Goal: Task Accomplishment & Management: Manage account settings

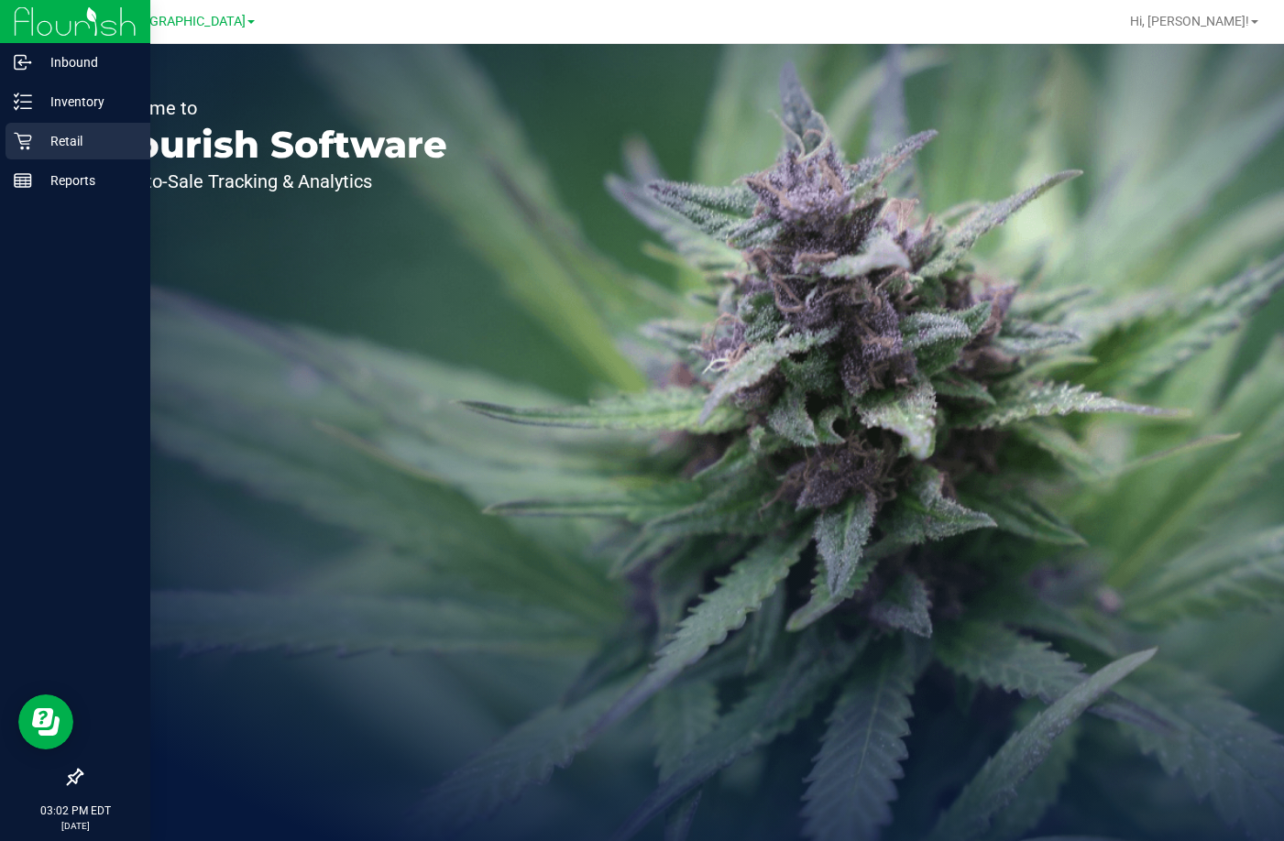
click at [94, 134] on p "Retail" at bounding box center [87, 141] width 110 height 22
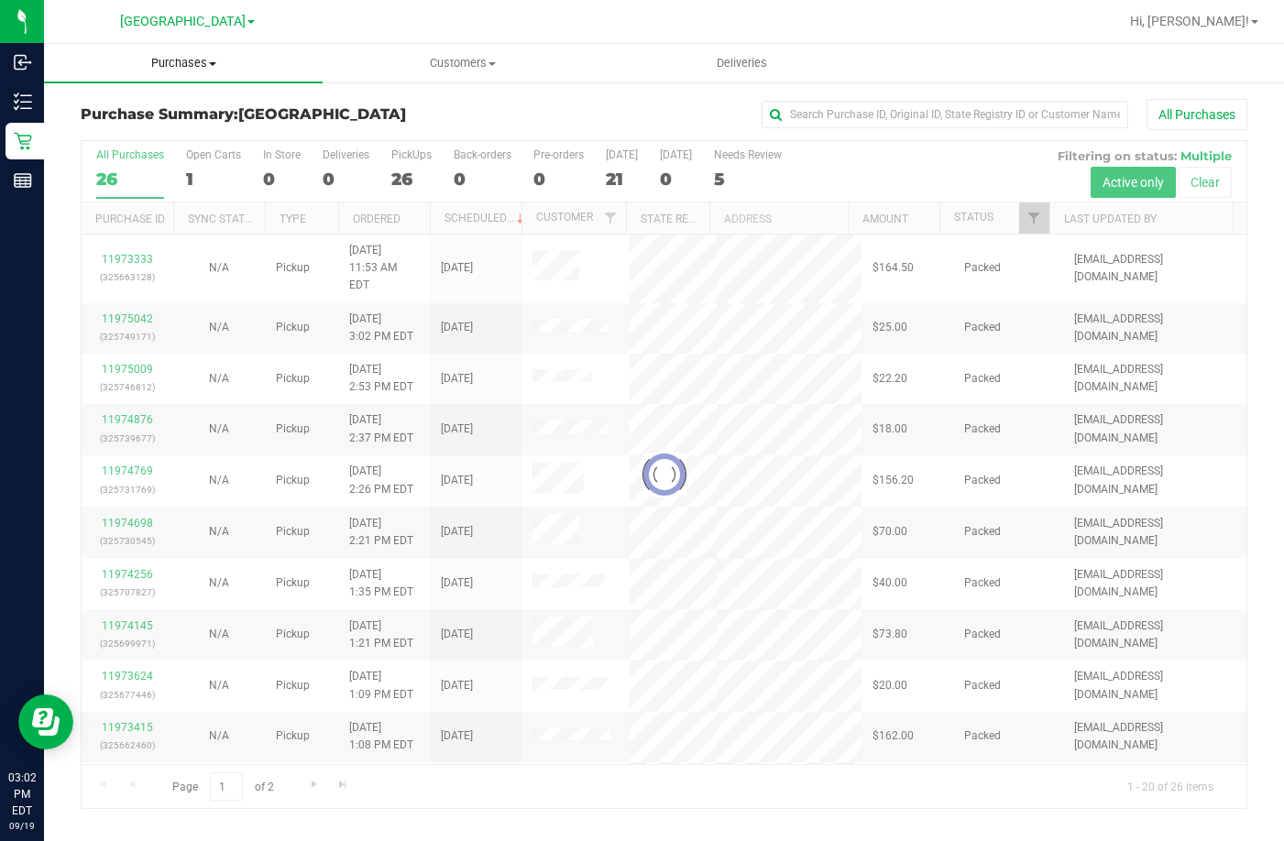
click at [184, 58] on span "Purchases" at bounding box center [183, 63] width 279 height 16
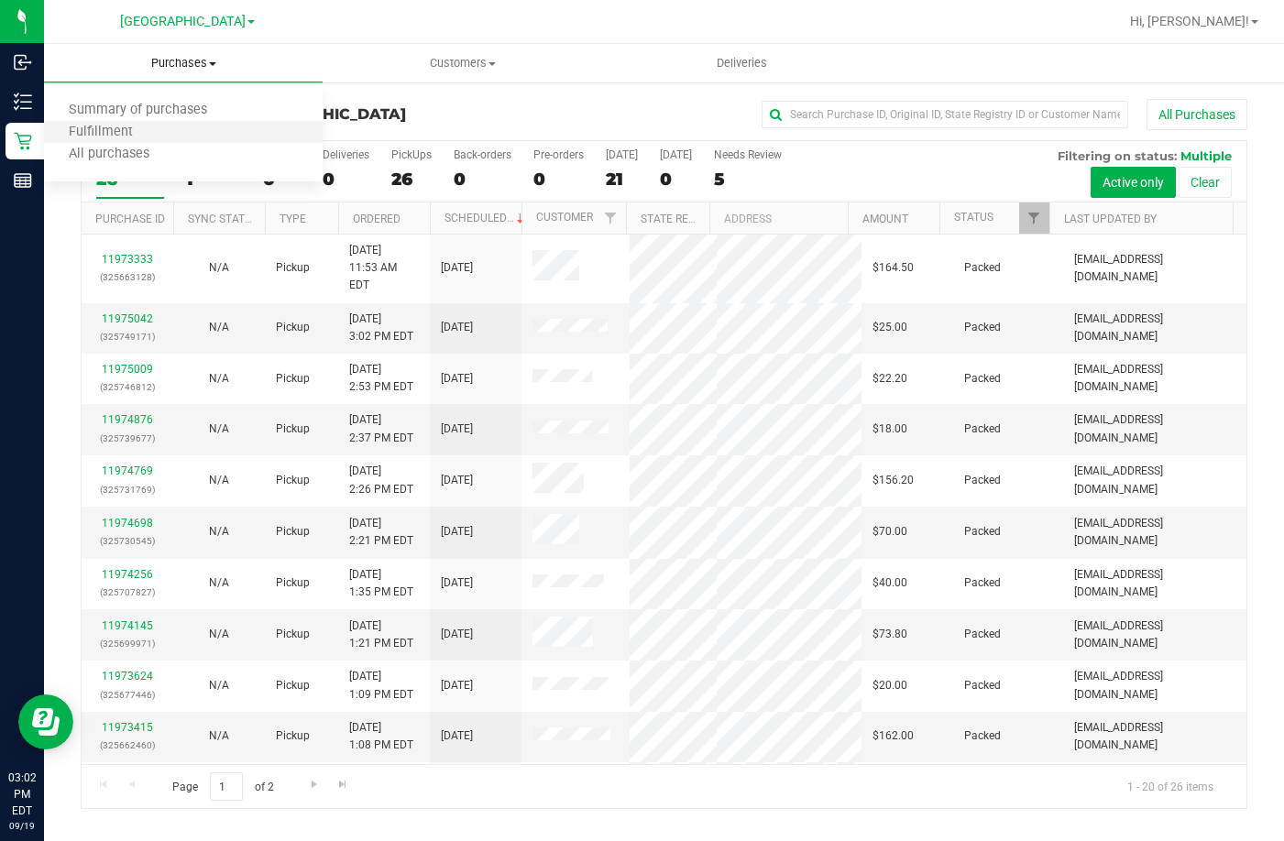
click at [173, 134] on li "Fulfillment" at bounding box center [183, 133] width 279 height 22
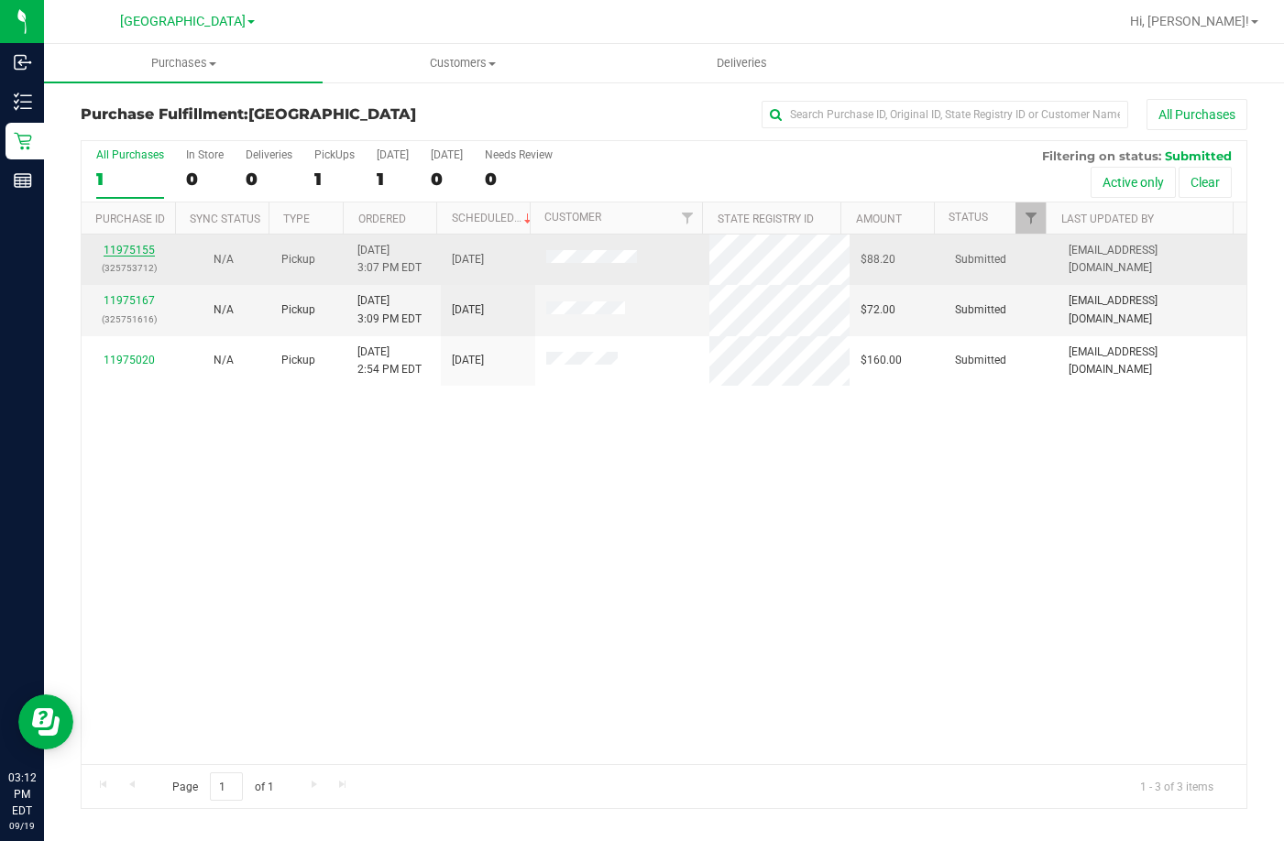
click at [110, 245] on link "11975155" at bounding box center [129, 250] width 51 height 13
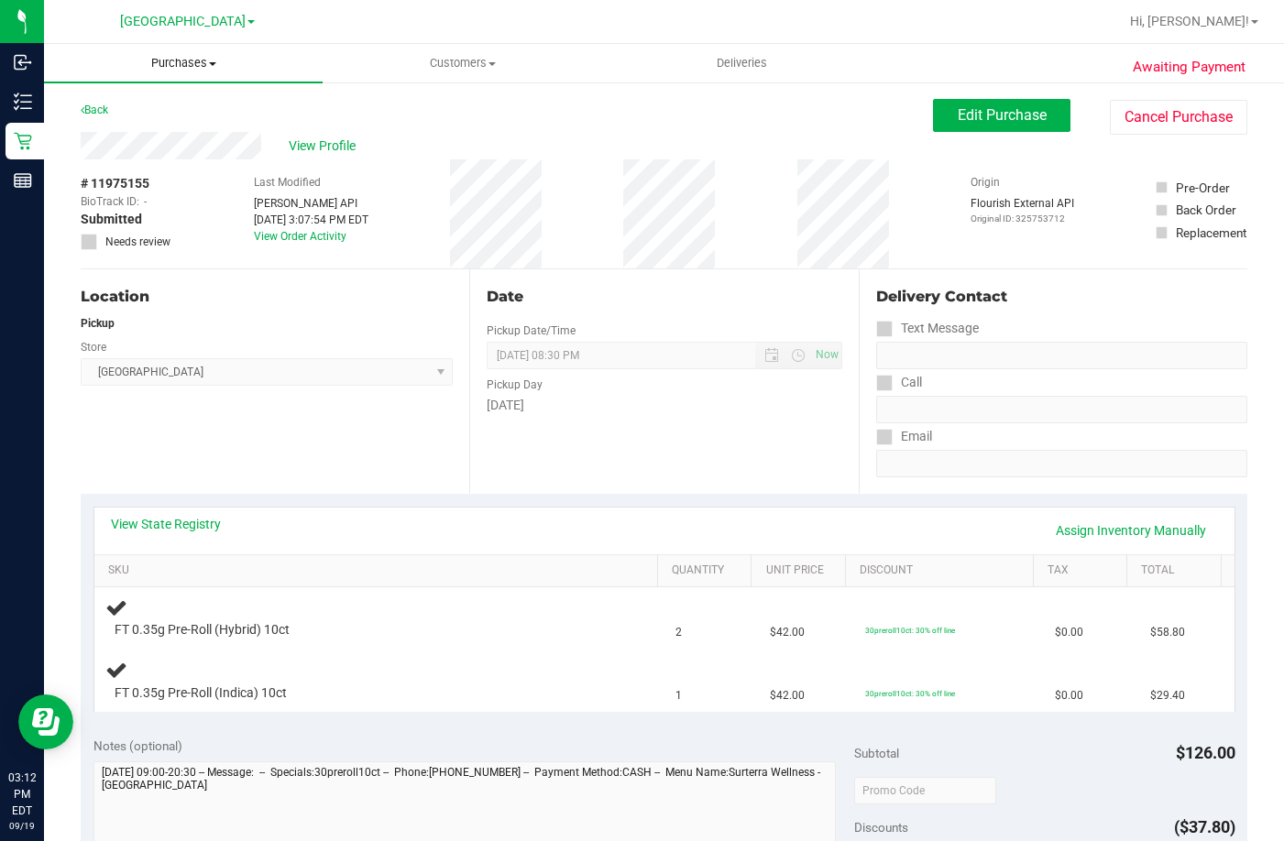
click at [193, 63] on span "Purchases" at bounding box center [183, 63] width 279 height 16
click at [139, 129] on span "Fulfillment" at bounding box center [101, 133] width 114 height 16
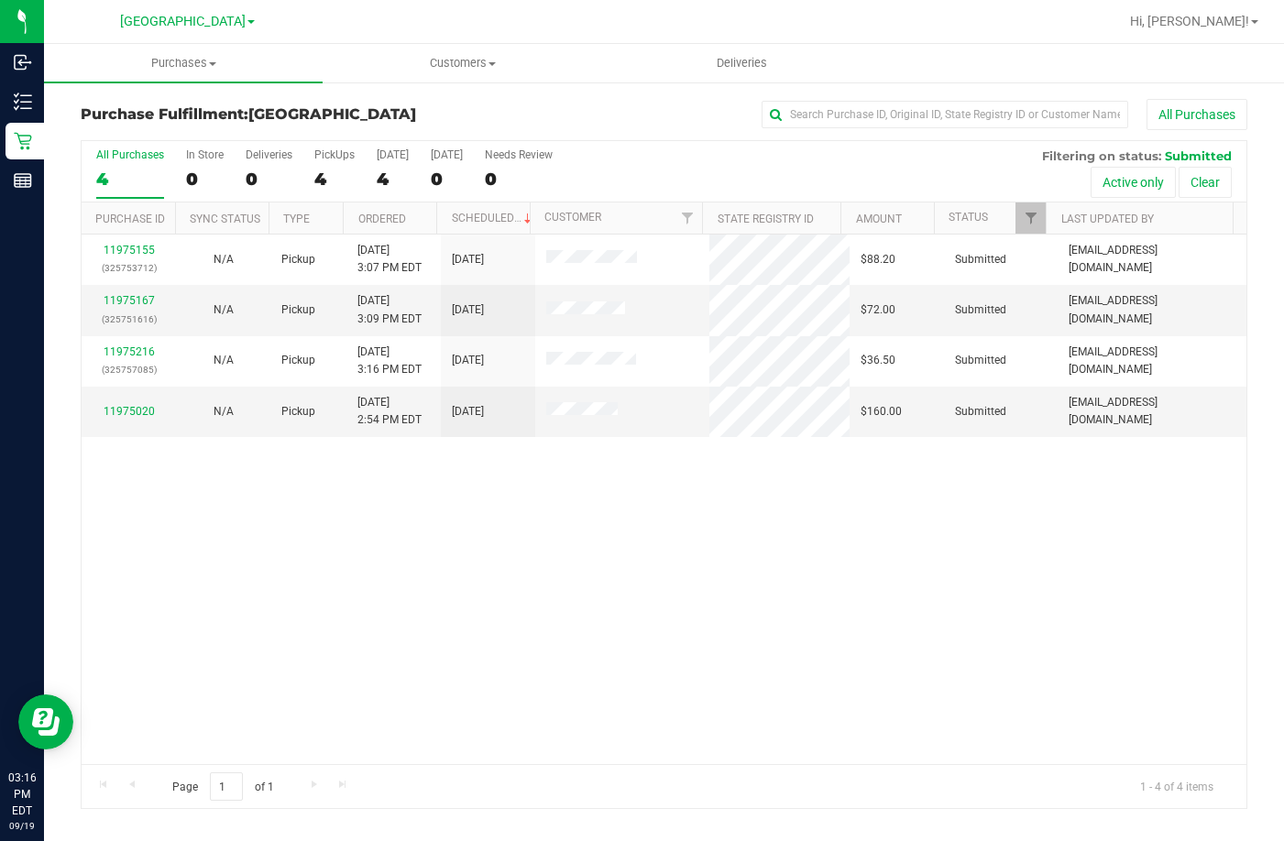
click at [845, 656] on div "11975155 (325753712) N/A Pickup 9/19/2025 3:07 PM EDT 9/19/2025 $88.20 Submitte…" at bounding box center [664, 500] width 1165 height 530
click at [126, 416] on link "11975020" at bounding box center [129, 411] width 51 height 13
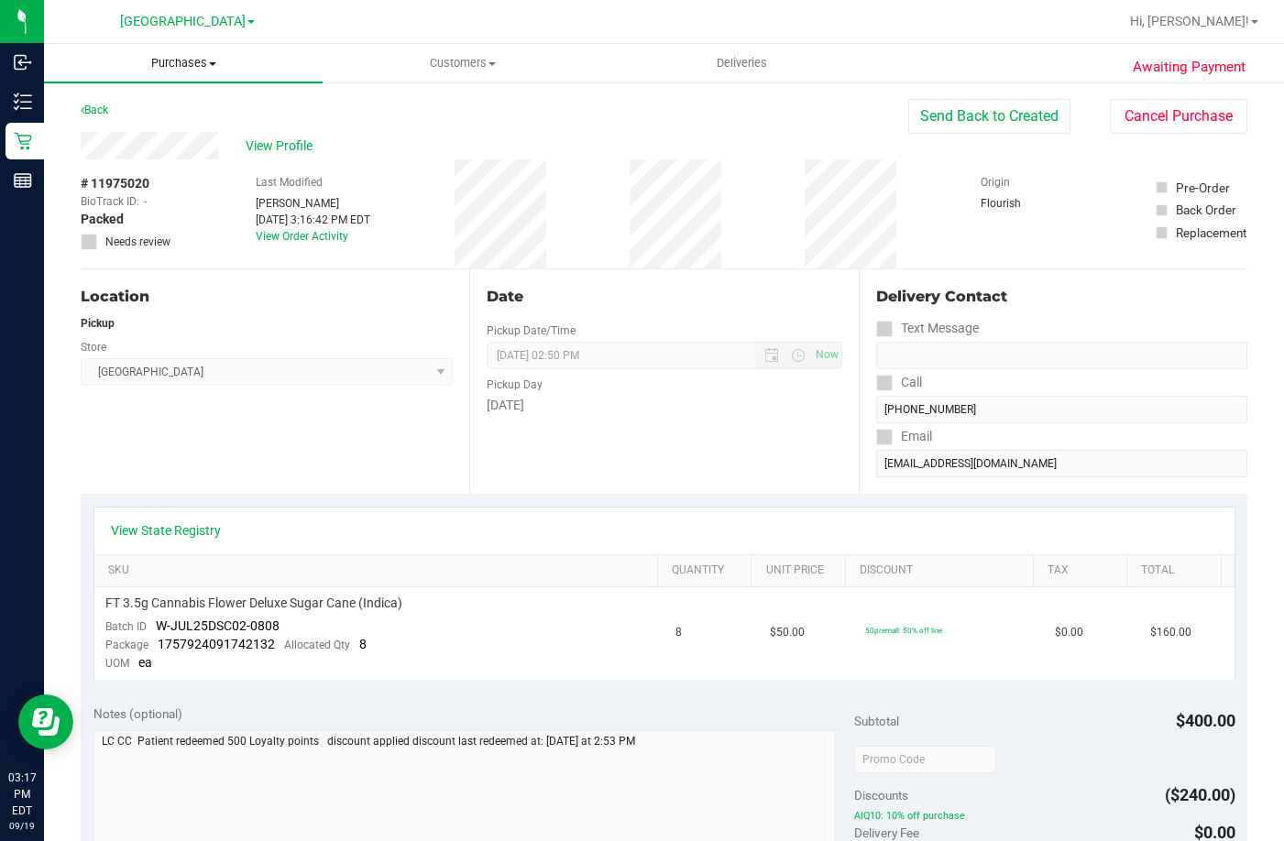
click at [174, 56] on span "Purchases" at bounding box center [183, 63] width 279 height 16
click at [149, 138] on span "Fulfillment" at bounding box center [101, 133] width 114 height 16
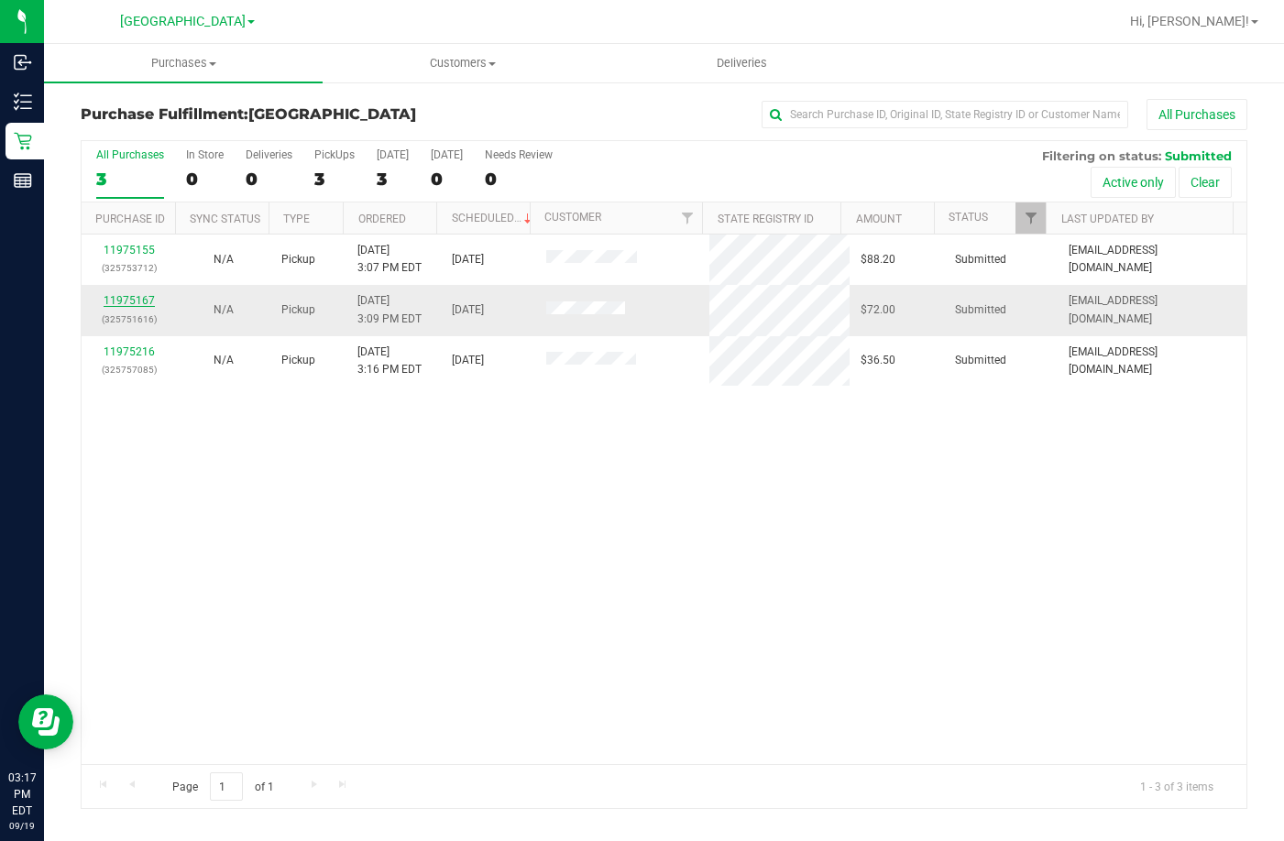
click at [117, 296] on link "11975167" at bounding box center [129, 300] width 51 height 13
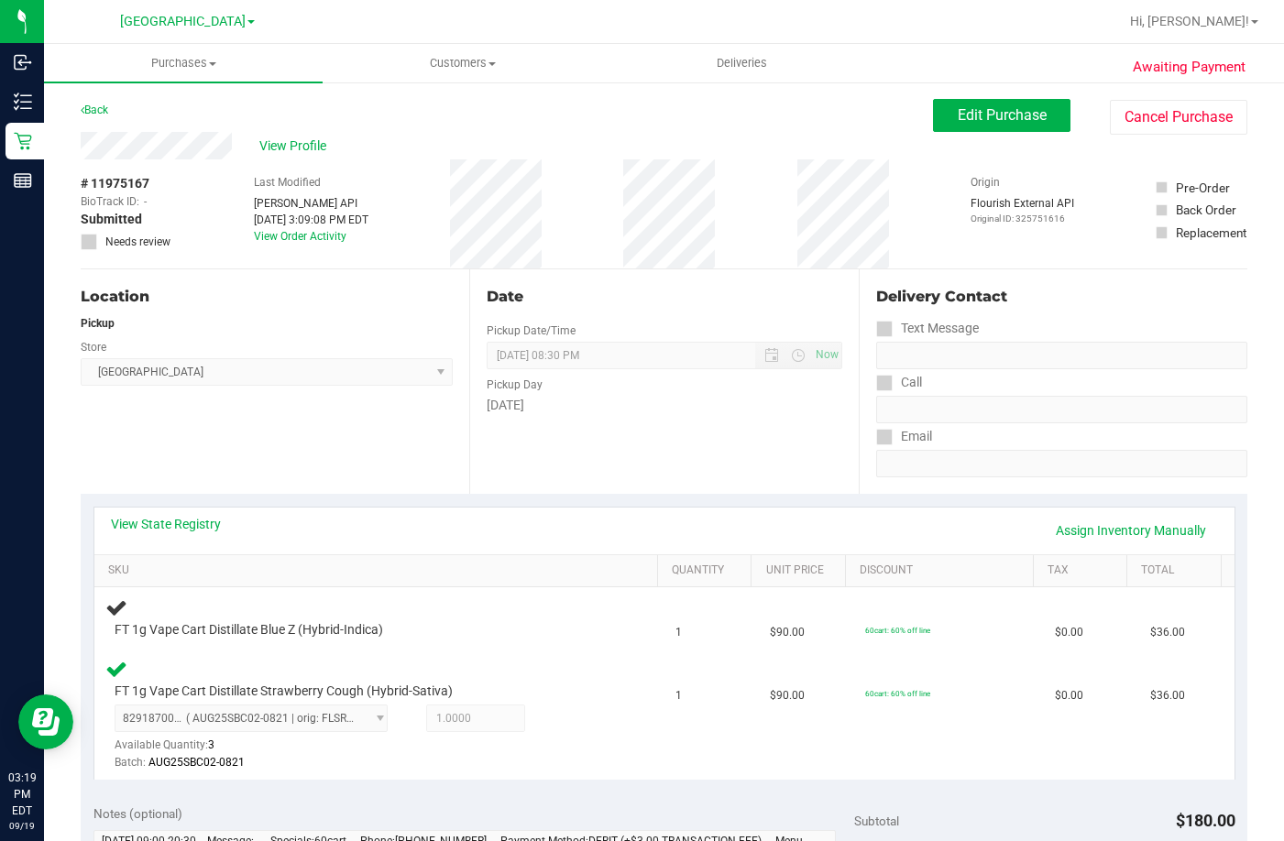
drag, startPoint x: 785, startPoint y: 463, endPoint x: 791, endPoint y: 454, distance: 10.7
click at [785, 459] on div "Date Pickup Date/Time 09/19/2025 Now 09/19/2025 08:30 PM Now Pickup Day Friday" at bounding box center [663, 381] width 389 height 225
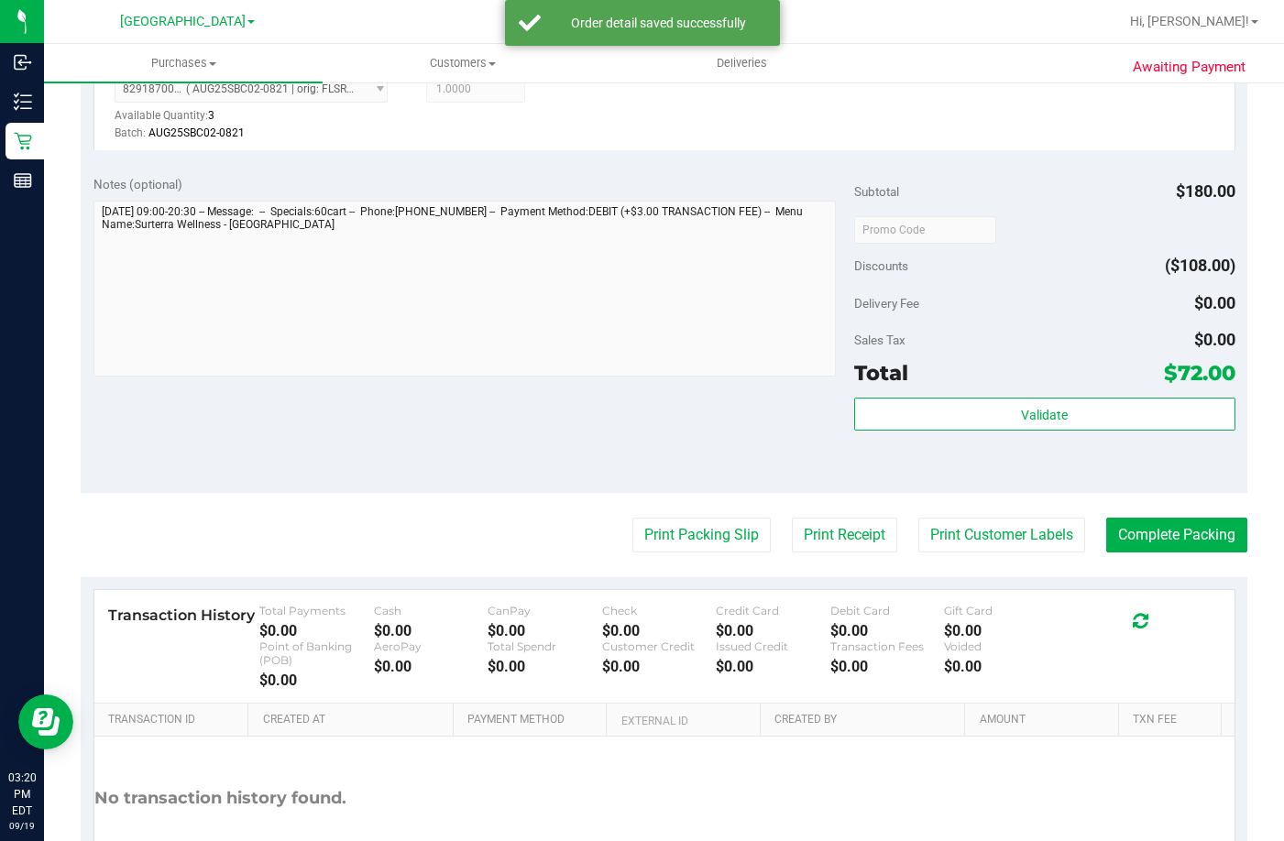
scroll to position [733, 0]
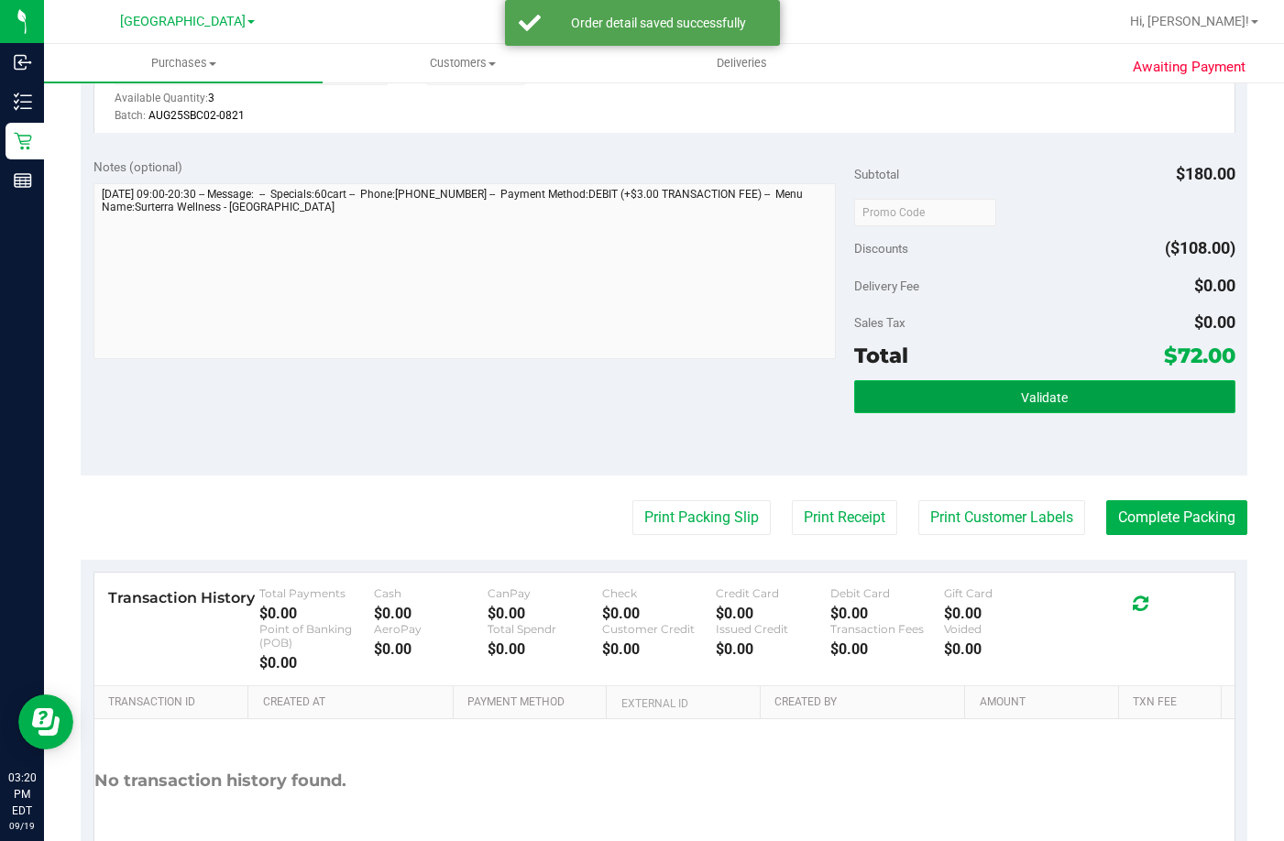
click at [1058, 402] on button "Validate" at bounding box center [1044, 396] width 380 height 33
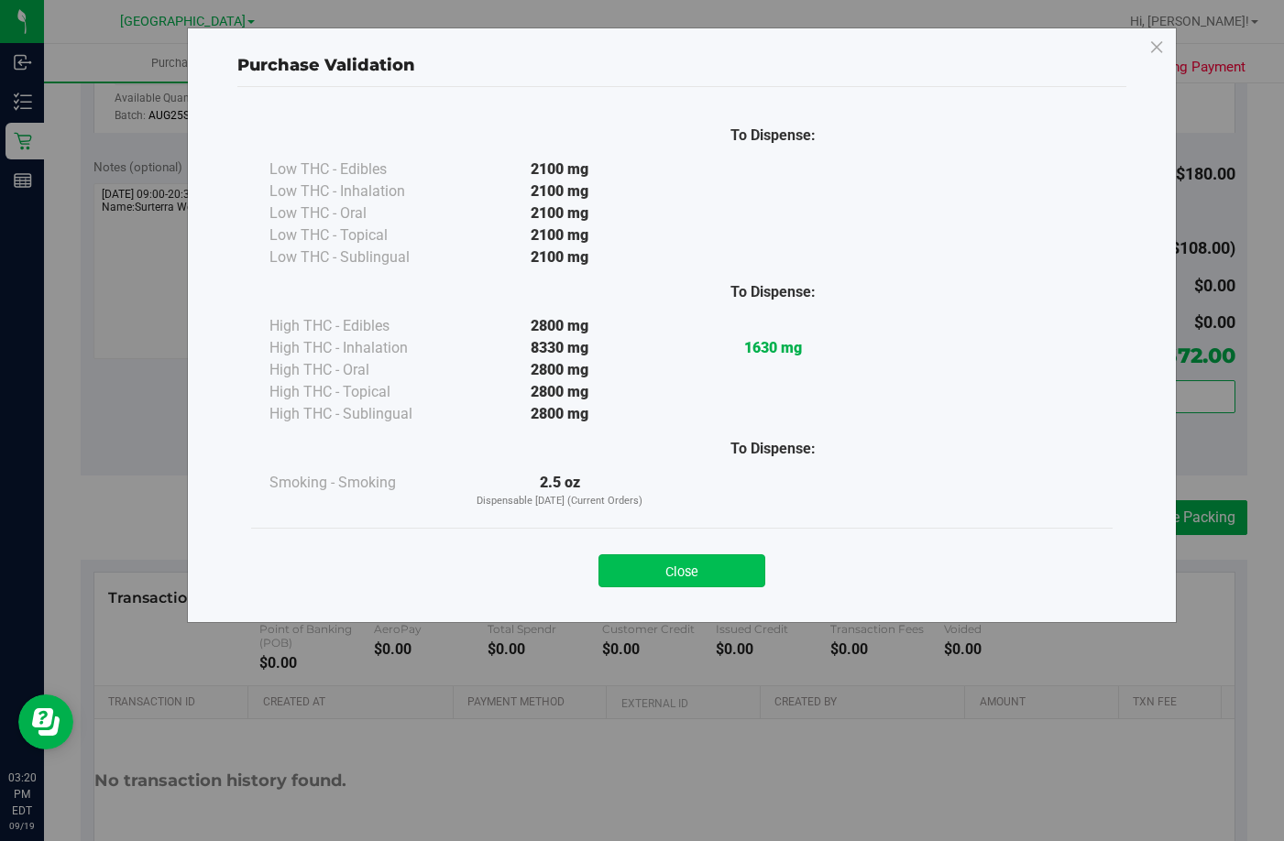
click at [725, 569] on button "Close" at bounding box center [682, 571] width 167 height 33
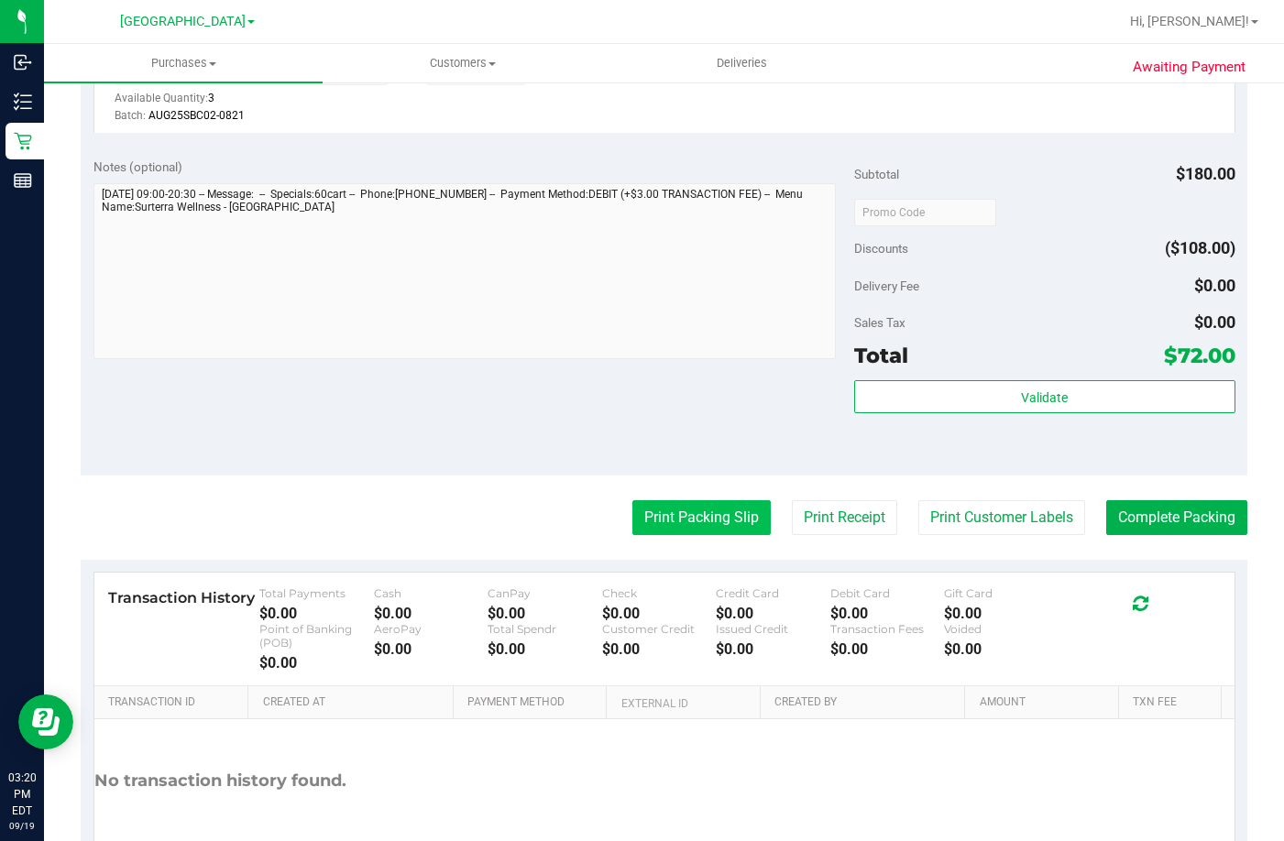
click at [703, 514] on button "Print Packing Slip" at bounding box center [701, 517] width 138 height 35
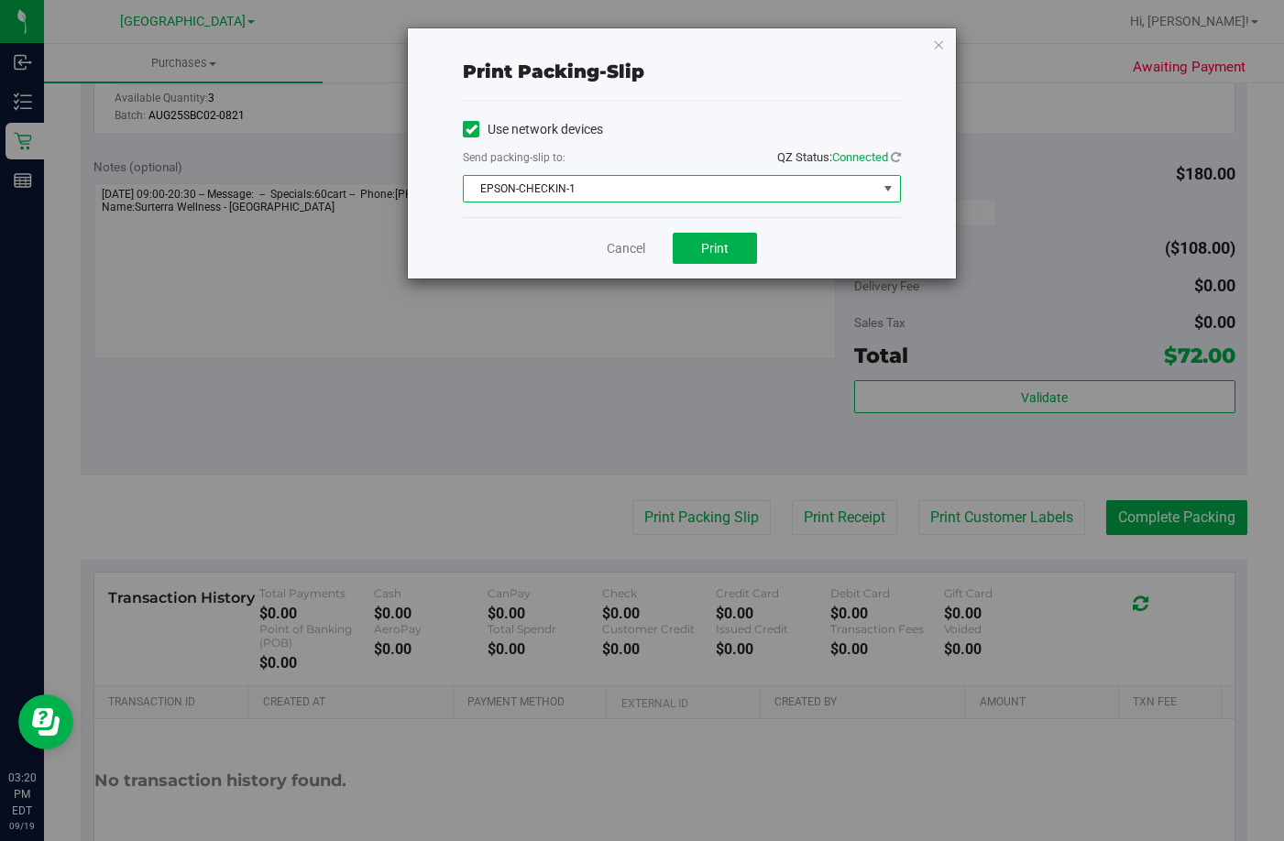
click at [660, 188] on span "EPSON-CHECKIN-1" at bounding box center [670, 189] width 413 height 26
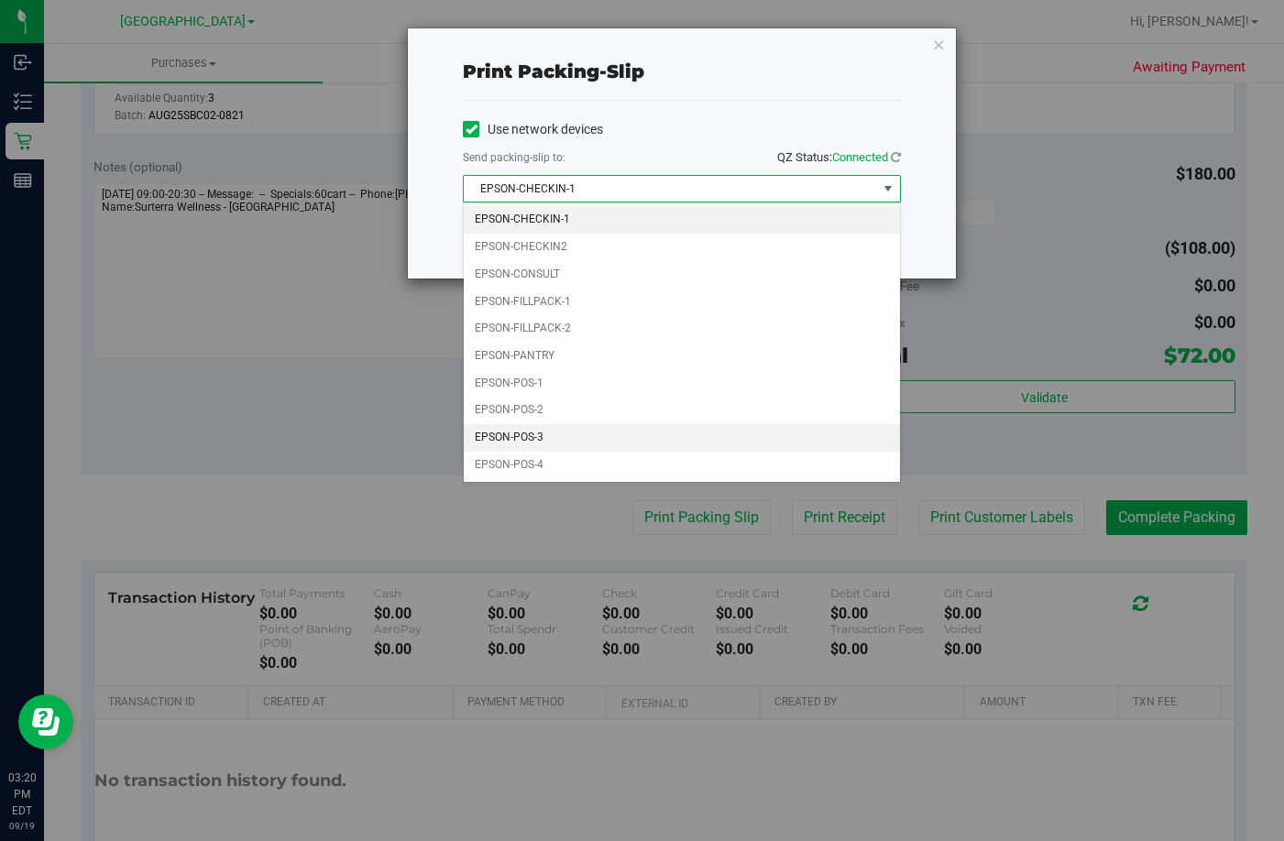
click at [559, 441] on li "EPSON-POS-3" at bounding box center [682, 437] width 436 height 27
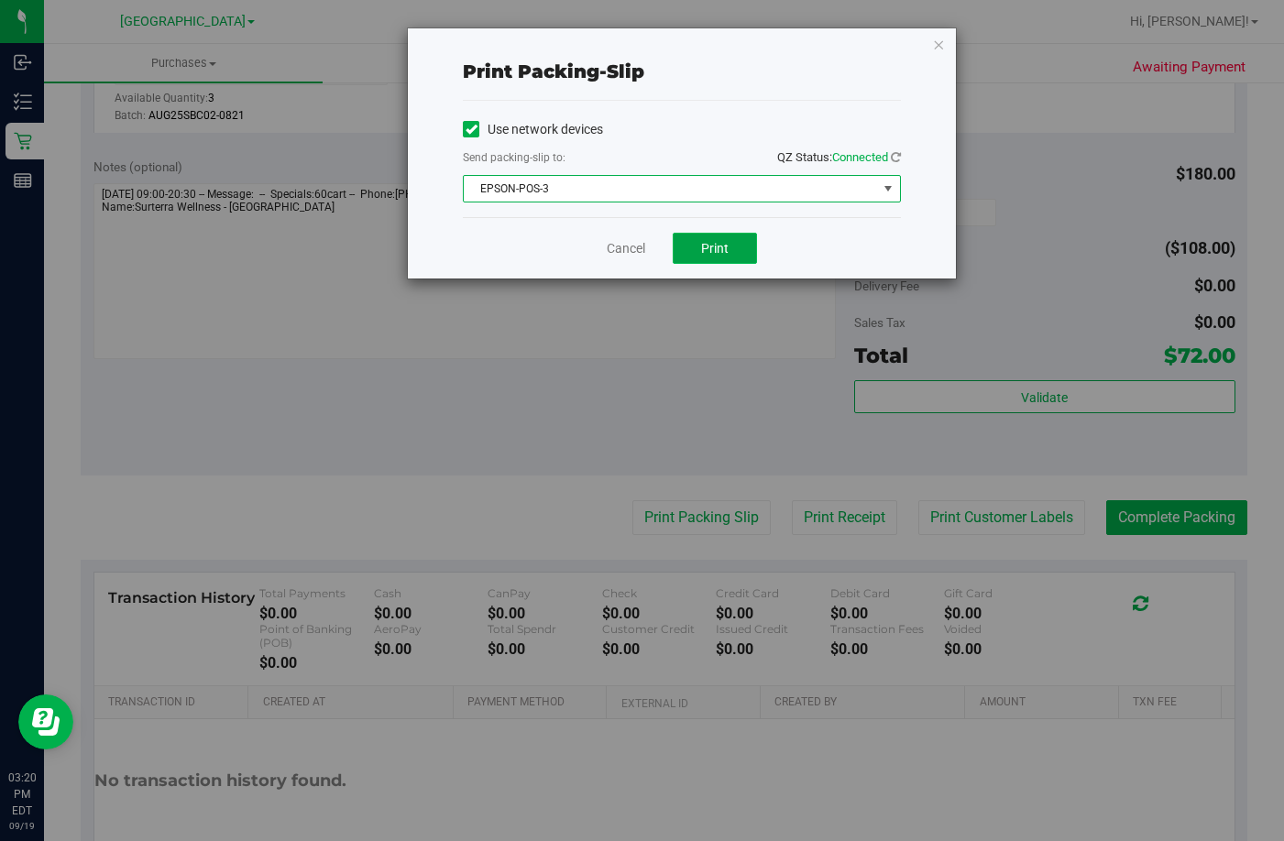
click at [692, 250] on button "Print" at bounding box center [715, 248] width 84 height 31
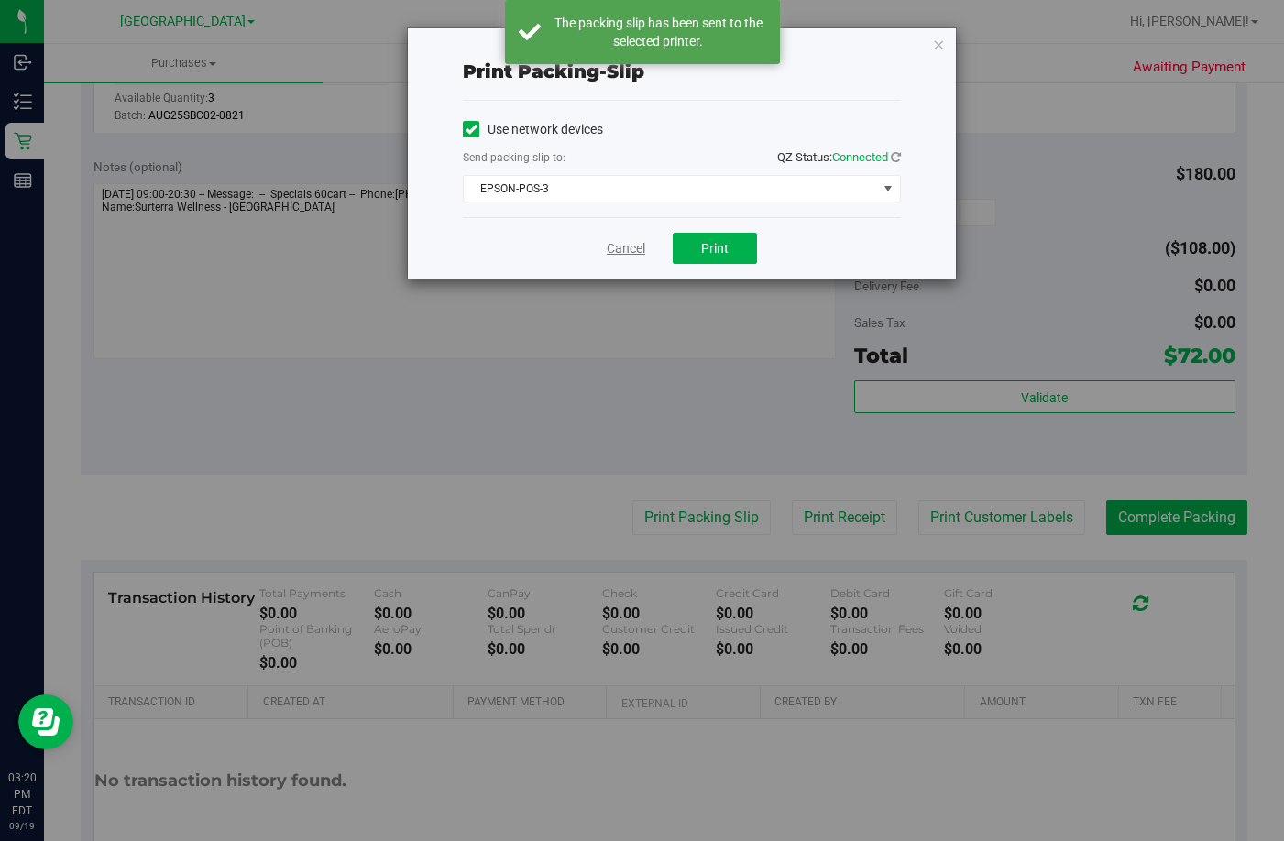
click at [629, 248] on link "Cancel" at bounding box center [626, 248] width 38 height 19
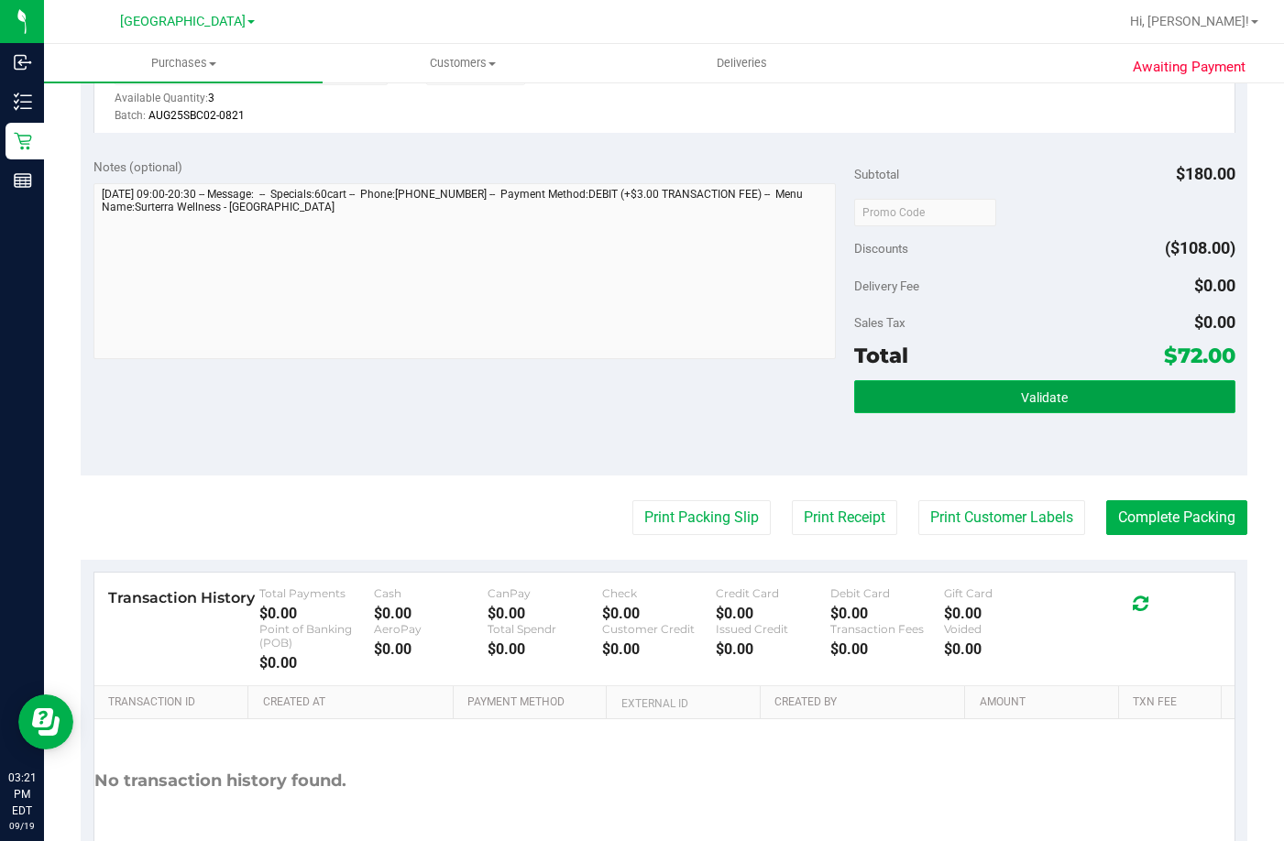
click at [1038, 383] on button "Validate" at bounding box center [1044, 396] width 380 height 33
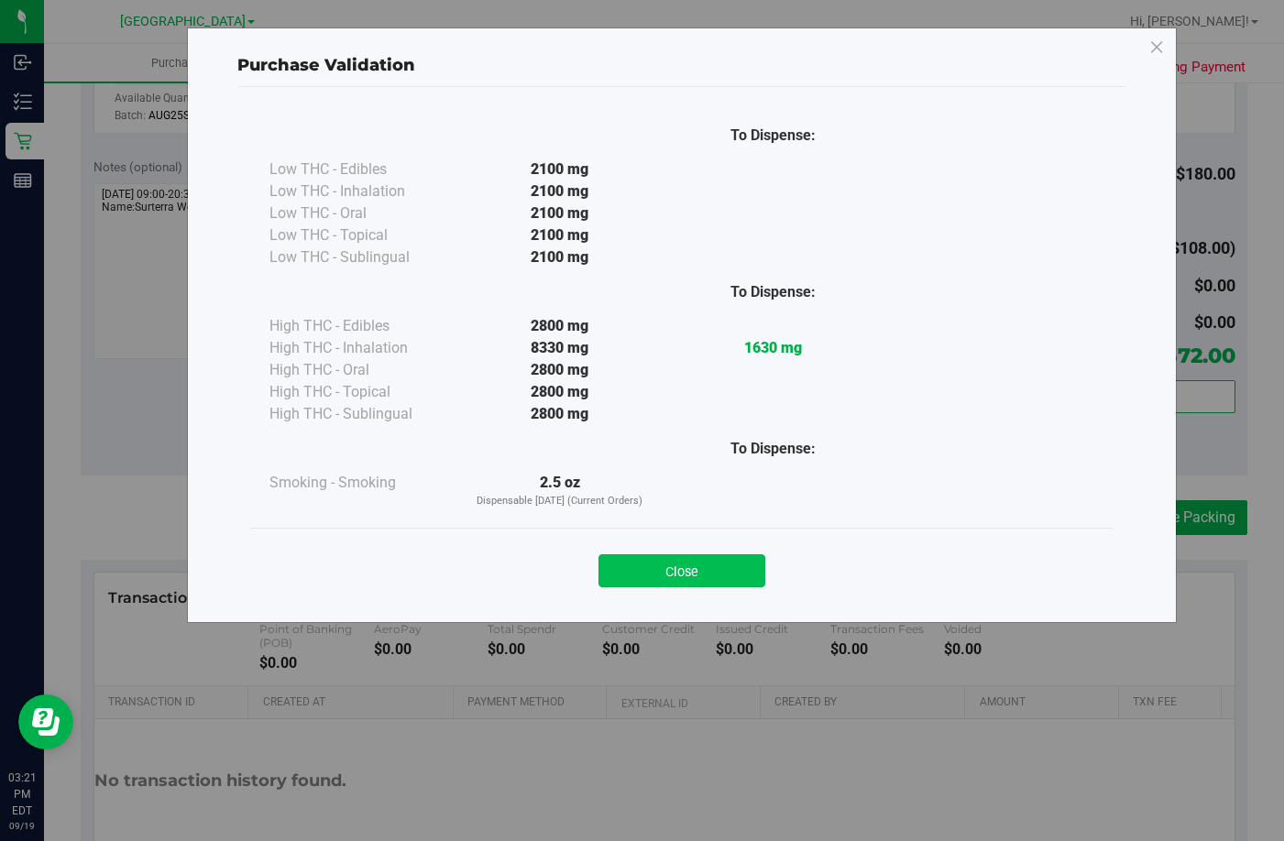
click at [723, 561] on button "Close" at bounding box center [682, 571] width 167 height 33
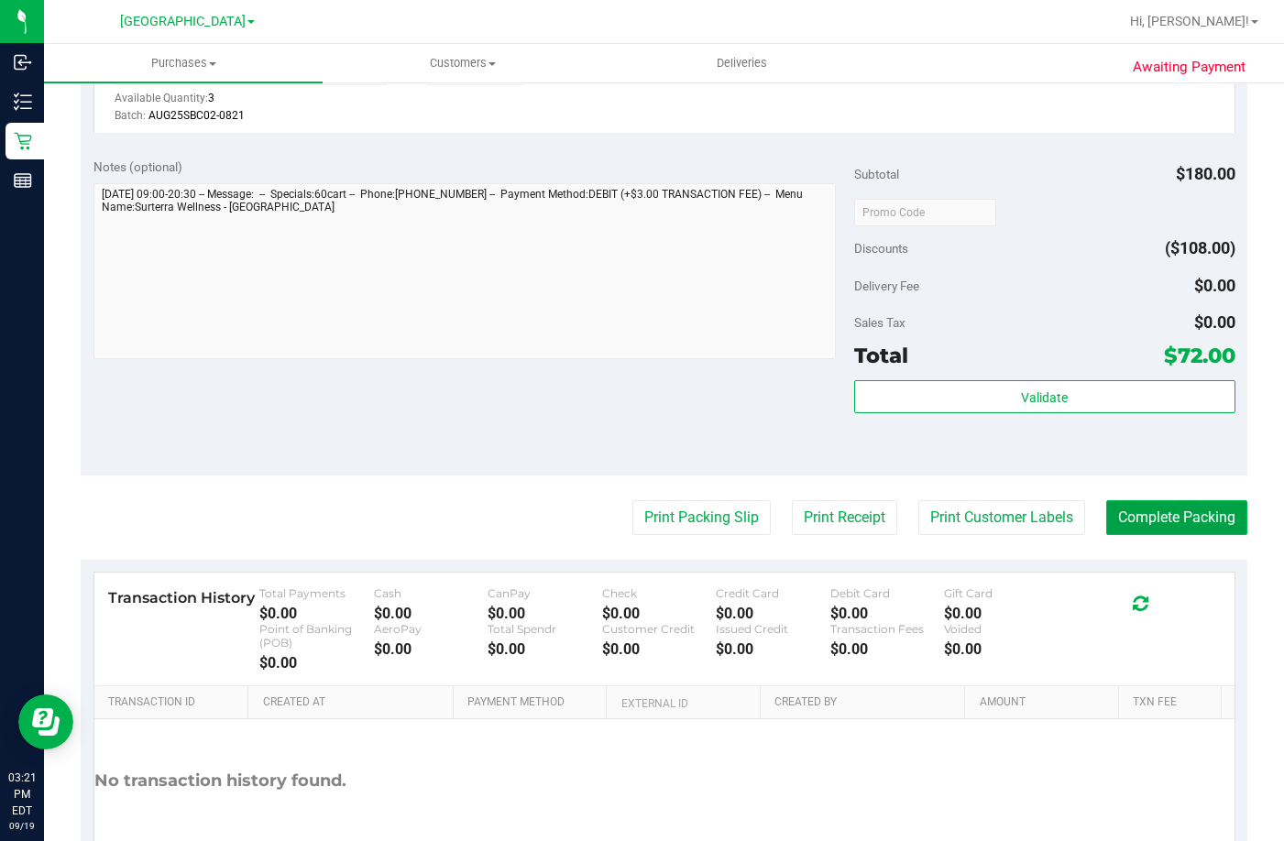
click at [1148, 511] on button "Complete Packing" at bounding box center [1176, 517] width 141 height 35
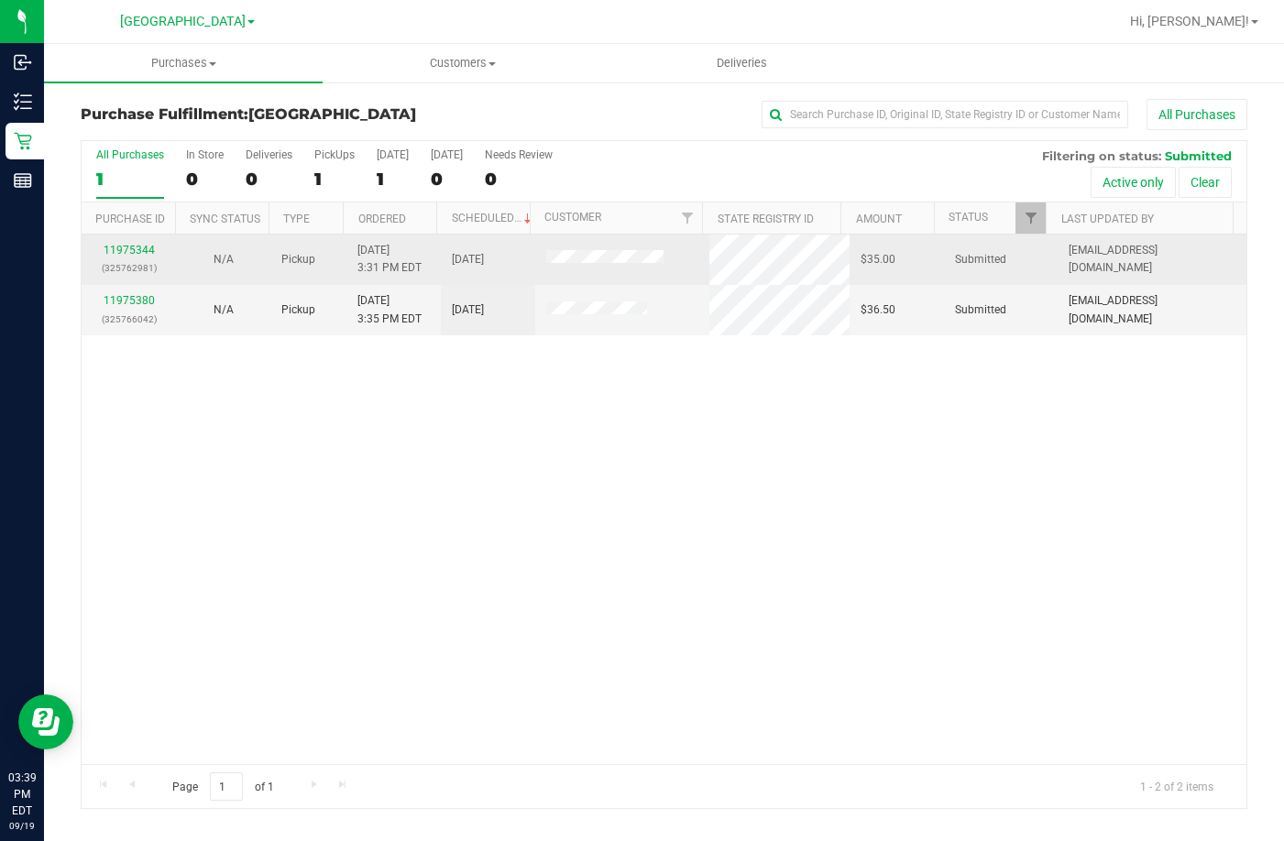
click at [157, 249] on div "11975344 (325762981)" at bounding box center [129, 259] width 72 height 35
click at [127, 253] on link "11975344" at bounding box center [129, 250] width 51 height 13
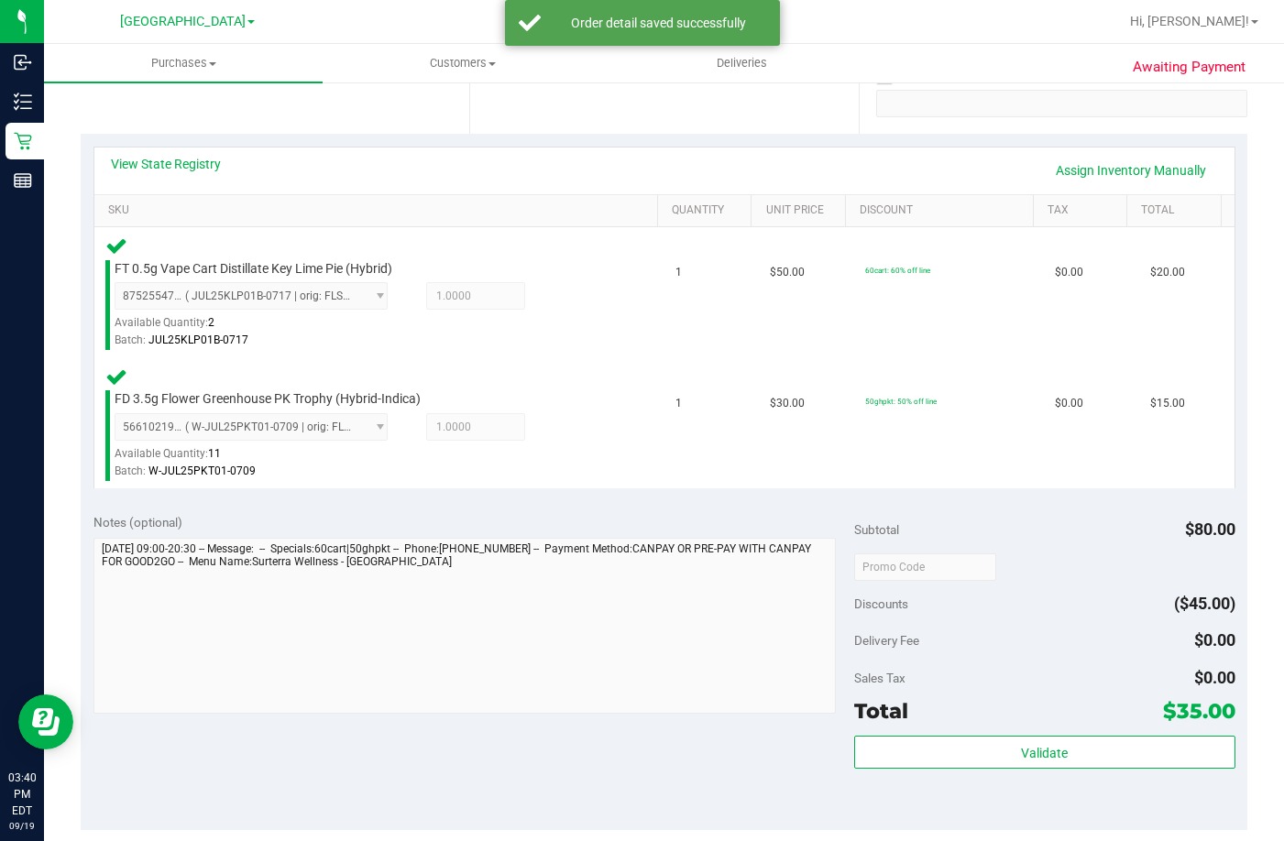
scroll to position [367, 0]
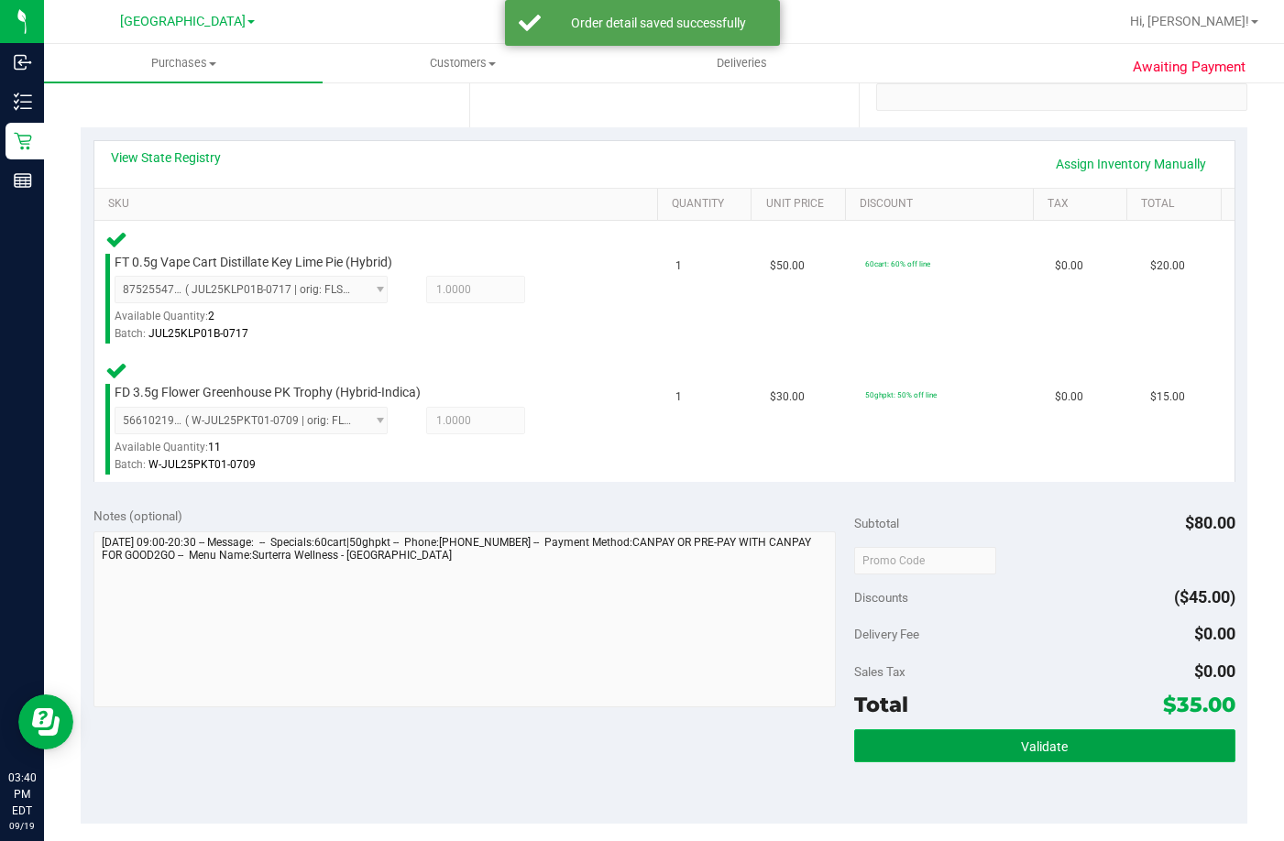
click at [1034, 735] on button "Validate" at bounding box center [1044, 746] width 380 height 33
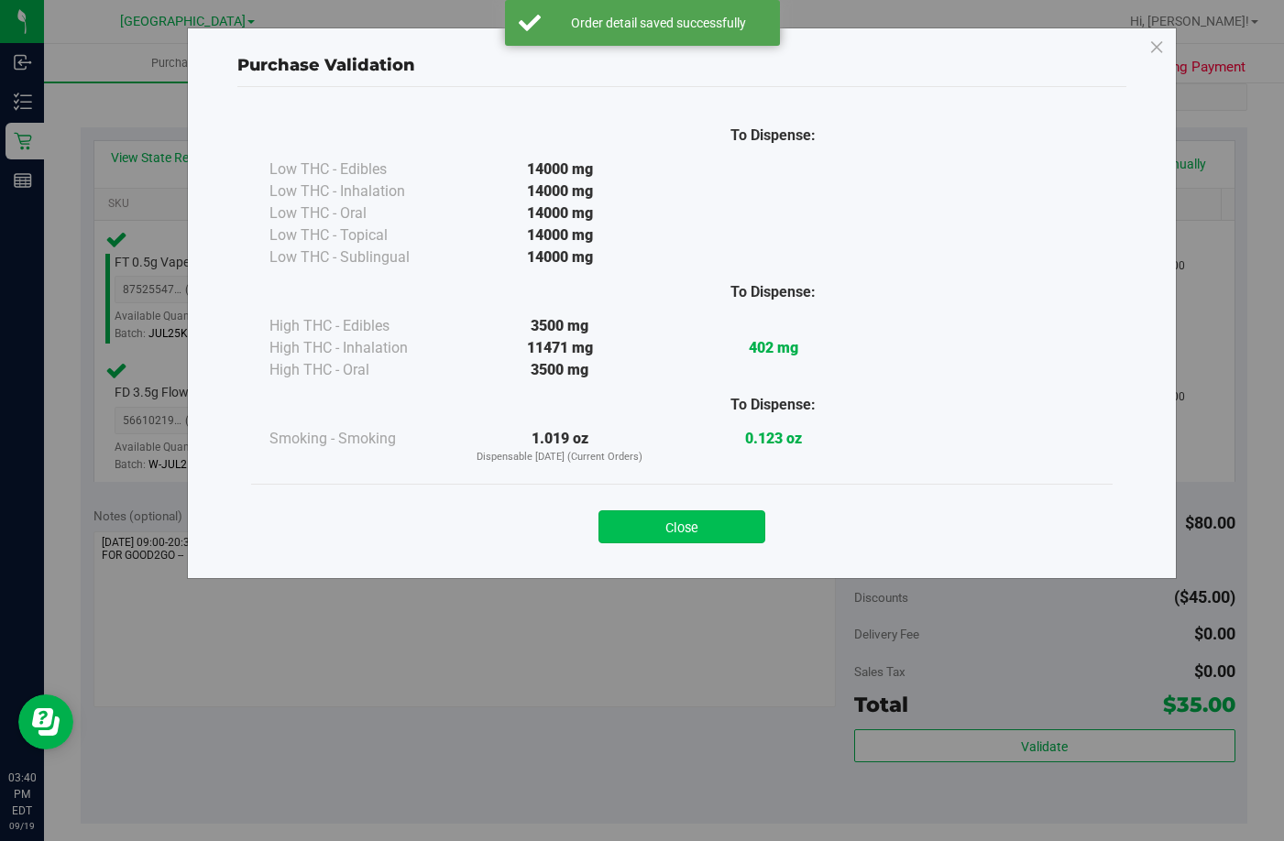
click at [724, 519] on button "Close" at bounding box center [682, 527] width 167 height 33
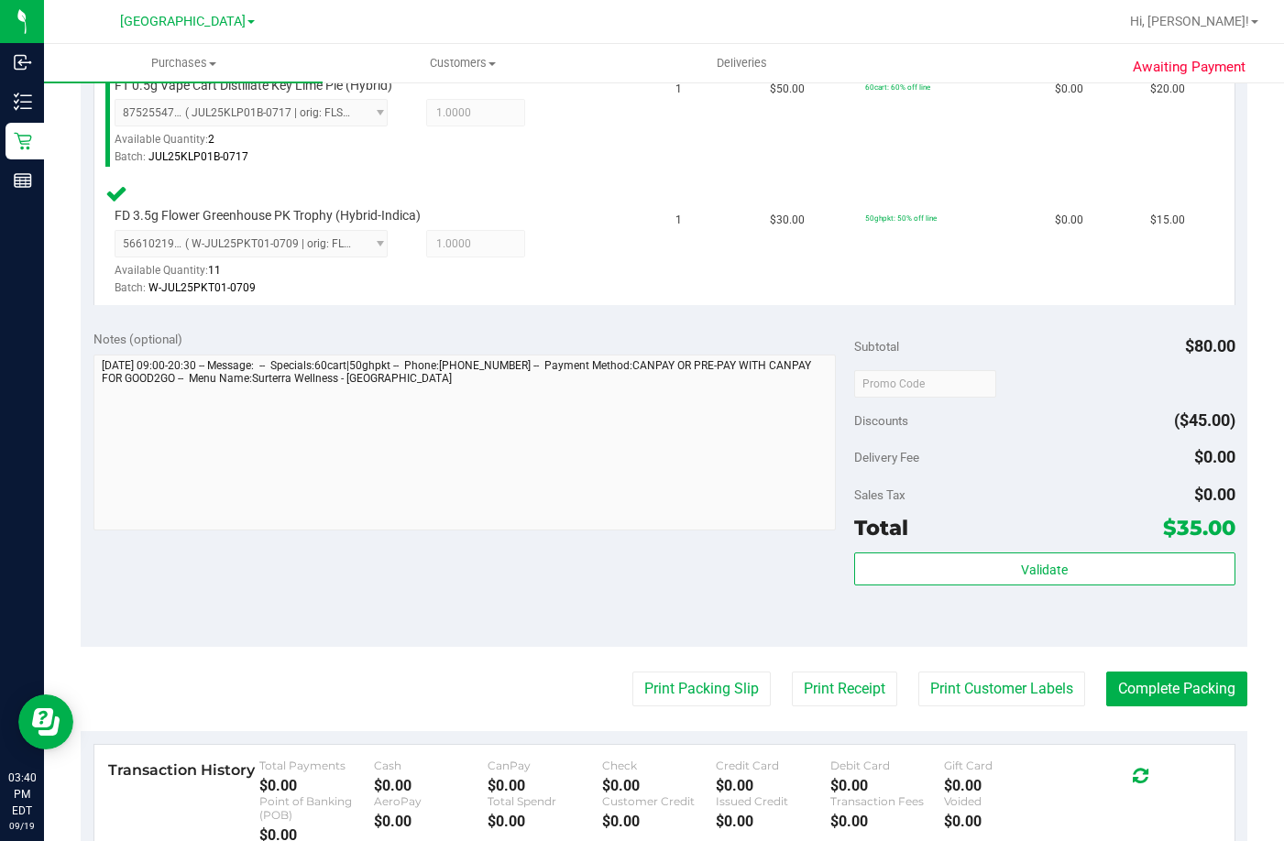
scroll to position [827, 0]
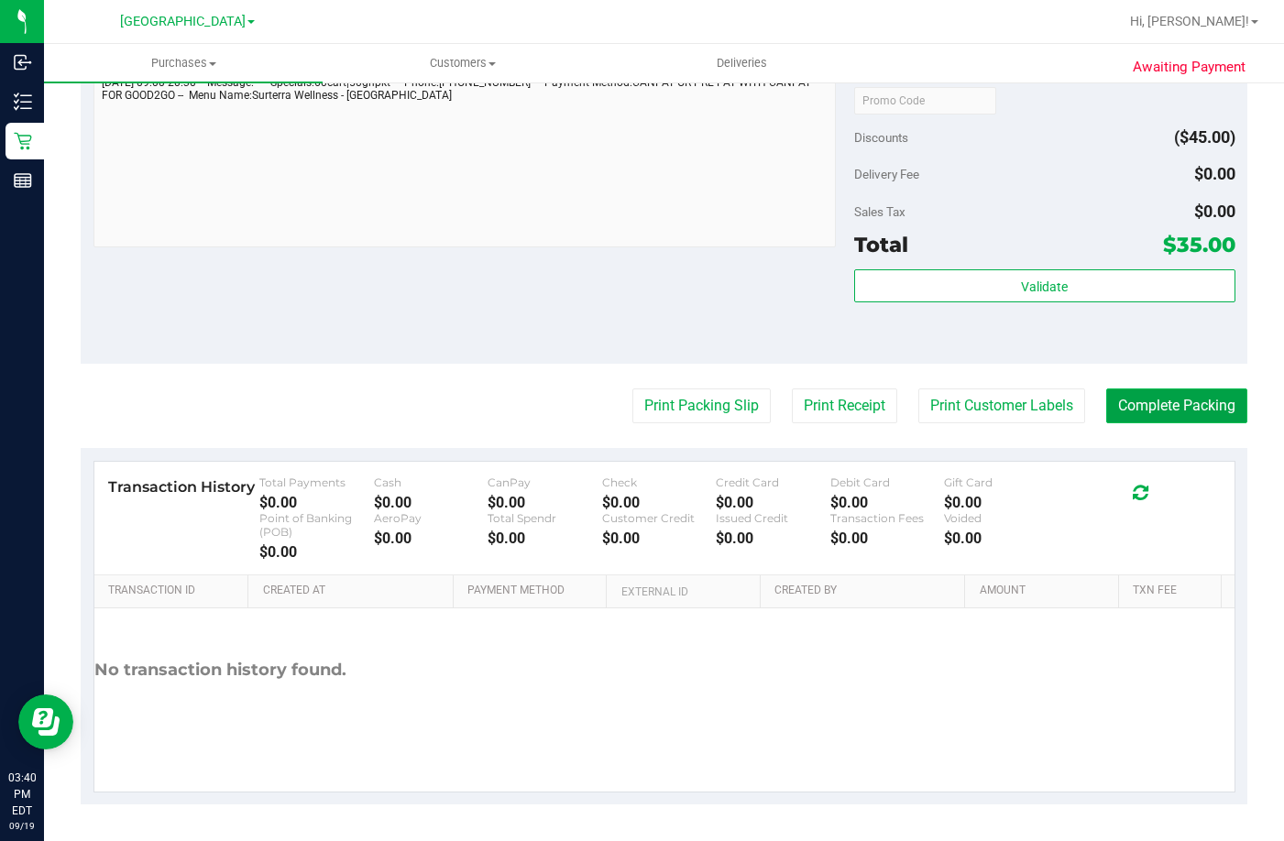
click at [1157, 398] on button "Complete Packing" at bounding box center [1176, 406] width 141 height 35
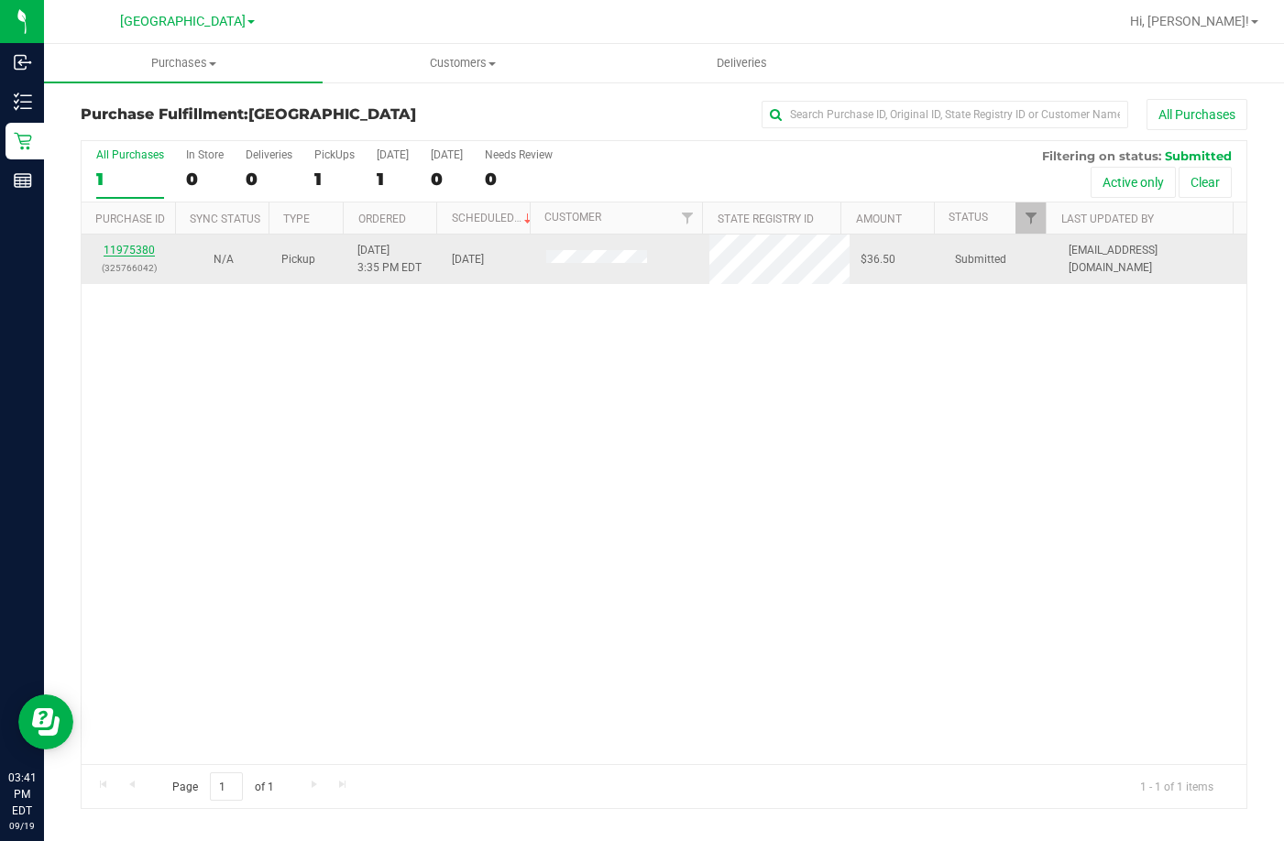
click at [139, 252] on link "11975380" at bounding box center [129, 250] width 51 height 13
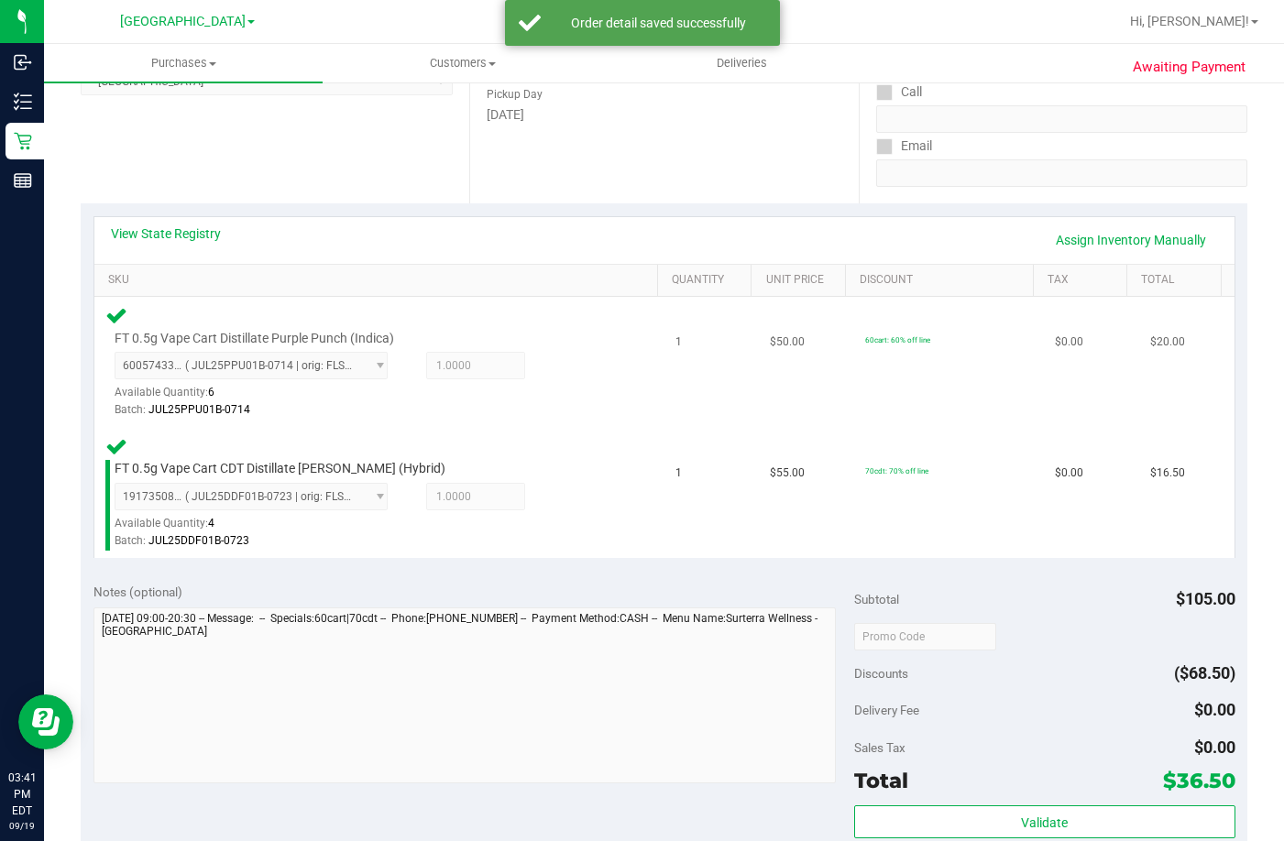
scroll to position [550, 0]
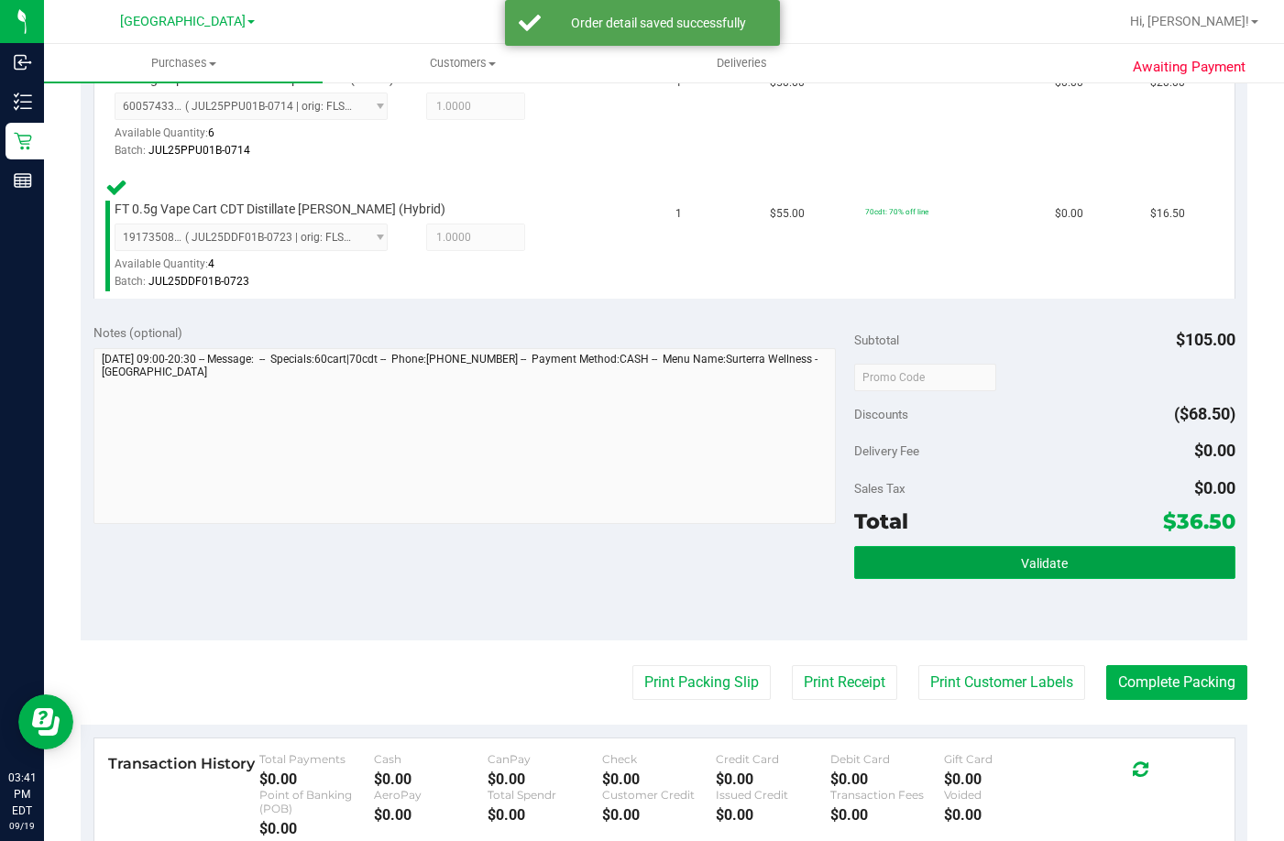
click at [924, 562] on button "Validate" at bounding box center [1044, 562] width 380 height 33
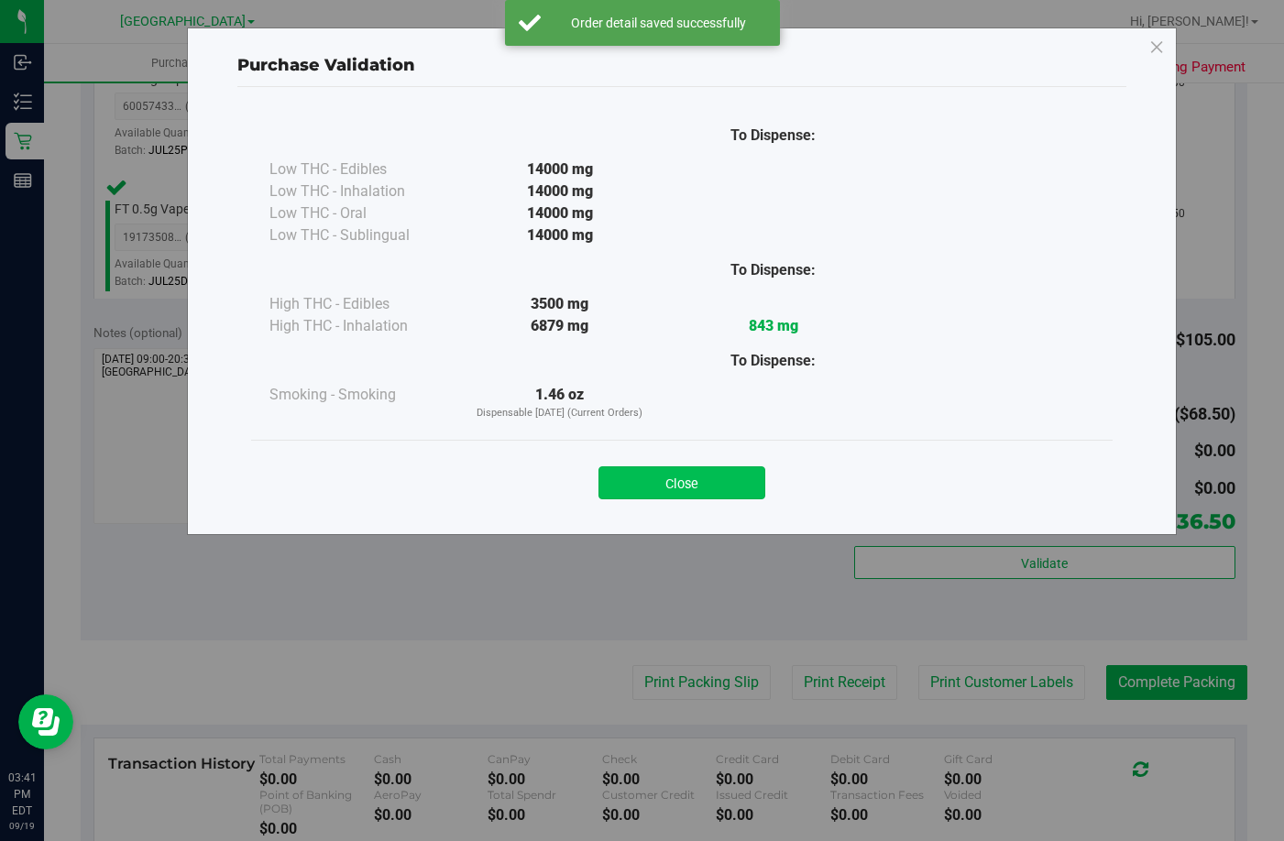
click at [663, 474] on button "Close" at bounding box center [682, 483] width 167 height 33
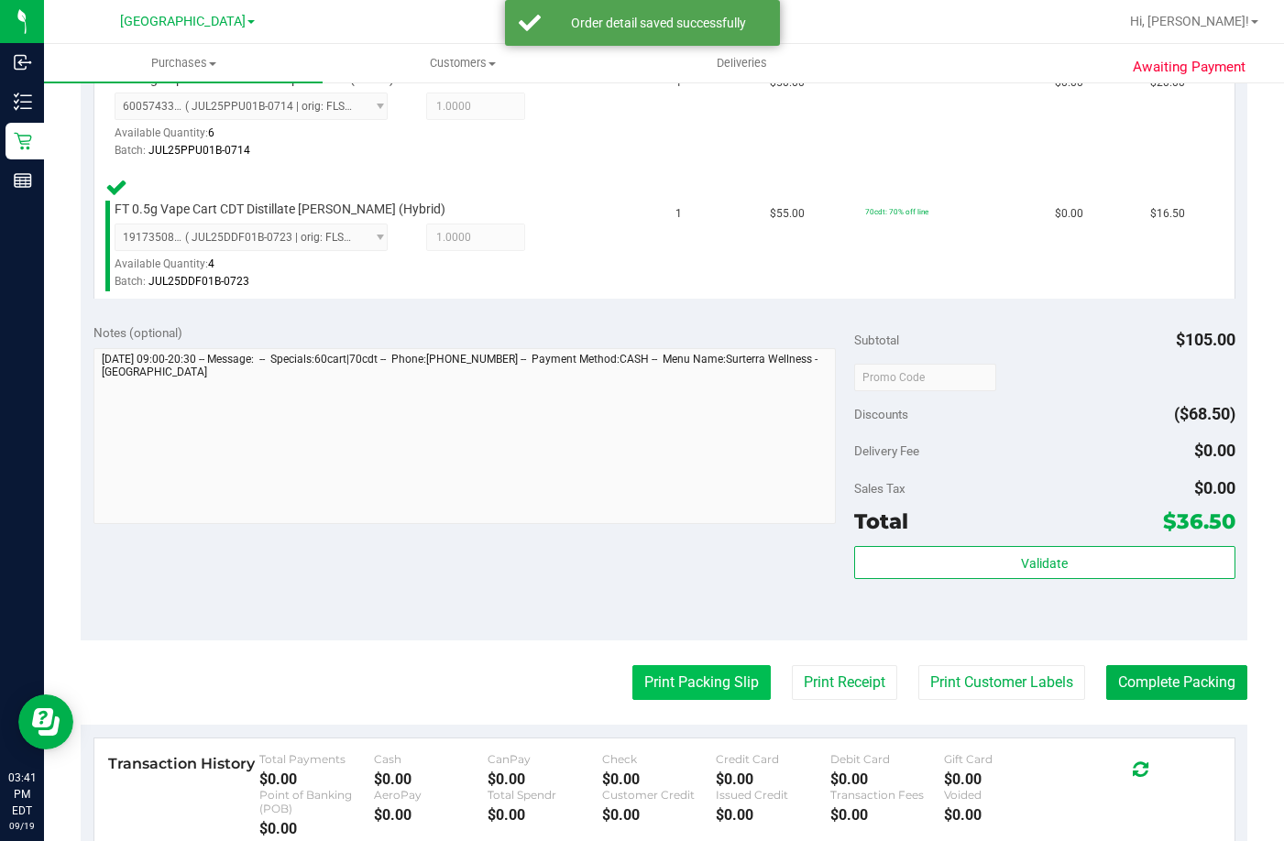
click at [744, 684] on button "Print Packing Slip" at bounding box center [701, 682] width 138 height 35
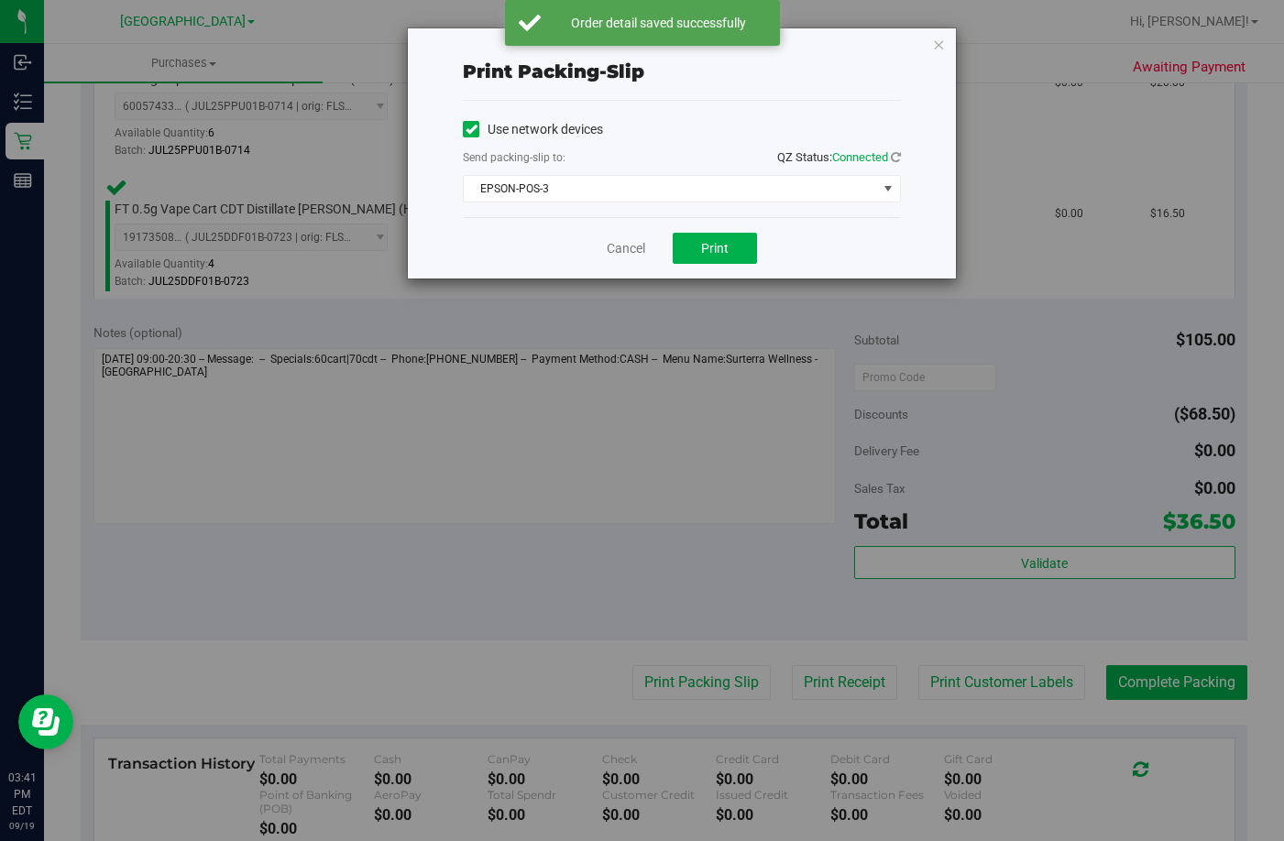
click at [681, 224] on div "Cancel Print" at bounding box center [682, 247] width 438 height 61
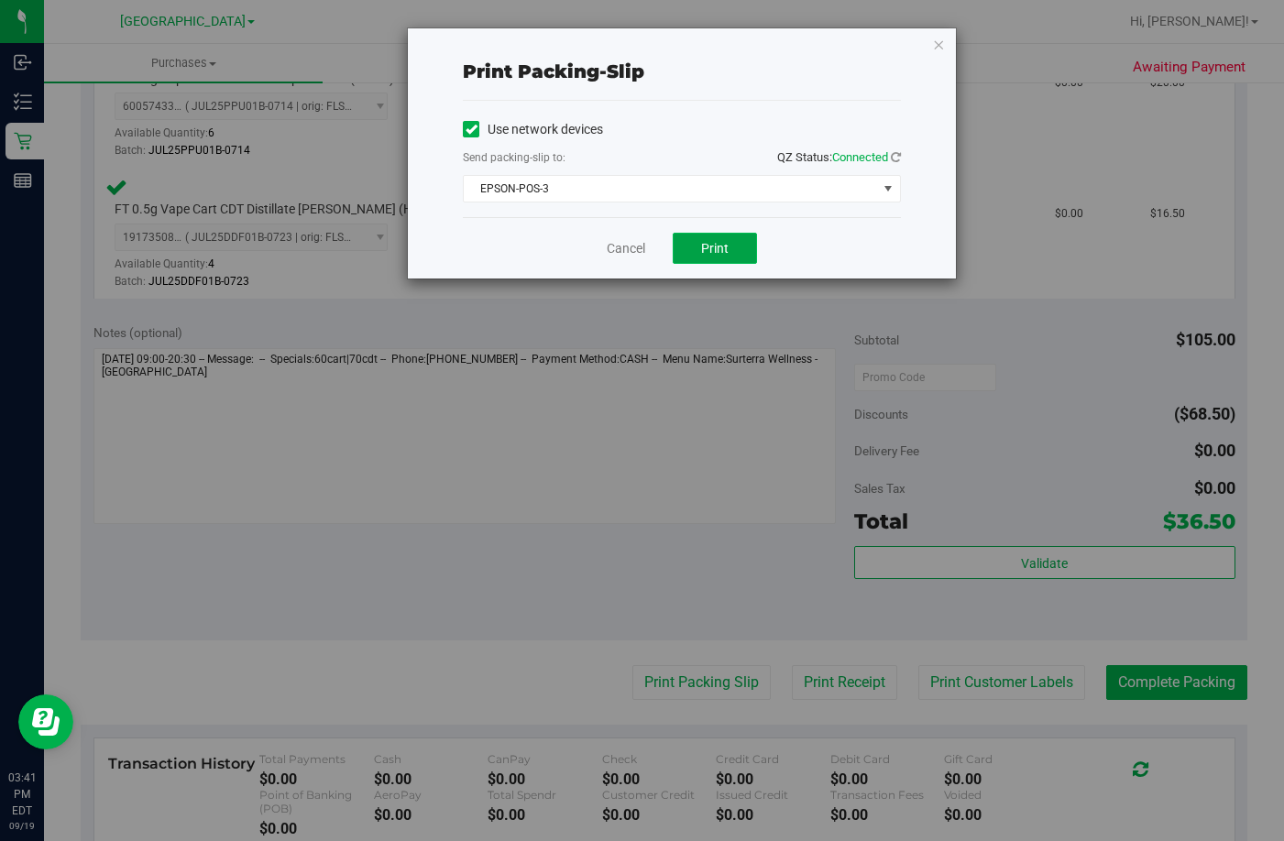
click at [693, 247] on button "Print" at bounding box center [715, 248] width 84 height 31
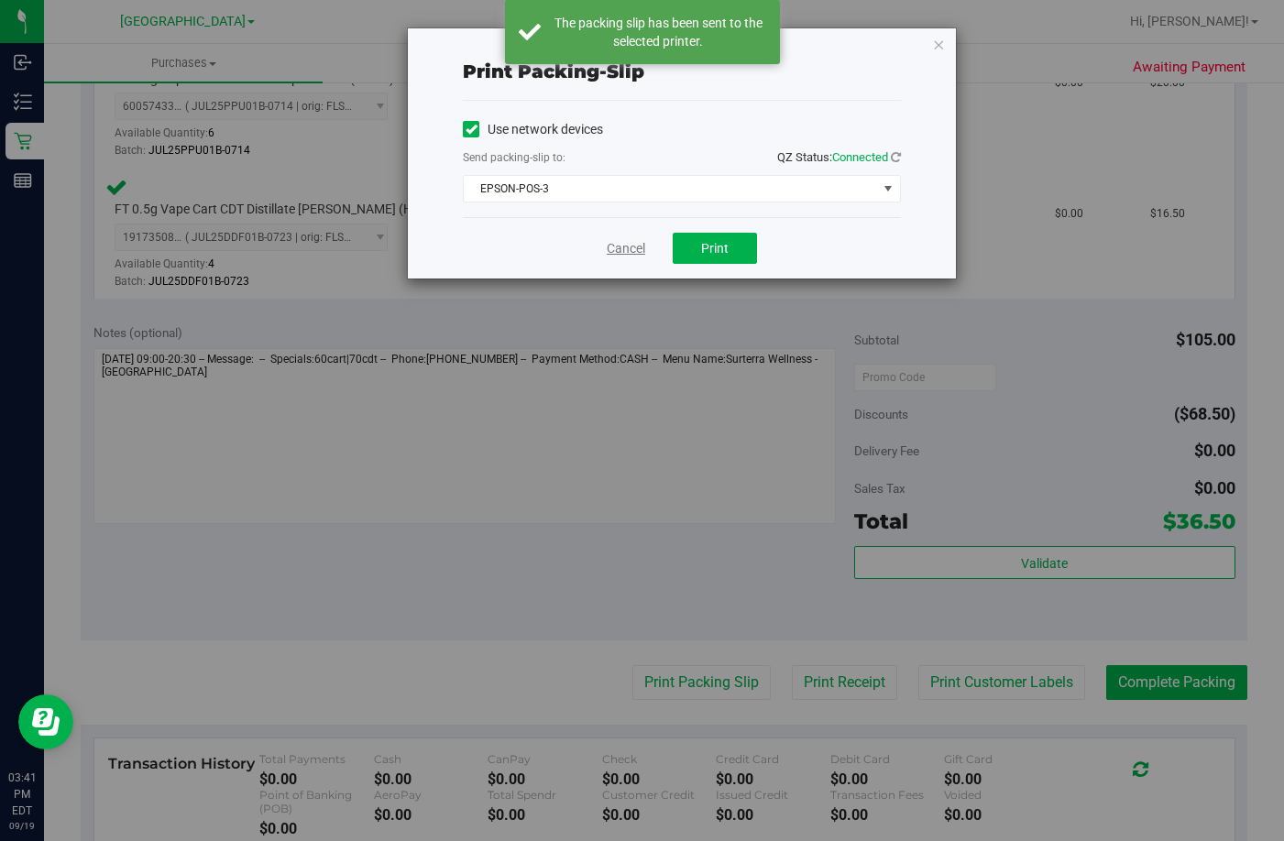
click at [609, 249] on link "Cancel" at bounding box center [626, 248] width 38 height 19
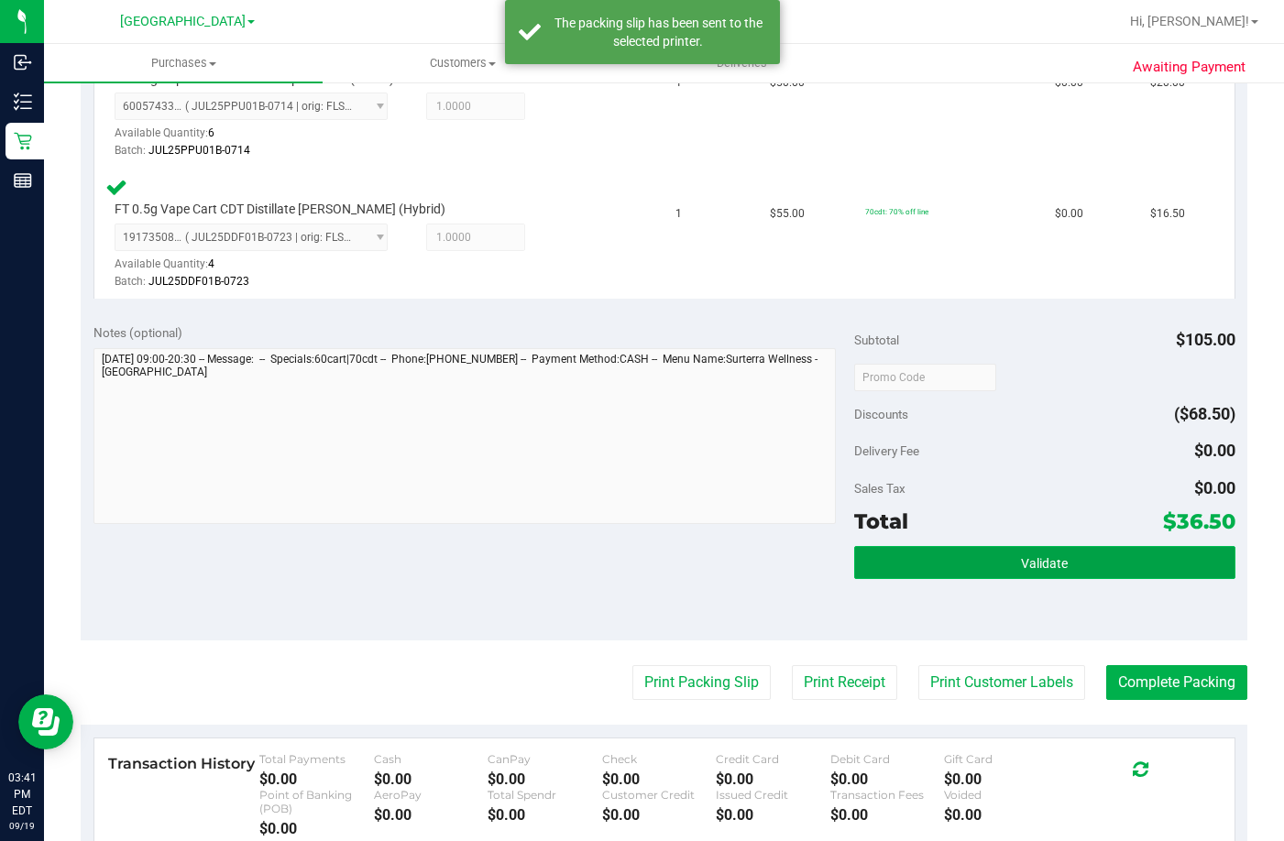
click at [954, 554] on button "Validate" at bounding box center [1044, 562] width 380 height 33
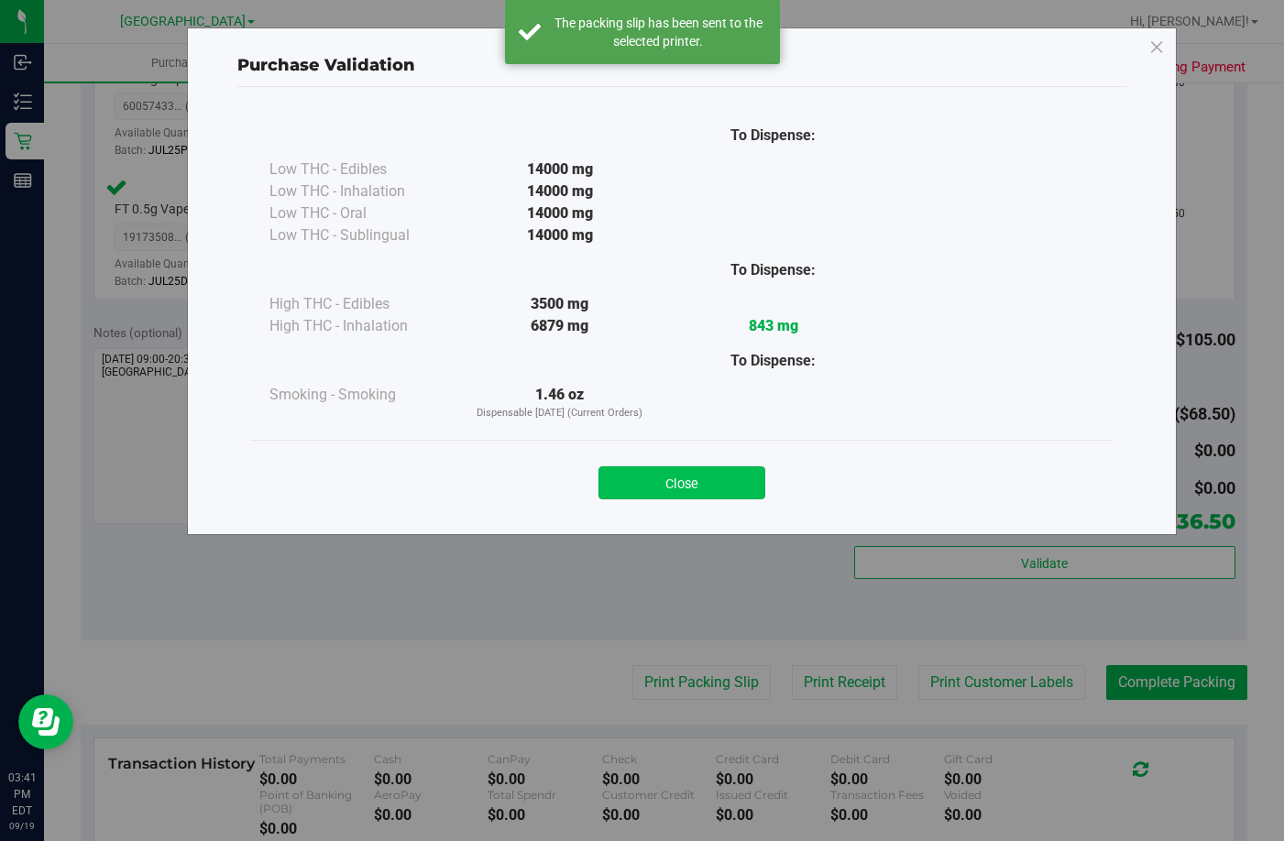
click at [722, 493] on button "Close" at bounding box center [682, 483] width 167 height 33
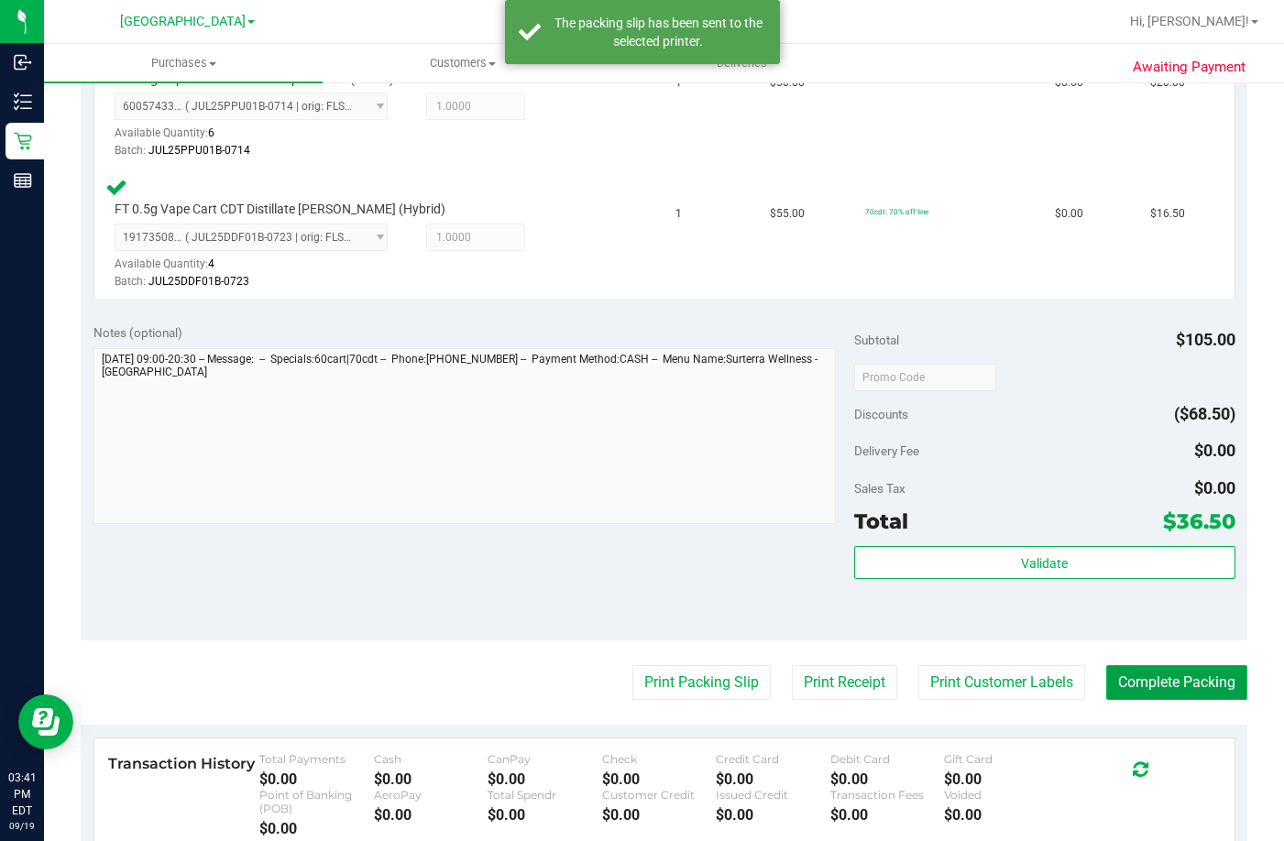
click at [1181, 675] on button "Complete Packing" at bounding box center [1176, 682] width 141 height 35
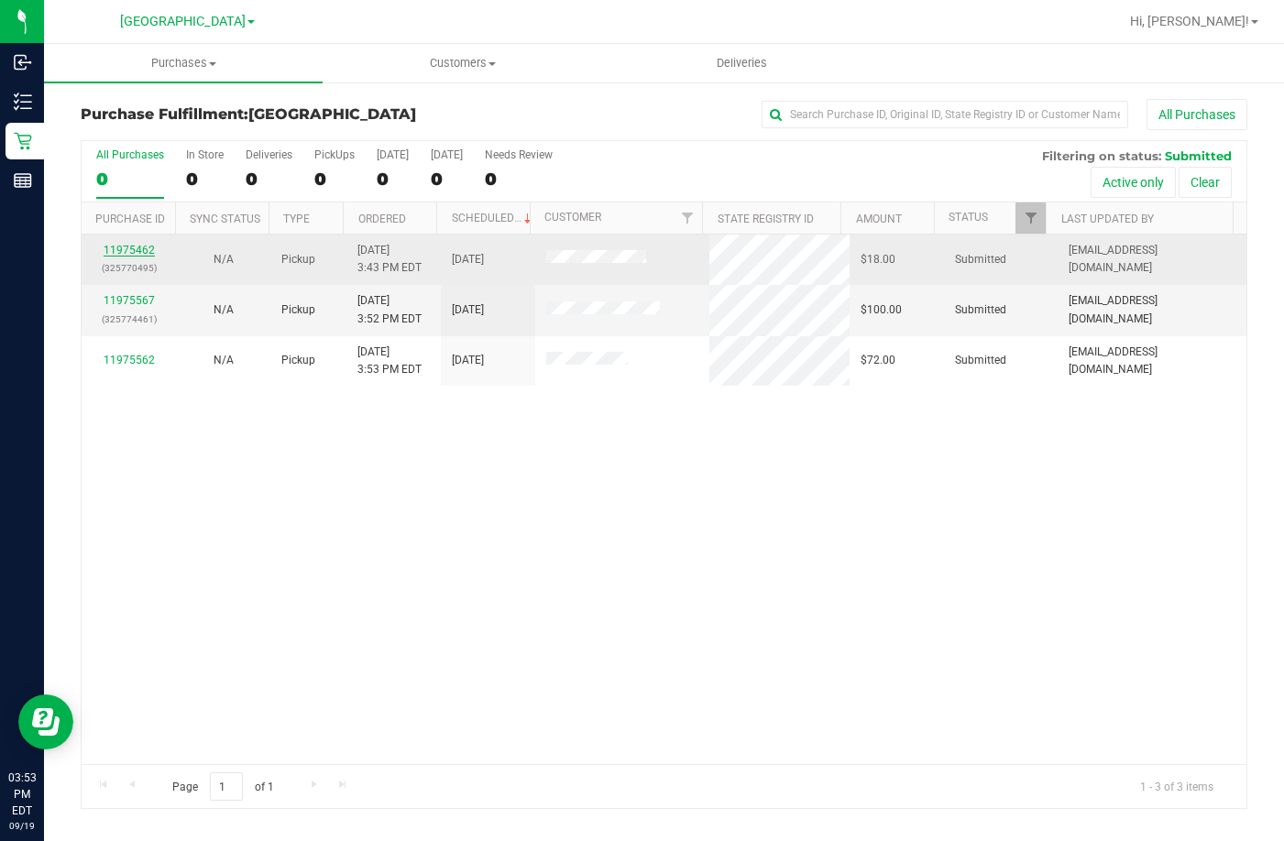
click at [141, 247] on link "11975462" at bounding box center [129, 250] width 51 height 13
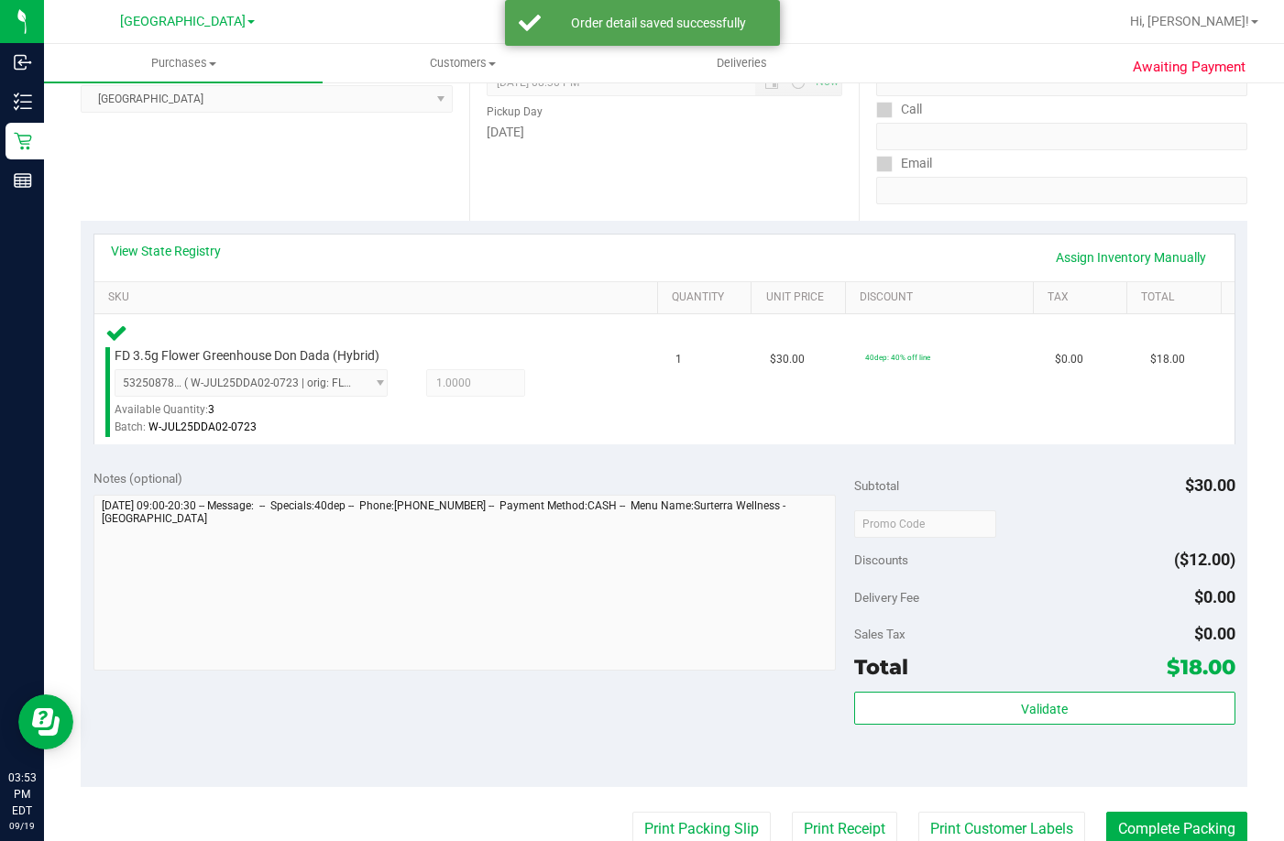
scroll to position [275, 0]
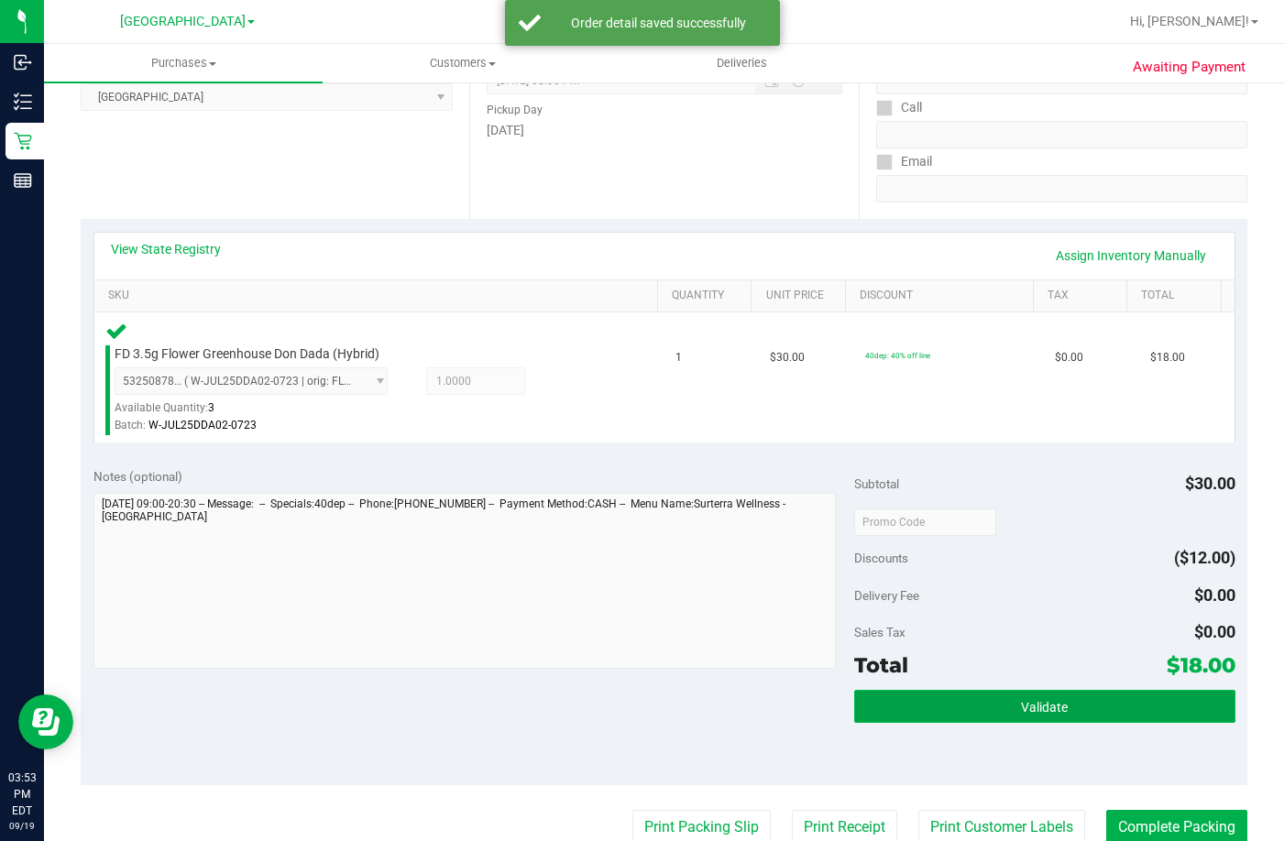
click at [975, 709] on button "Validate" at bounding box center [1044, 706] width 380 height 33
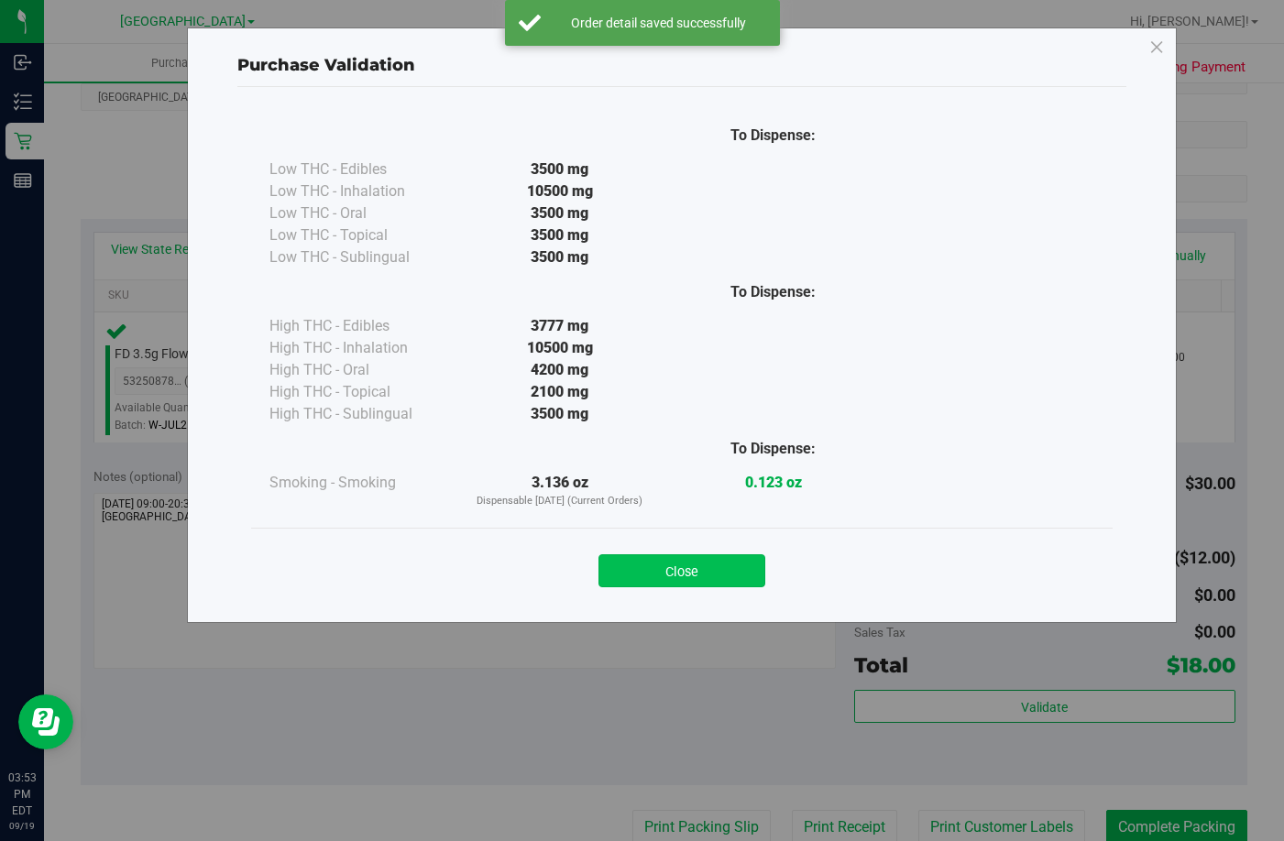
click at [666, 580] on button "Close" at bounding box center [682, 571] width 167 height 33
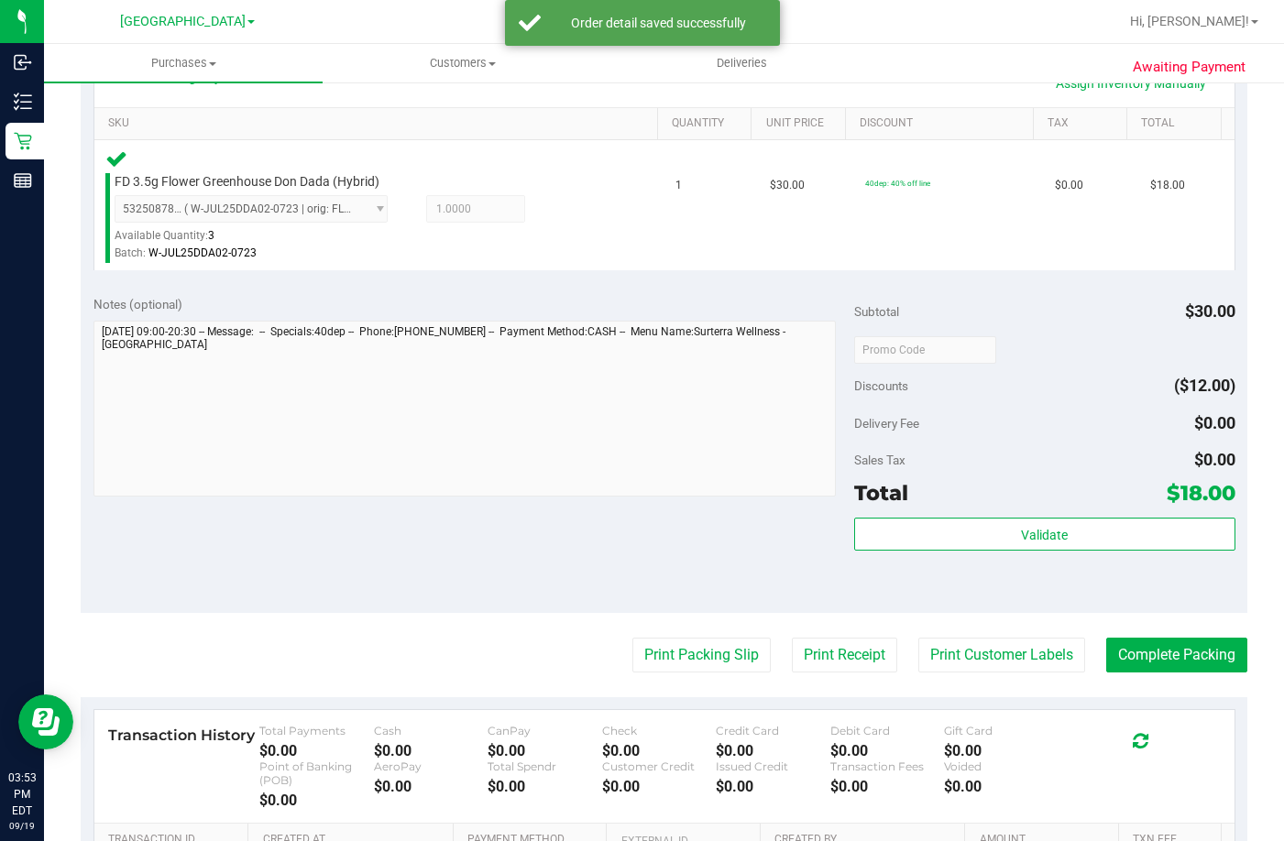
scroll to position [458, 0]
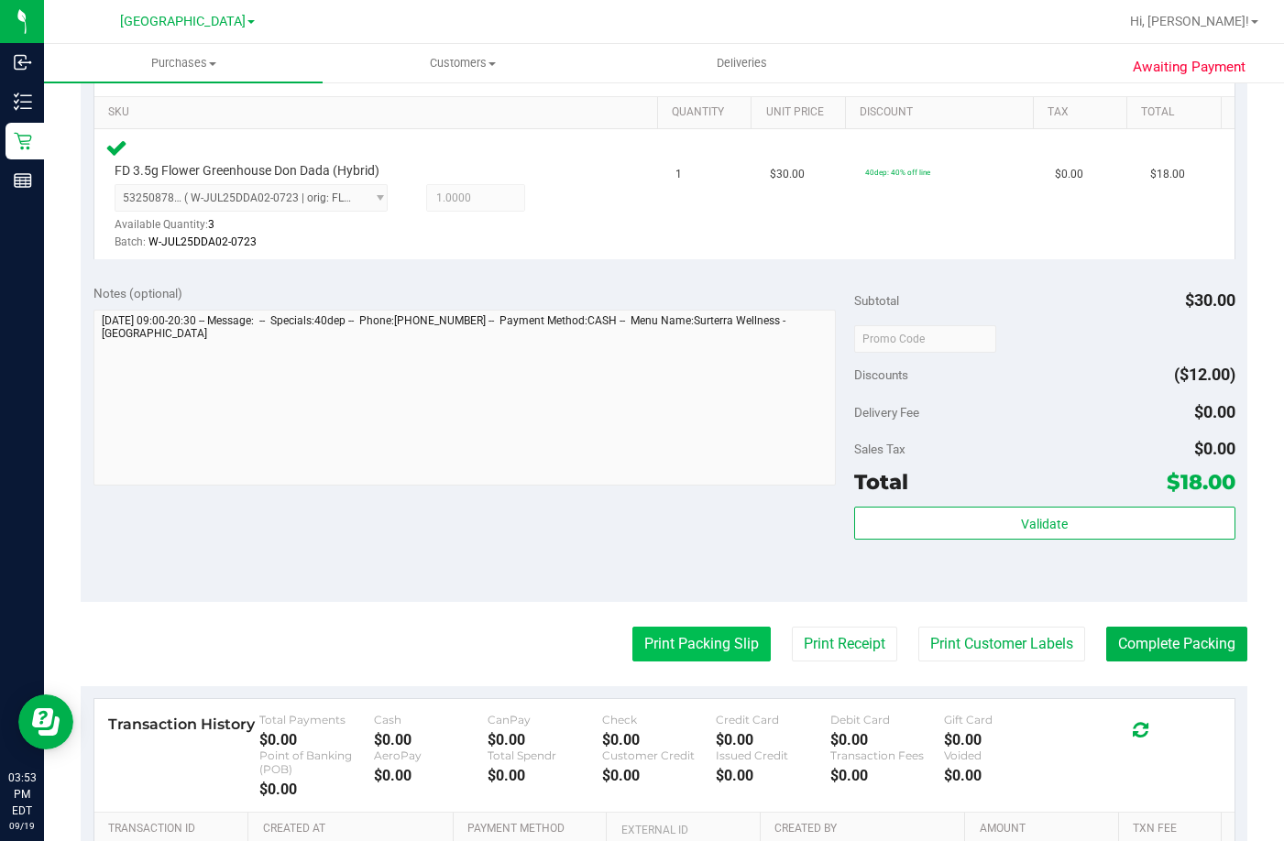
click at [699, 644] on button "Print Packing Slip" at bounding box center [701, 644] width 138 height 35
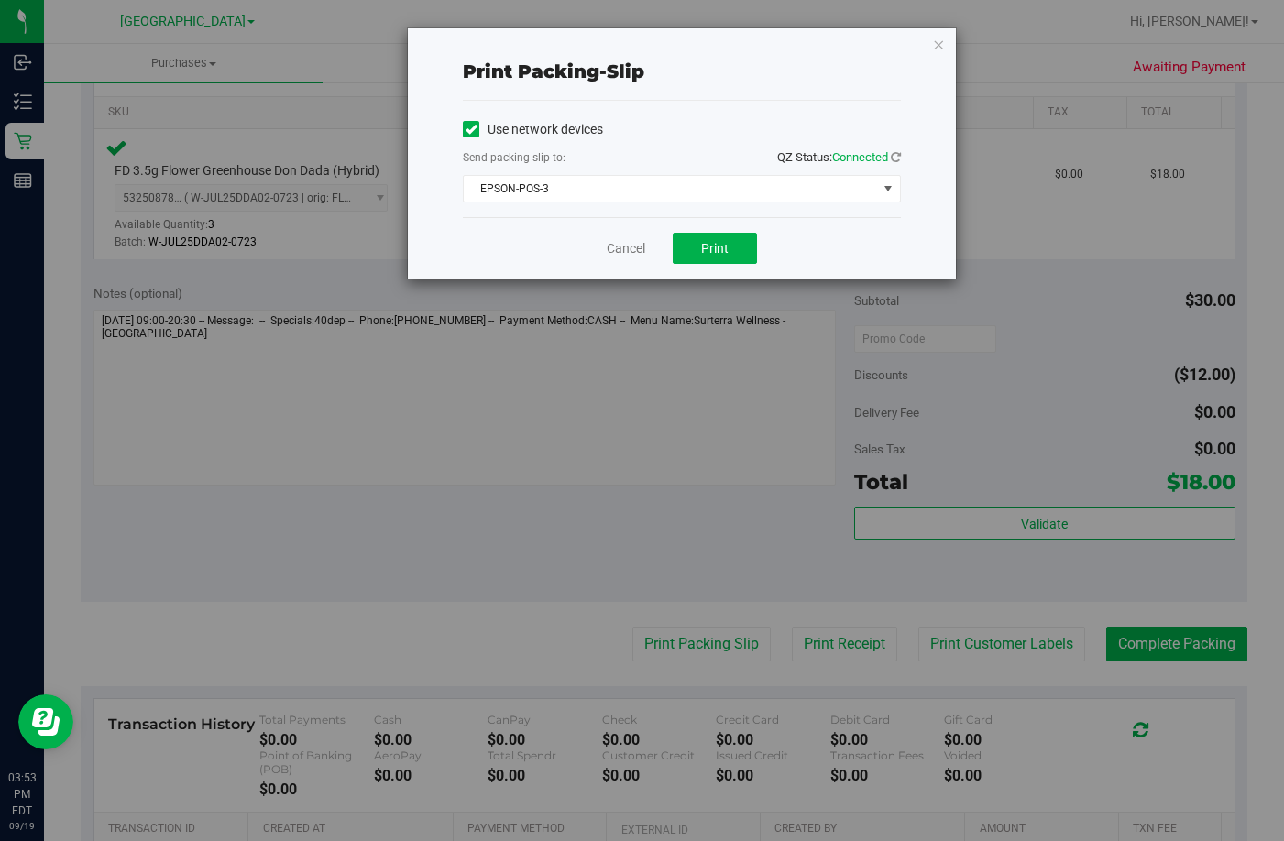
click at [737, 229] on div "Cancel Print" at bounding box center [682, 247] width 438 height 61
click at [719, 254] on span "Print" at bounding box center [714, 248] width 27 height 15
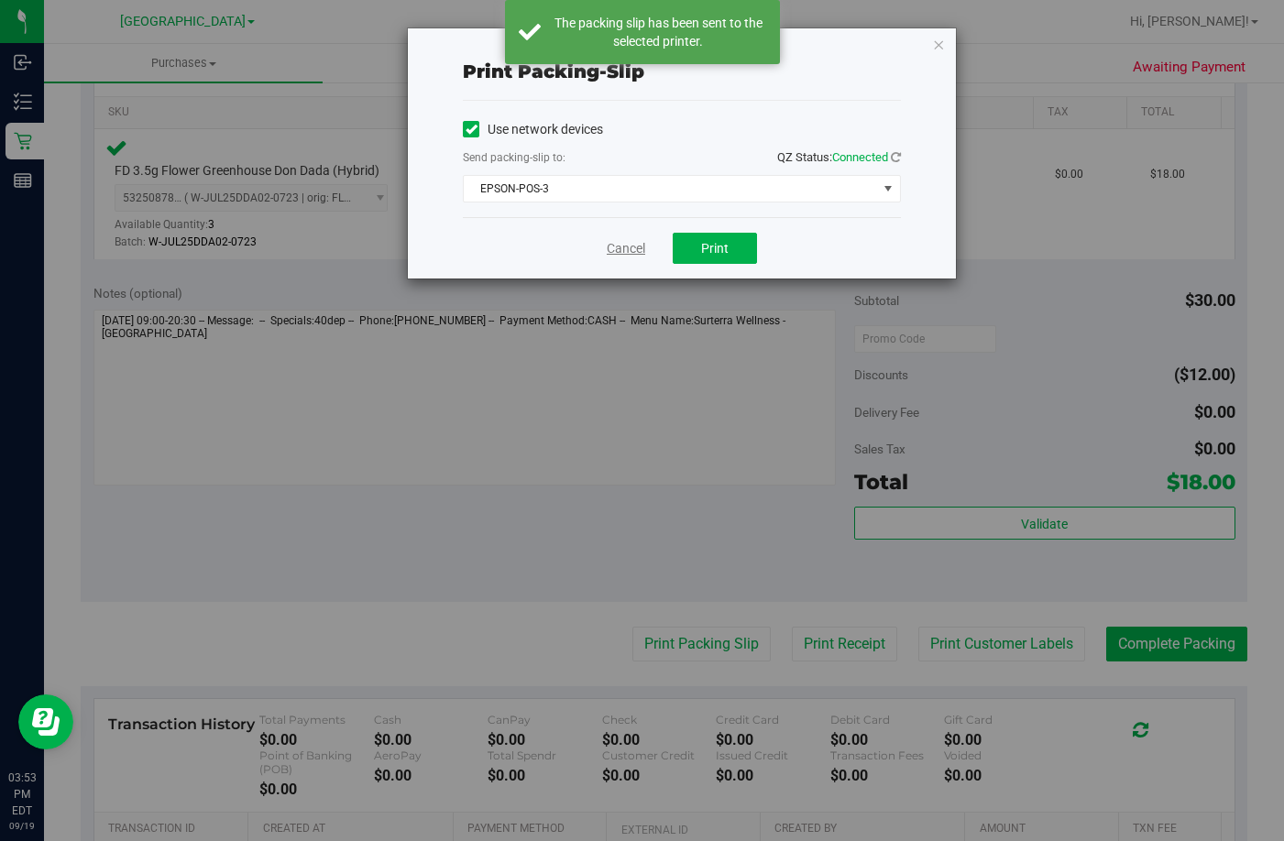
click at [620, 249] on link "Cancel" at bounding box center [626, 248] width 38 height 19
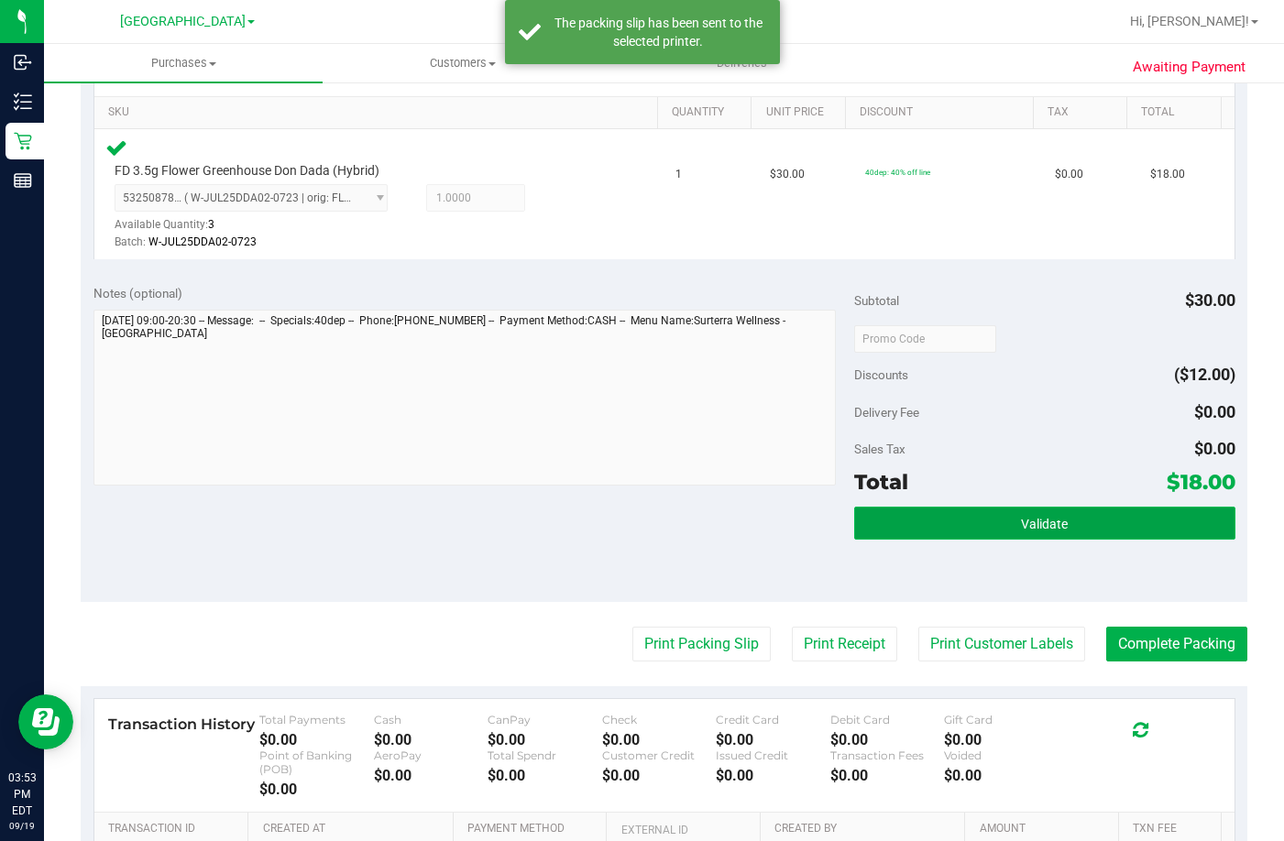
click at [1027, 526] on span "Validate" at bounding box center [1044, 524] width 47 height 15
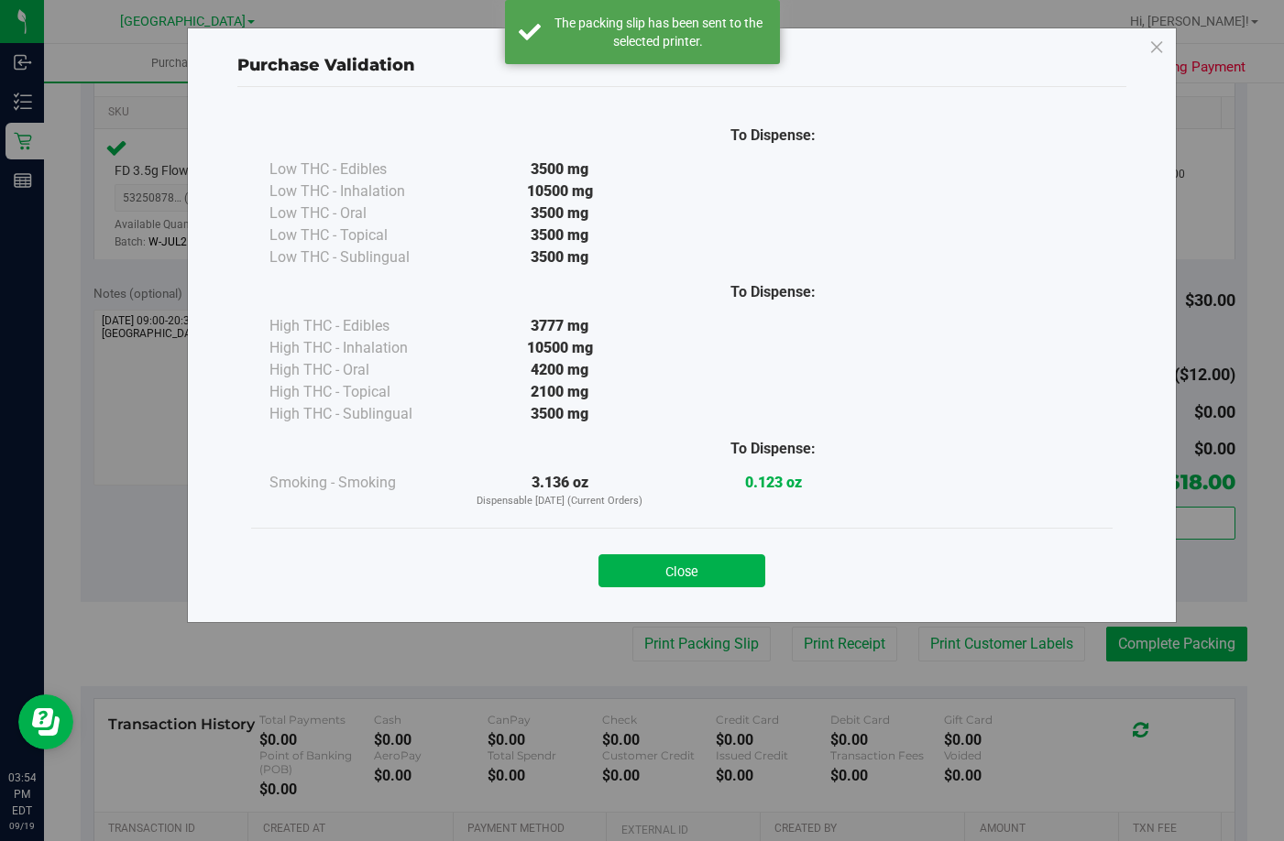
drag, startPoint x: 669, startPoint y: 572, endPoint x: 831, endPoint y: 562, distance: 162.5
click at [668, 572] on button "Close" at bounding box center [682, 571] width 167 height 33
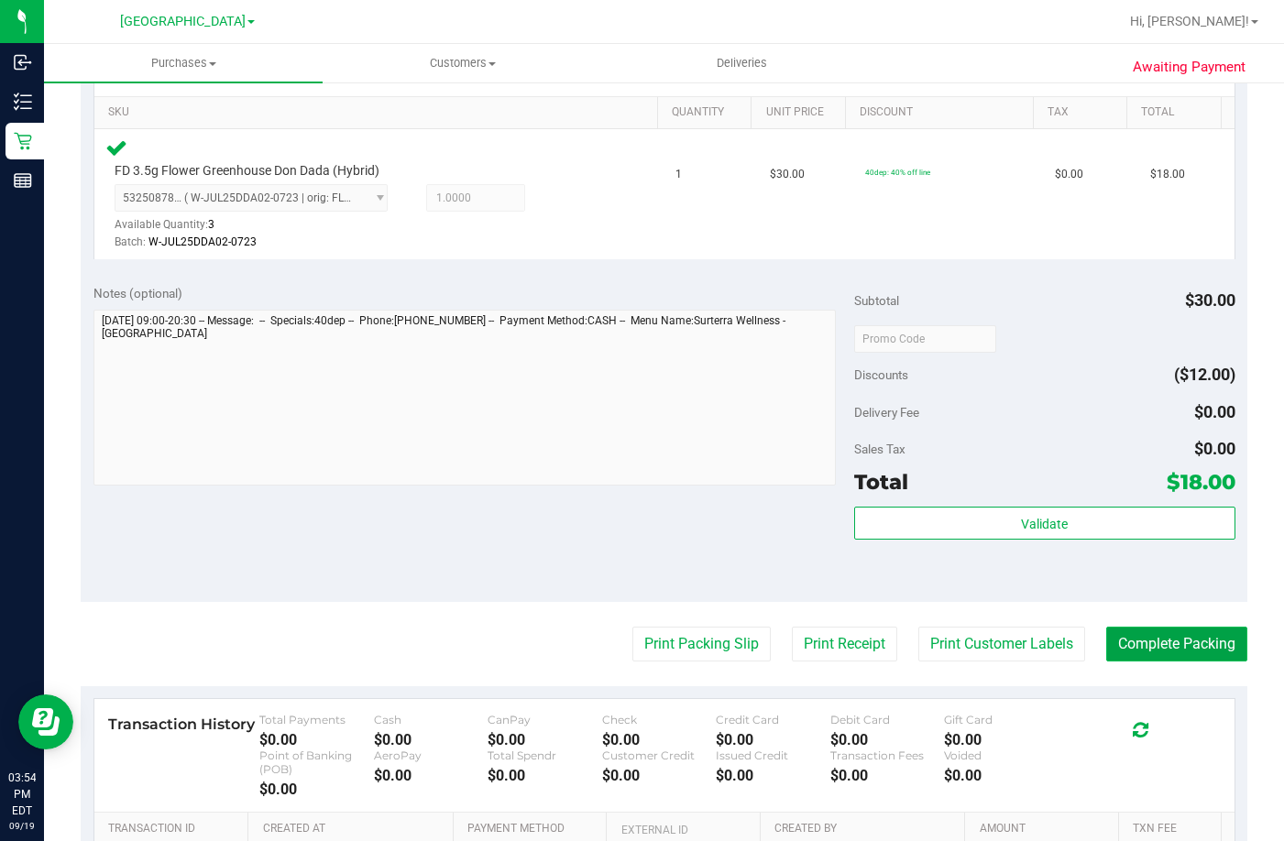
click at [1164, 643] on button "Complete Packing" at bounding box center [1176, 644] width 141 height 35
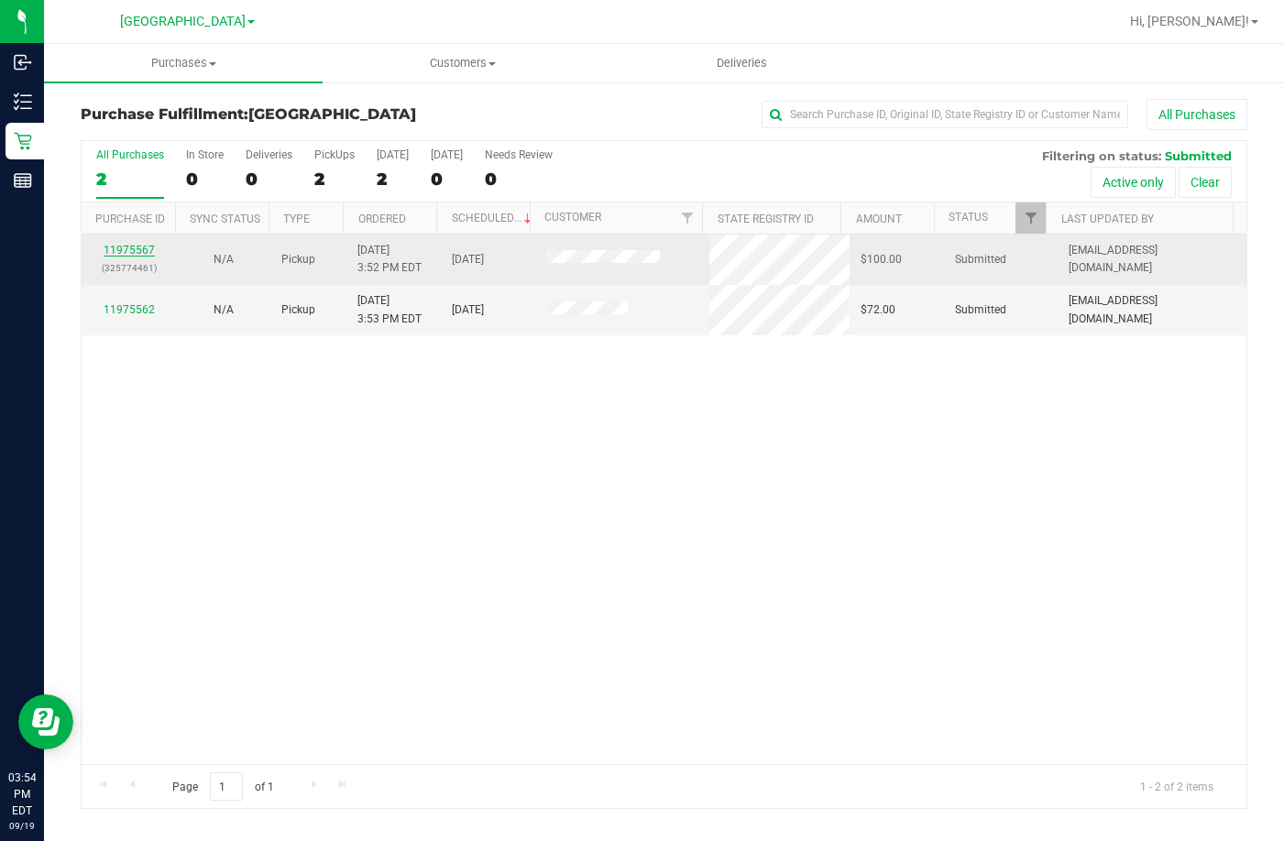
click at [137, 247] on link "11975567" at bounding box center [129, 250] width 51 height 13
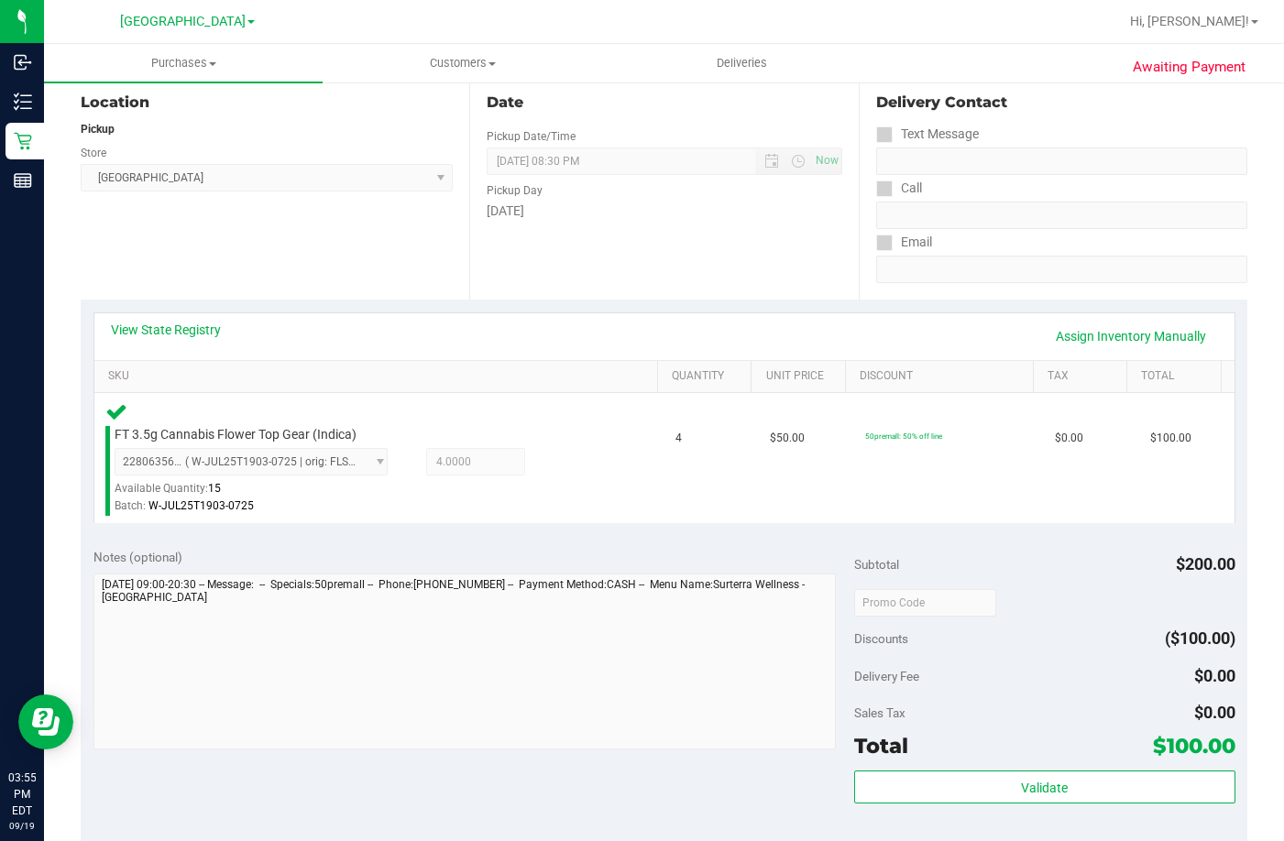
scroll to position [275, 0]
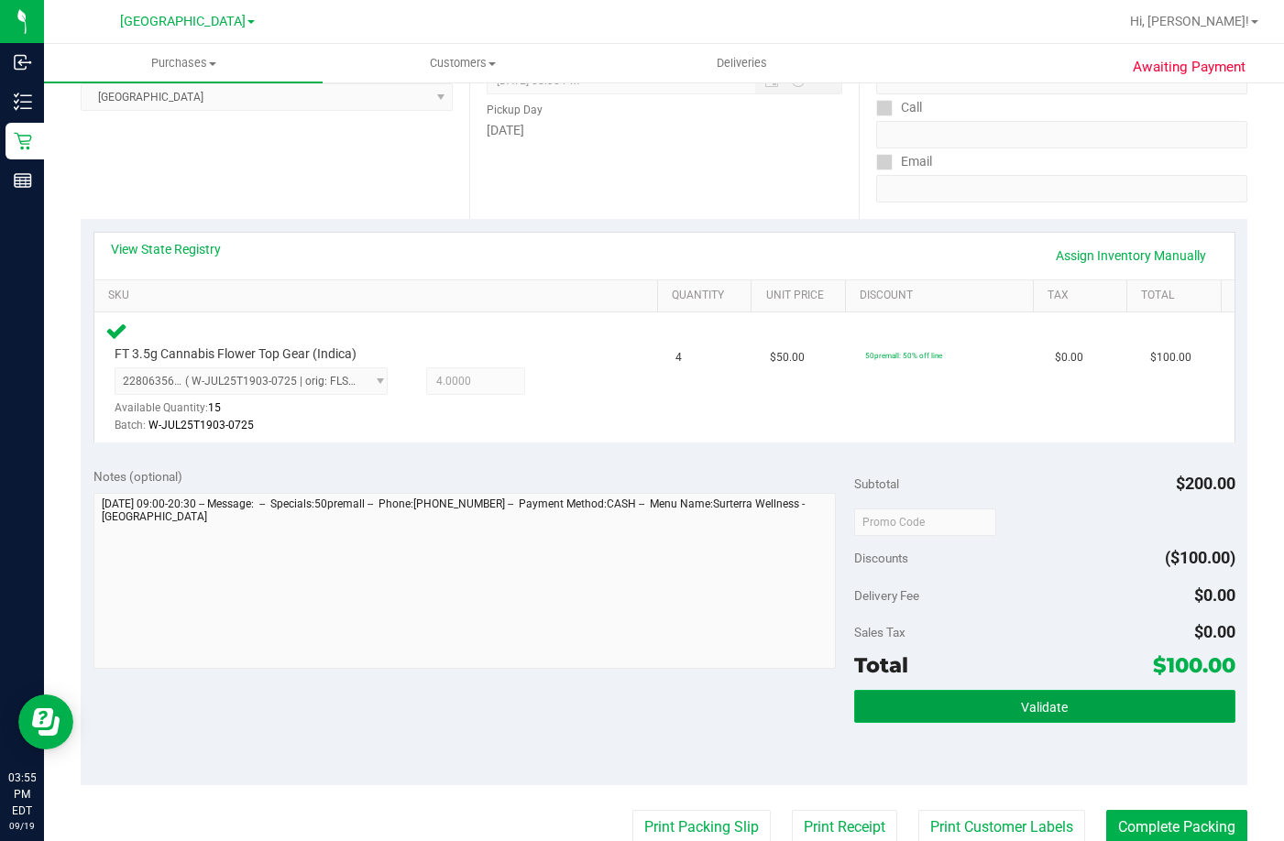
click at [1021, 709] on span "Validate" at bounding box center [1044, 707] width 47 height 15
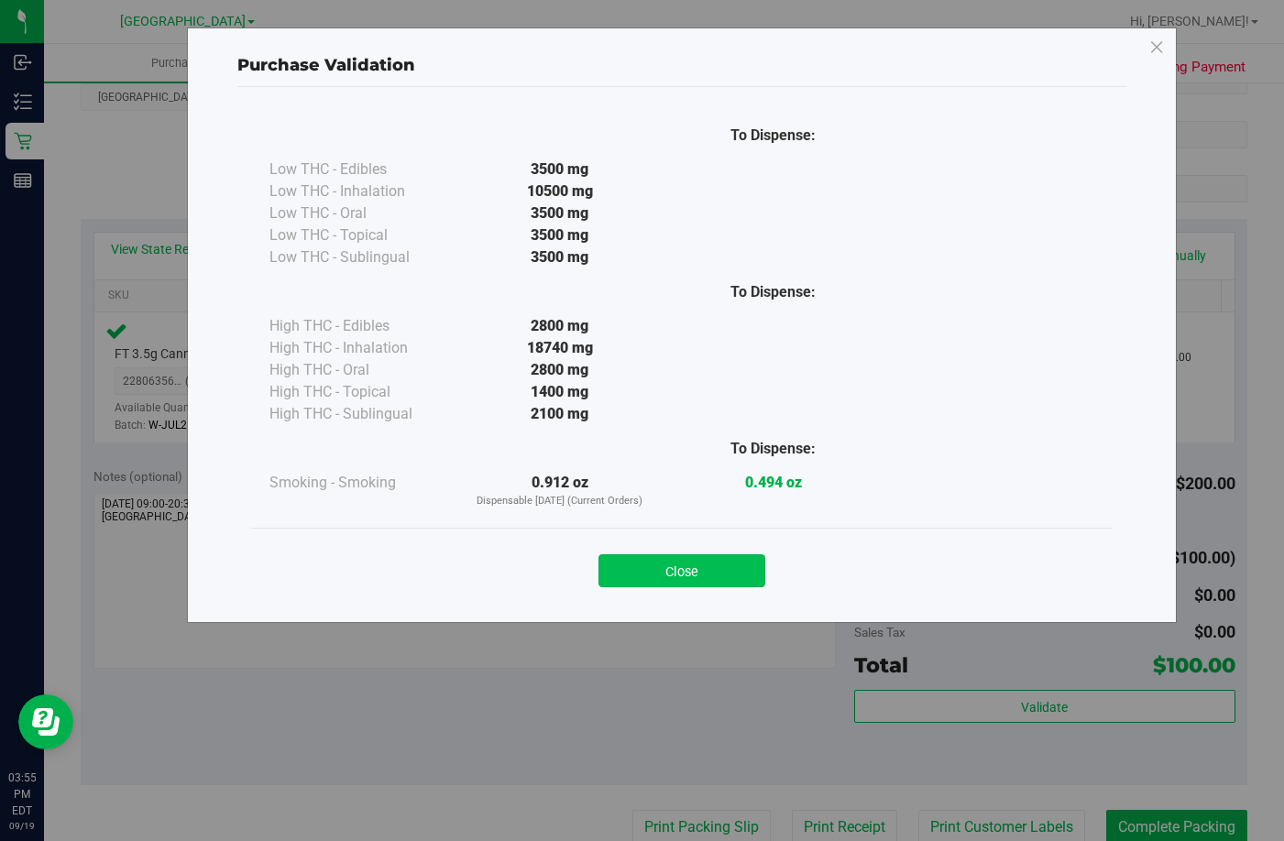
click at [690, 576] on button "Close" at bounding box center [682, 571] width 167 height 33
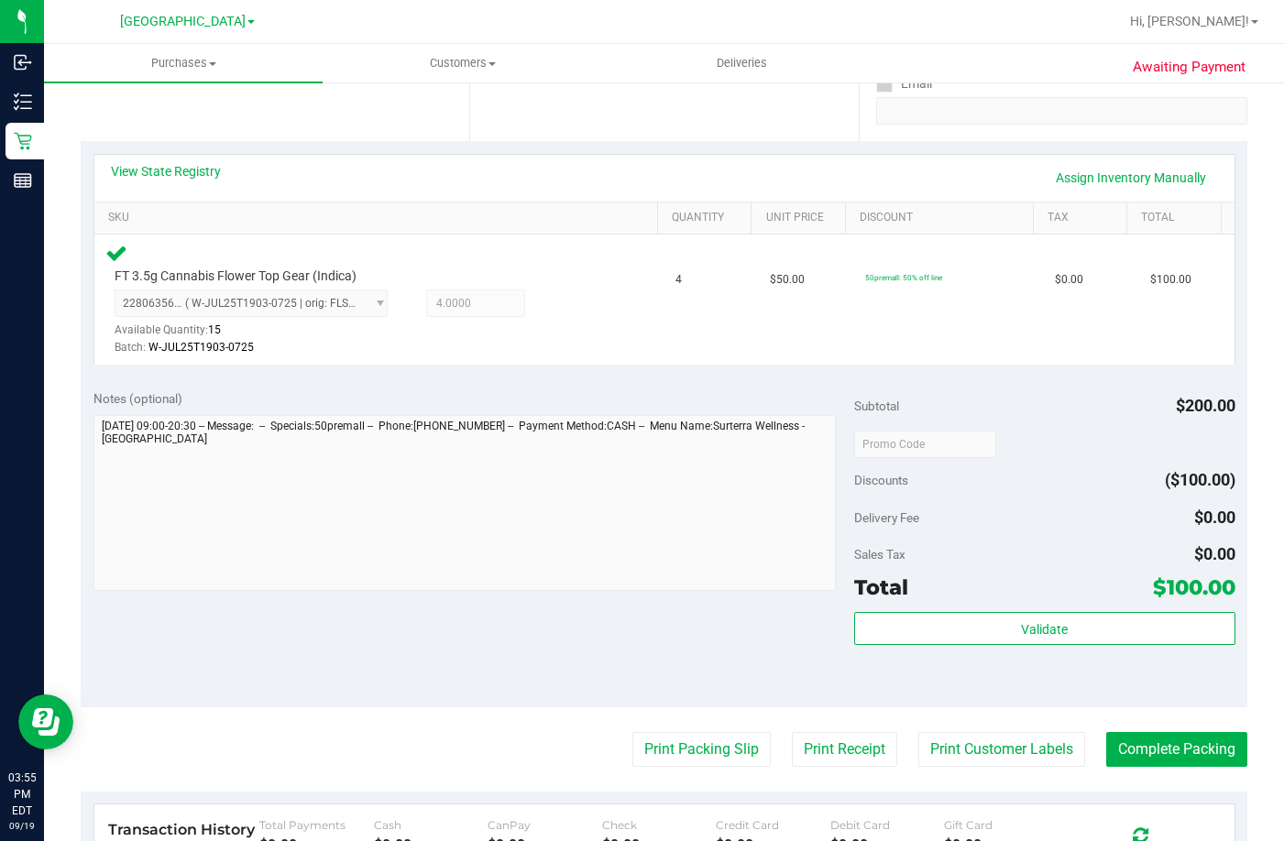
scroll to position [458, 0]
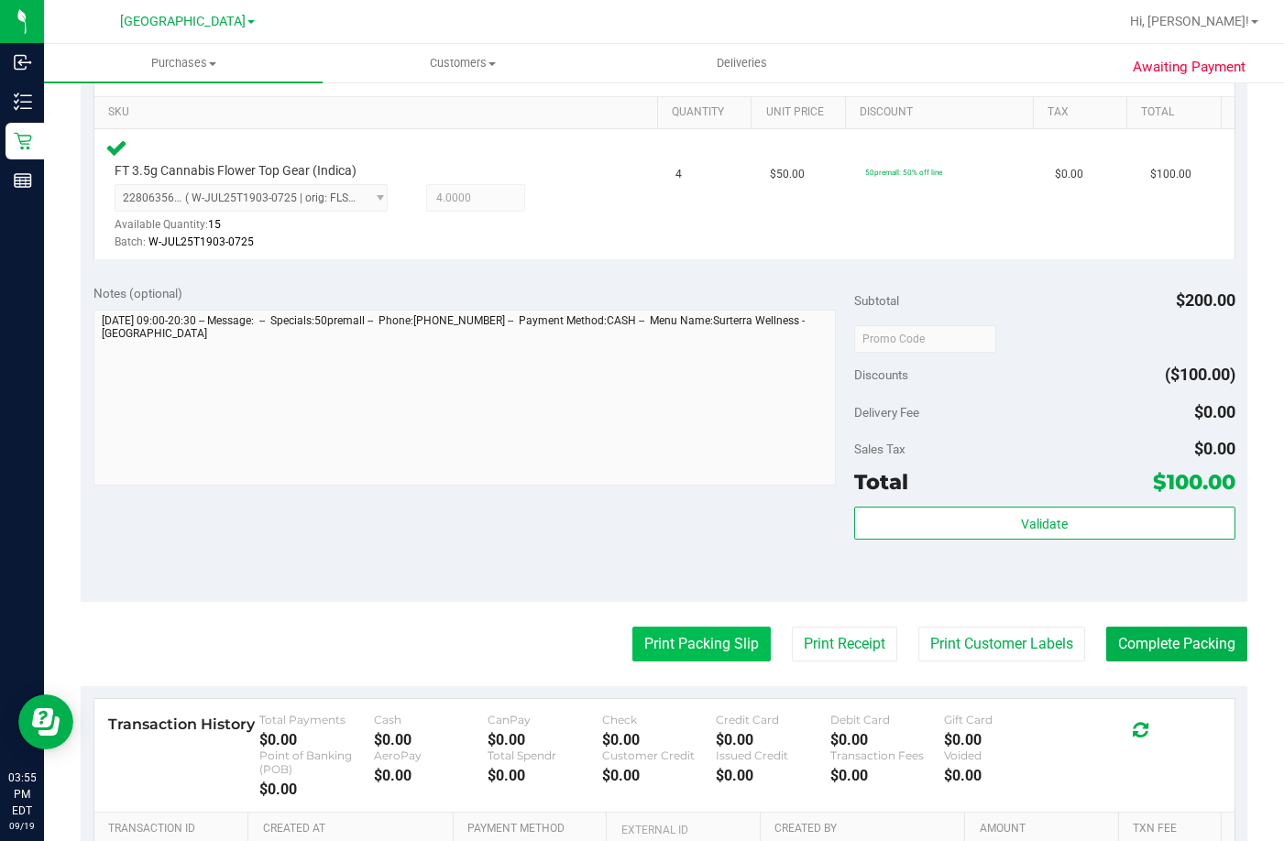
click at [712, 627] on button "Print Packing Slip" at bounding box center [701, 644] width 138 height 35
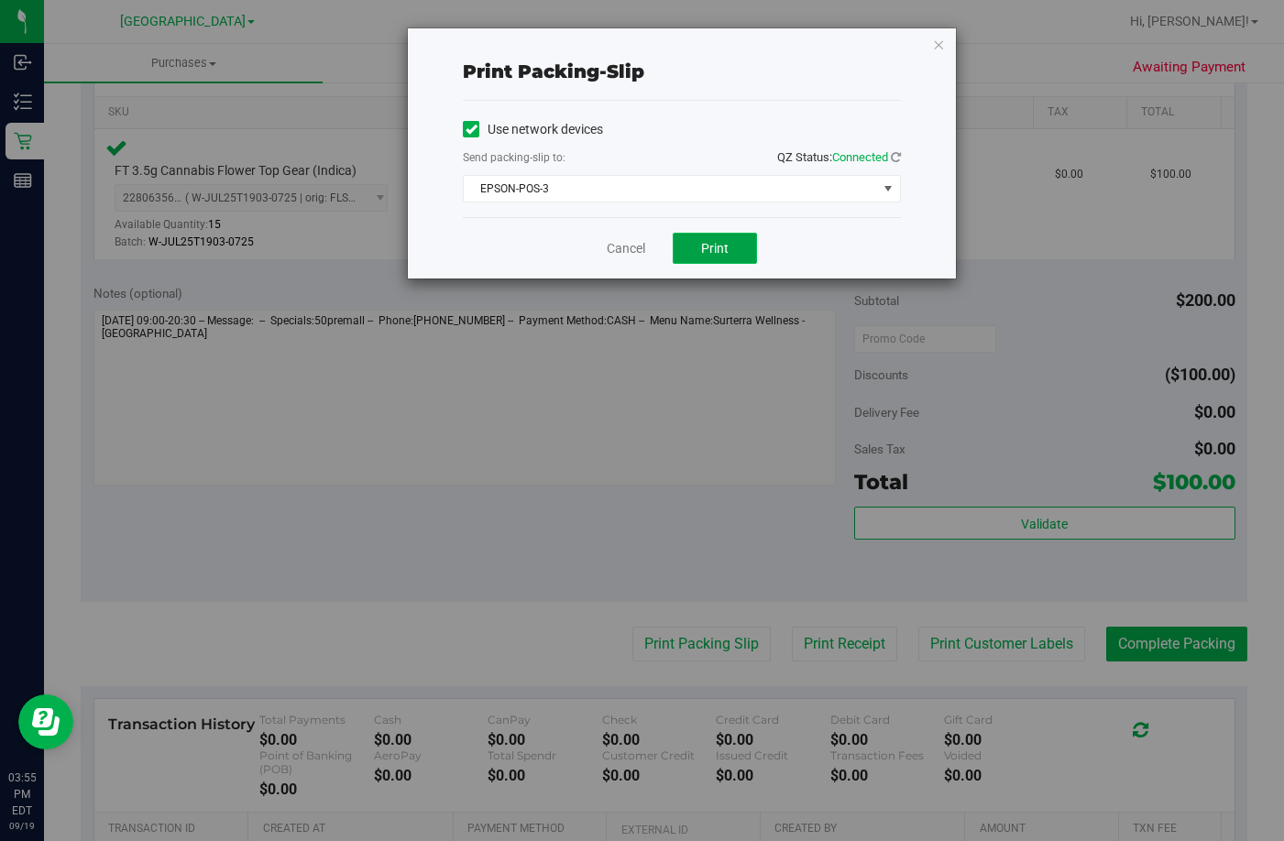
click at [705, 257] on button "Print" at bounding box center [715, 248] width 84 height 31
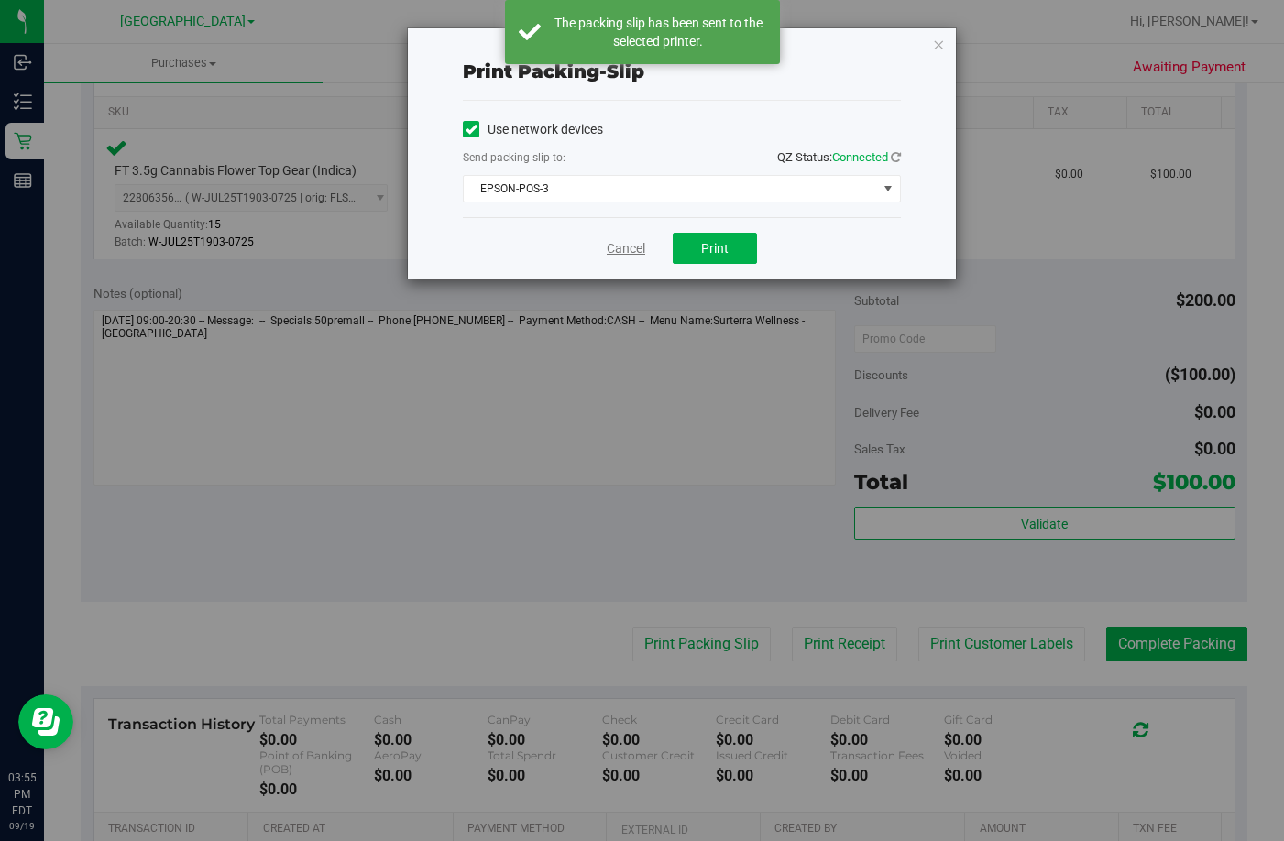
click at [619, 247] on link "Cancel" at bounding box center [626, 248] width 38 height 19
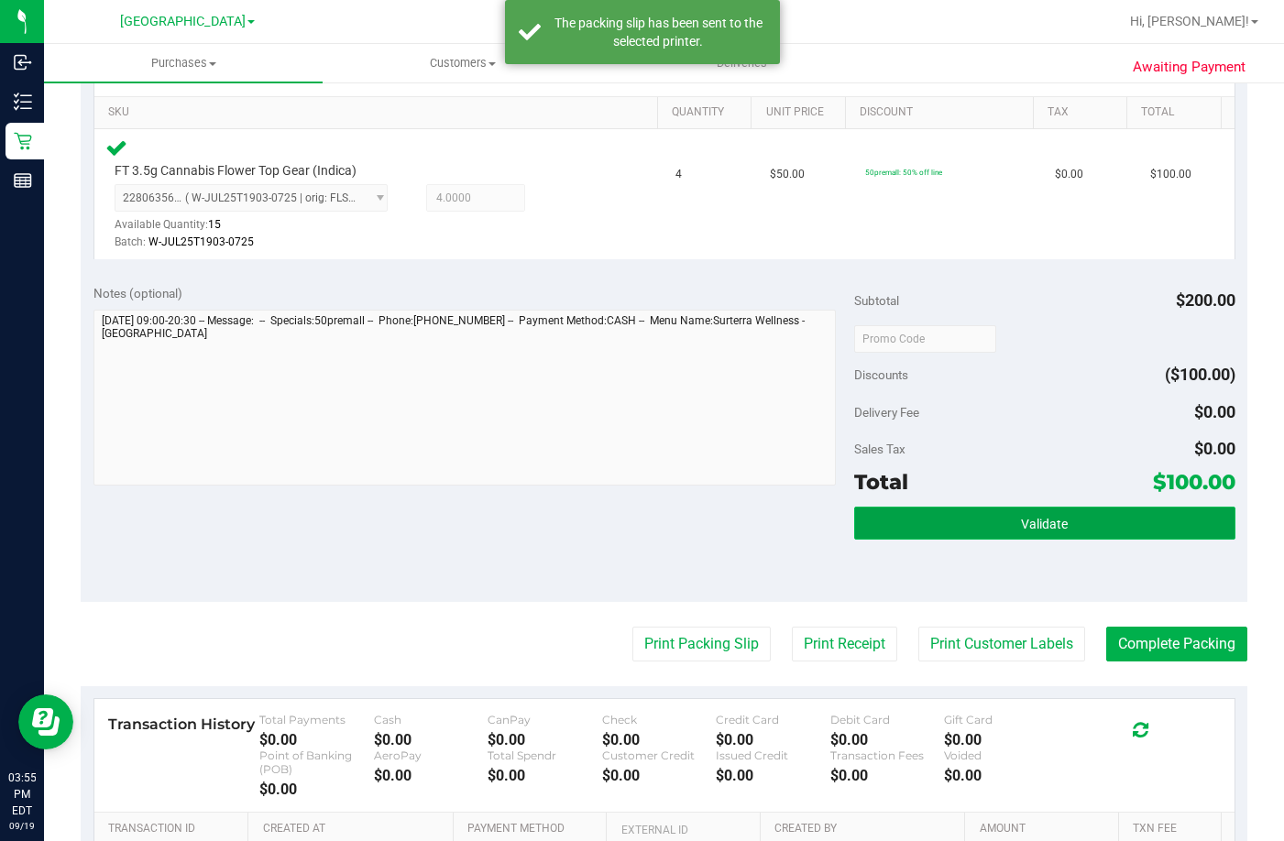
click at [1090, 513] on button "Validate" at bounding box center [1044, 523] width 380 height 33
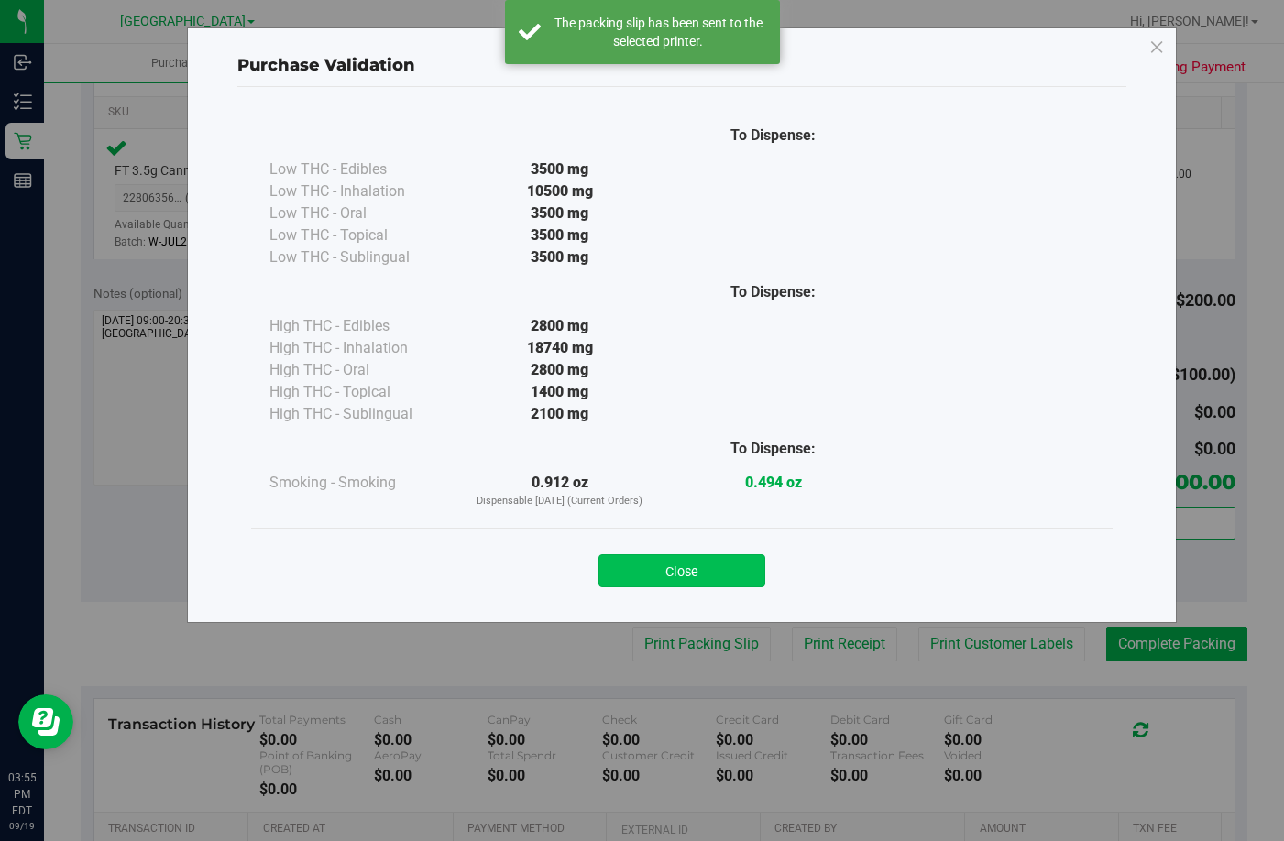
click at [715, 581] on button "Close" at bounding box center [682, 571] width 167 height 33
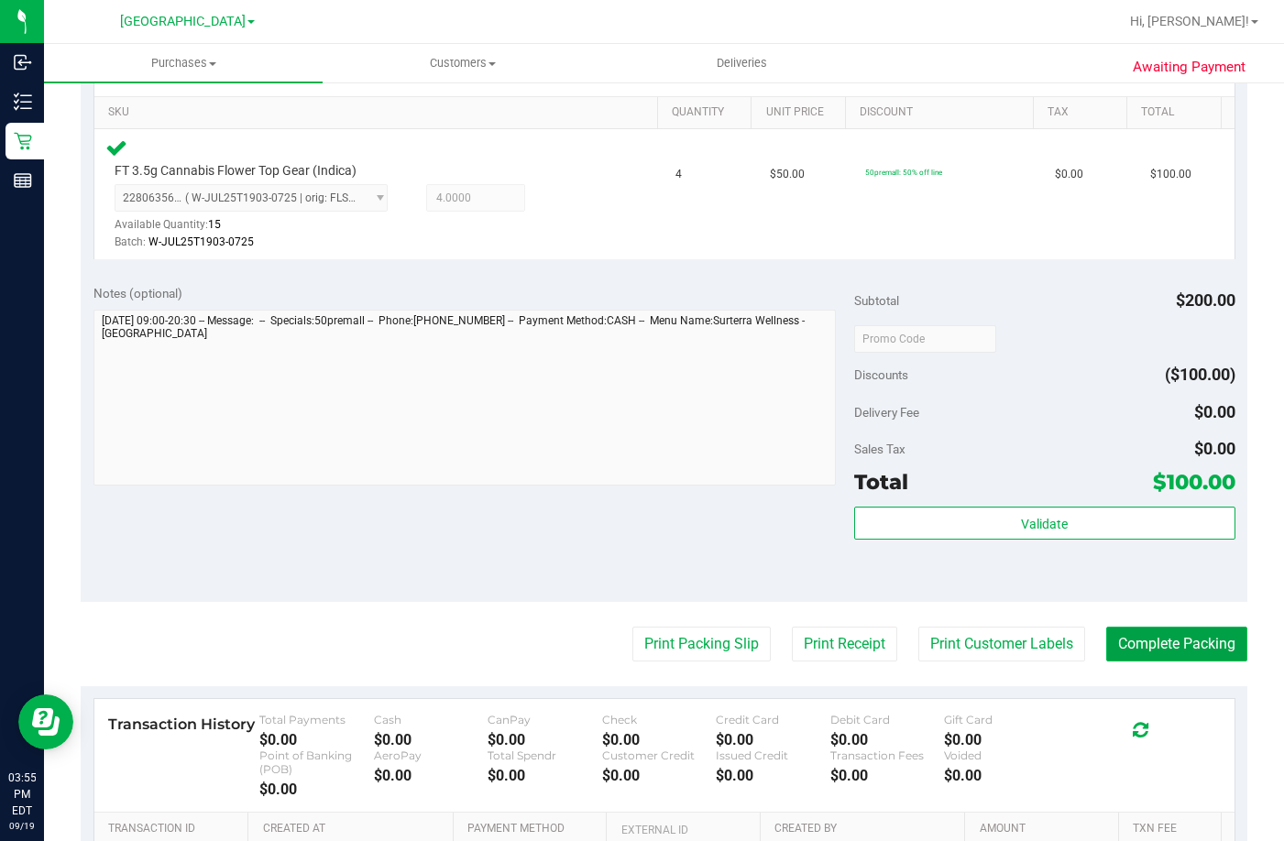
click at [1197, 648] on button "Complete Packing" at bounding box center [1176, 644] width 141 height 35
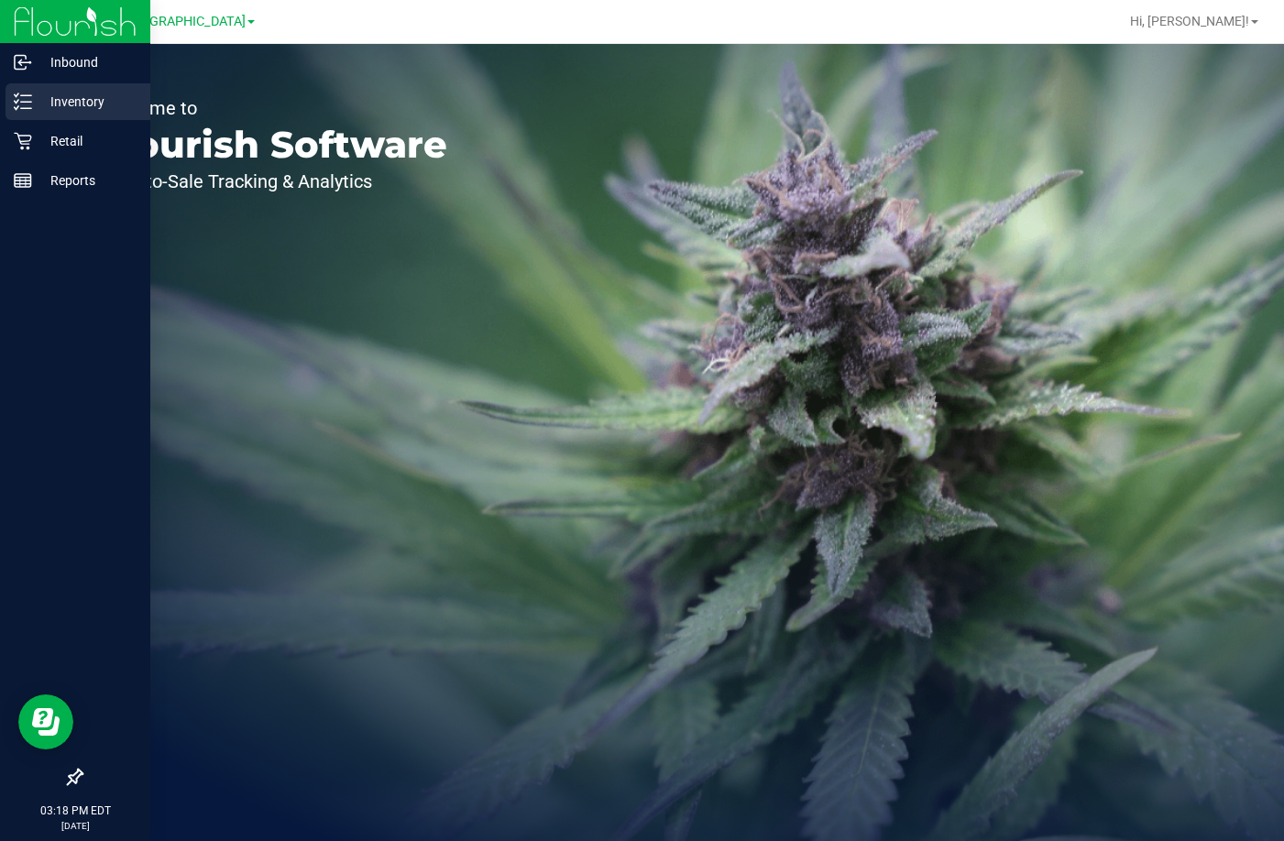
click at [109, 96] on p "Inventory" at bounding box center [87, 102] width 110 height 22
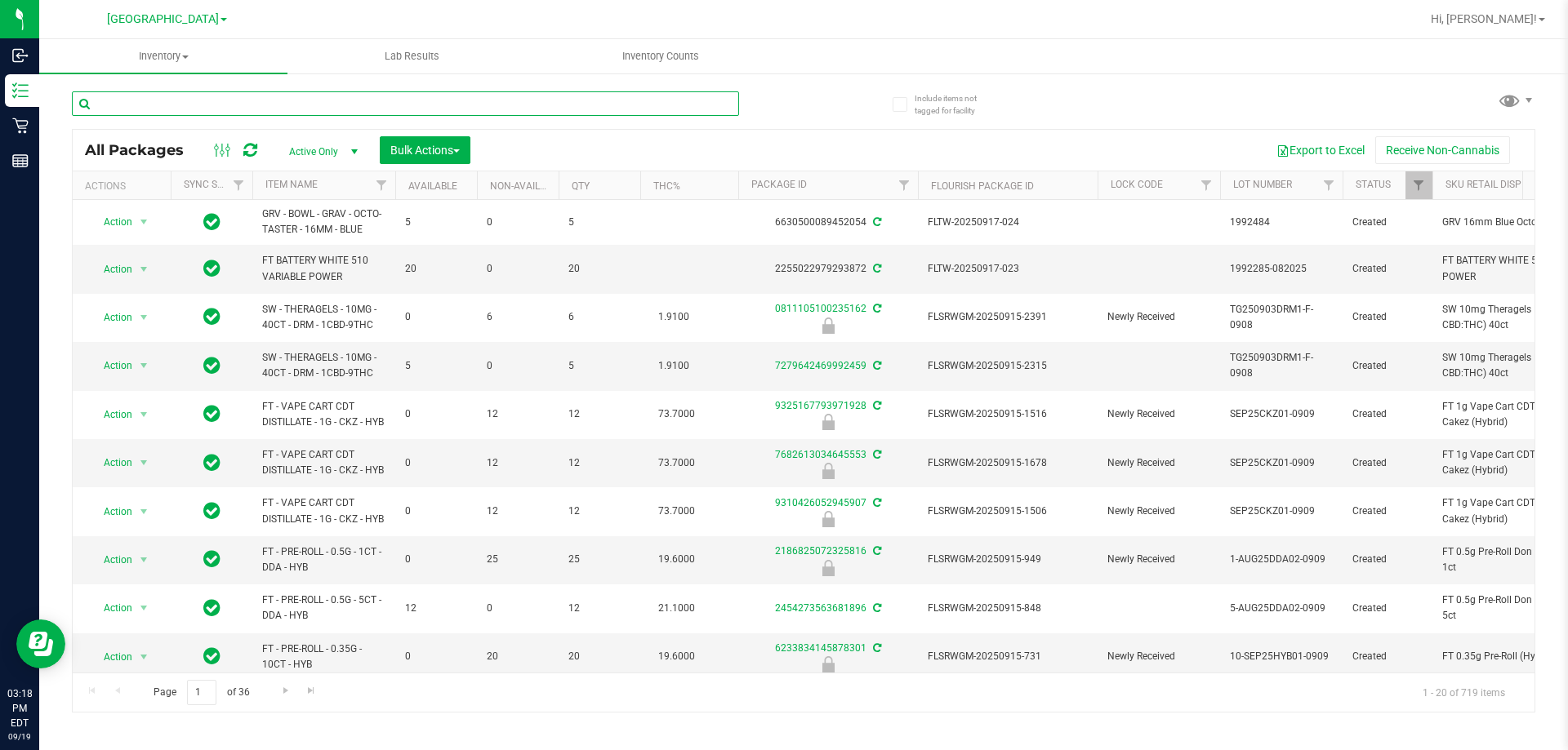
click at [485, 104] on input "text" at bounding box center [405, 103] width 667 height 24
drag, startPoint x: 485, startPoint y: 104, endPoint x: 504, endPoint y: 75, distance: 34.7
click at [497, 86] on div at bounding box center [437, 102] width 731 height 53
type input "bzk"
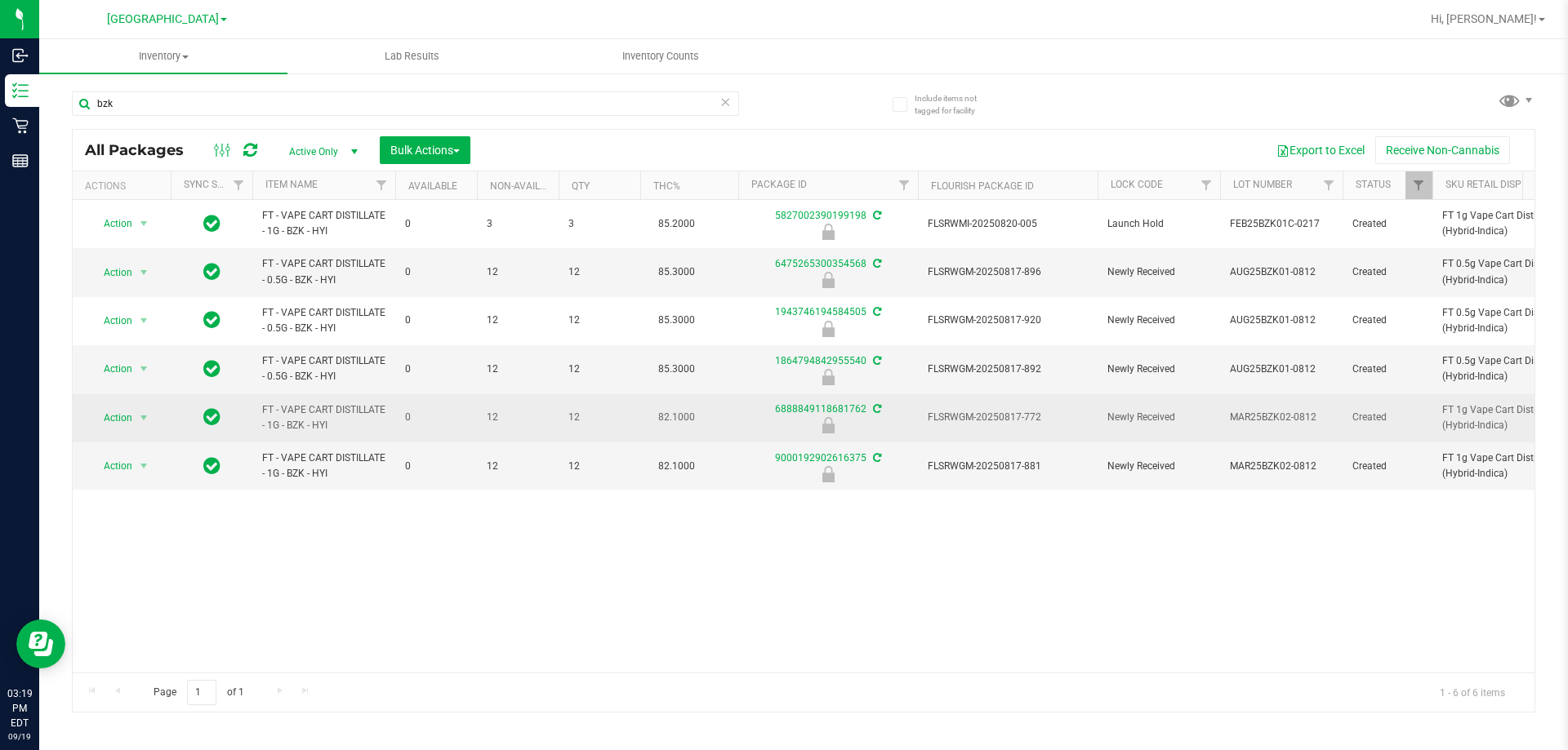
click at [1024, 418] on span "FLSRWGM-20250817-772" at bounding box center [1008, 417] width 160 height 15
click at [139, 421] on span "select" at bounding box center [143, 418] width 13 height 13
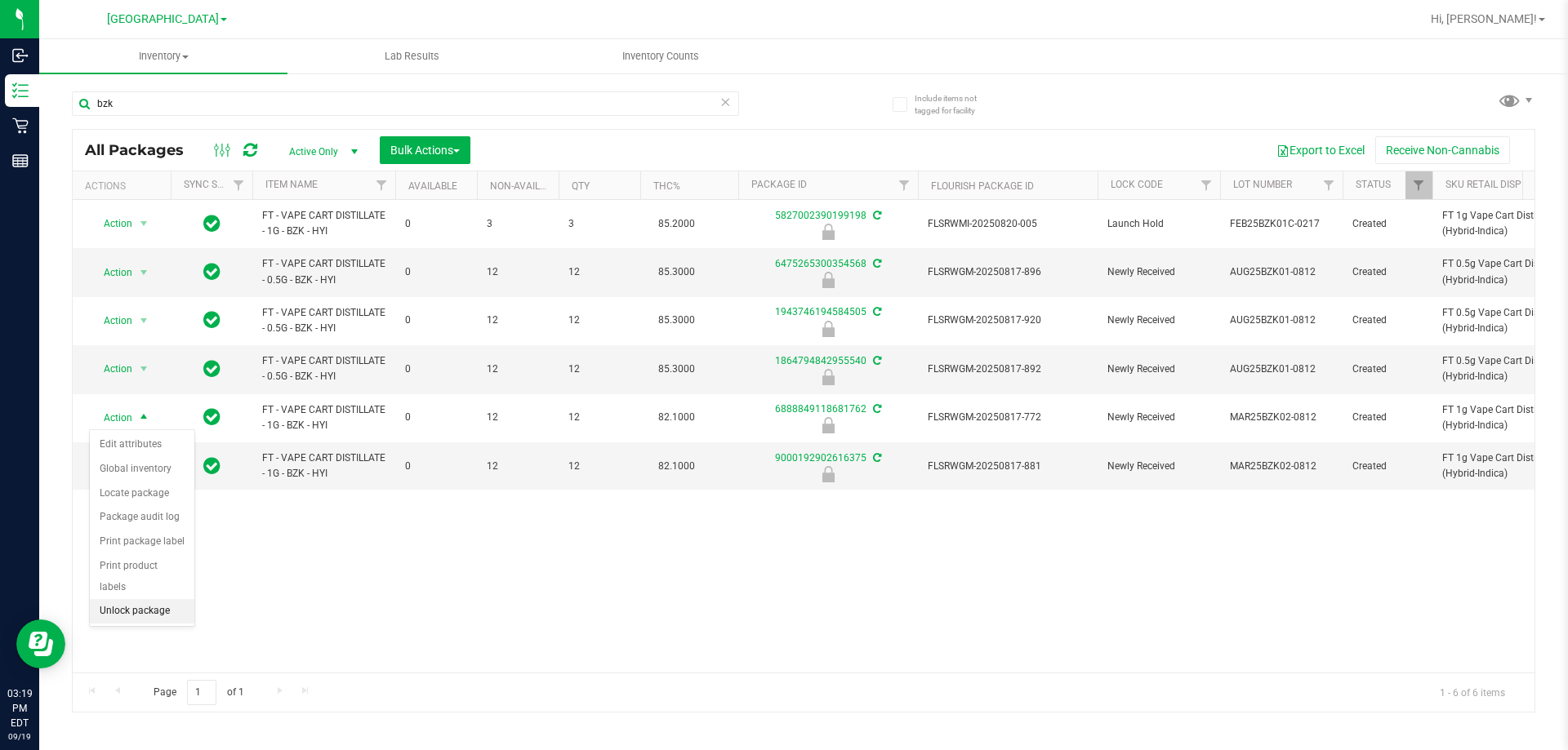
click at [167, 599] on li "Unlock package" at bounding box center [142, 611] width 104 height 24
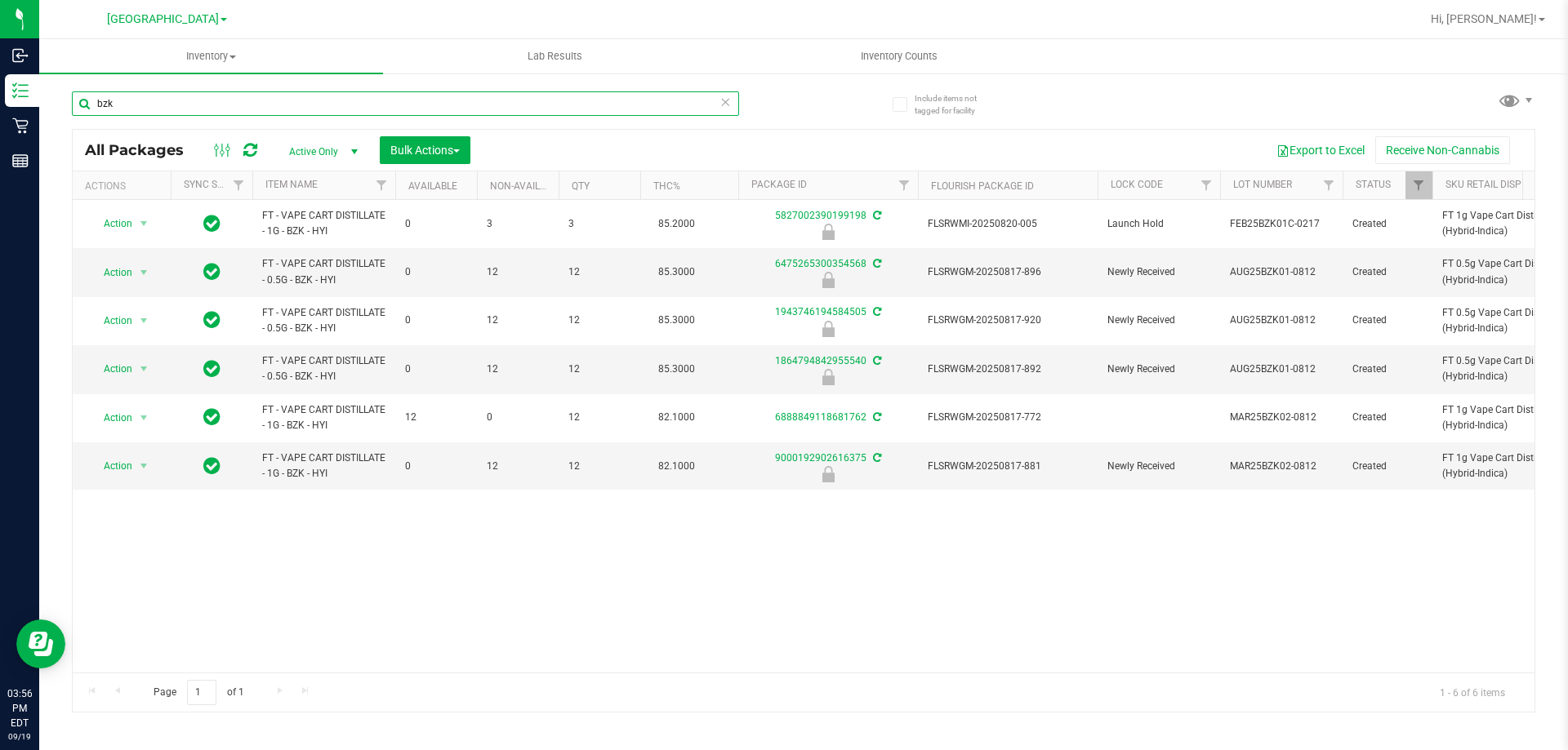
click at [469, 107] on input "bzk" at bounding box center [405, 103] width 667 height 24
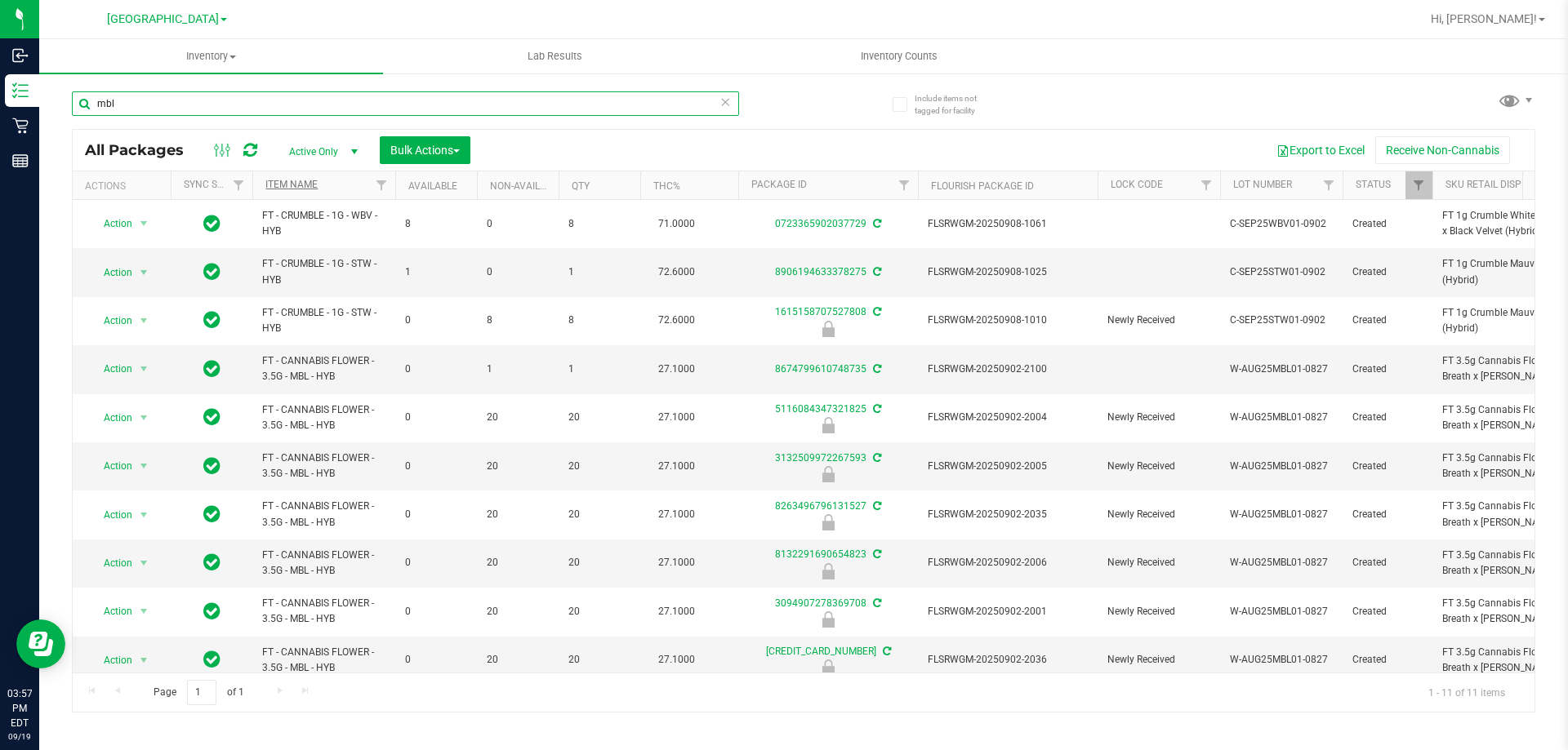
type input "mbl"
click at [300, 180] on link "Item Name" at bounding box center [291, 184] width 53 height 12
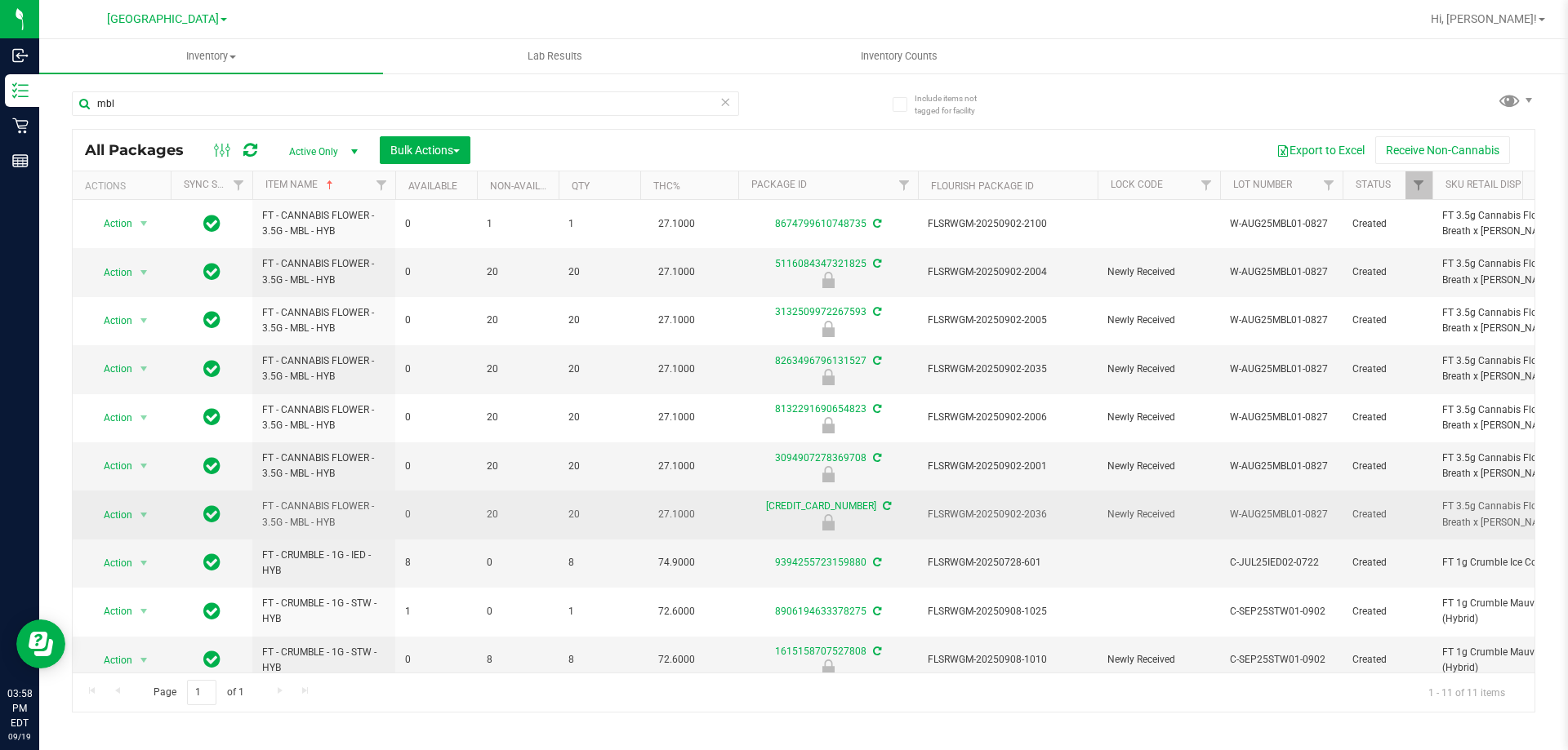
click at [1015, 514] on span "FLSRWGM-20250902-2036" at bounding box center [1008, 514] width 160 height 15
click at [102, 508] on span "Action" at bounding box center [110, 516] width 44 height 23
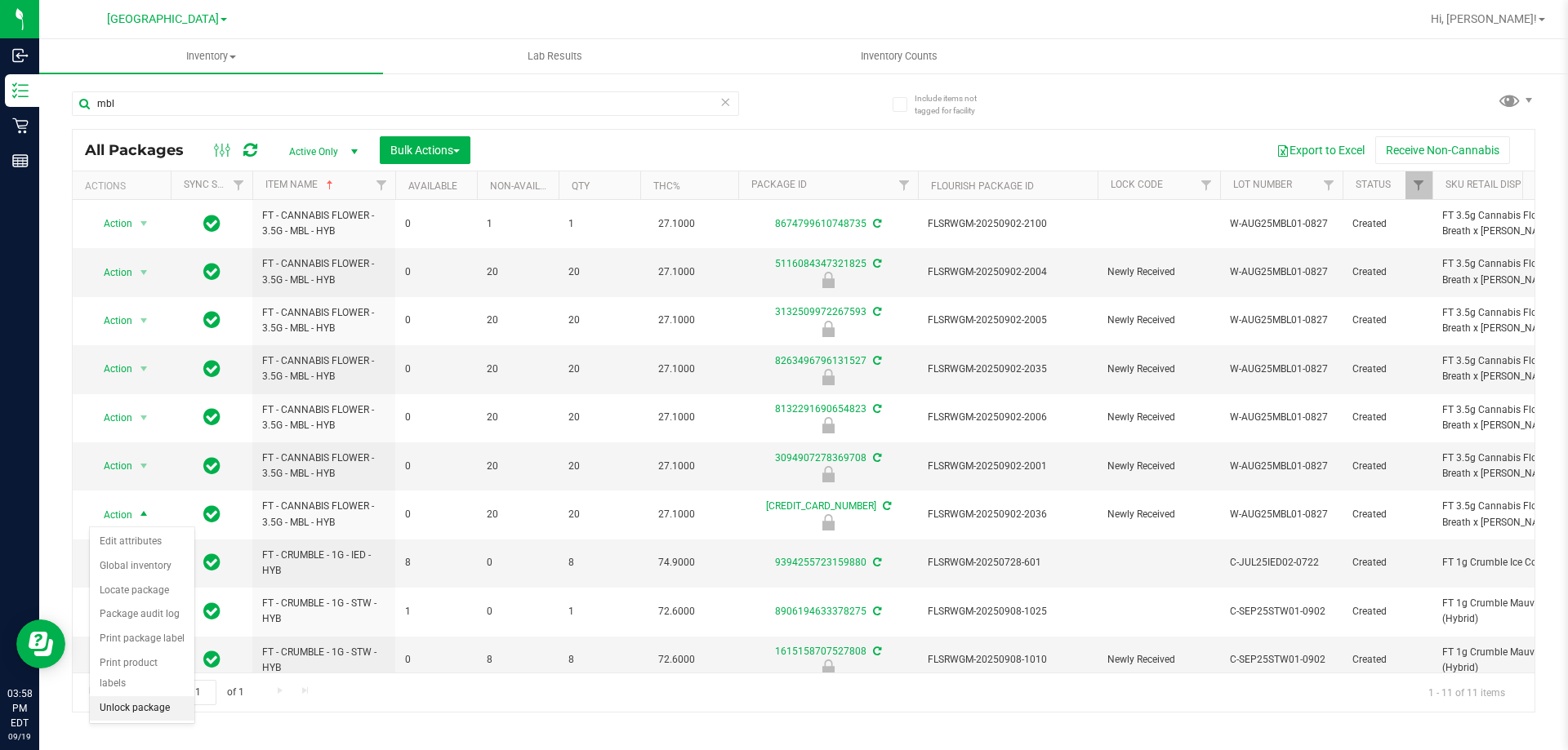
click at [136, 697] on li "Unlock package" at bounding box center [142, 708] width 104 height 24
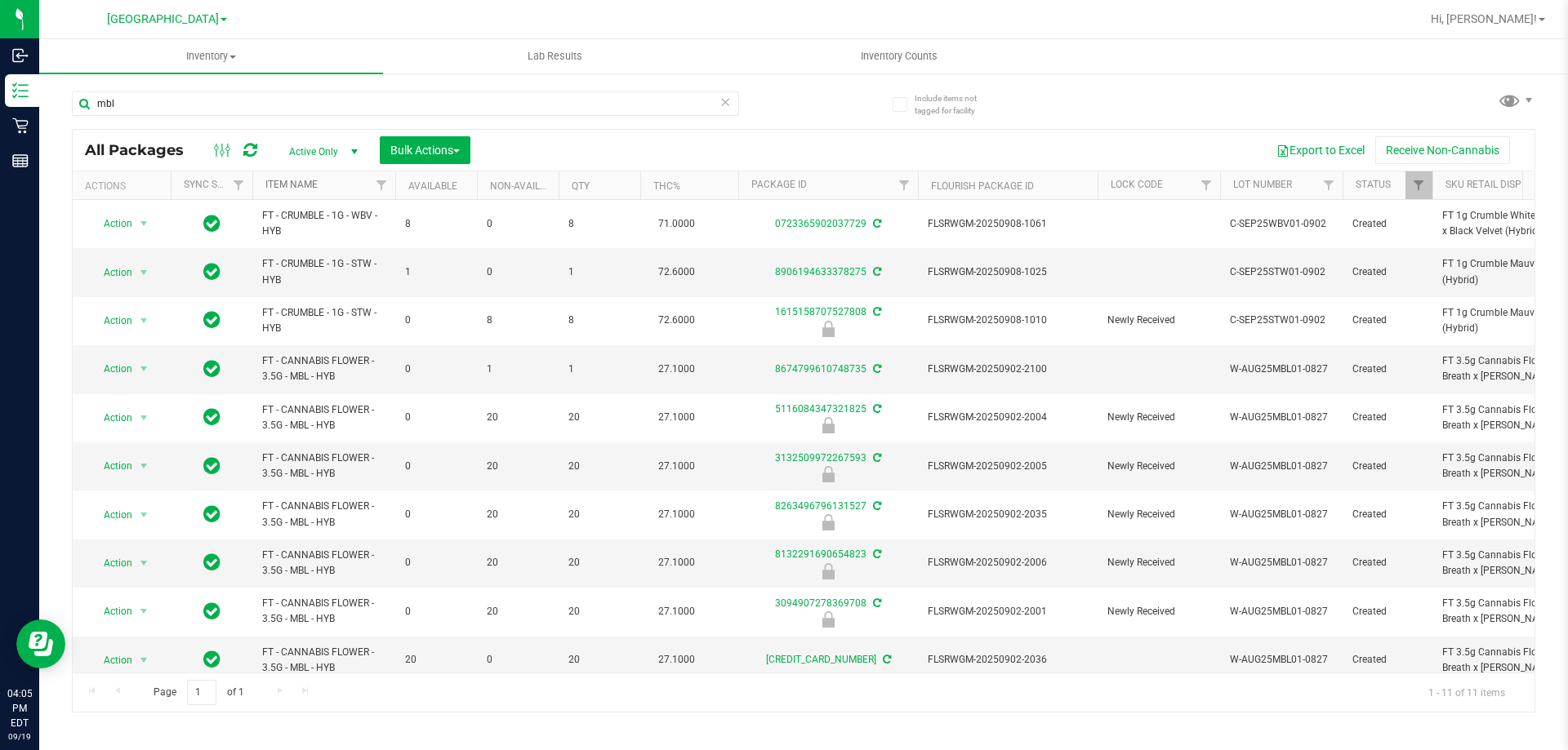
click at [278, 180] on link "Item Name" at bounding box center [291, 184] width 53 height 12
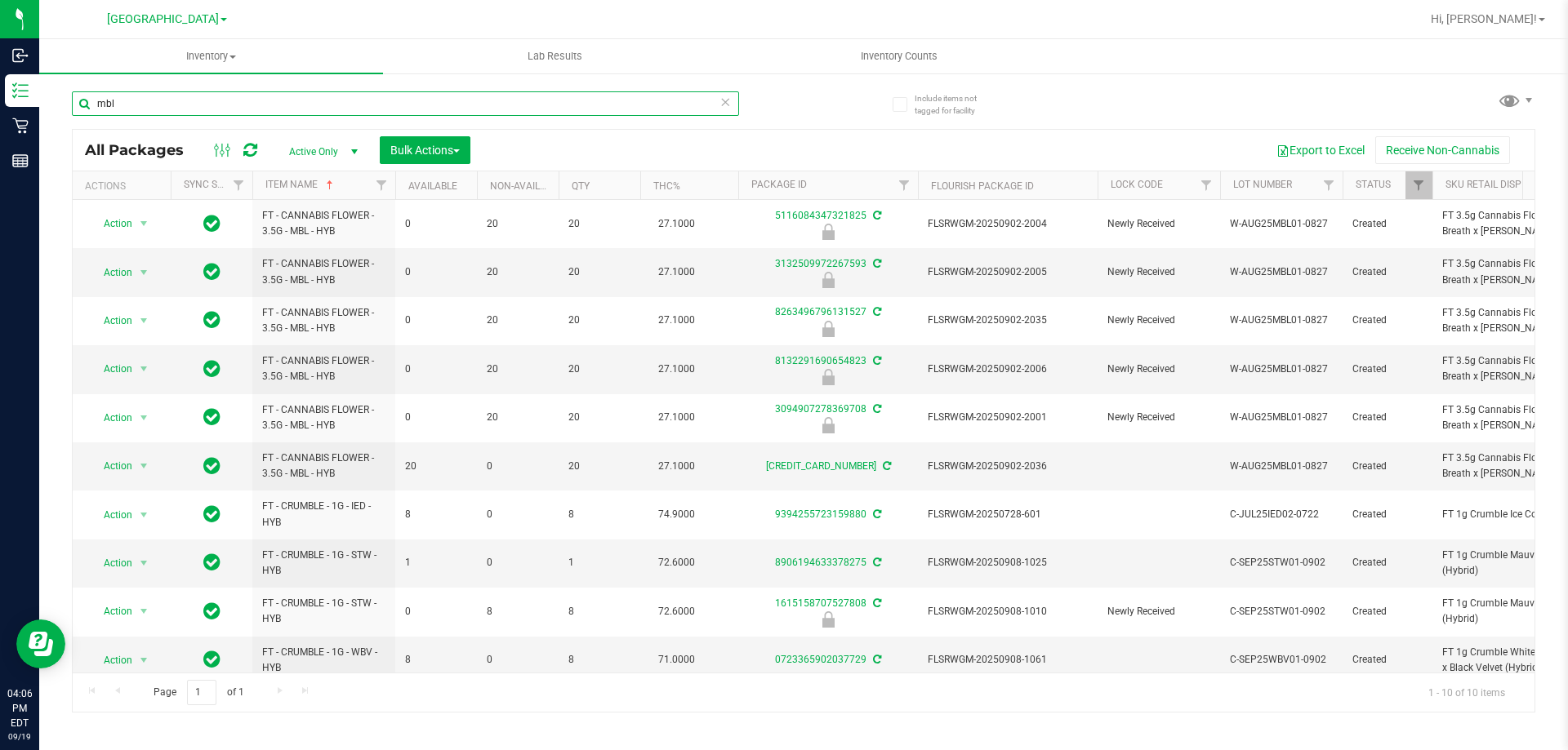
click at [339, 98] on input "mbl" at bounding box center [405, 103] width 667 height 24
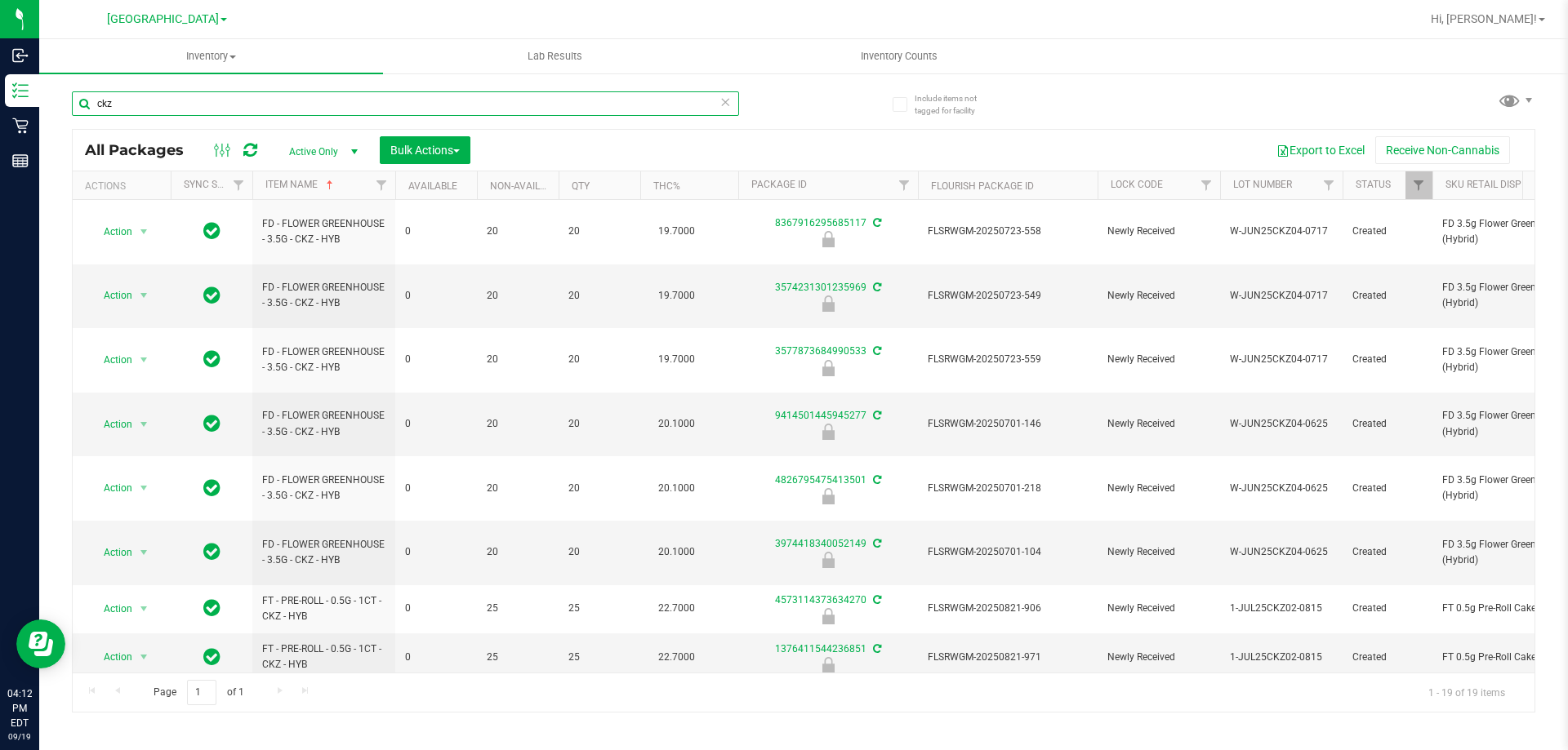
click at [360, 102] on input "ckz" at bounding box center [405, 103] width 667 height 24
drag, startPoint x: 360, startPoint y: 102, endPoint x: 411, endPoint y: 157, distance: 75.0
click at [360, 102] on input "ckz" at bounding box center [405, 103] width 667 height 24
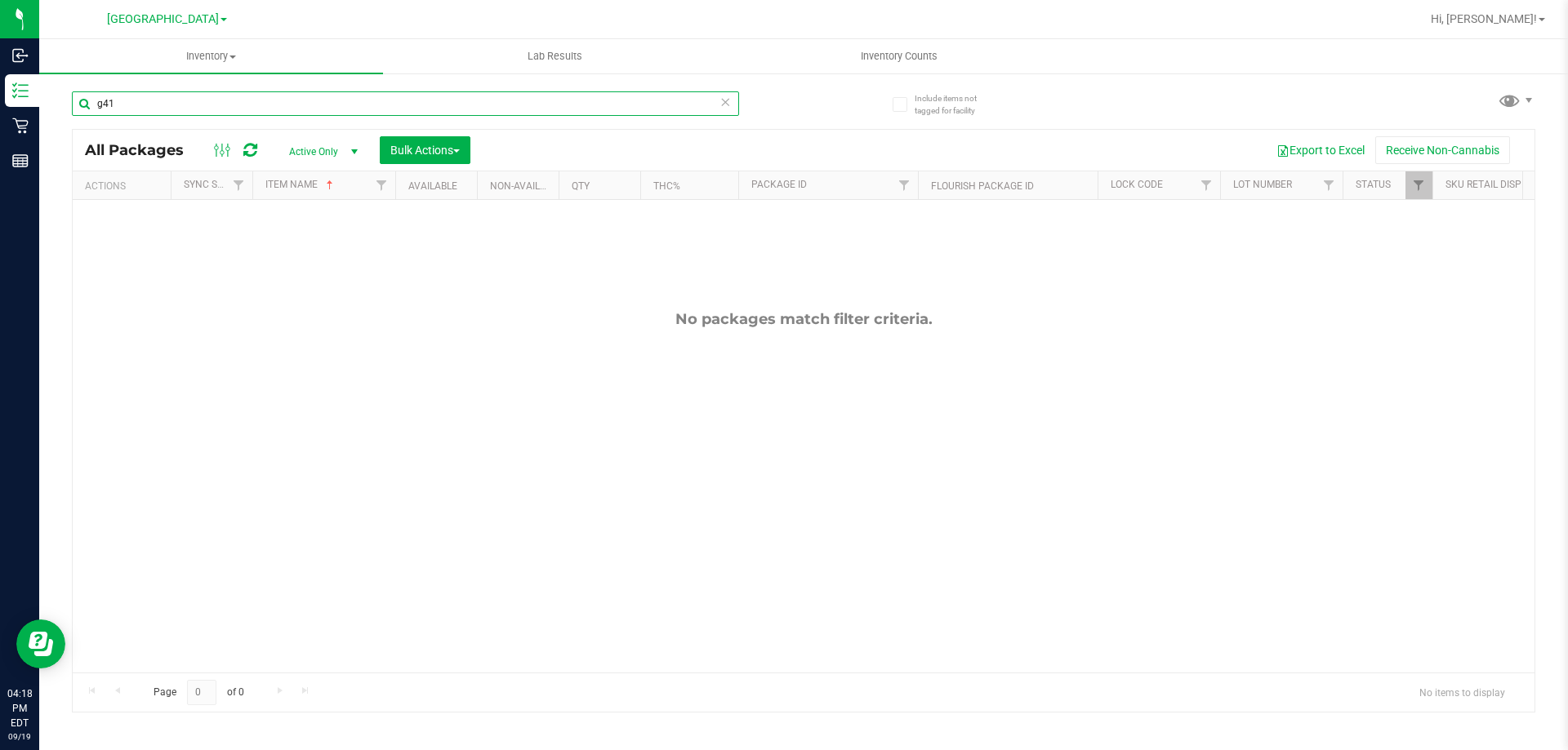
click at [374, 110] on input "g41" at bounding box center [405, 103] width 667 height 24
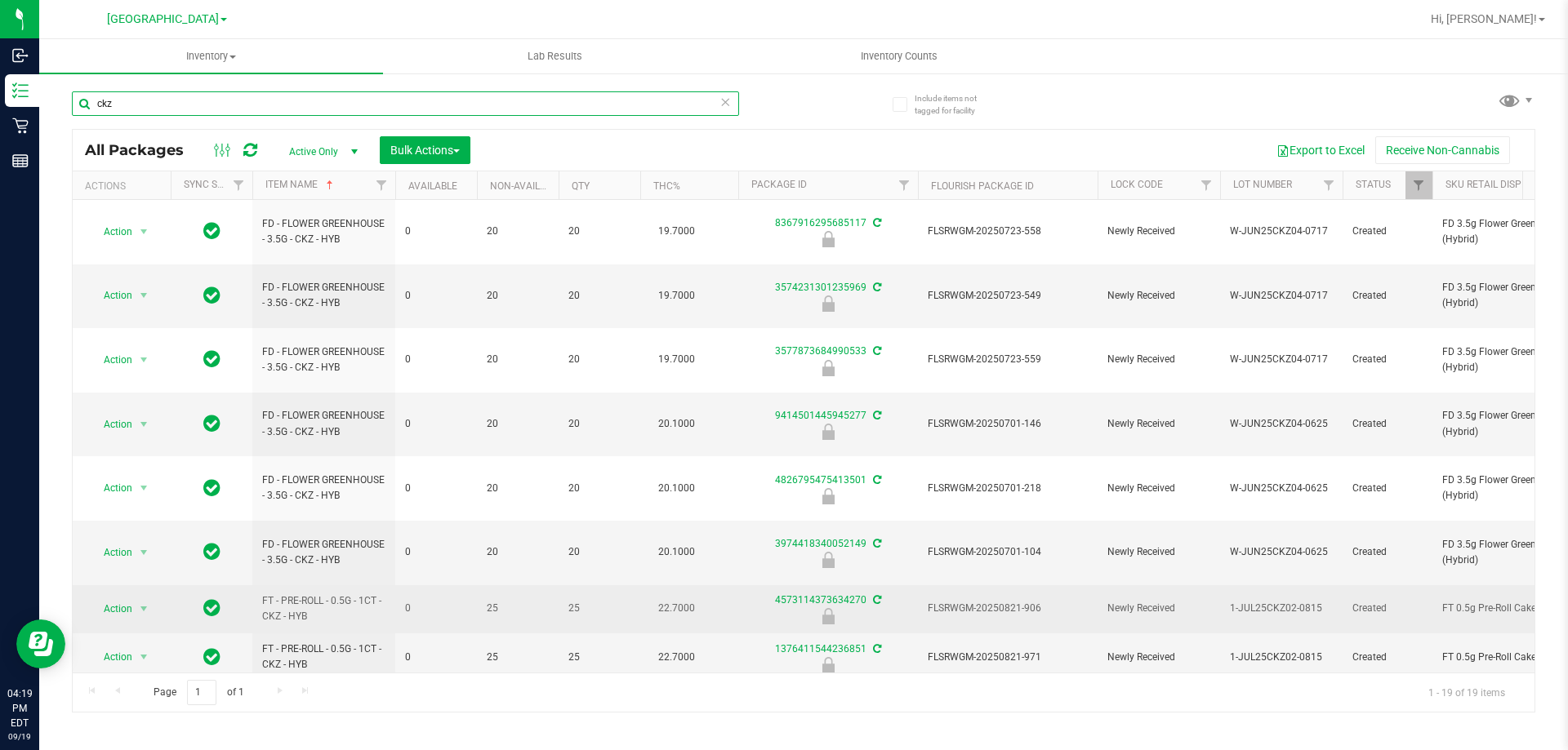
type input "ckz"
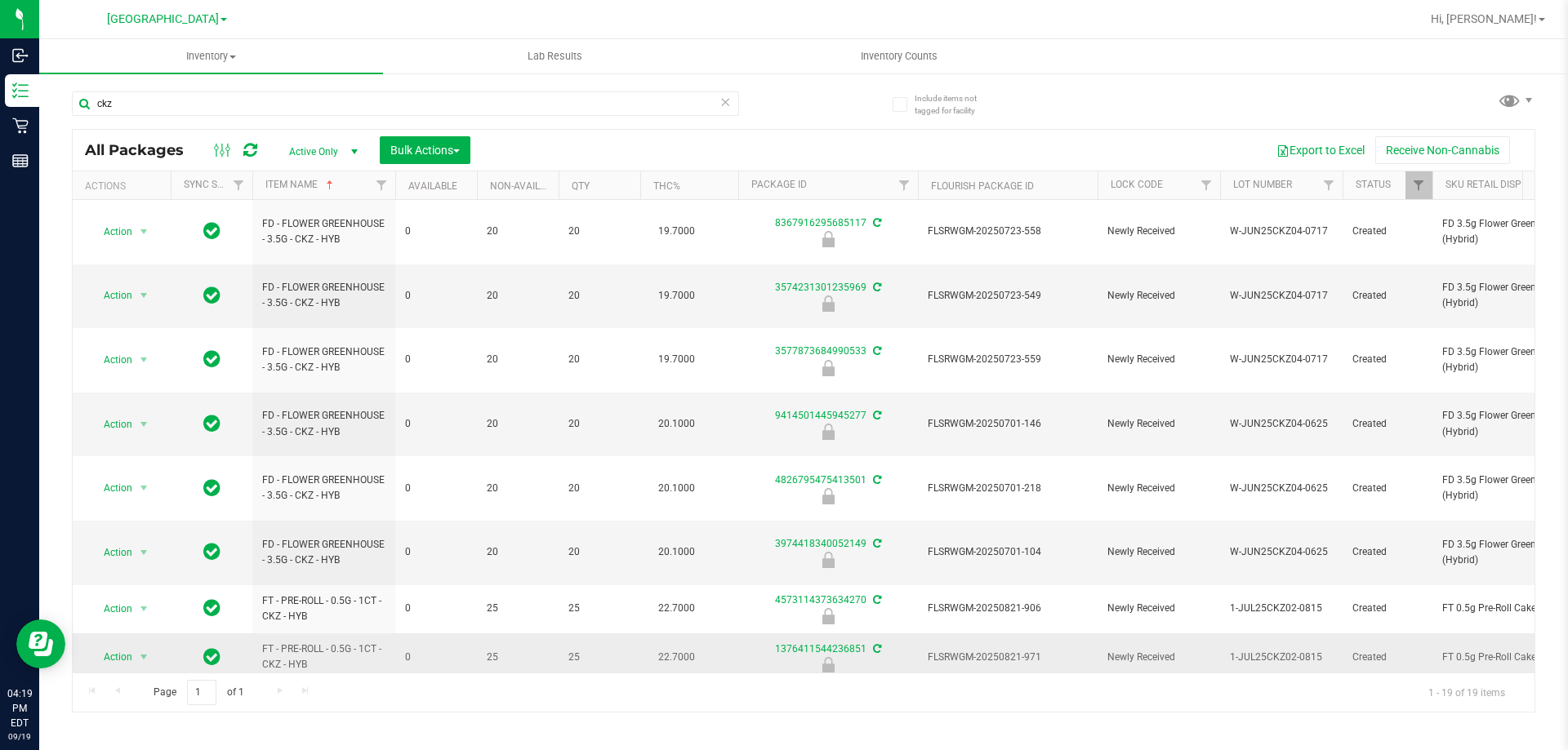
drag, startPoint x: 257, startPoint y: 504, endPoint x: 1201, endPoint y: 561, distance: 945.7
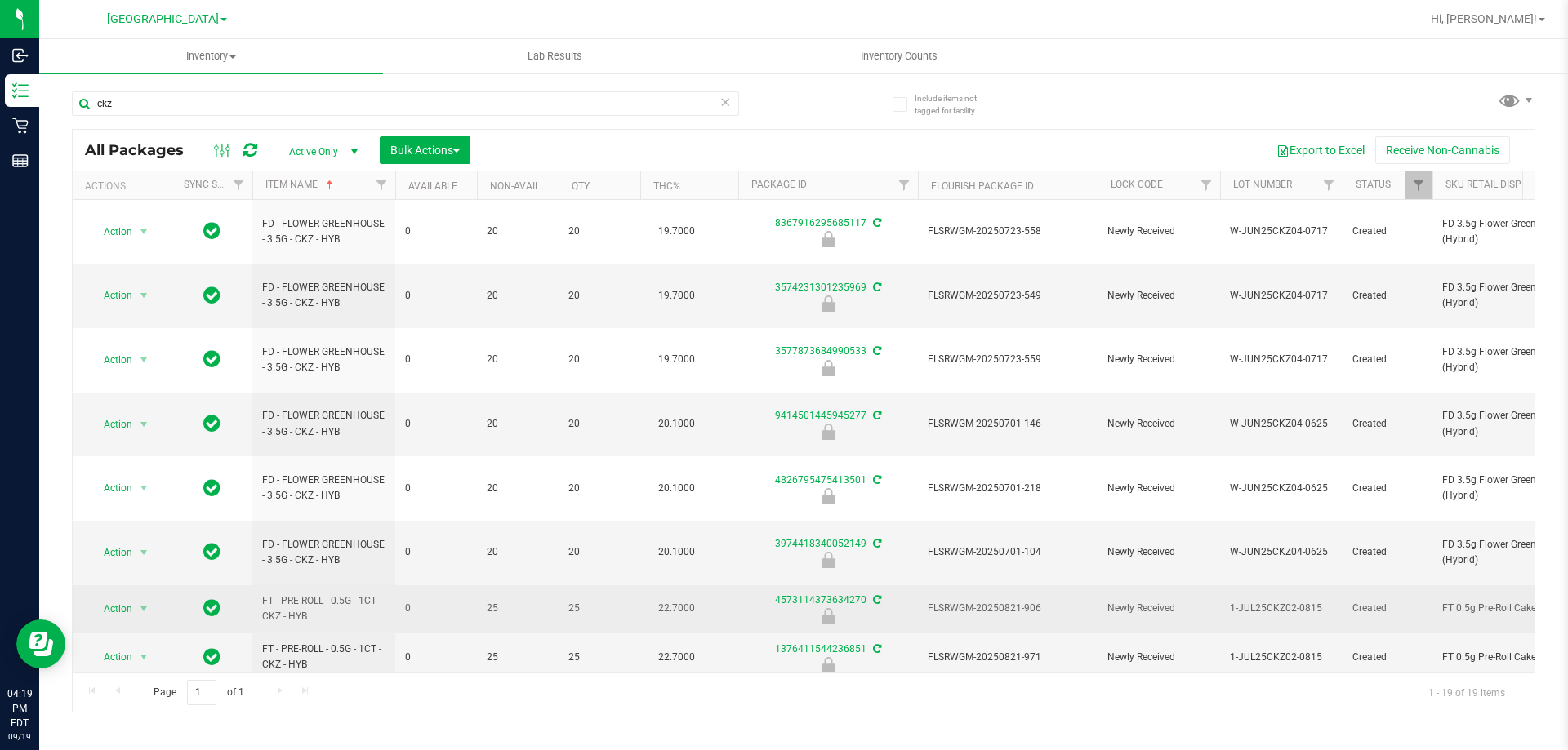
click at [1001, 601] on span "FLSRWGM-20250821-906" at bounding box center [1008, 608] width 160 height 15
click at [127, 598] on span "Action" at bounding box center [110, 609] width 44 height 23
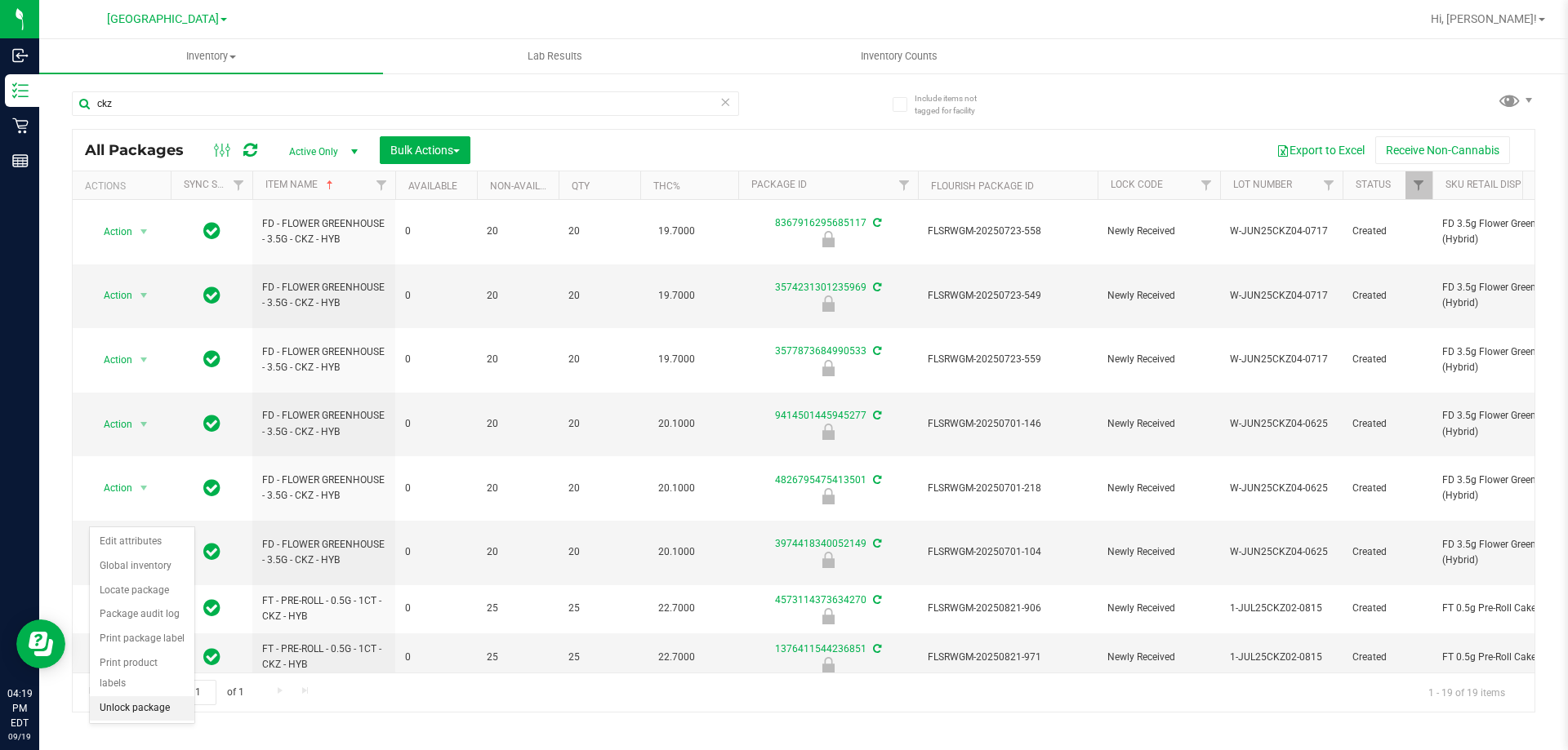
click at [128, 697] on li "Unlock package" at bounding box center [142, 708] width 104 height 24
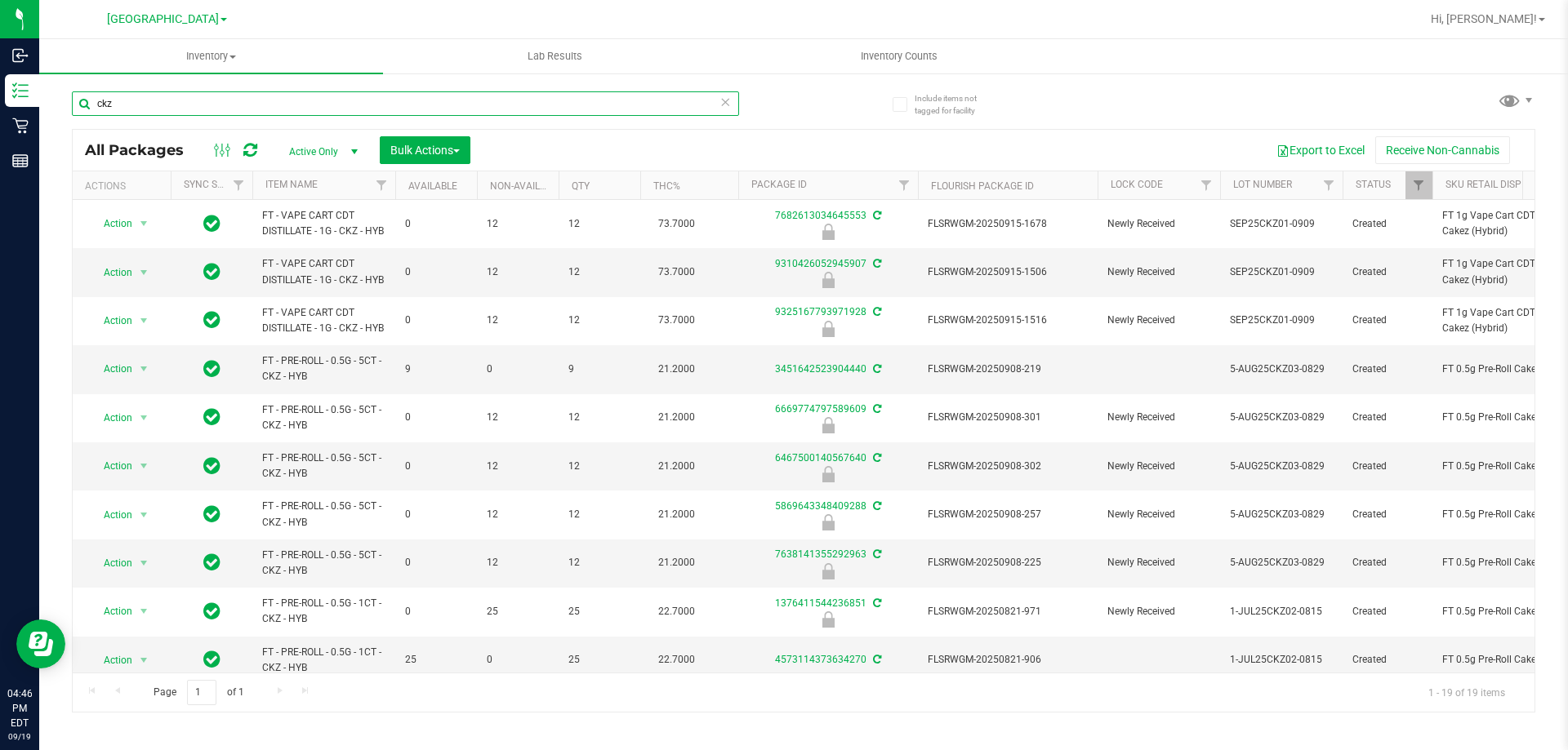
click at [238, 111] on input "ckz" at bounding box center [405, 103] width 667 height 24
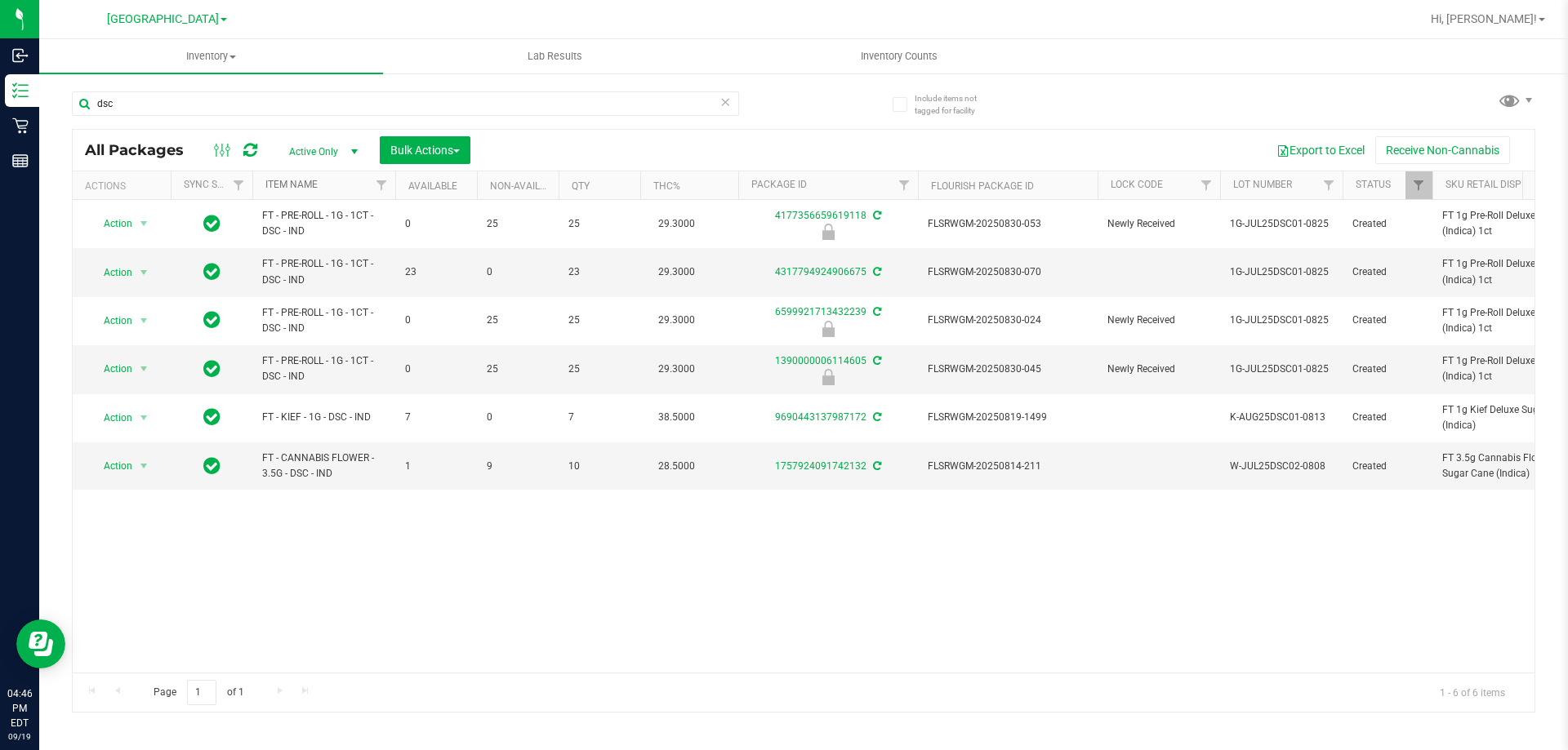
click at [312, 189] on link "Item Name" at bounding box center [291, 184] width 53 height 12
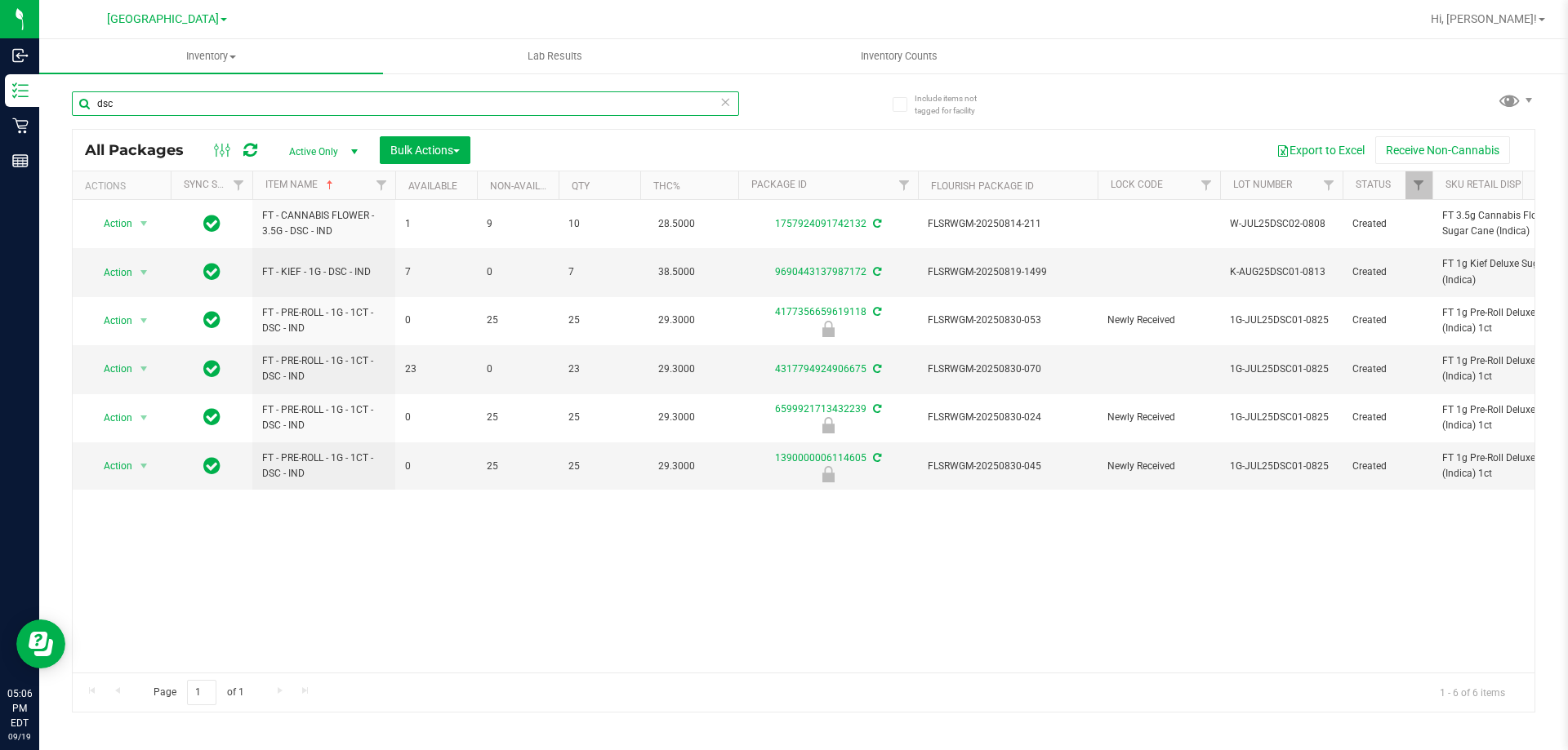
click at [225, 112] on input "dsc" at bounding box center [405, 103] width 667 height 24
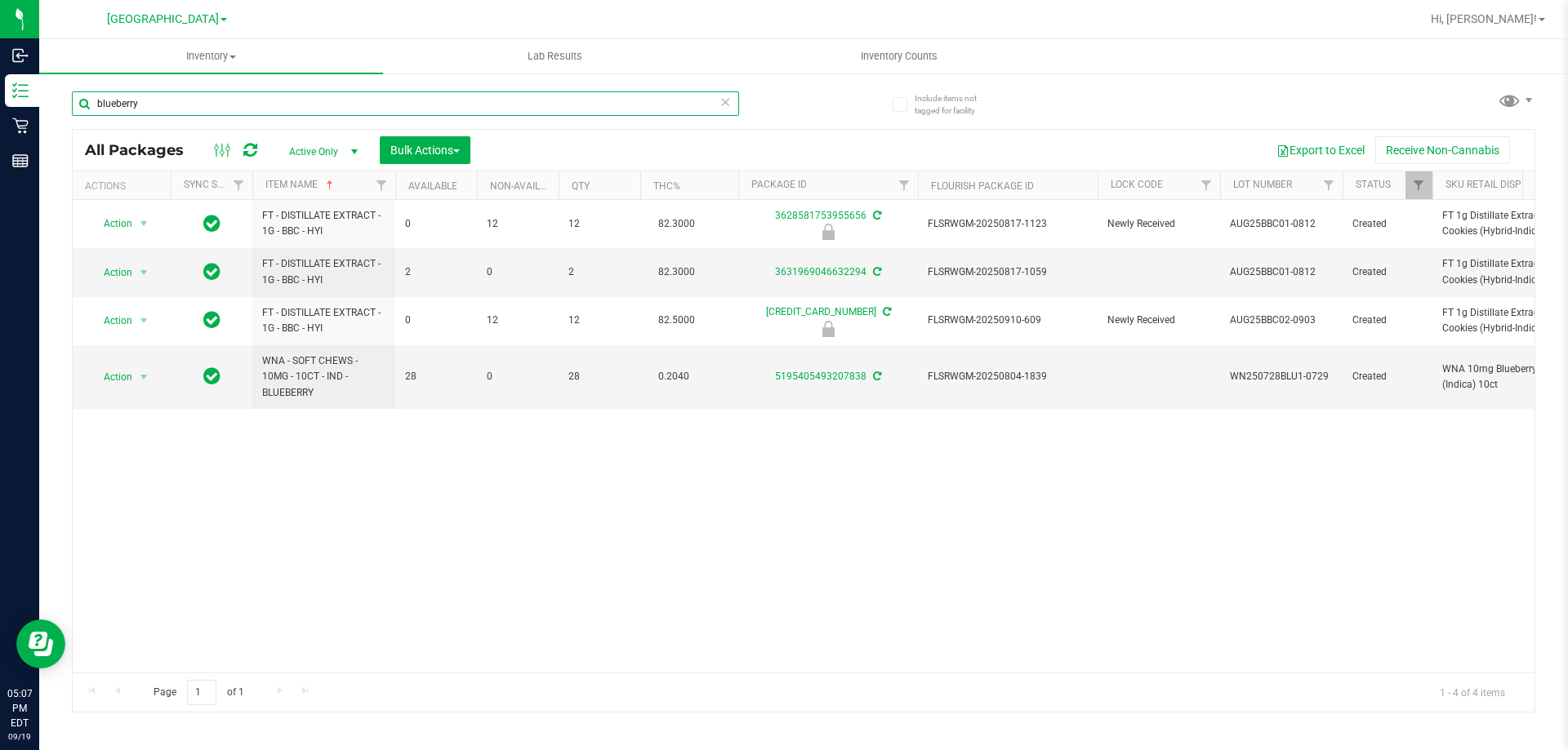
type input "blueberry"
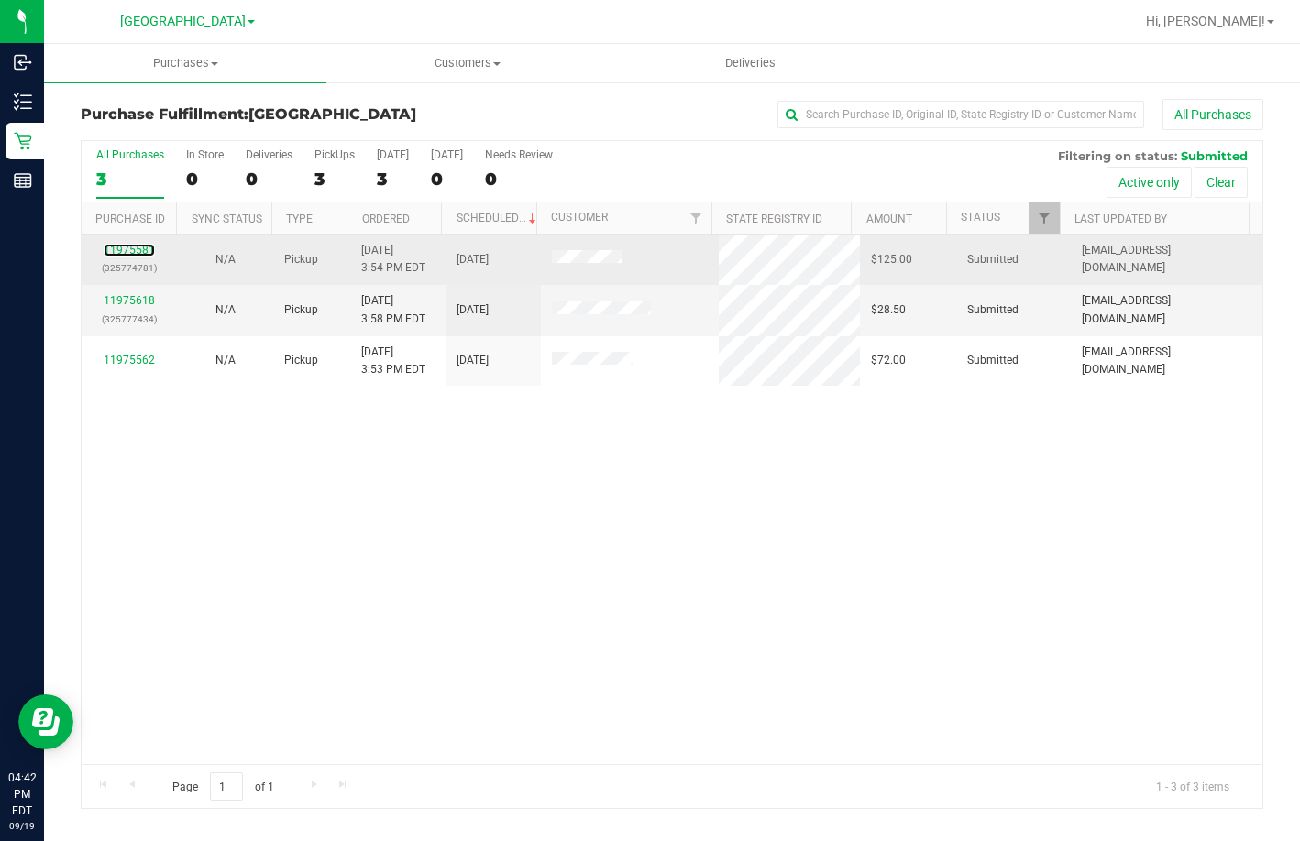
click at [147, 257] on div "11975581 (325774781)" at bounding box center [129, 259] width 73 height 35
click at [140, 250] on link "11975581" at bounding box center [129, 250] width 51 height 13
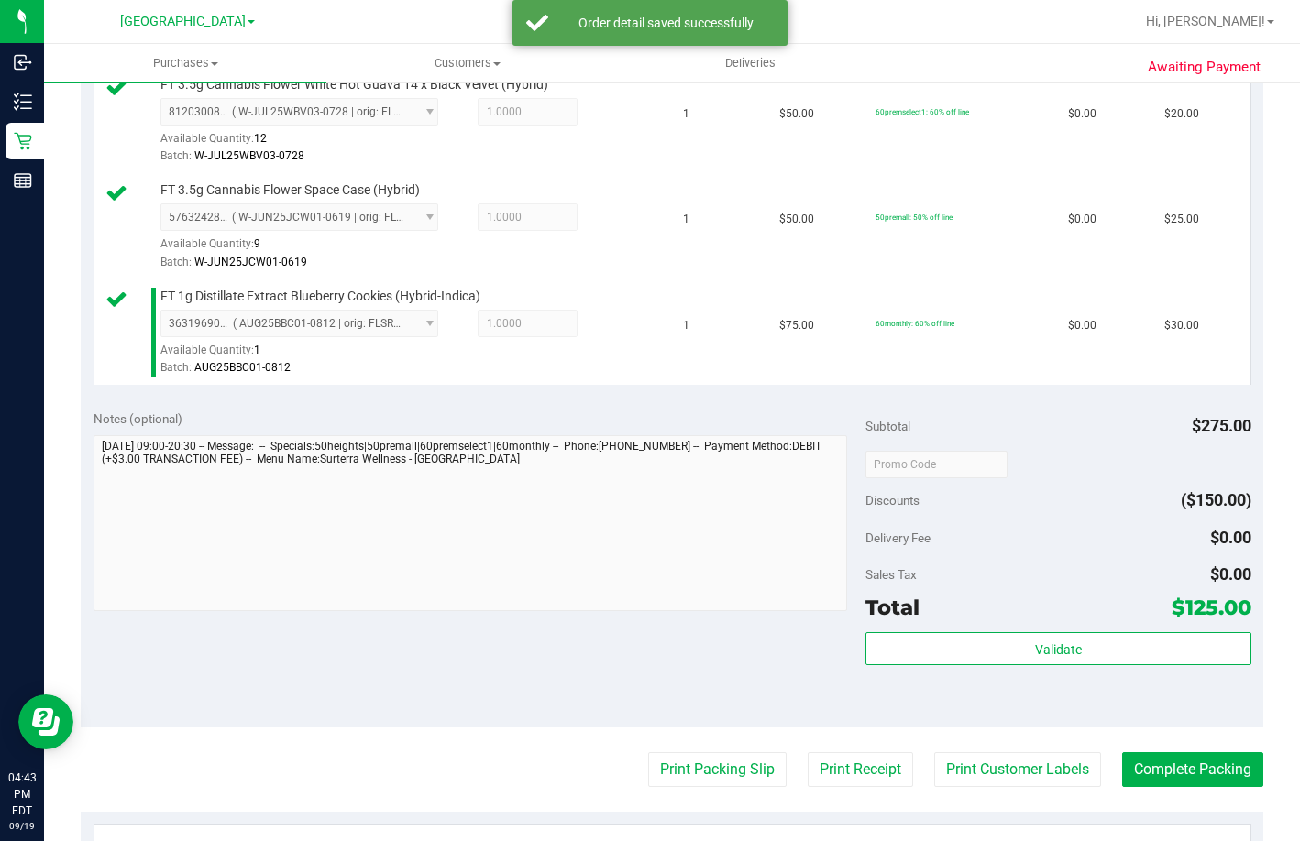
scroll to position [733, 0]
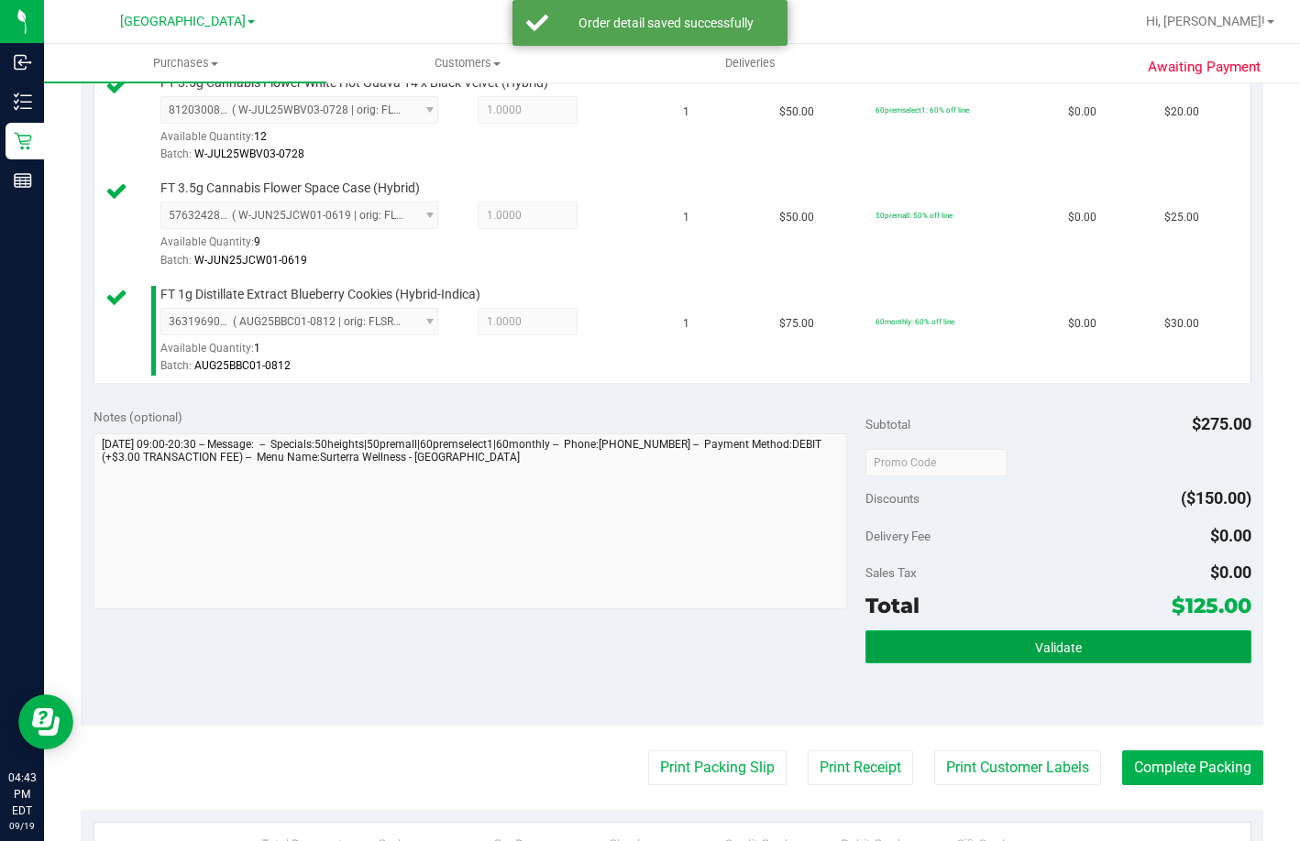
click at [1019, 664] on button "Validate" at bounding box center [1058, 647] width 386 height 33
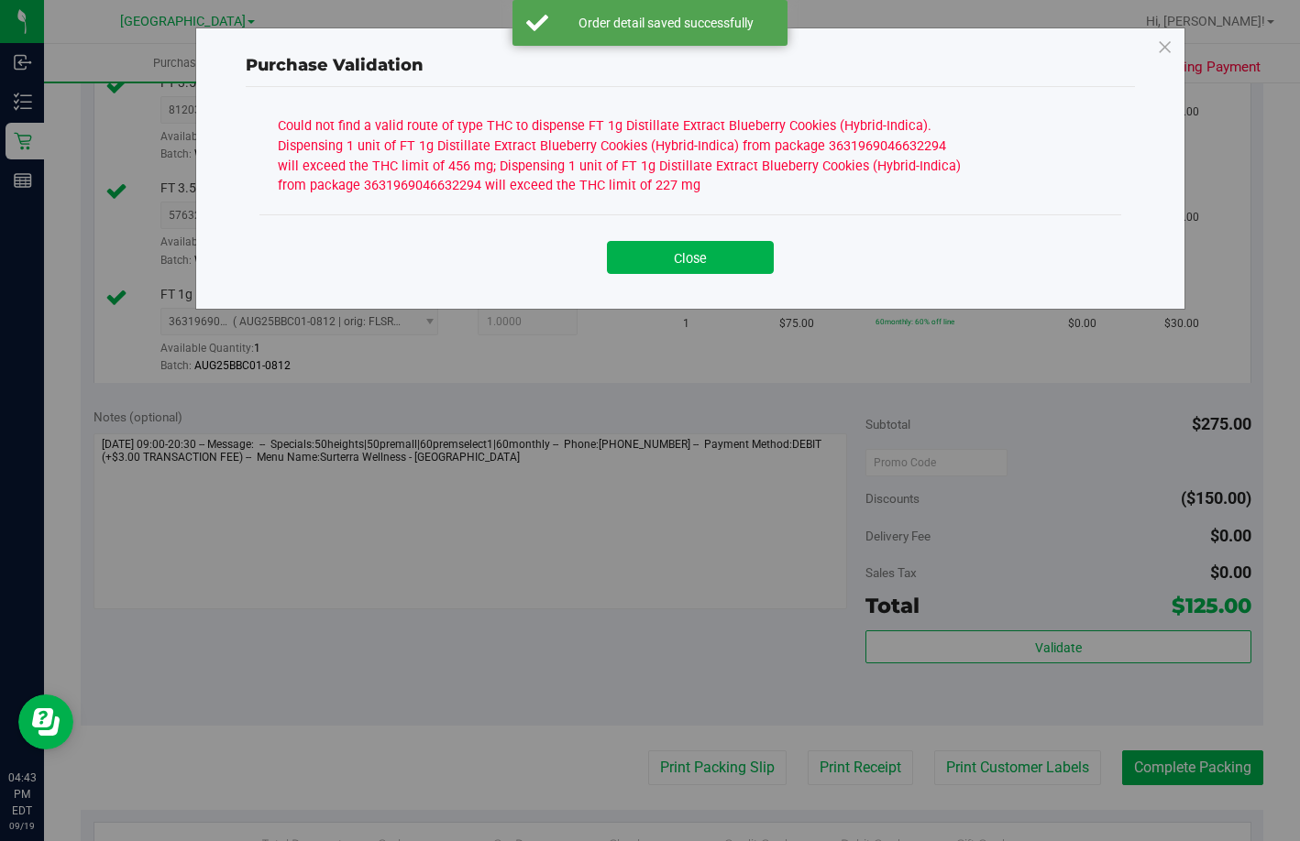
click at [675, 184] on div "Could not find a valid route of type THC to dispense FT 1g Distillate Extract B…" at bounding box center [621, 154] width 687 height 84
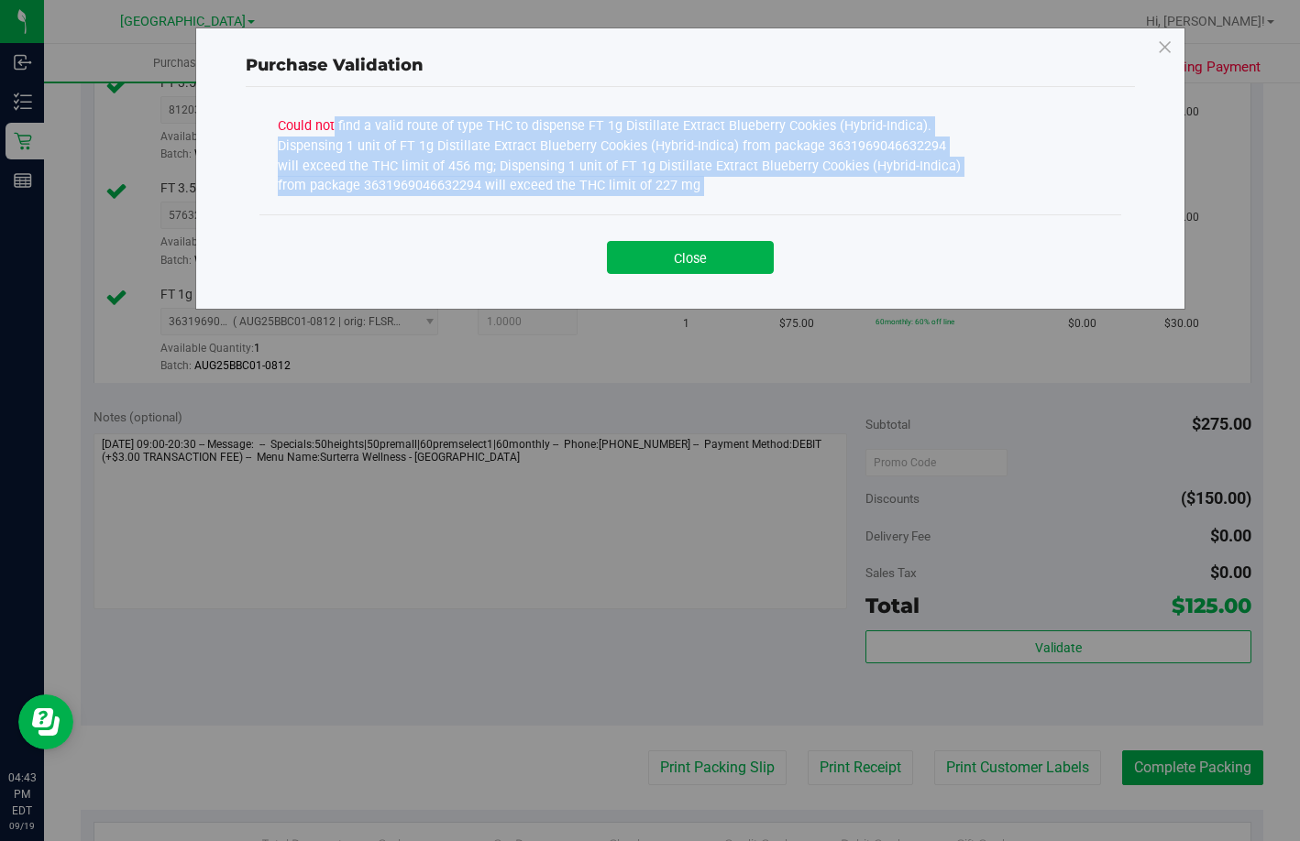
click at [675, 184] on div "Could not find a valid route of type THC to dispense FT 1g Distillate Extract B…" at bounding box center [621, 154] width 687 height 84
copy div "Could not find a valid route of type THC to dispense FT 1g Distillate Extract B…"
click at [685, 259] on button "Close" at bounding box center [690, 257] width 167 height 33
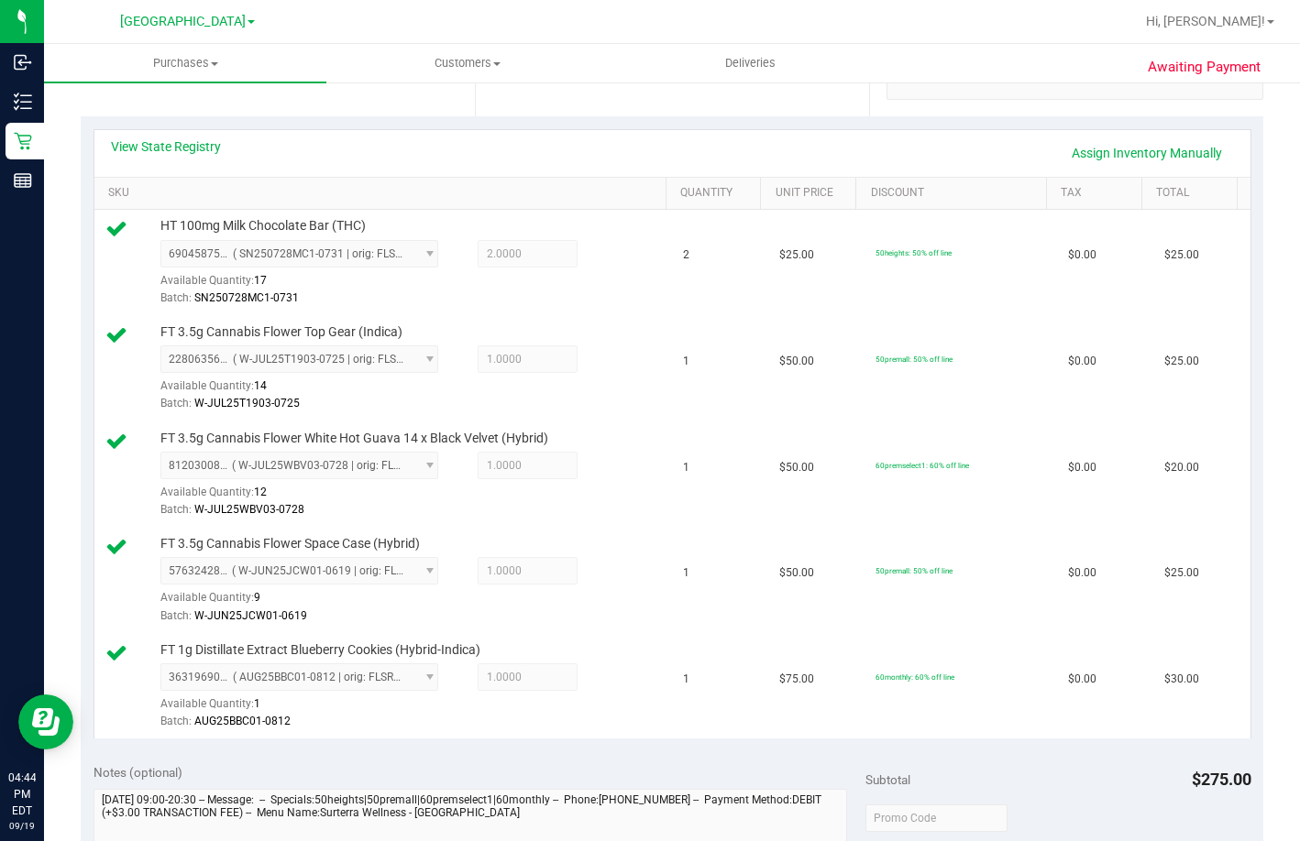
scroll to position [0, 0]
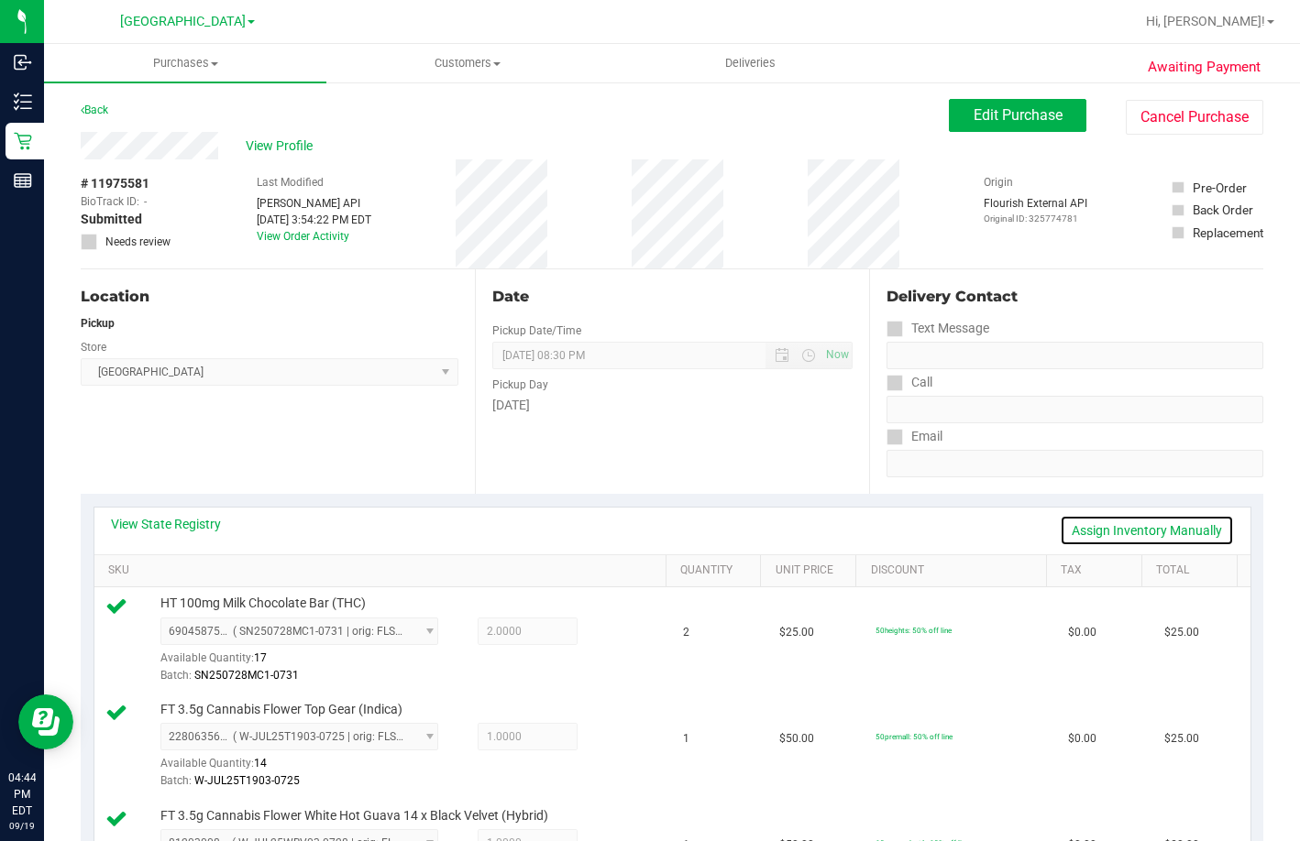
click at [1137, 532] on link "Assign Inventory Manually" at bounding box center [1147, 530] width 174 height 31
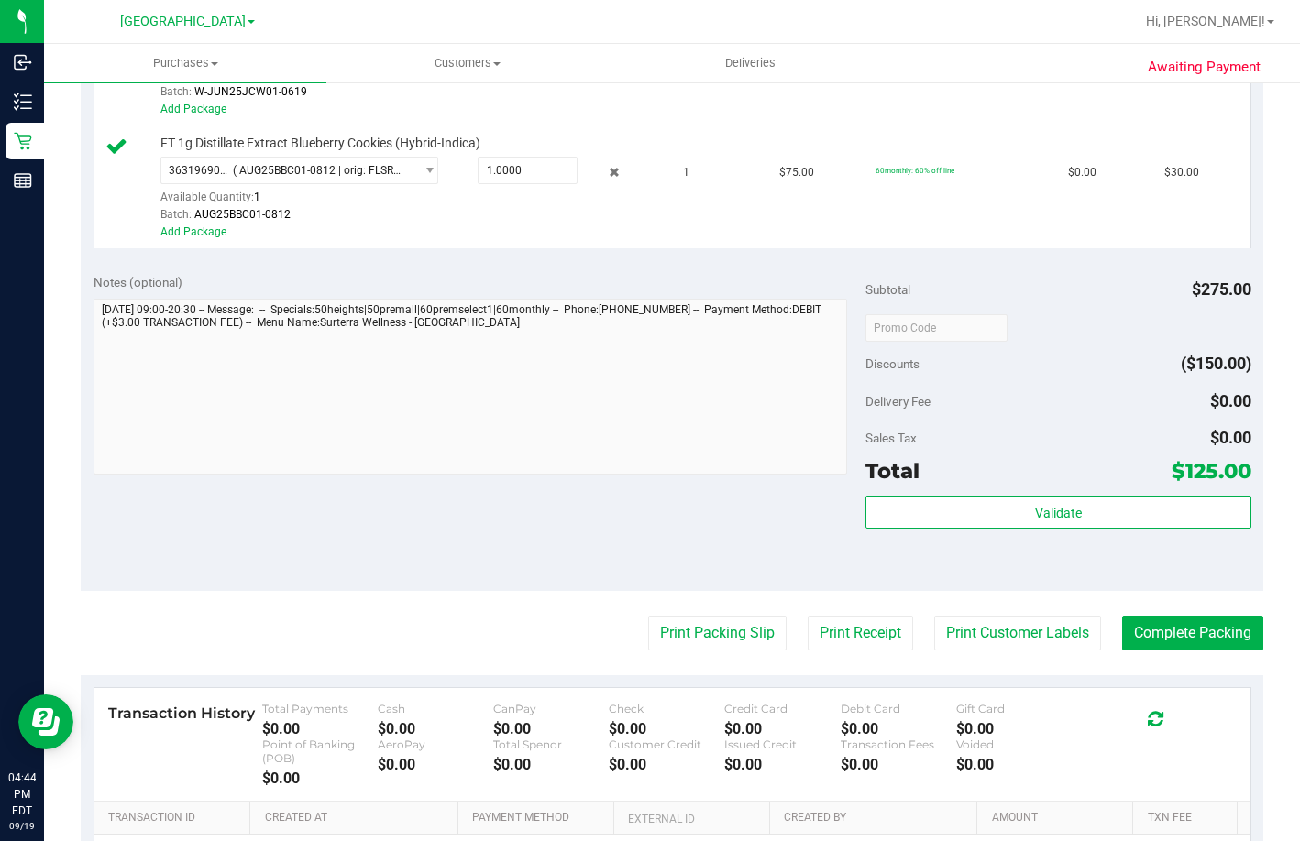
scroll to position [1008, 0]
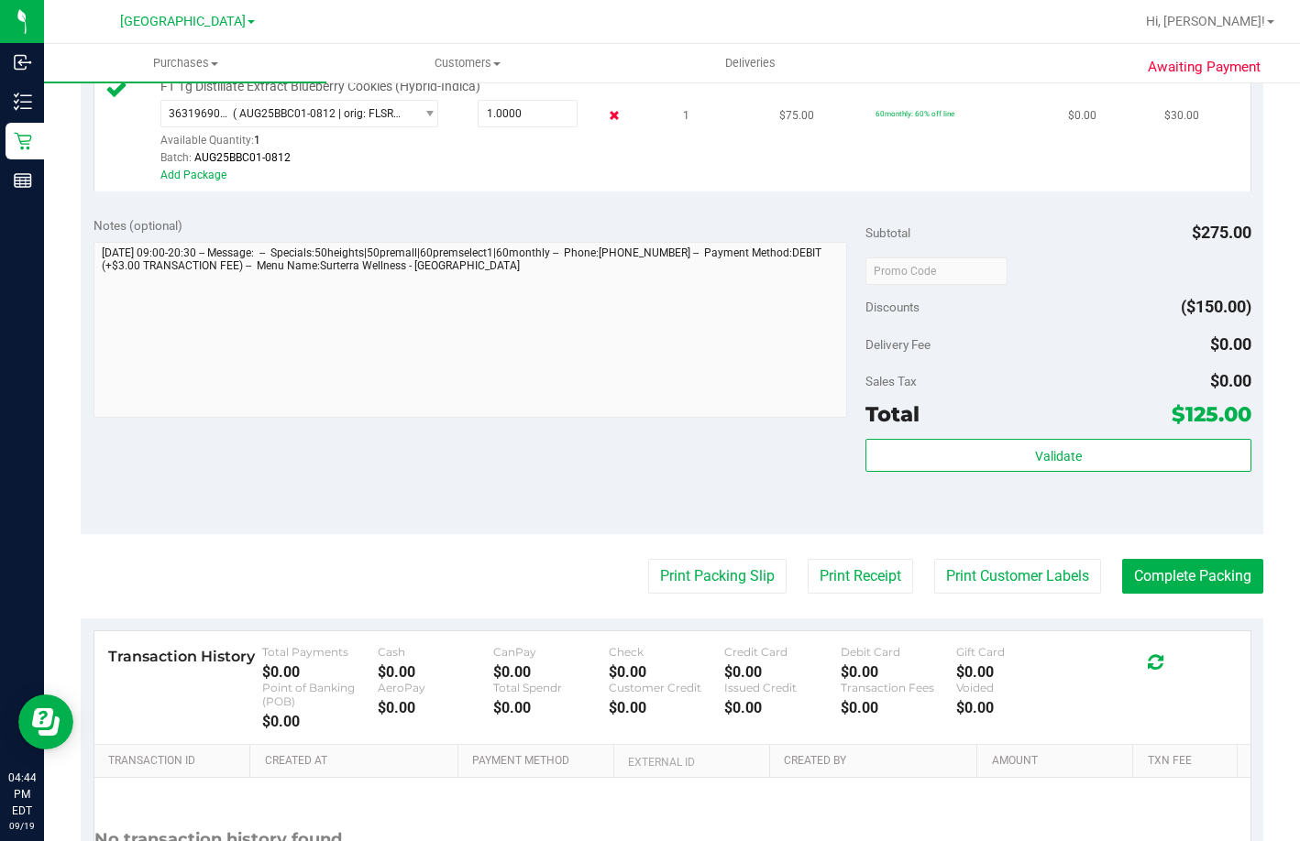
click at [605, 126] on icon at bounding box center [614, 115] width 19 height 21
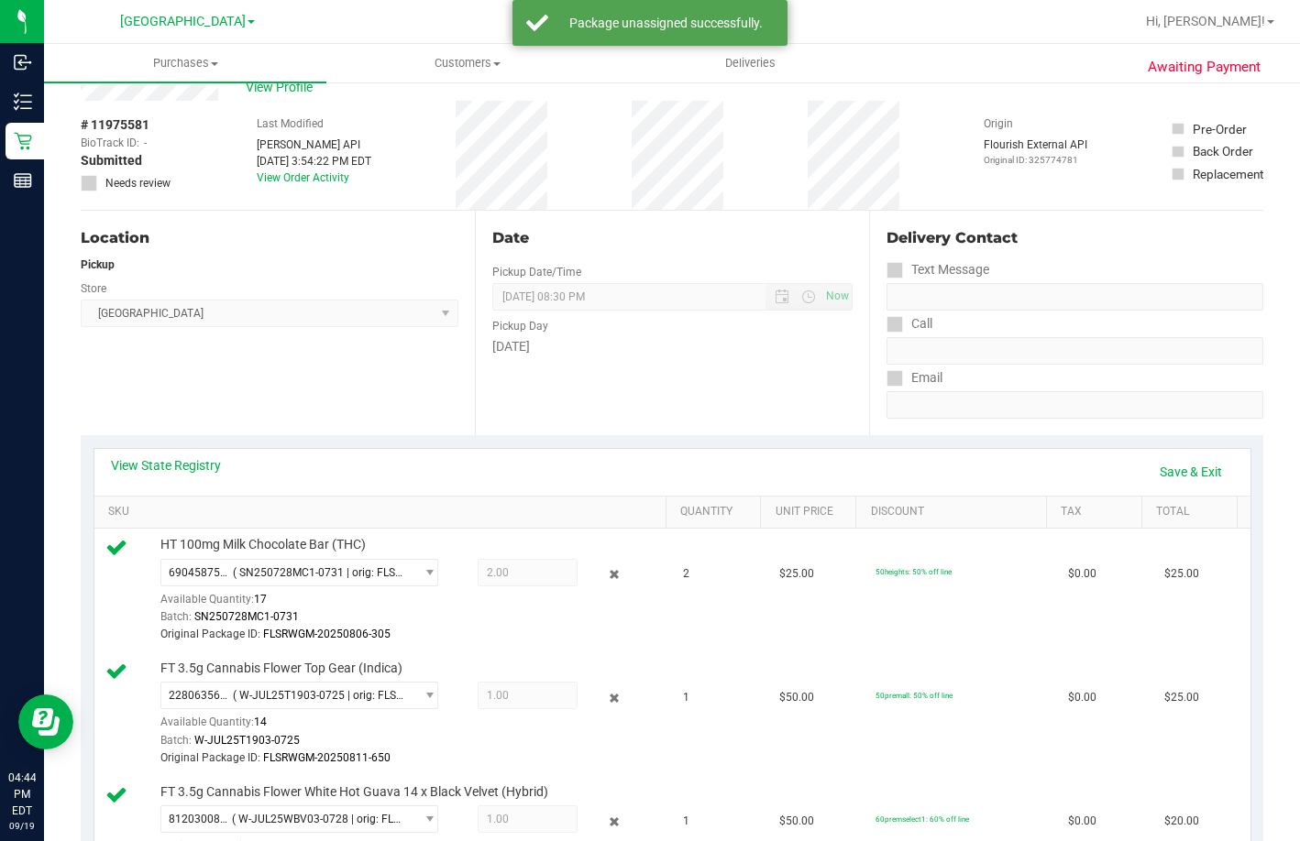
scroll to position [92, 0]
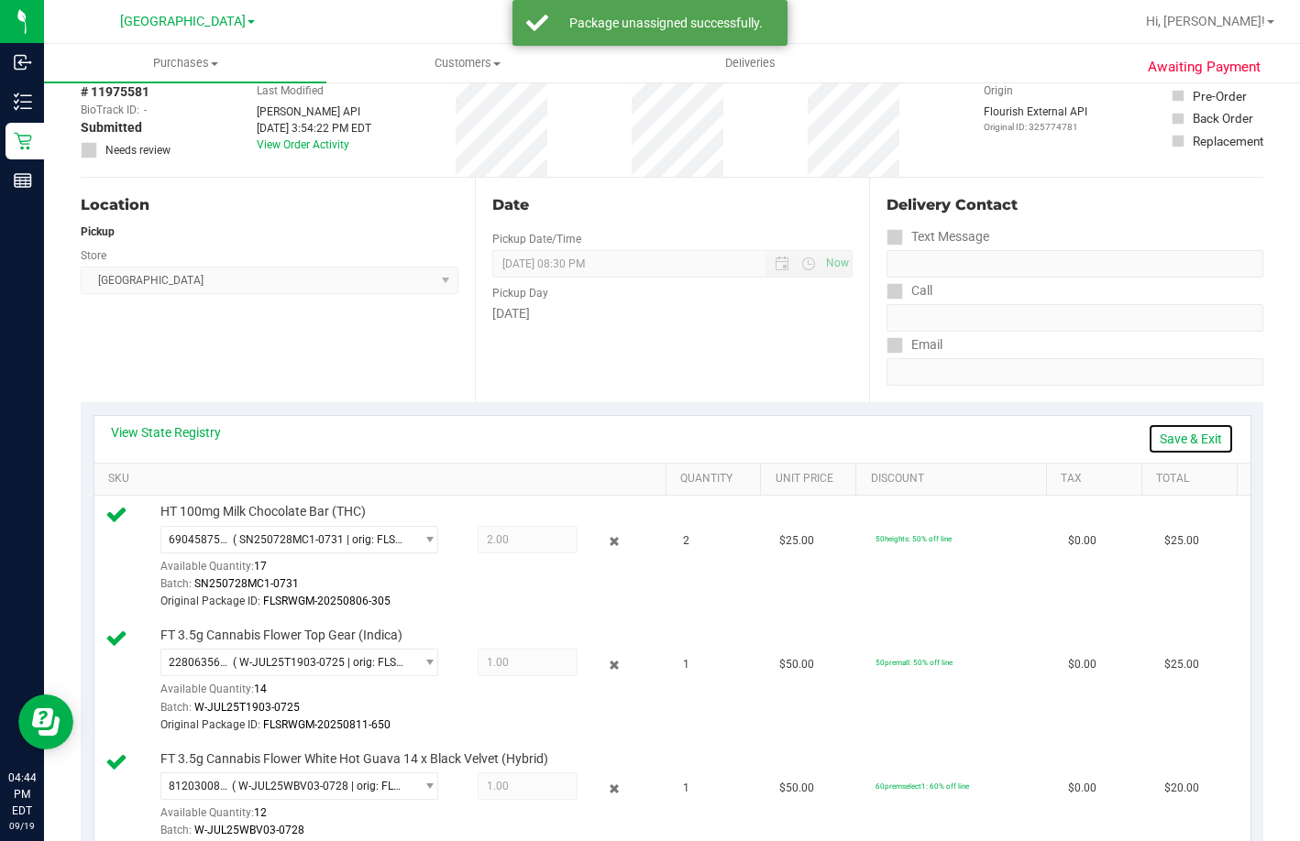
click at [1199, 430] on link "Save & Exit" at bounding box center [1191, 438] width 86 height 31
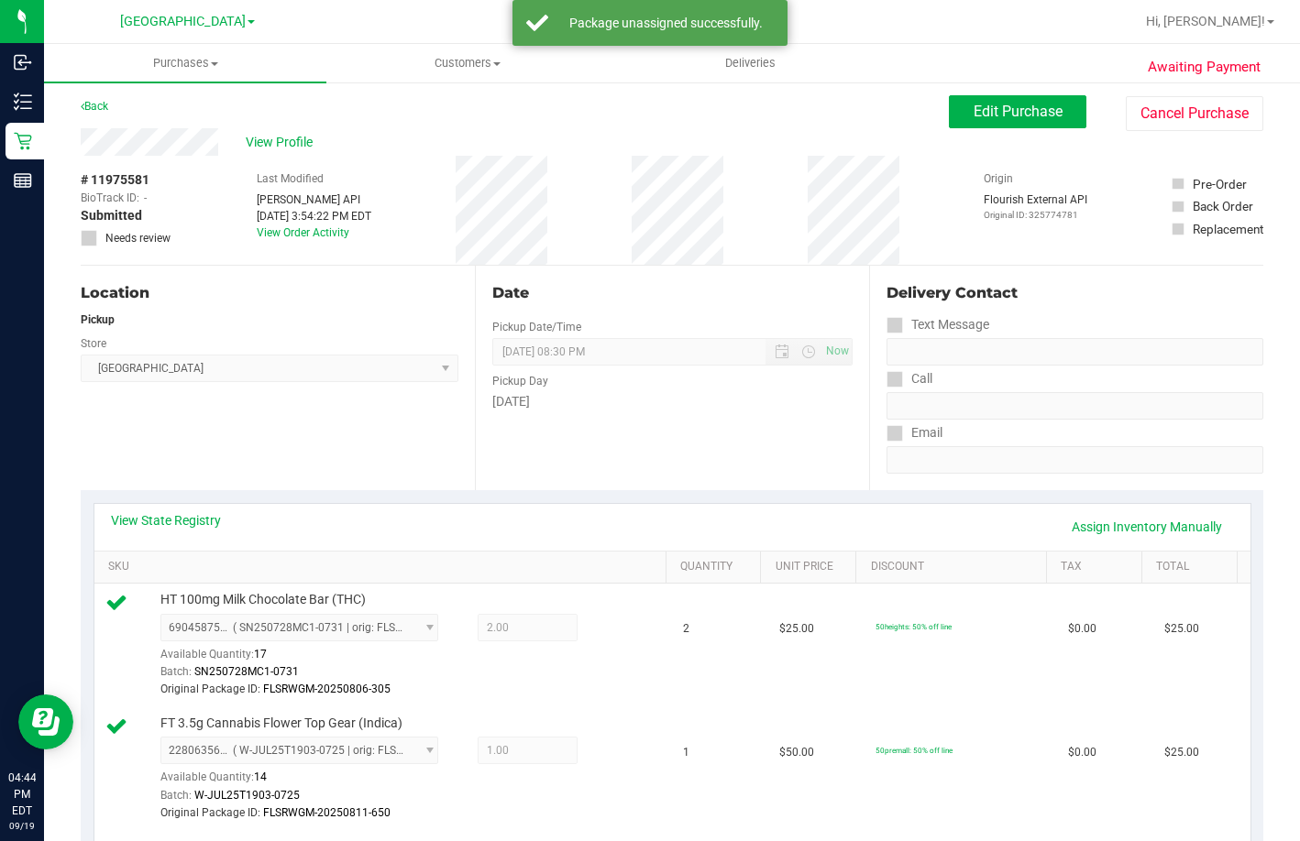
scroll to position [0, 0]
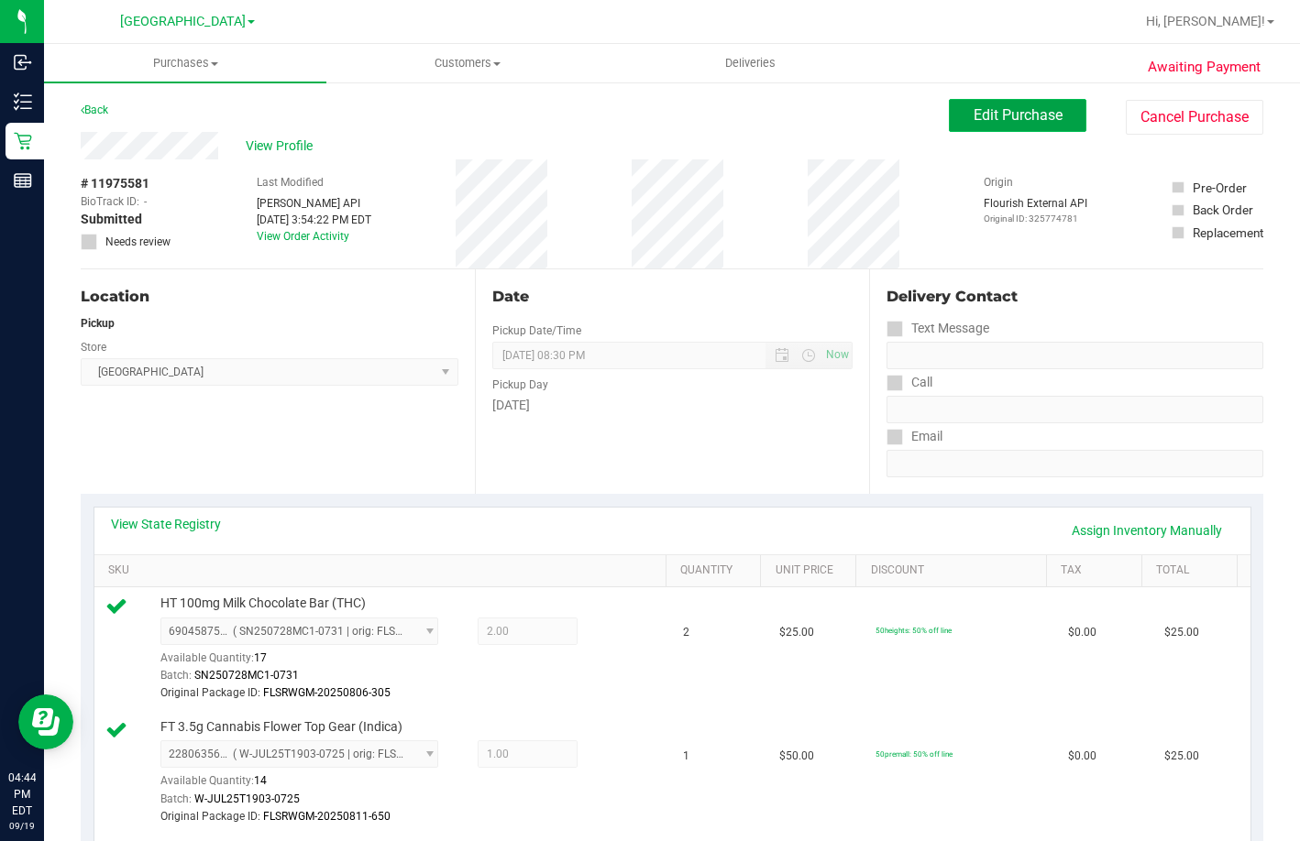
click at [987, 108] on span "Edit Purchase" at bounding box center [1017, 114] width 89 height 17
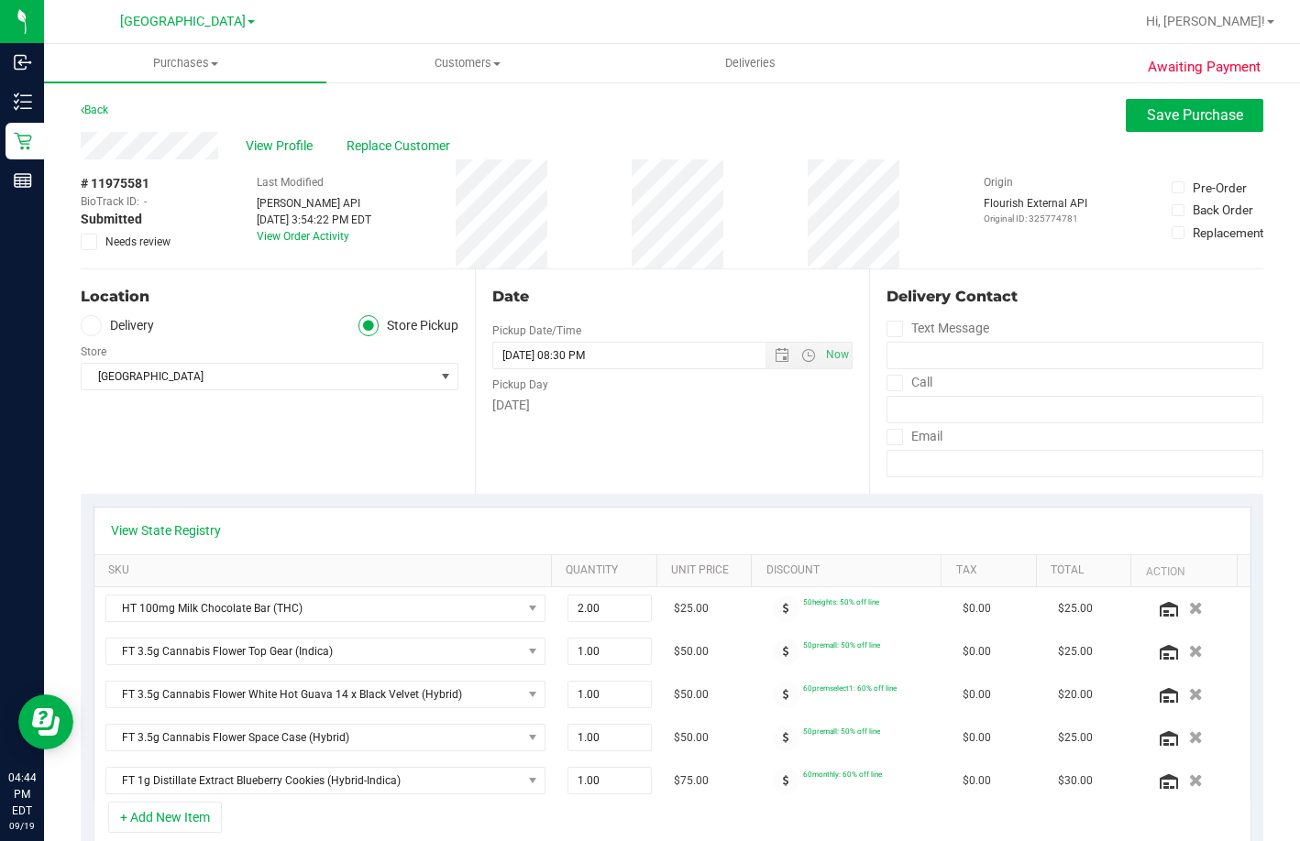
click at [90, 242] on icon at bounding box center [89, 242] width 12 height 0
click at [0, 0] on input "Needs review" at bounding box center [0, 0] width 0 height 0
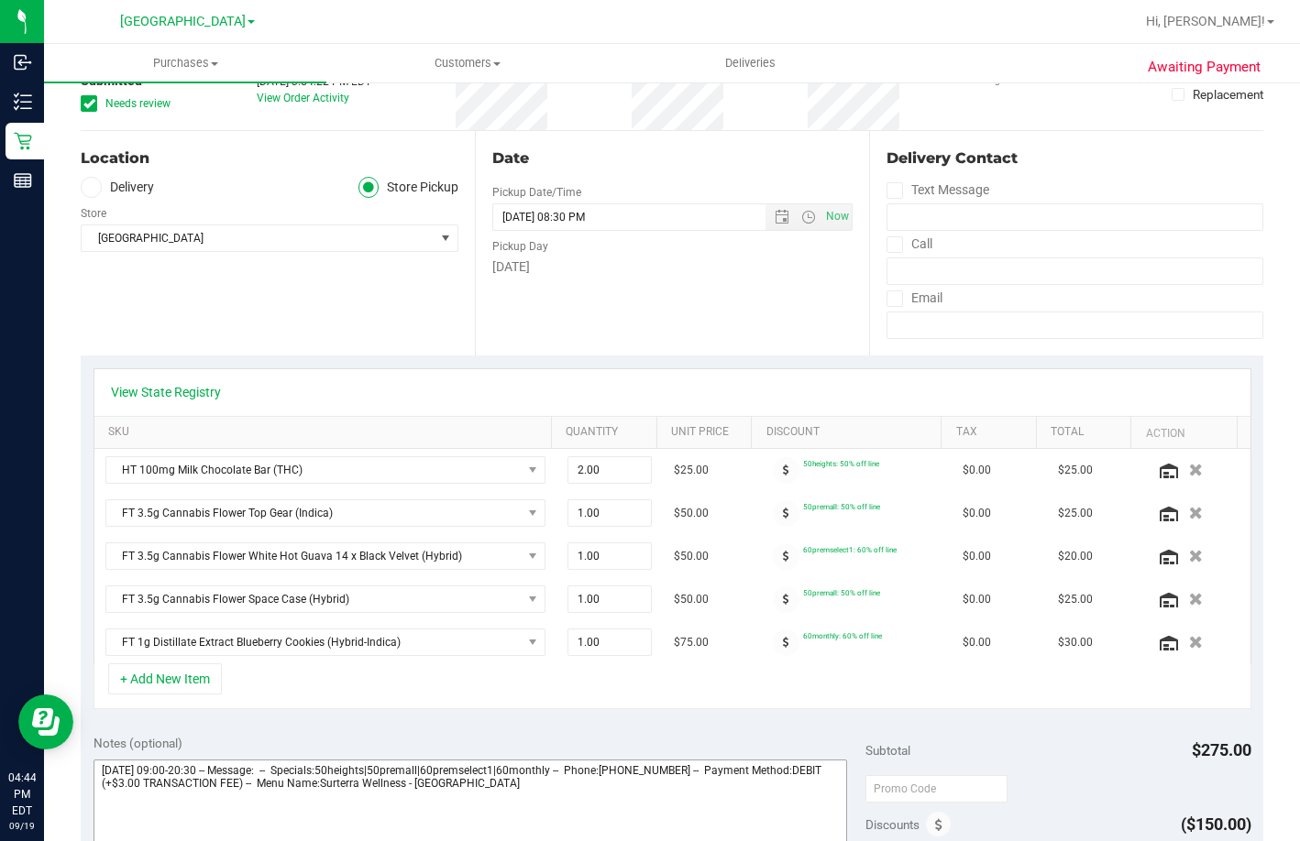
scroll to position [458, 0]
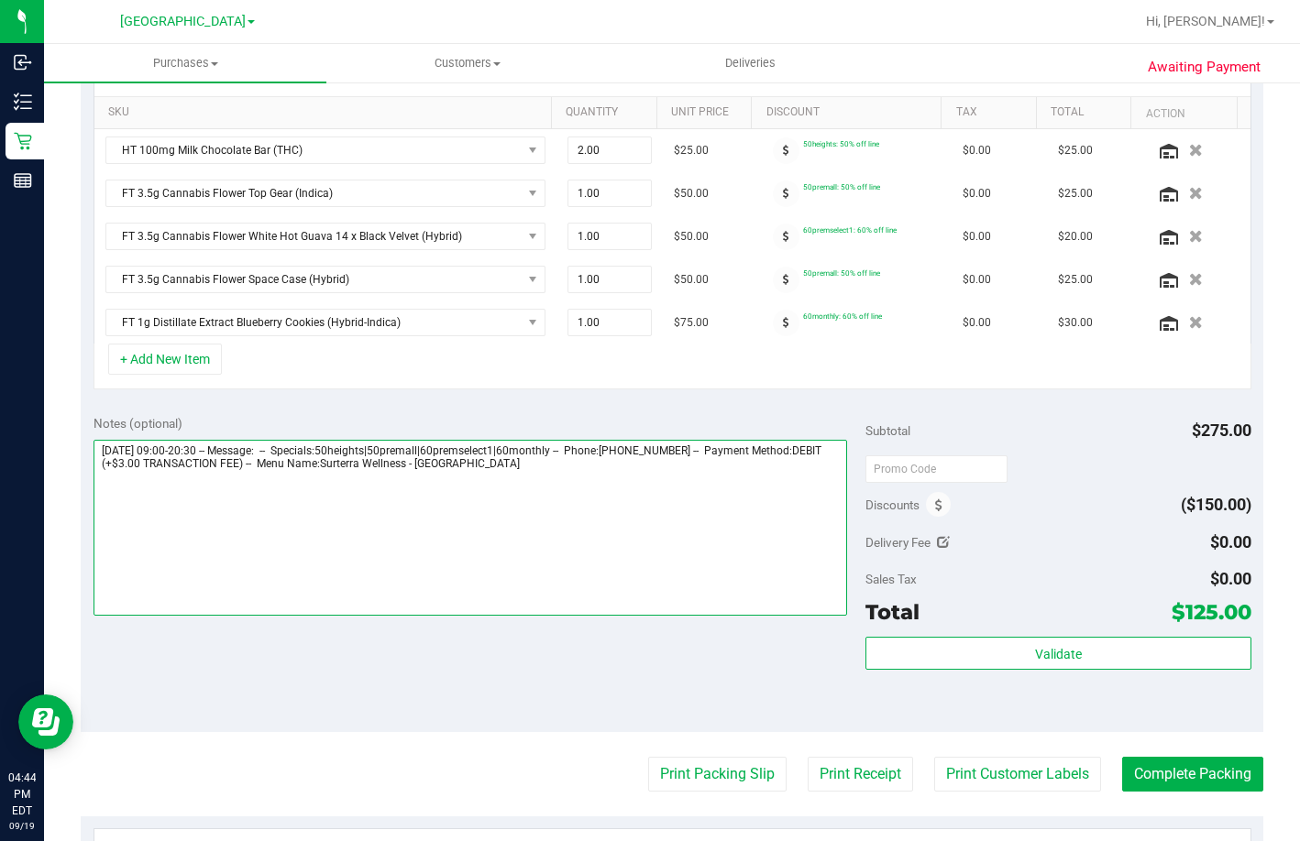
drag, startPoint x: 567, startPoint y: 484, endPoint x: 868, endPoint y: 525, distance: 303.4
click at [730, 506] on textarea at bounding box center [469, 528] width 753 height 176
paste textarea "Could not find a valid route of type THC to dispense FT 1g Distillate Extract B…"
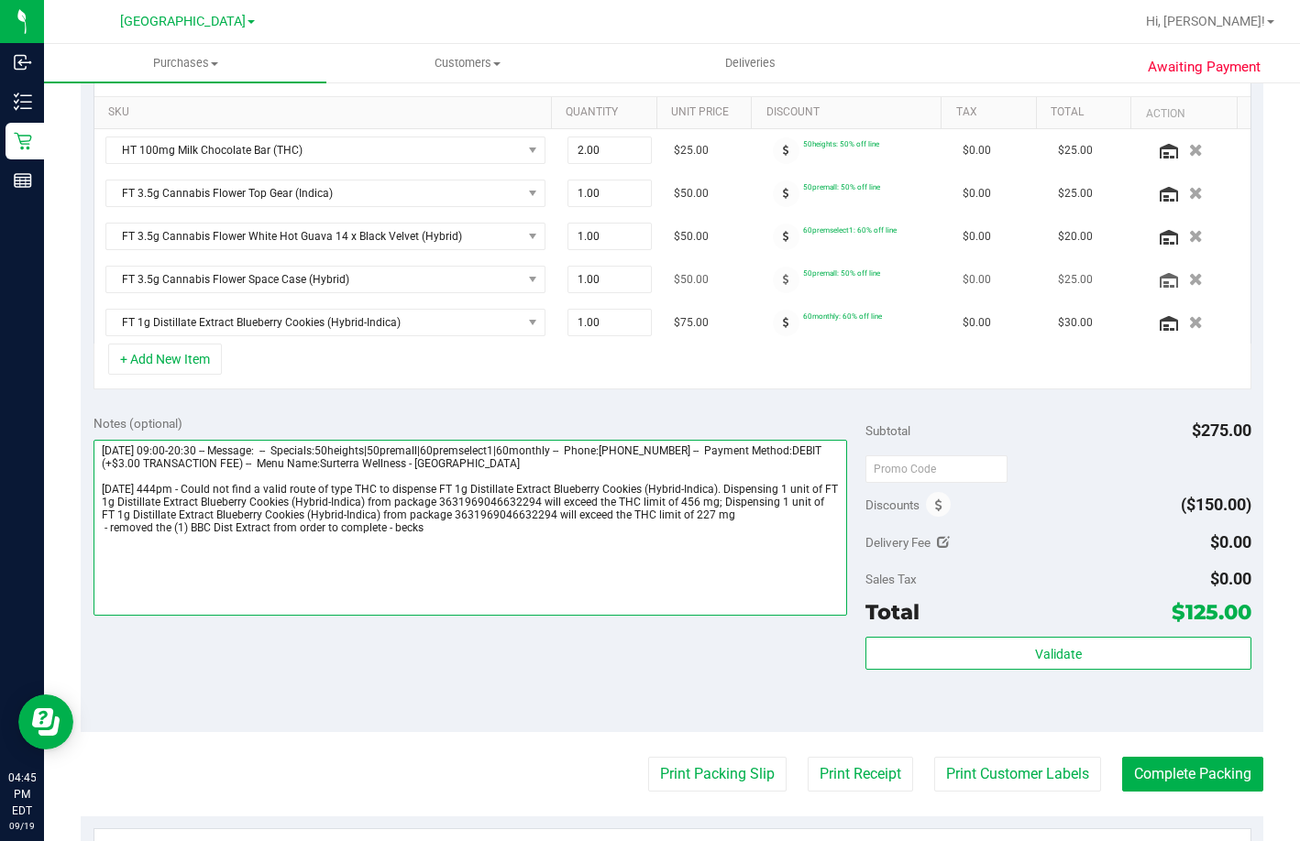
scroll to position [0, 0]
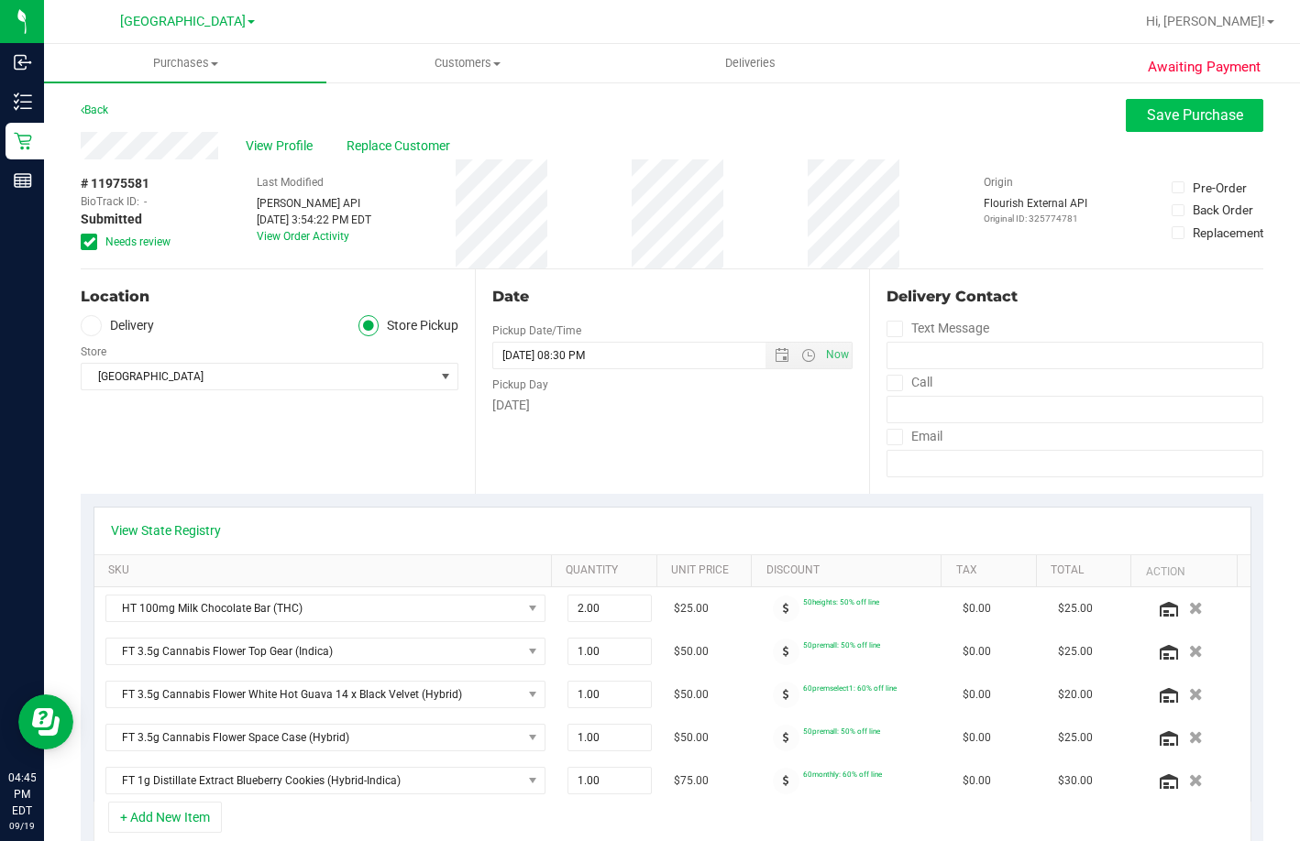
type textarea "Friday 09/19/2025 09:00-20:30 -- Message: -- Specials:50heights|50premall|60pre…"
click at [1215, 115] on span "Save Purchase" at bounding box center [1195, 114] width 96 height 17
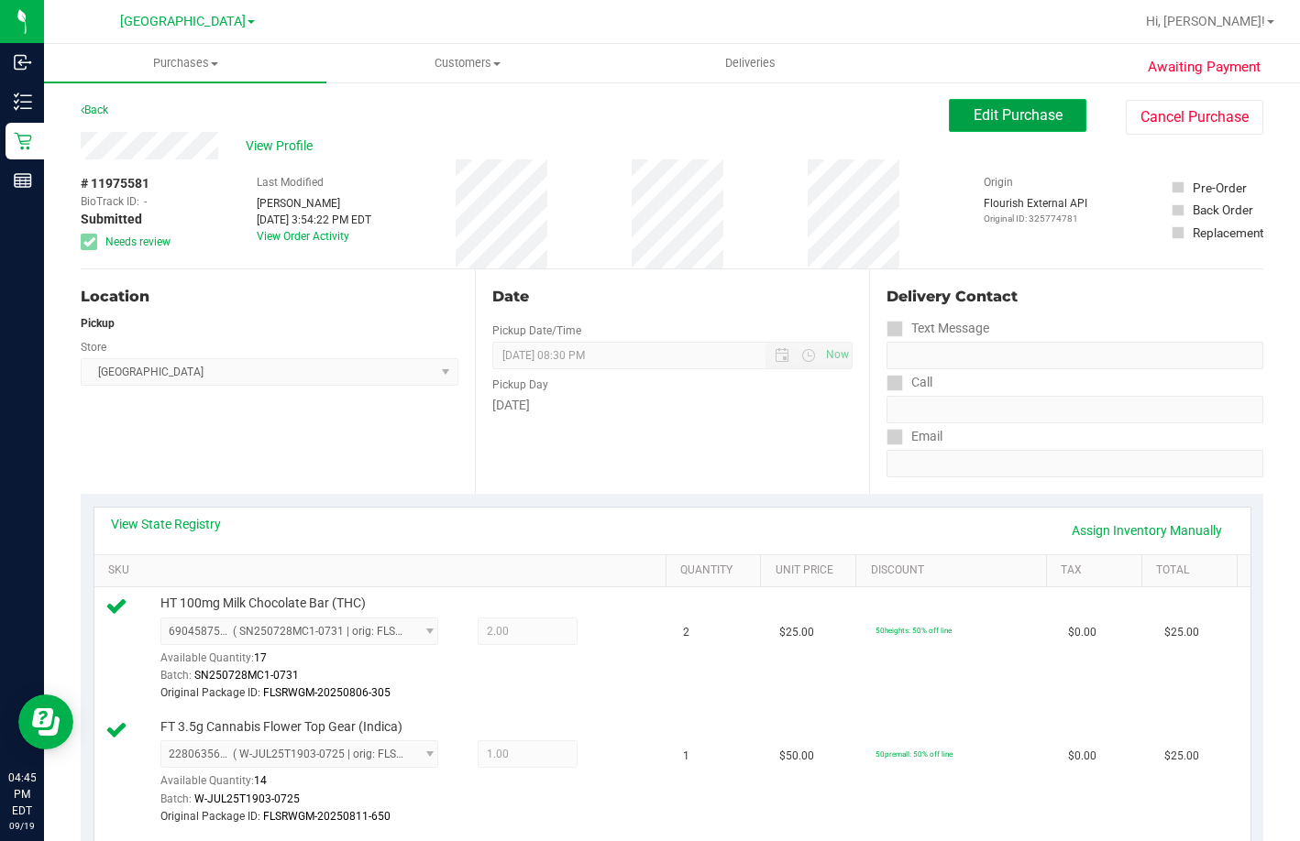
click at [993, 109] on span "Edit Purchase" at bounding box center [1017, 114] width 89 height 17
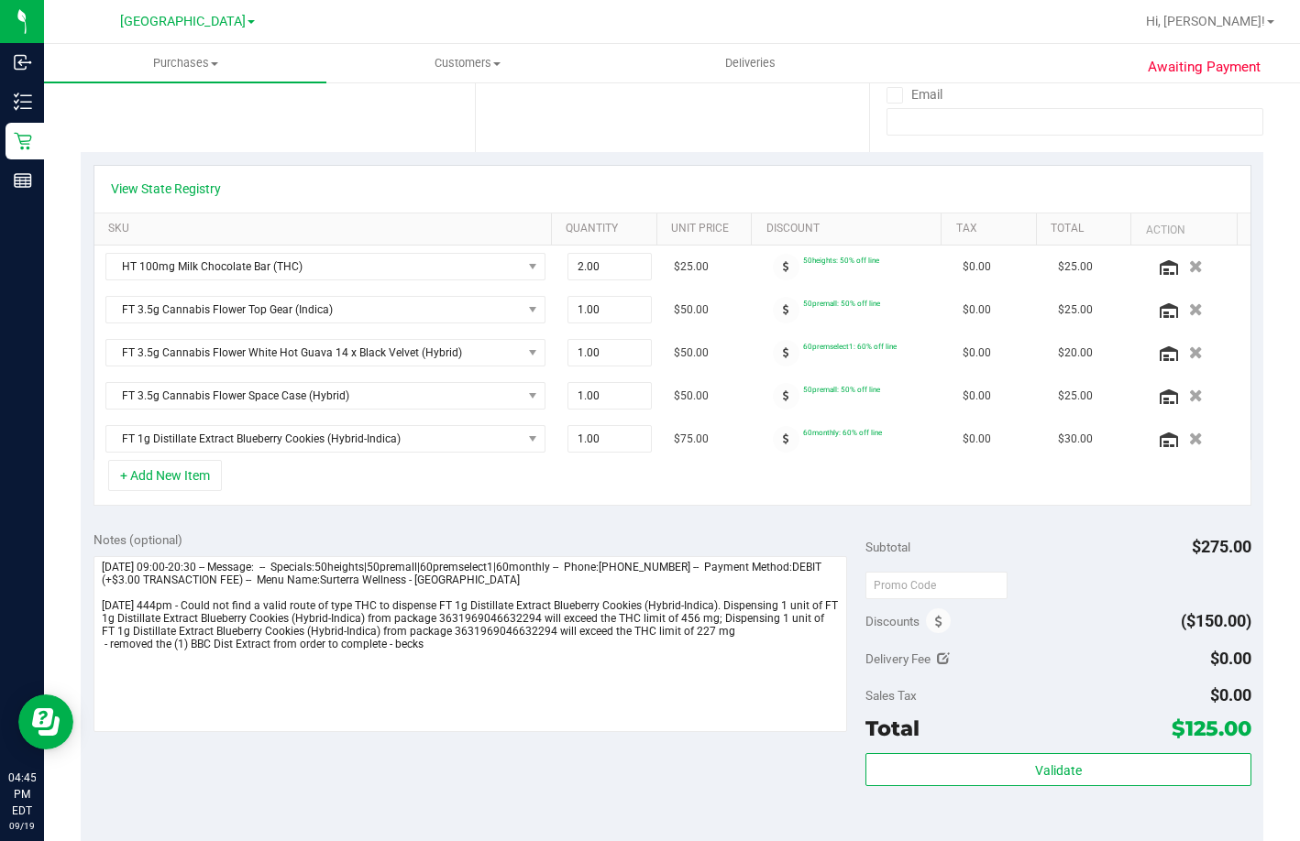
scroll to position [550, 0]
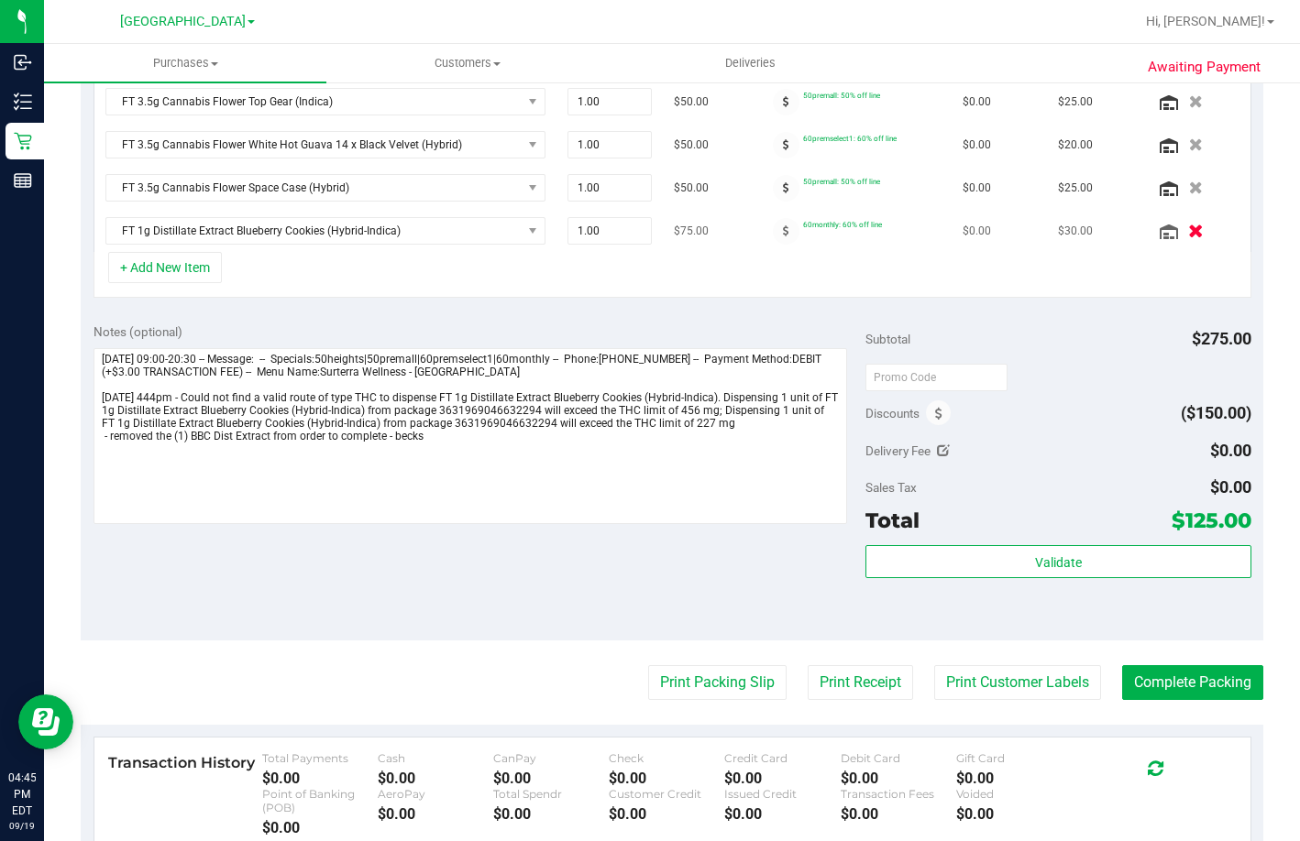
click at [1188, 227] on icon "button" at bounding box center [1196, 232] width 16 height 14
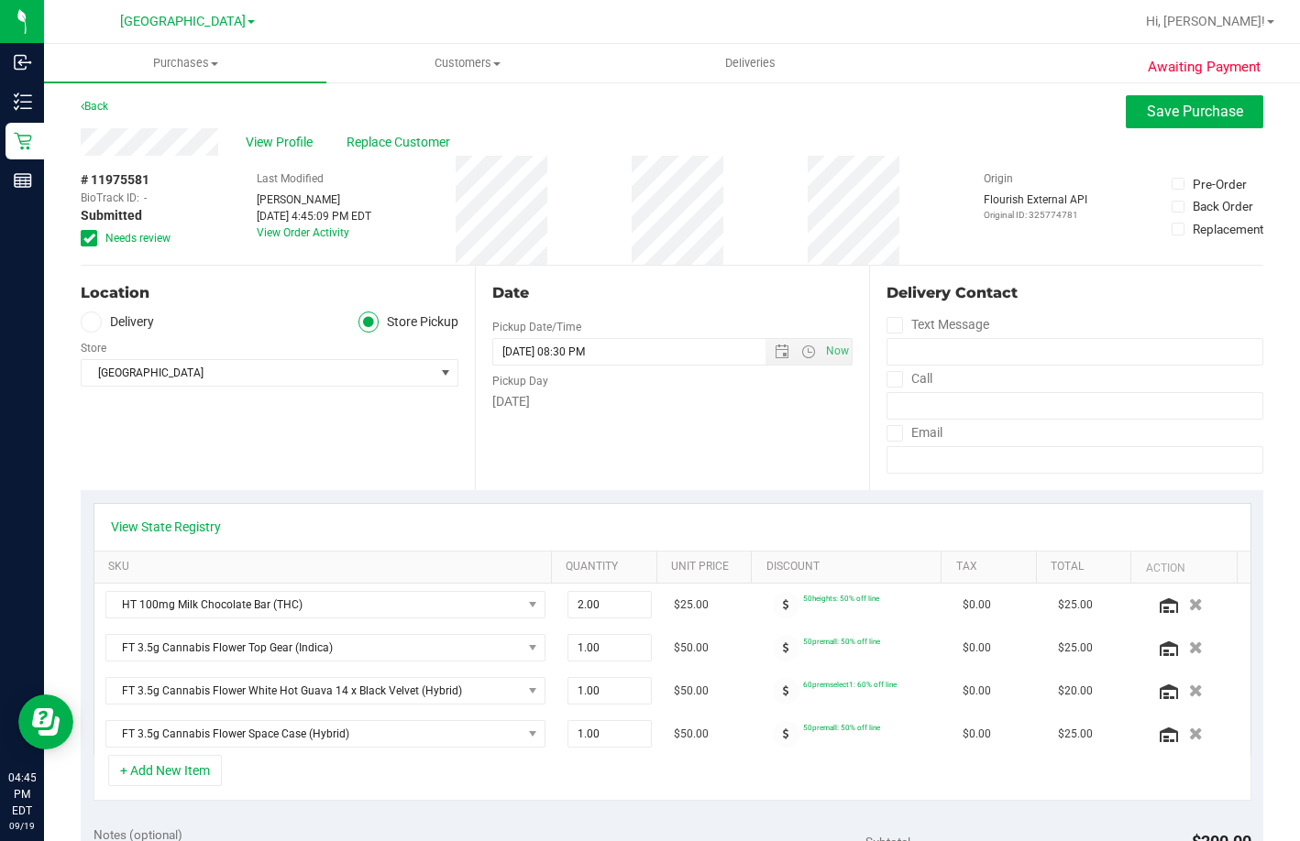
scroll to position [0, 0]
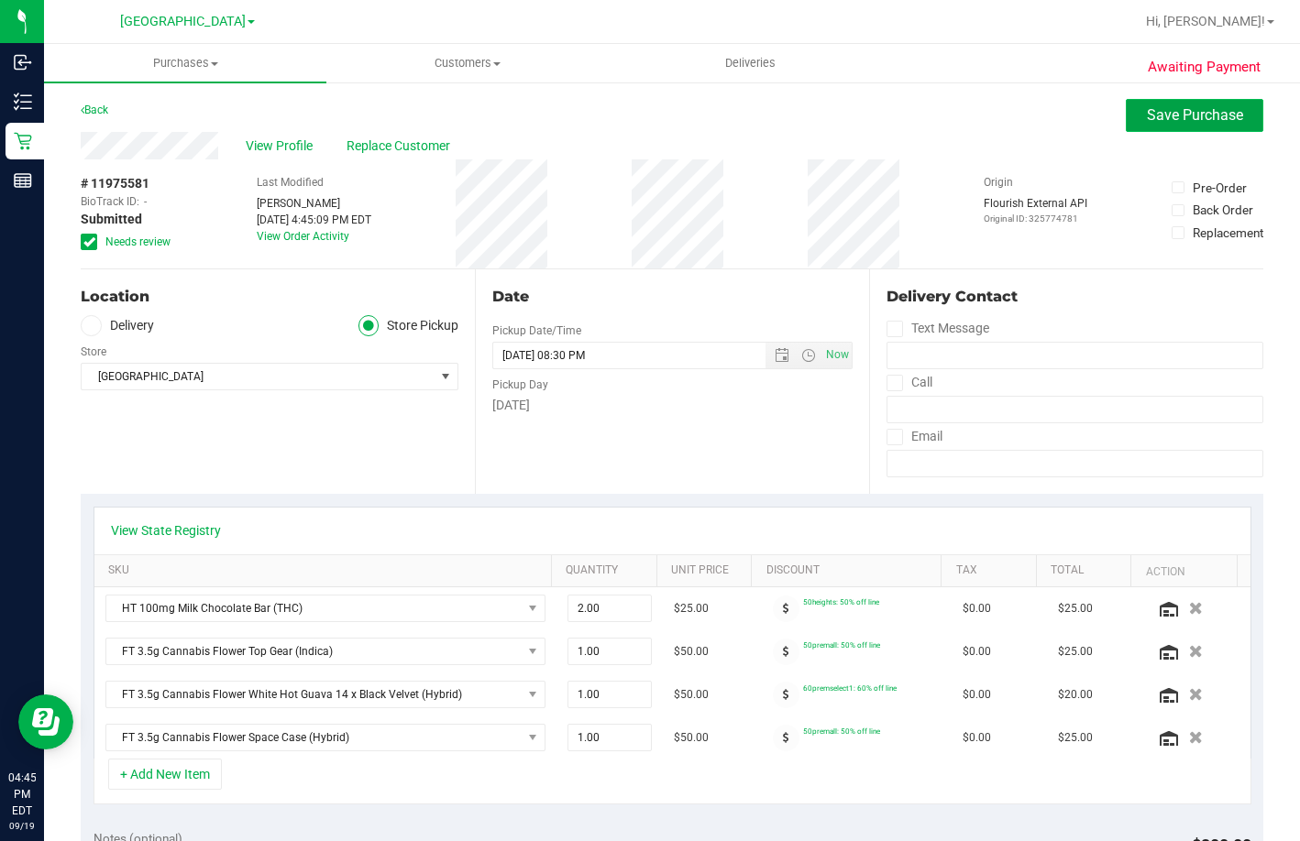
click at [1194, 104] on button "Save Purchase" at bounding box center [1194, 115] width 137 height 33
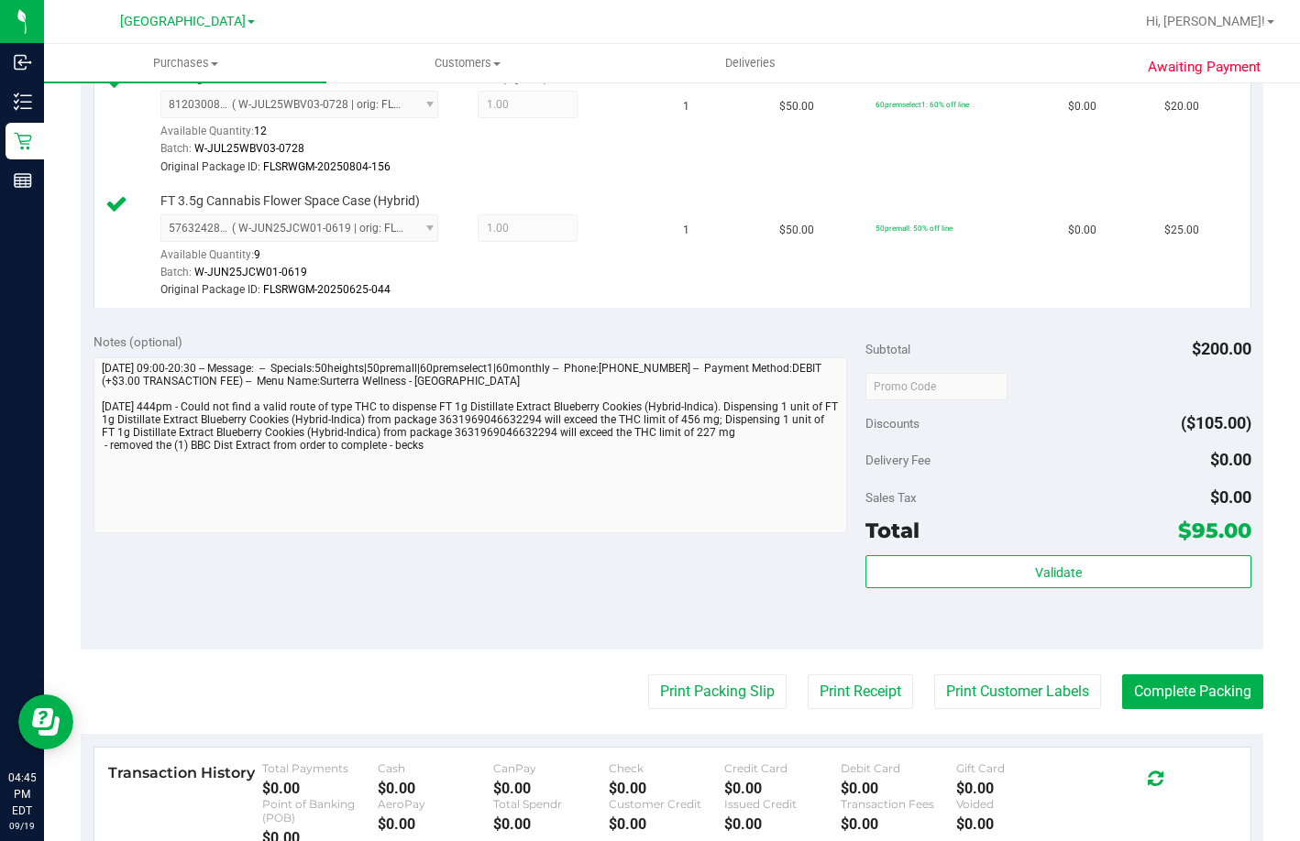
scroll to position [1008, 0]
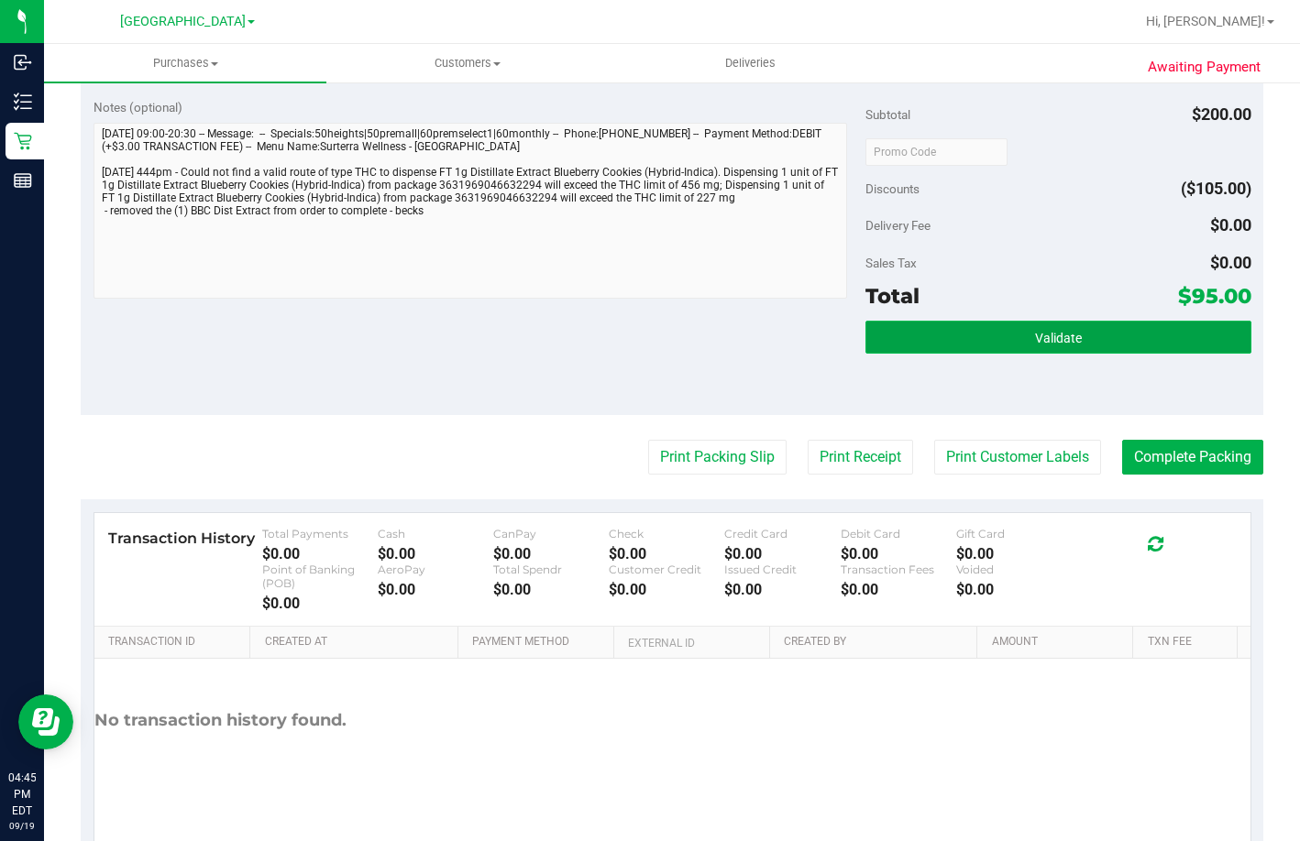
click at [1067, 346] on span "Validate" at bounding box center [1058, 338] width 47 height 15
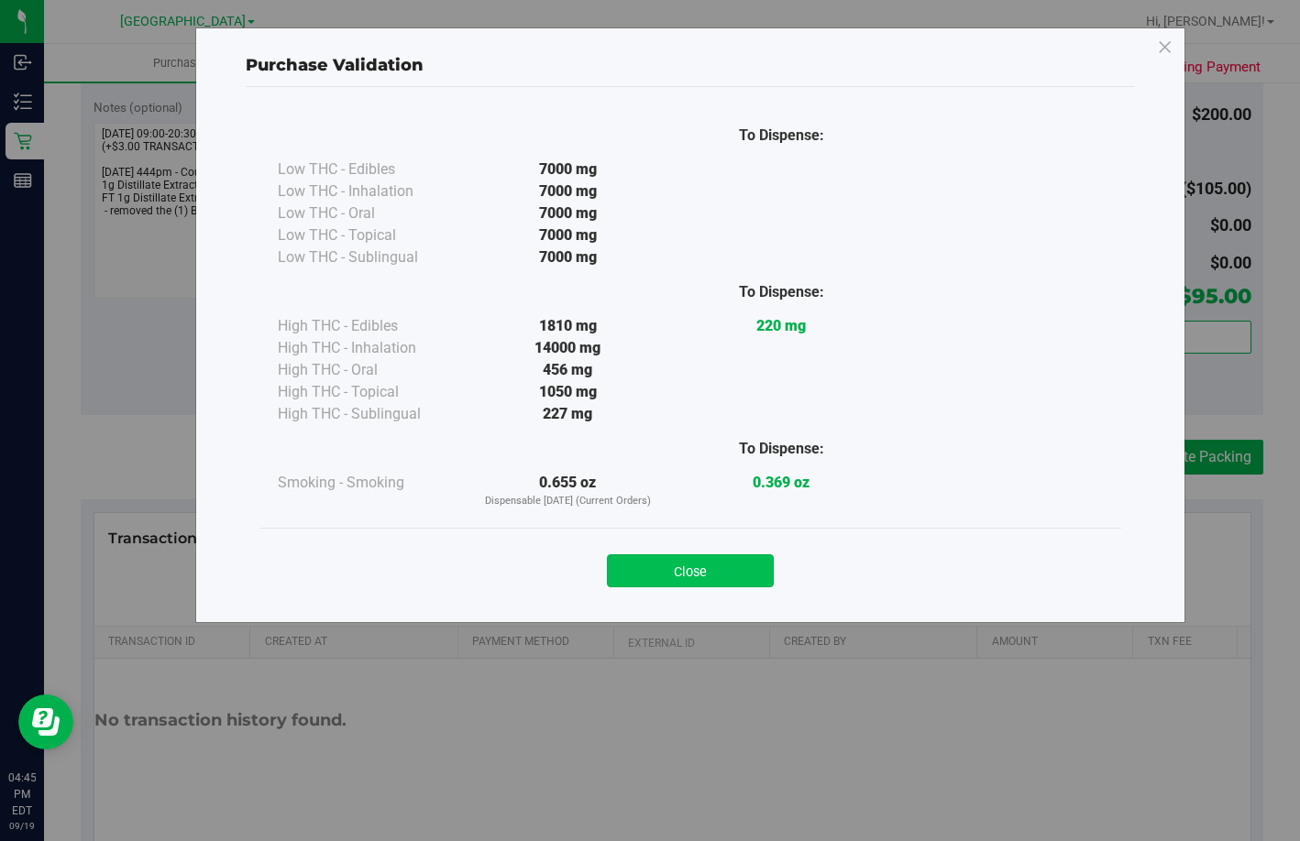
click at [721, 574] on button "Close" at bounding box center [690, 571] width 167 height 33
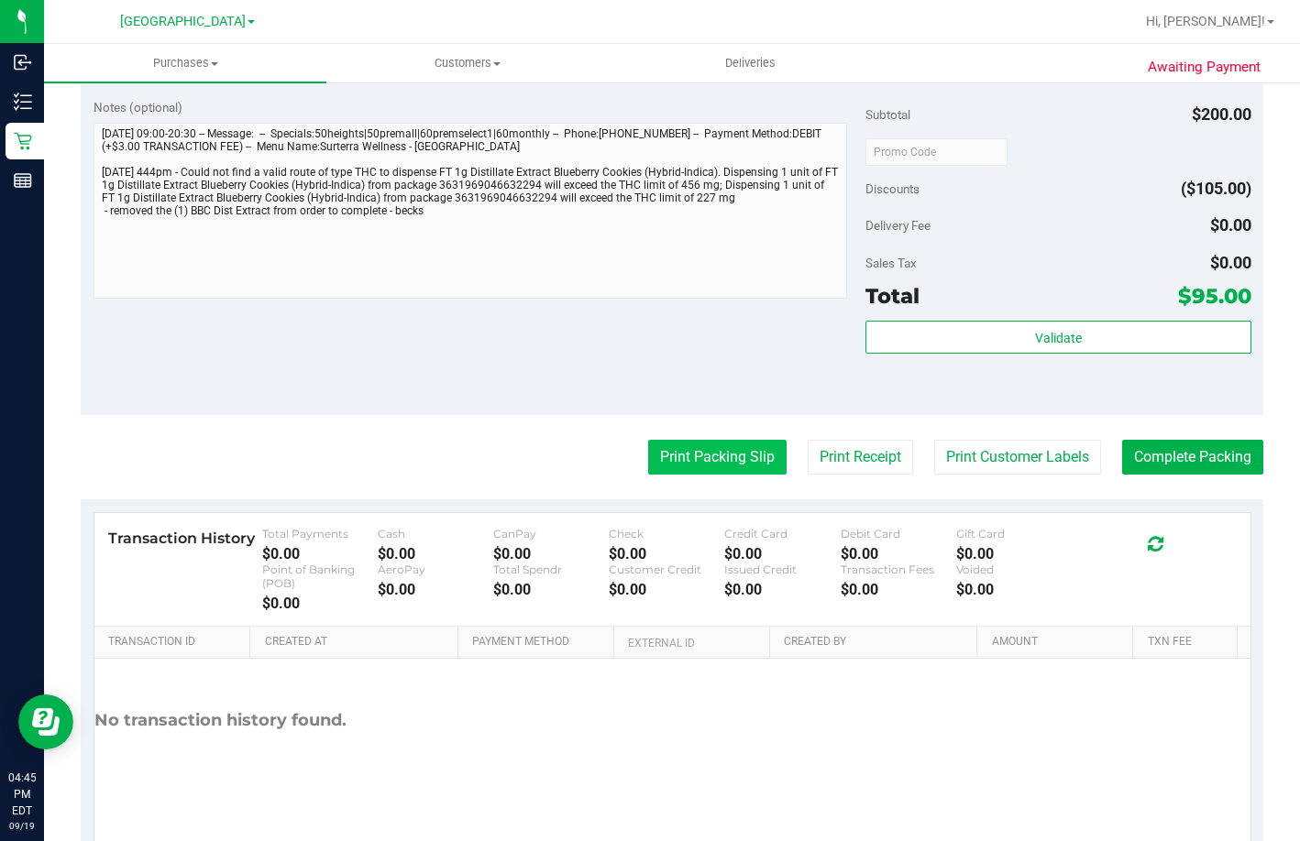
click at [708, 475] on button "Print Packing Slip" at bounding box center [717, 457] width 138 height 35
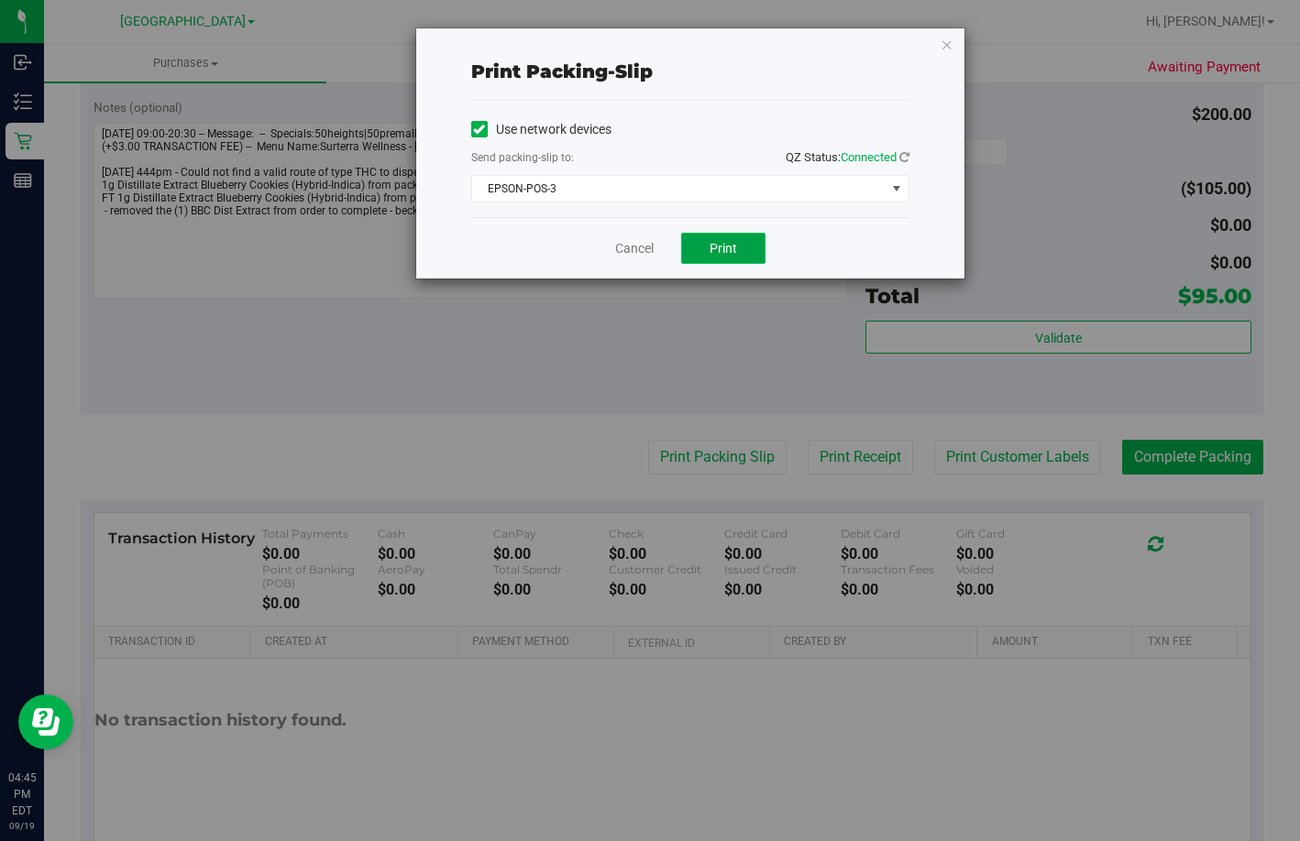
click at [699, 246] on button "Print" at bounding box center [723, 248] width 84 height 31
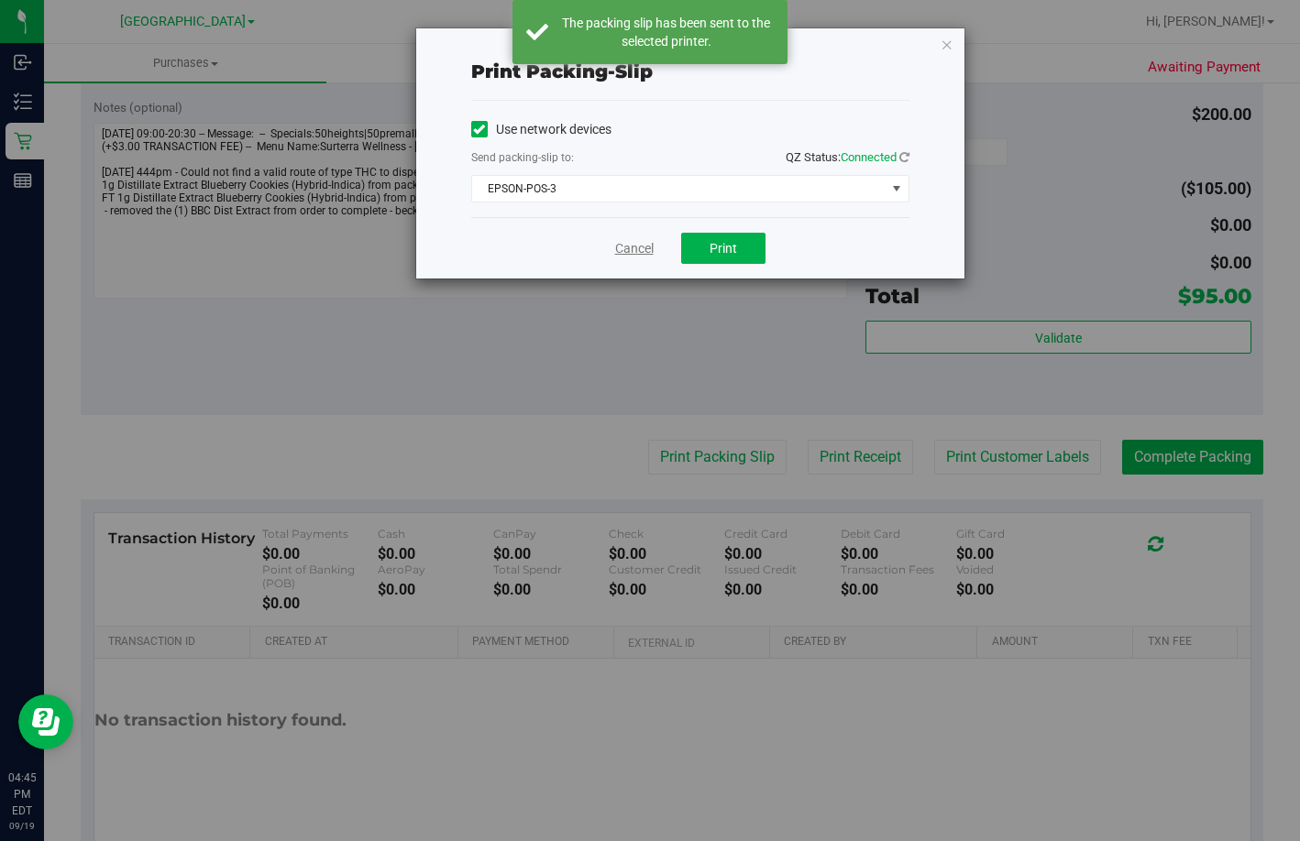
click at [628, 246] on link "Cancel" at bounding box center [634, 248] width 38 height 19
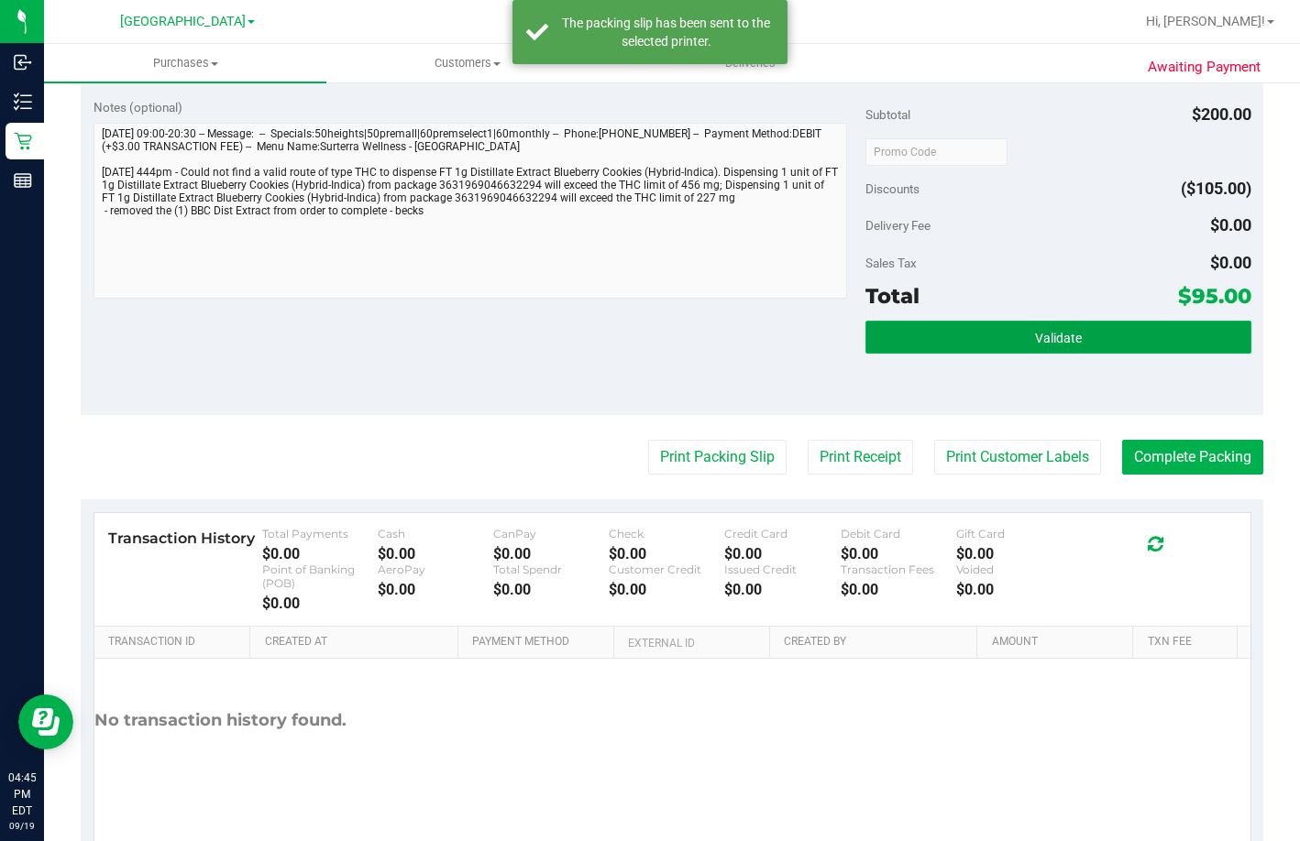
click at [1027, 354] on button "Validate" at bounding box center [1058, 337] width 386 height 33
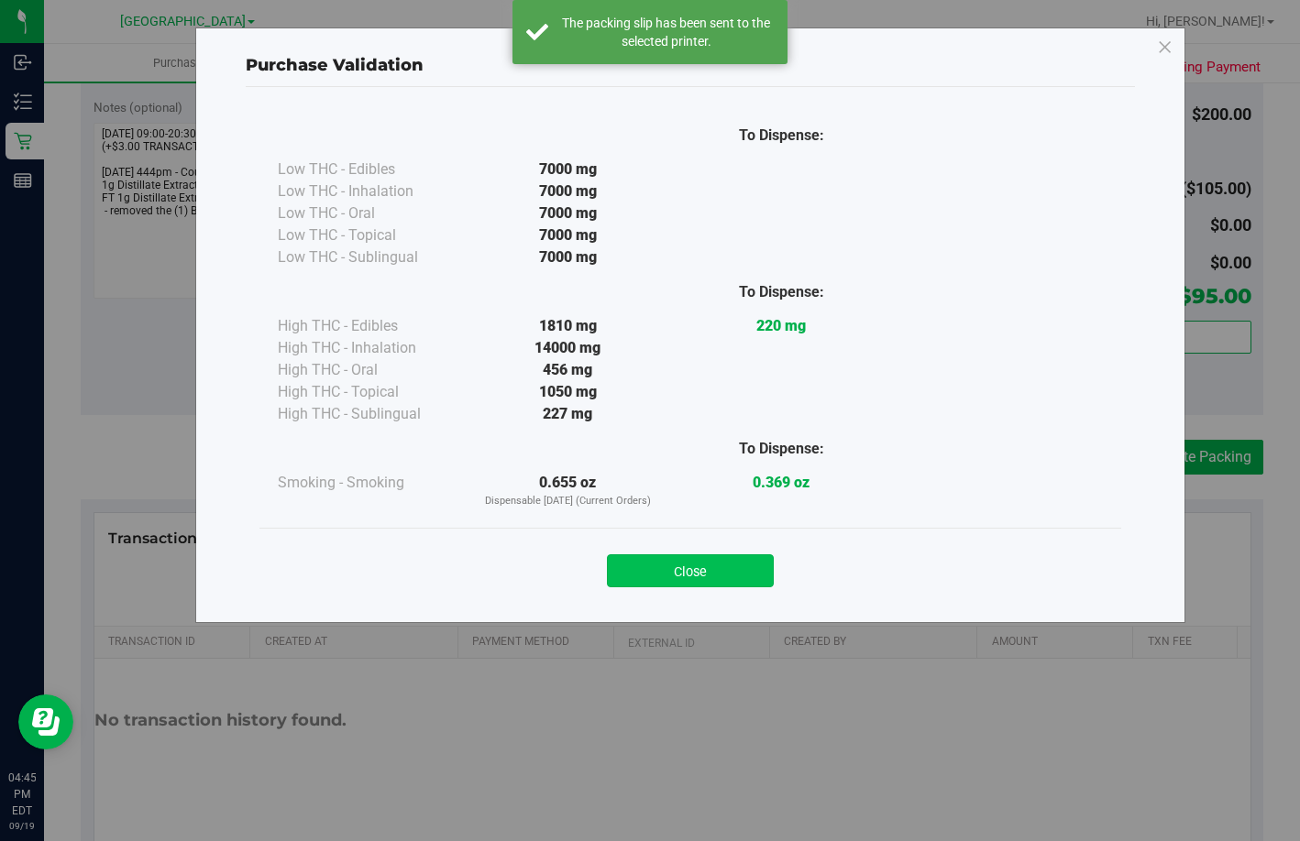
click at [700, 587] on button "Close" at bounding box center [690, 571] width 167 height 33
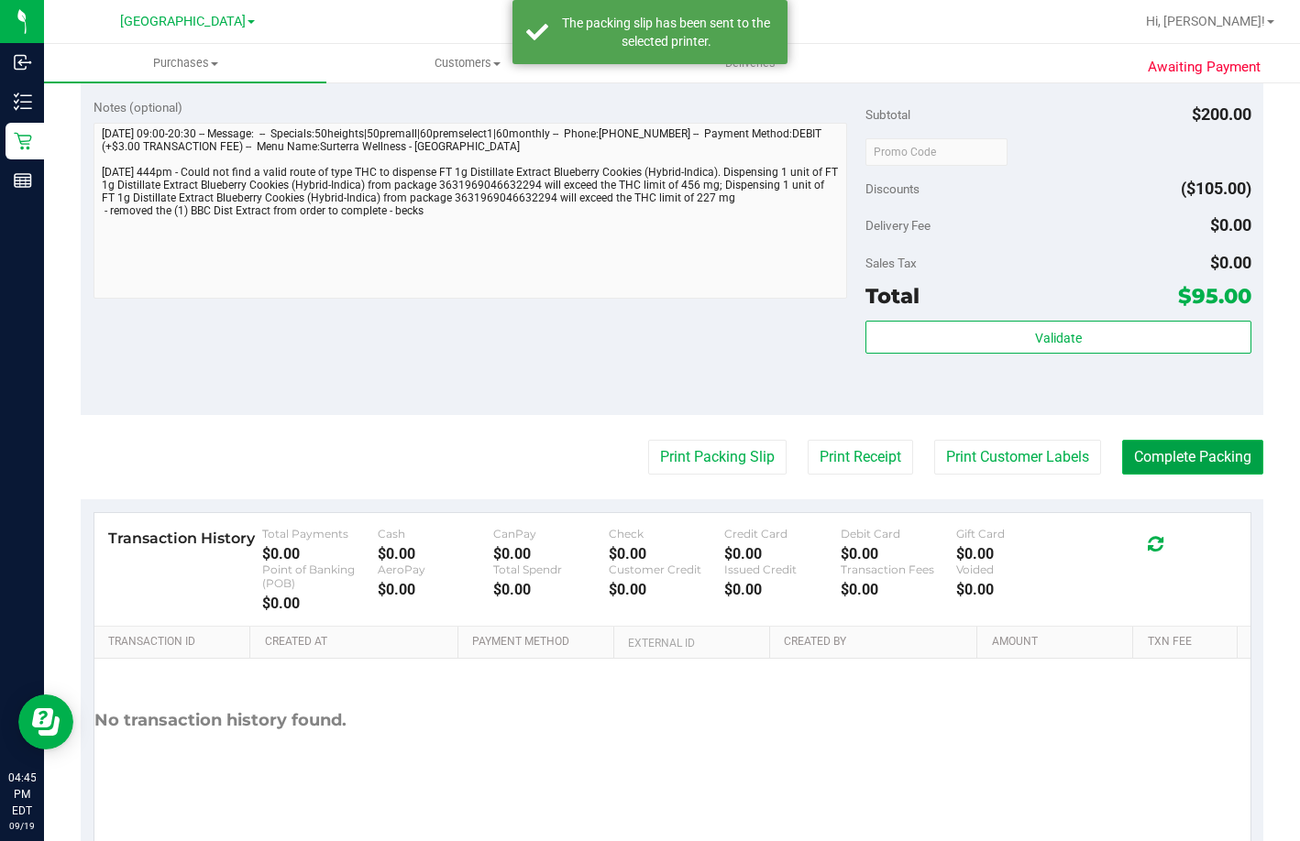
click at [1228, 475] on button "Complete Packing" at bounding box center [1192, 457] width 141 height 35
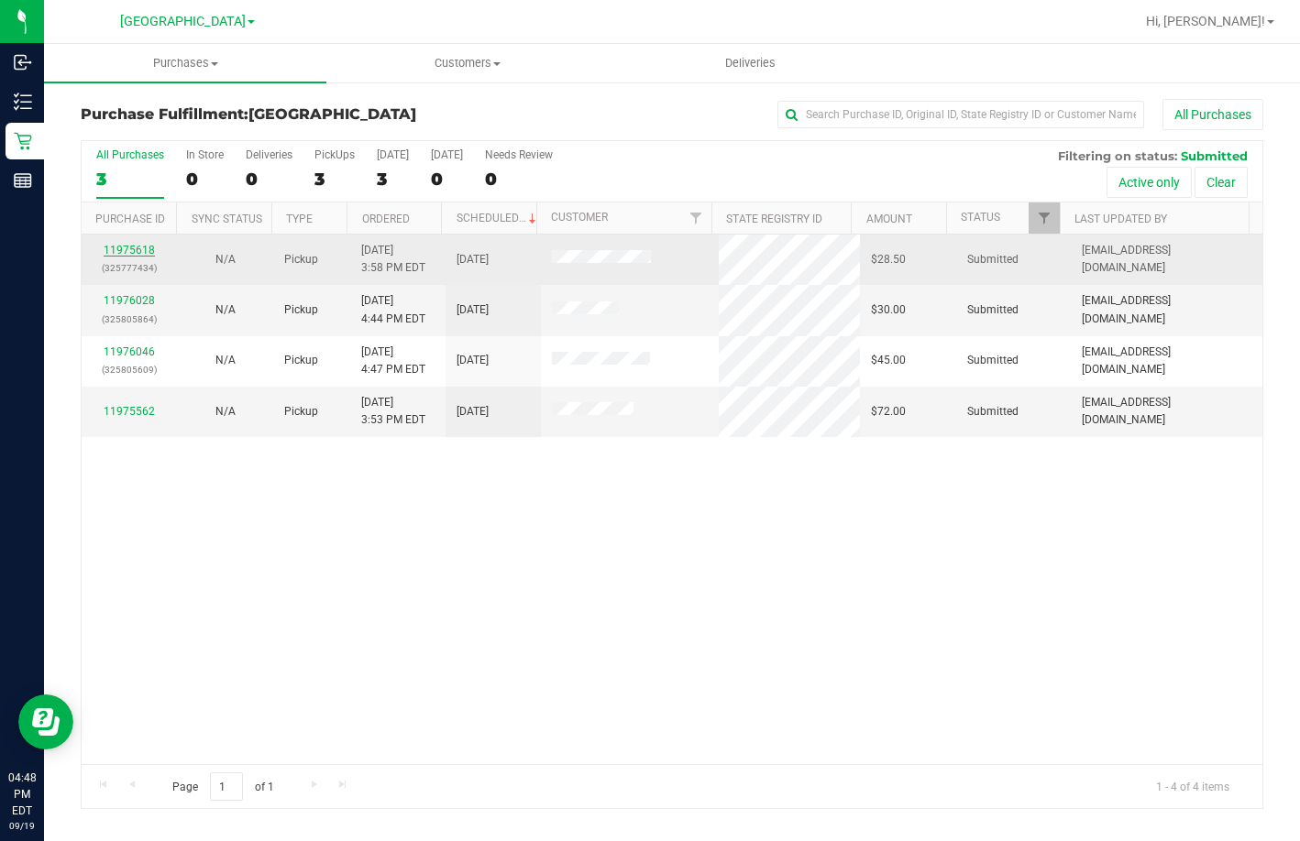
click at [132, 245] on link "11975618" at bounding box center [129, 250] width 51 height 13
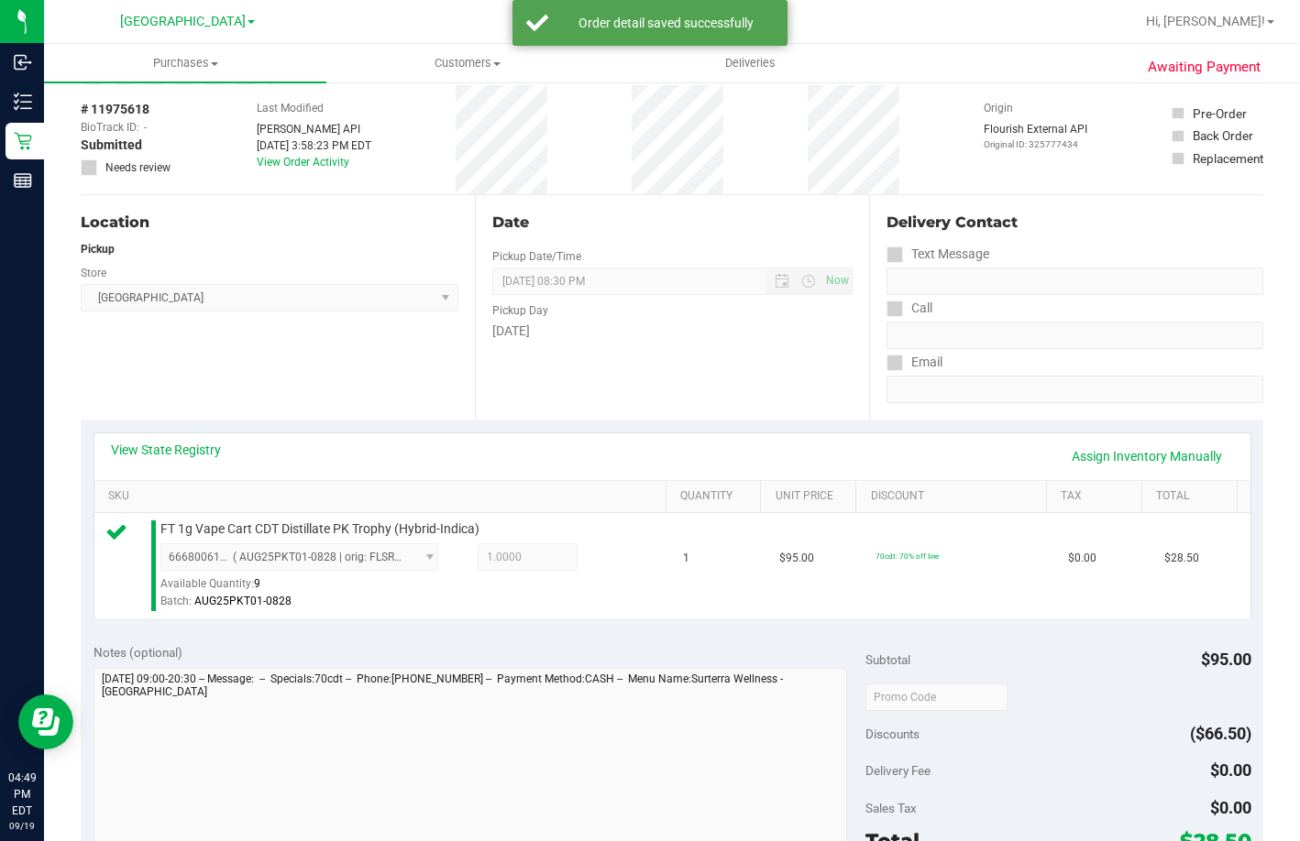
scroll to position [275, 0]
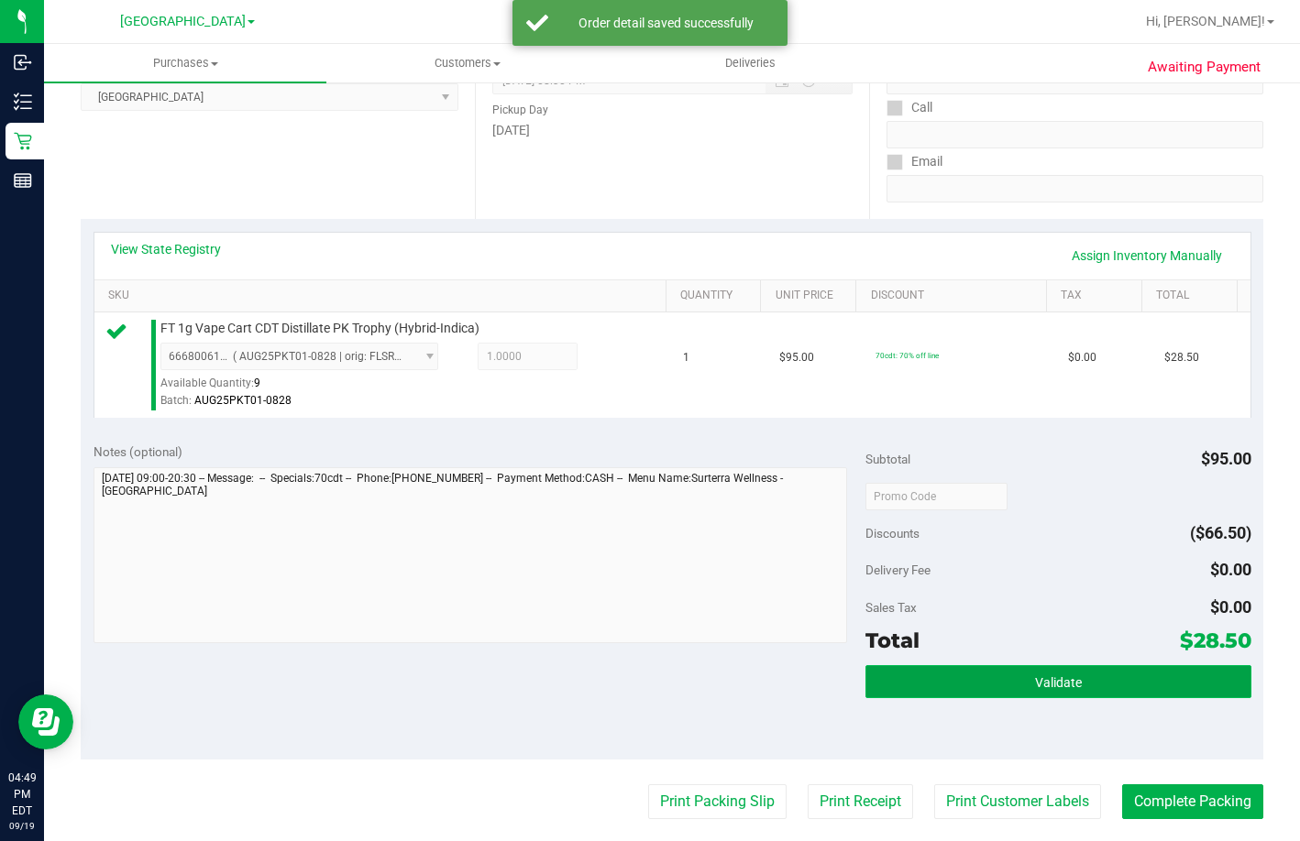
click at [963, 698] on button "Validate" at bounding box center [1058, 681] width 386 height 33
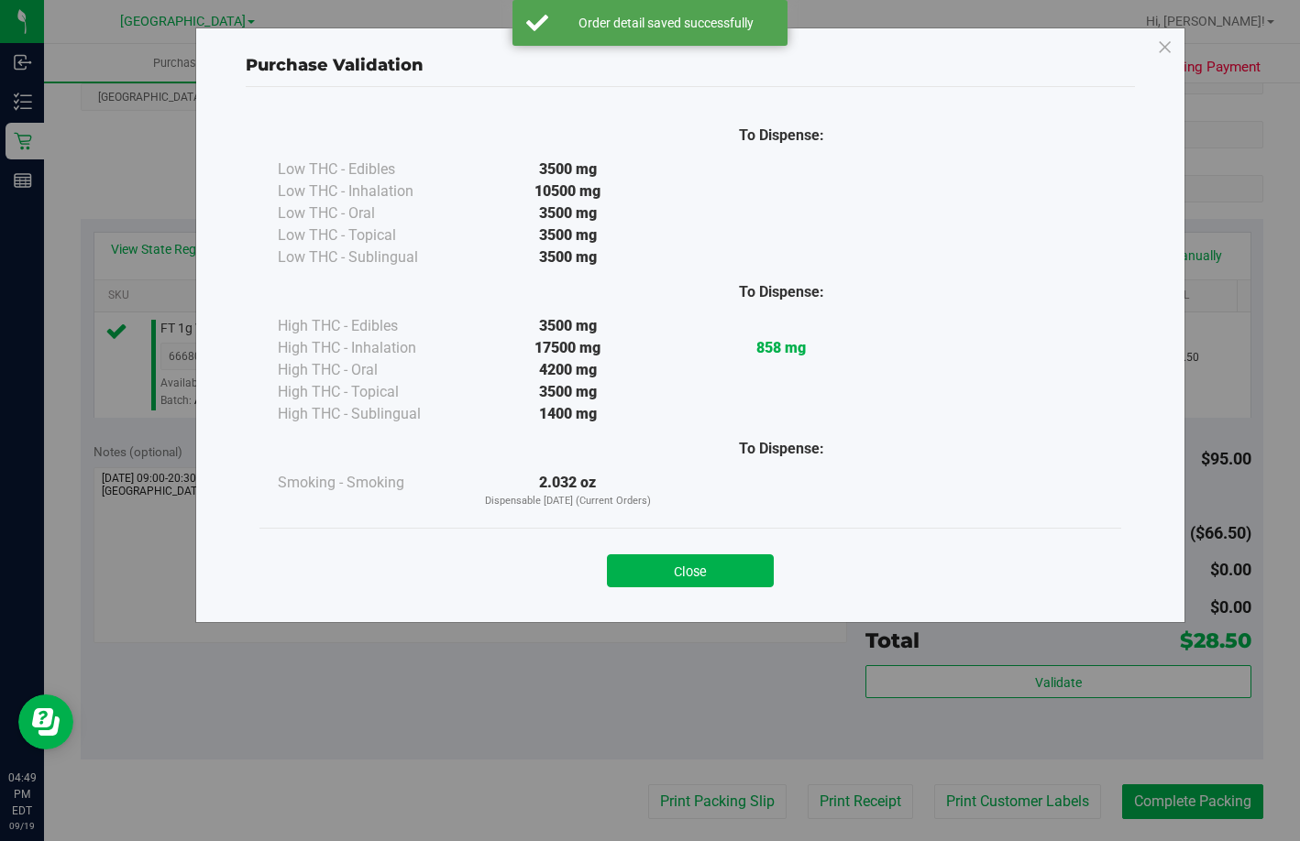
click at [708, 553] on div "Close" at bounding box center [690, 566] width 834 height 46
click at [703, 563] on button "Close" at bounding box center [690, 571] width 167 height 33
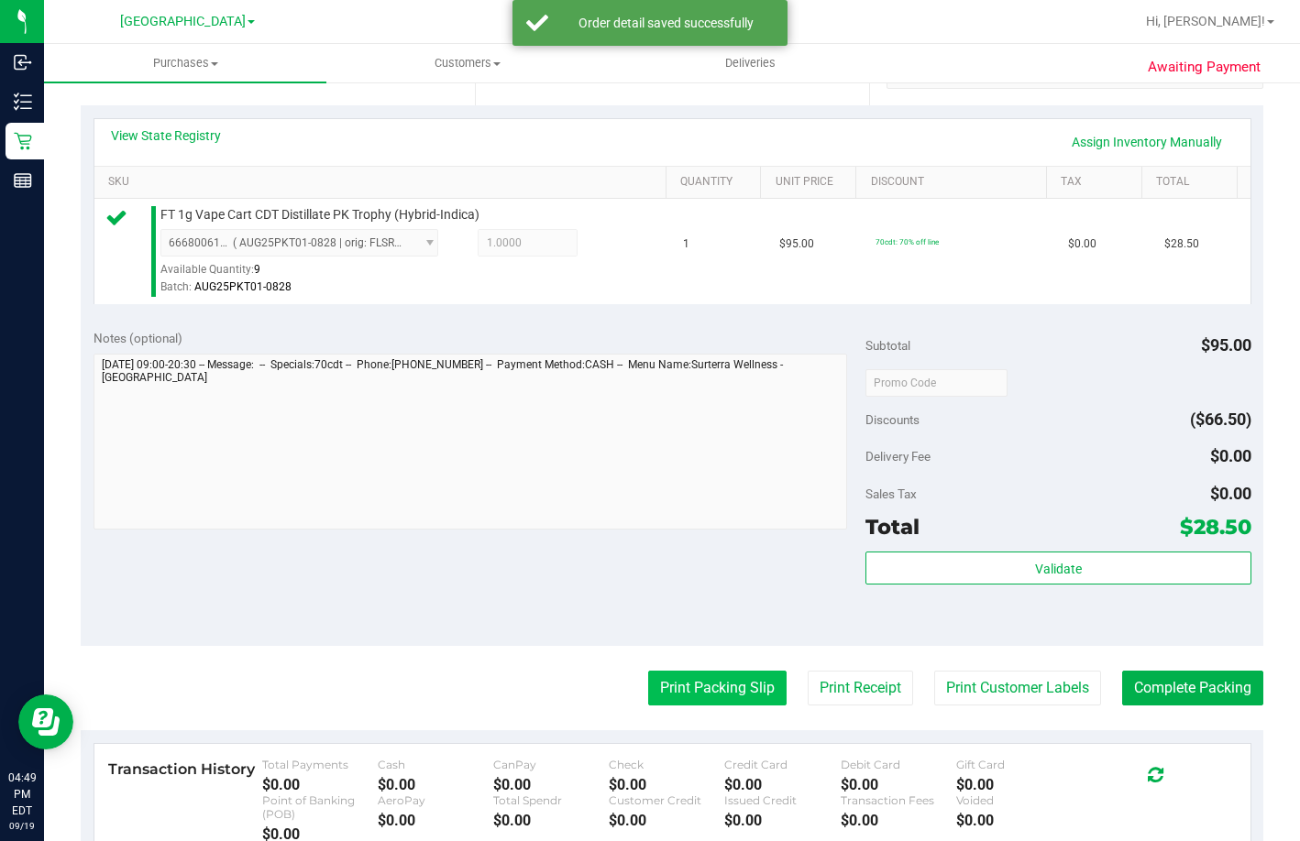
scroll to position [550, 0]
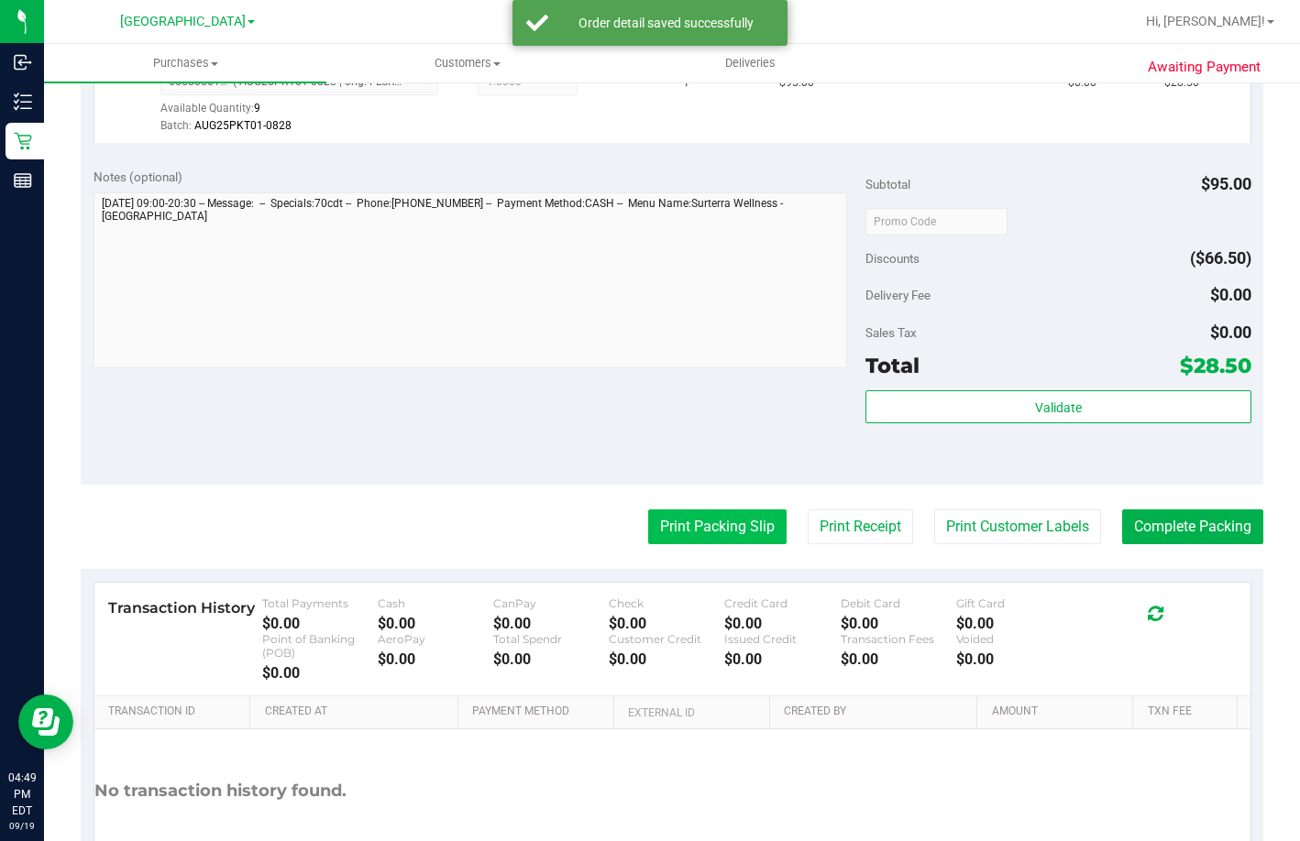
click at [751, 544] on button "Print Packing Slip" at bounding box center [717, 527] width 138 height 35
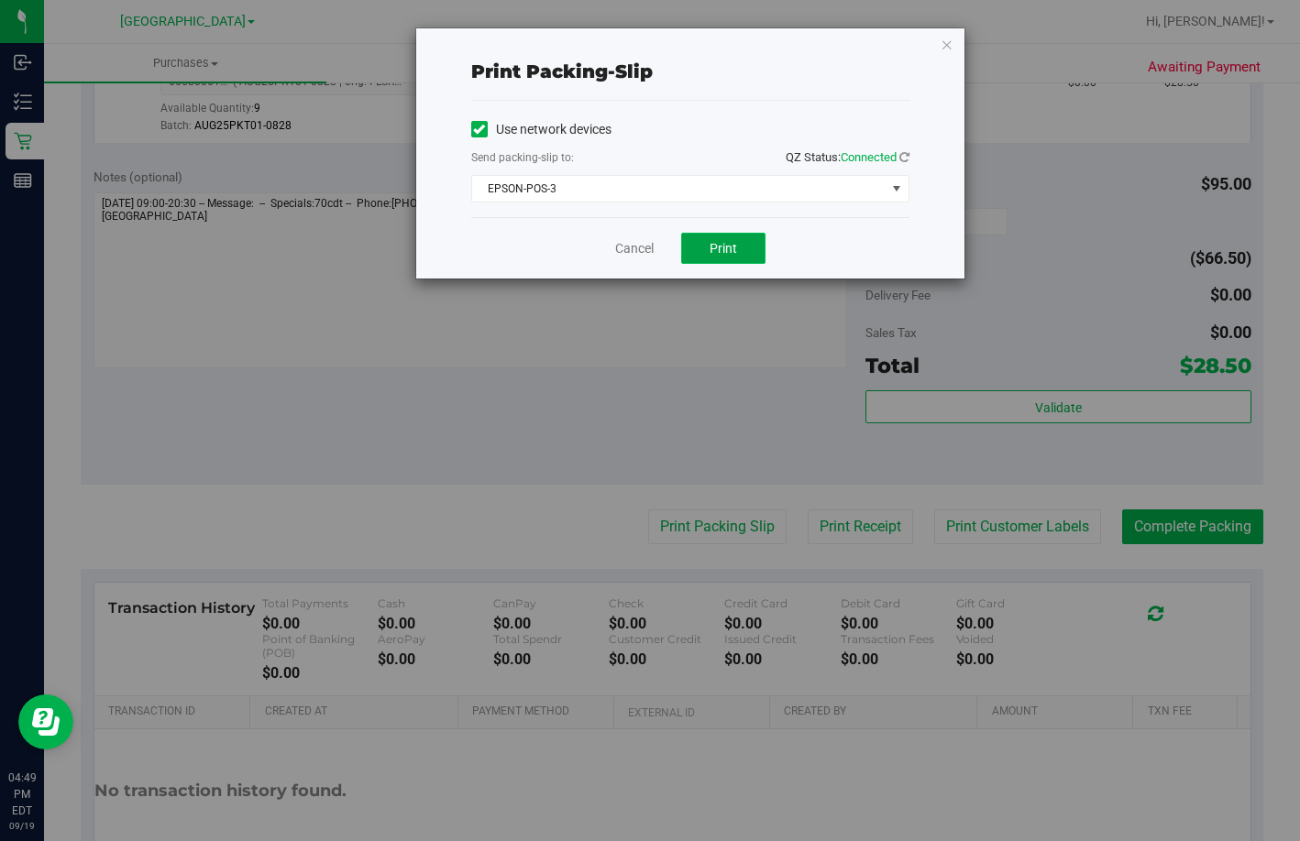
click at [699, 241] on button "Print" at bounding box center [723, 248] width 84 height 31
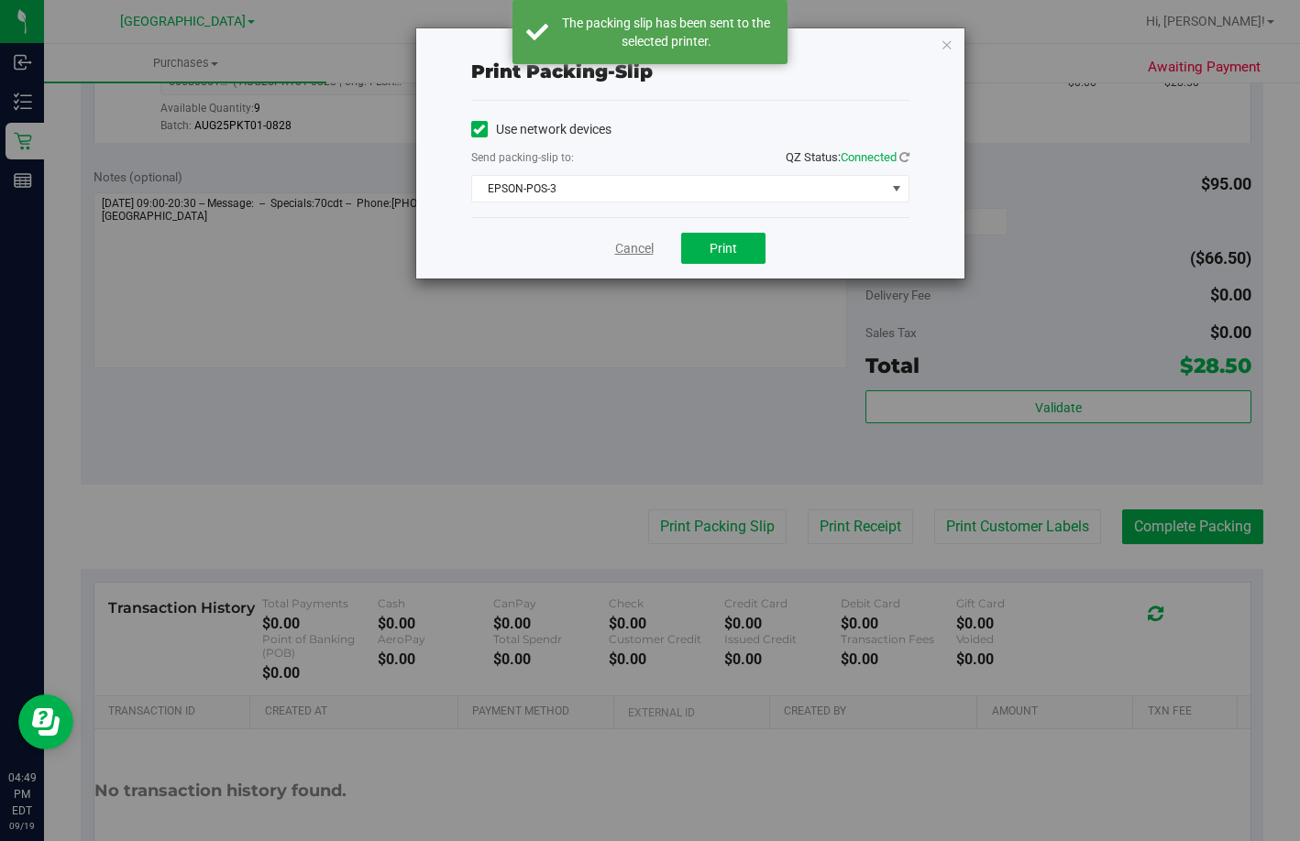
click at [632, 247] on link "Cancel" at bounding box center [634, 248] width 38 height 19
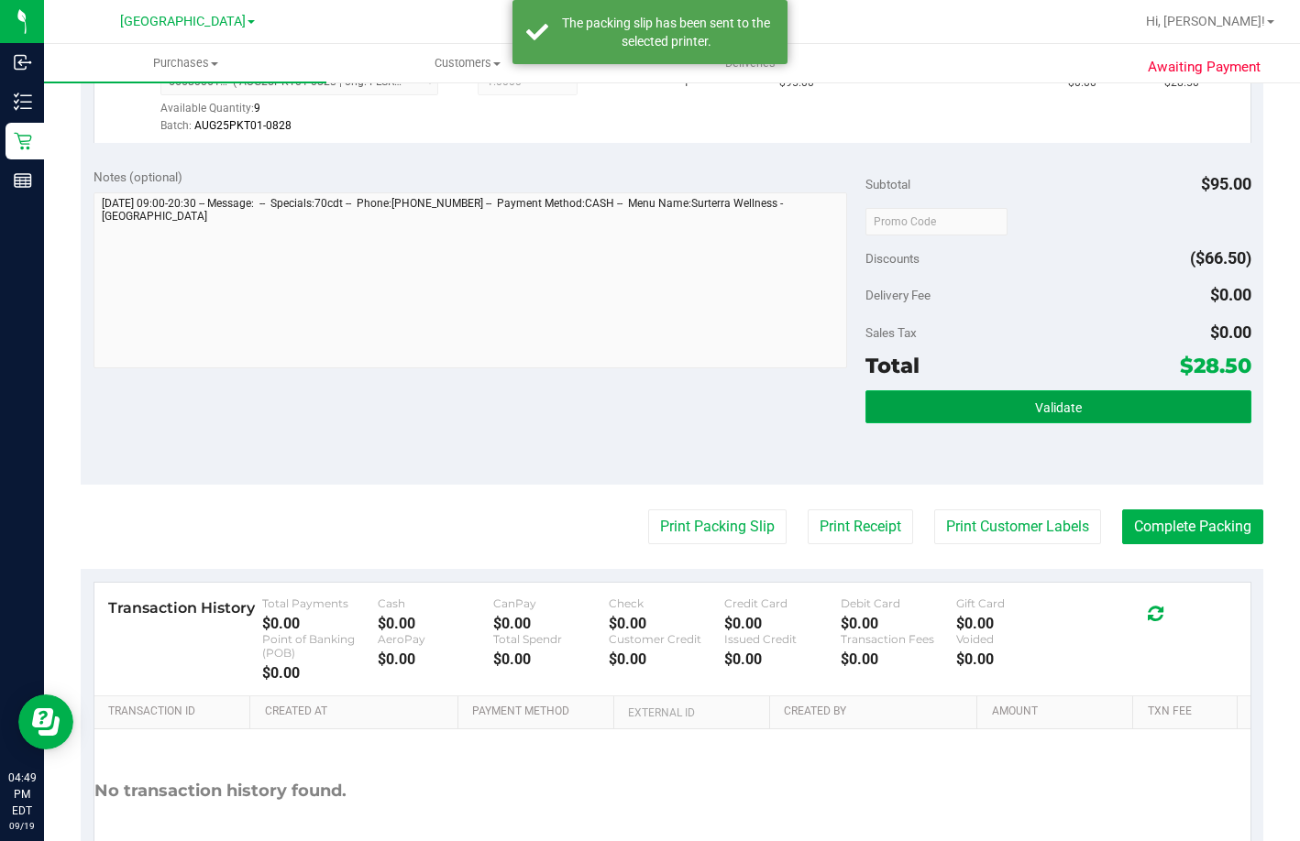
click at [961, 423] on button "Validate" at bounding box center [1058, 406] width 386 height 33
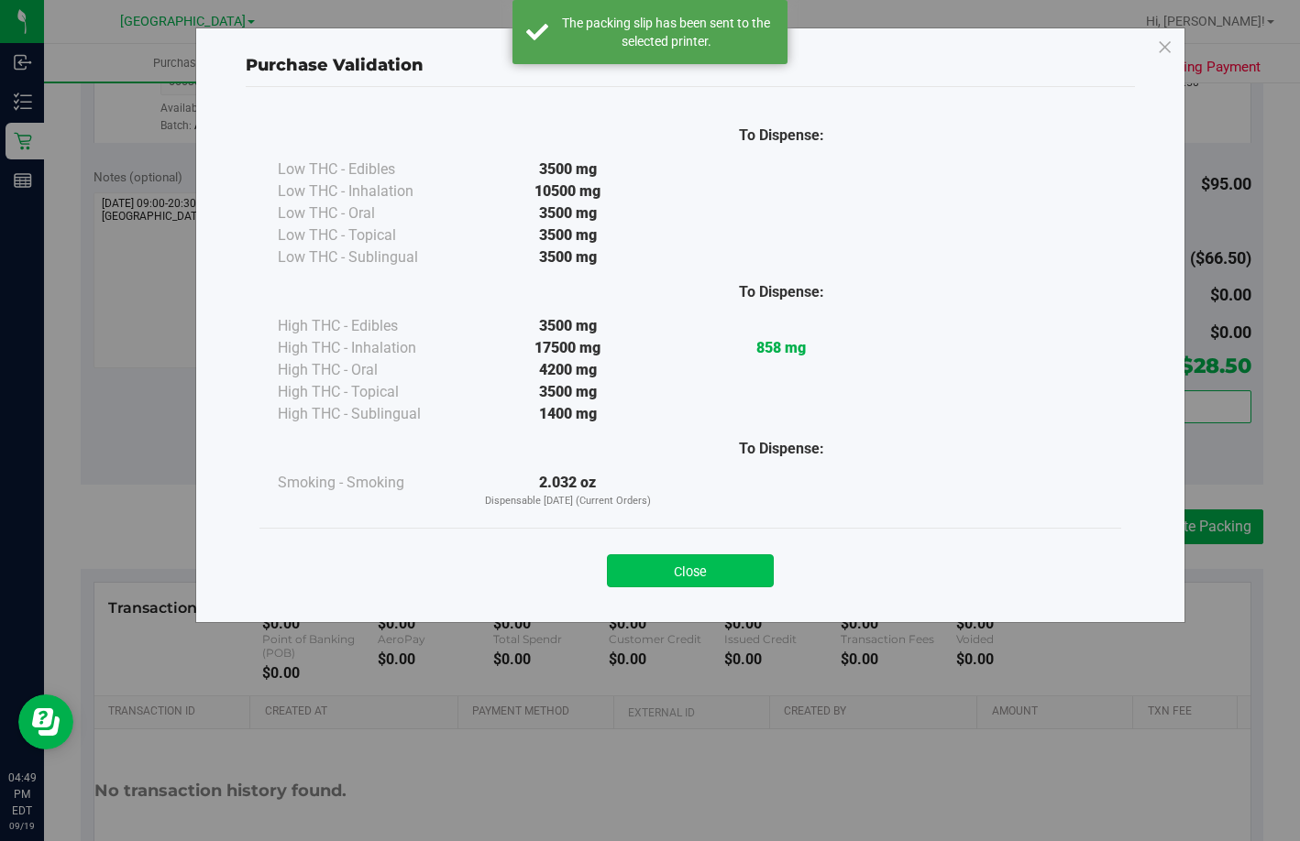
click at [686, 580] on button "Close" at bounding box center [690, 571] width 167 height 33
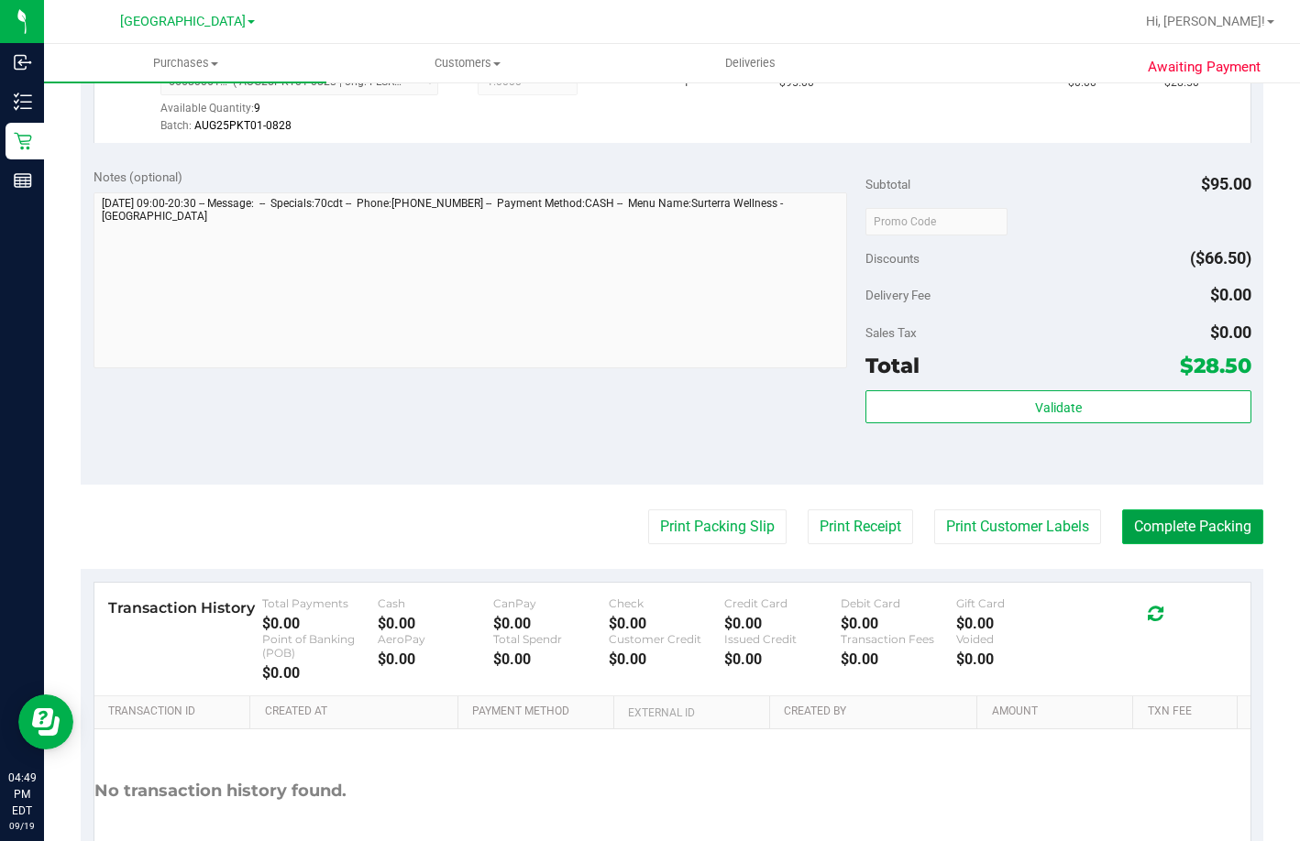
click at [1169, 544] on button "Complete Packing" at bounding box center [1192, 527] width 141 height 35
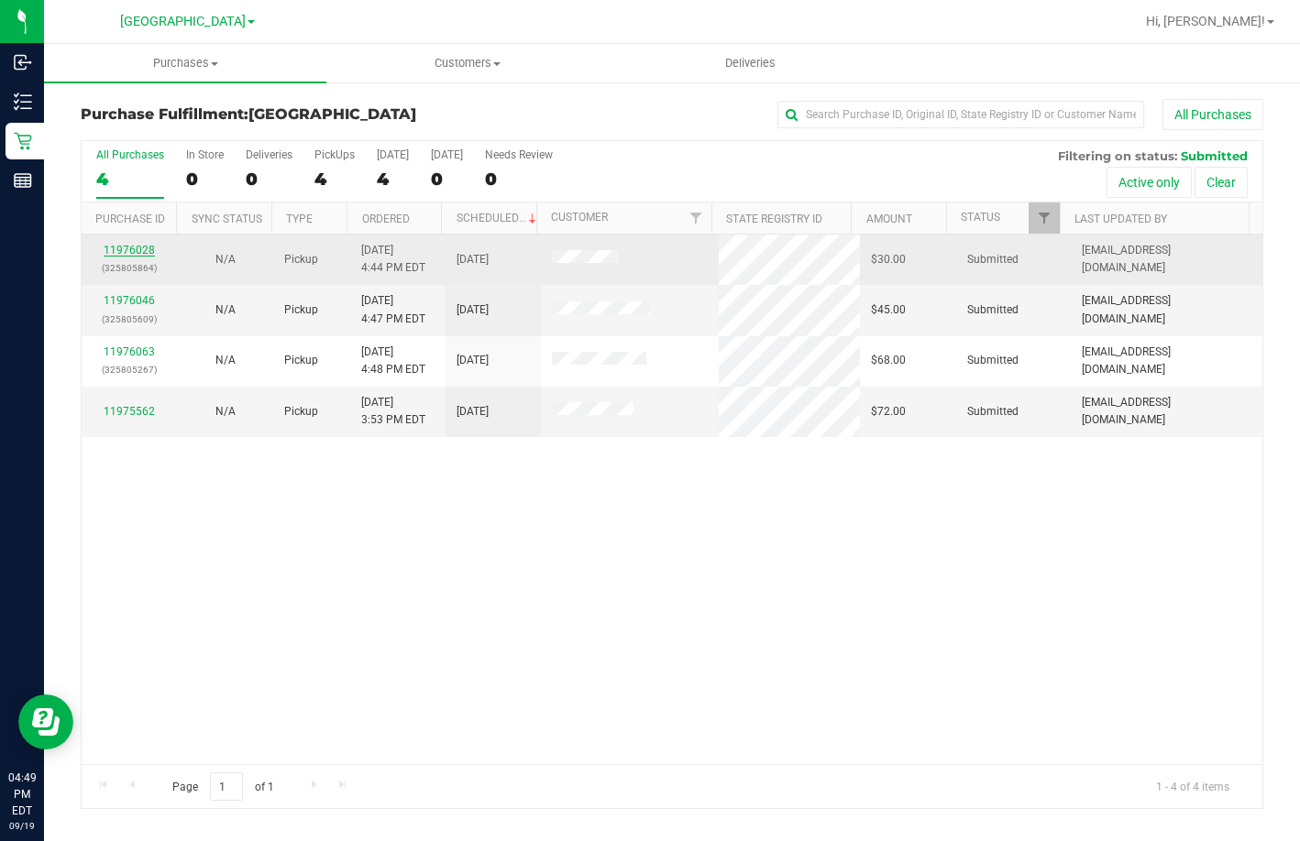
click at [137, 251] on link "11976028" at bounding box center [129, 250] width 51 height 13
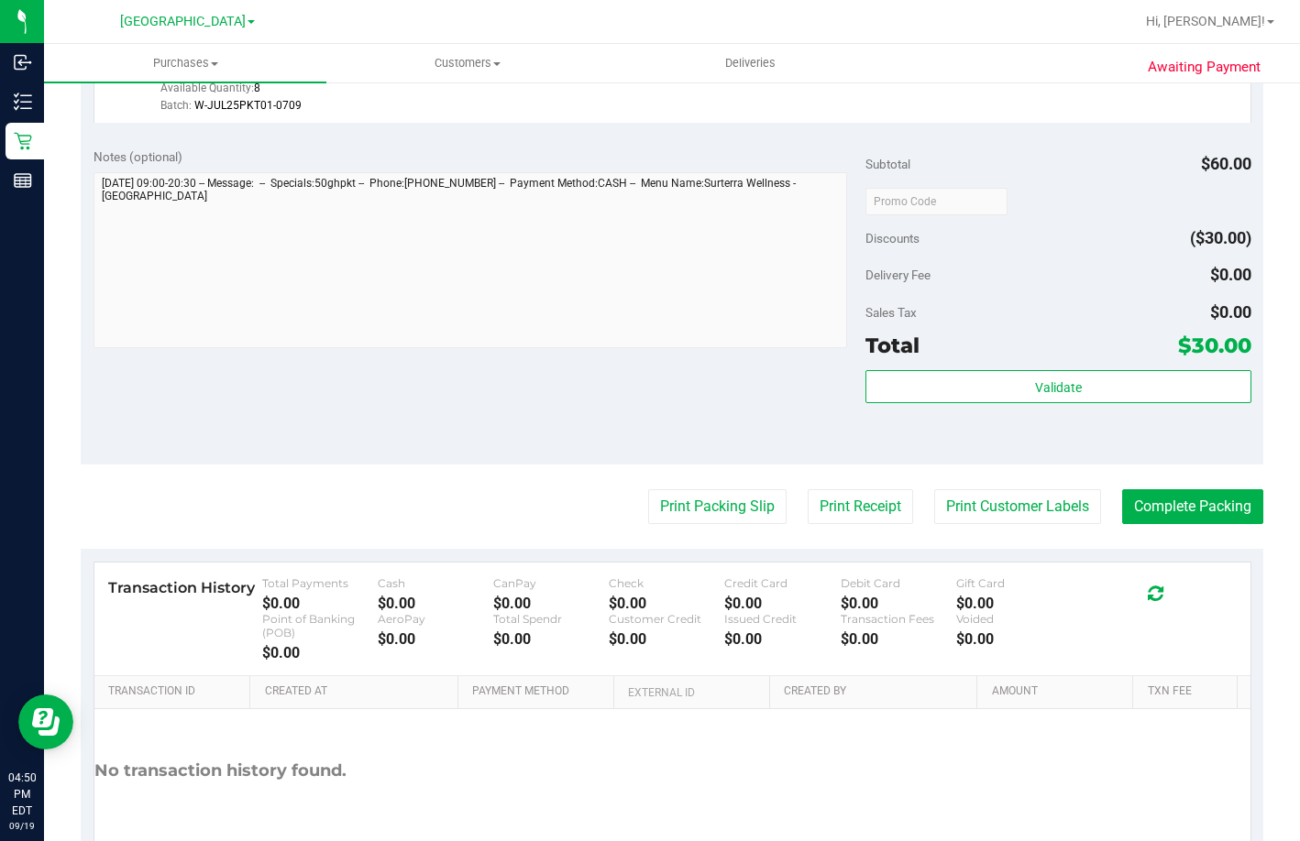
scroll to position [697, 0]
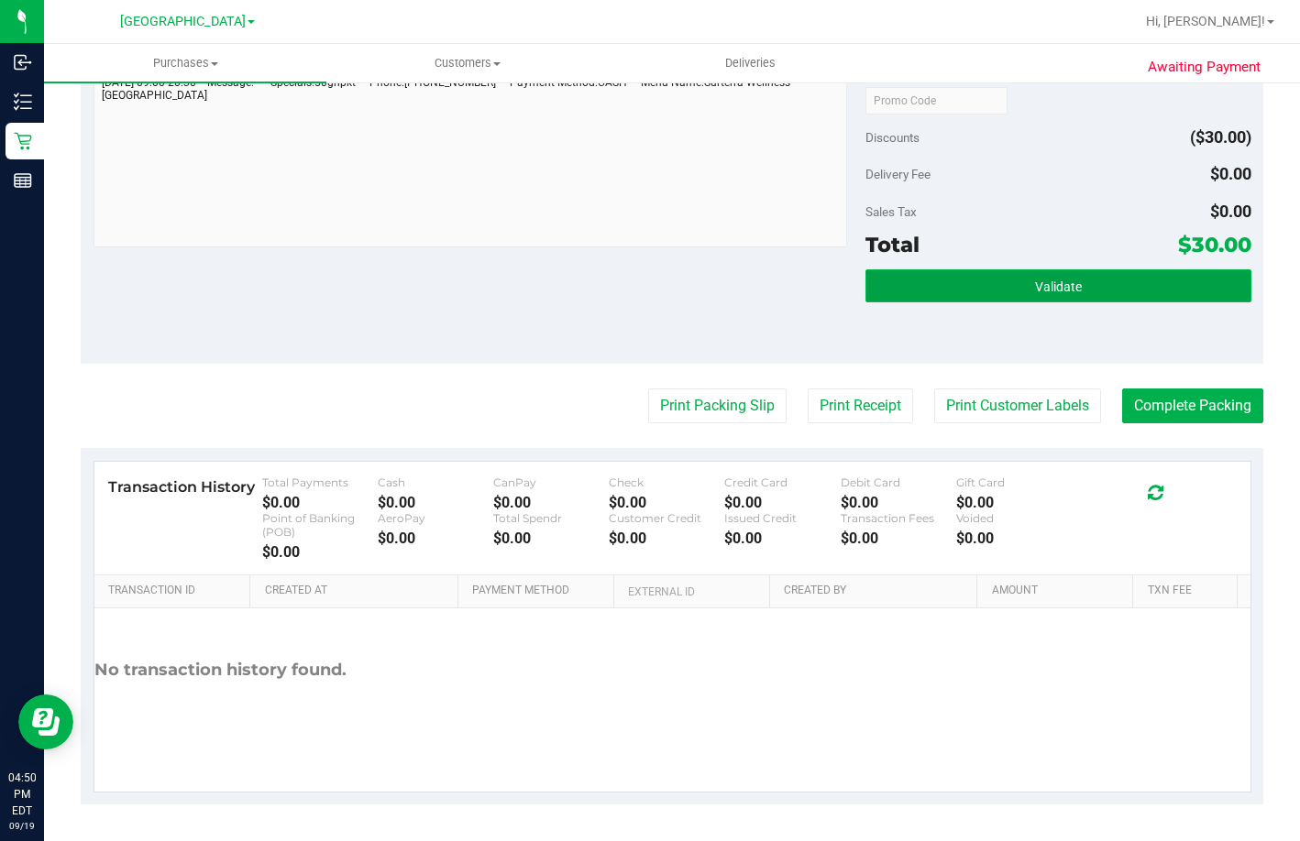
click at [997, 289] on button "Validate" at bounding box center [1058, 285] width 386 height 33
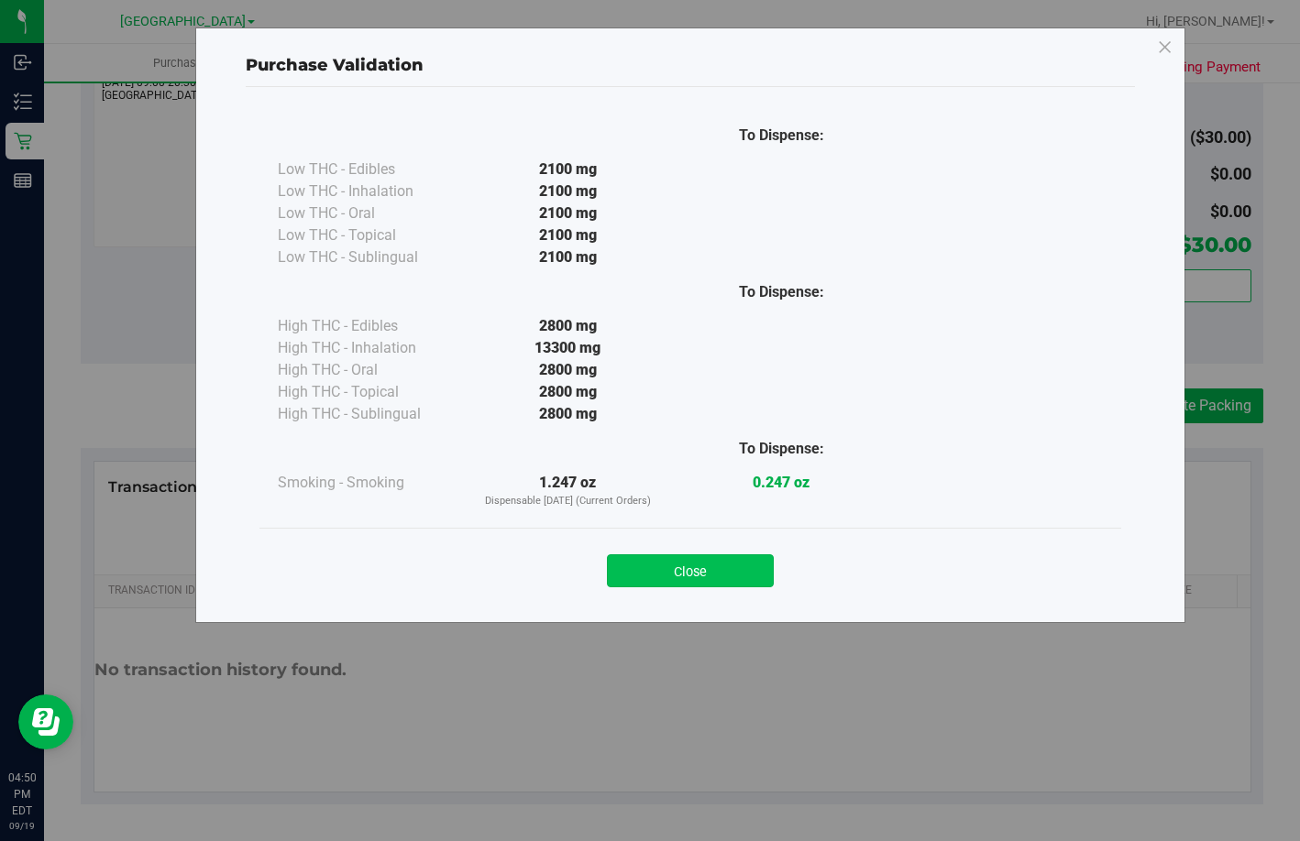
click at [697, 580] on button "Close" at bounding box center [690, 571] width 167 height 33
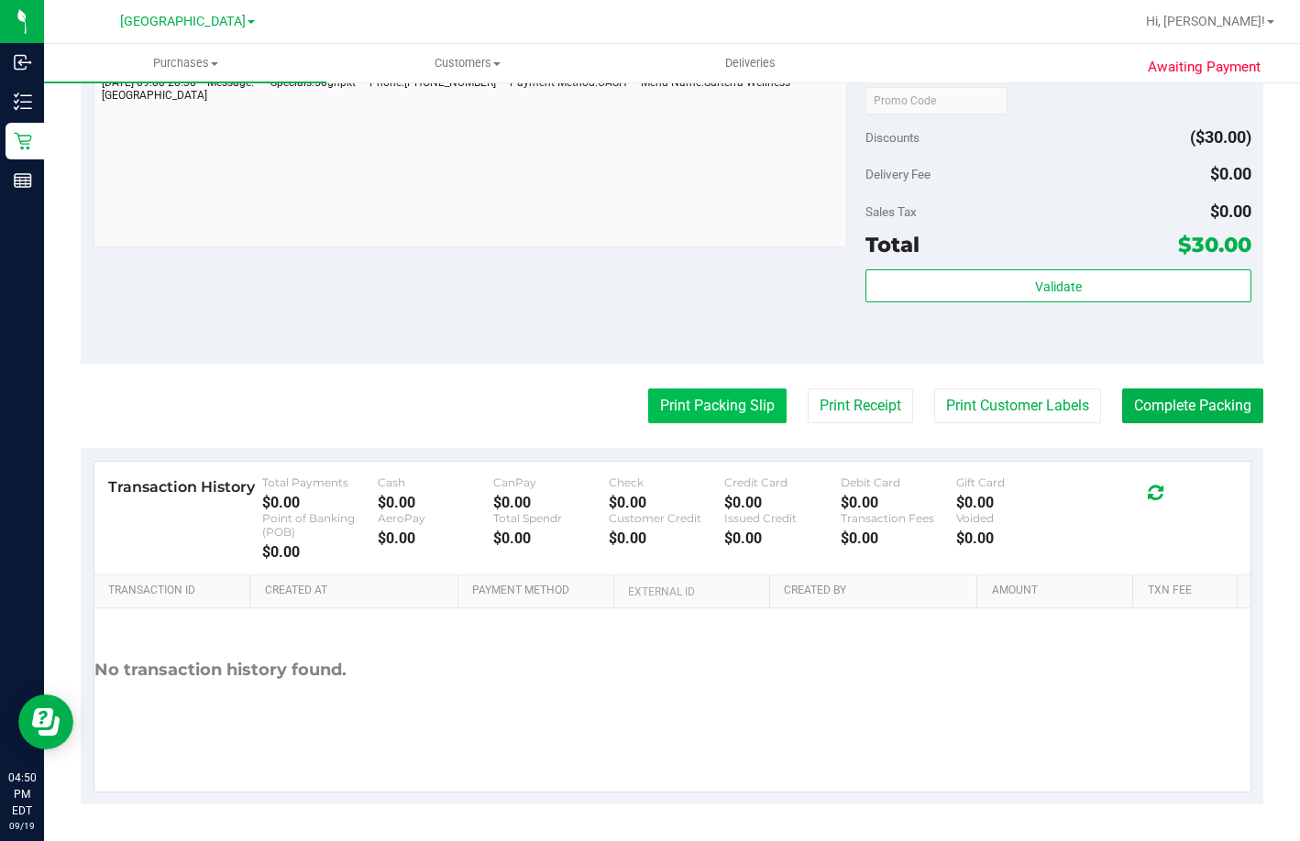
click at [702, 414] on button "Print Packing Slip" at bounding box center [717, 406] width 138 height 35
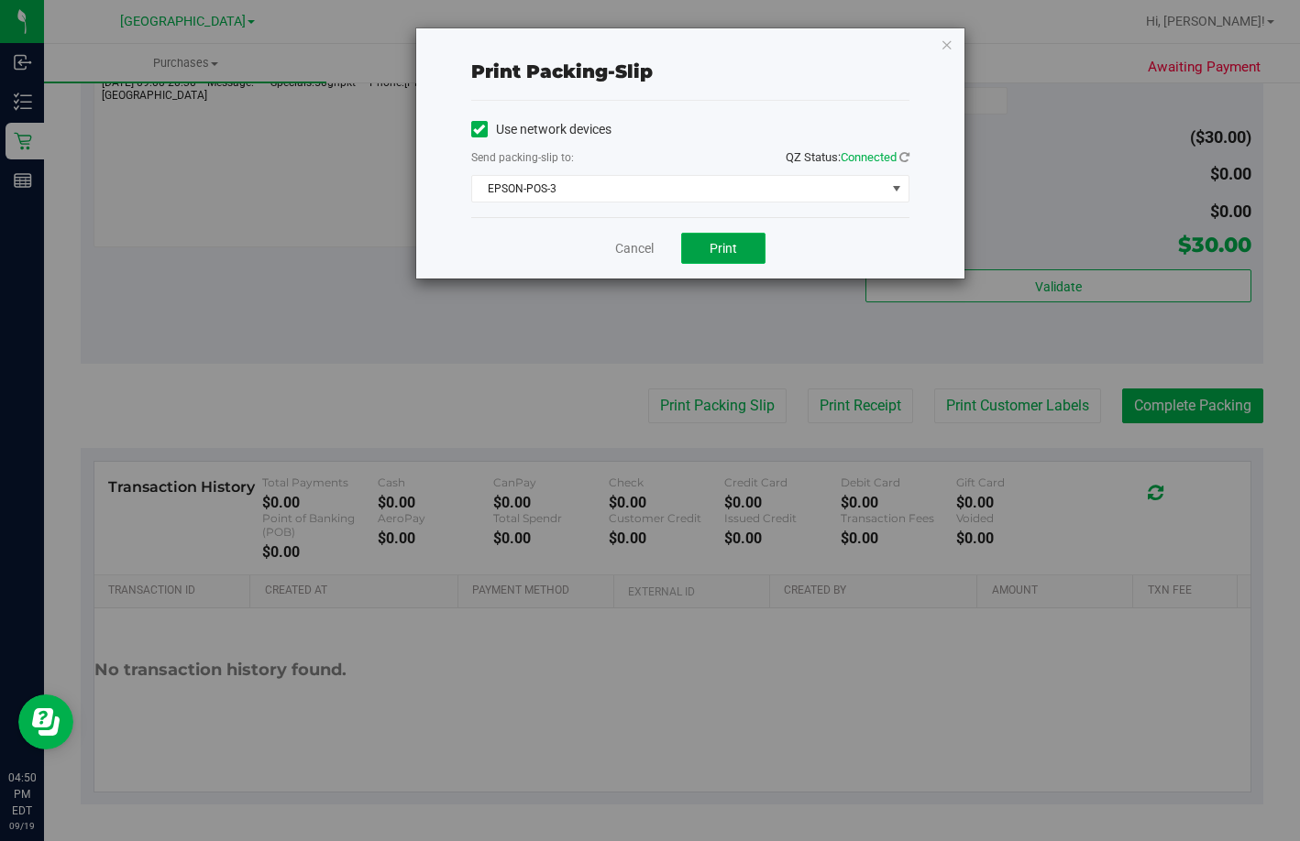
click at [726, 237] on button "Print" at bounding box center [723, 248] width 84 height 31
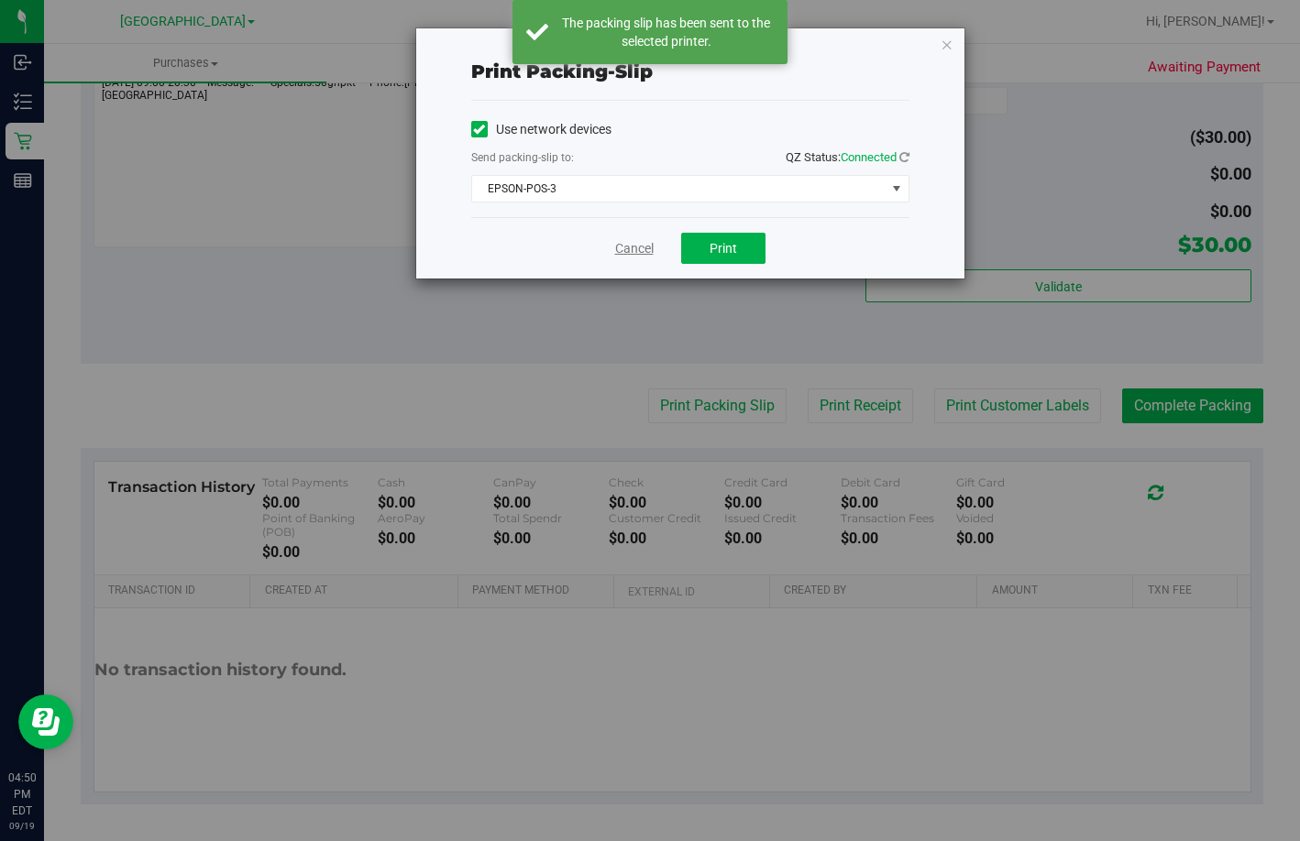
click at [619, 245] on link "Cancel" at bounding box center [634, 248] width 38 height 19
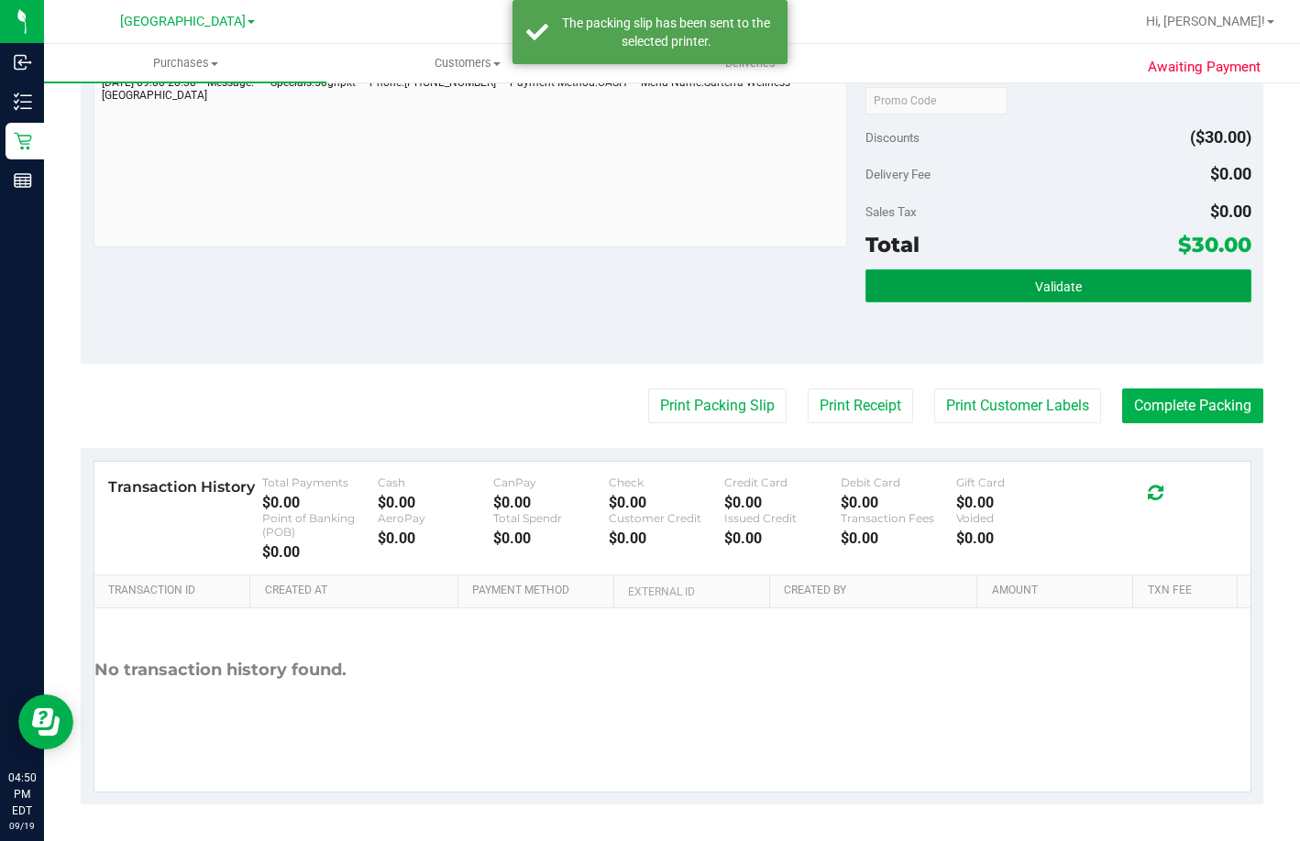
click at [1040, 294] on button "Validate" at bounding box center [1058, 285] width 386 height 33
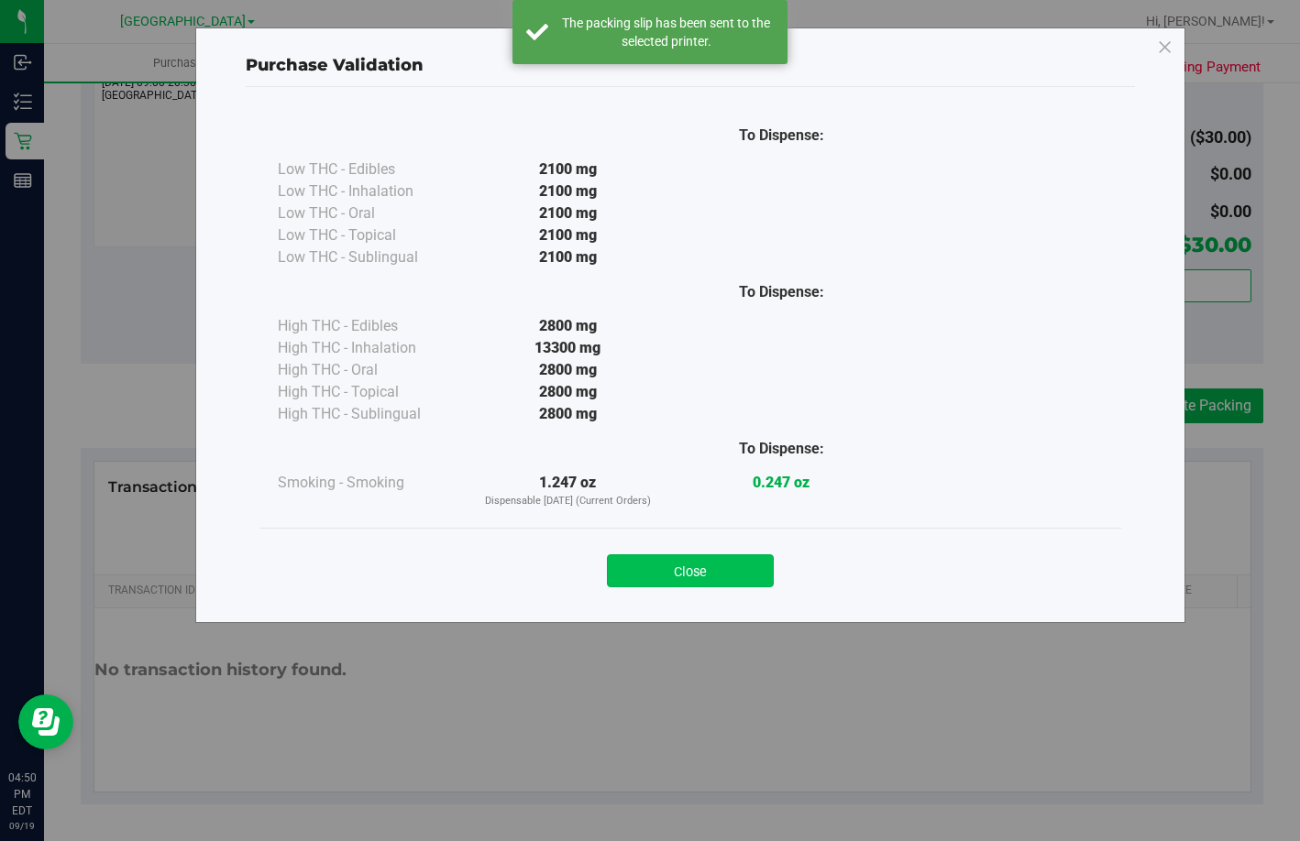
click at [698, 575] on button "Close" at bounding box center [690, 571] width 167 height 33
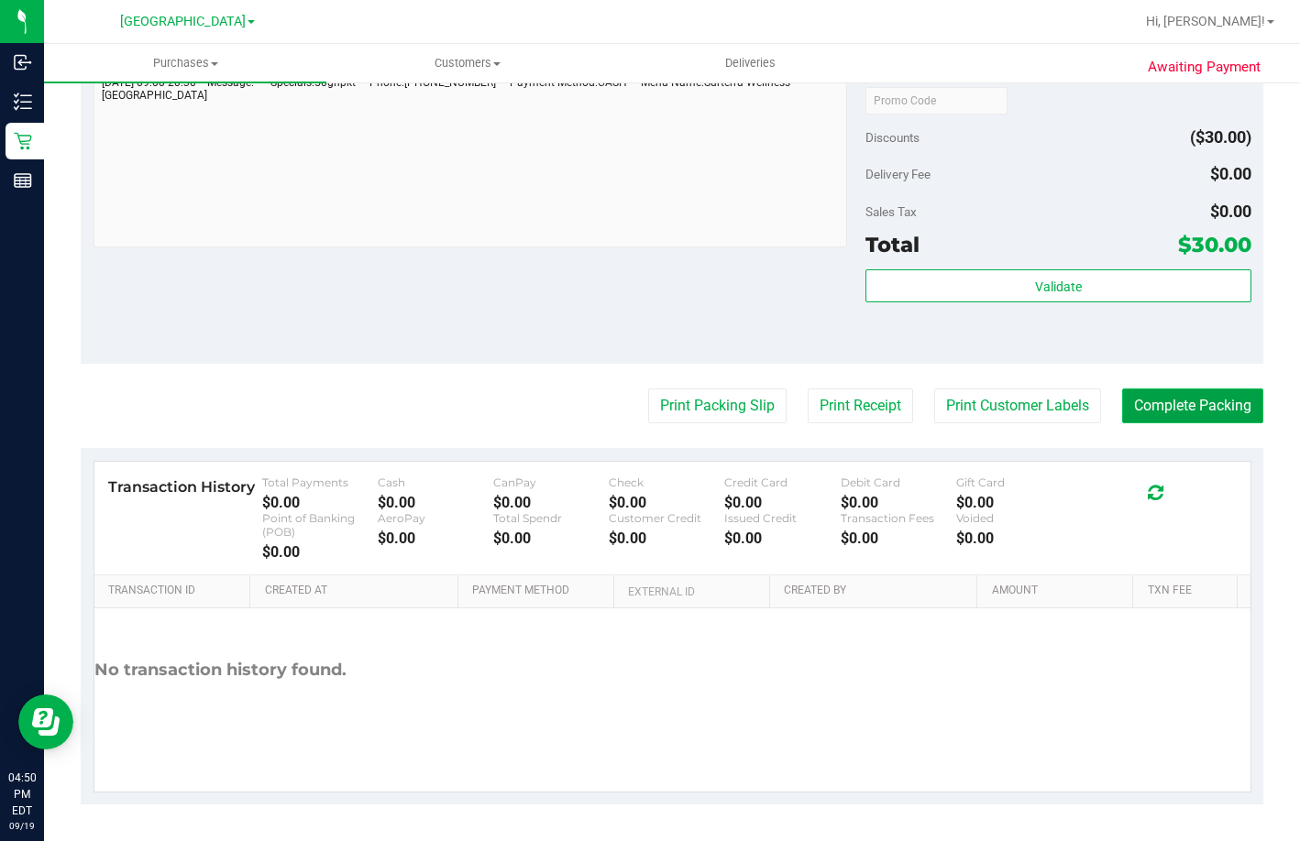
click at [1198, 399] on button "Complete Packing" at bounding box center [1192, 406] width 141 height 35
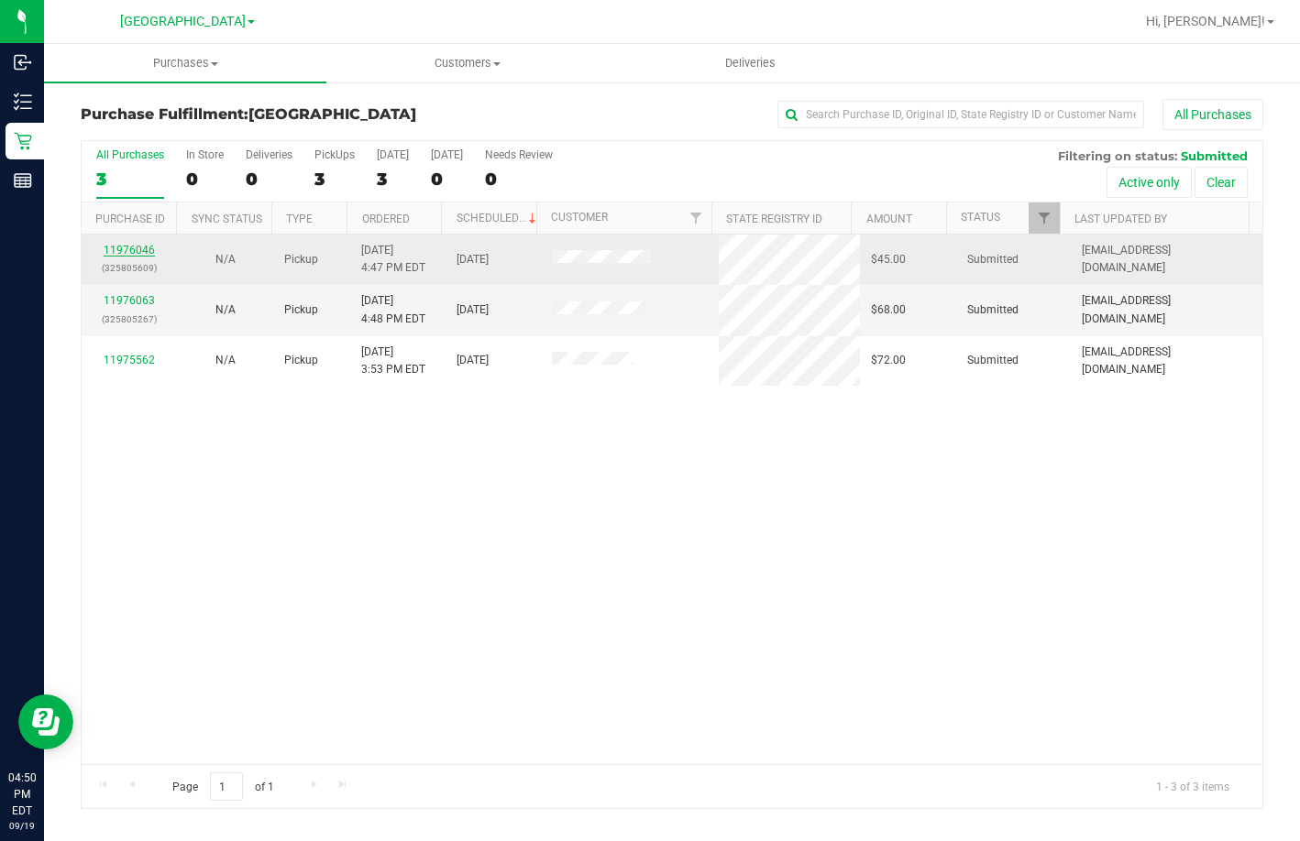
click at [141, 248] on link "11976046" at bounding box center [129, 250] width 51 height 13
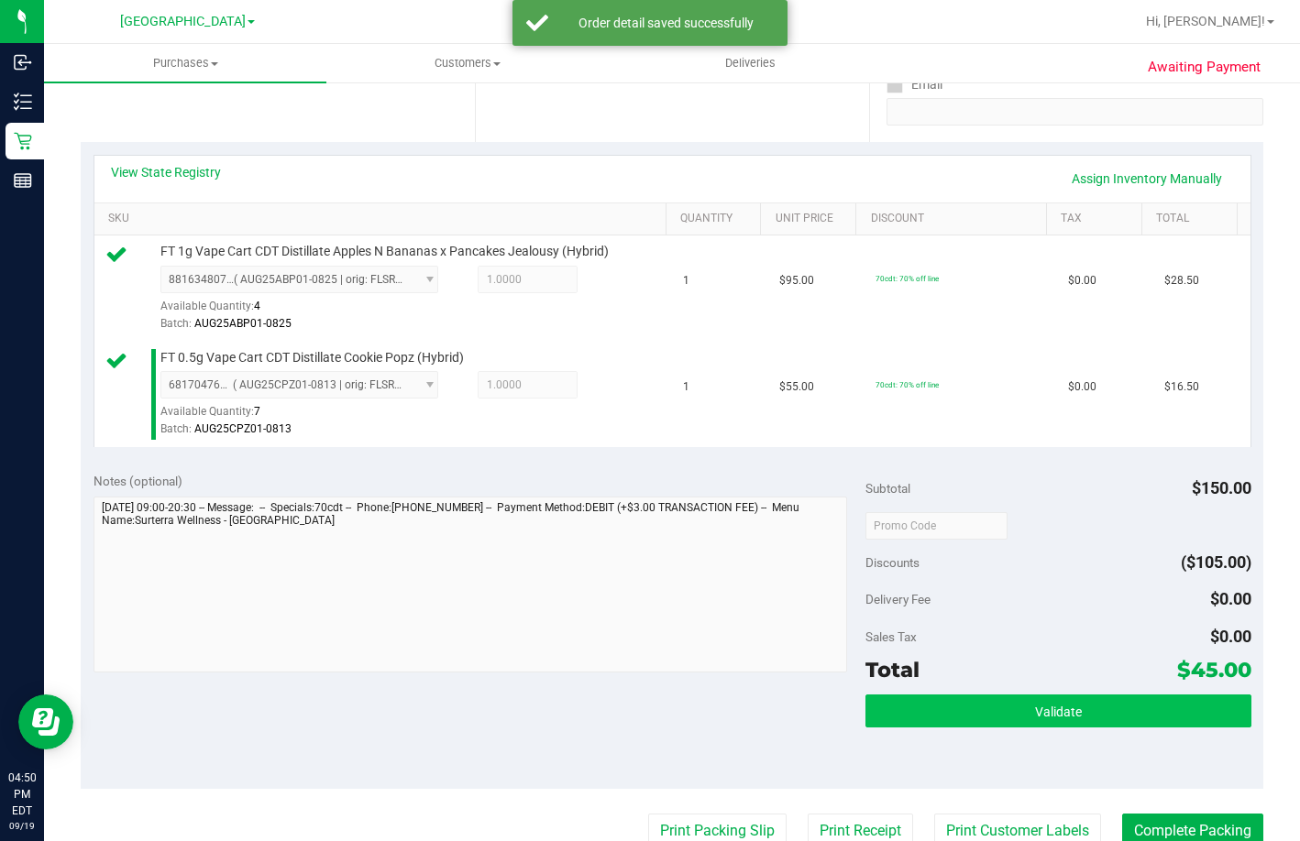
scroll to position [458, 0]
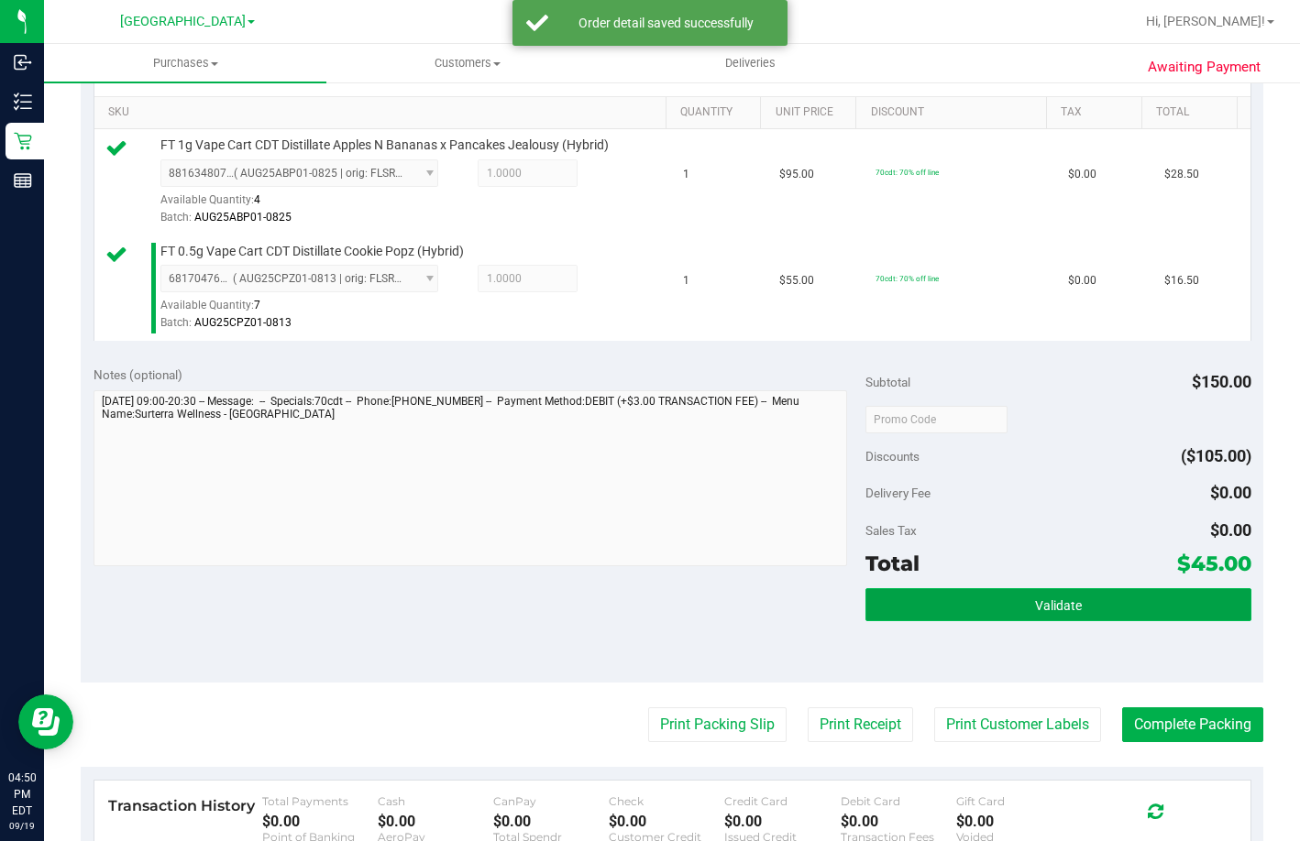
click at [1062, 621] on button "Validate" at bounding box center [1058, 604] width 386 height 33
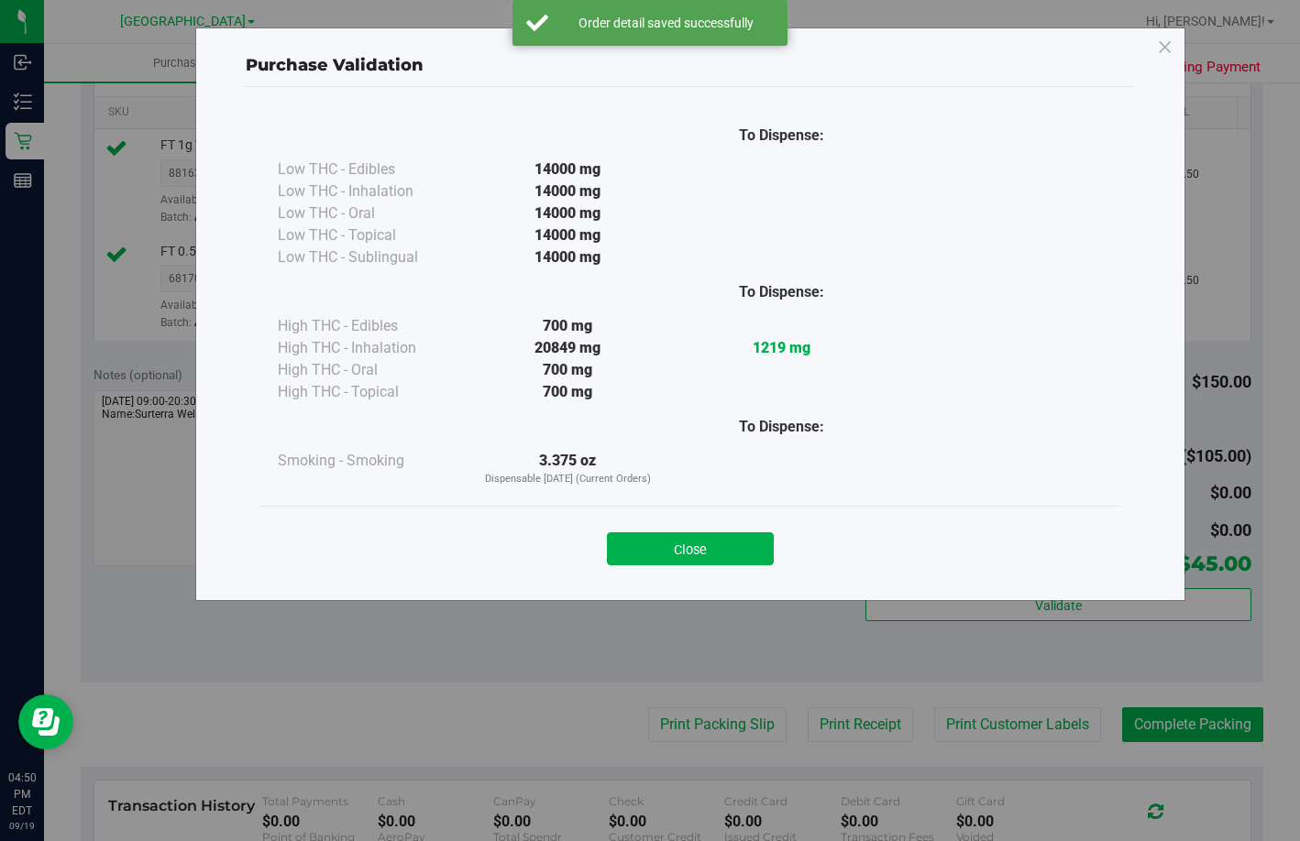
click at [671, 555] on button "Close" at bounding box center [690, 549] width 167 height 33
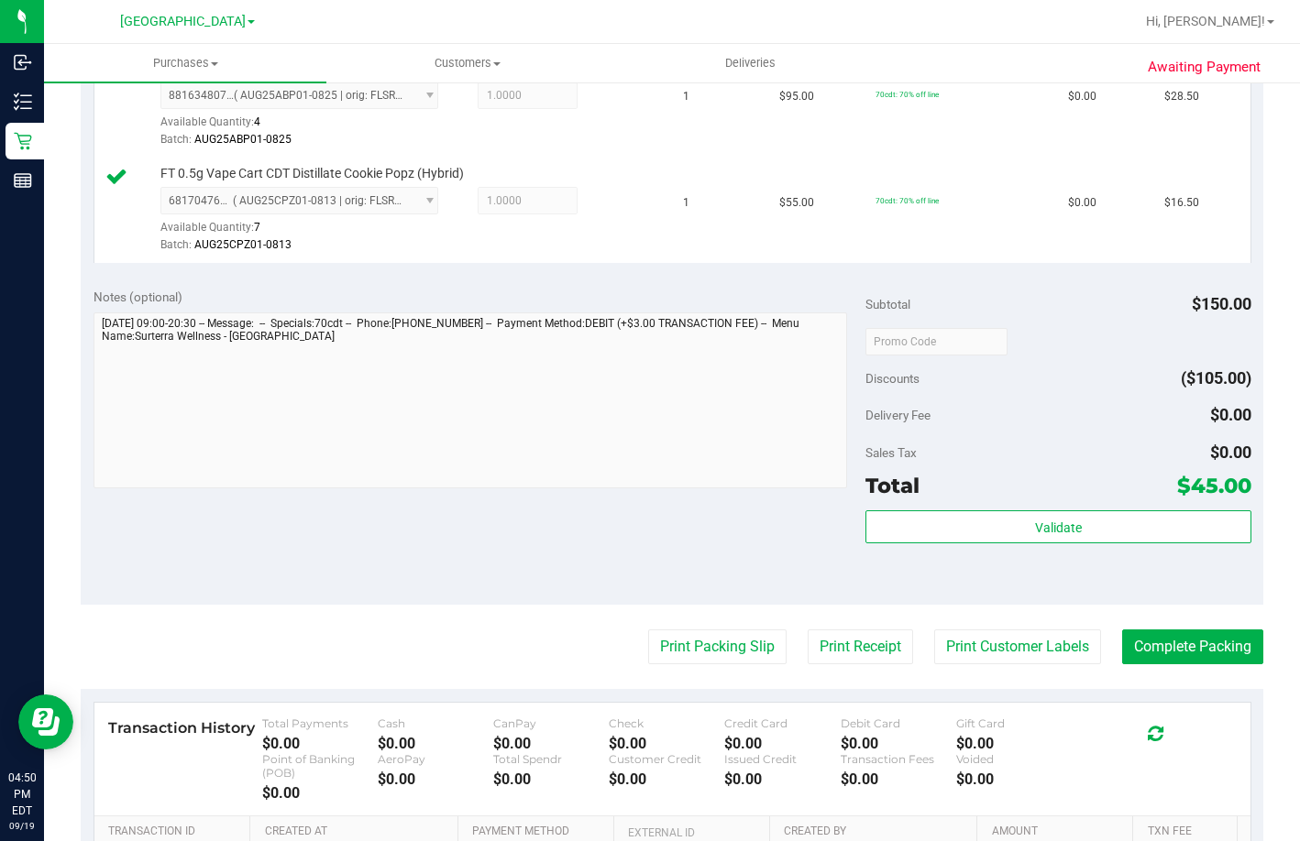
scroll to position [642, 0]
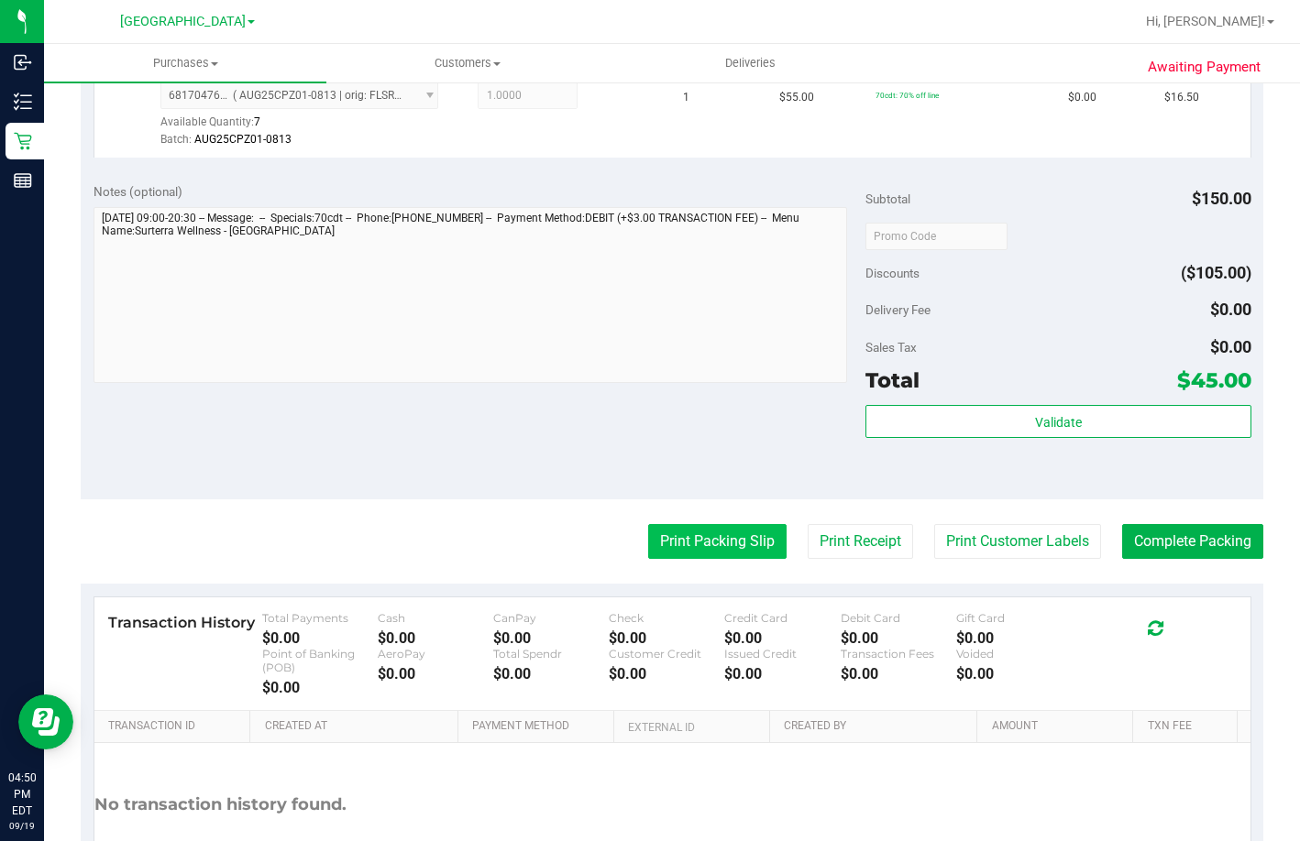
click at [704, 559] on button "Print Packing Slip" at bounding box center [717, 541] width 138 height 35
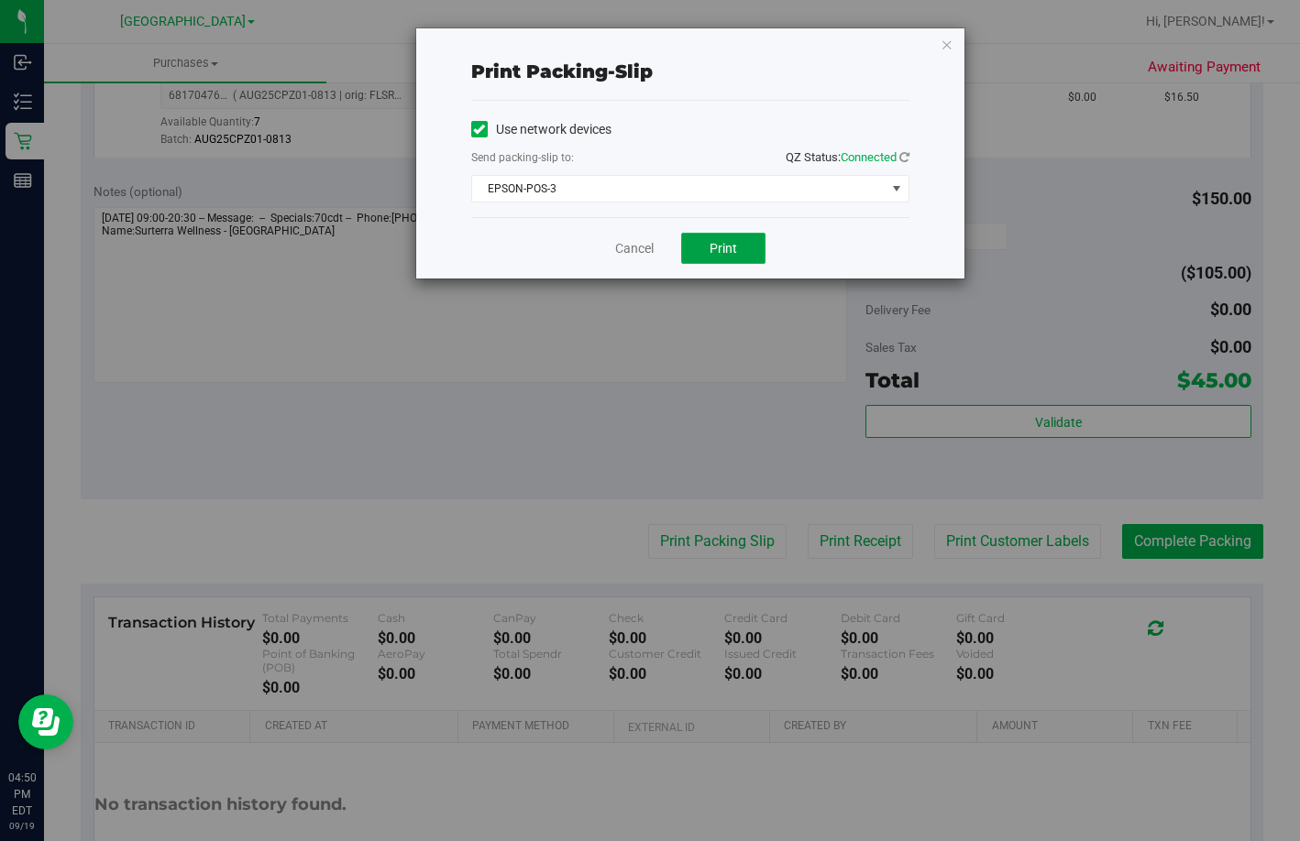
click at [720, 236] on button "Print" at bounding box center [723, 248] width 84 height 31
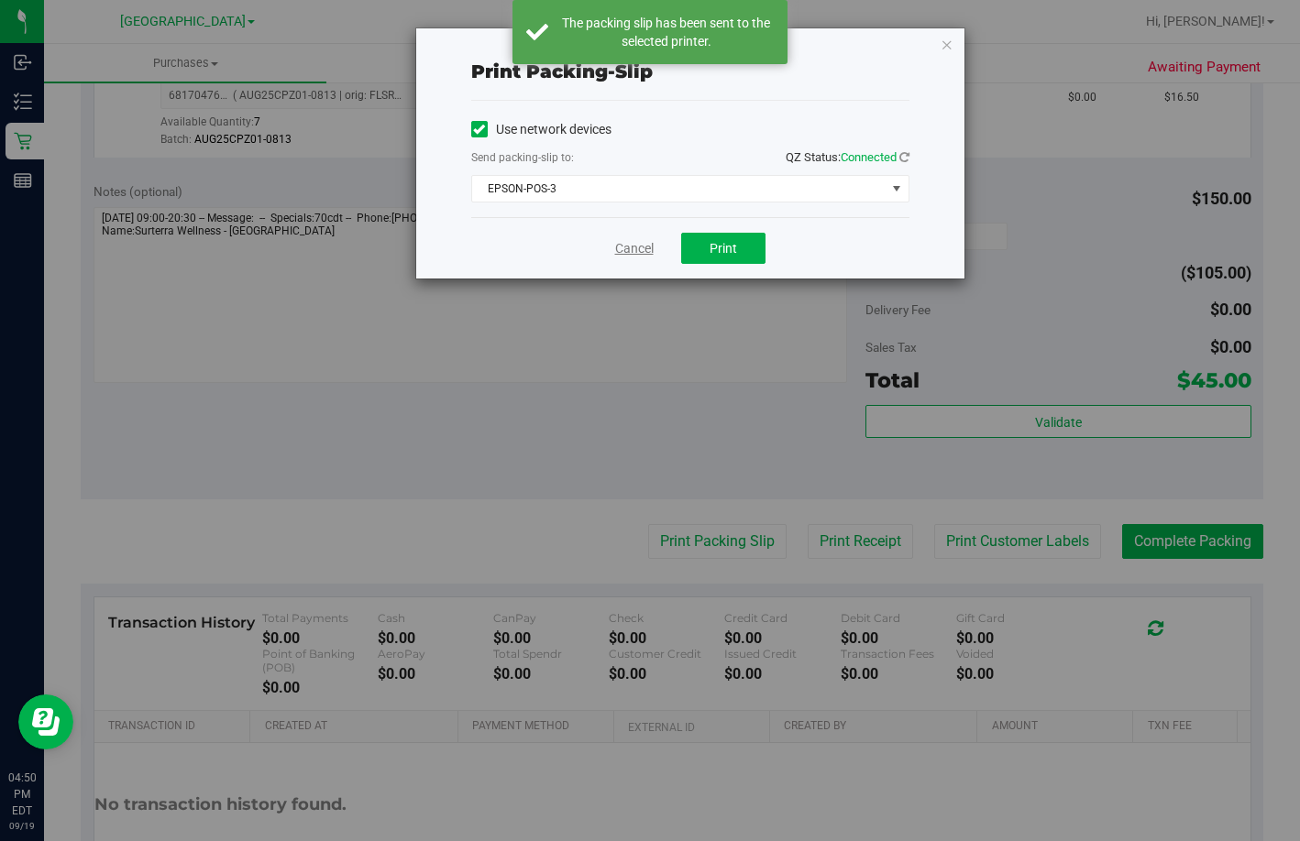
click at [631, 243] on link "Cancel" at bounding box center [634, 248] width 38 height 19
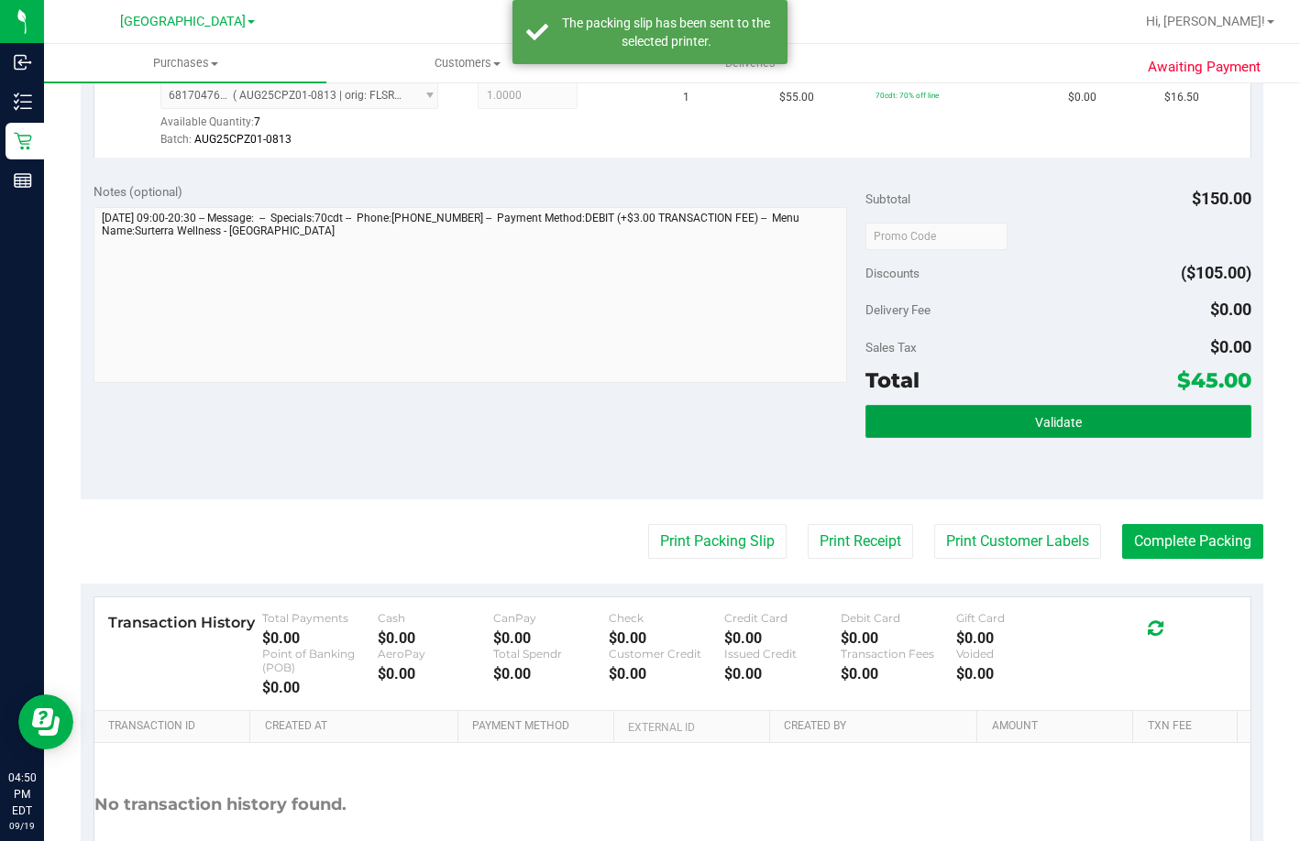
click at [899, 438] on button "Validate" at bounding box center [1058, 421] width 386 height 33
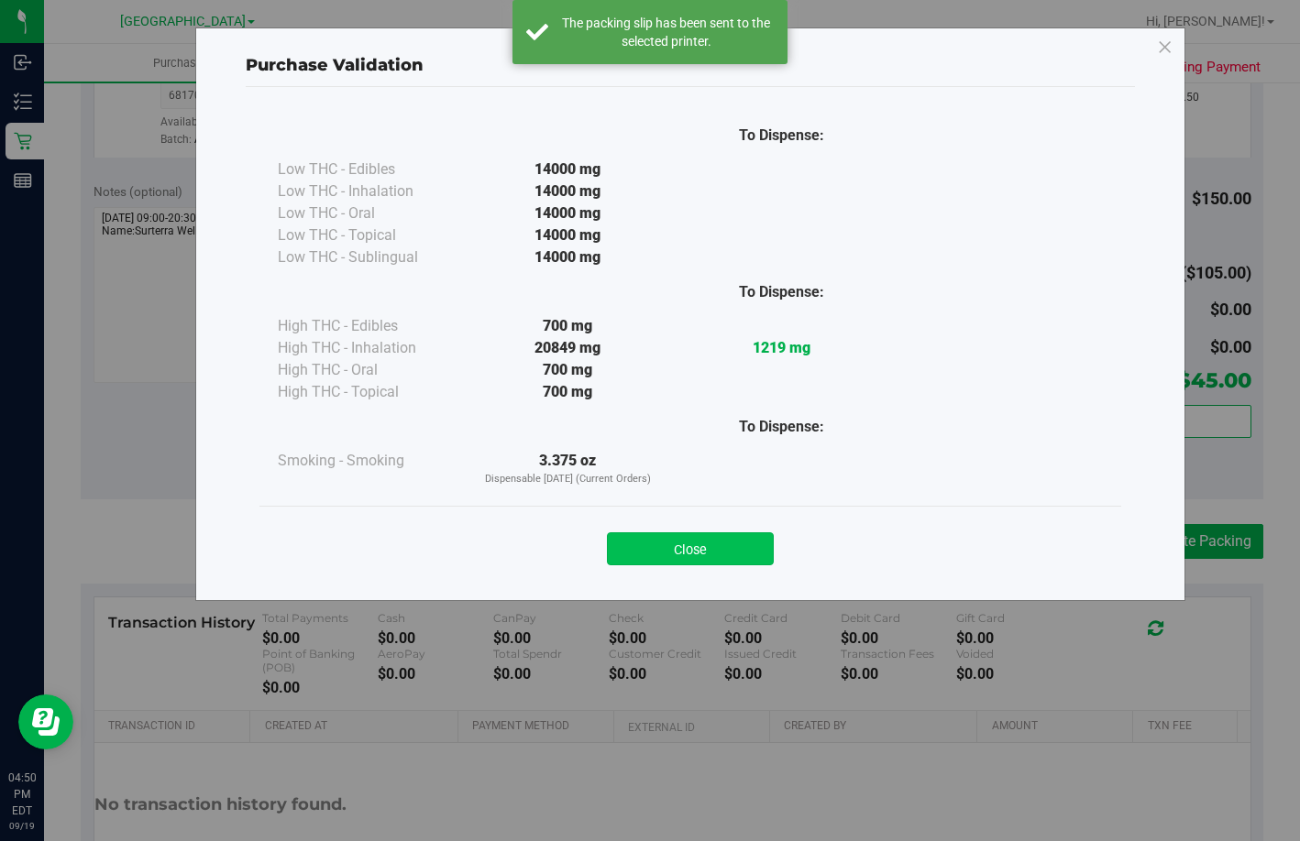
click at [746, 548] on button "Close" at bounding box center [690, 549] width 167 height 33
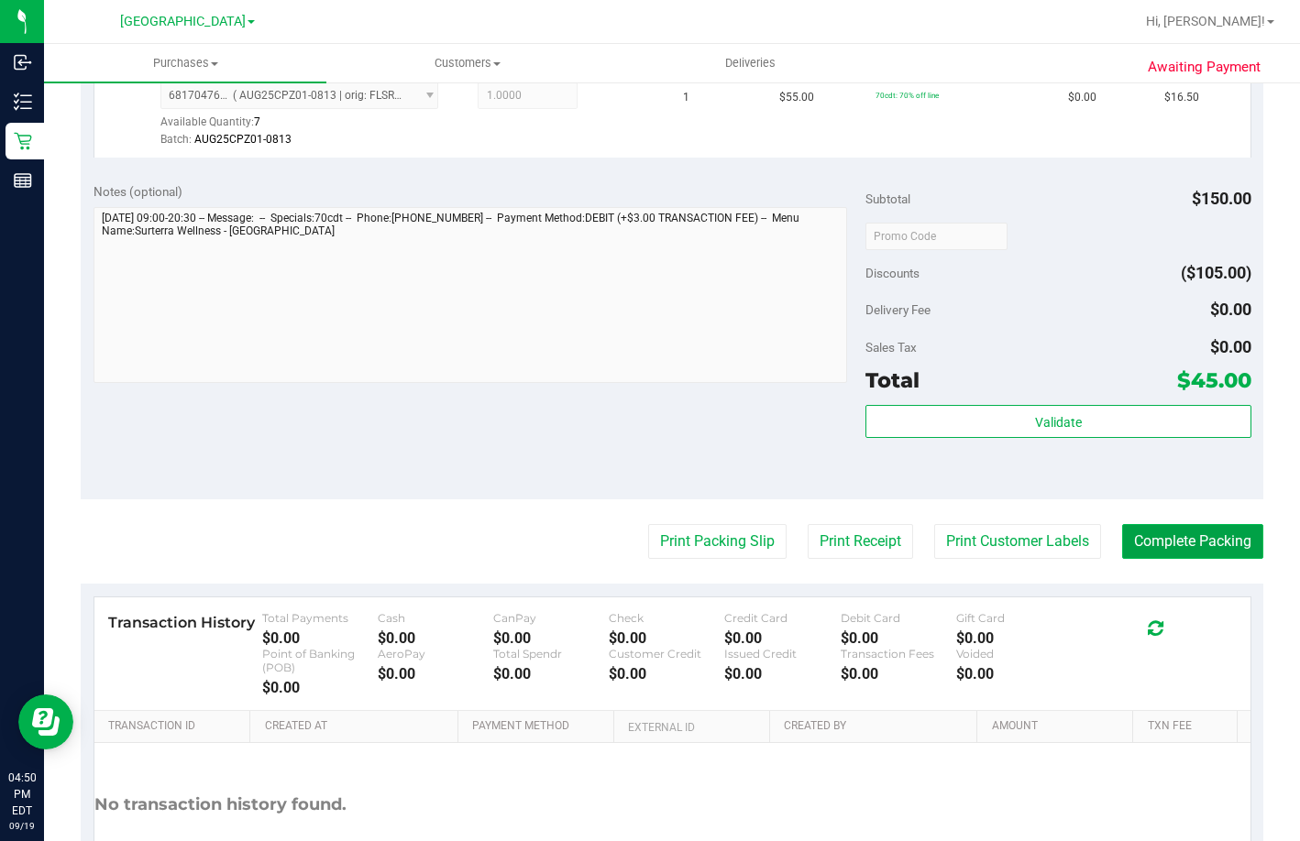
click at [1187, 559] on button "Complete Packing" at bounding box center [1192, 541] width 141 height 35
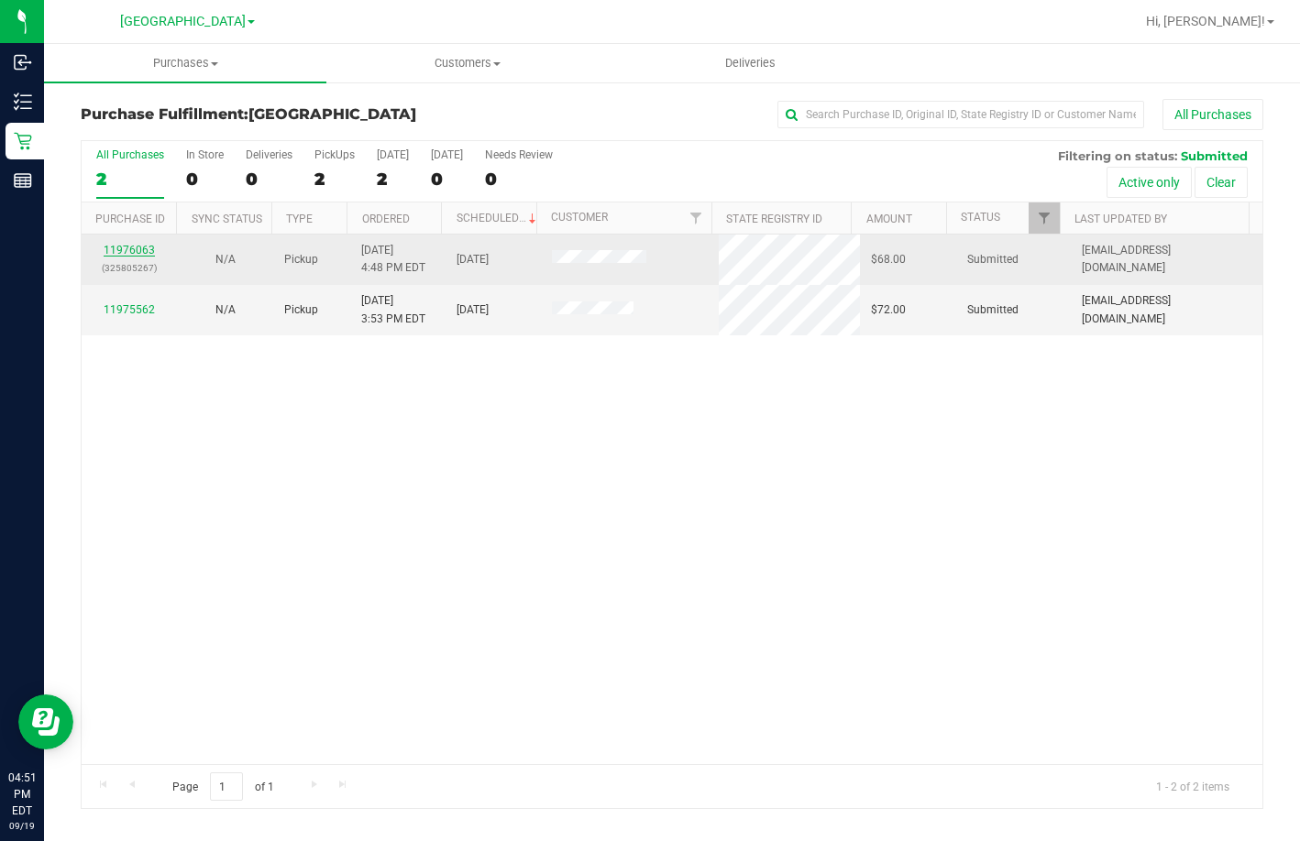
click at [143, 256] on link "11976063" at bounding box center [129, 250] width 51 height 13
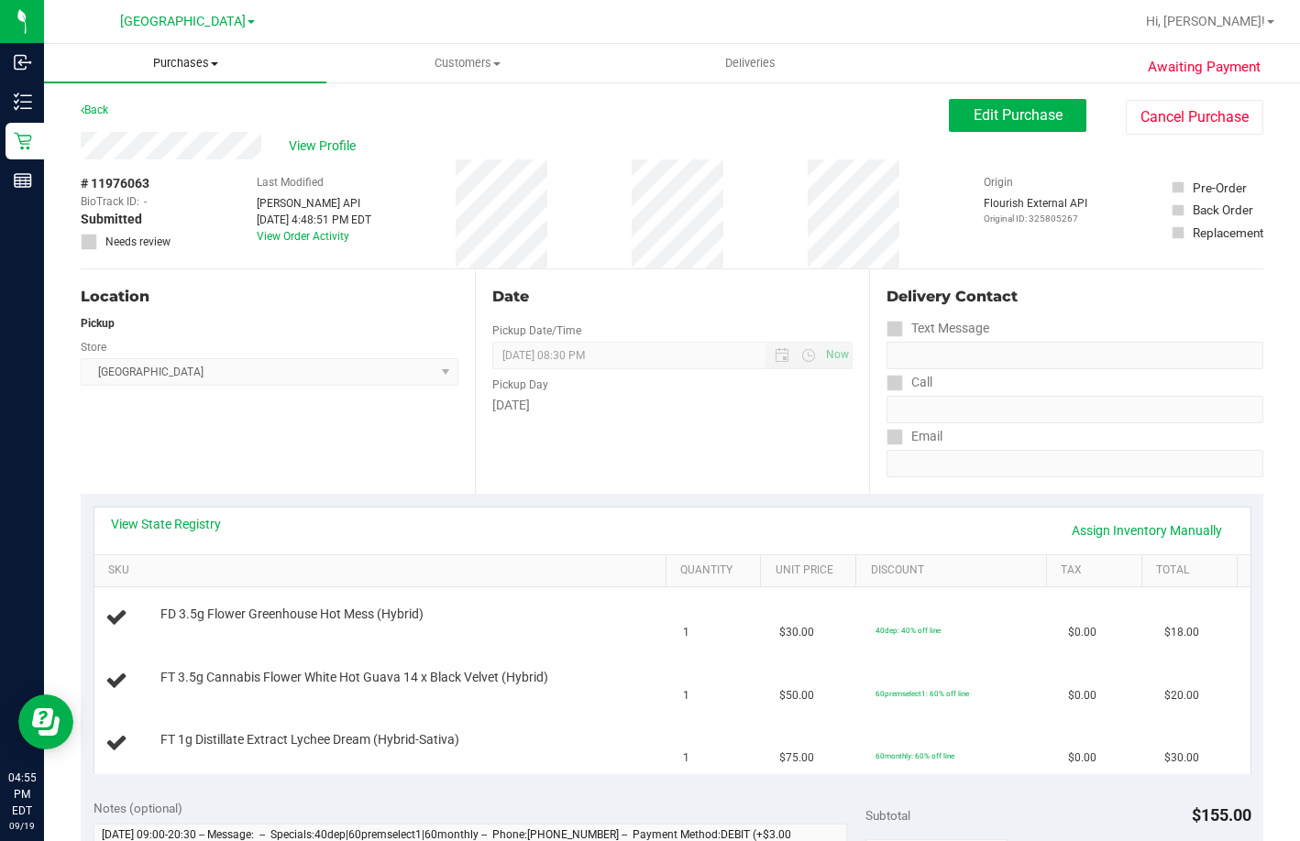
click at [186, 56] on span "Purchases" at bounding box center [185, 63] width 282 height 16
click at [162, 136] on li "Fulfillment" at bounding box center [185, 133] width 282 height 22
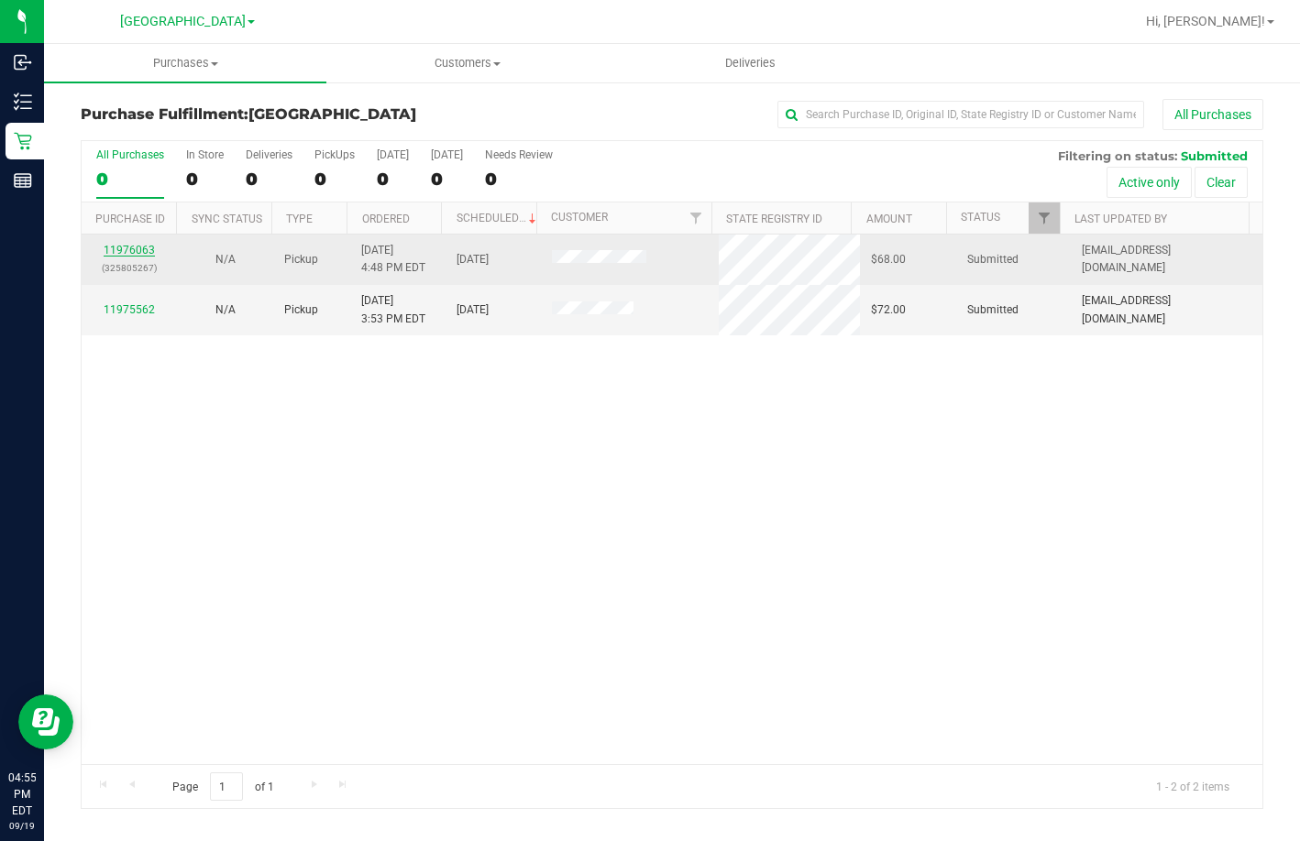
click at [137, 250] on link "11976063" at bounding box center [129, 250] width 51 height 13
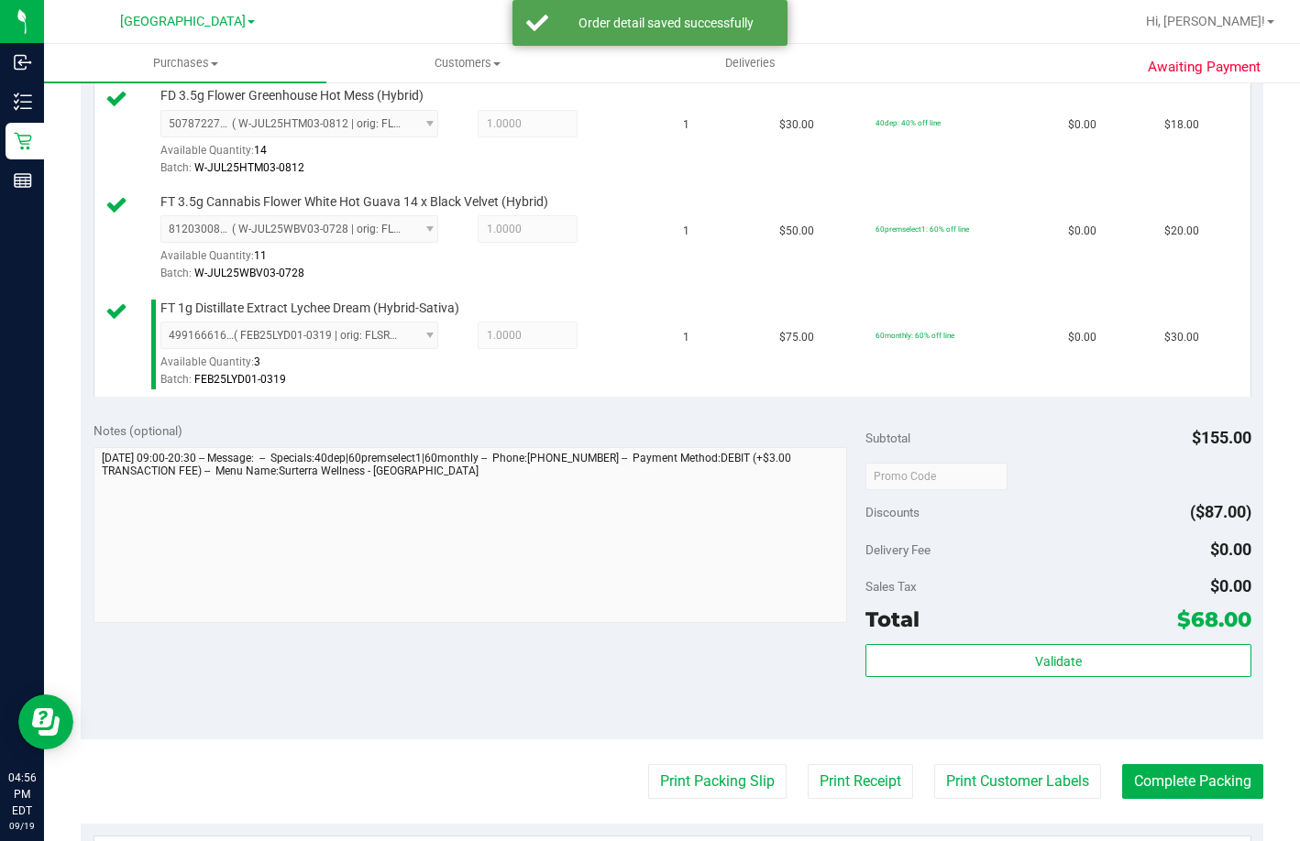
scroll to position [642, 0]
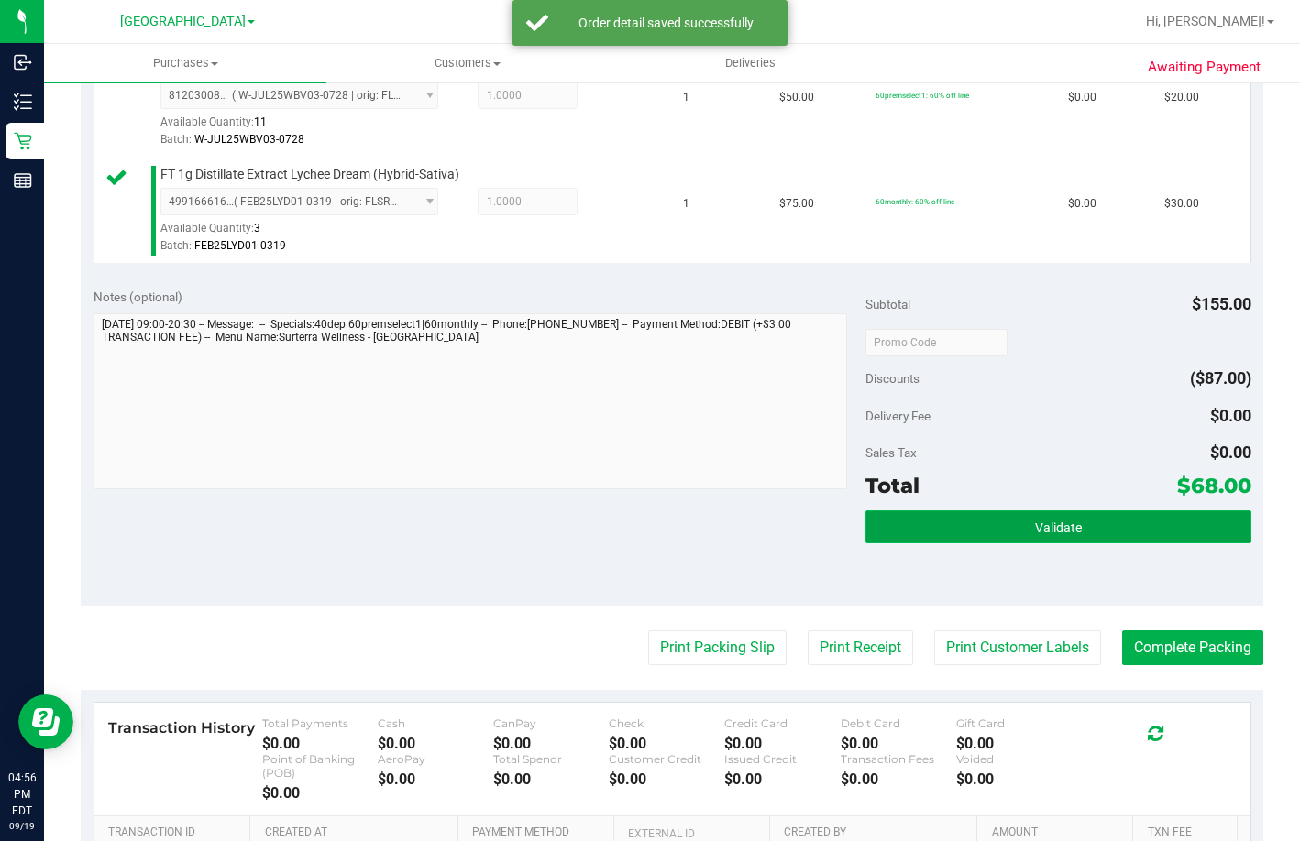
click at [1133, 544] on button "Validate" at bounding box center [1058, 527] width 386 height 33
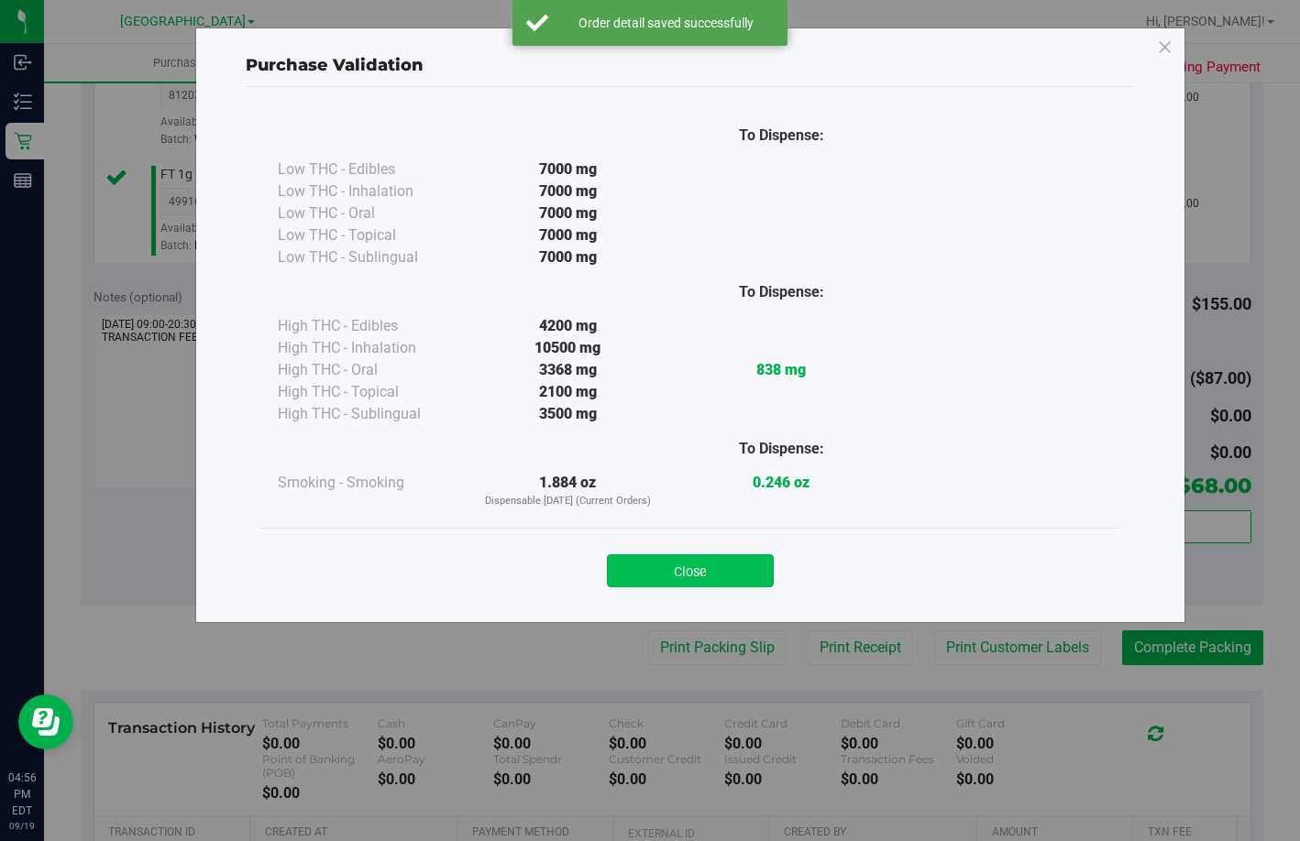
click at [649, 556] on button "Close" at bounding box center [690, 571] width 167 height 33
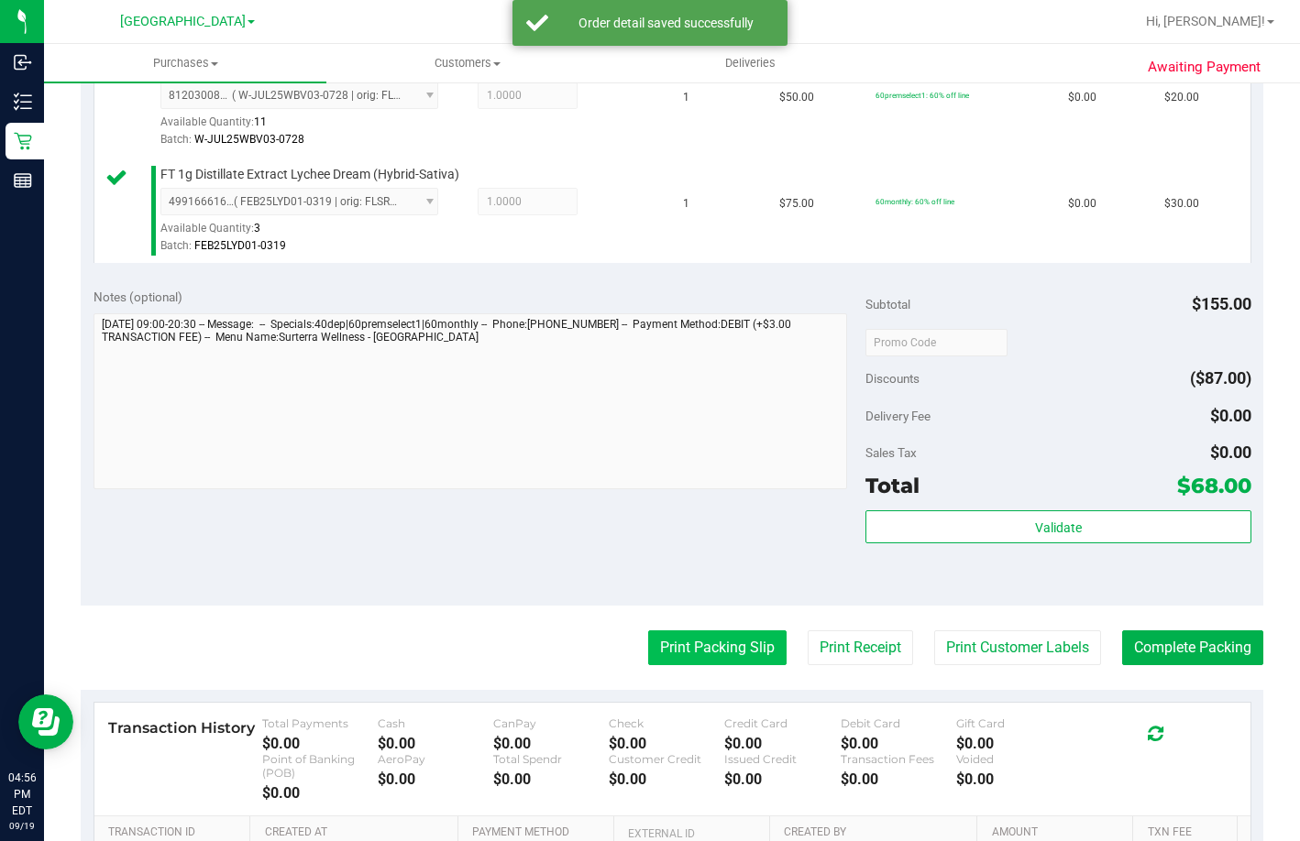
click at [672, 665] on button "Print Packing Slip" at bounding box center [717, 648] width 138 height 35
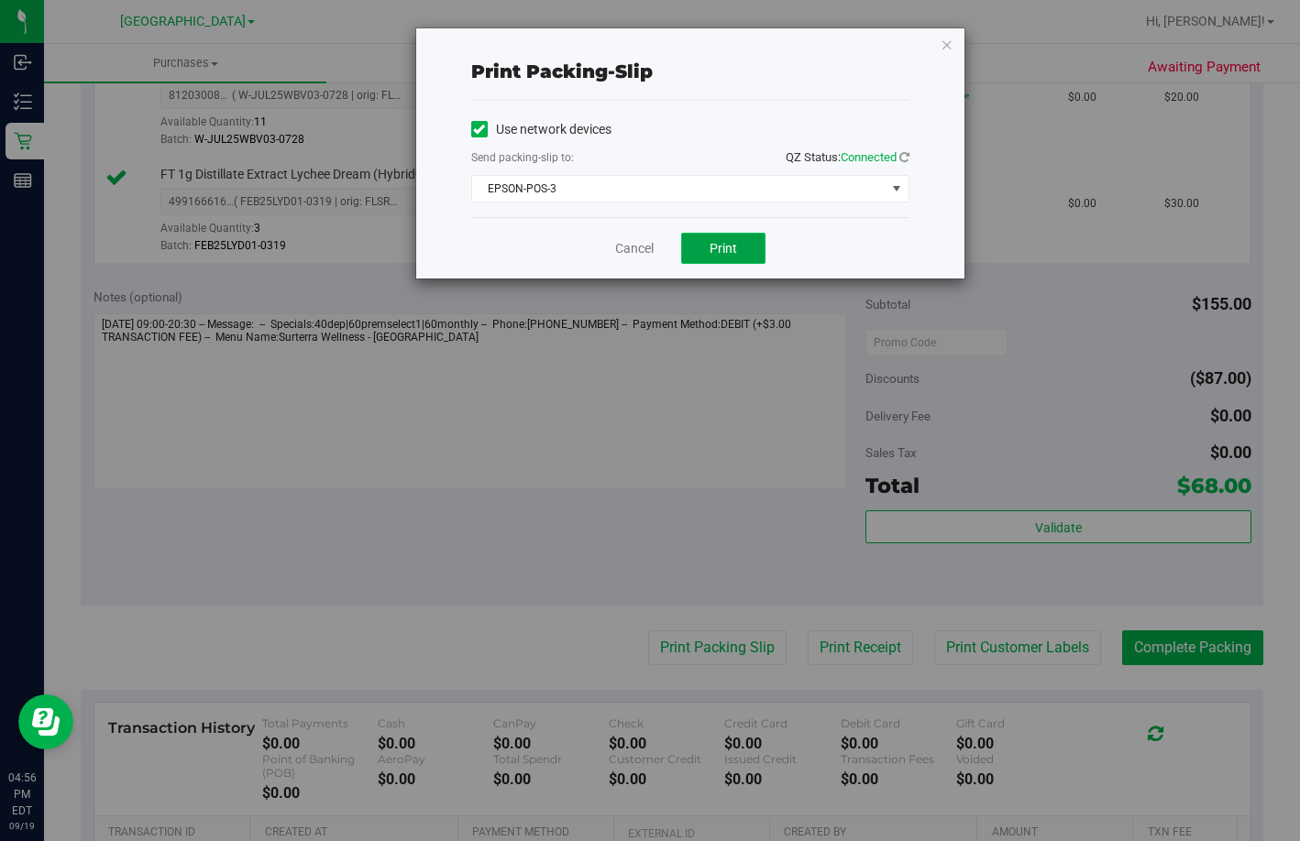
click at [694, 237] on button "Print" at bounding box center [723, 248] width 84 height 31
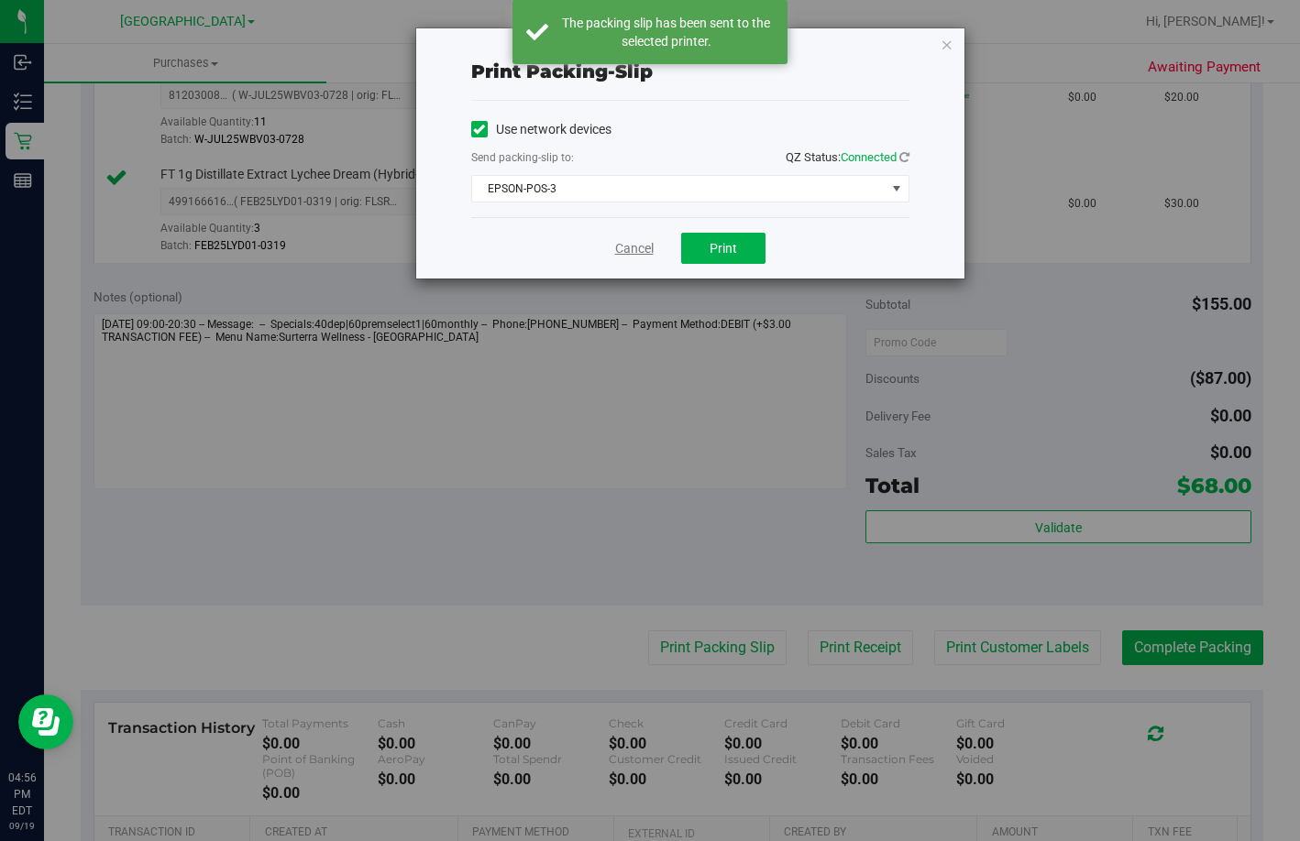
click at [626, 252] on link "Cancel" at bounding box center [634, 248] width 38 height 19
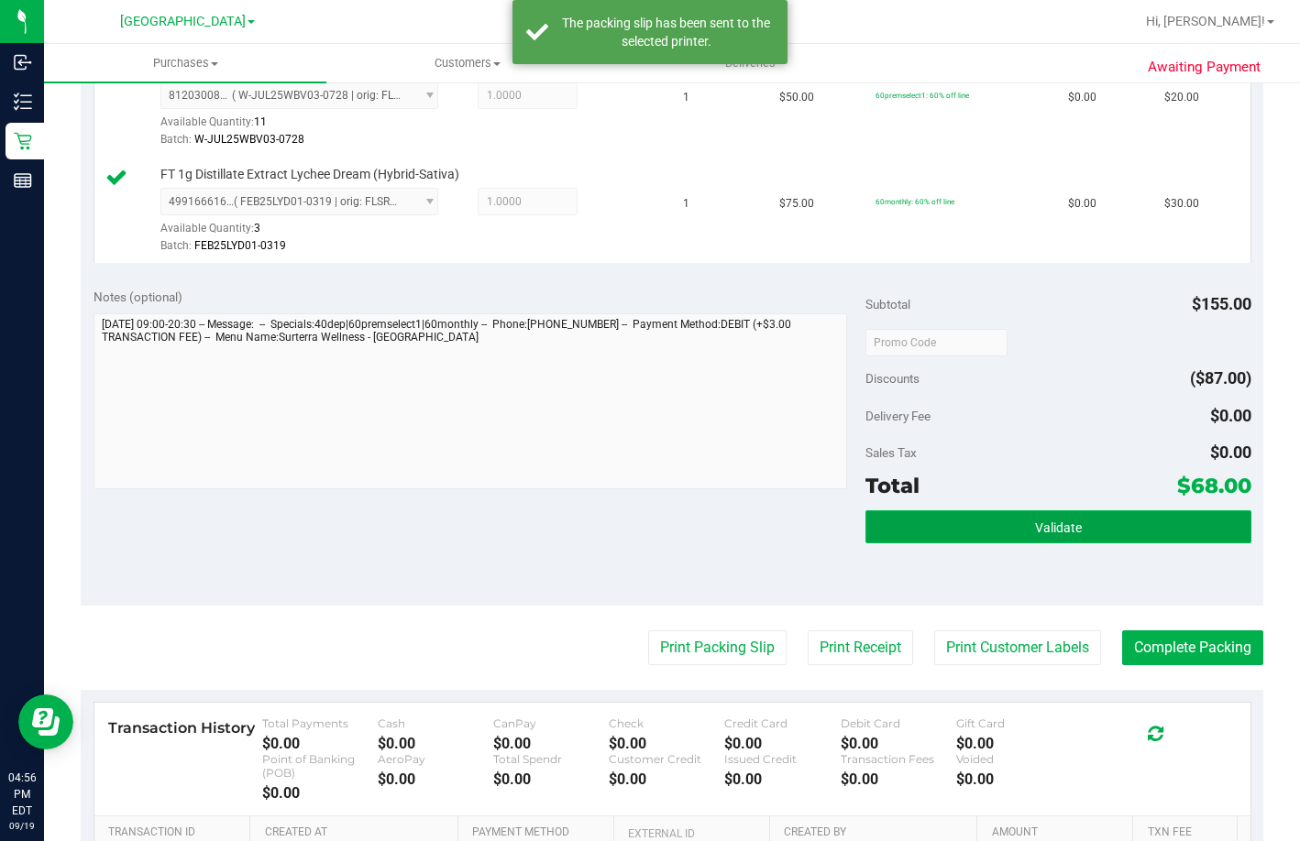
click at [989, 544] on button "Validate" at bounding box center [1058, 527] width 386 height 33
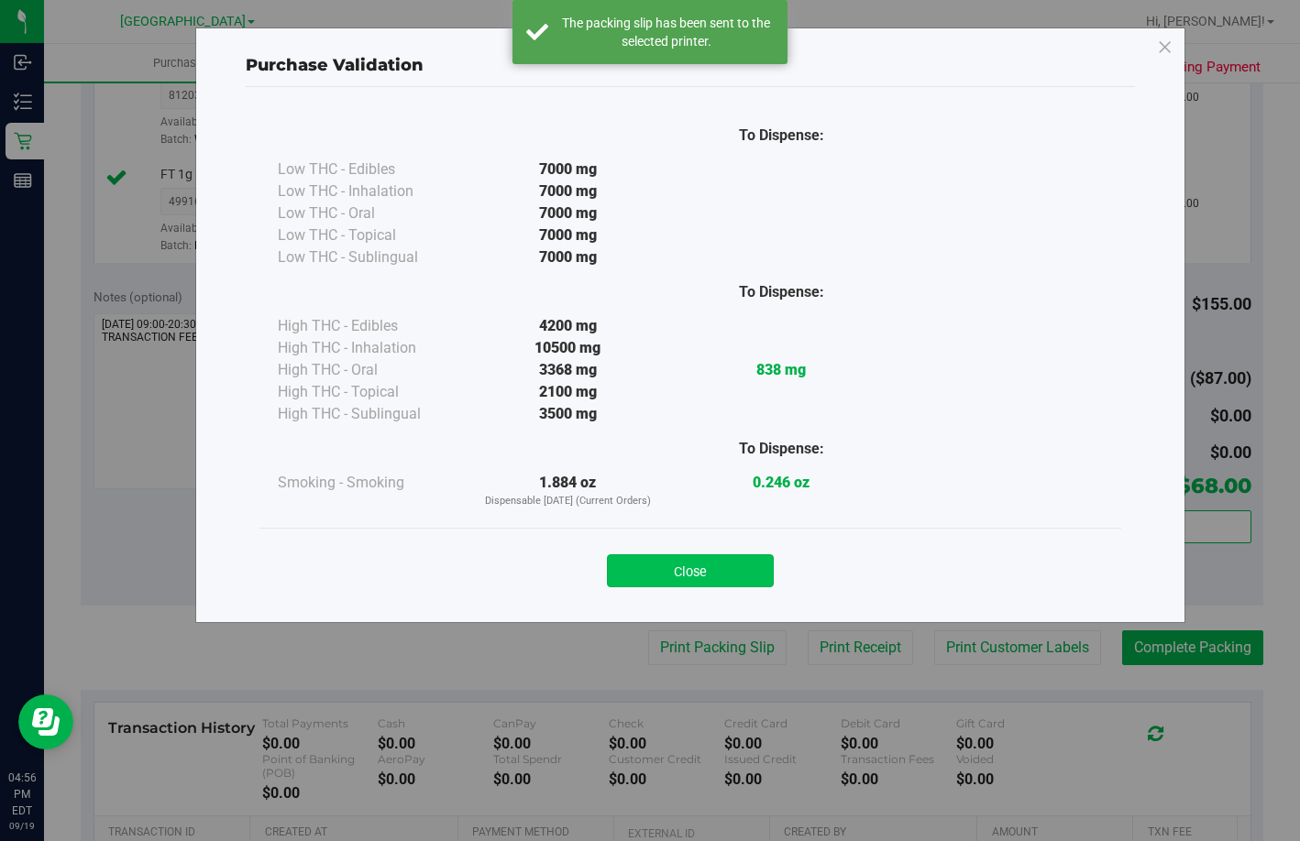
click at [721, 570] on button "Close" at bounding box center [690, 571] width 167 height 33
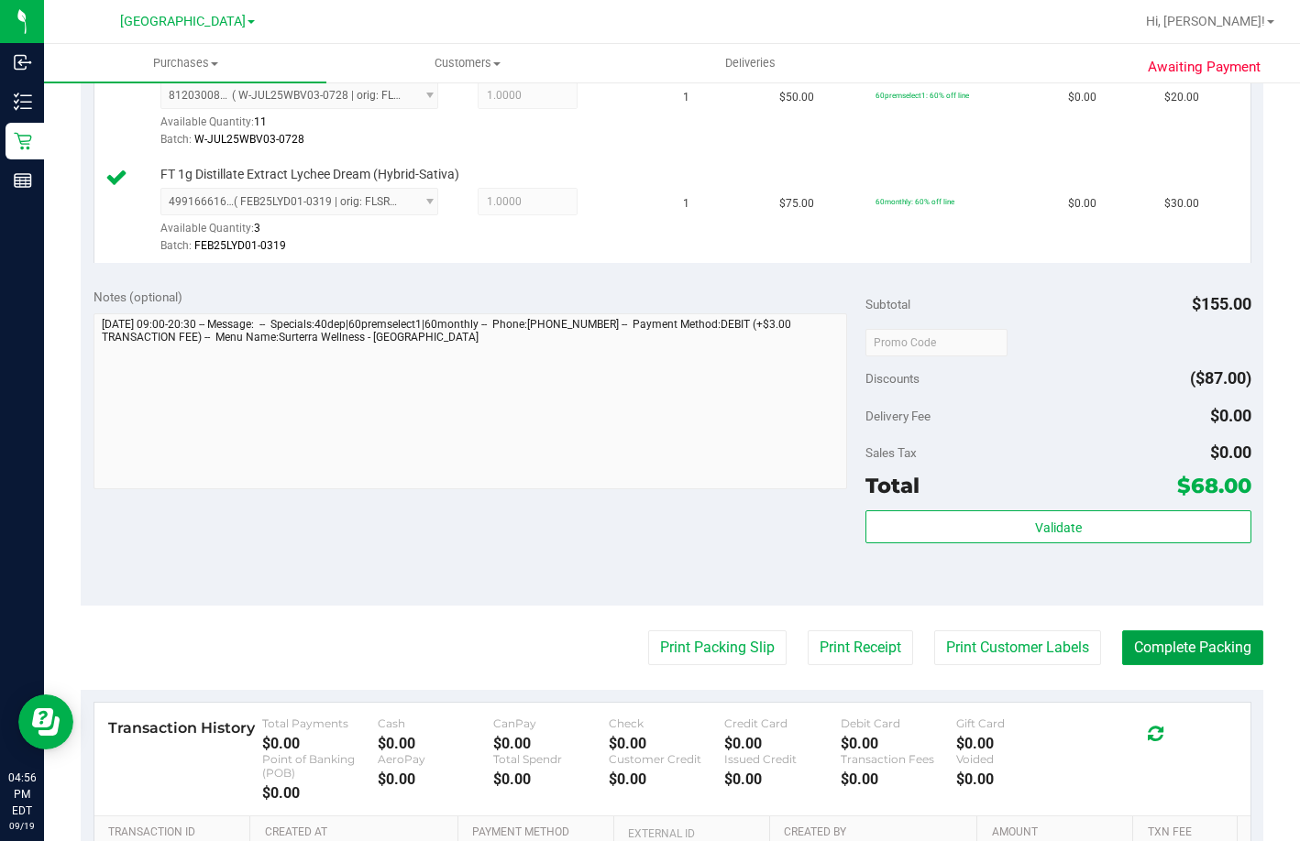
drag, startPoint x: 1200, startPoint y: 721, endPoint x: 1298, endPoint y: 580, distance: 171.9
click at [1200, 665] on button "Complete Packing" at bounding box center [1192, 648] width 141 height 35
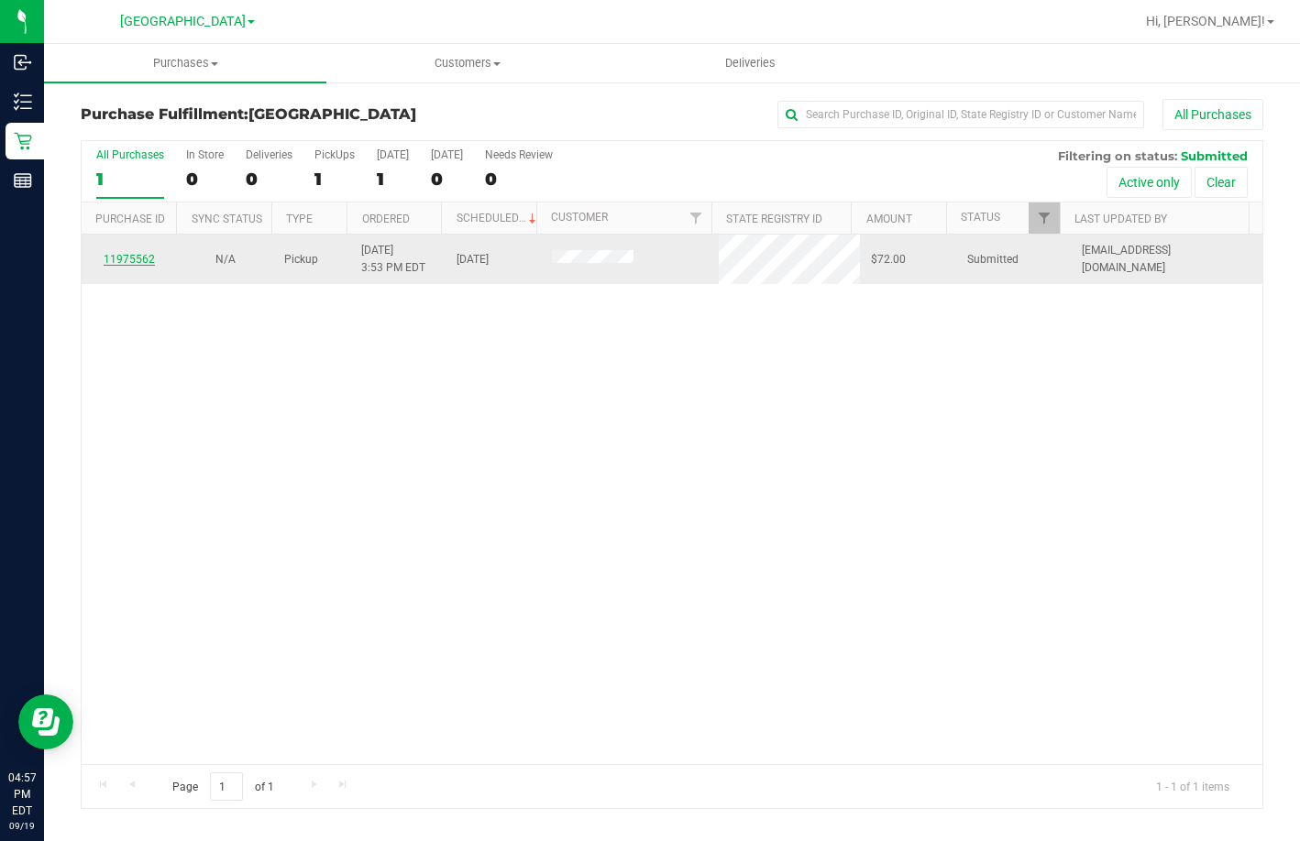
click at [119, 257] on link "11975562" at bounding box center [129, 259] width 51 height 13
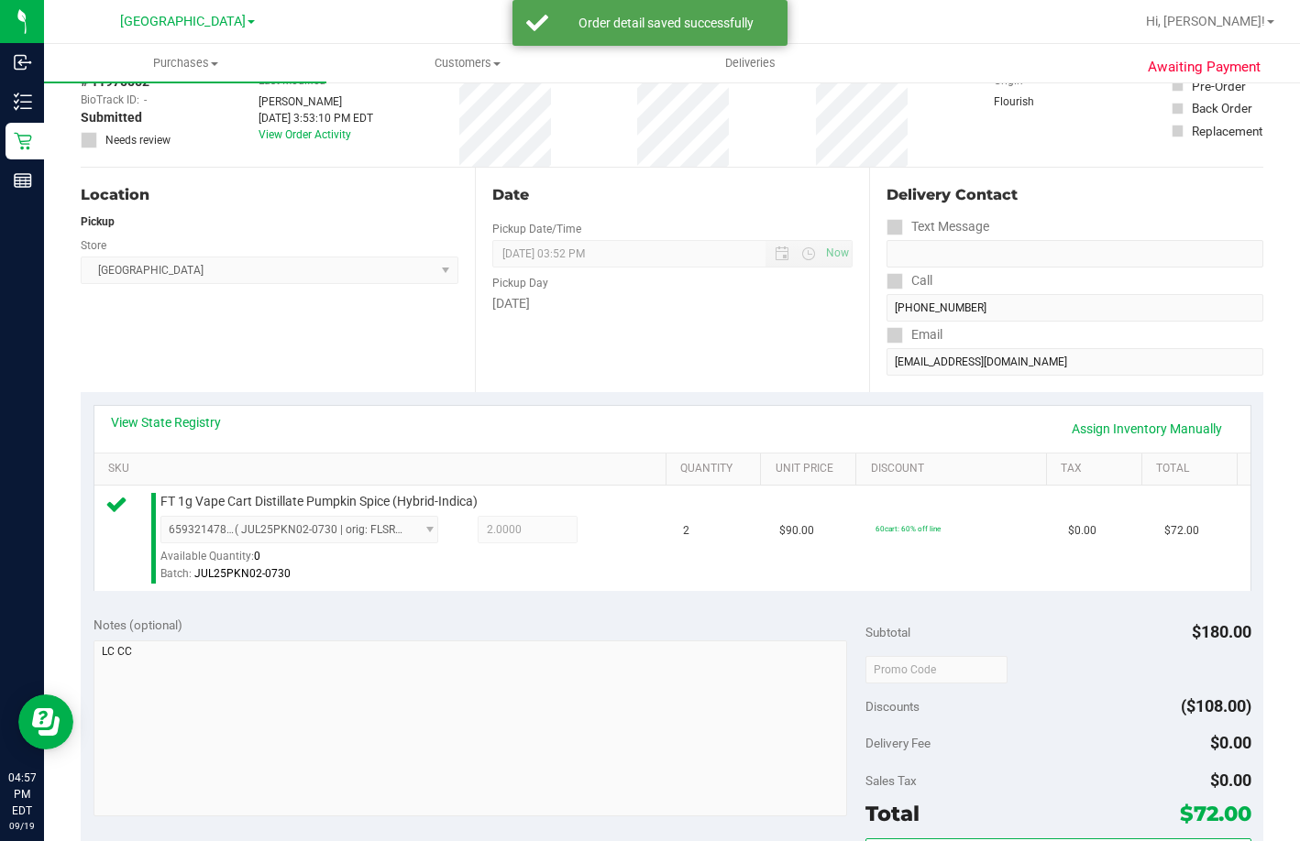
scroll to position [183, 0]
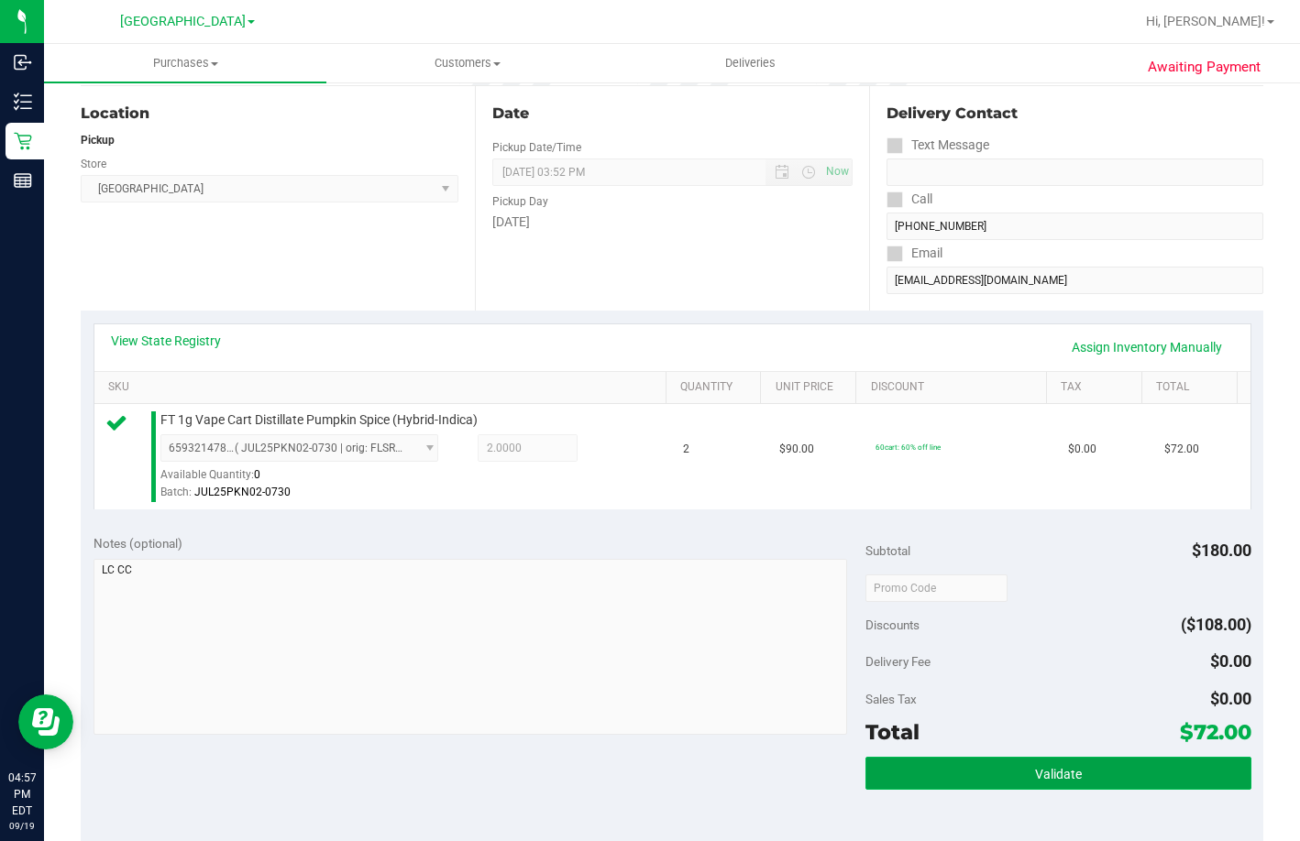
click at [1110, 790] on button "Validate" at bounding box center [1058, 773] width 386 height 33
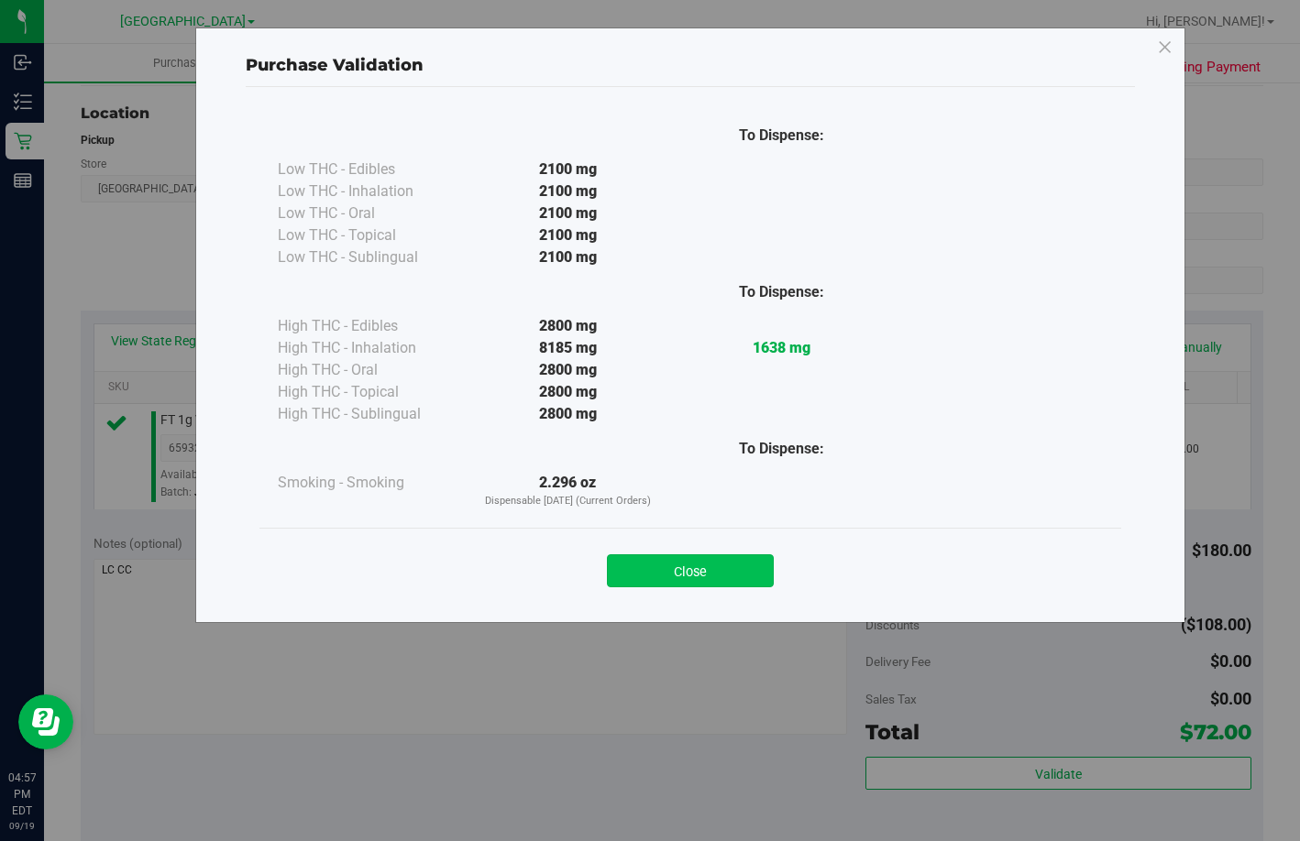
click at [702, 577] on button "Close" at bounding box center [690, 571] width 167 height 33
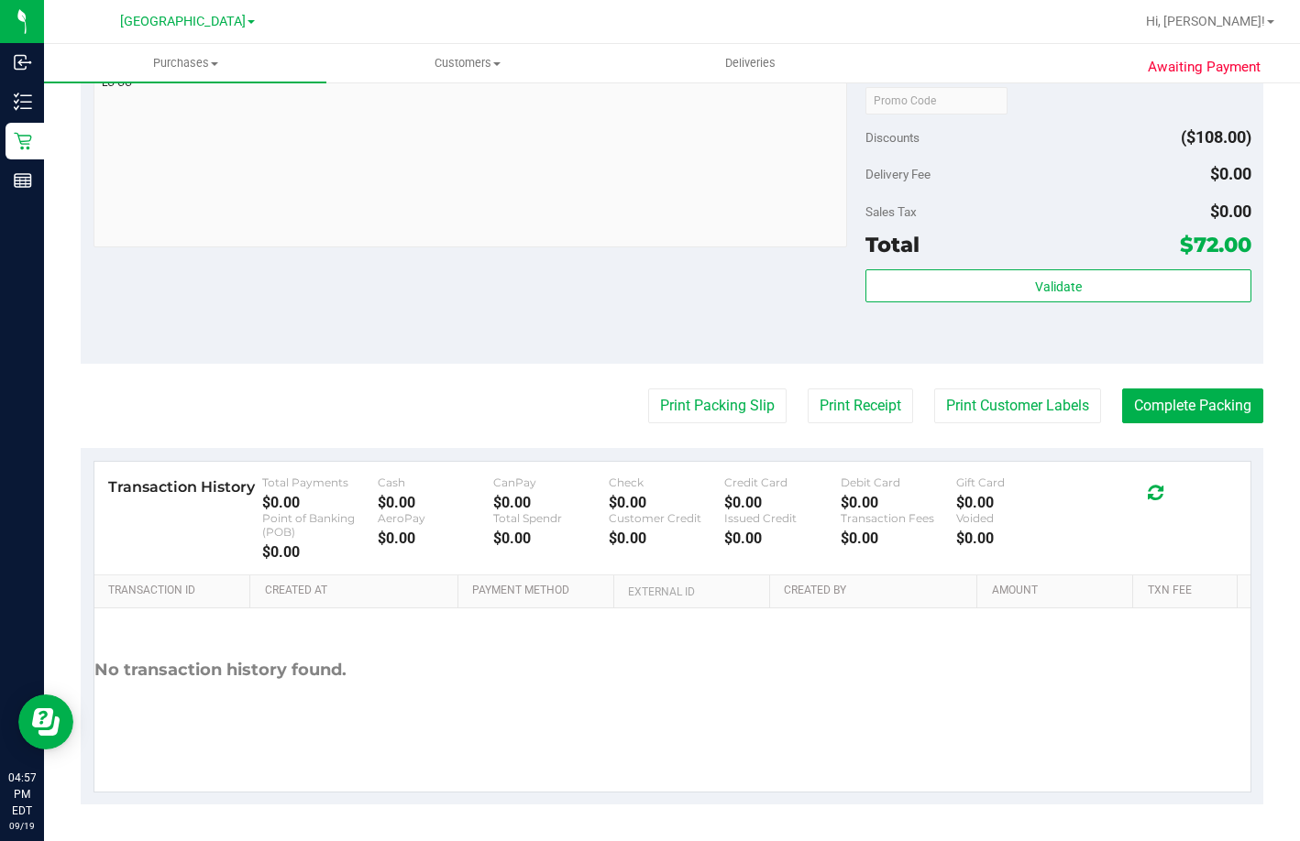
scroll to position [697, 0]
click at [709, 405] on button "Print Packing Slip" at bounding box center [717, 406] width 138 height 35
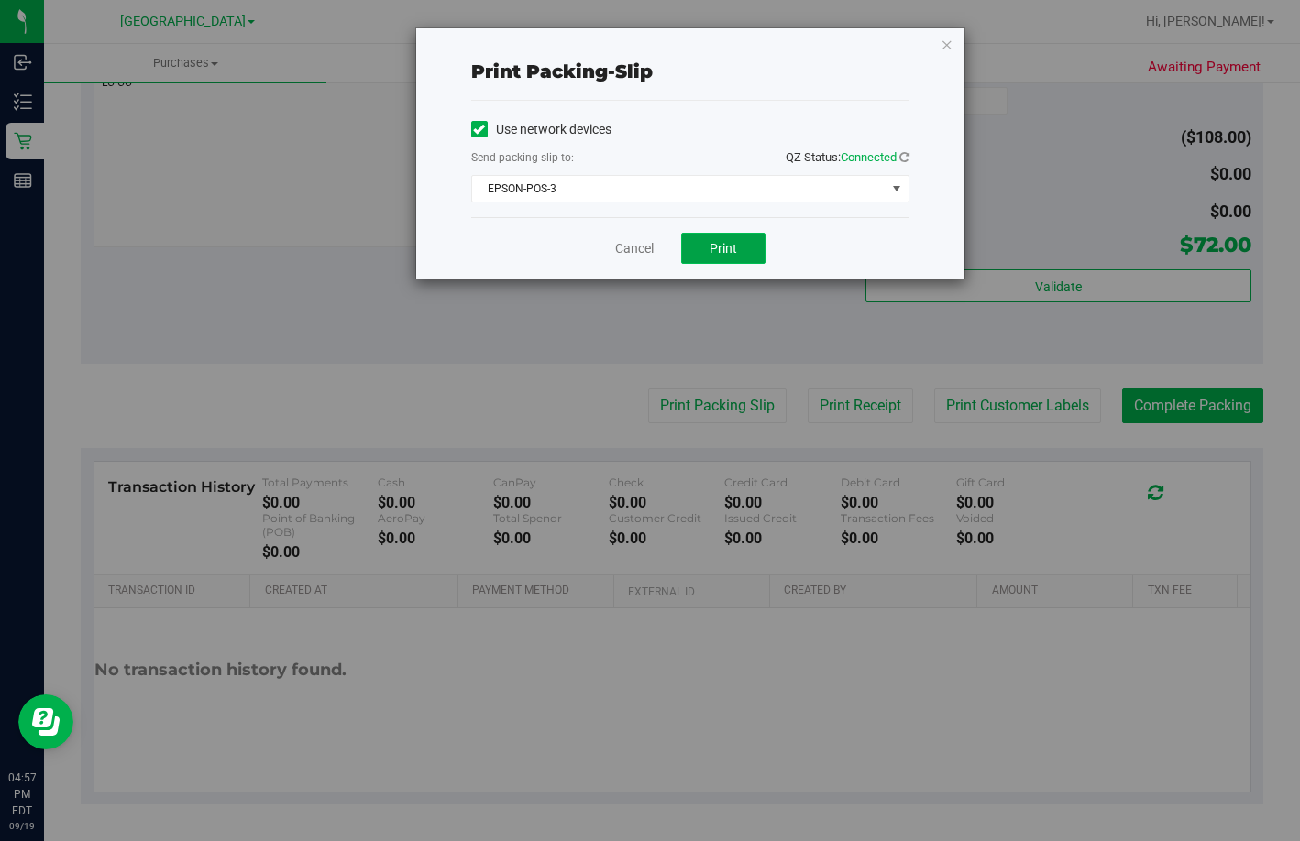
click at [737, 251] on button "Print" at bounding box center [723, 248] width 84 height 31
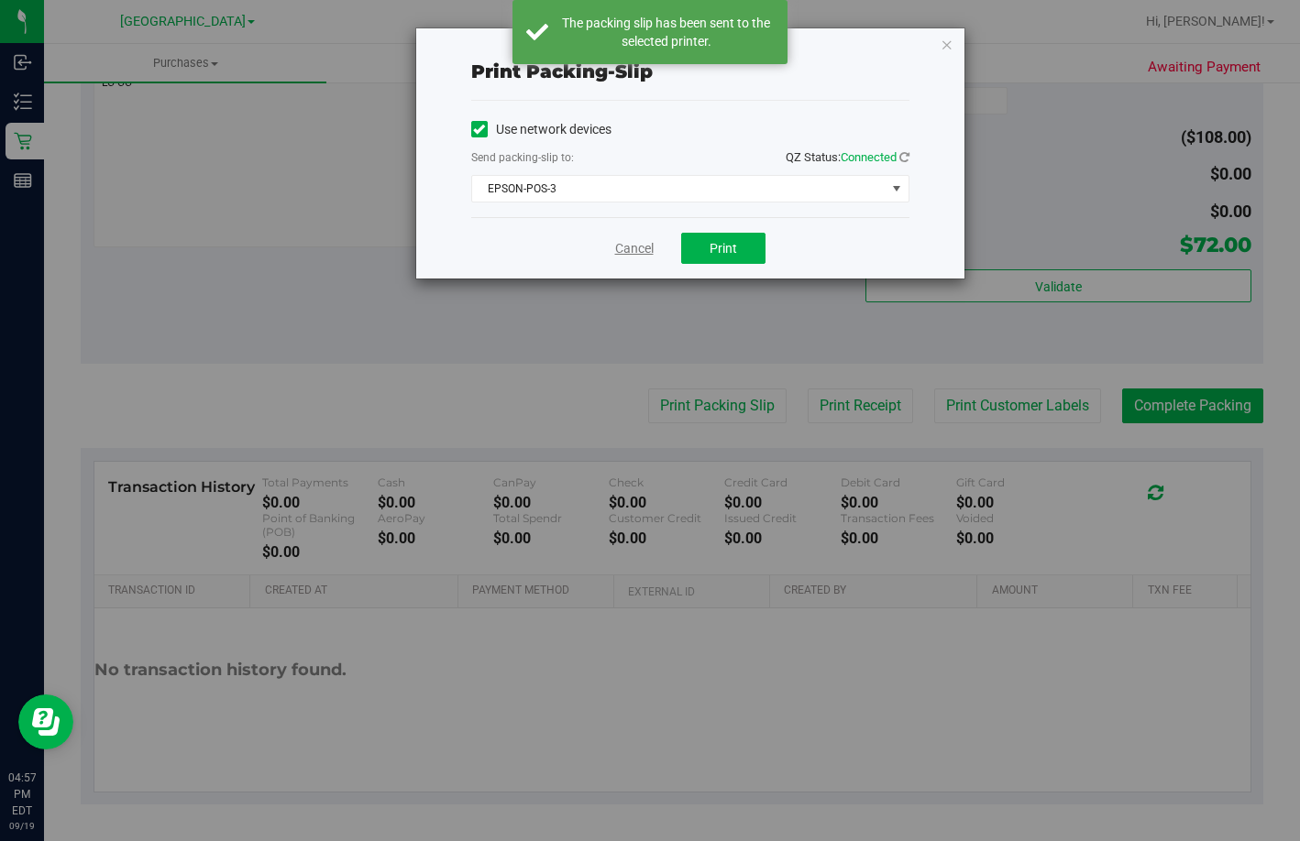
click at [631, 251] on link "Cancel" at bounding box center [634, 248] width 38 height 19
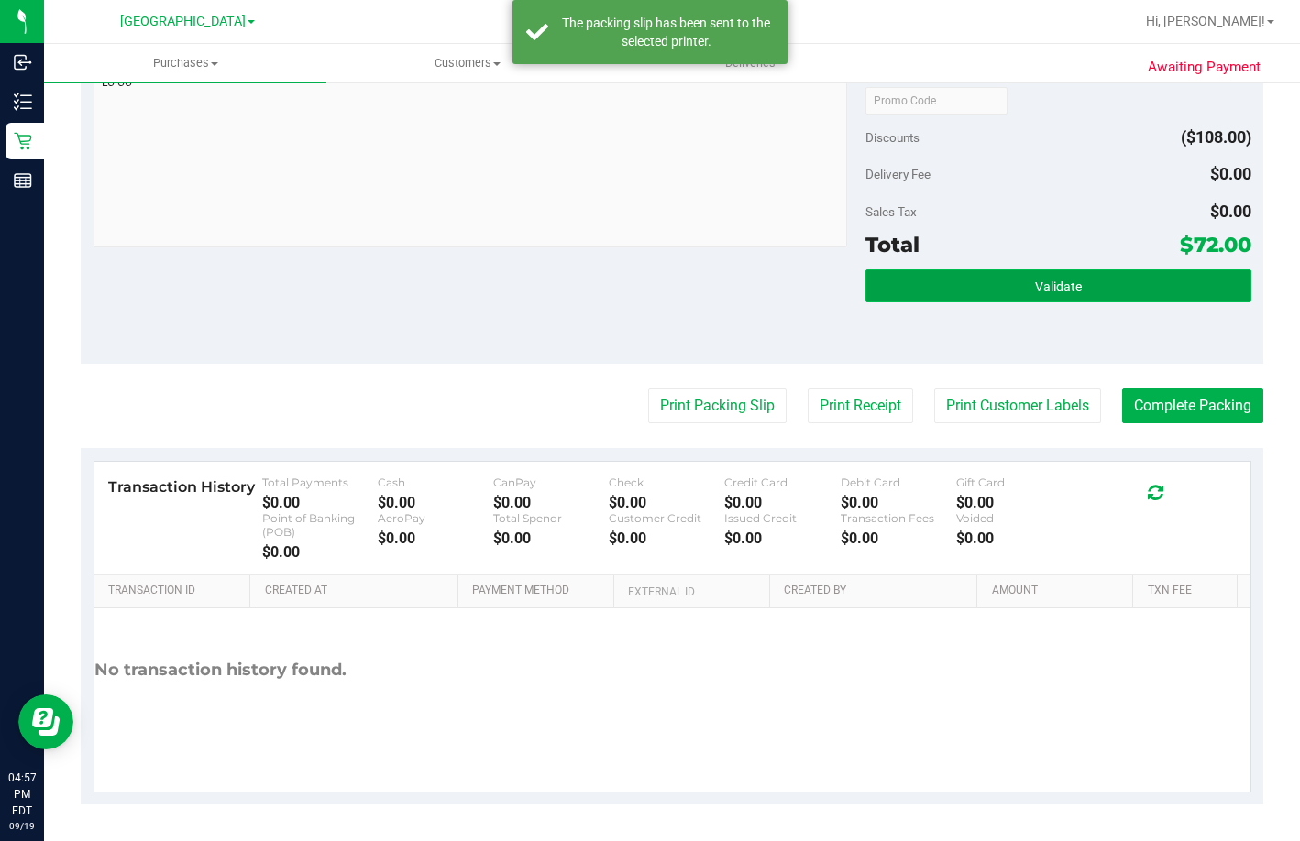
click at [1099, 273] on button "Validate" at bounding box center [1058, 285] width 386 height 33
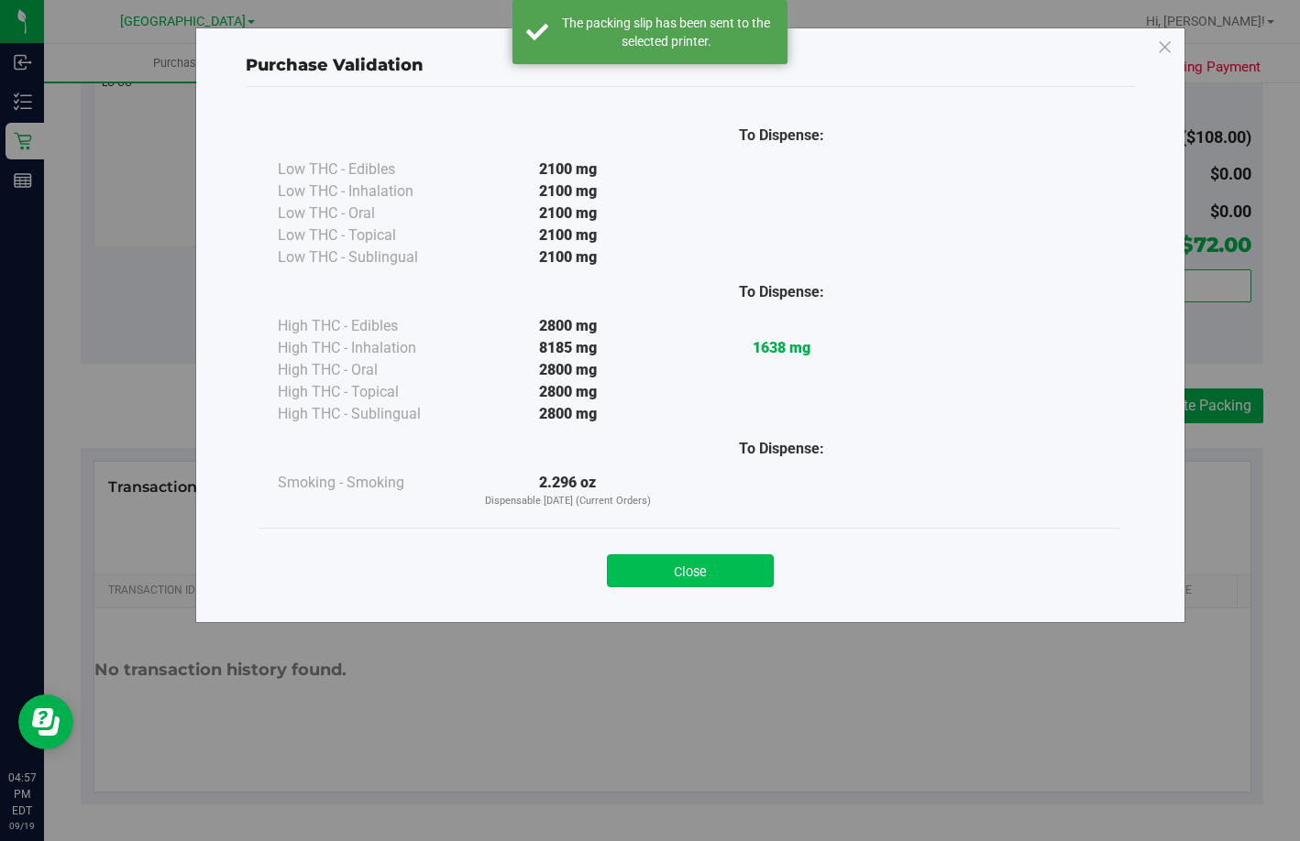
click at [668, 570] on button "Close" at bounding box center [690, 571] width 167 height 33
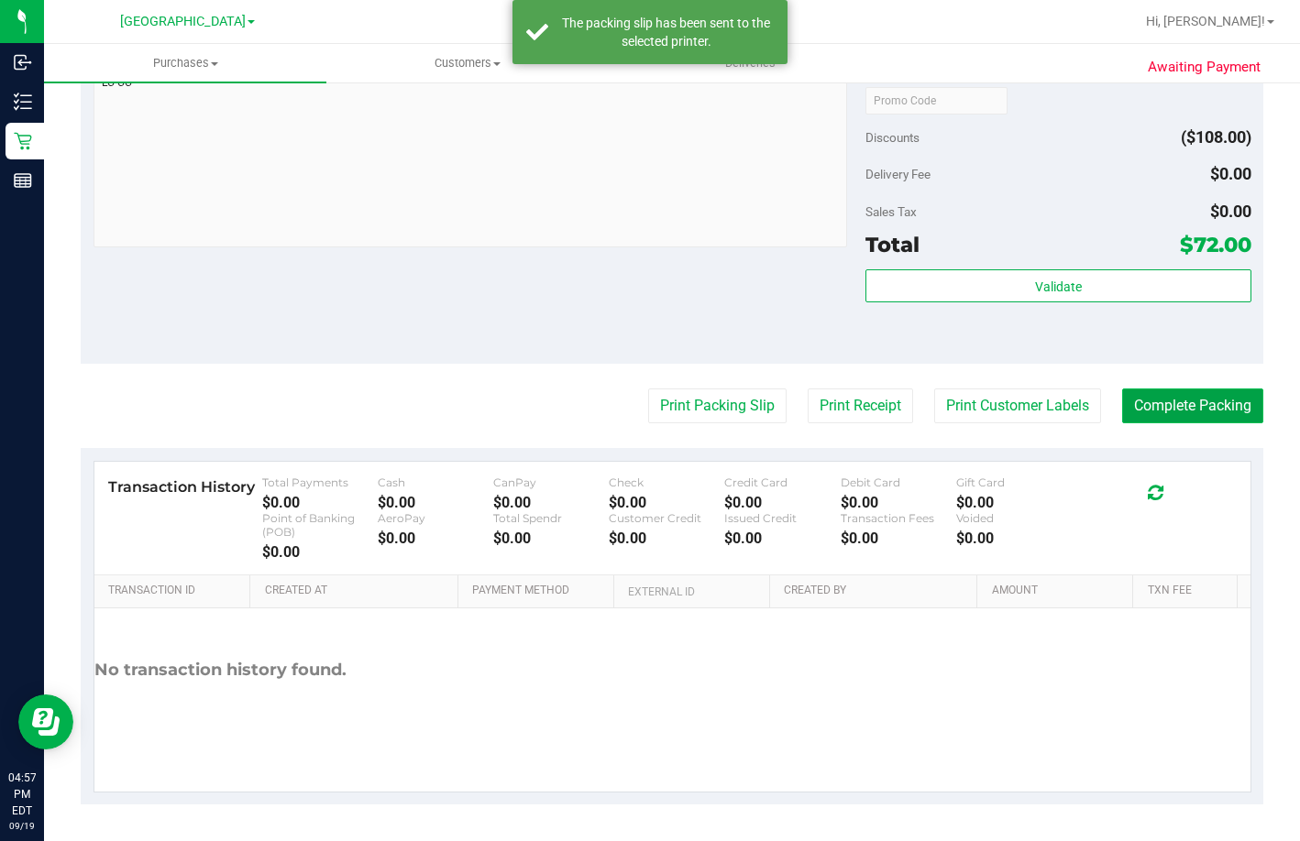
click at [1202, 407] on button "Complete Packing" at bounding box center [1192, 406] width 141 height 35
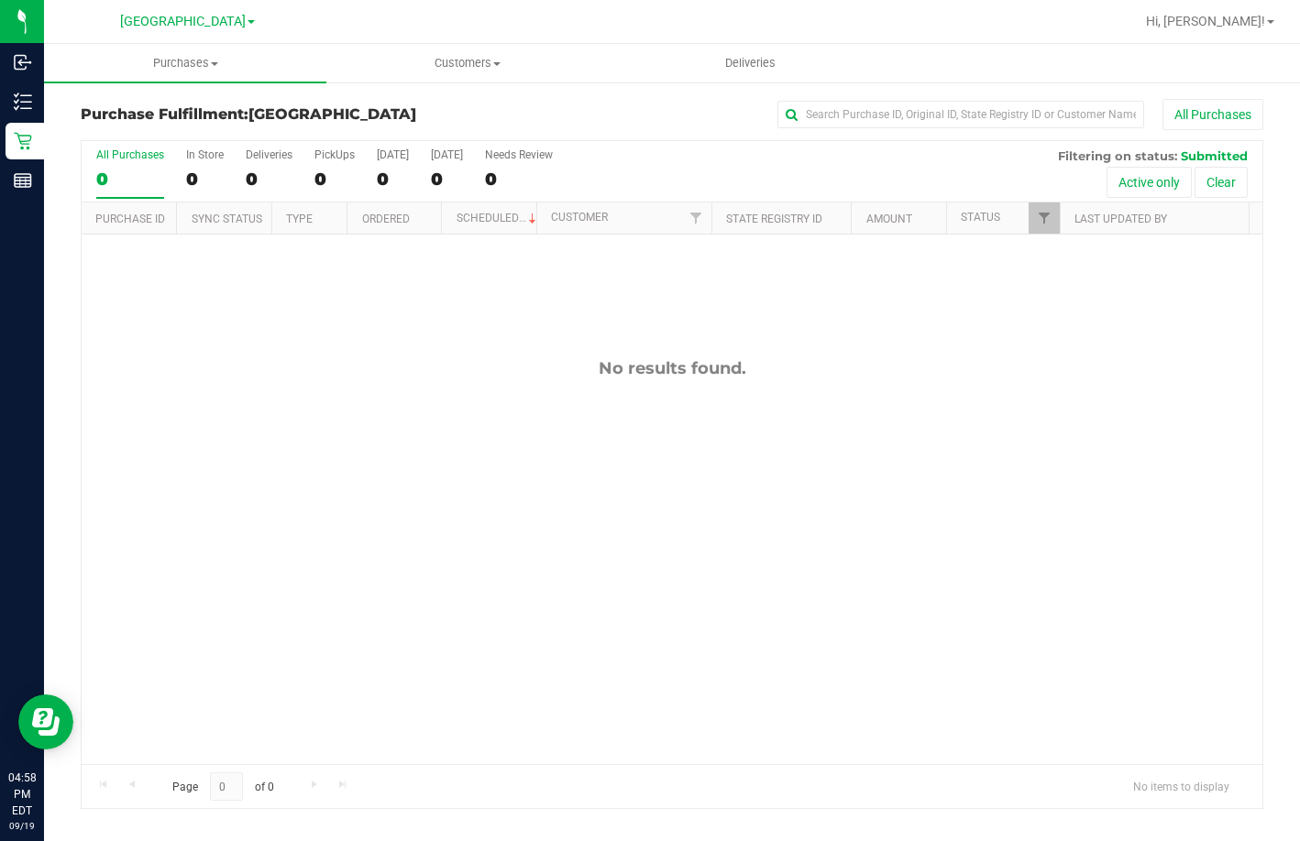
click at [873, 562] on div "No results found." at bounding box center [672, 561] width 1181 height 653
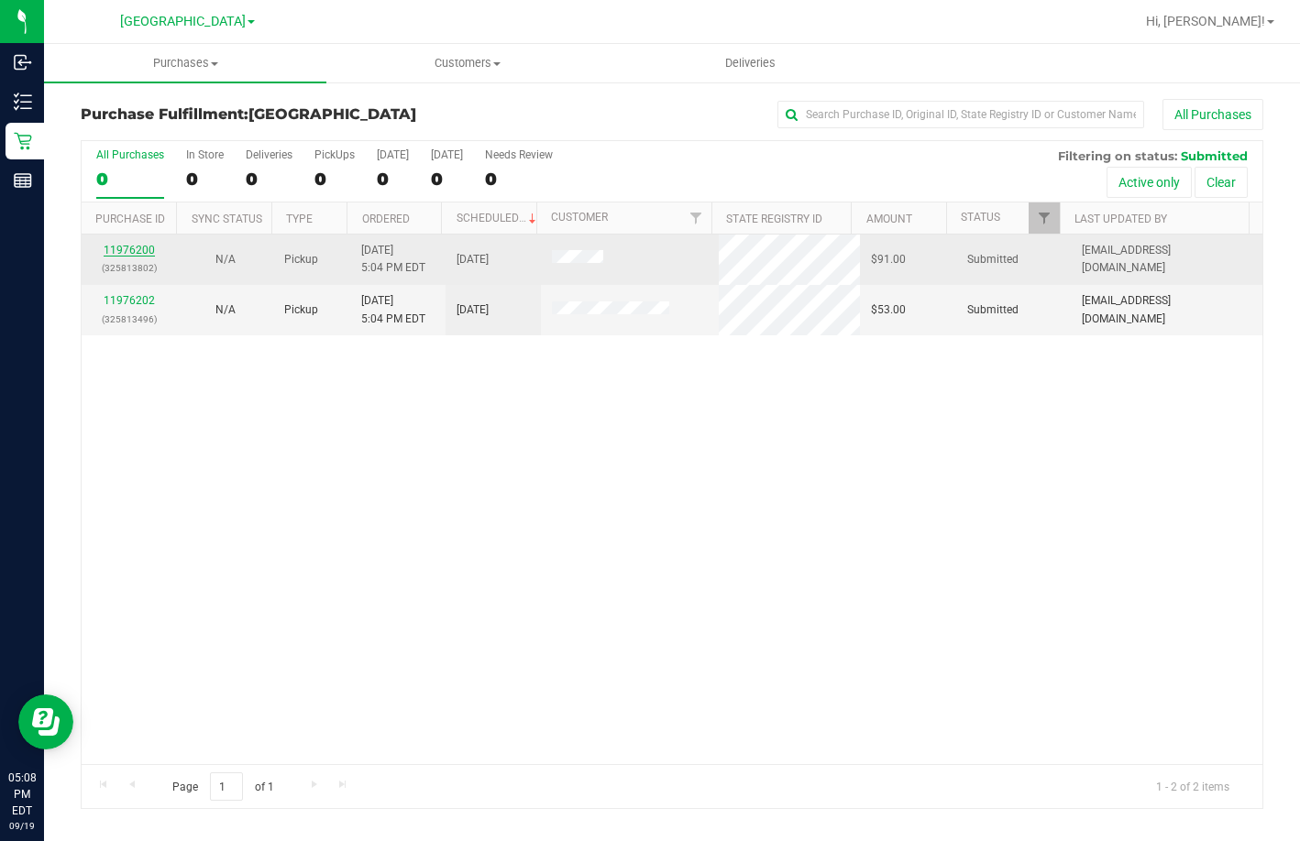
click at [148, 252] on link "11976200" at bounding box center [129, 250] width 51 height 13
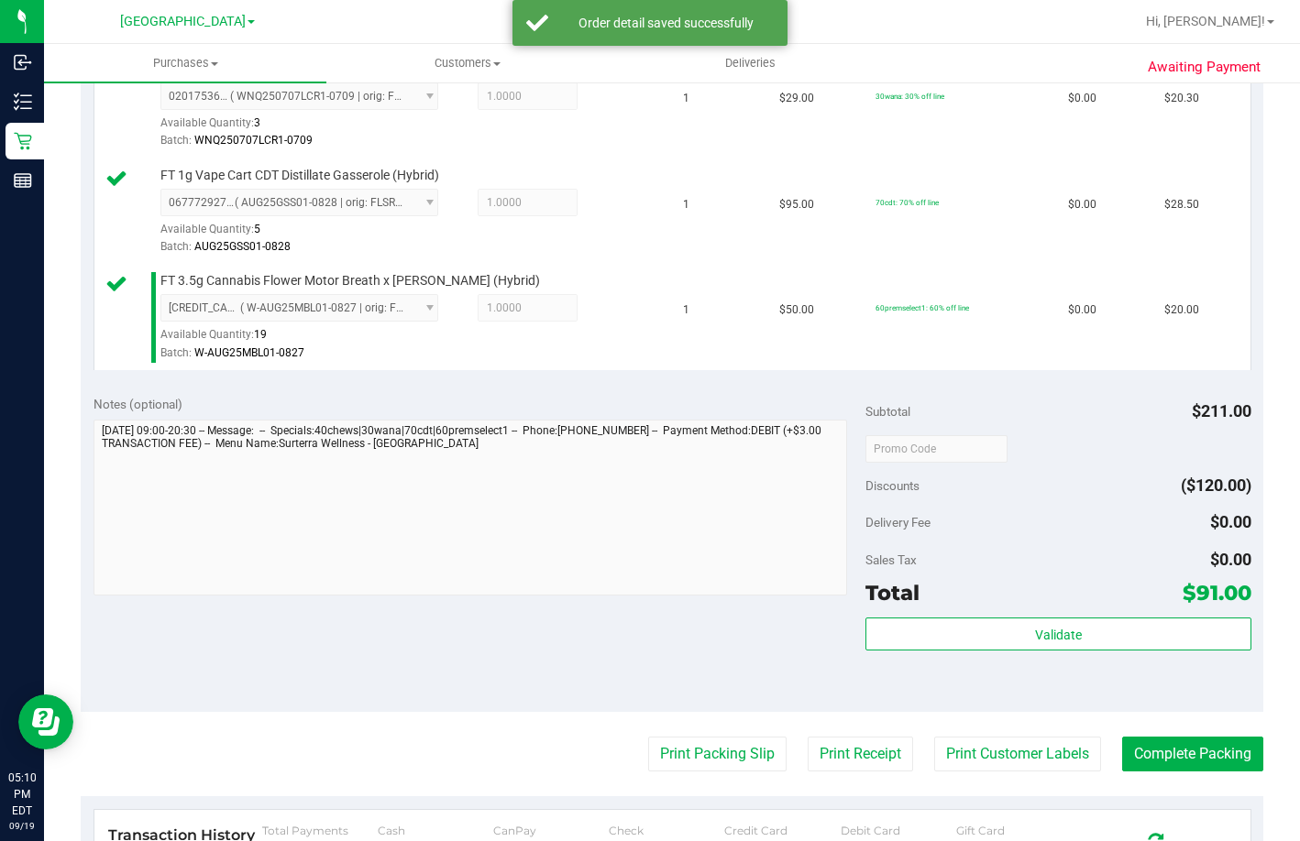
scroll to position [642, 0]
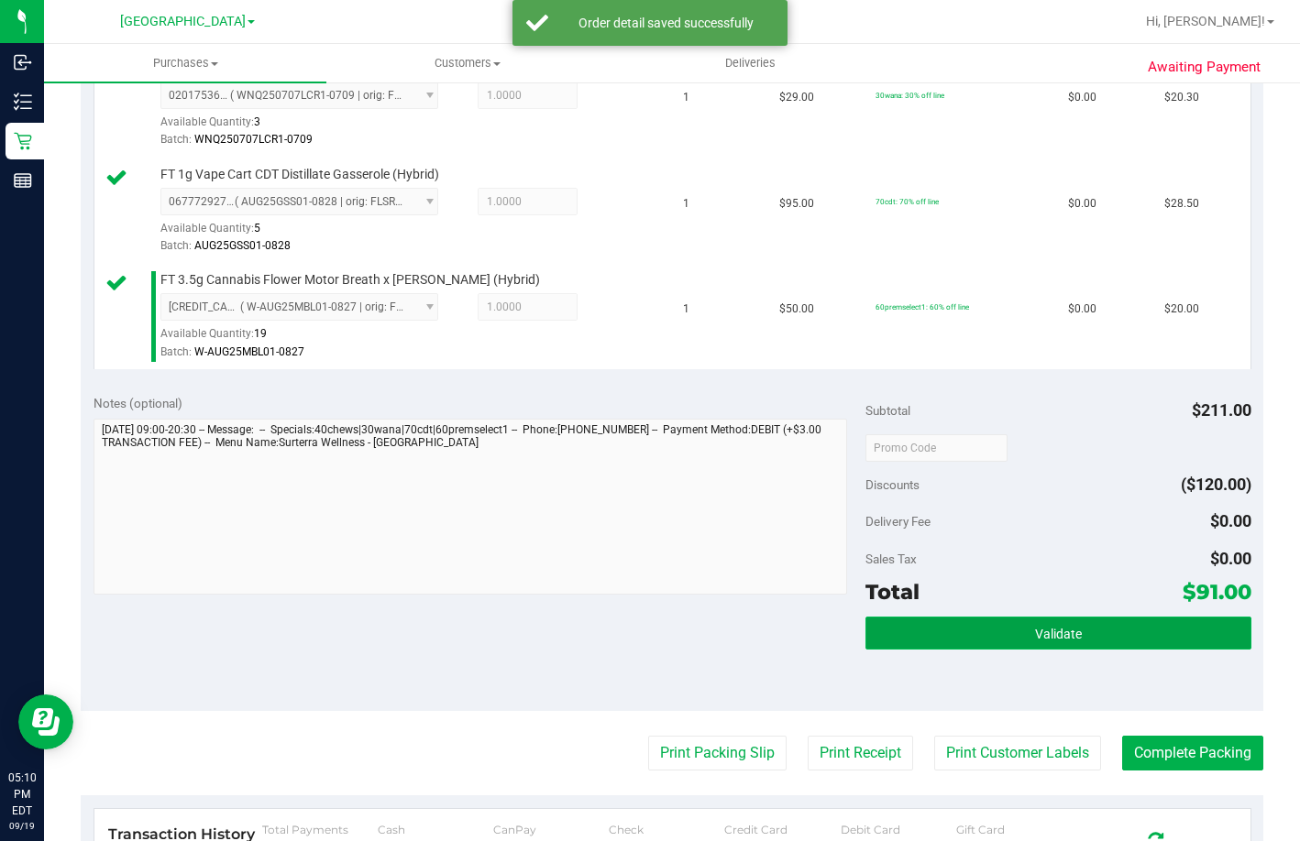
click at [1050, 642] on span "Validate" at bounding box center [1058, 634] width 47 height 15
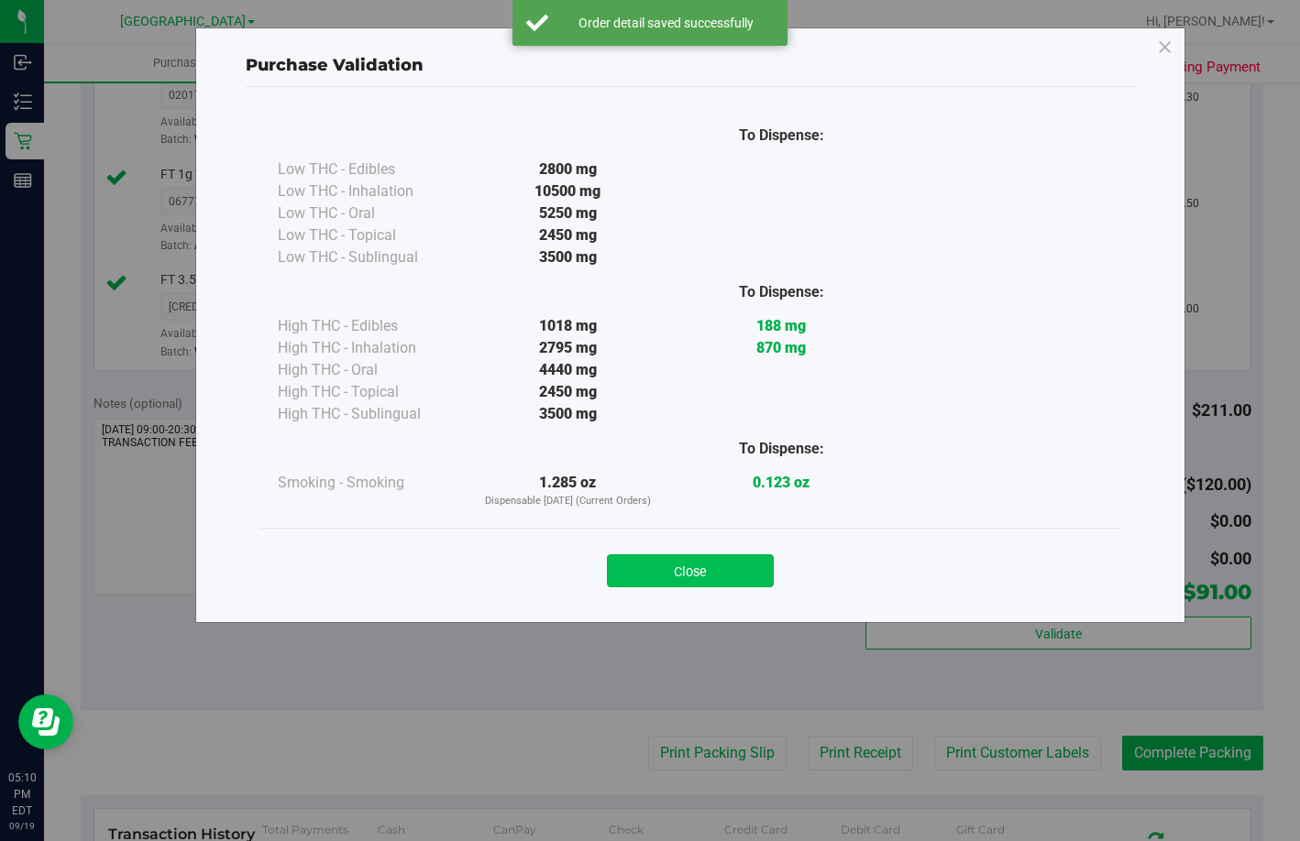
click at [718, 568] on button "Close" at bounding box center [690, 571] width 167 height 33
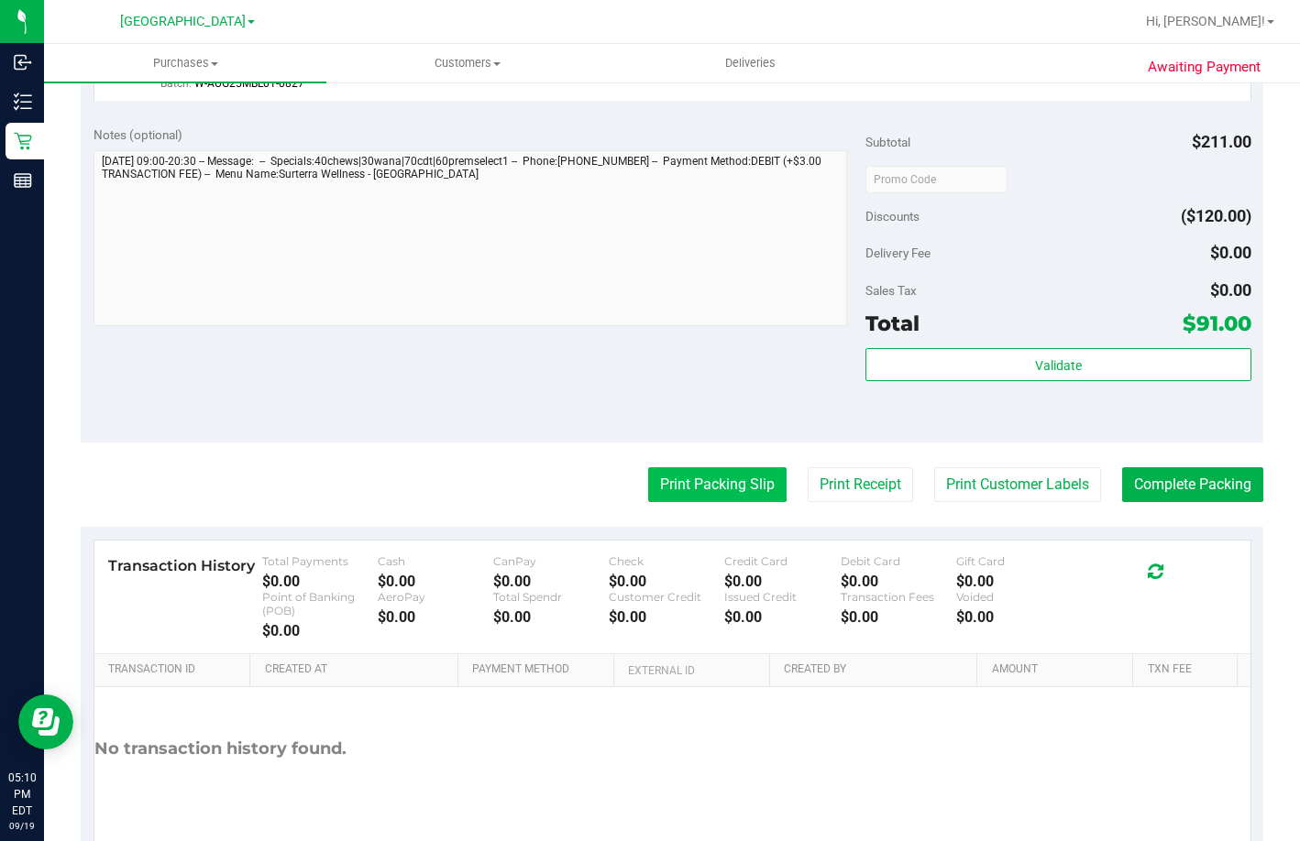
scroll to position [917, 0]
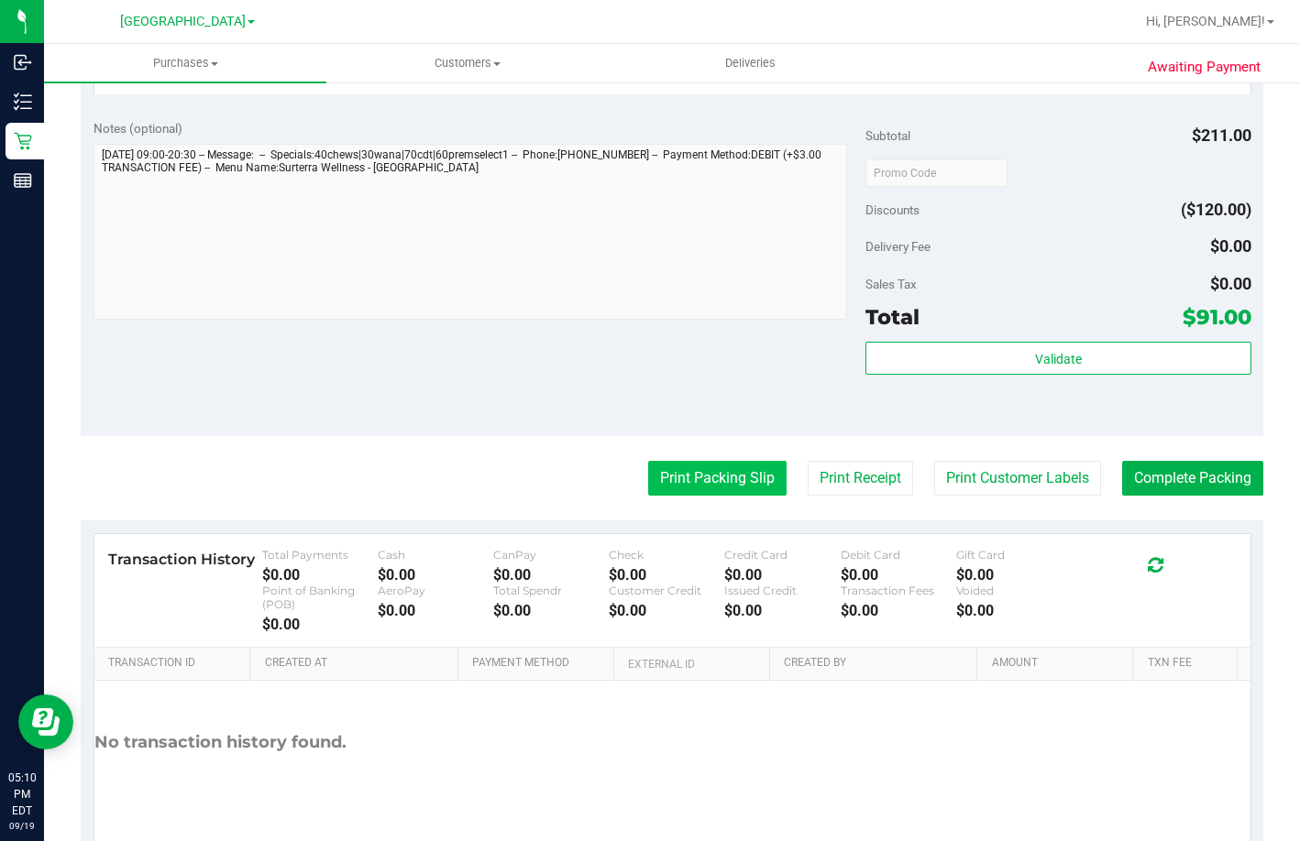
click at [651, 496] on button "Print Packing Slip" at bounding box center [717, 478] width 138 height 35
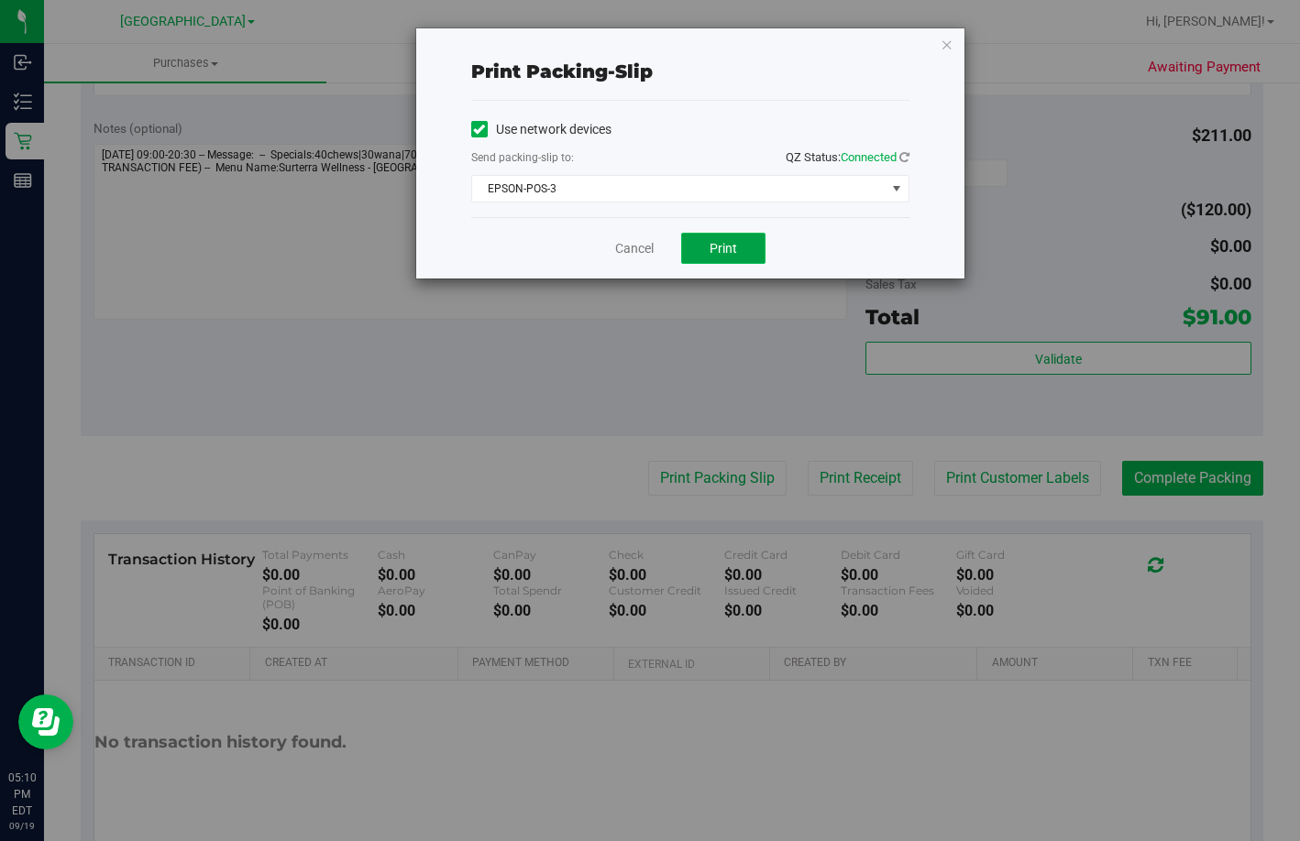
click at [719, 249] on span "Print" at bounding box center [722, 248] width 27 height 15
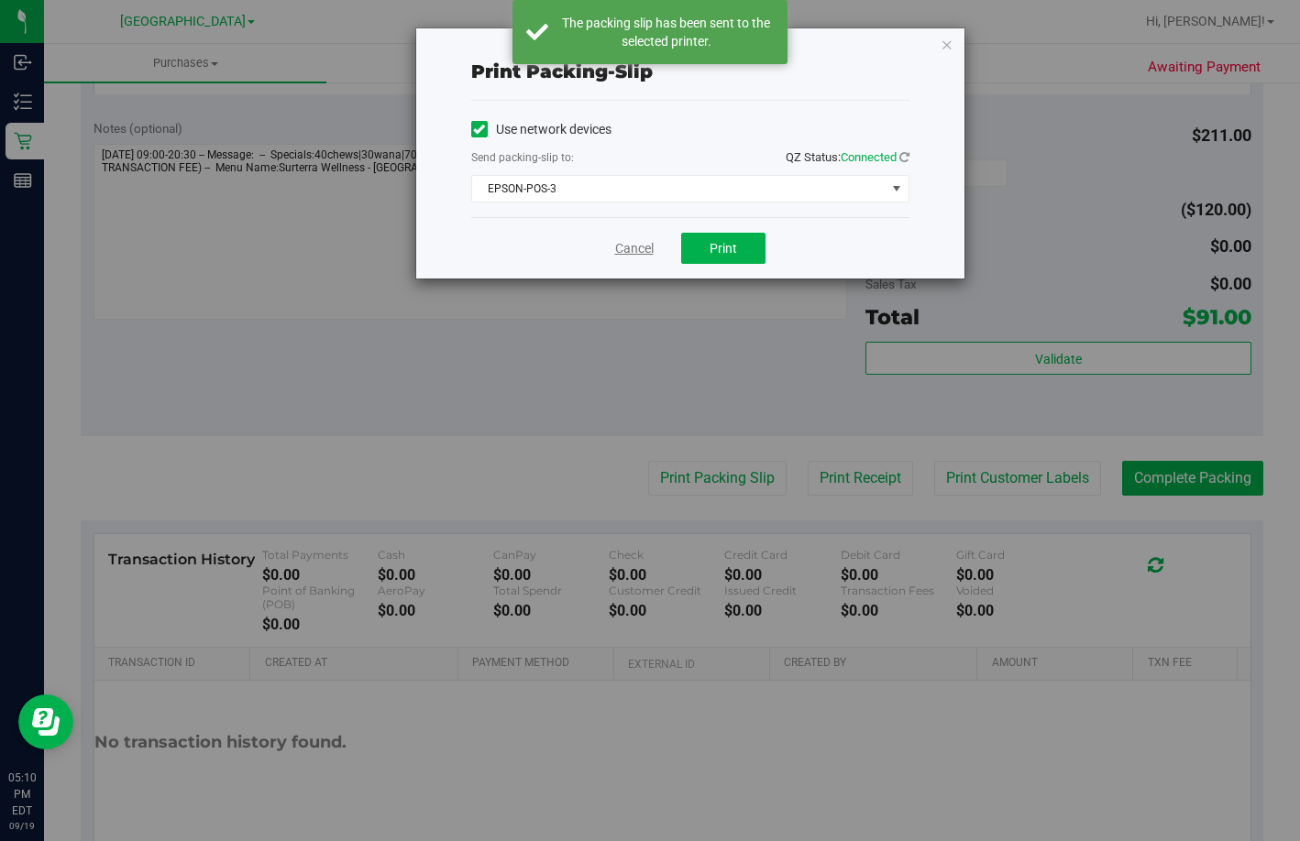
click at [624, 247] on link "Cancel" at bounding box center [634, 248] width 38 height 19
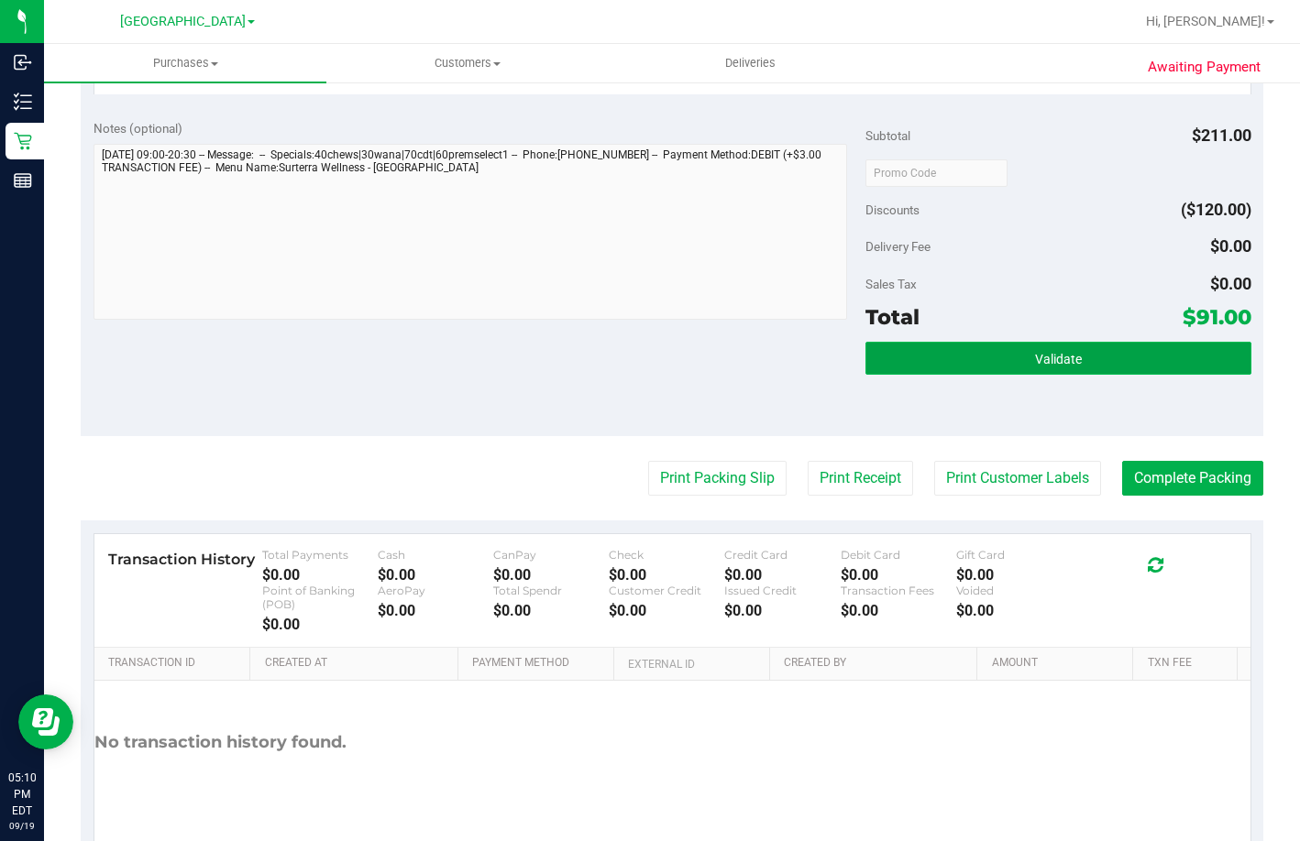
click at [1095, 375] on button "Validate" at bounding box center [1058, 358] width 386 height 33
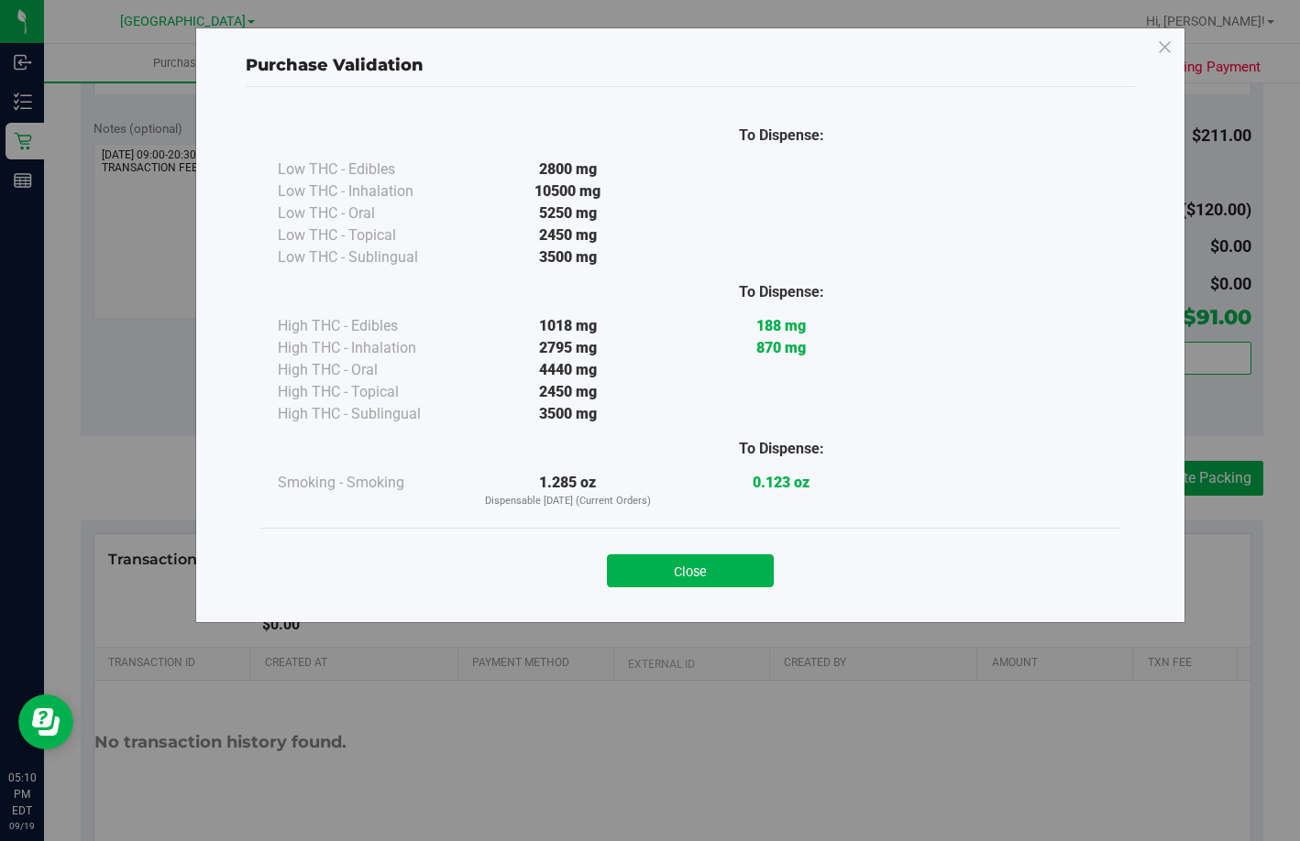
drag, startPoint x: 662, startPoint y: 570, endPoint x: 1278, endPoint y: 617, distance: 617.7
click at [664, 570] on button "Close" at bounding box center [690, 571] width 167 height 33
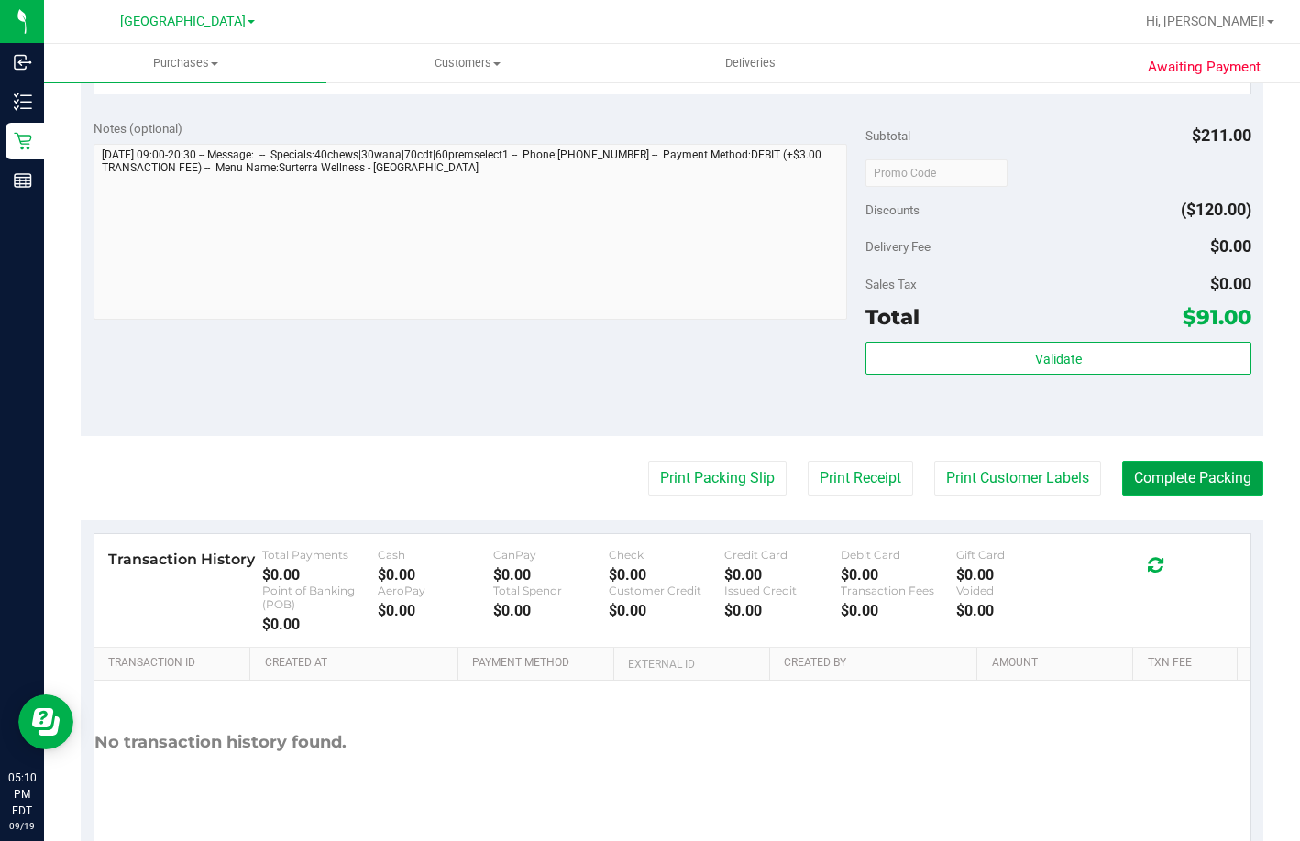
click at [1220, 496] on button "Complete Packing" at bounding box center [1192, 478] width 141 height 35
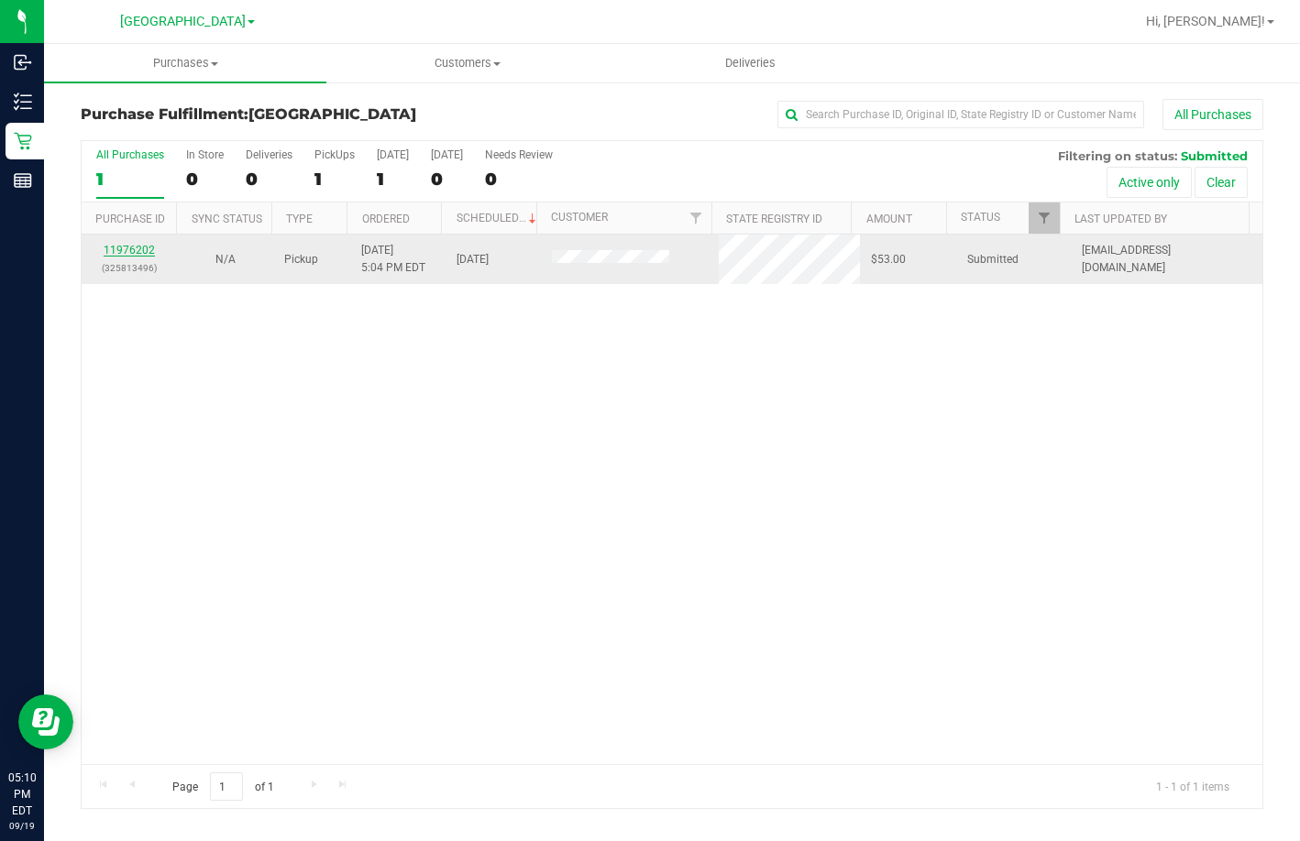
click at [138, 240] on td "11976202 (325813496)" at bounding box center [129, 259] width 95 height 49
click at [134, 249] on link "11976202" at bounding box center [129, 250] width 51 height 13
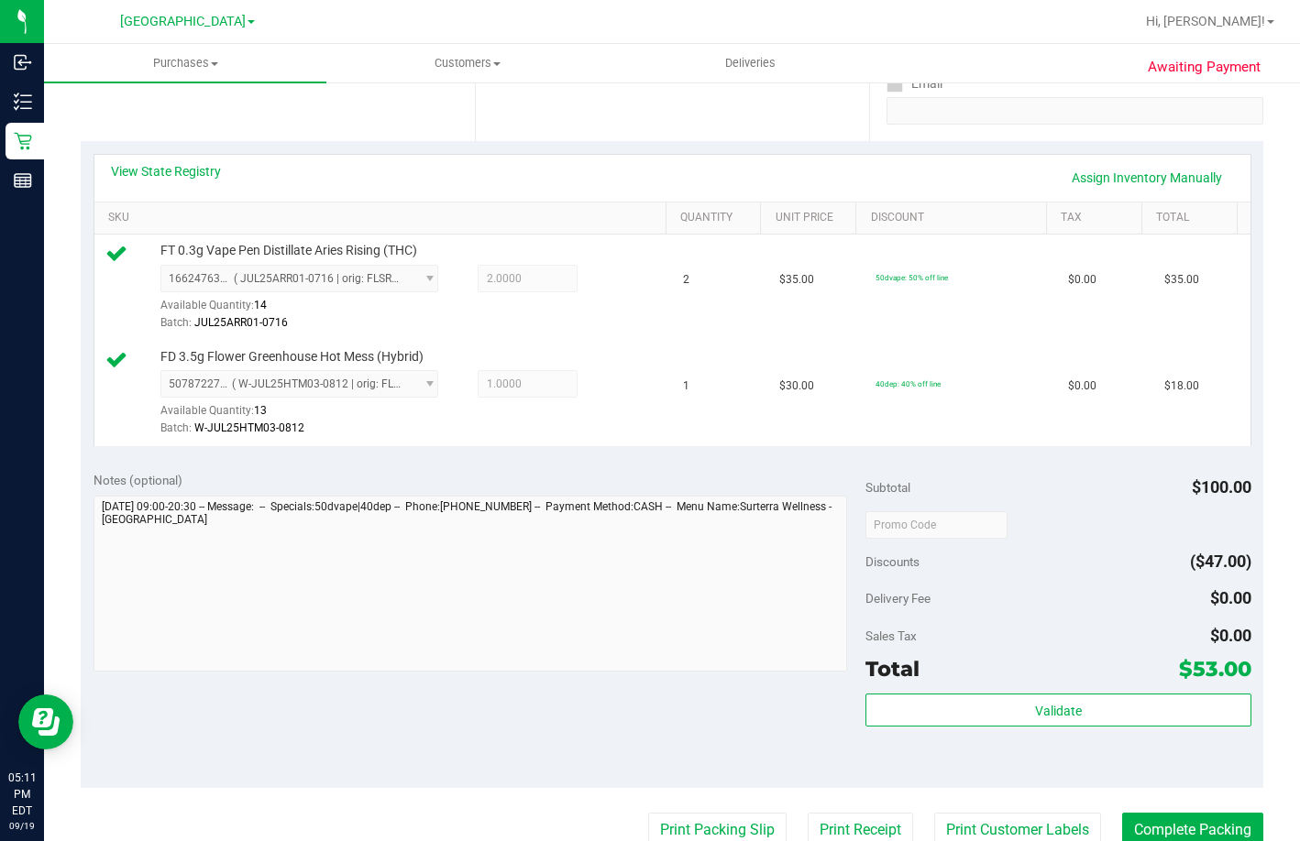
scroll to position [458, 0]
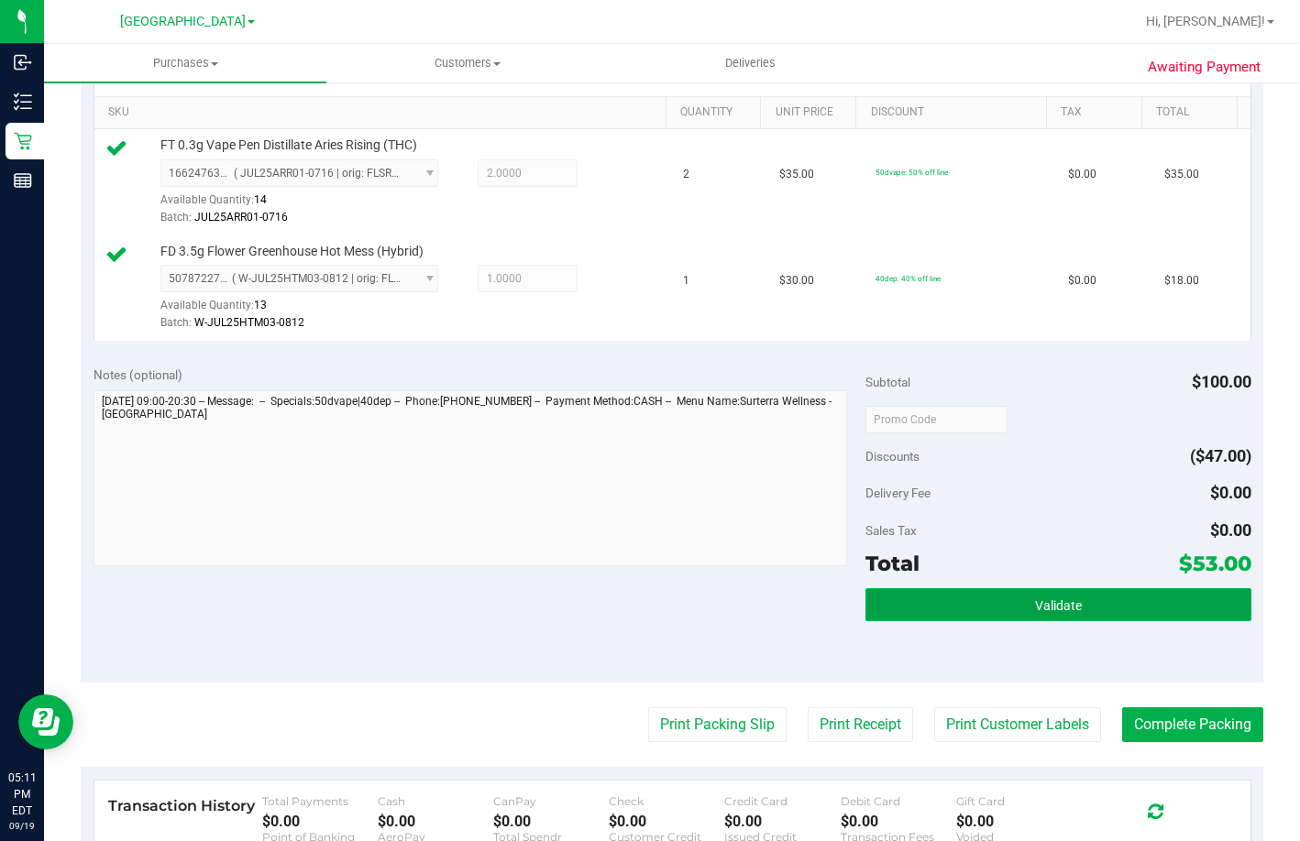
click at [1007, 621] on button "Validate" at bounding box center [1058, 604] width 386 height 33
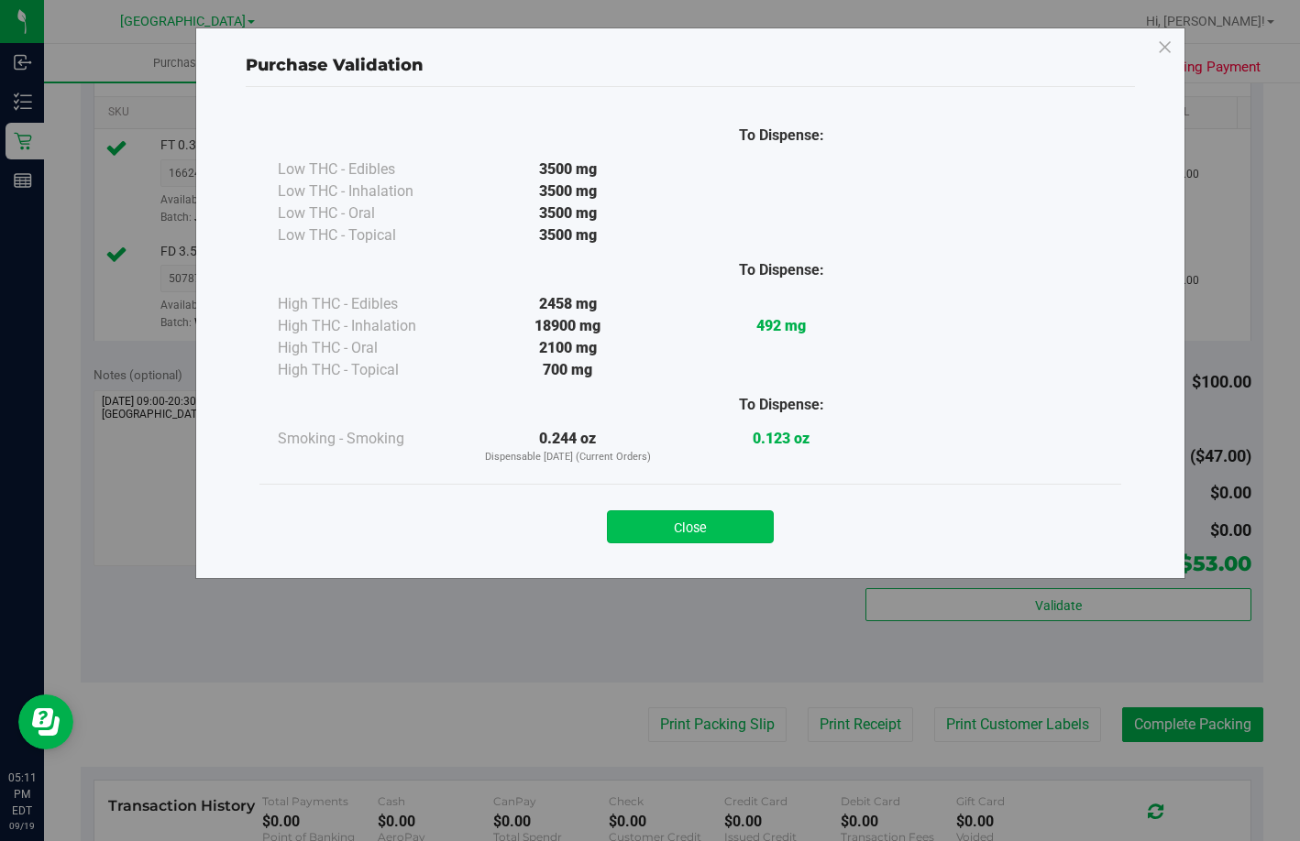
click at [694, 525] on button "Close" at bounding box center [690, 527] width 167 height 33
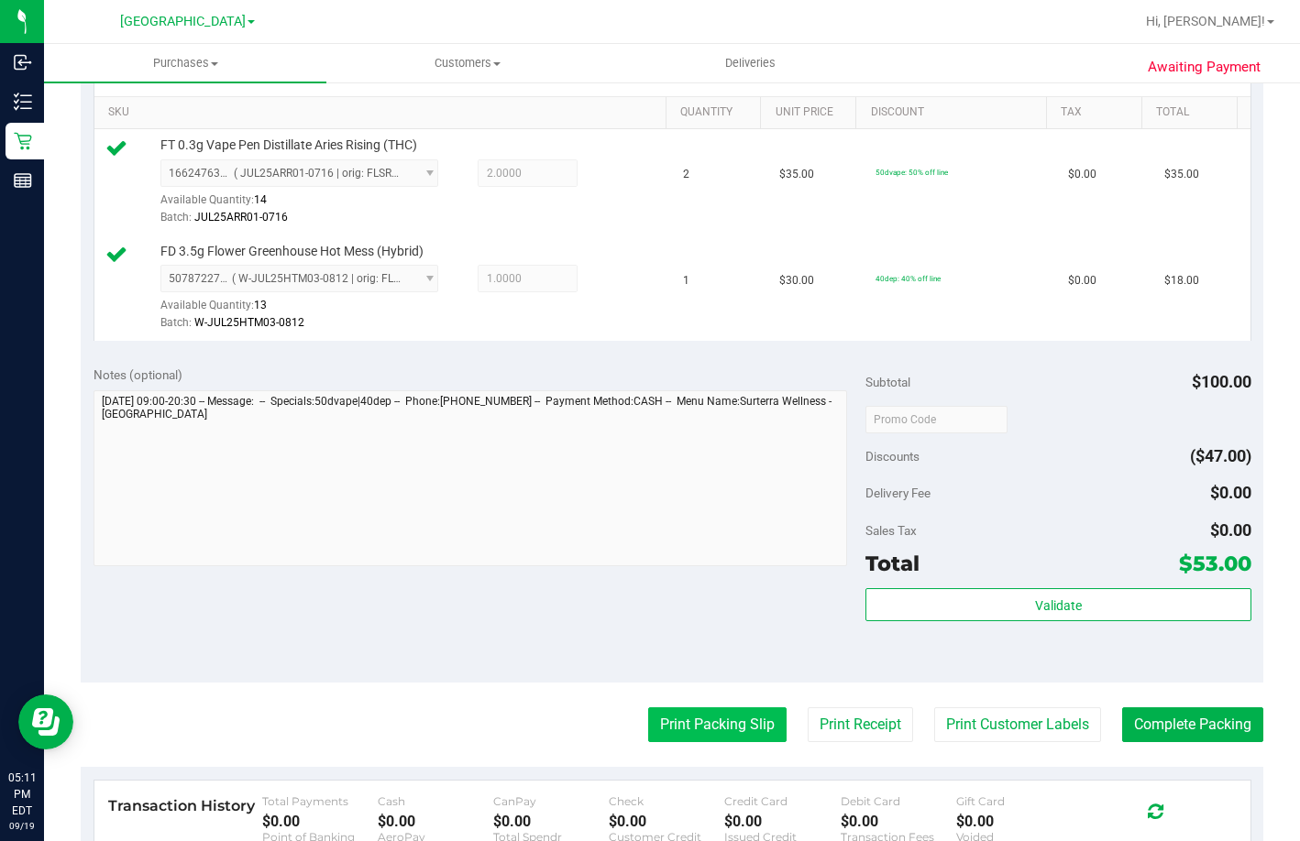
click at [725, 742] on button "Print Packing Slip" at bounding box center [717, 725] width 138 height 35
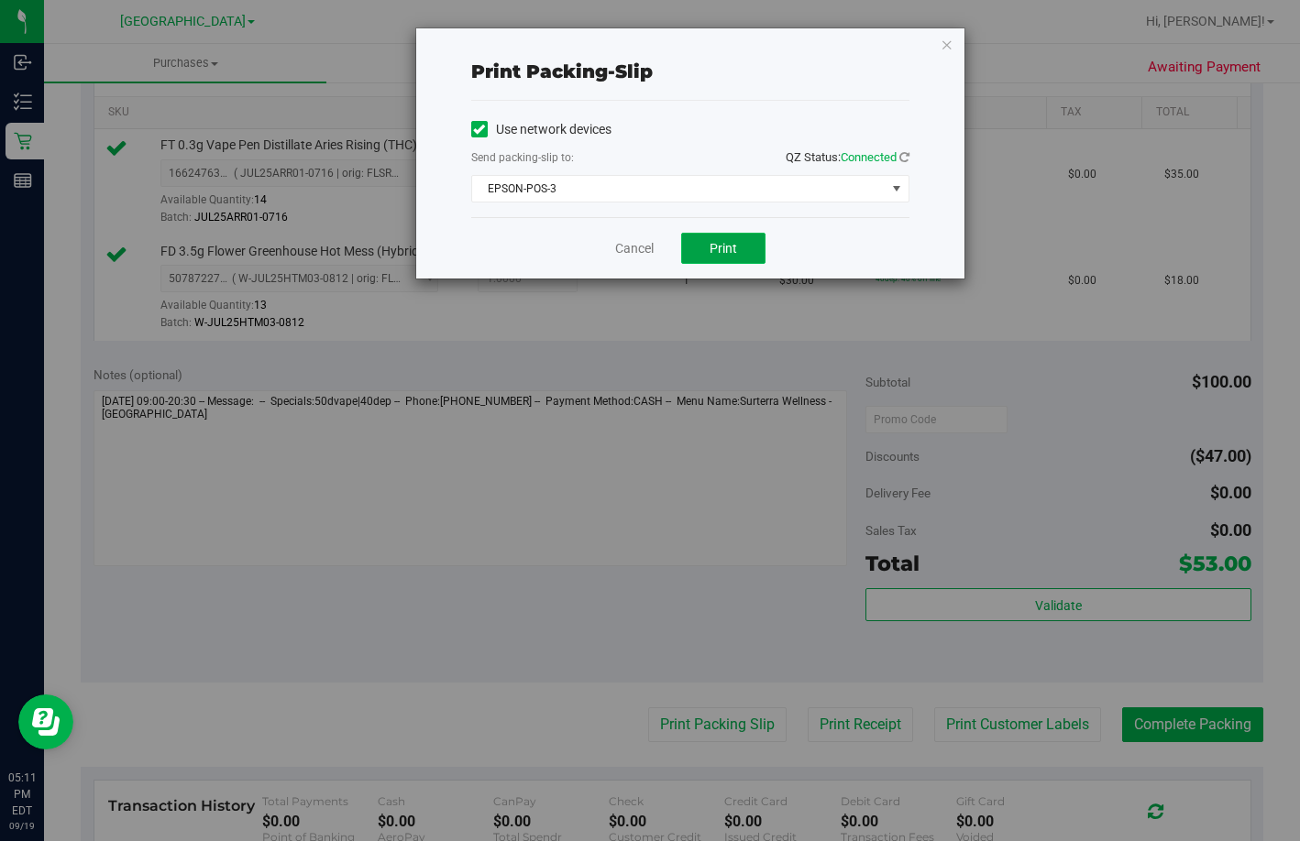
click at [712, 235] on button "Print" at bounding box center [723, 248] width 84 height 31
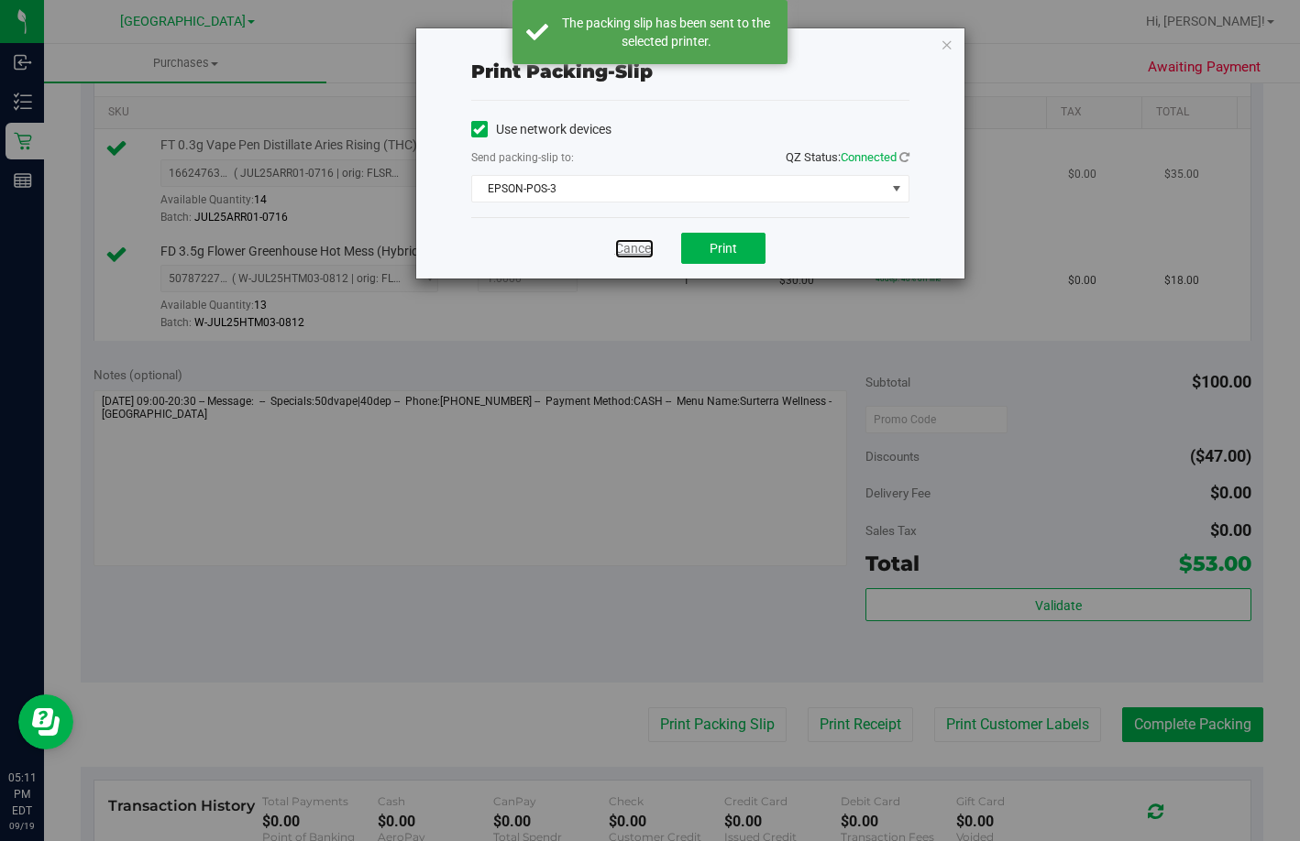
drag, startPoint x: 640, startPoint y: 245, endPoint x: 640, endPoint y: 233, distance: 11.9
click at [640, 242] on link "Cancel" at bounding box center [634, 248] width 38 height 19
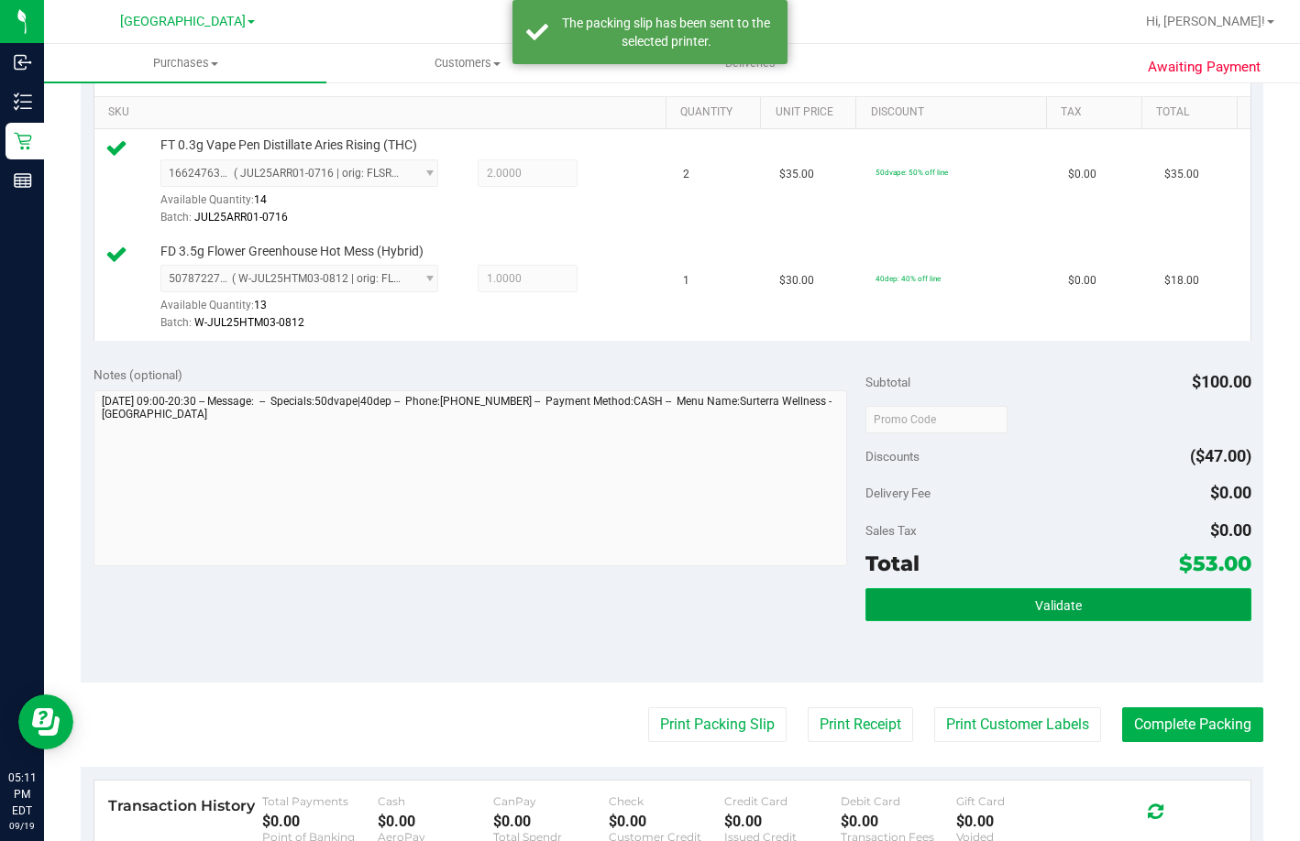
click at [994, 621] on button "Validate" at bounding box center [1058, 604] width 386 height 33
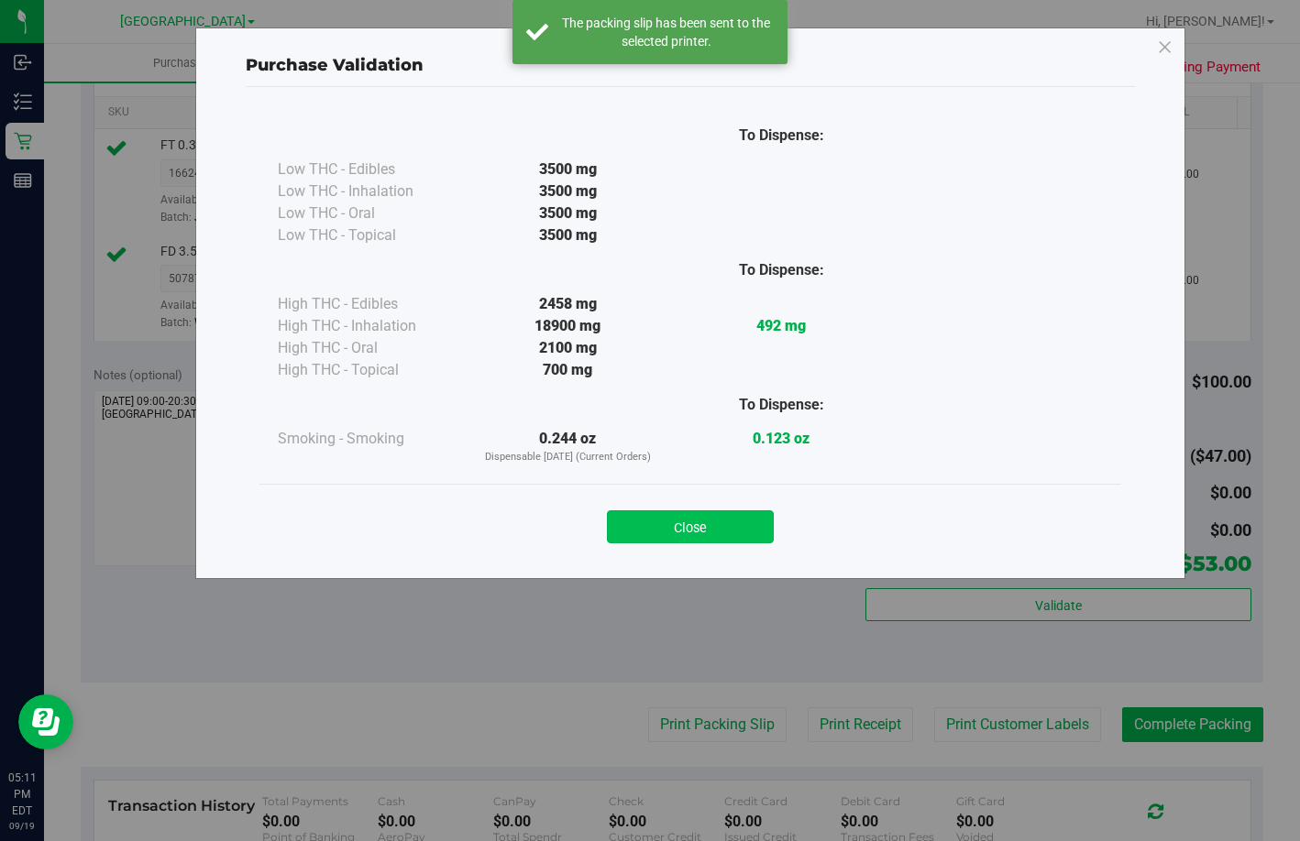
click at [686, 514] on button "Close" at bounding box center [690, 527] width 167 height 33
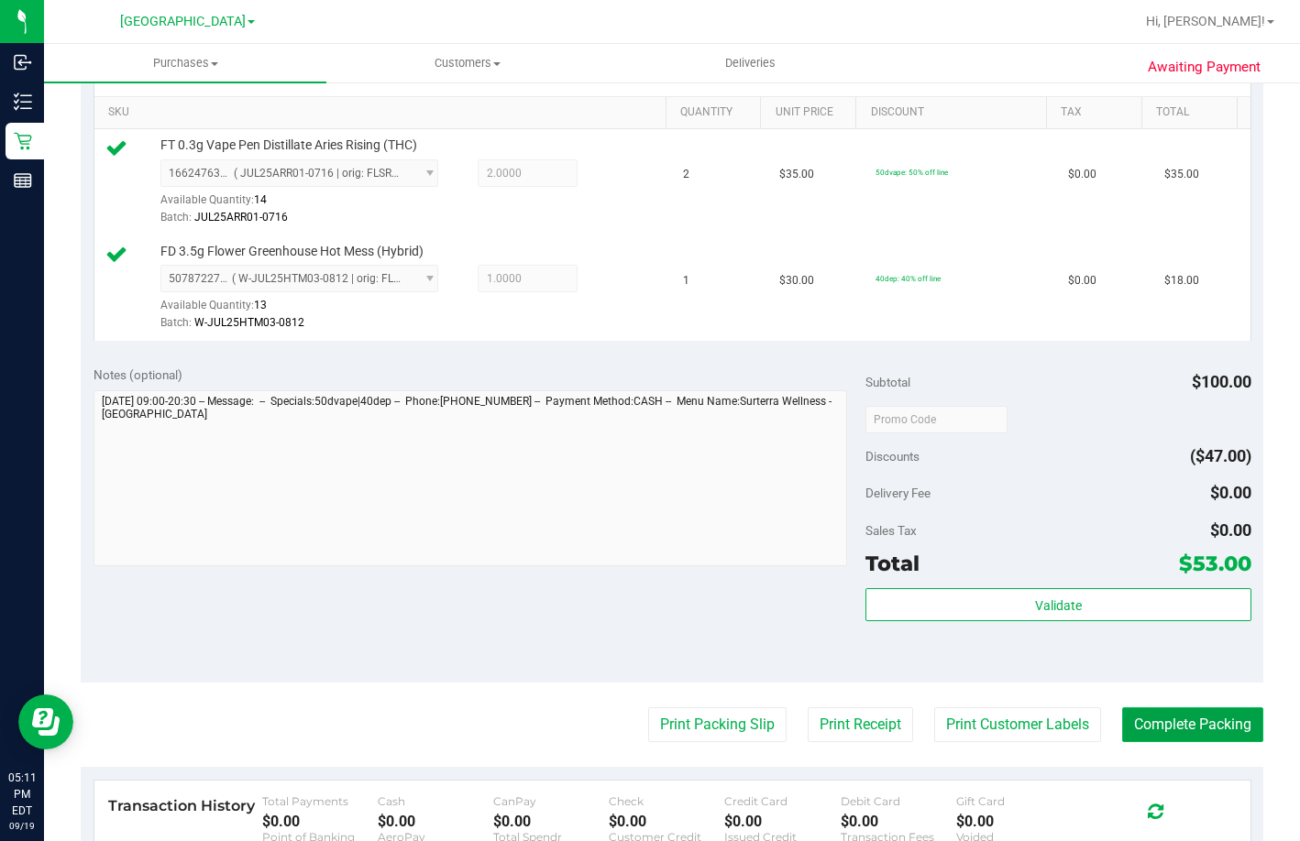
click at [1199, 742] on button "Complete Packing" at bounding box center [1192, 725] width 141 height 35
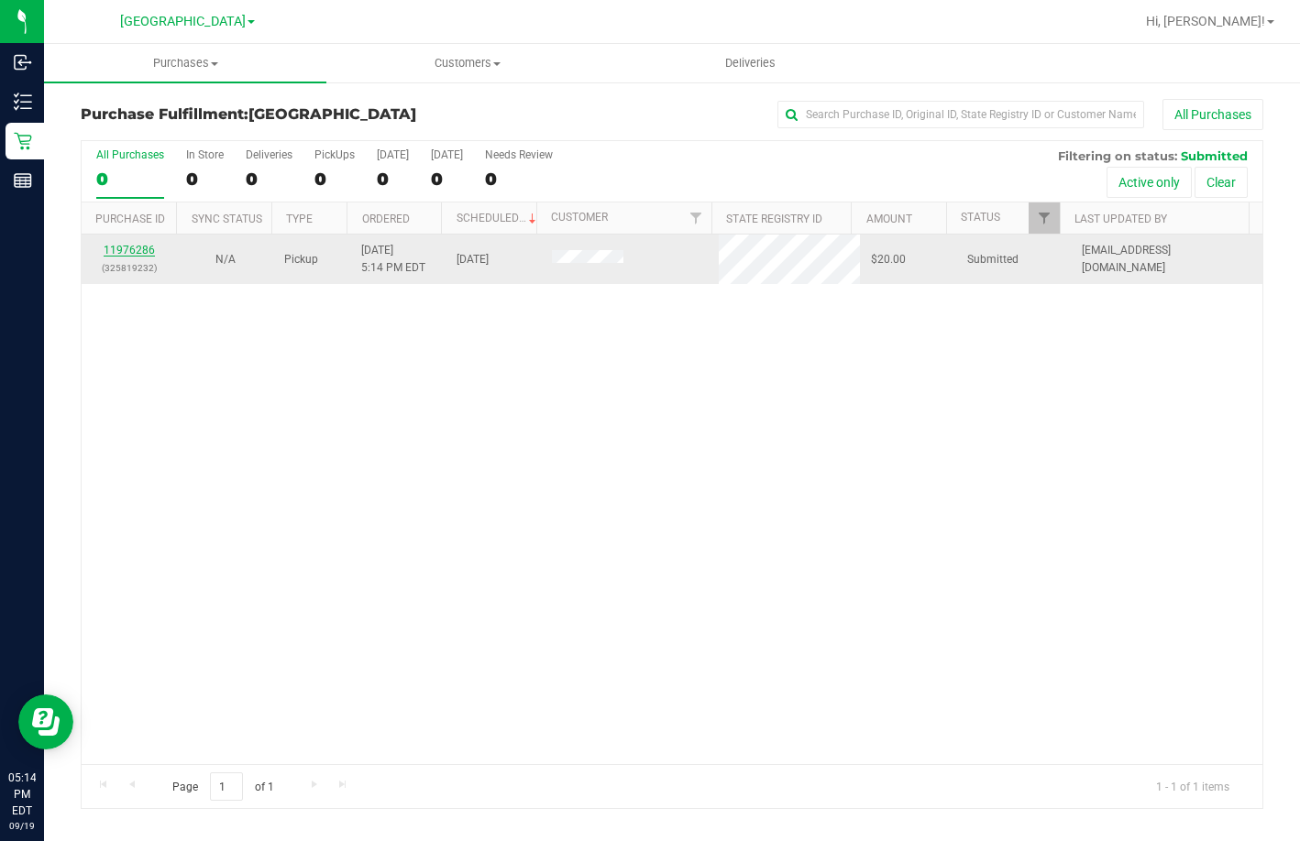
click at [138, 247] on link "11976286" at bounding box center [129, 250] width 51 height 13
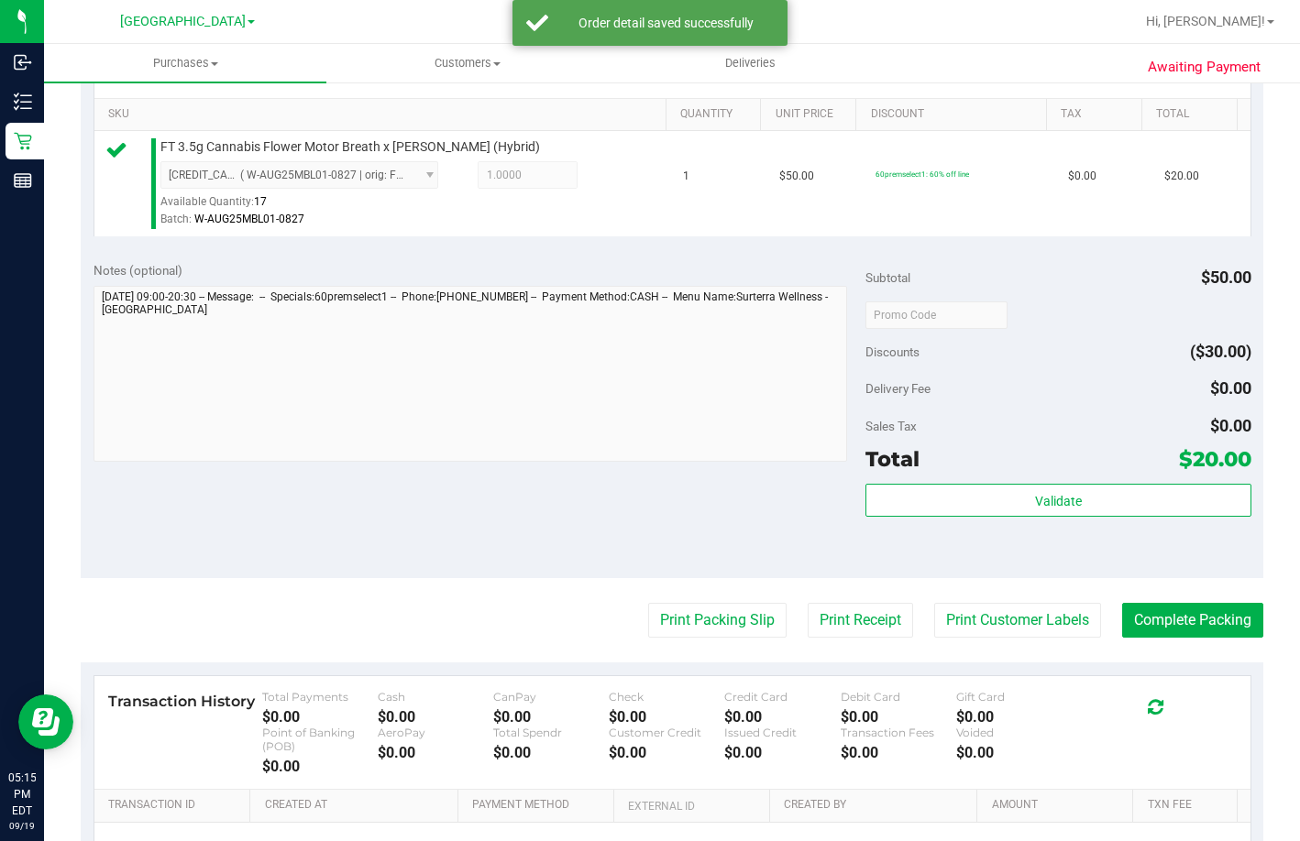
scroll to position [458, 0]
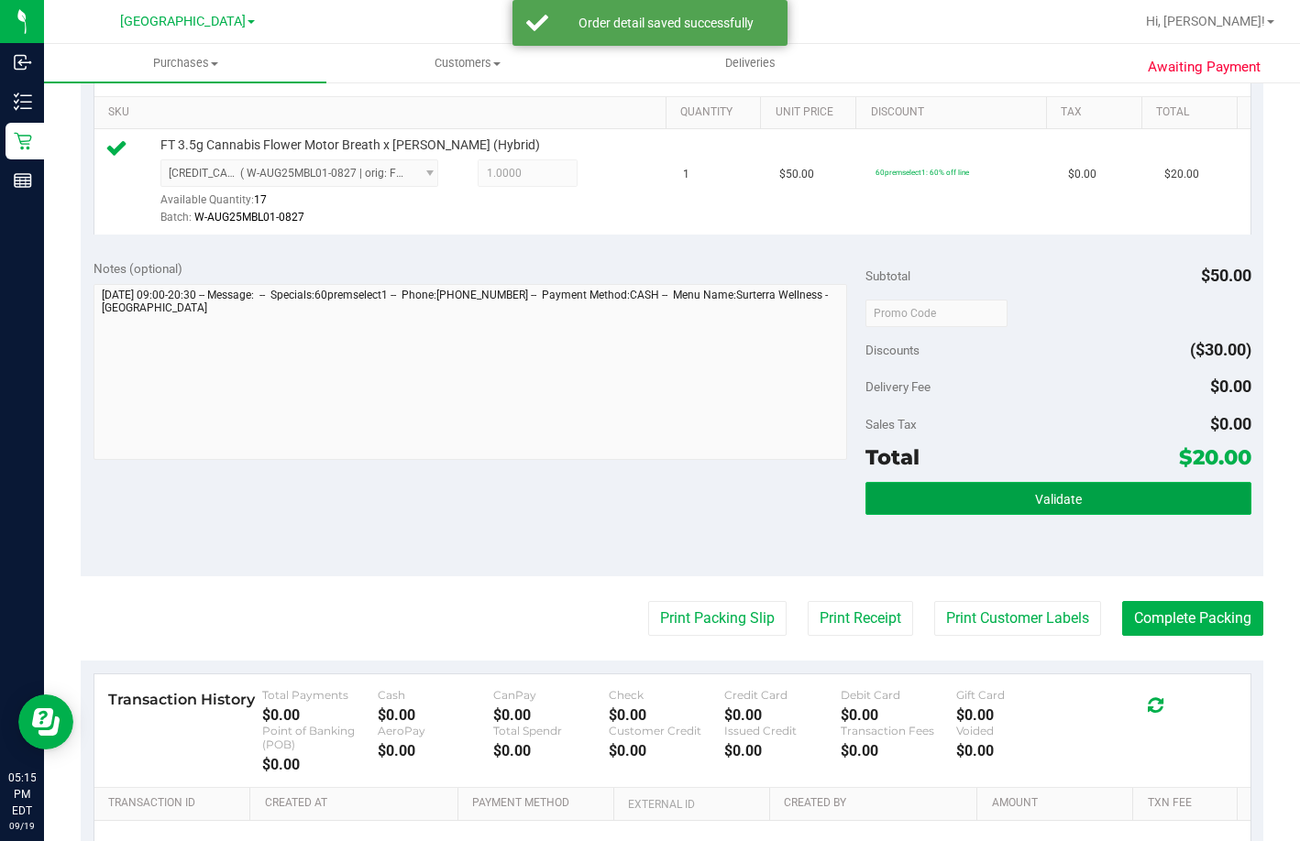
click at [930, 515] on button "Validate" at bounding box center [1058, 498] width 386 height 33
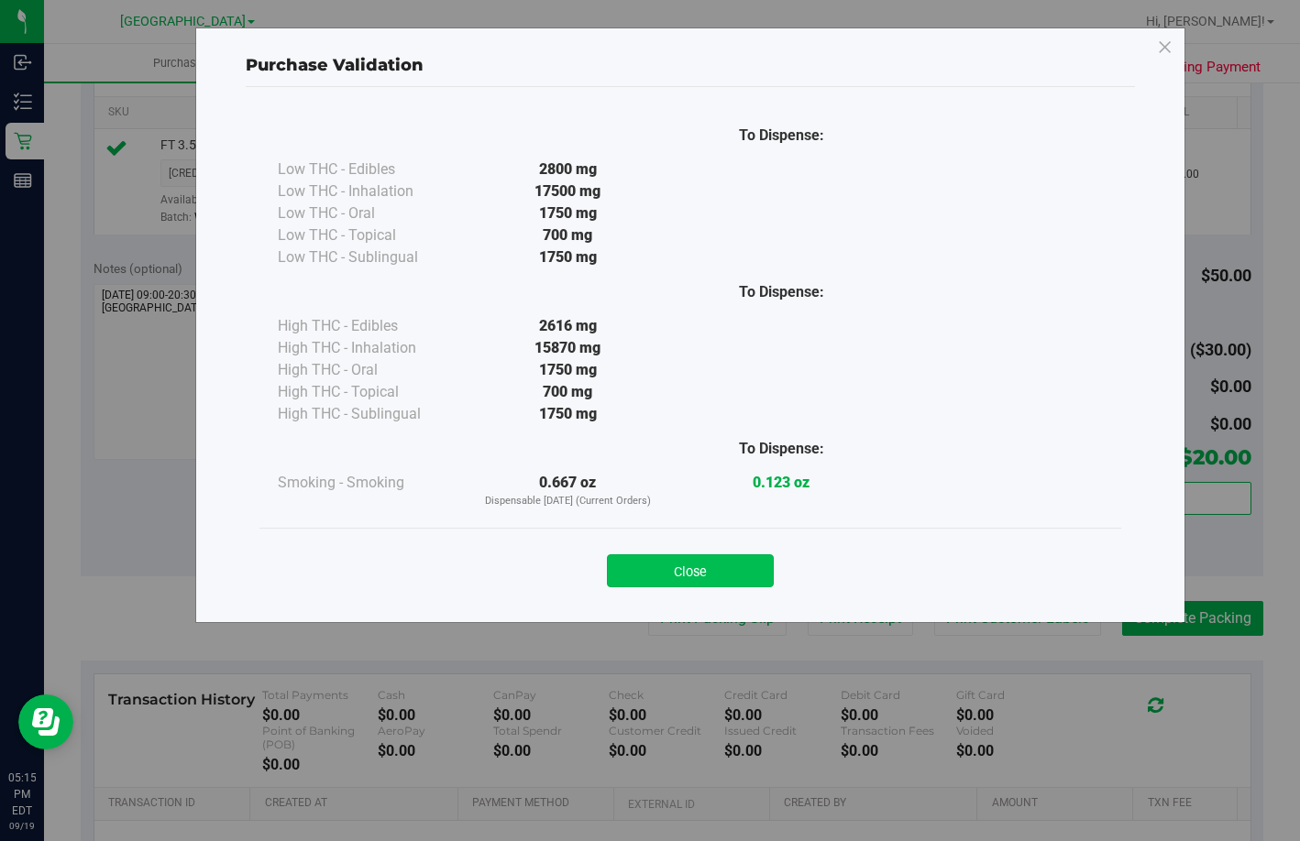
click at [686, 566] on button "Close" at bounding box center [690, 571] width 167 height 33
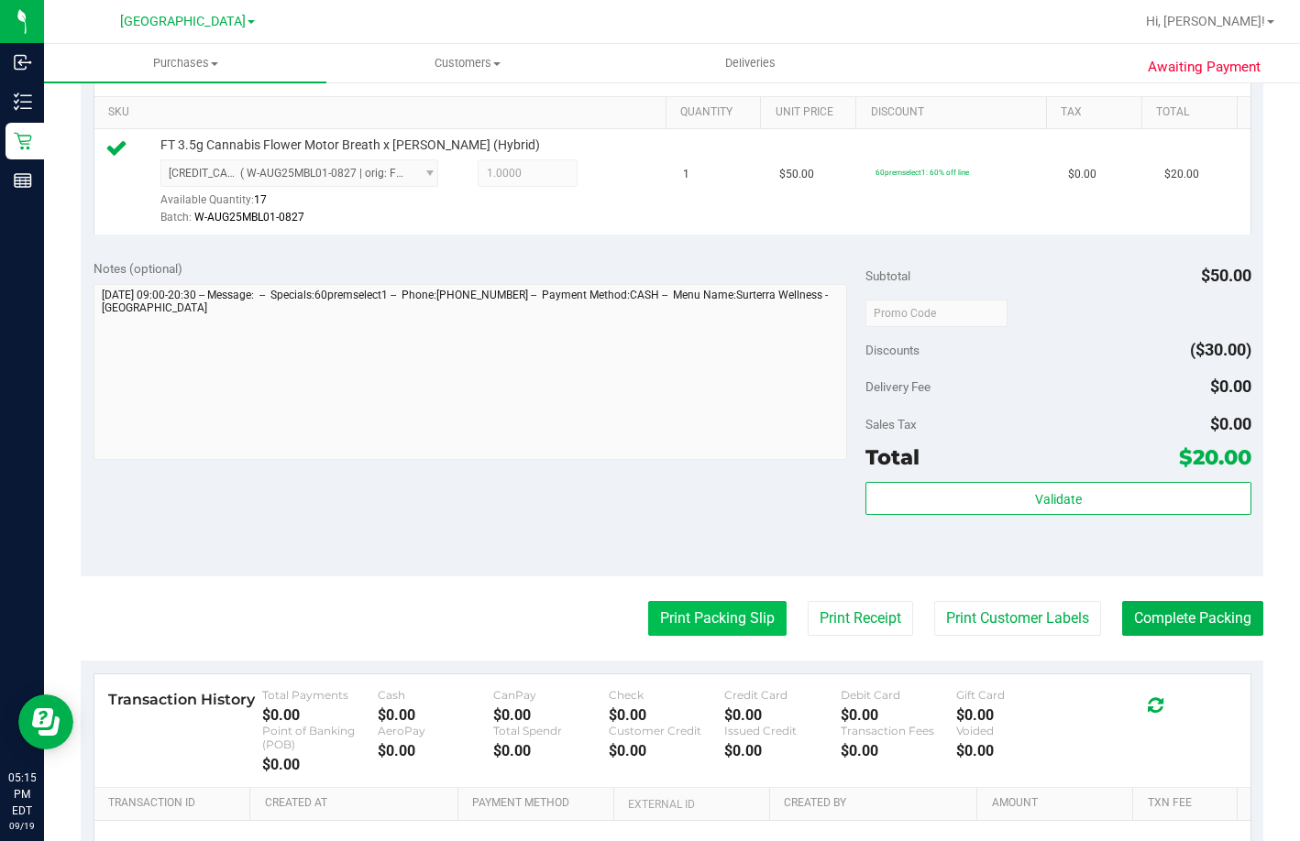
click at [700, 636] on button "Print Packing Slip" at bounding box center [717, 618] width 138 height 35
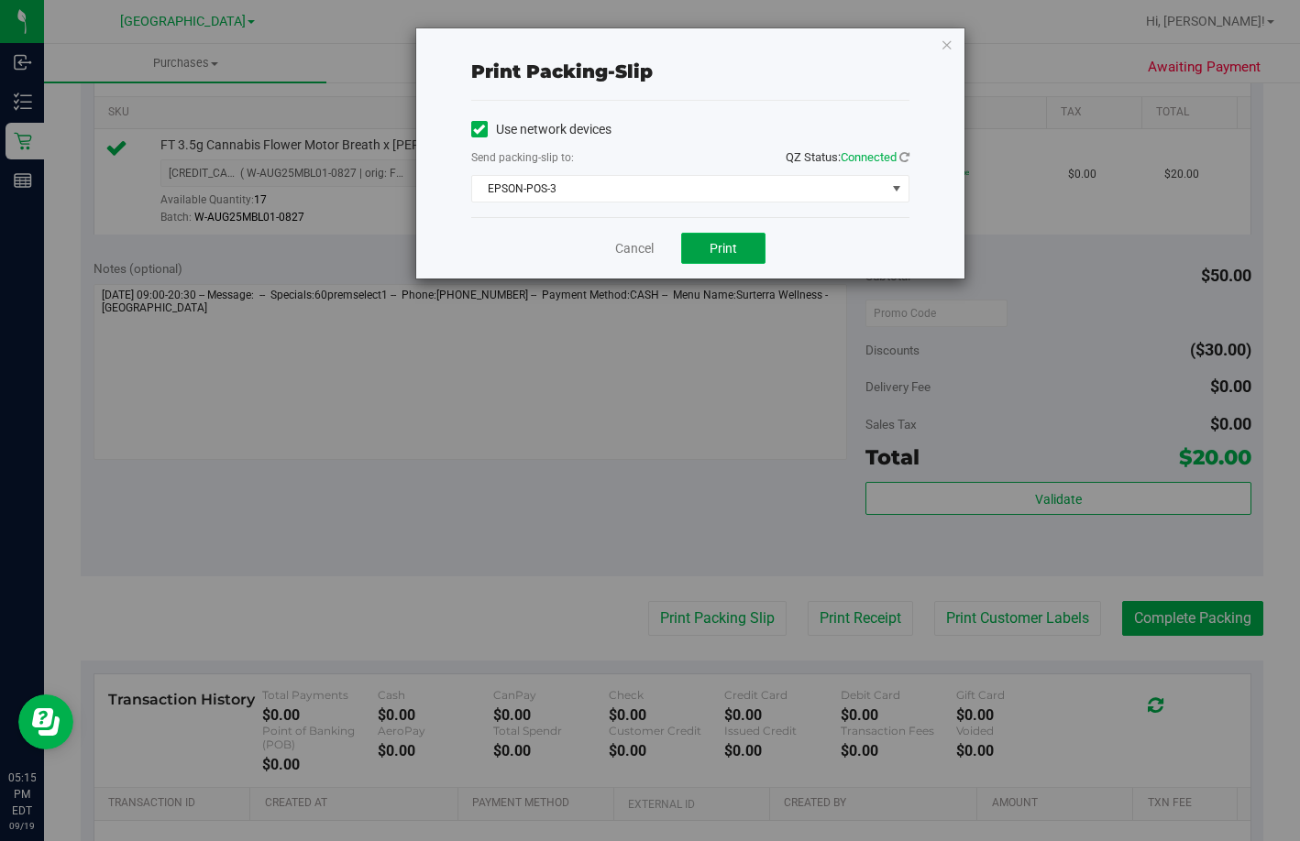
click at [712, 249] on span "Print" at bounding box center [722, 248] width 27 height 15
click at [634, 251] on link "Cancel" at bounding box center [634, 248] width 38 height 19
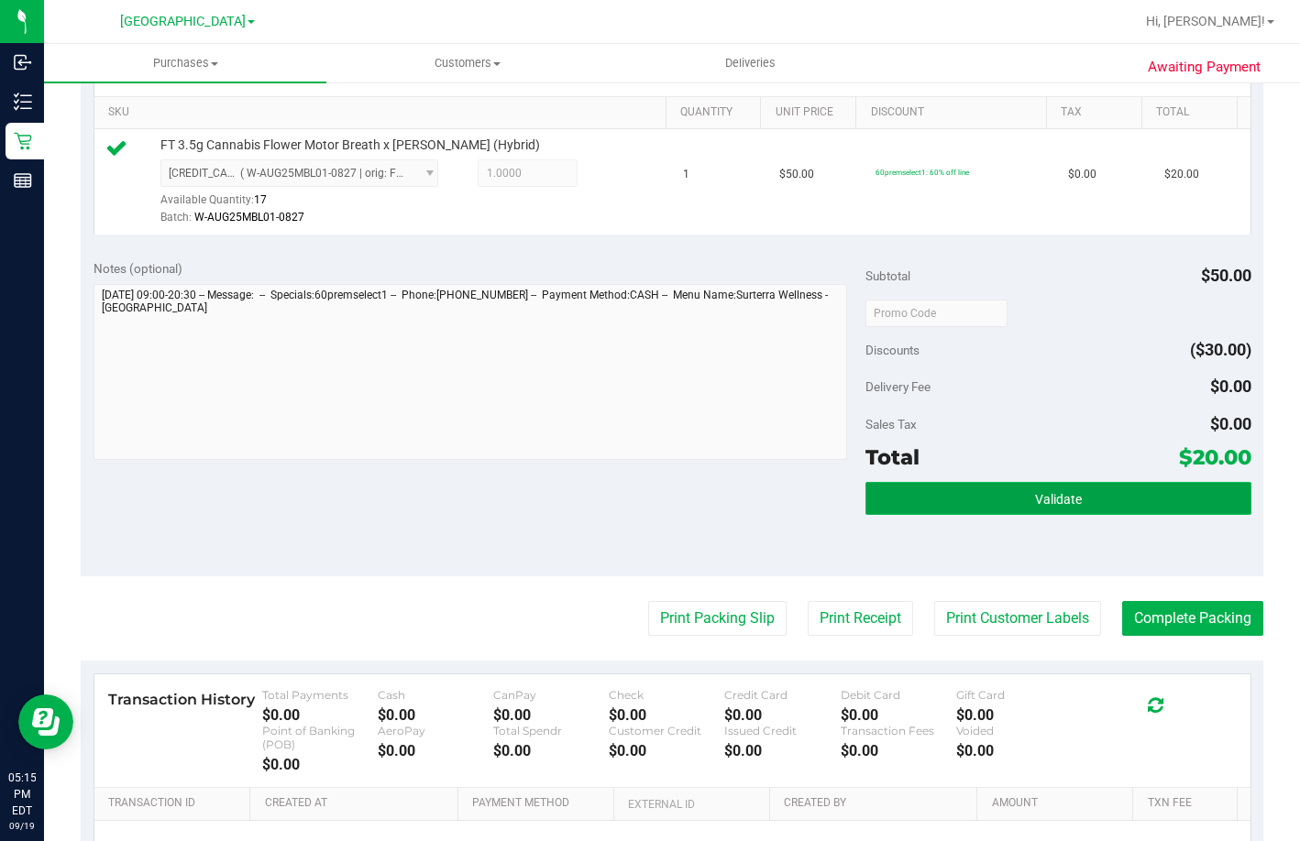
click at [999, 515] on button "Validate" at bounding box center [1058, 498] width 386 height 33
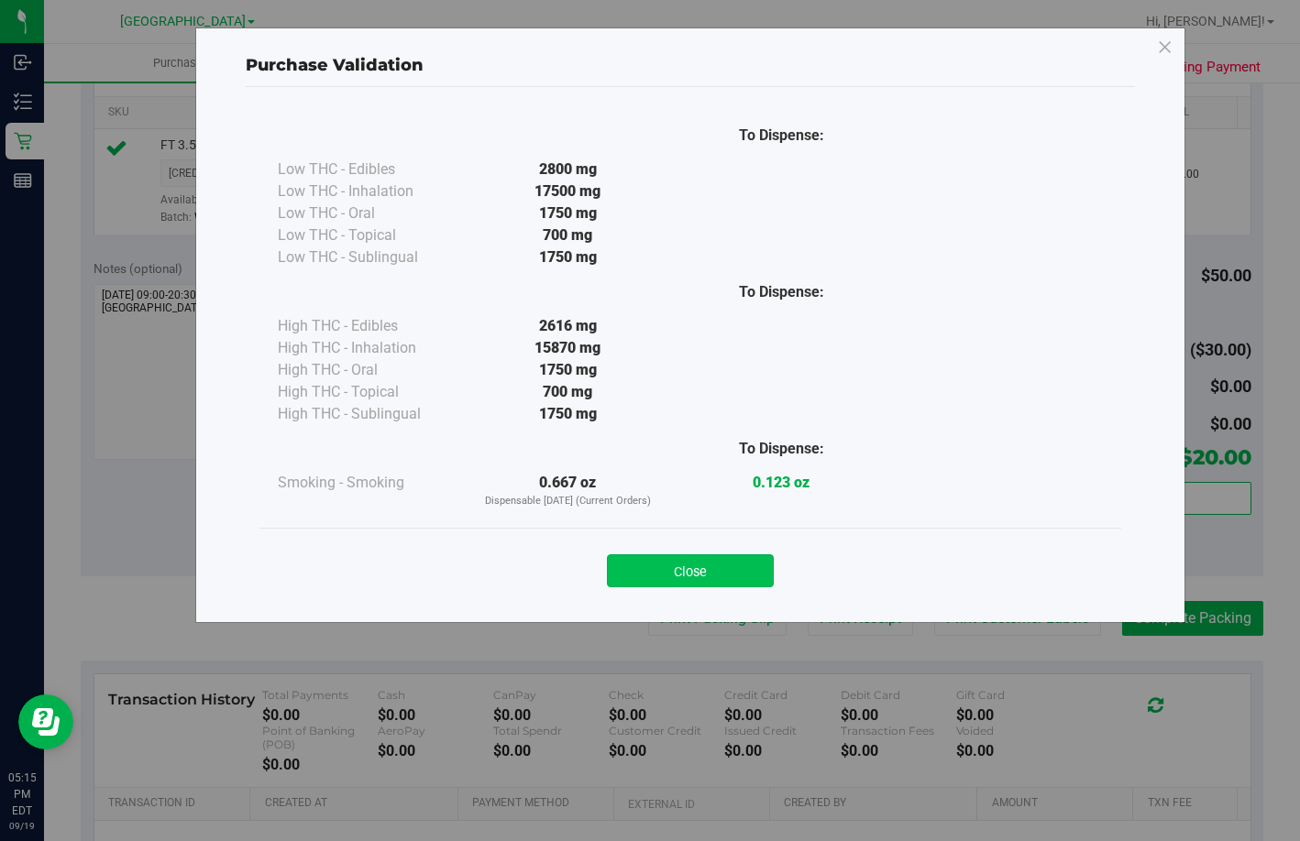
click at [697, 563] on button "Close" at bounding box center [690, 571] width 167 height 33
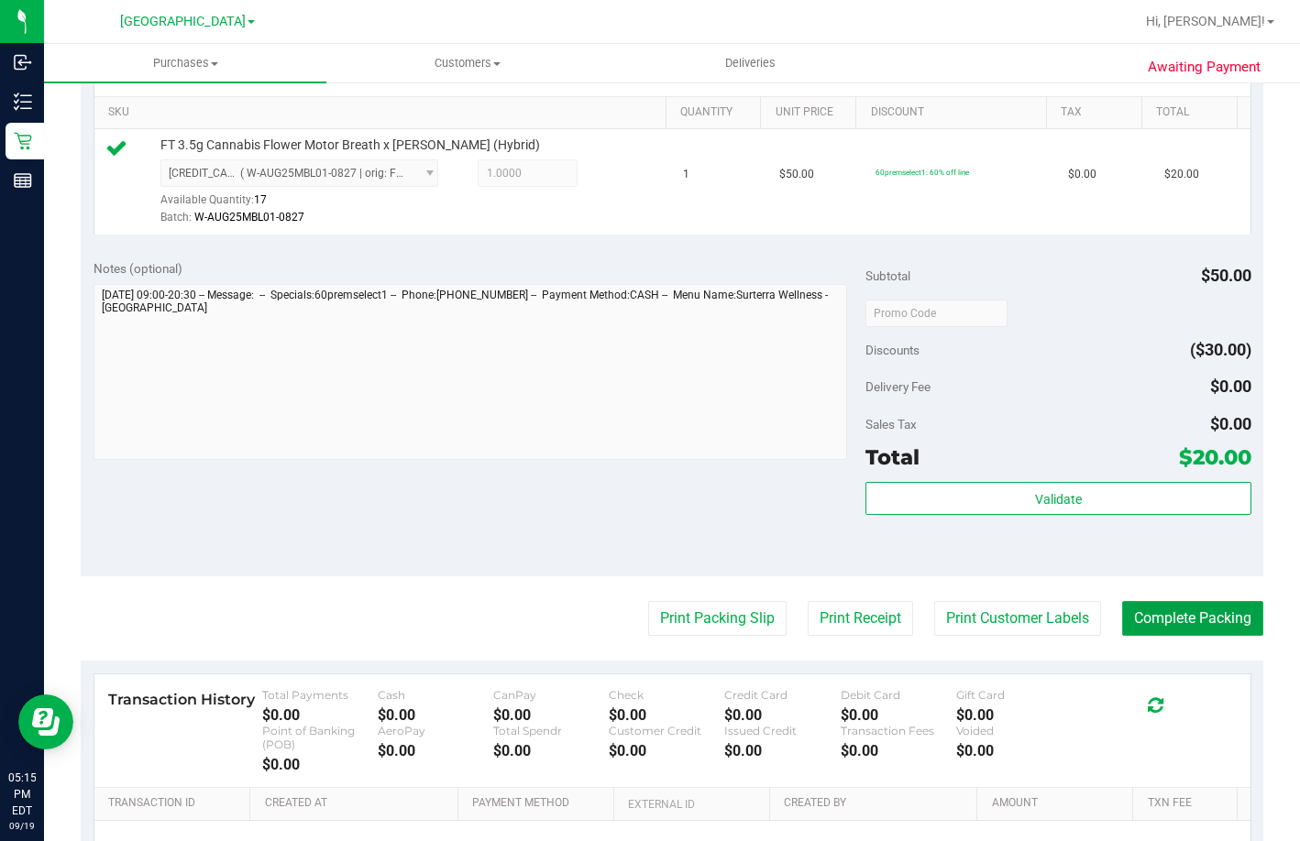
drag, startPoint x: 1161, startPoint y: 631, endPoint x: 1174, endPoint y: 644, distance: 18.8
click at [1165, 636] on button "Complete Packing" at bounding box center [1192, 618] width 141 height 35
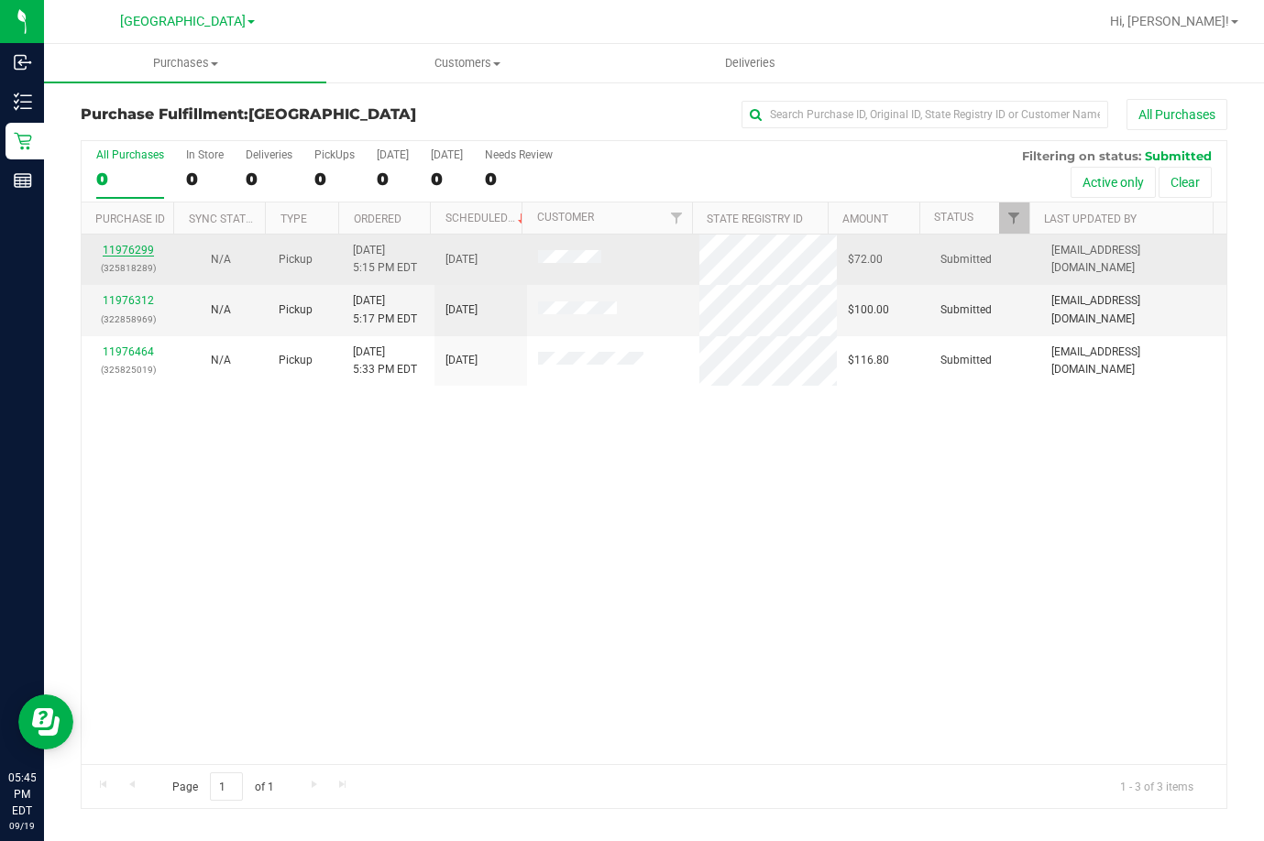
click at [132, 247] on link "11976299" at bounding box center [128, 250] width 51 height 13
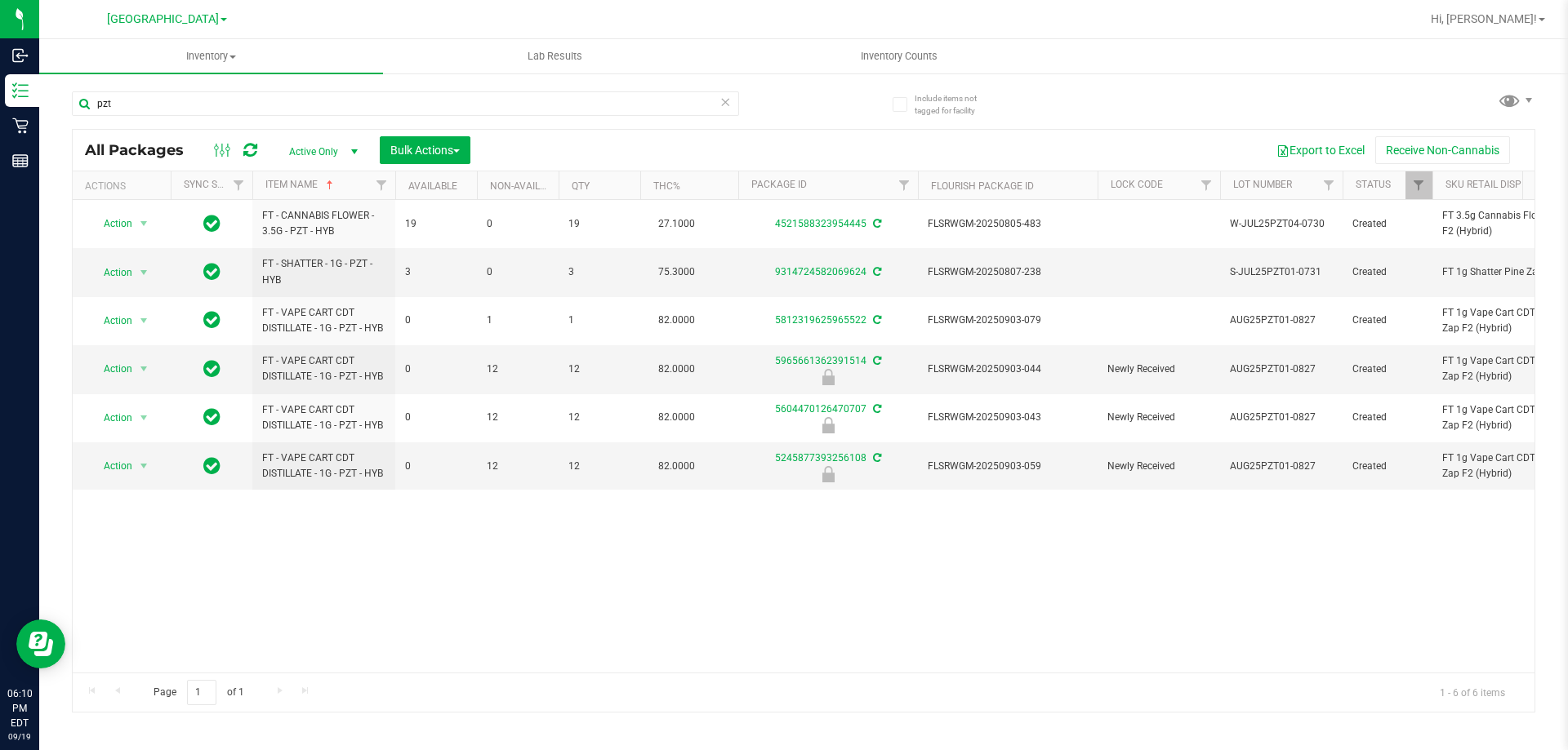
type input "pzt"
click at [1010, 371] on span "FLSRWGM-20250903-044" at bounding box center [1008, 369] width 160 height 15
click at [139, 372] on span "select" at bounding box center [143, 369] width 13 height 13
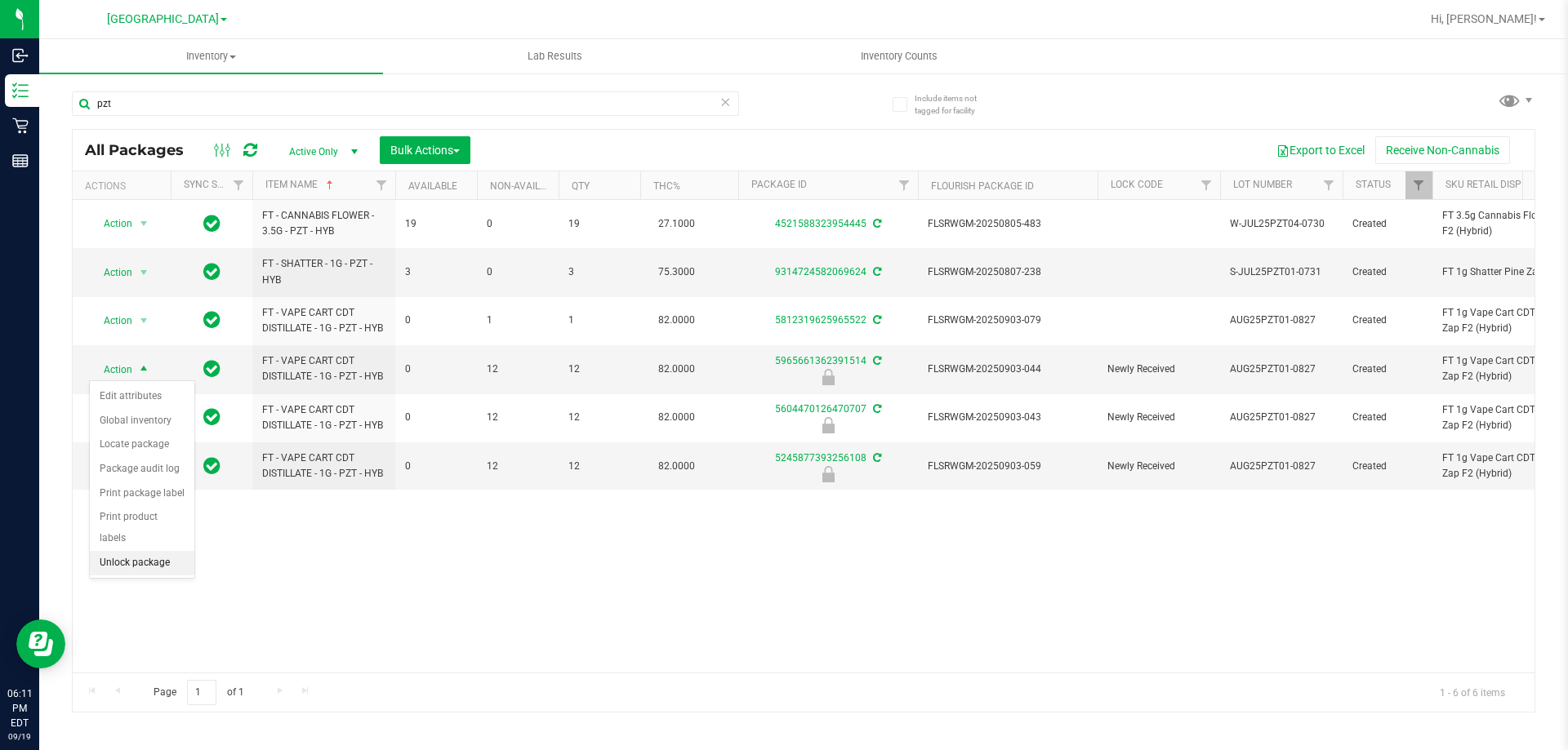
click at [136, 551] on li "Unlock package" at bounding box center [142, 563] width 104 height 24
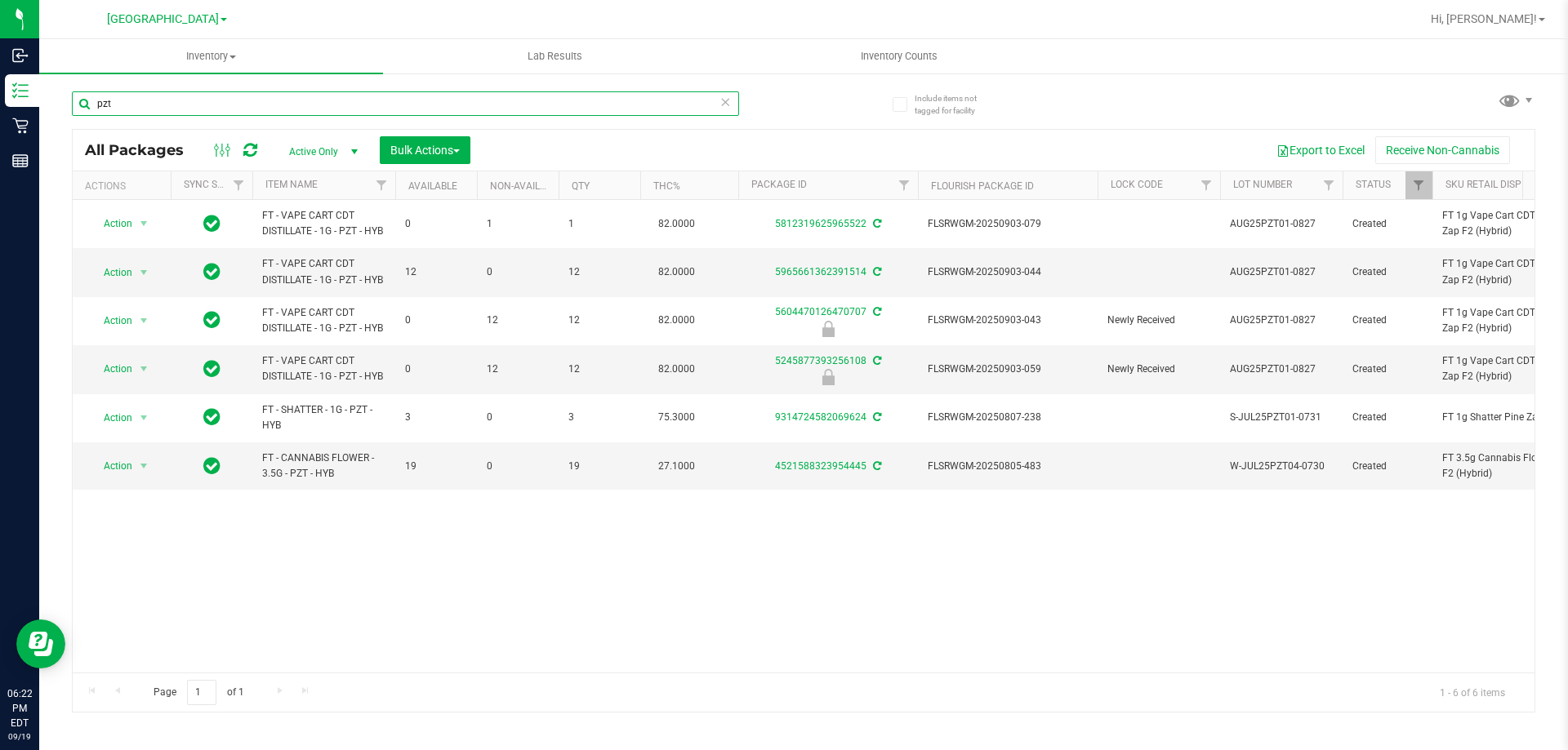
click at [252, 96] on input "pzt" at bounding box center [405, 103] width 667 height 24
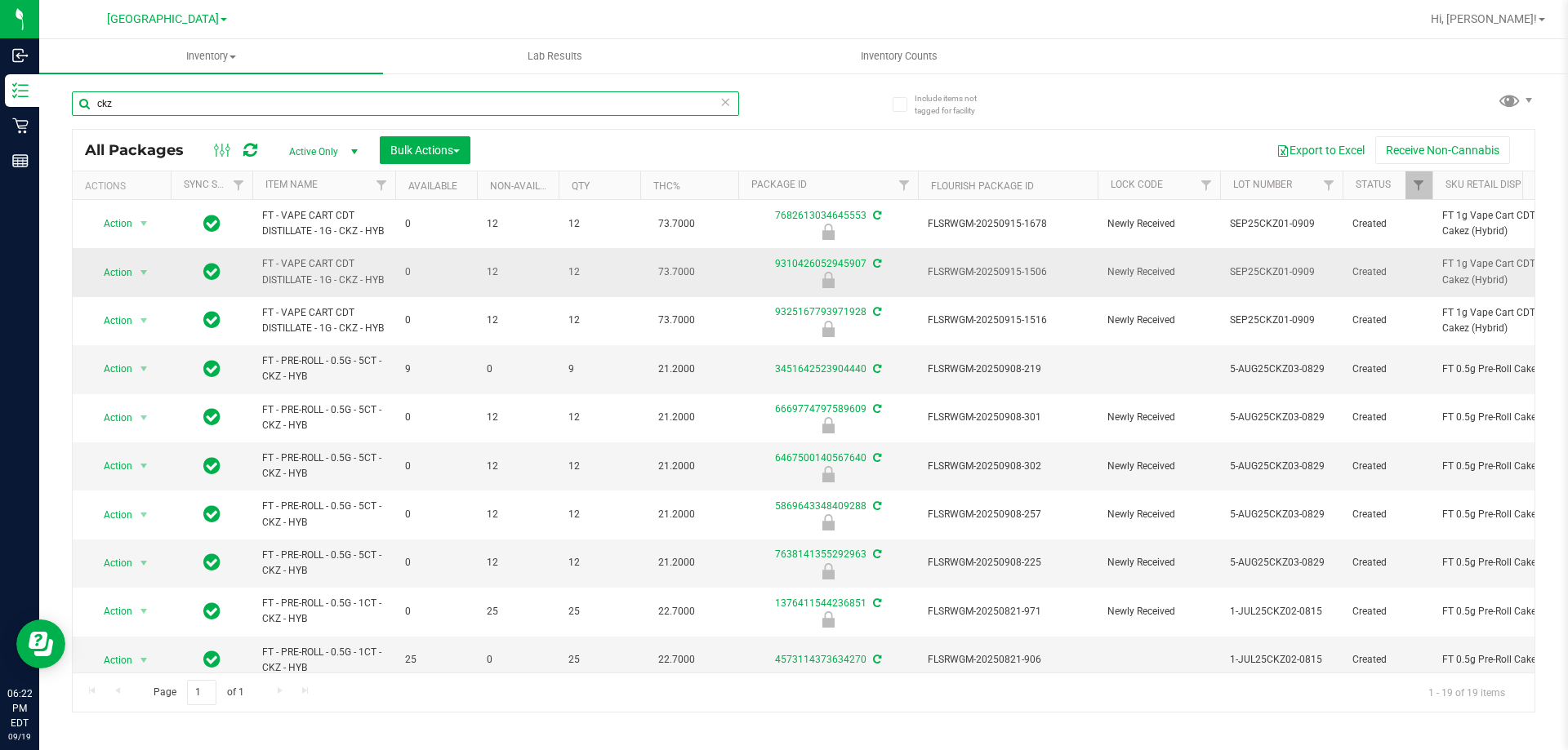
type input "ckz"
click at [1007, 280] on span "FLSRWGM-20250915-1506" at bounding box center [1008, 272] width 160 height 15
click at [125, 284] on span "Action" at bounding box center [110, 273] width 44 height 23
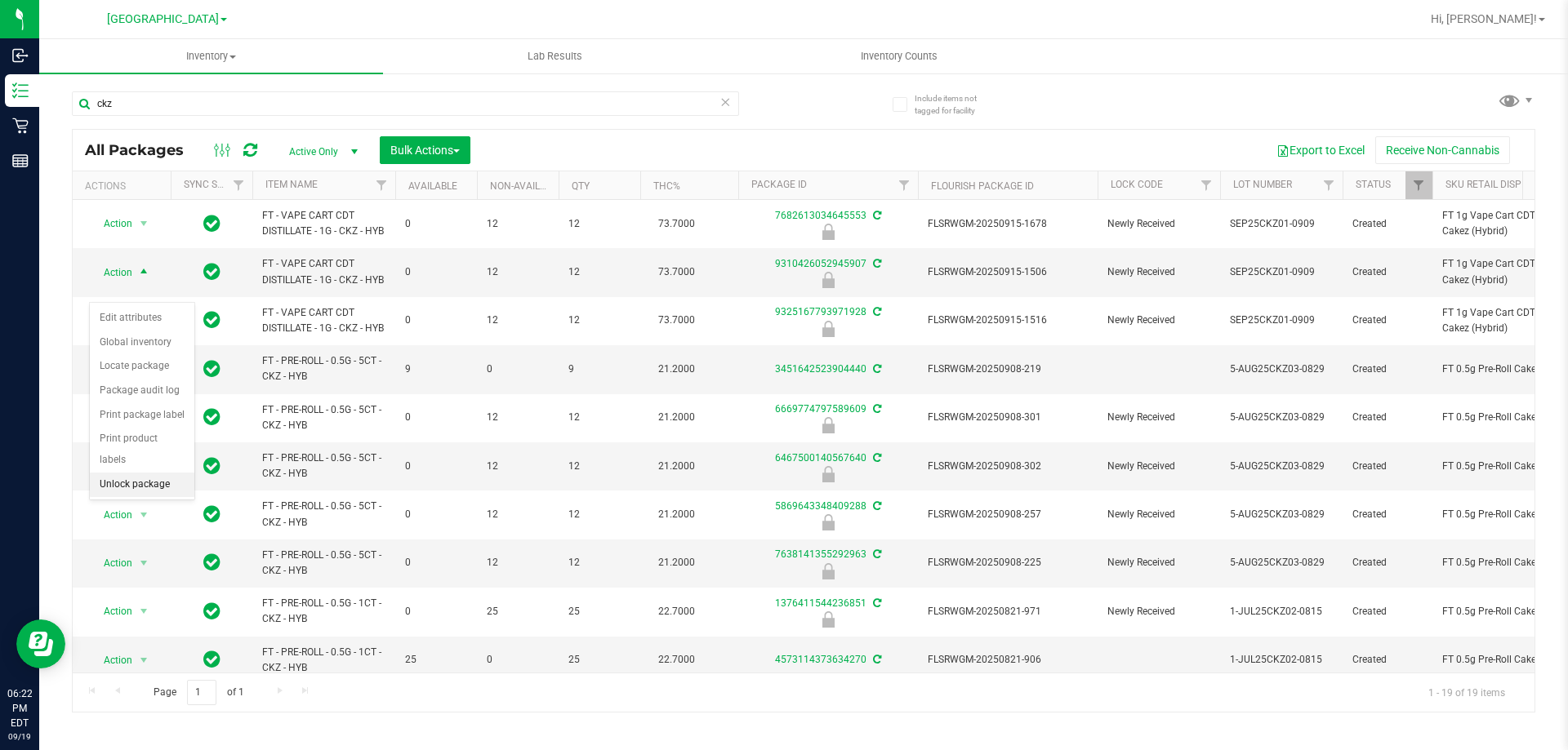
click at [158, 473] on li "Unlock package" at bounding box center [142, 485] width 104 height 24
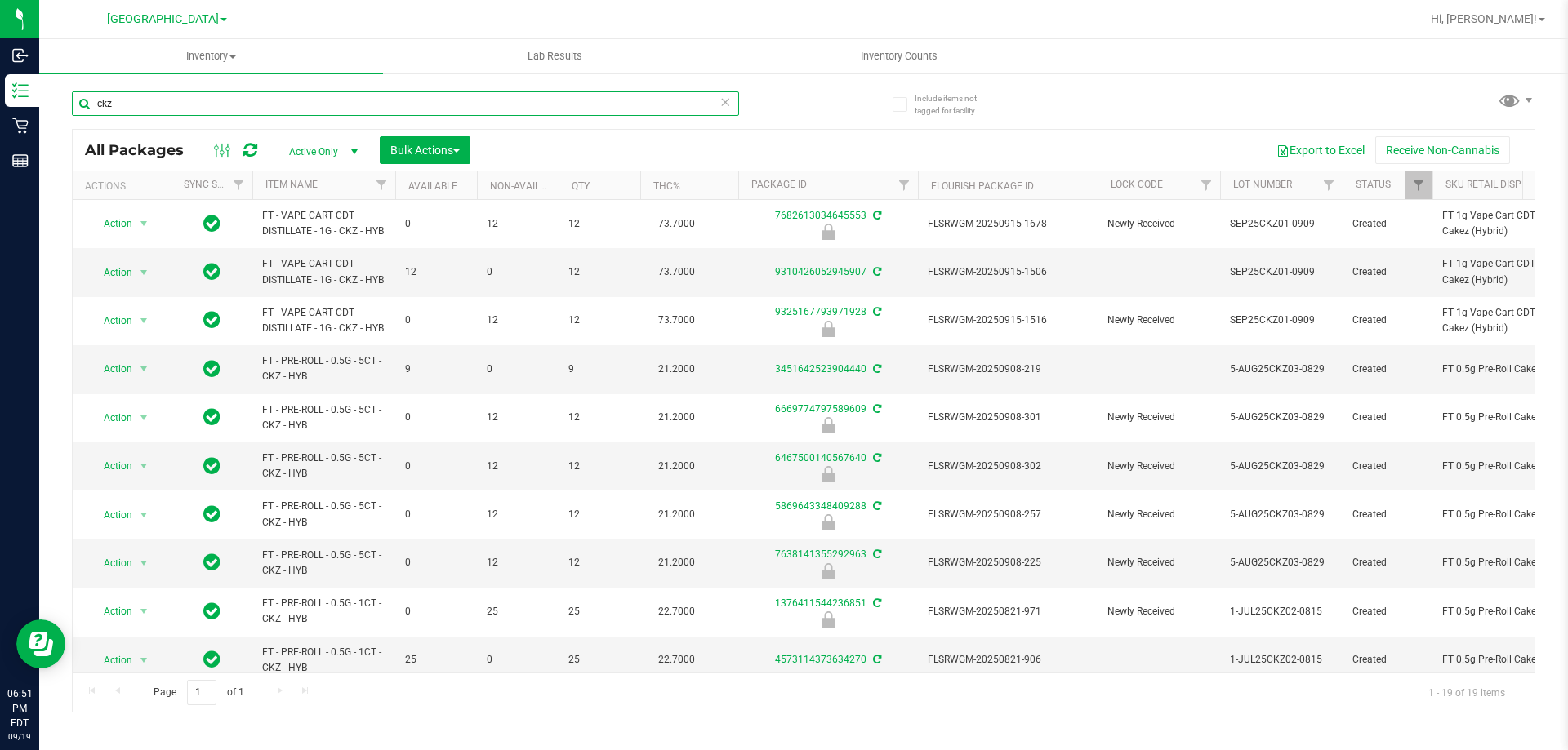
click at [371, 108] on input "ckz" at bounding box center [405, 103] width 667 height 24
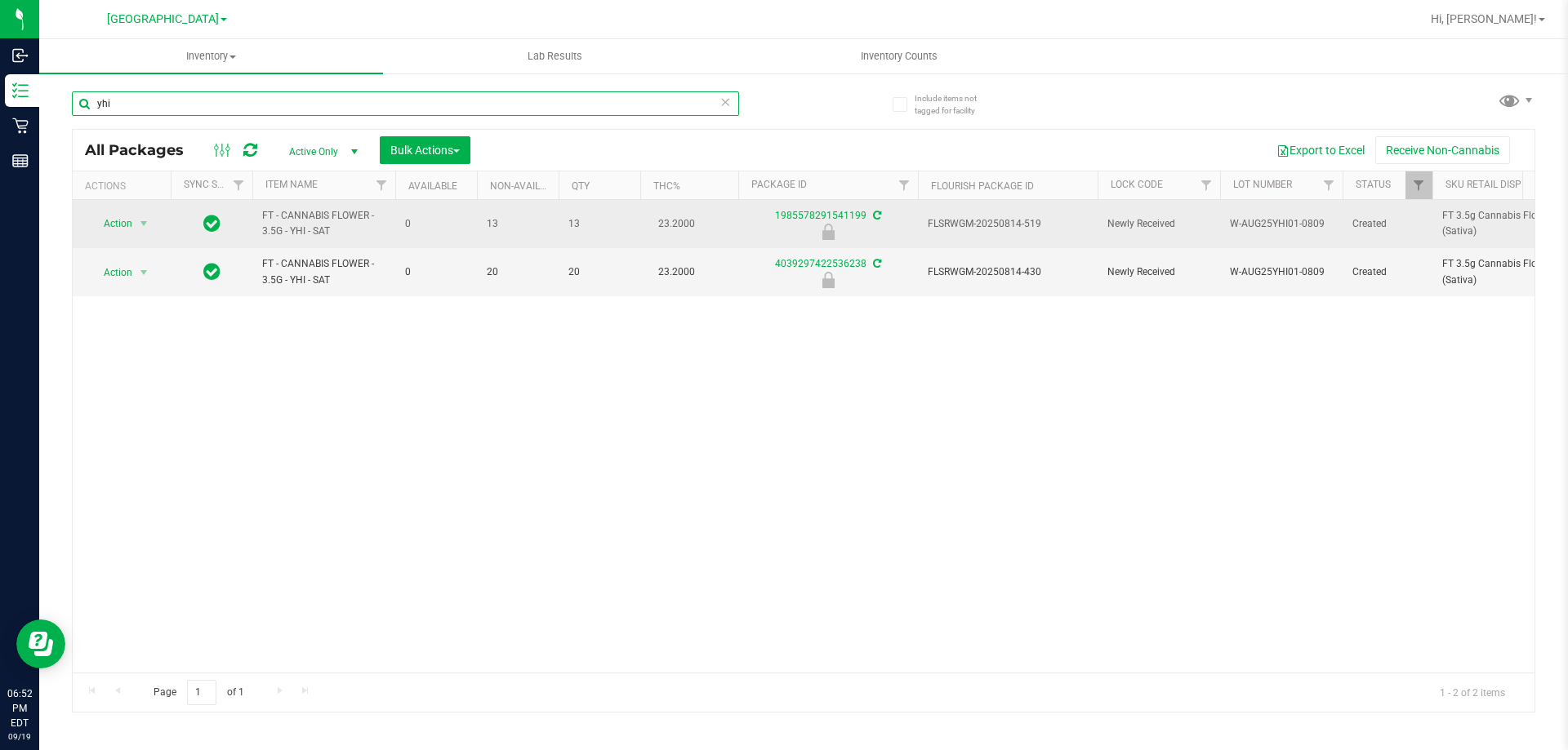
type input "yhi"
click at [976, 219] on span "FLSRWGM-20250814-519" at bounding box center [1008, 224] width 160 height 15
click at [125, 218] on span "Action" at bounding box center [110, 224] width 44 height 23
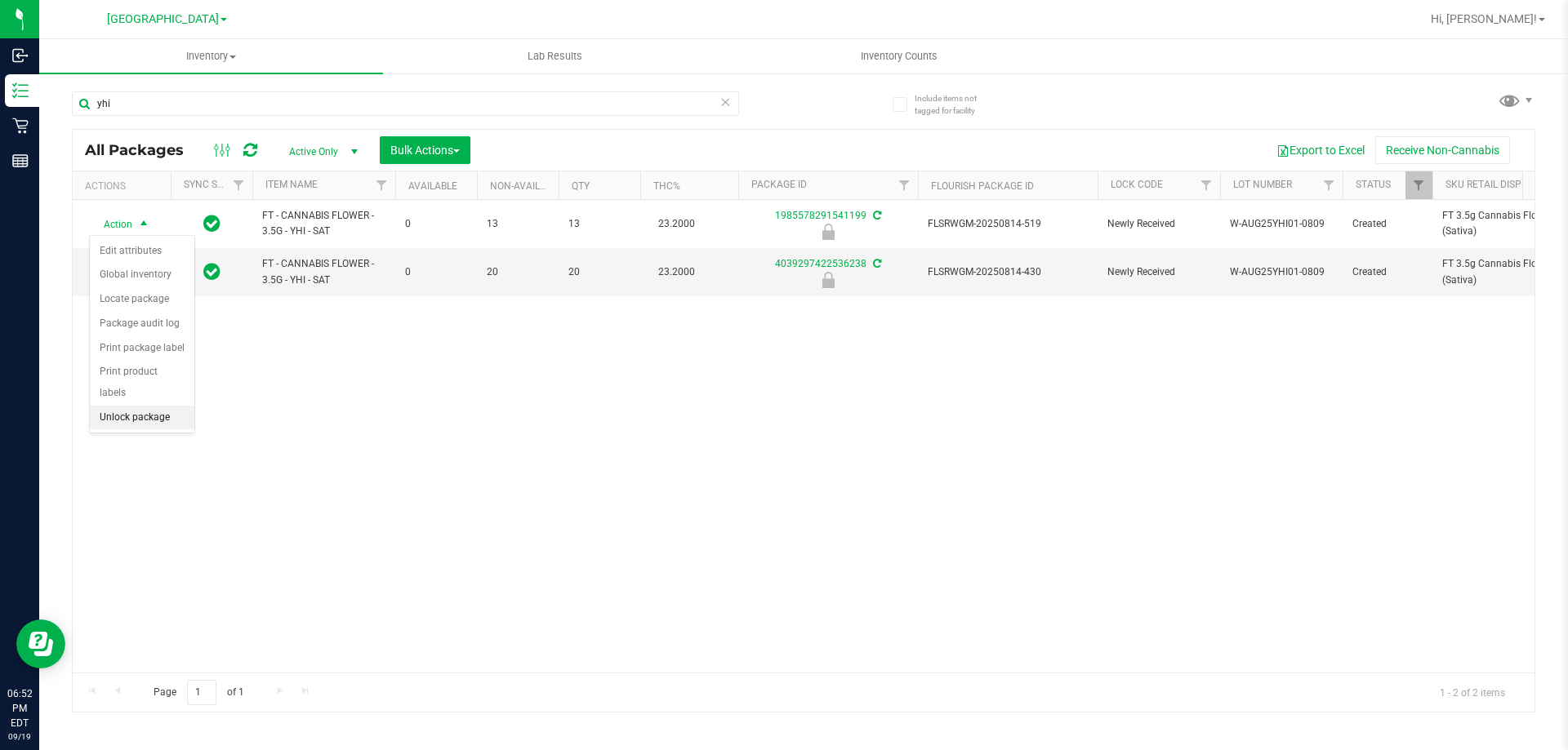
click at [157, 406] on li "Unlock package" at bounding box center [142, 418] width 104 height 24
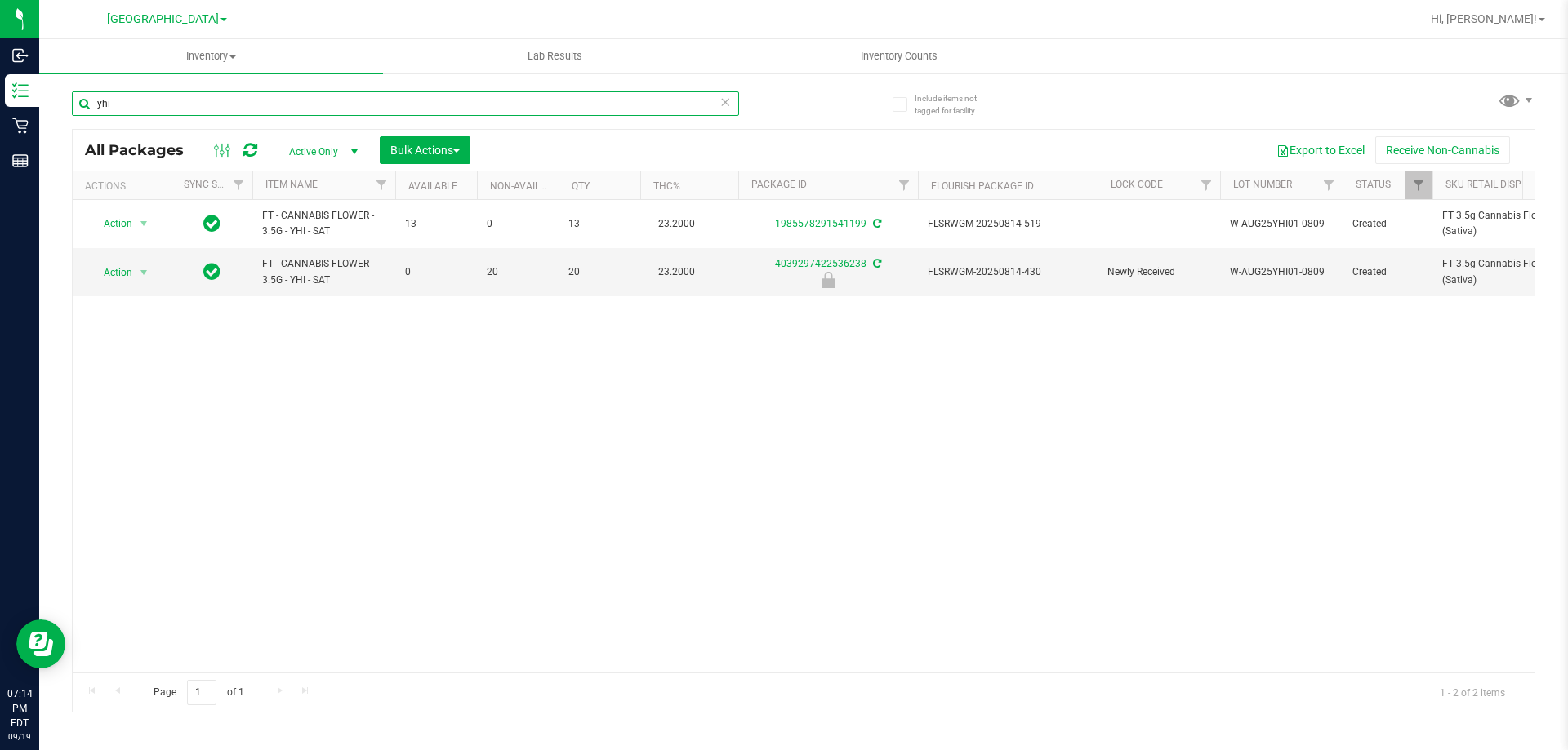
click at [348, 105] on input "yhi" at bounding box center [405, 103] width 667 height 24
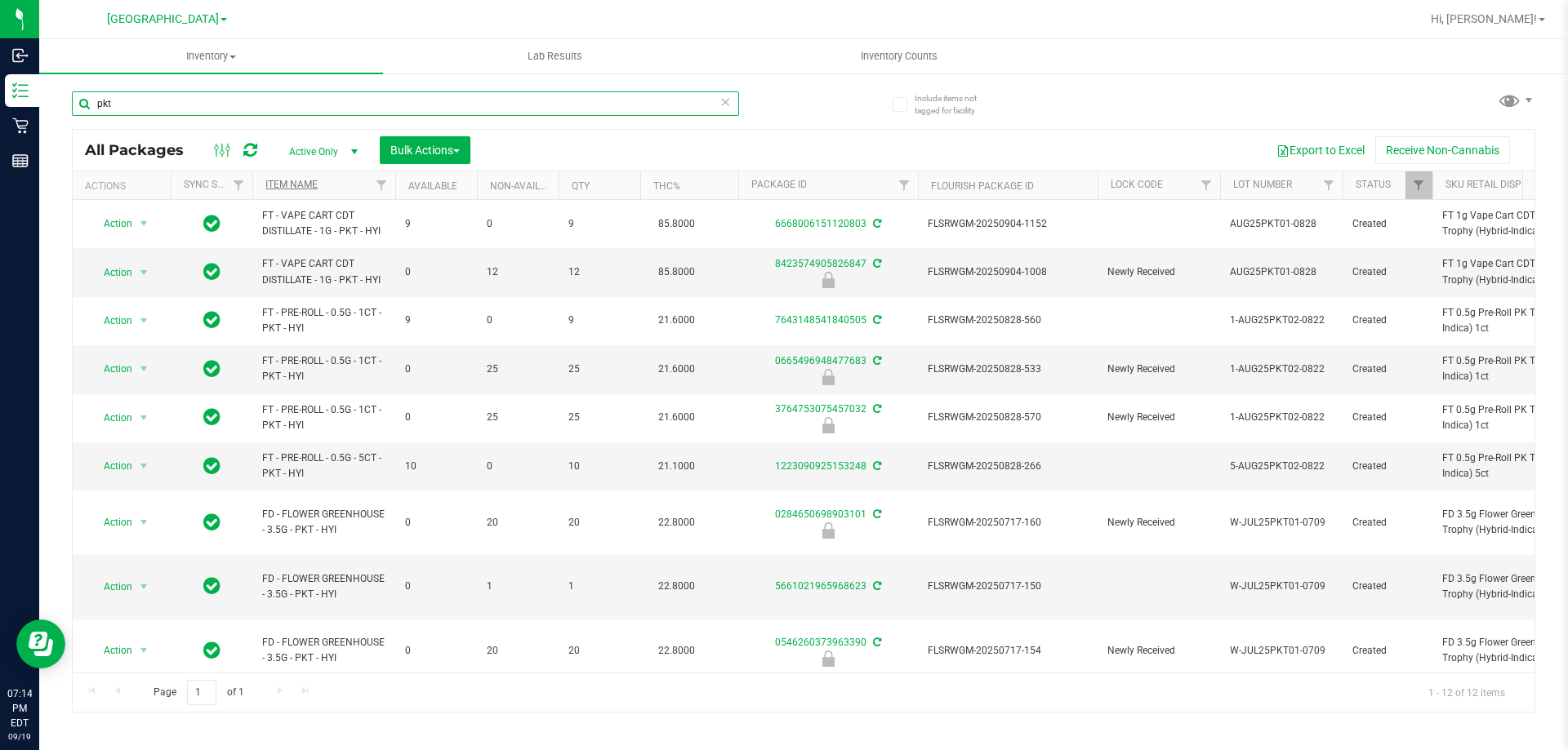
type input "pkt"
click at [303, 181] on link "Item Name" at bounding box center [291, 184] width 53 height 12
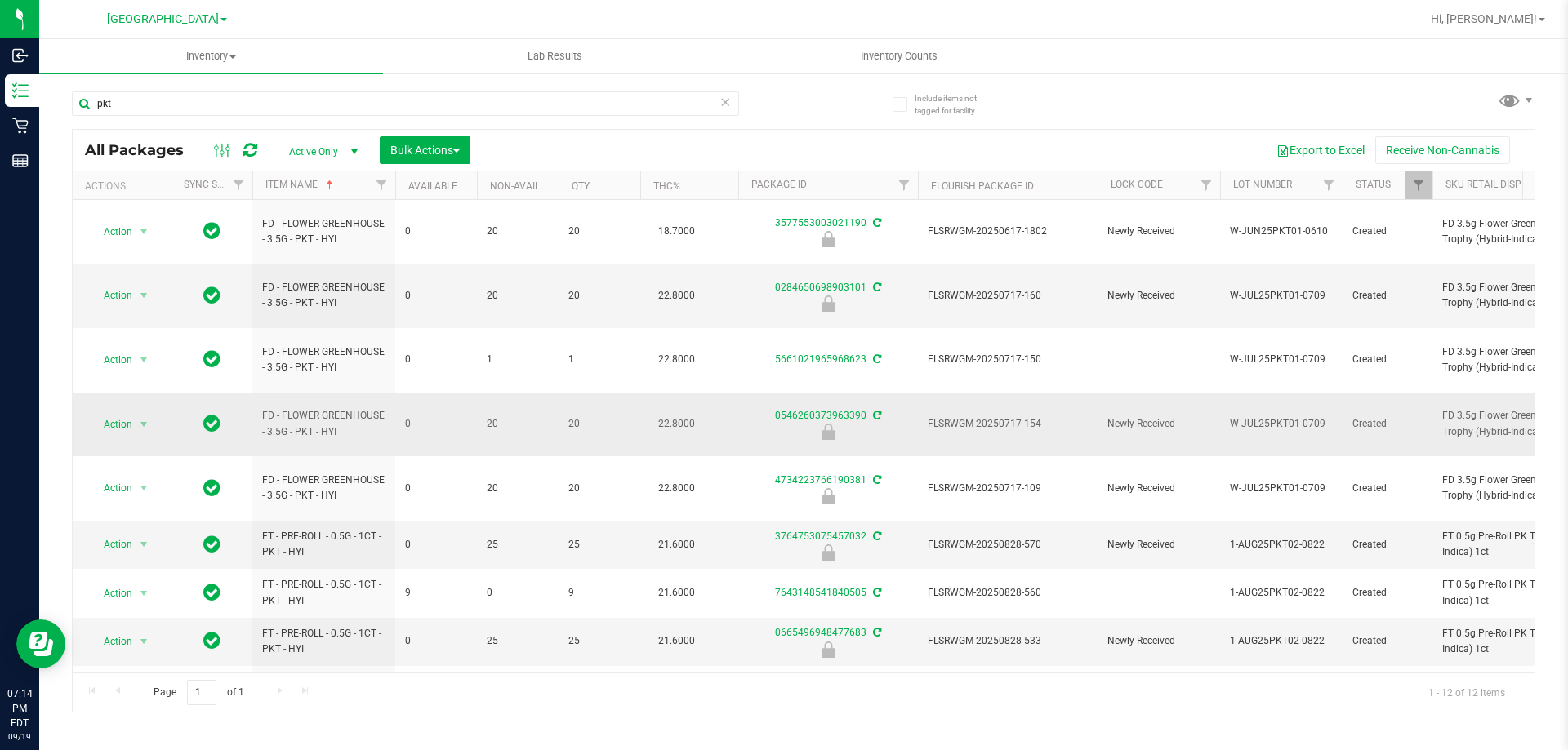
click at [1012, 416] on span "FLSRWGM-20250717-154" at bounding box center [1008, 423] width 160 height 15
click at [124, 413] on span "Action" at bounding box center [110, 425] width 44 height 23
click at [137, 551] on li "Unlock package" at bounding box center [142, 563] width 104 height 24
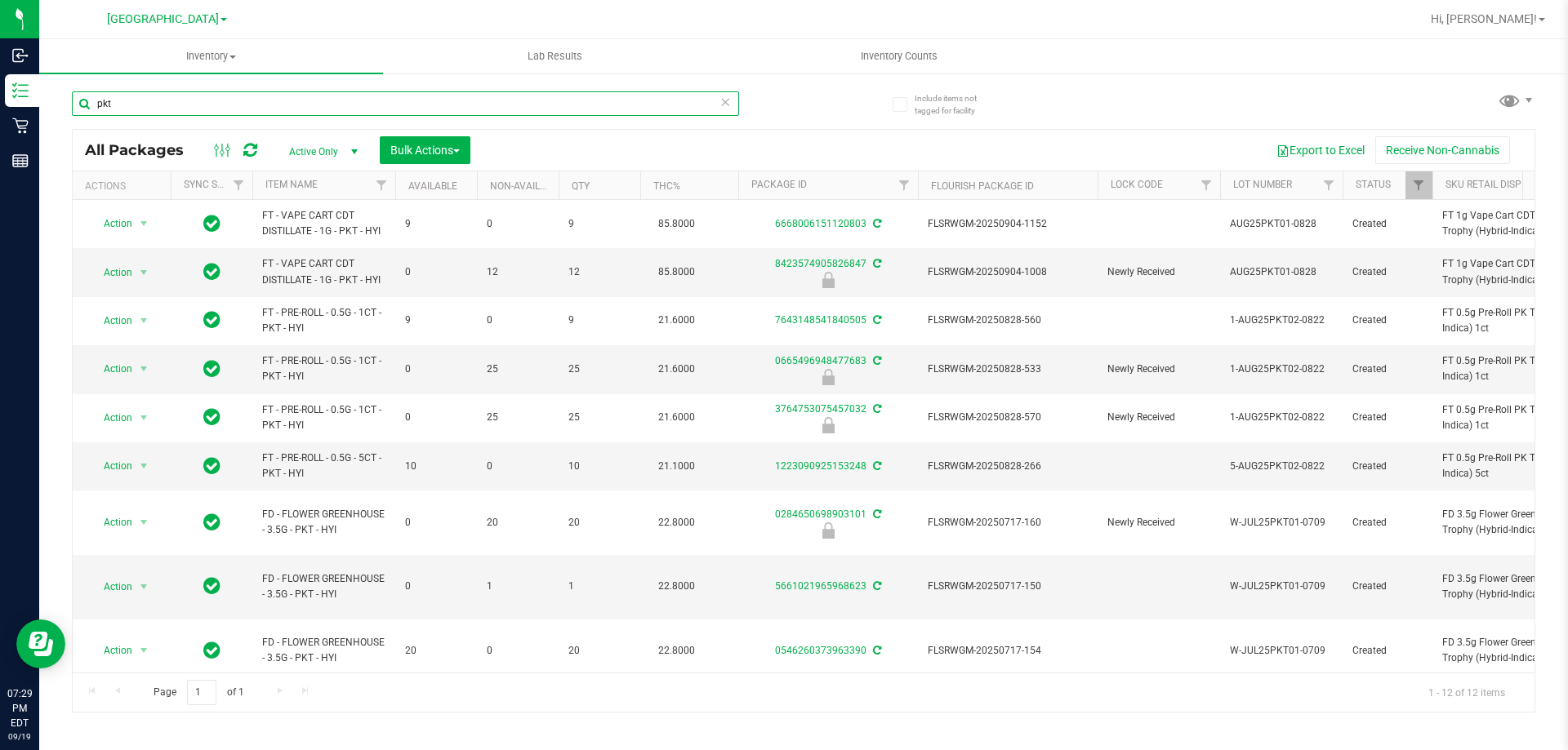
click at [249, 97] on input "pkt" at bounding box center [405, 103] width 667 height 24
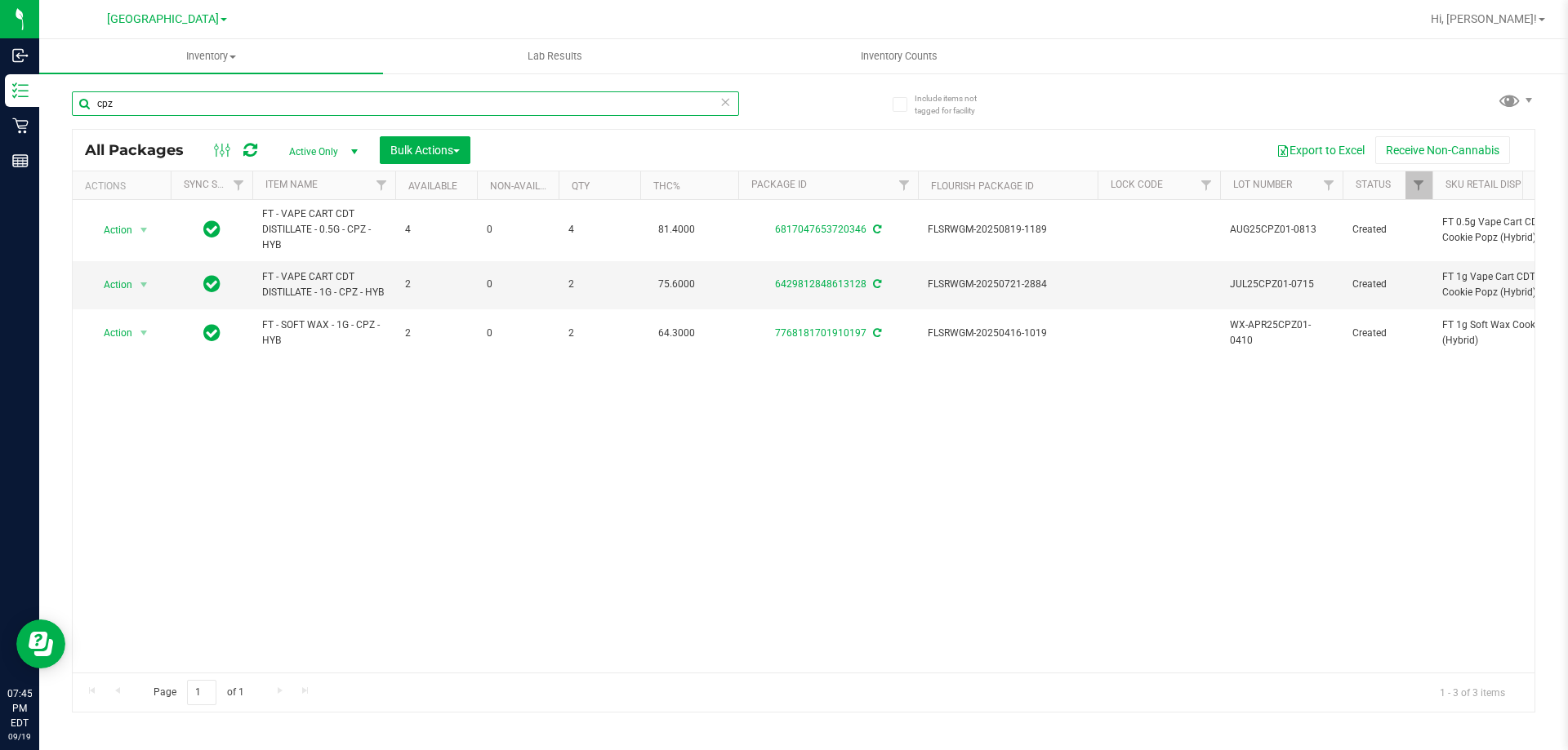
click at [435, 106] on input "cpz" at bounding box center [405, 103] width 667 height 24
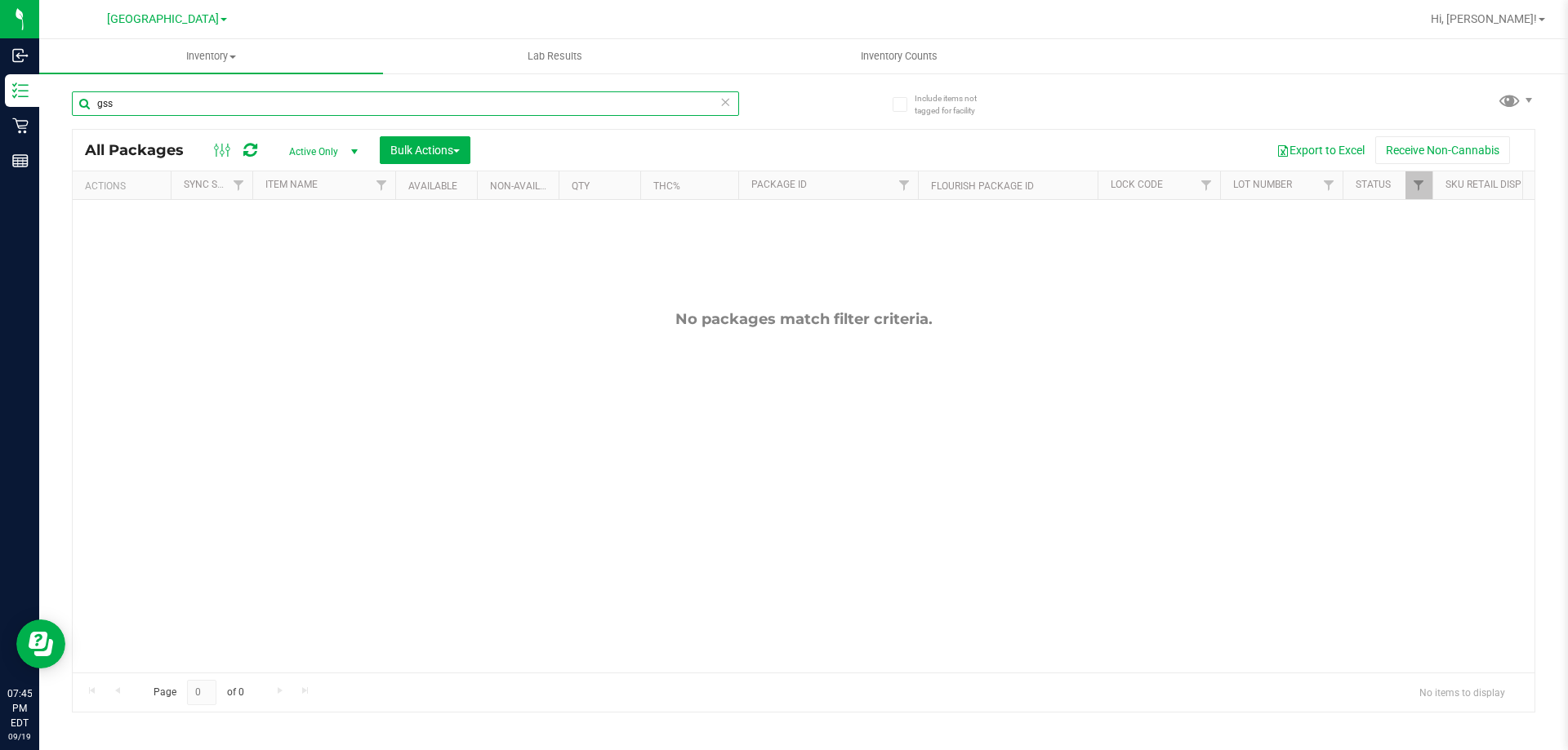
type input "gss"
click at [725, 102] on icon at bounding box center [724, 102] width 12 height 20
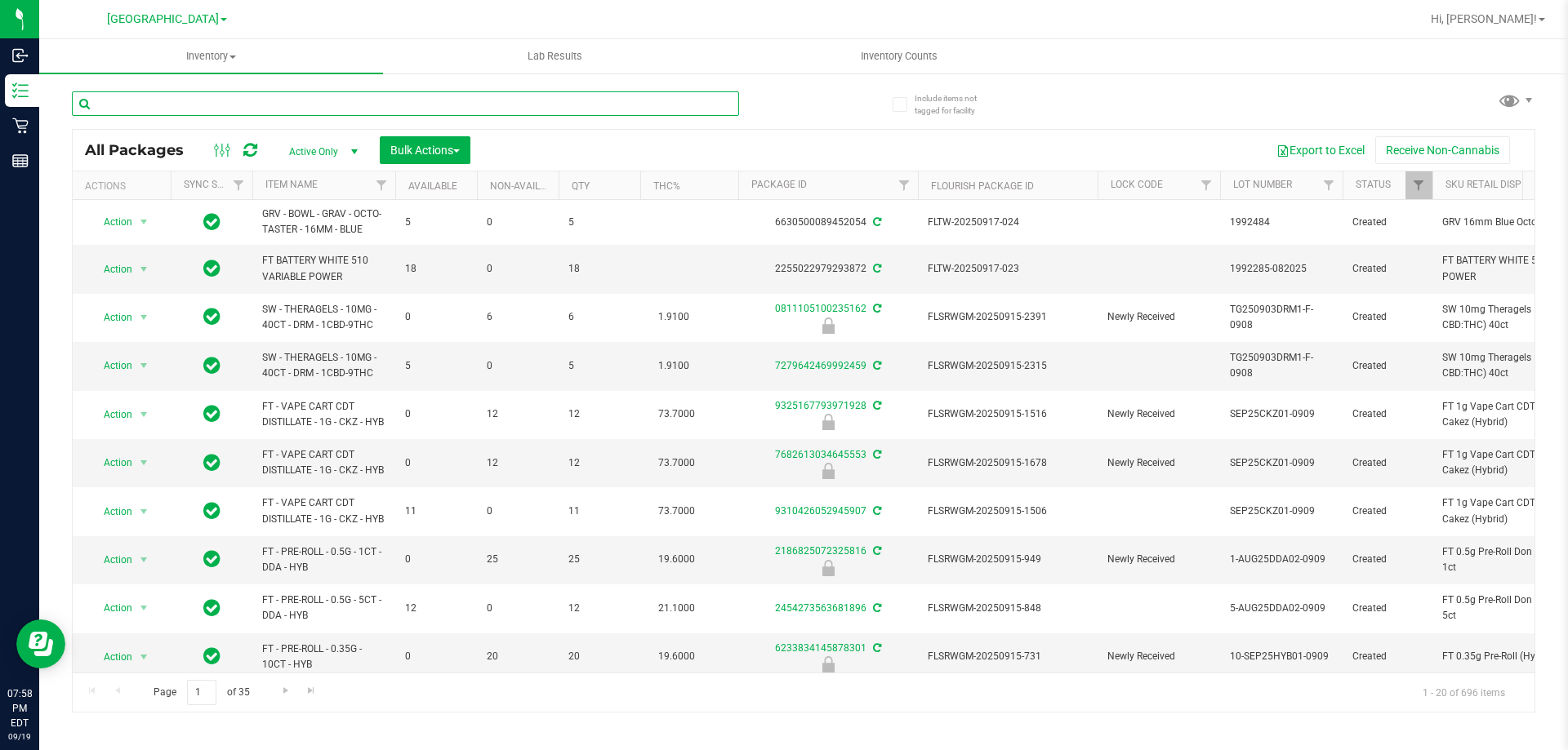
click at [254, 107] on input "text" at bounding box center [405, 103] width 667 height 24
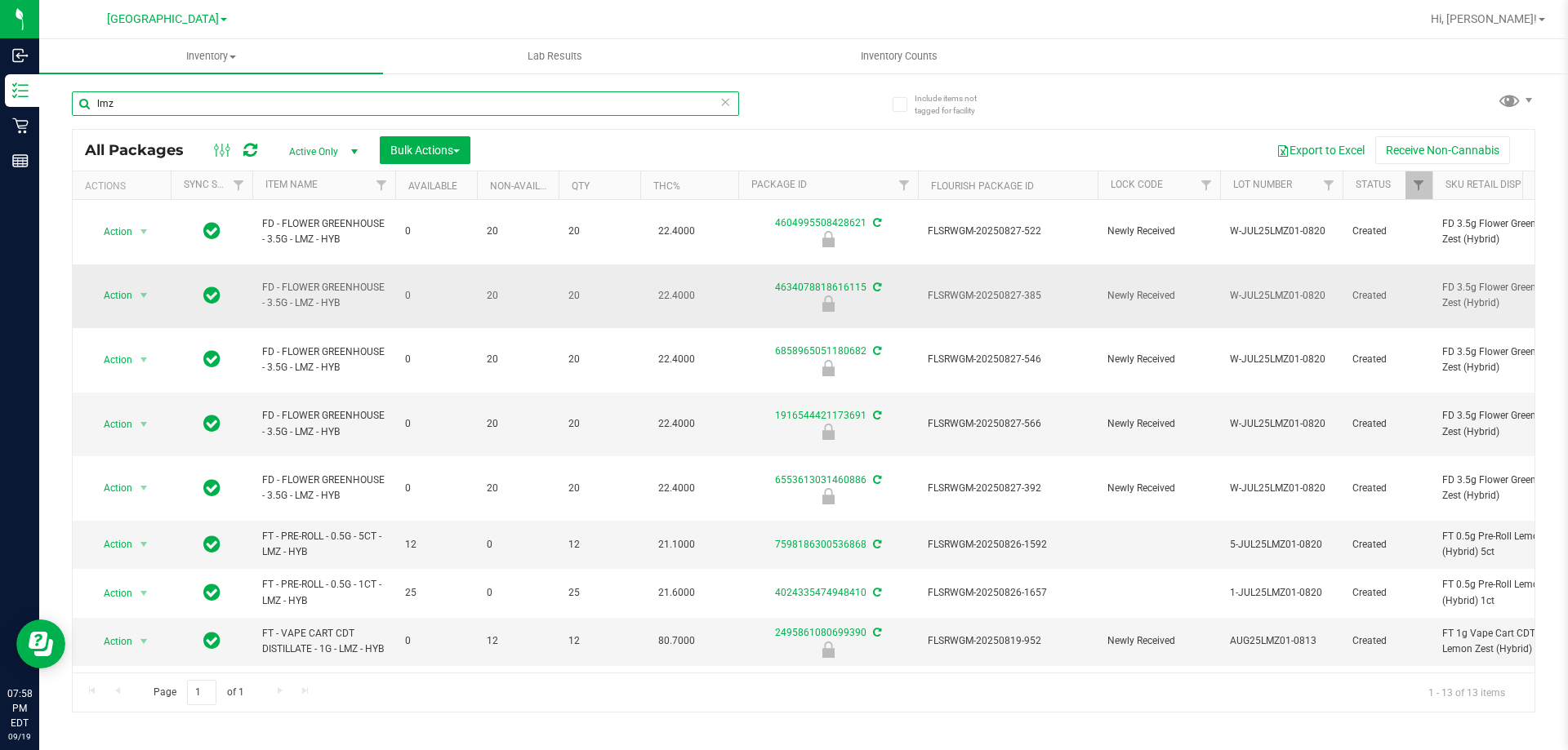
type input "lmz"
click at [976, 289] on span "FLSRWGM-20250827-385" at bounding box center [1008, 296] width 160 height 15
click at [120, 284] on span "Action" at bounding box center [110, 296] width 44 height 23
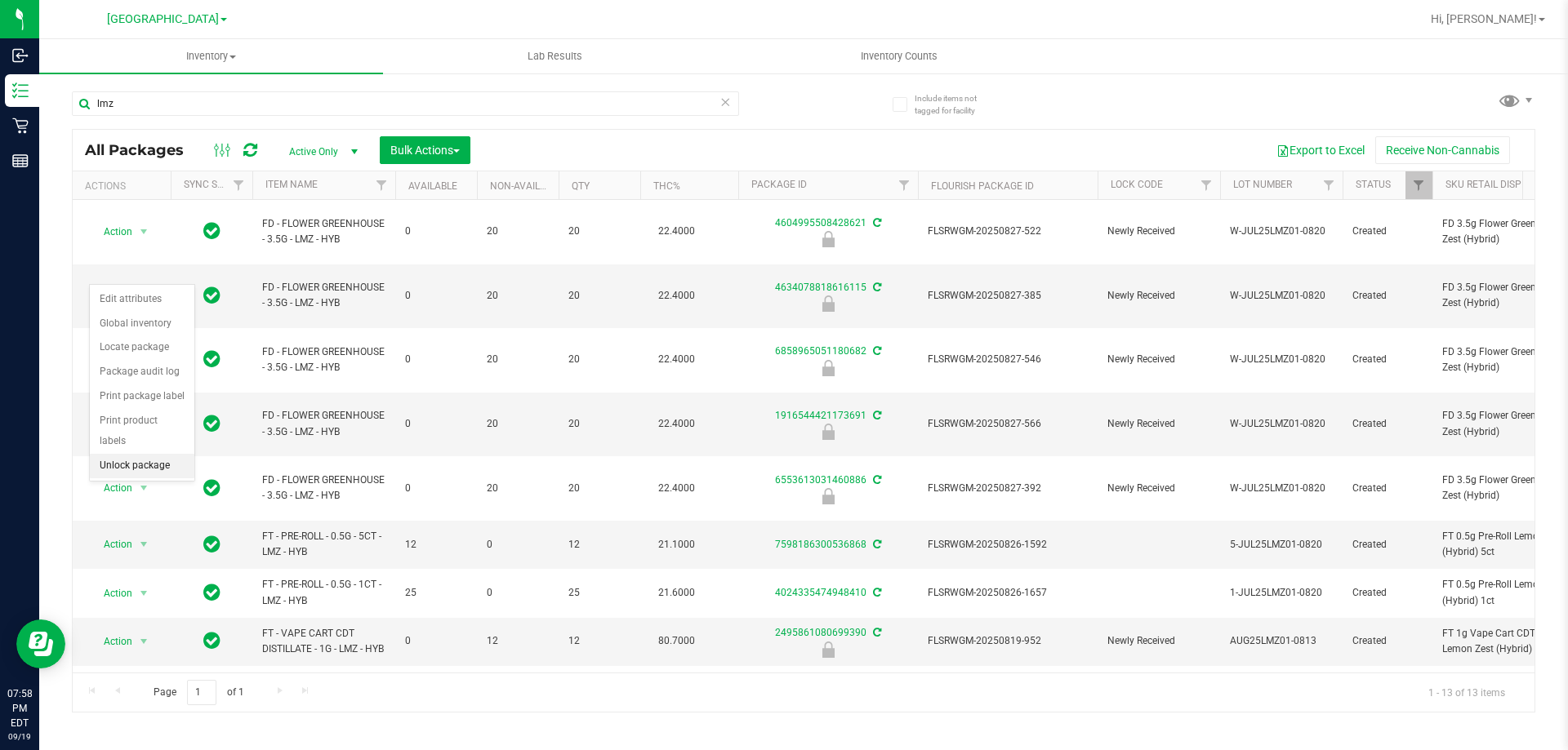
click at [136, 454] on li "Unlock package" at bounding box center [142, 466] width 104 height 24
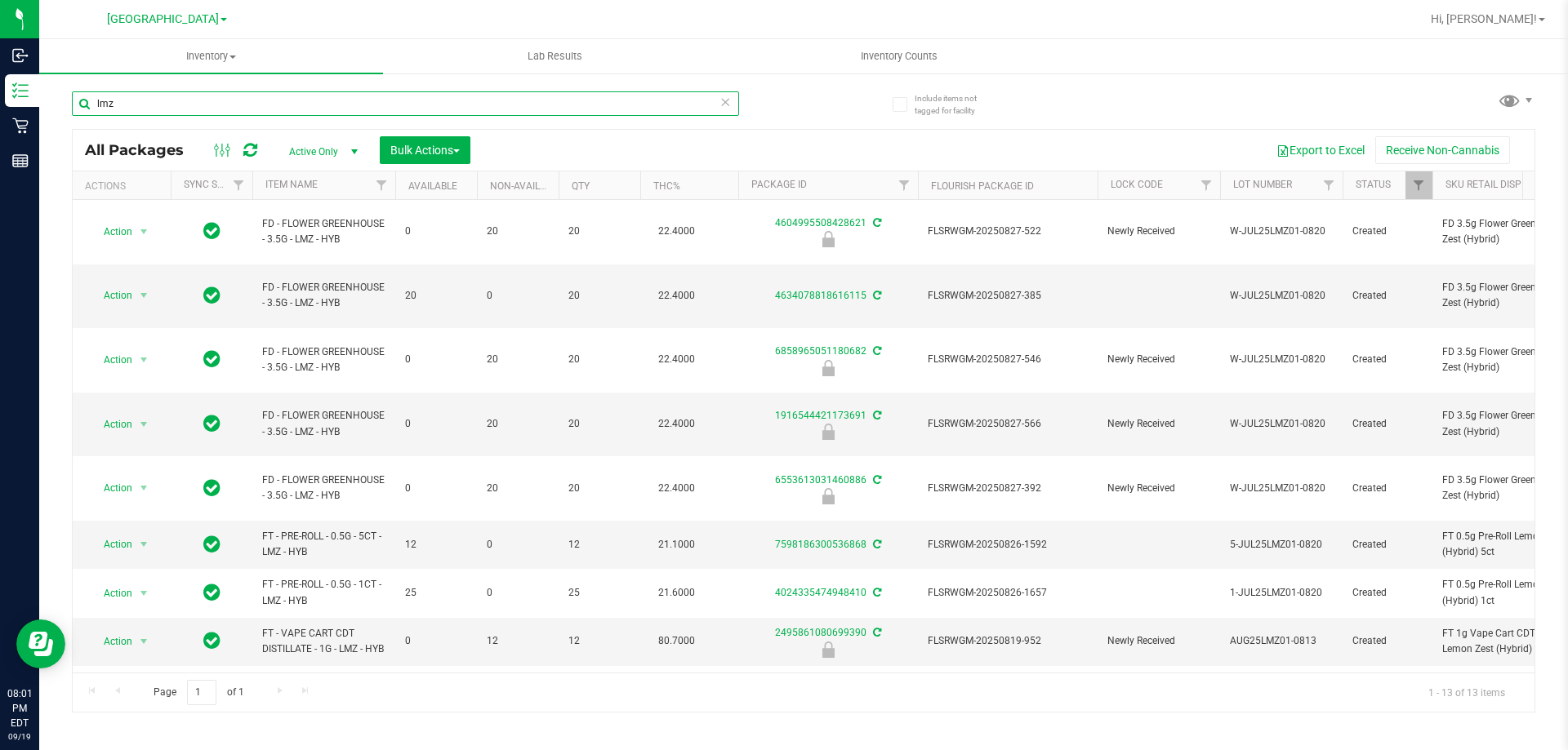
click at [331, 102] on input "lmz" at bounding box center [405, 103] width 667 height 24
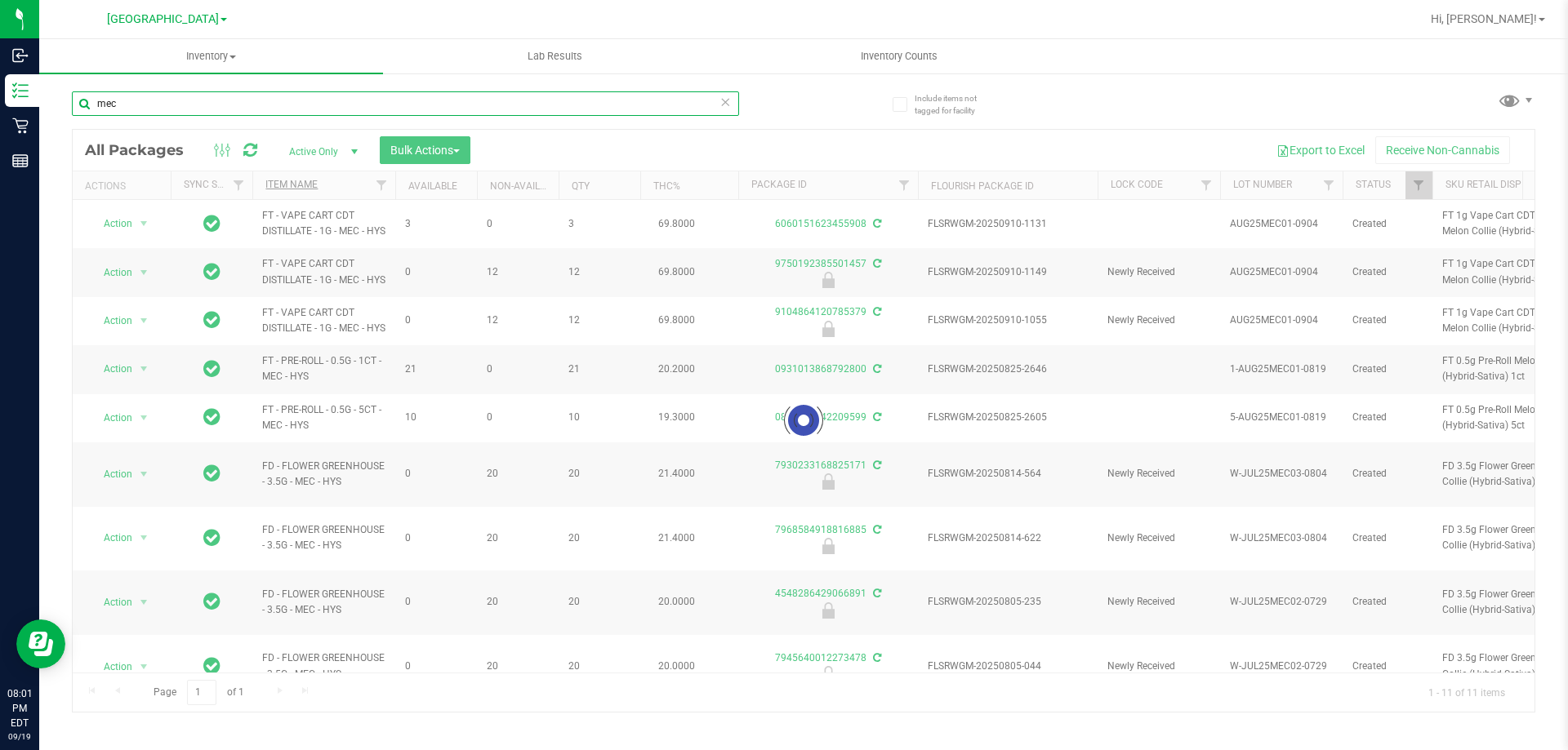
type input "mec"
click at [298, 183] on link "Item Name" at bounding box center [291, 184] width 53 height 12
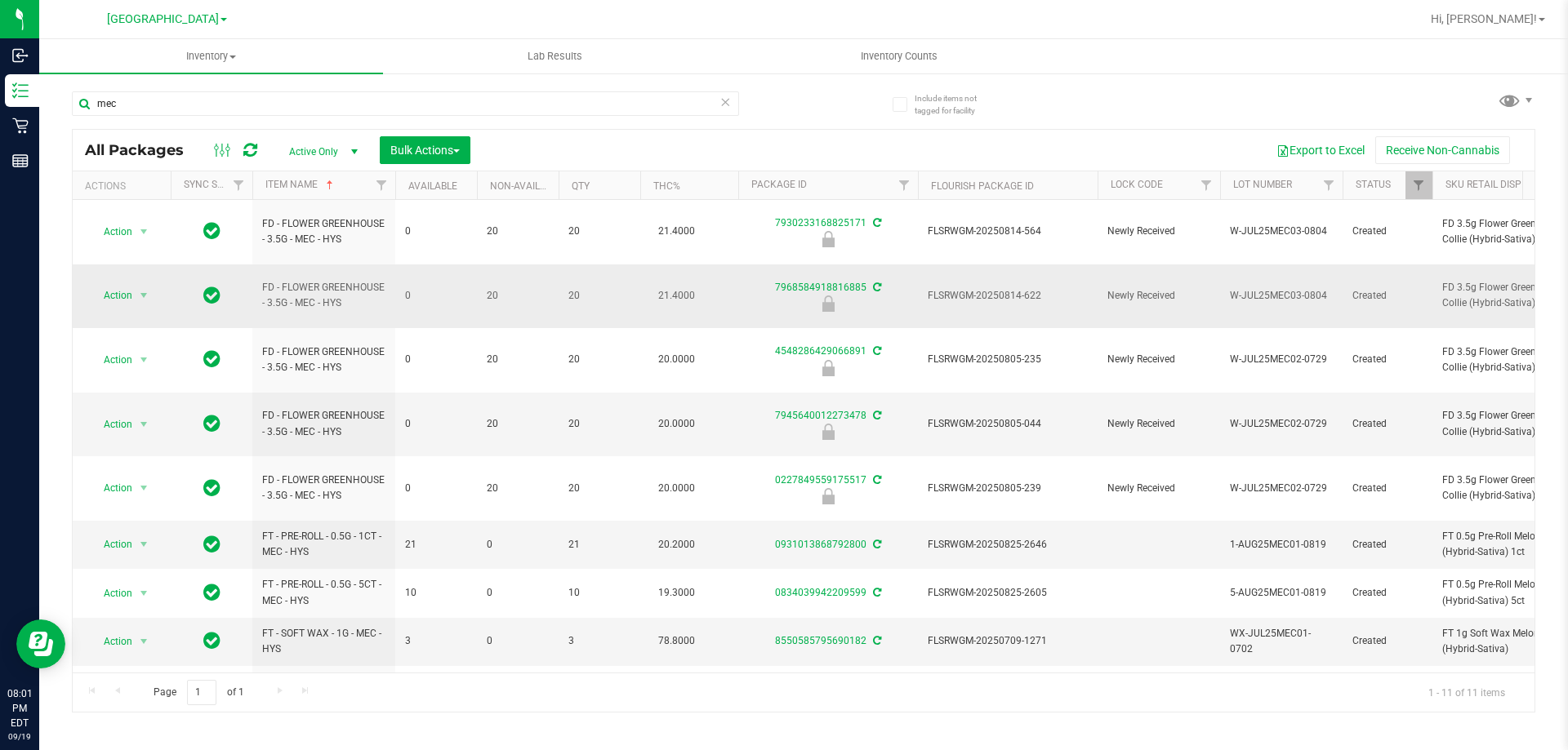
click at [1026, 289] on span "FLSRWGM-20250814-622" at bounding box center [1008, 296] width 160 height 15
click at [125, 284] on span "Action" at bounding box center [110, 296] width 44 height 23
click at [148, 454] on li "Unlock package" at bounding box center [142, 466] width 104 height 24
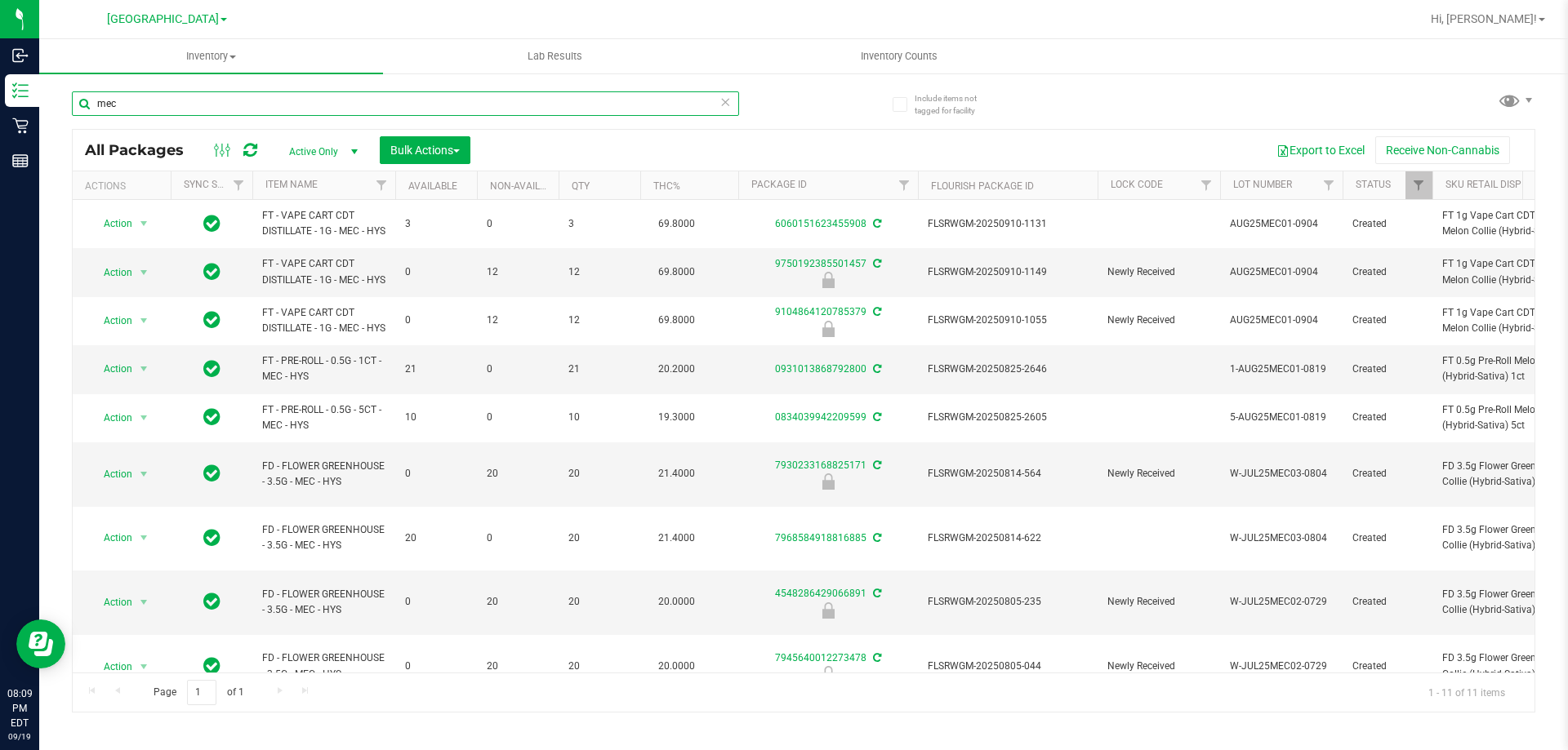
click at [162, 98] on input "mec" at bounding box center [405, 103] width 667 height 24
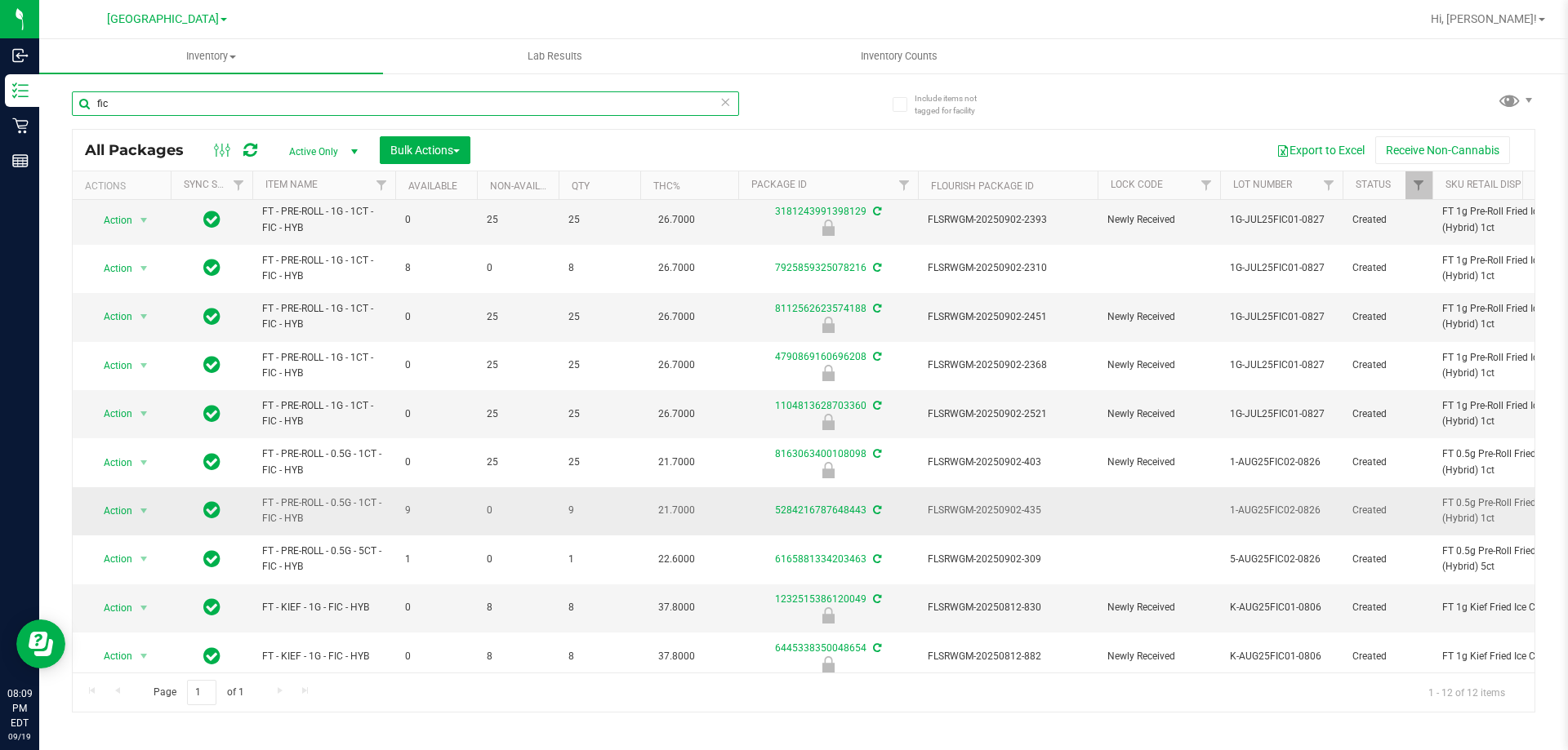
scroll to position [82, 0]
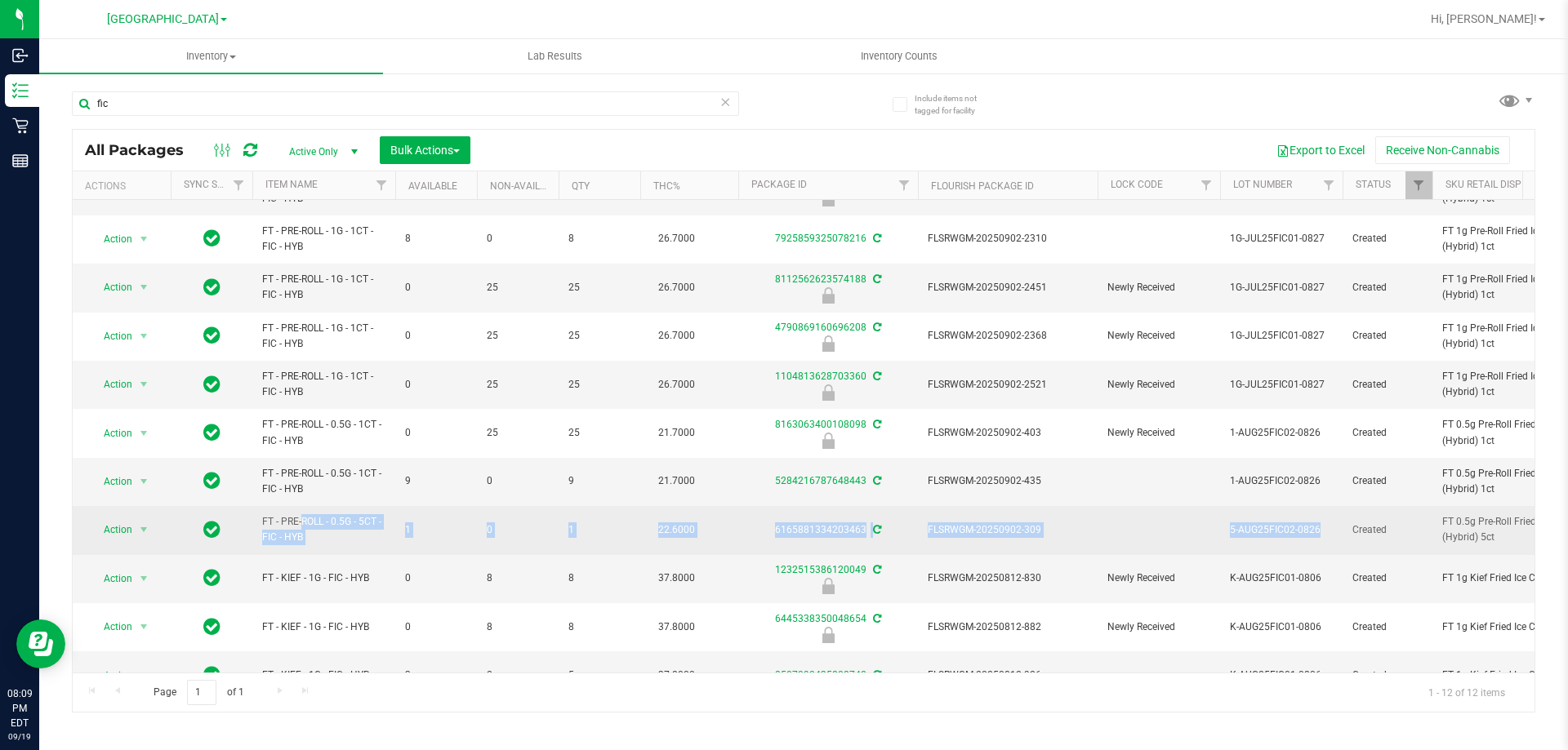
drag, startPoint x: 253, startPoint y: 520, endPoint x: 1273, endPoint y: 525, distance: 1020.0
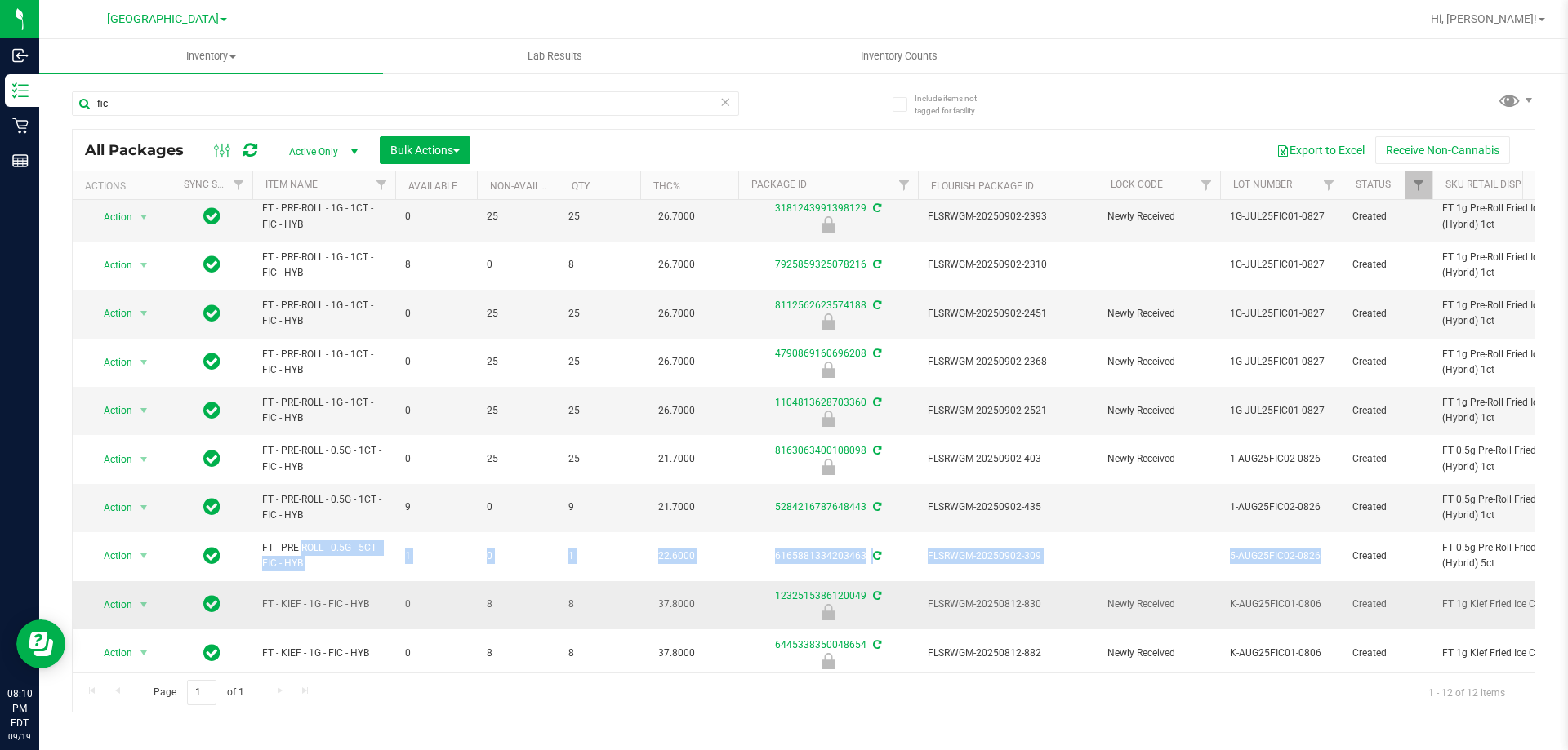
scroll to position [0, 0]
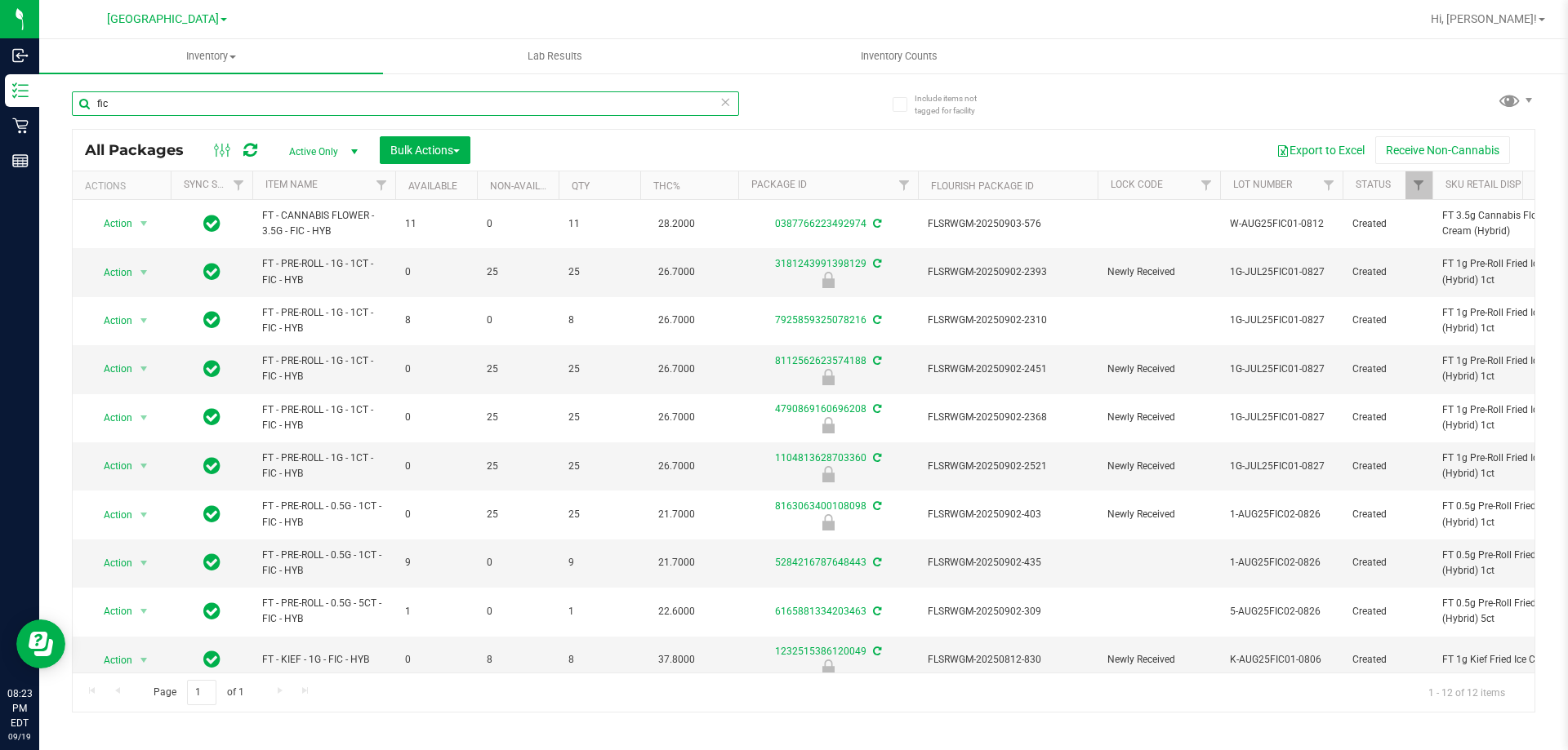
click at [186, 110] on input "fic" at bounding box center [405, 103] width 667 height 24
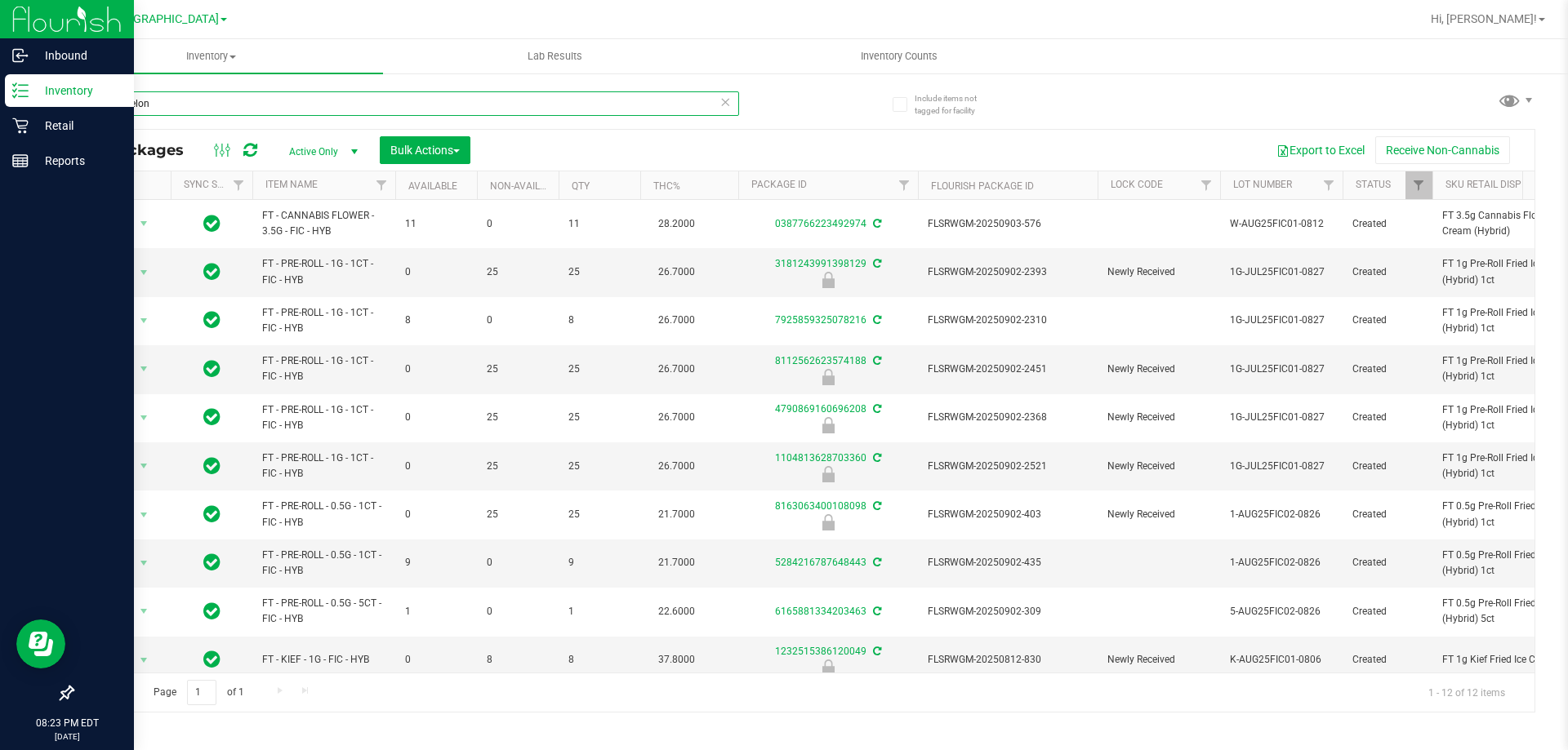
type input "watermelon"
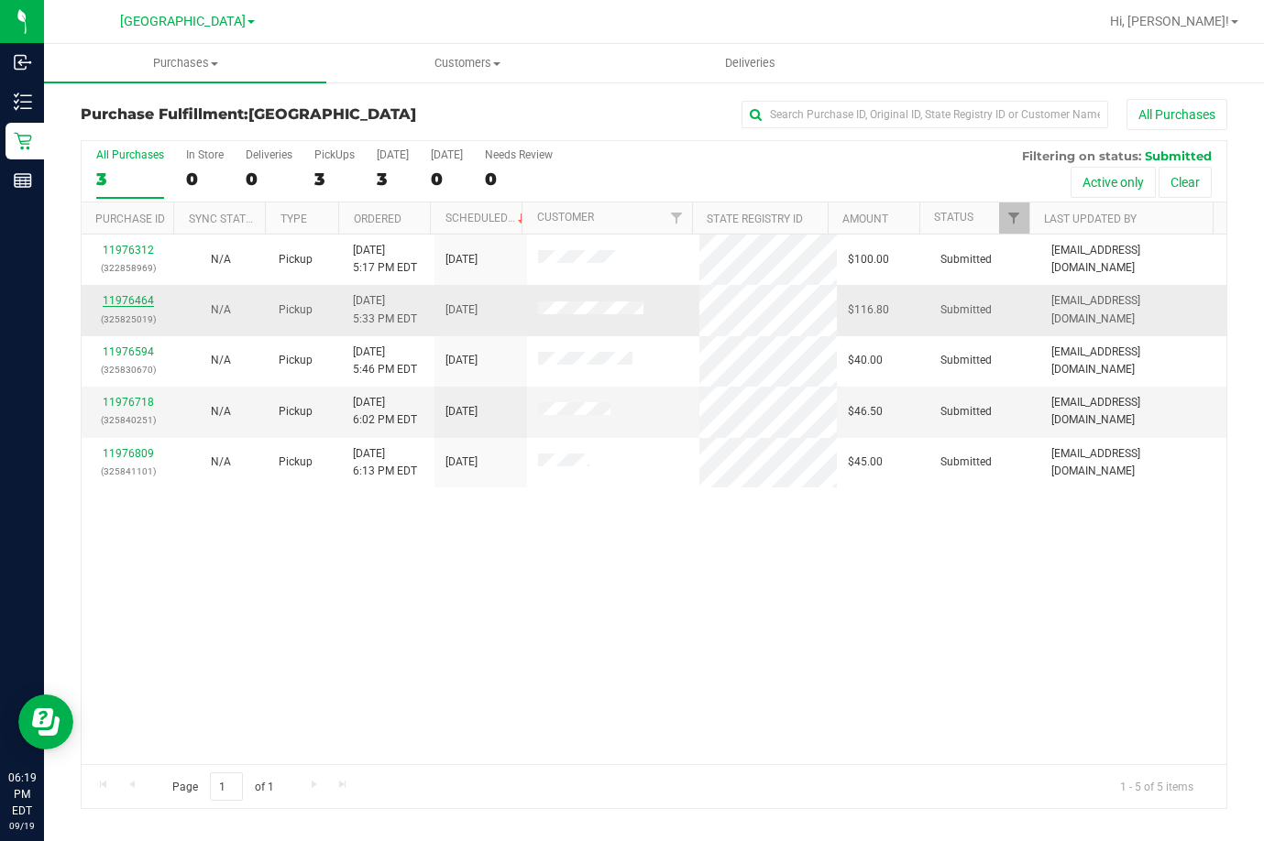
click at [132, 297] on link "11976464" at bounding box center [128, 300] width 51 height 13
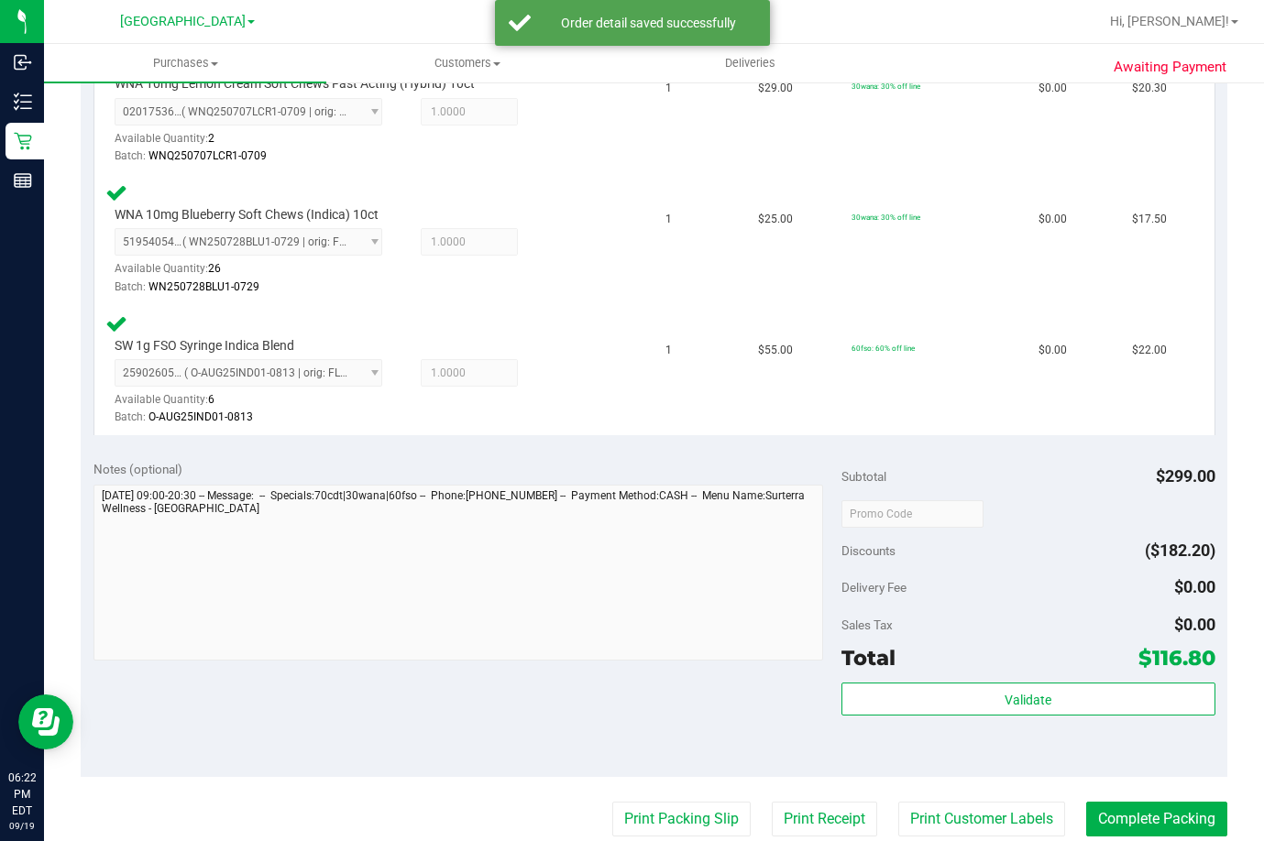
scroll to position [825, 0]
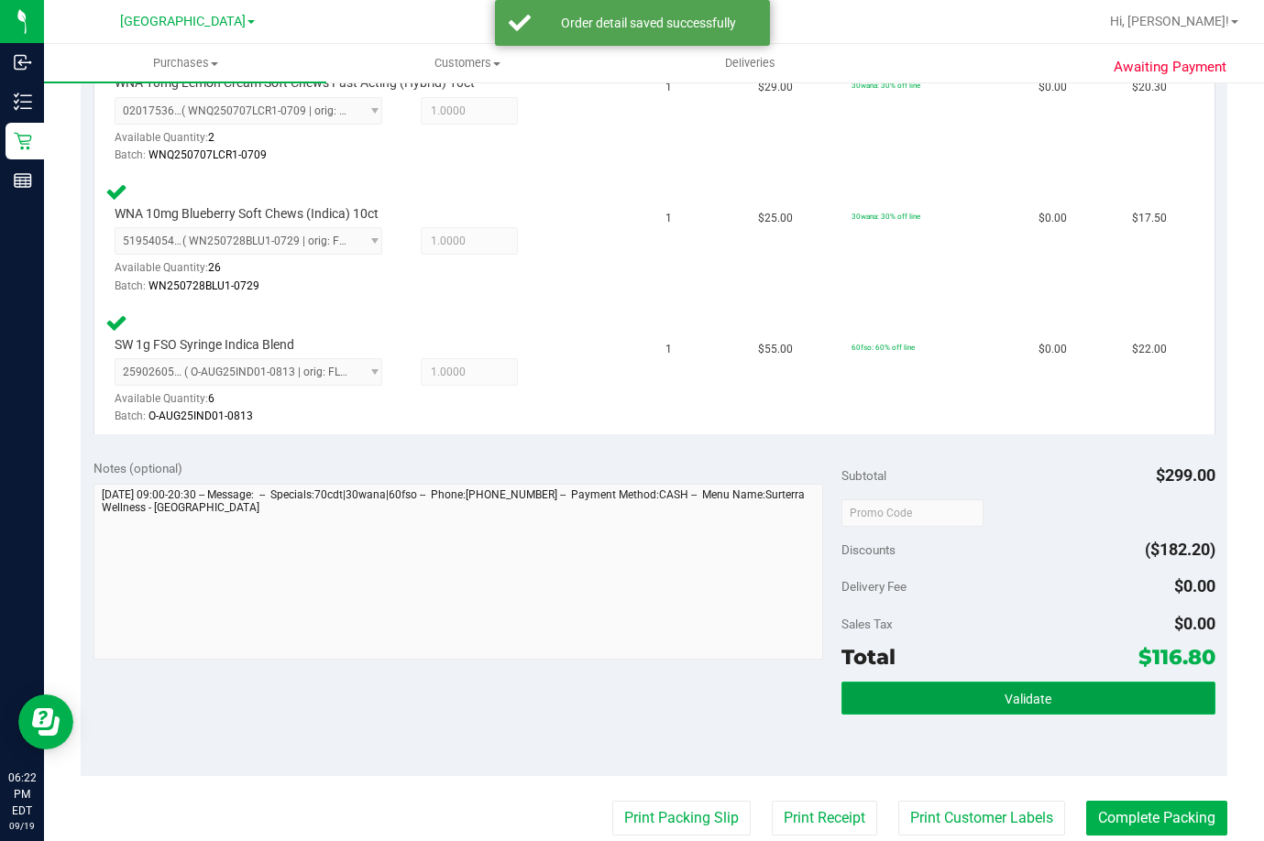
click at [1008, 689] on button "Validate" at bounding box center [1028, 698] width 374 height 33
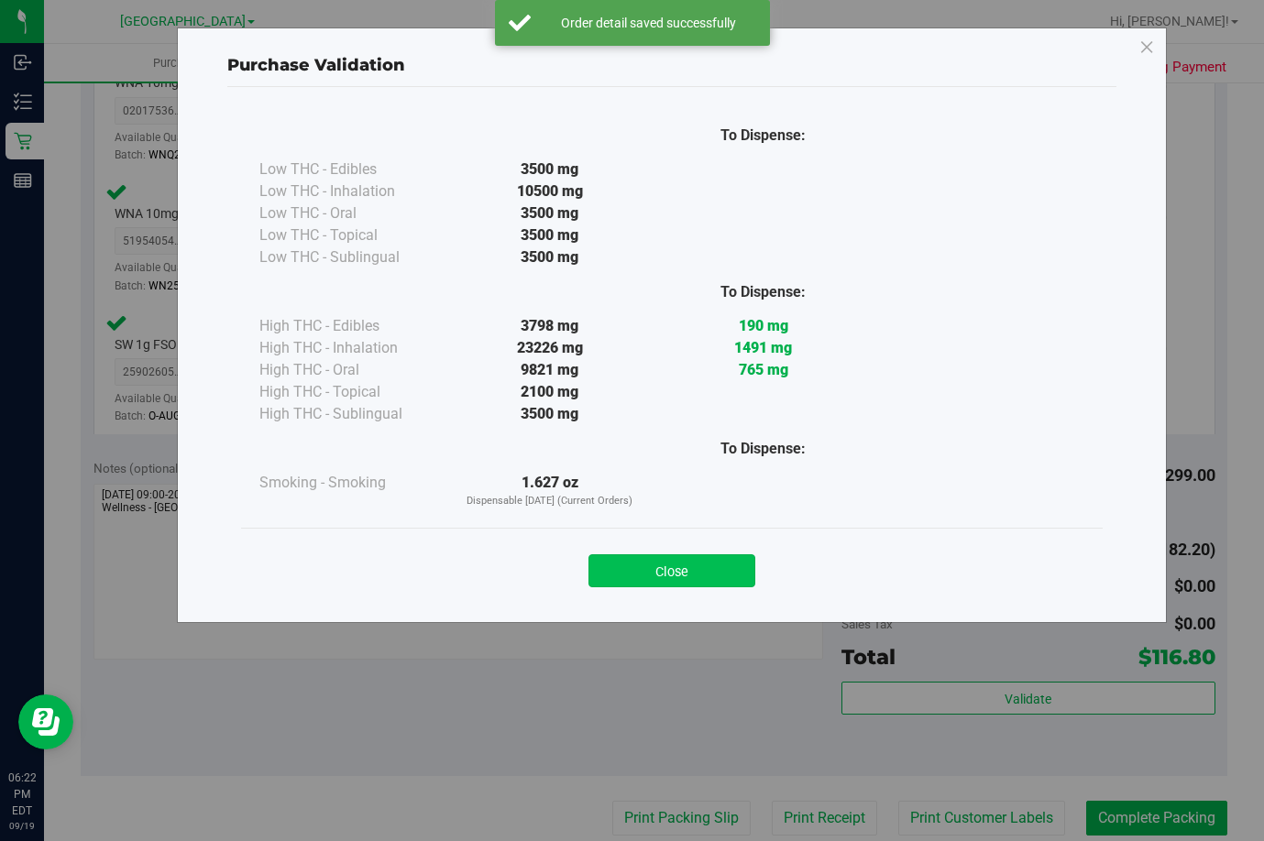
click at [678, 574] on button "Close" at bounding box center [671, 571] width 167 height 33
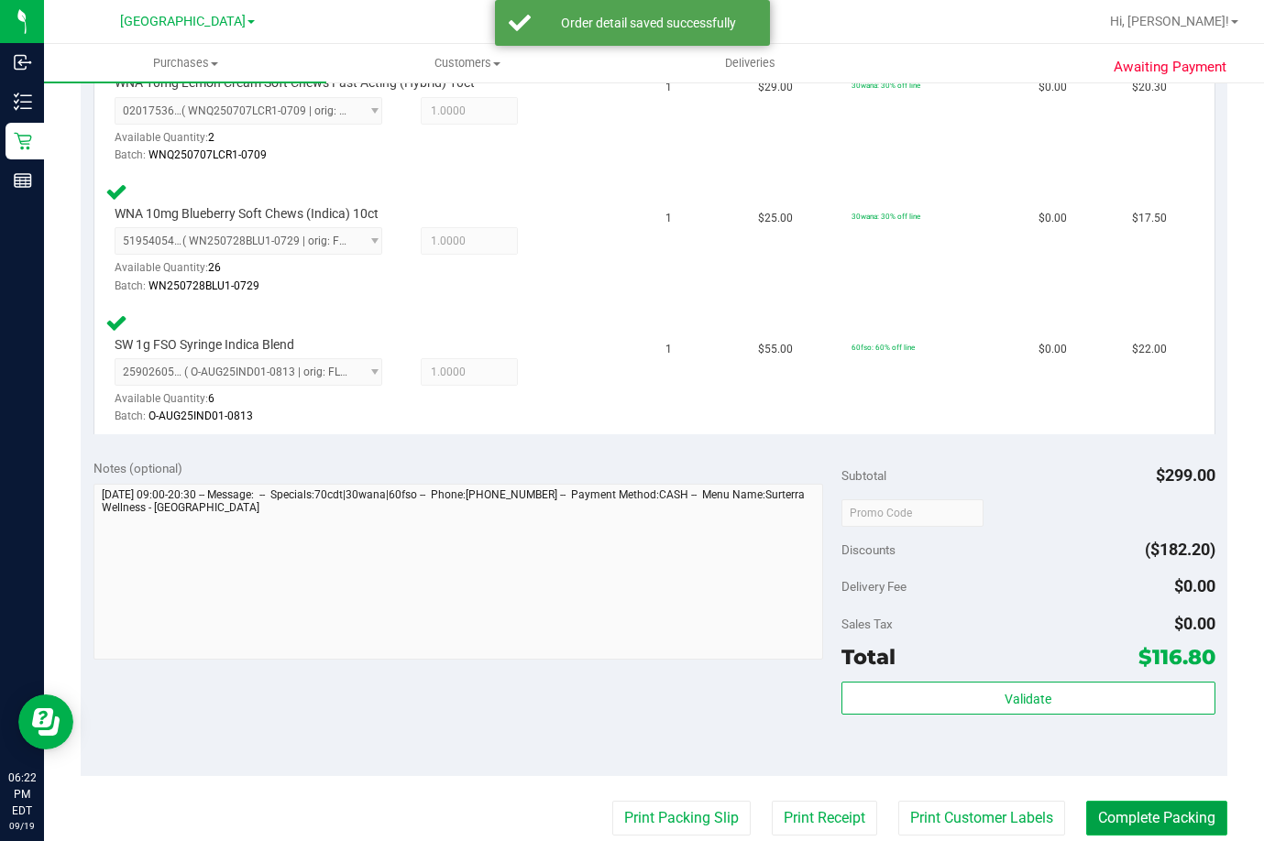
click at [1115, 818] on button "Complete Packing" at bounding box center [1156, 818] width 141 height 35
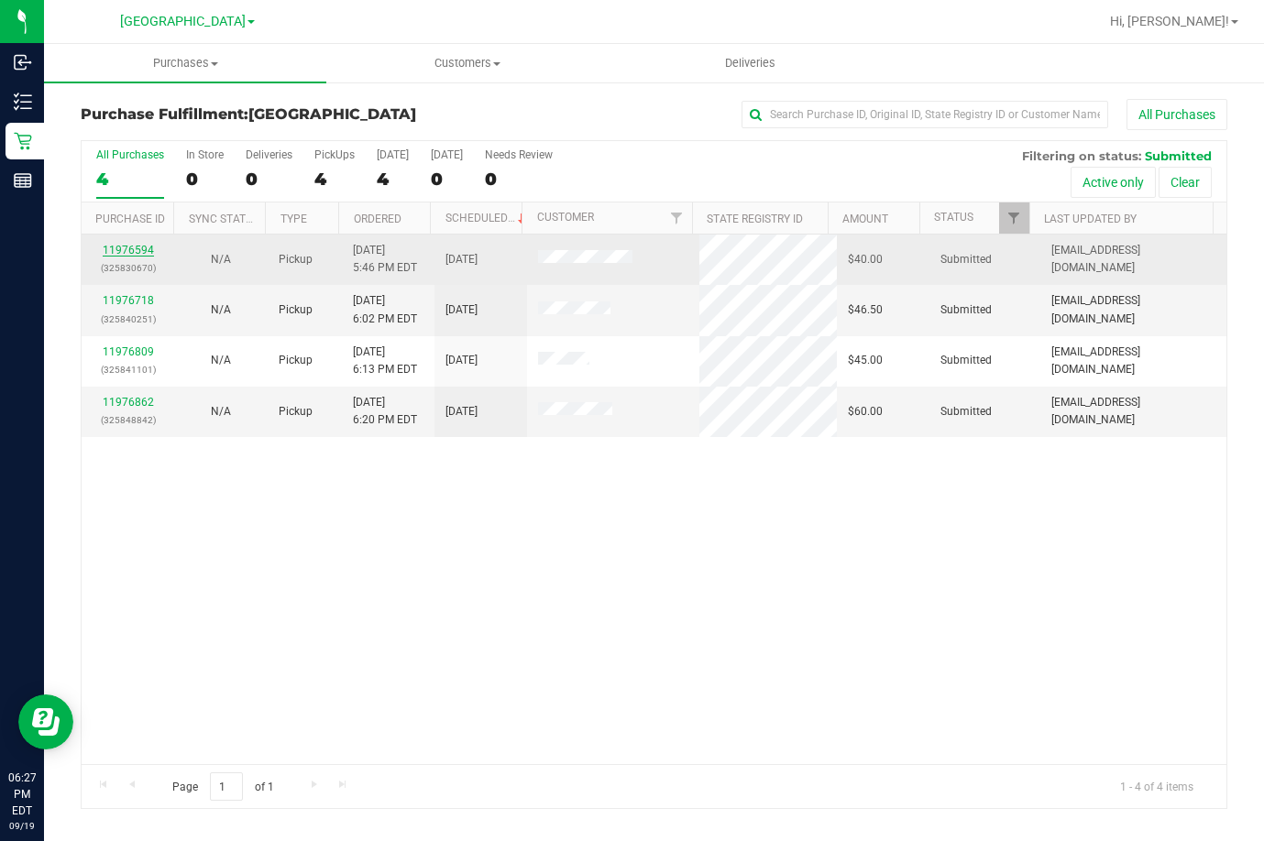
click at [129, 247] on link "11976594" at bounding box center [128, 250] width 51 height 13
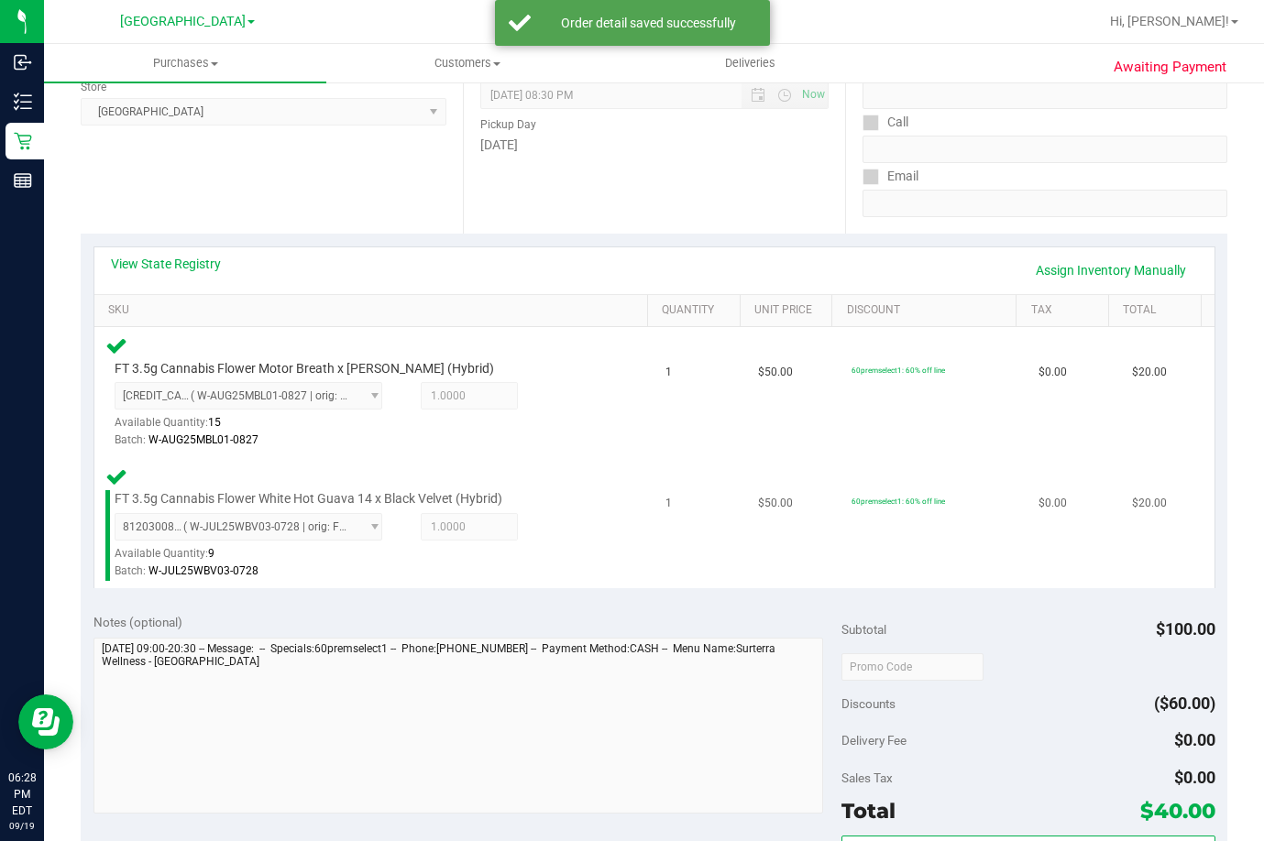
scroll to position [367, 0]
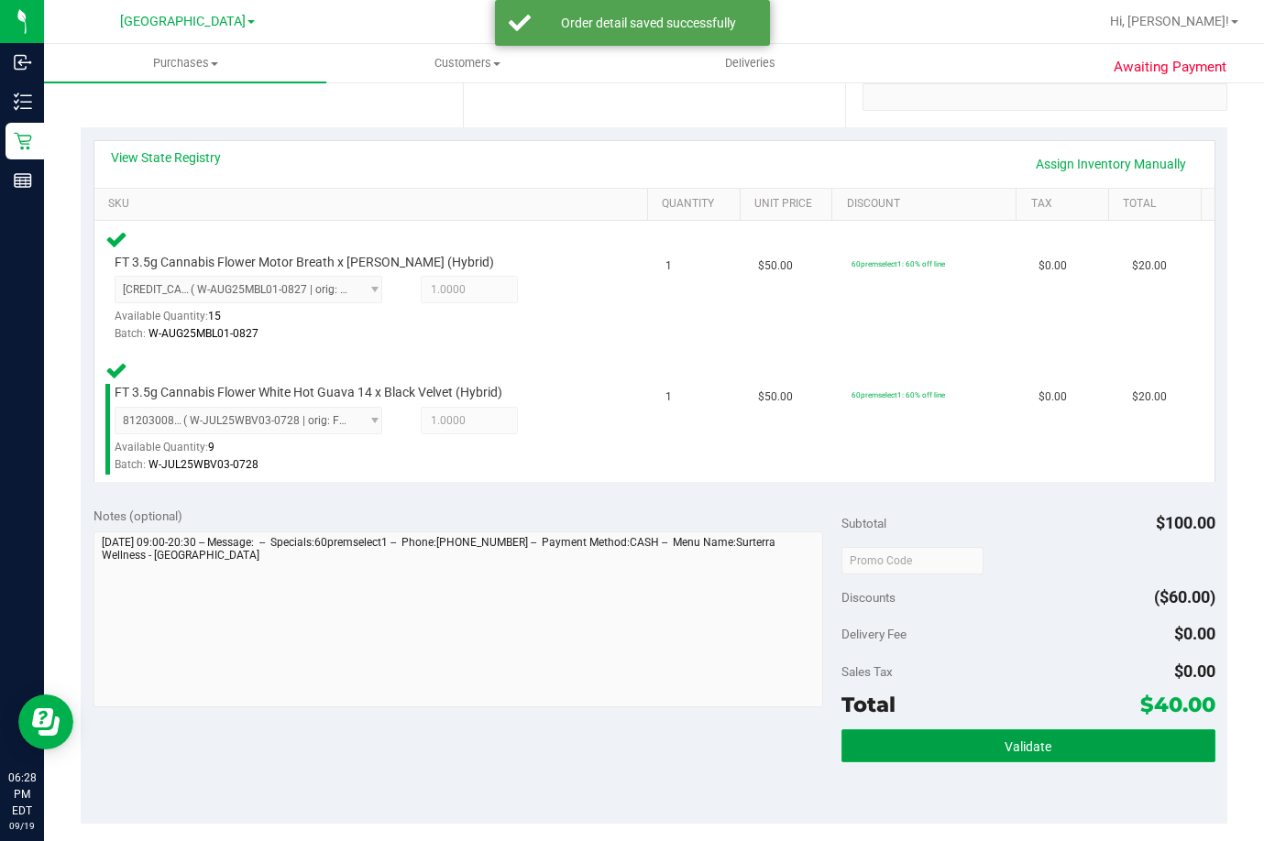
click at [900, 741] on button "Validate" at bounding box center [1028, 746] width 374 height 33
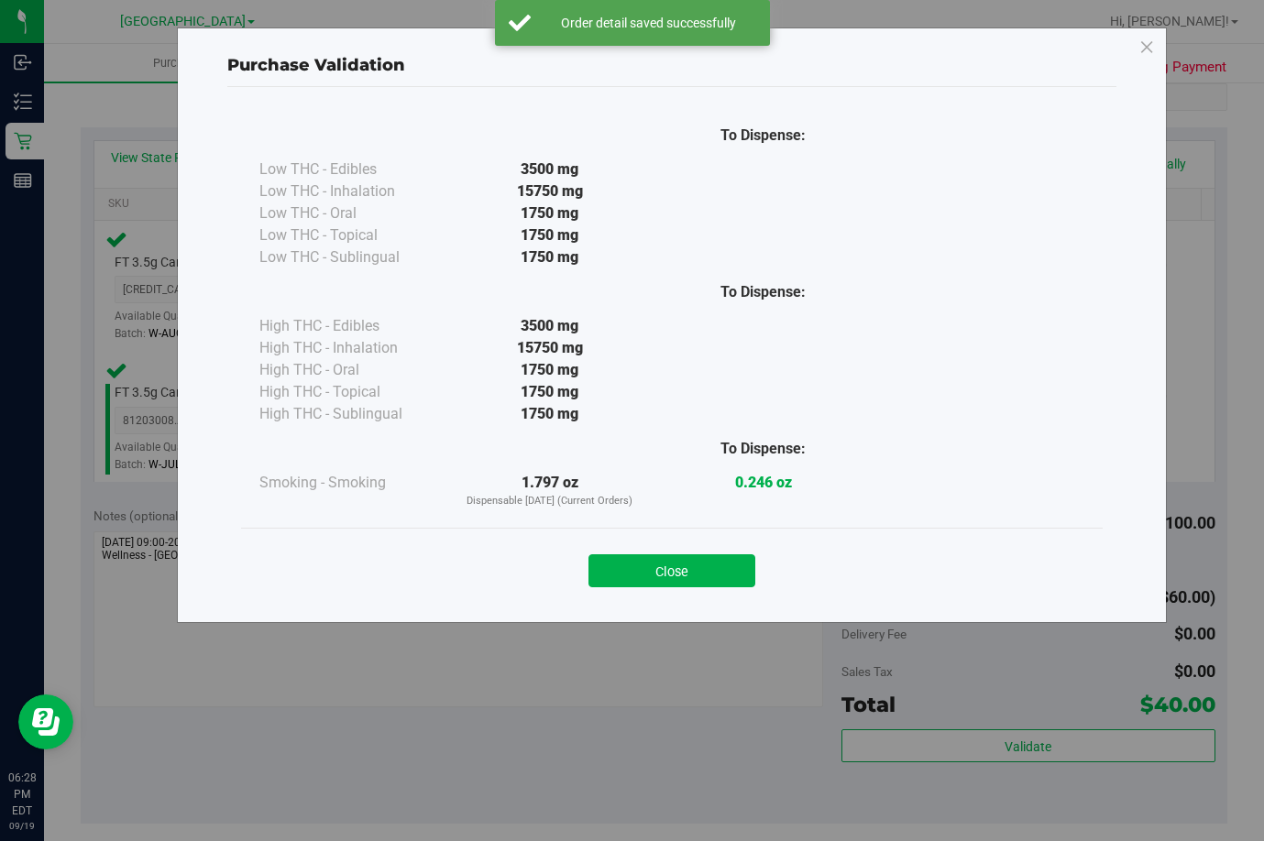
drag, startPoint x: 637, startPoint y: 580, endPoint x: 637, endPoint y: 565, distance: 15.6
click at [637, 577] on button "Close" at bounding box center [671, 571] width 167 height 33
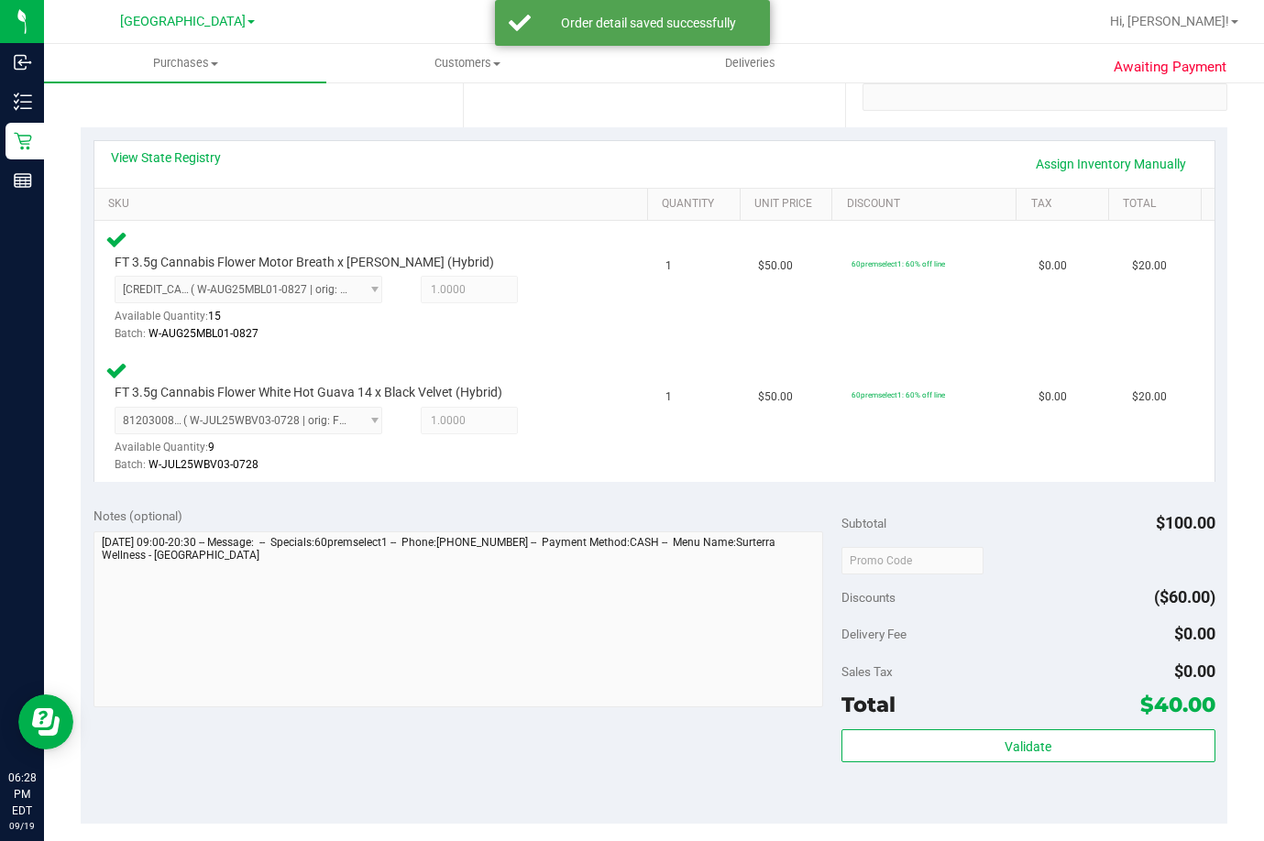
scroll to position [733, 0]
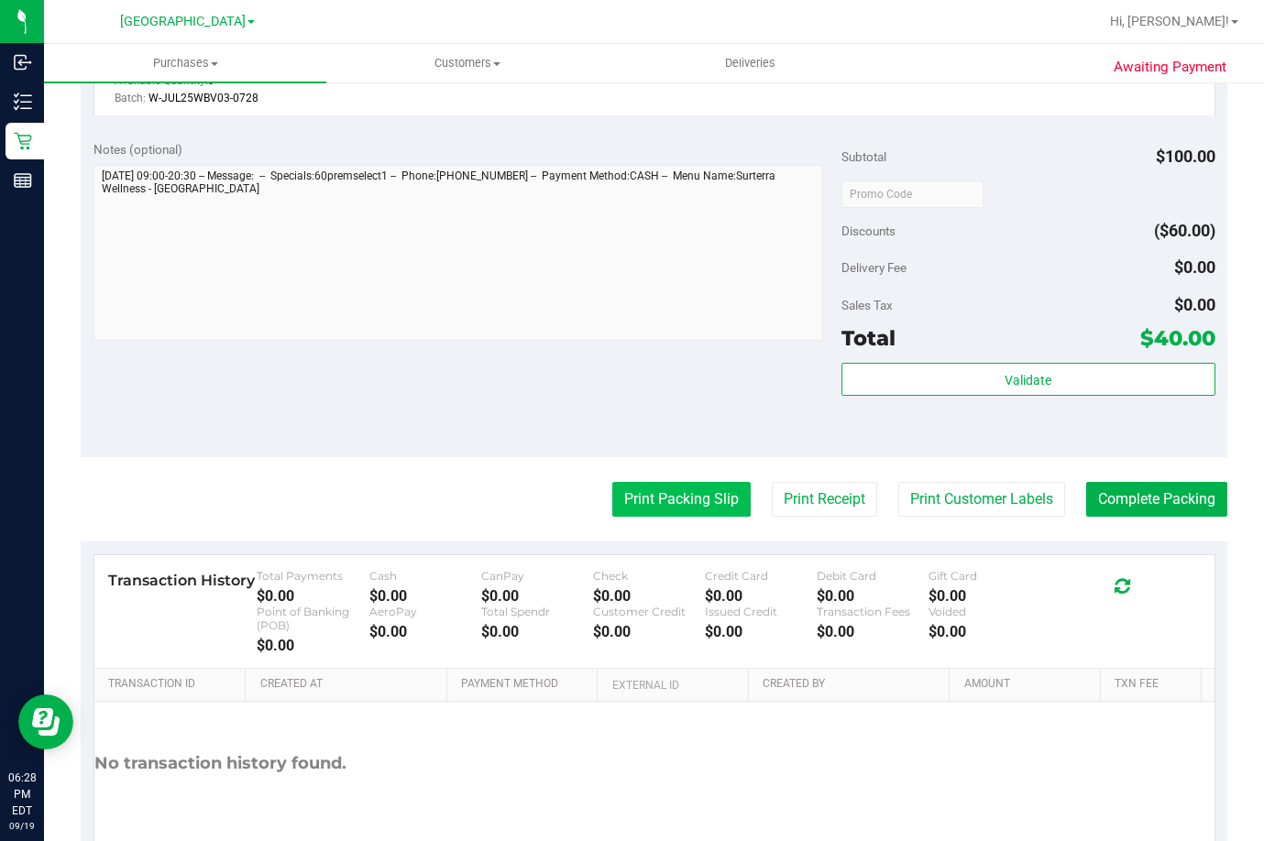
click at [655, 502] on button "Print Packing Slip" at bounding box center [681, 499] width 138 height 35
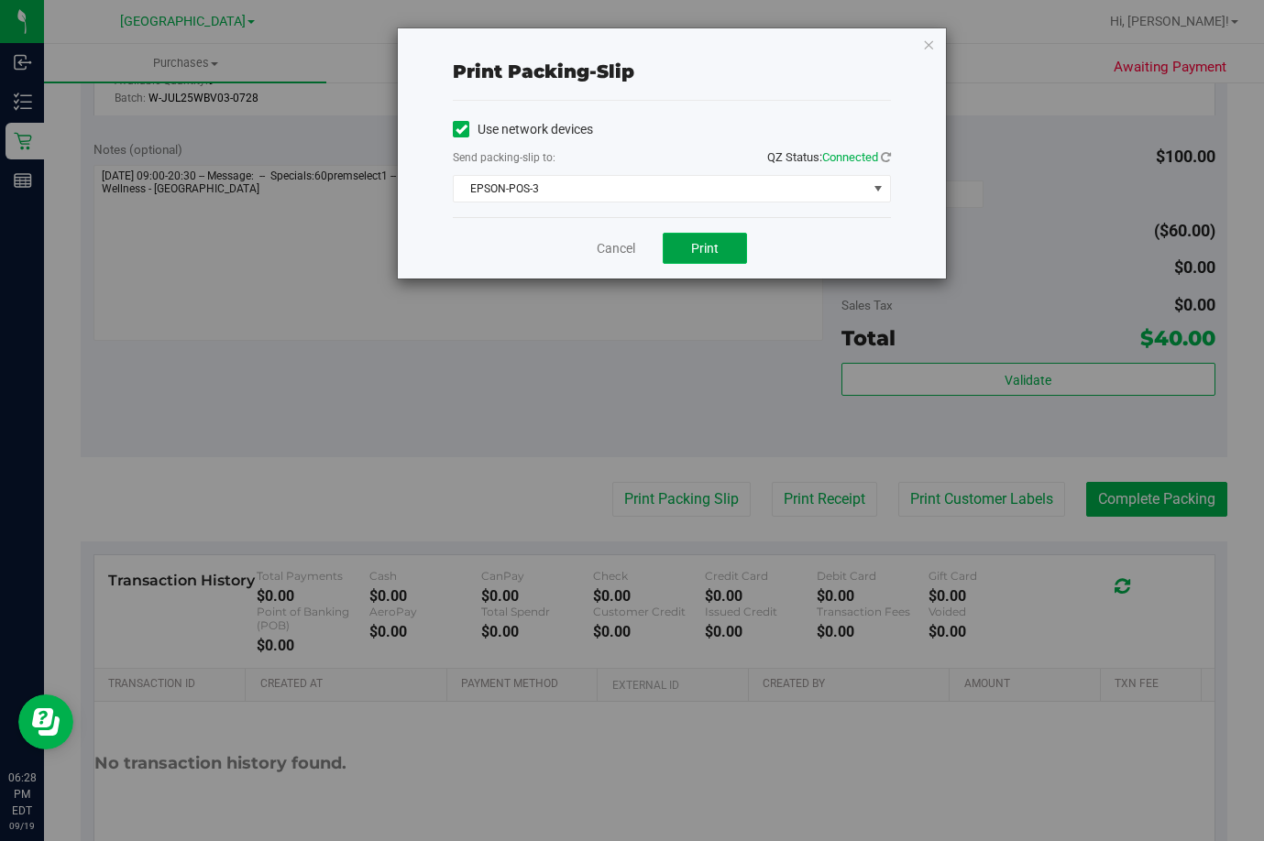
click at [689, 253] on button "Print" at bounding box center [705, 248] width 84 height 31
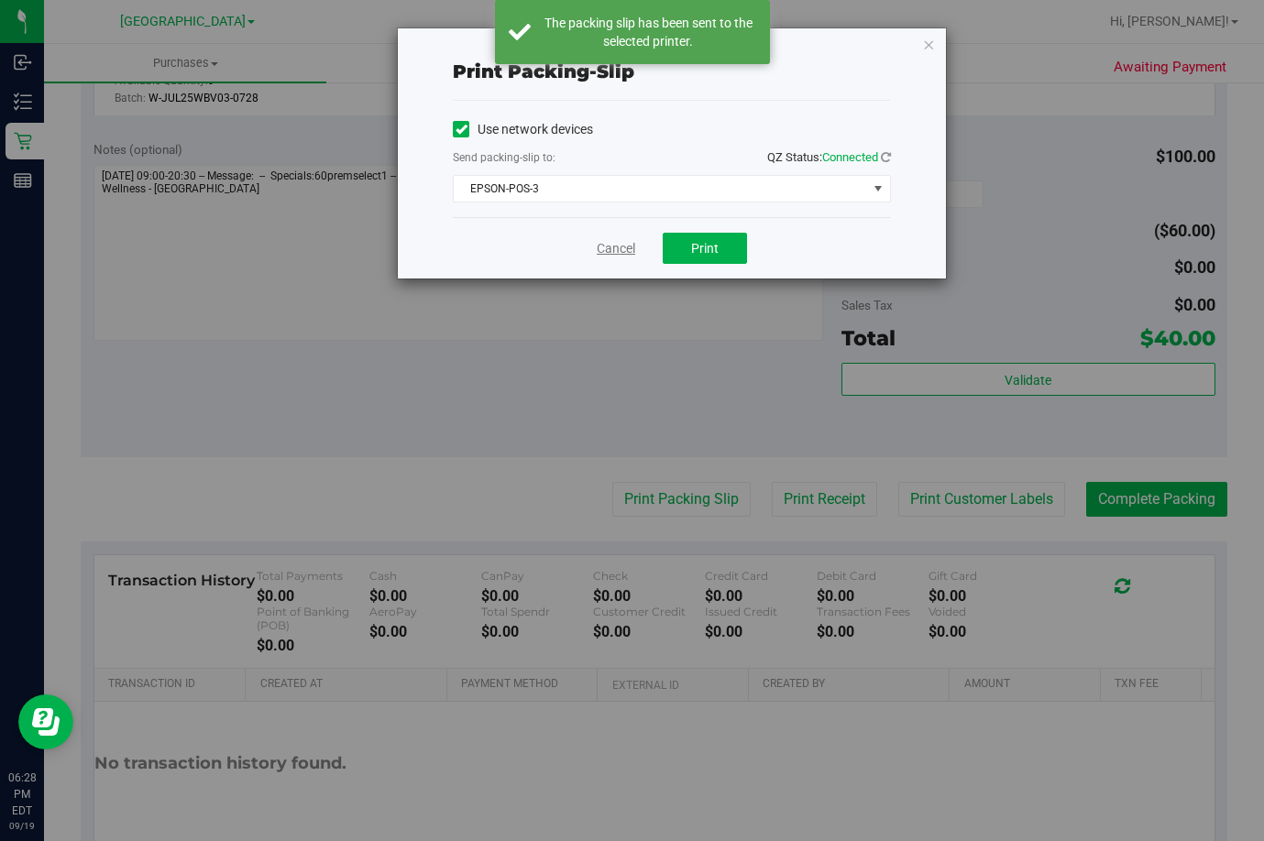
click at [622, 246] on link "Cancel" at bounding box center [616, 248] width 38 height 19
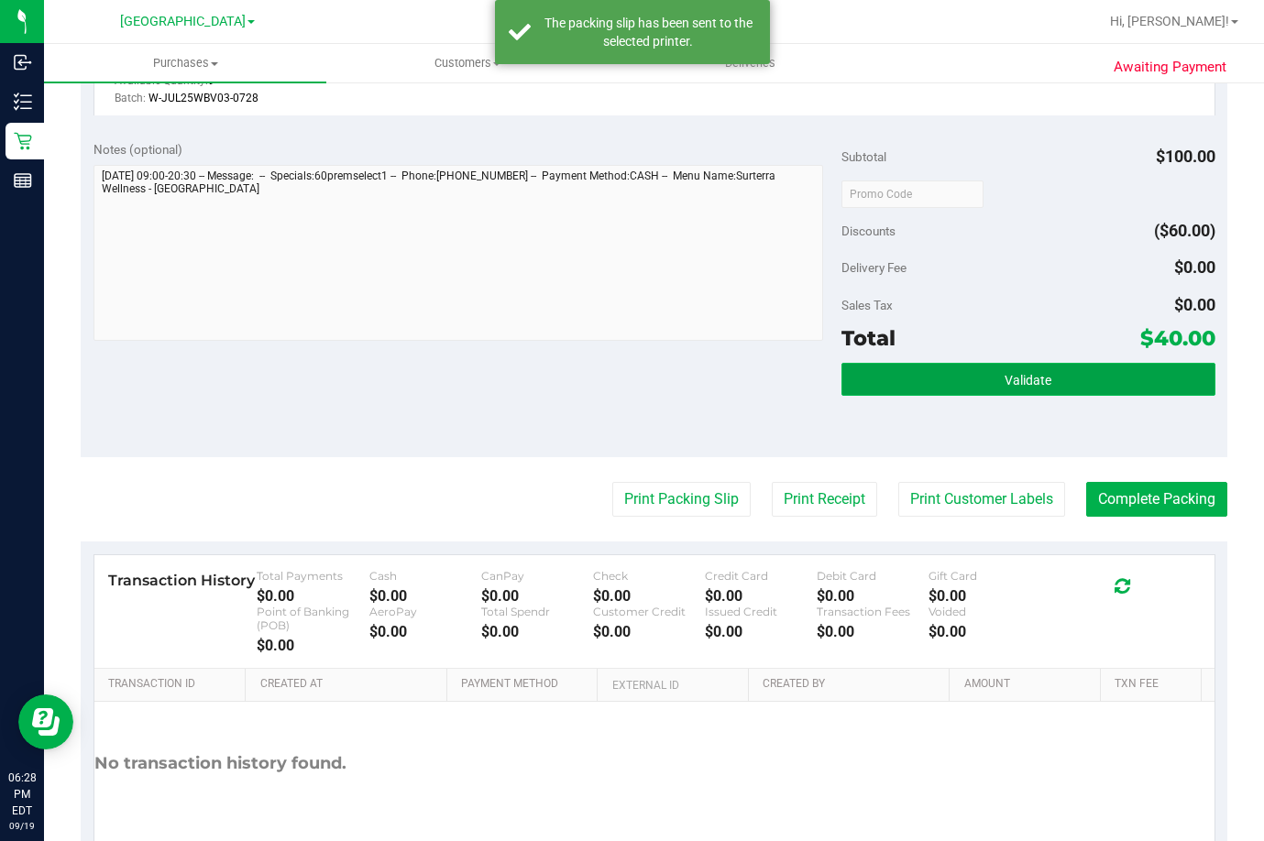
click at [844, 375] on button "Validate" at bounding box center [1028, 379] width 374 height 33
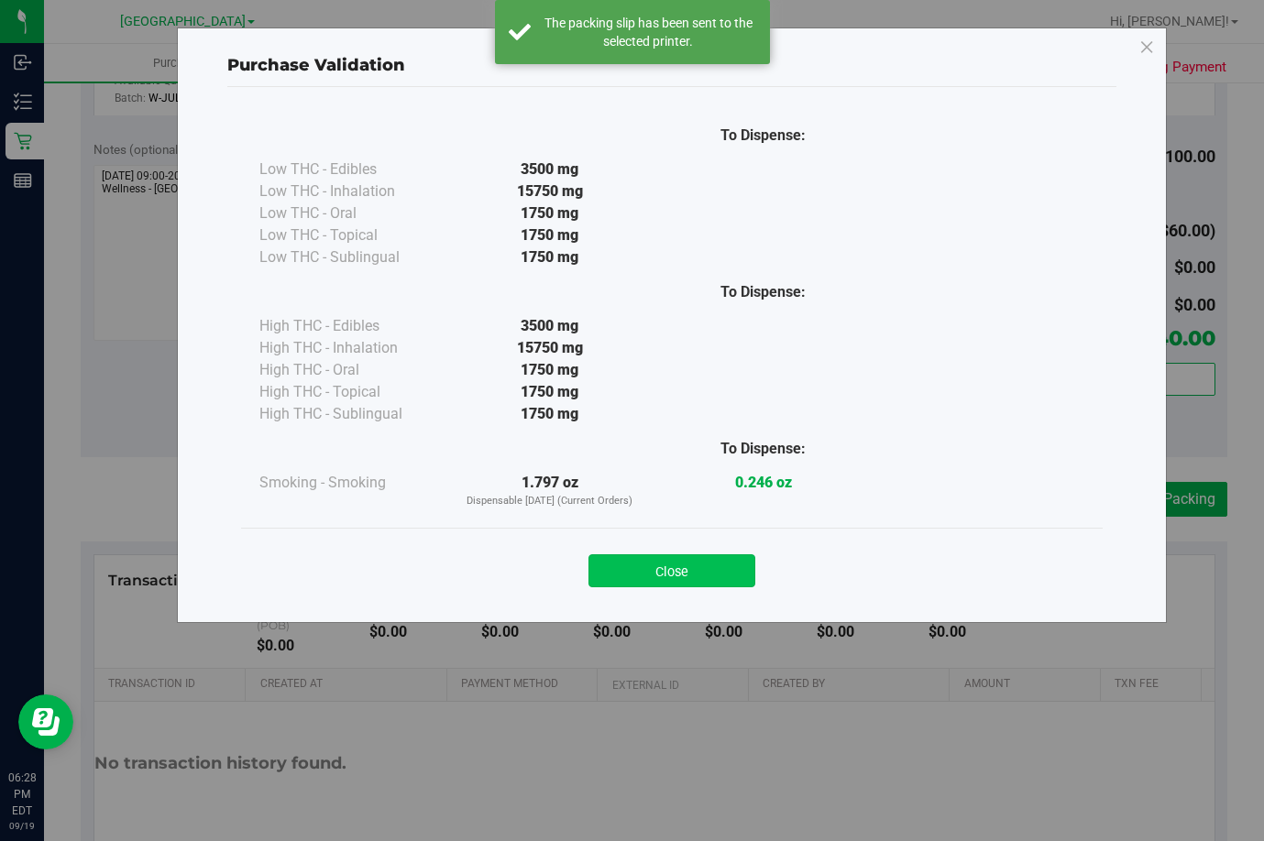
click at [670, 567] on button "Close" at bounding box center [671, 571] width 167 height 33
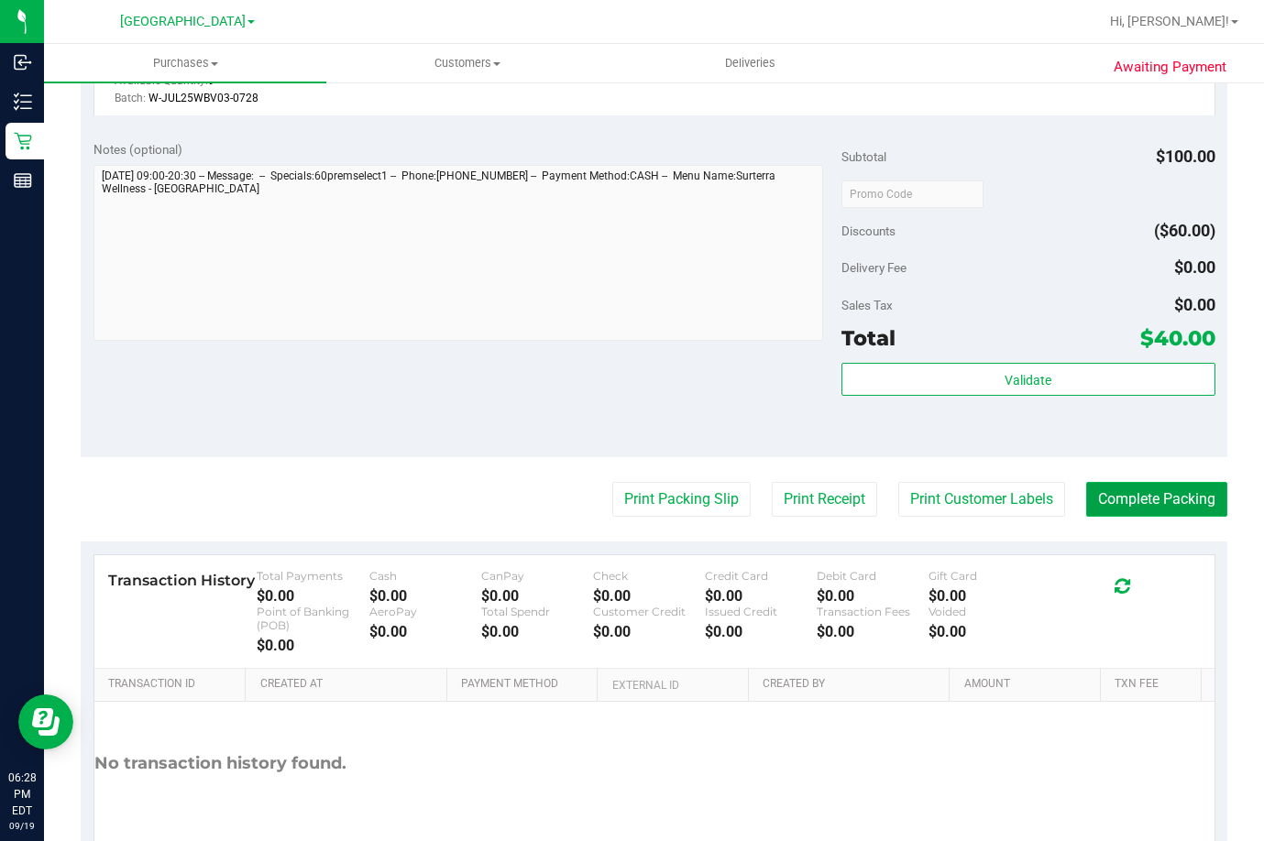
click at [1145, 494] on button "Complete Packing" at bounding box center [1156, 499] width 141 height 35
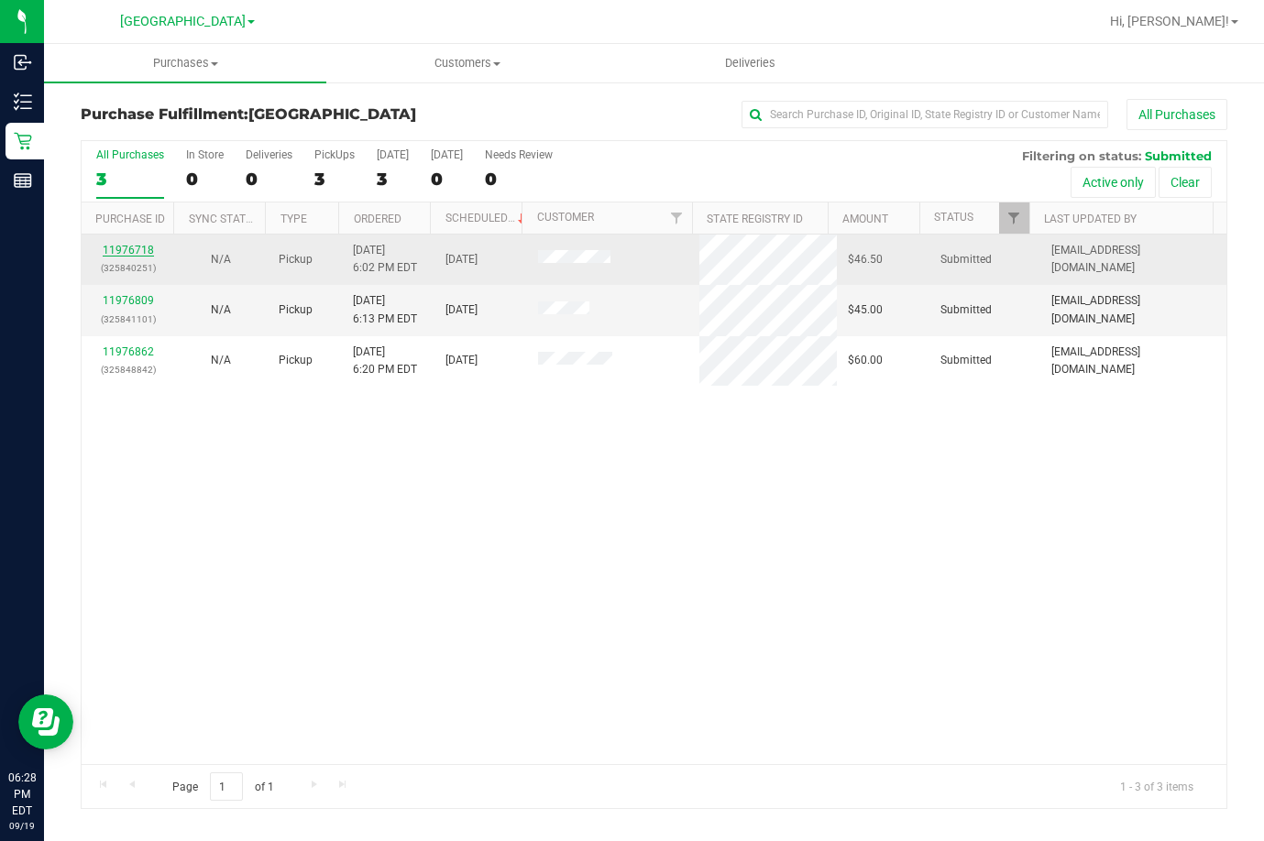
click at [137, 253] on link "11976718" at bounding box center [128, 250] width 51 height 13
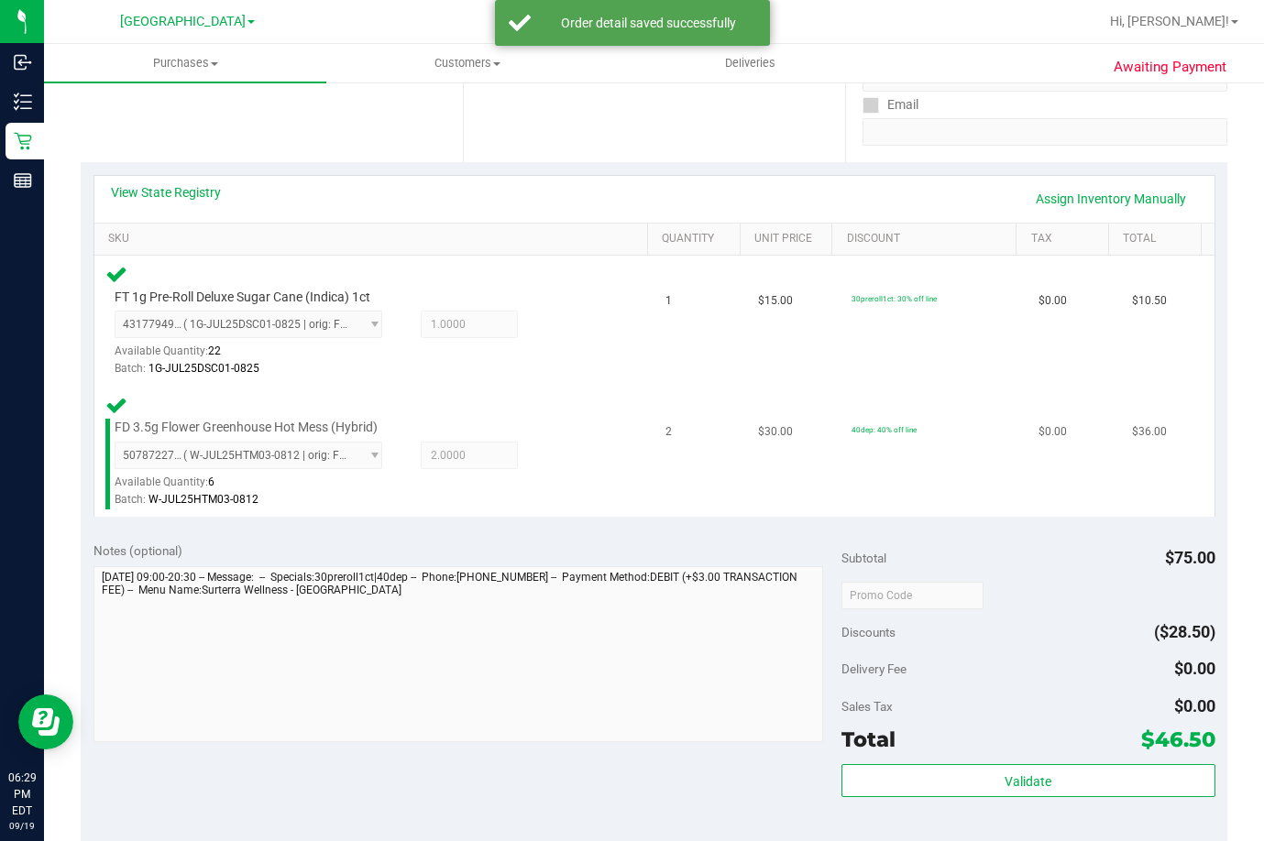
scroll to position [367, 0]
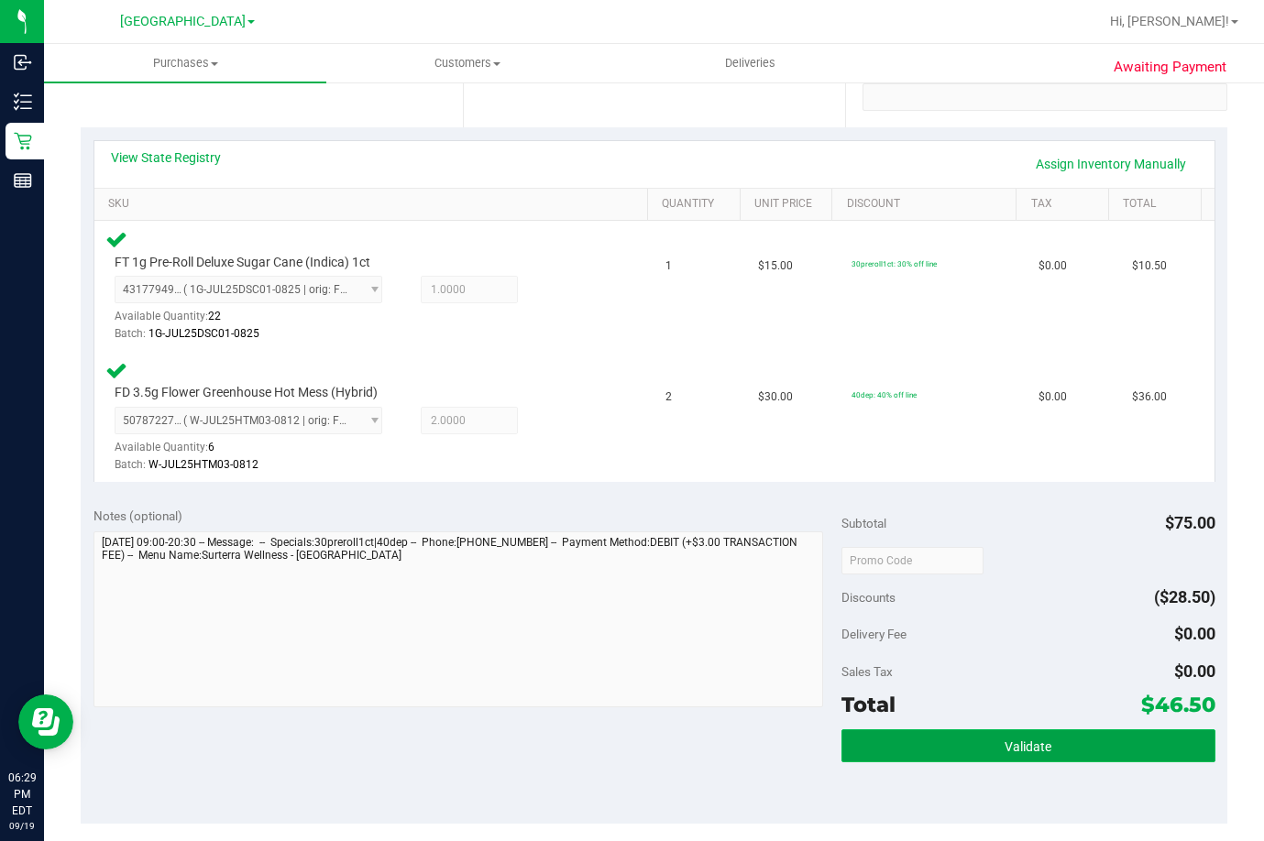
click at [955, 752] on button "Validate" at bounding box center [1028, 746] width 374 height 33
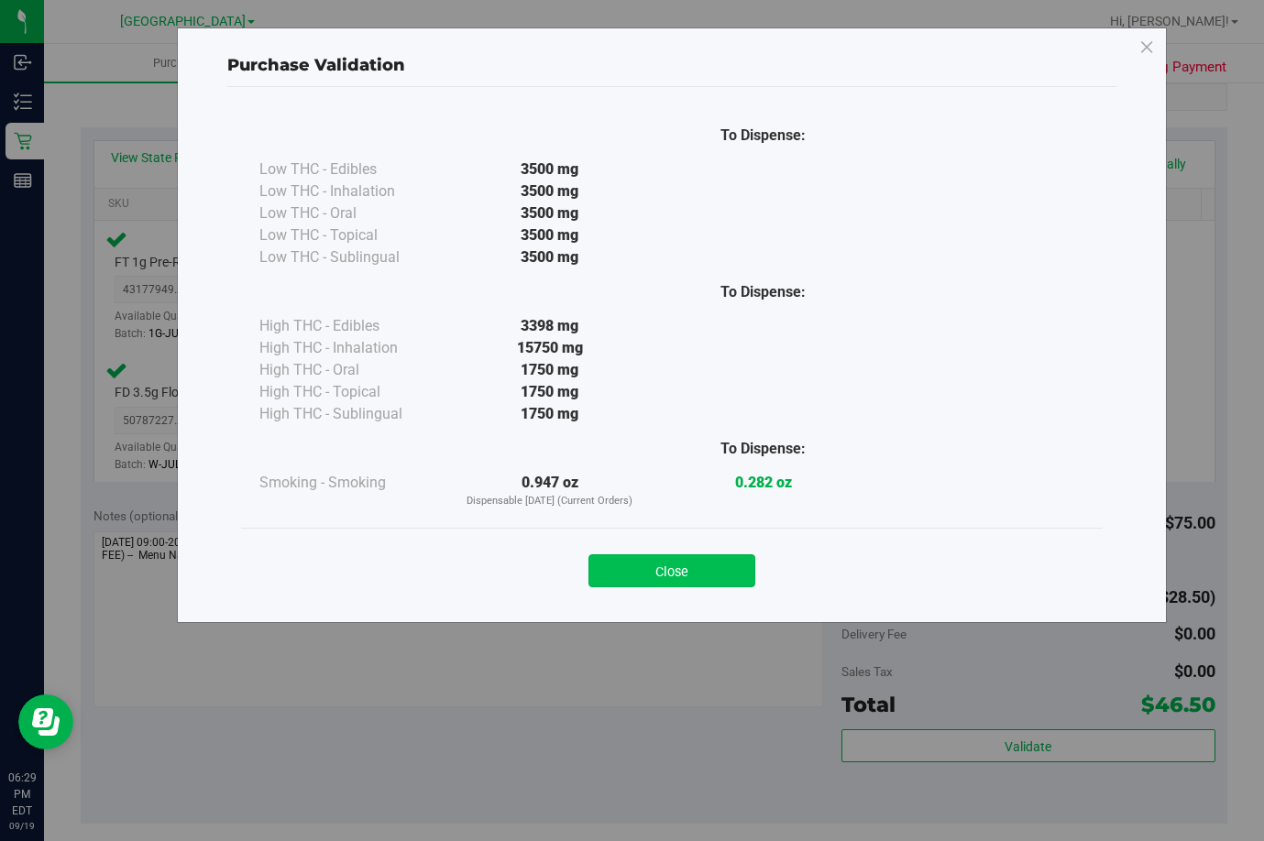
click at [640, 573] on button "Close" at bounding box center [671, 571] width 167 height 33
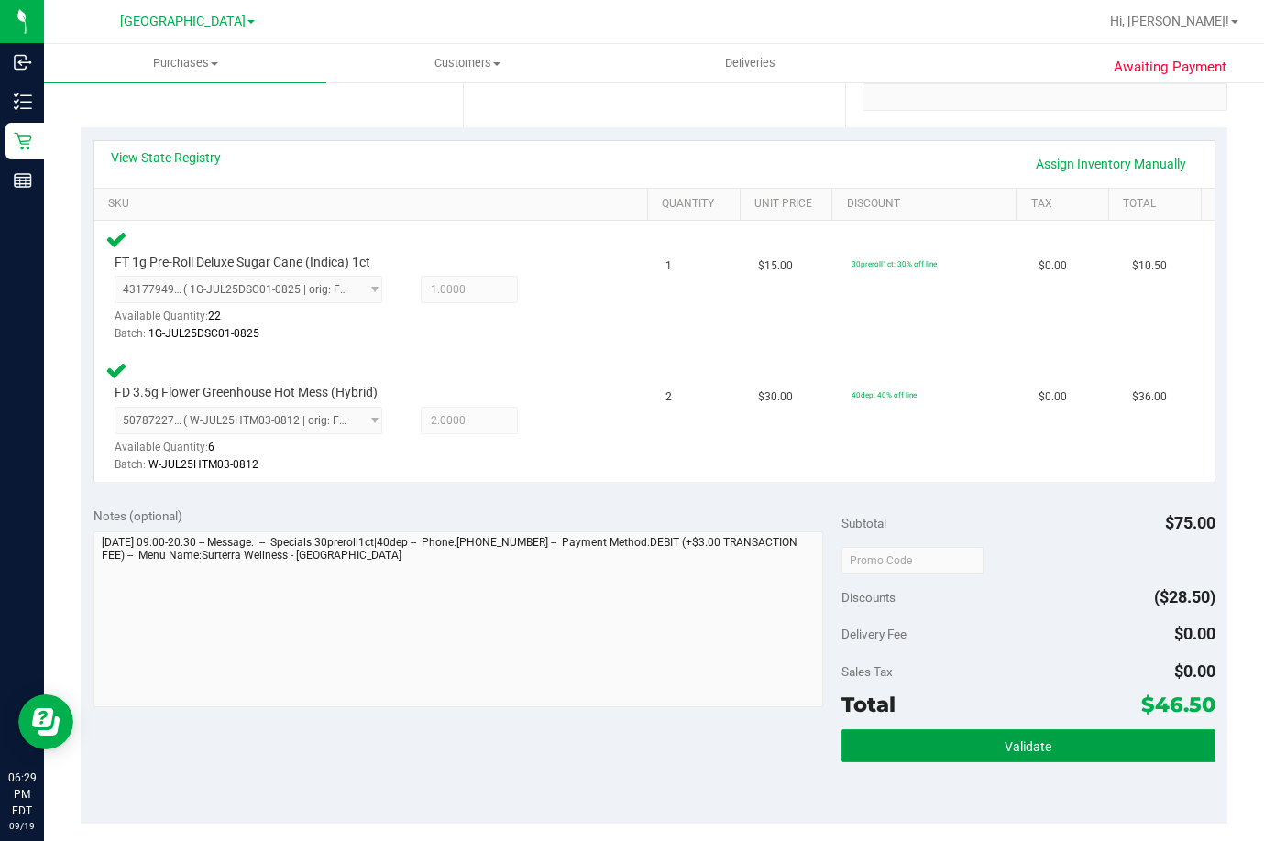
click at [942, 741] on button "Validate" at bounding box center [1028, 746] width 374 height 33
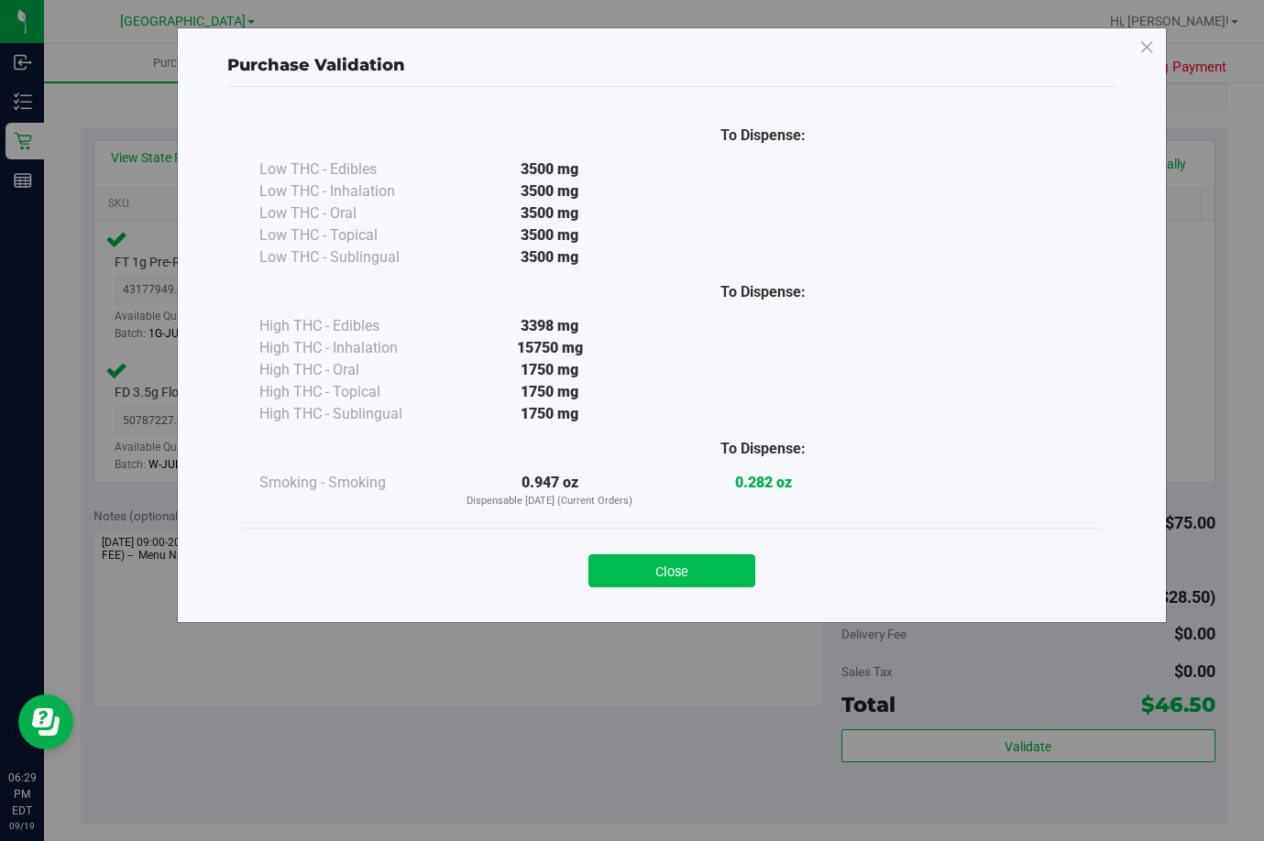
click at [664, 565] on button "Close" at bounding box center [671, 571] width 167 height 33
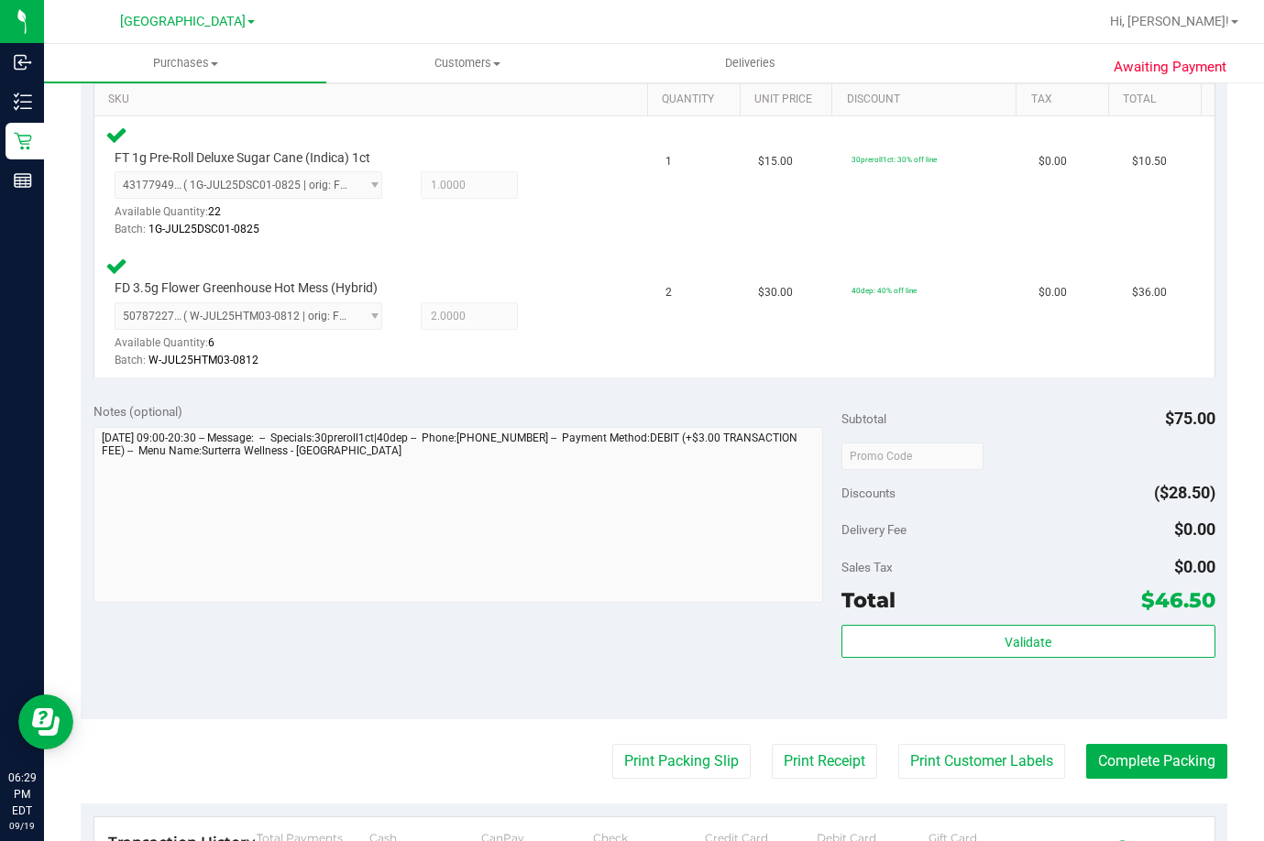
scroll to position [642, 0]
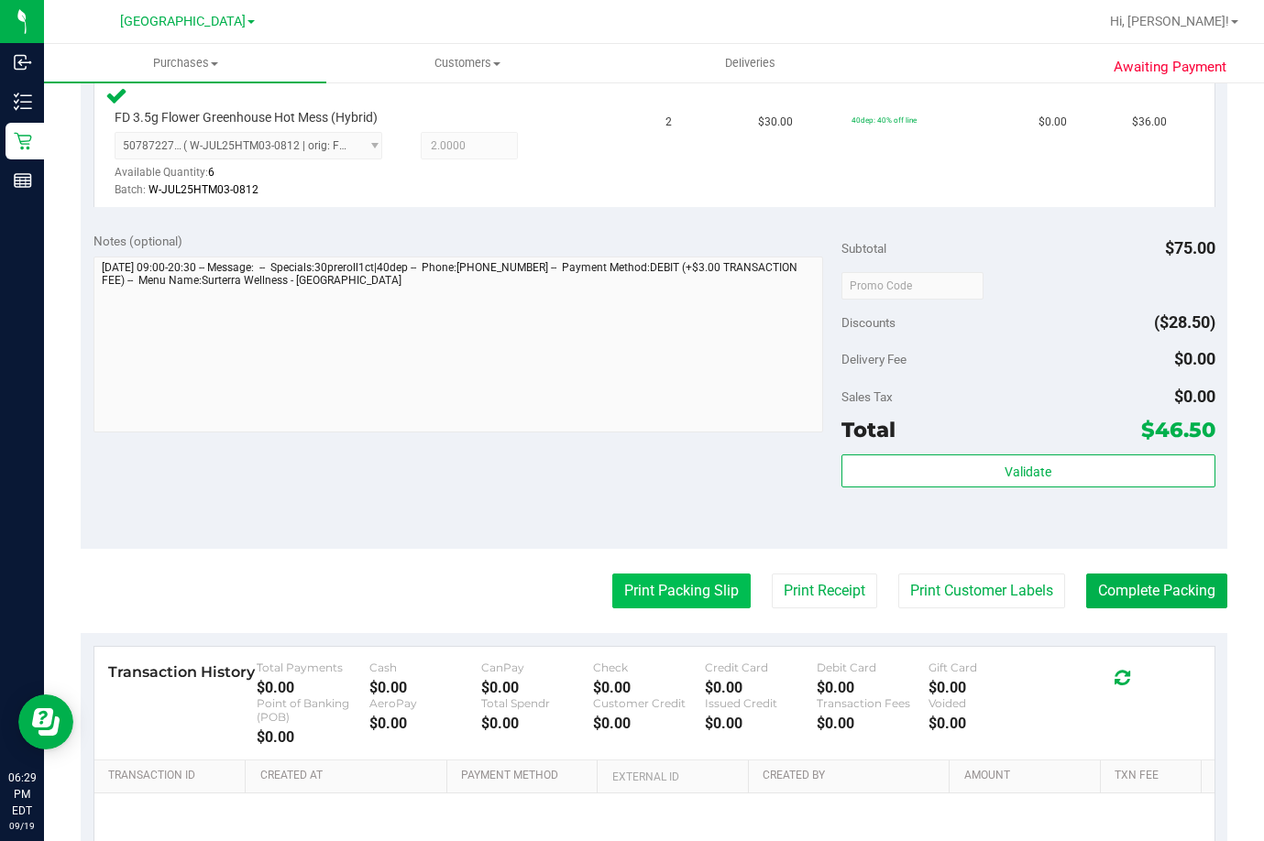
click at [651, 595] on button "Print Packing Slip" at bounding box center [681, 591] width 138 height 35
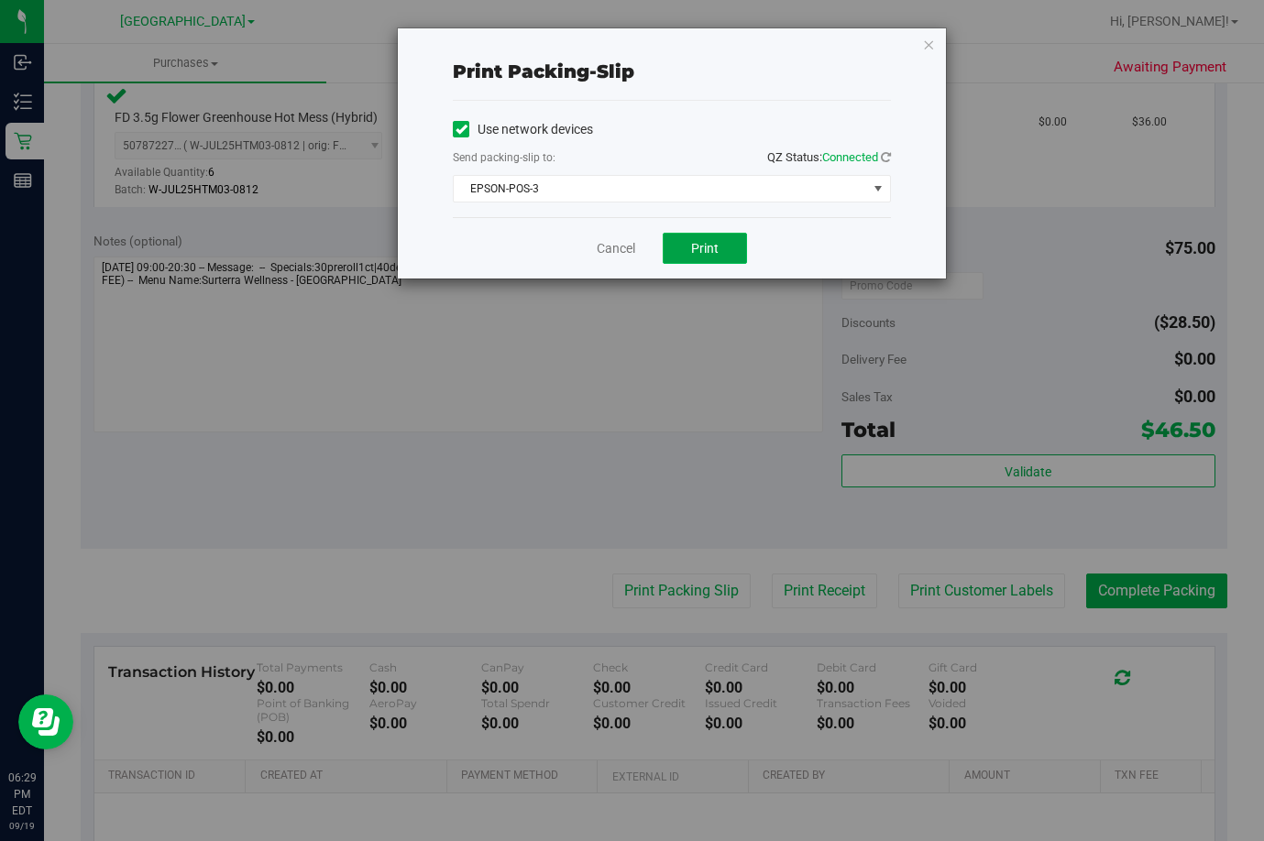
click at [705, 247] on span "Print" at bounding box center [704, 248] width 27 height 15
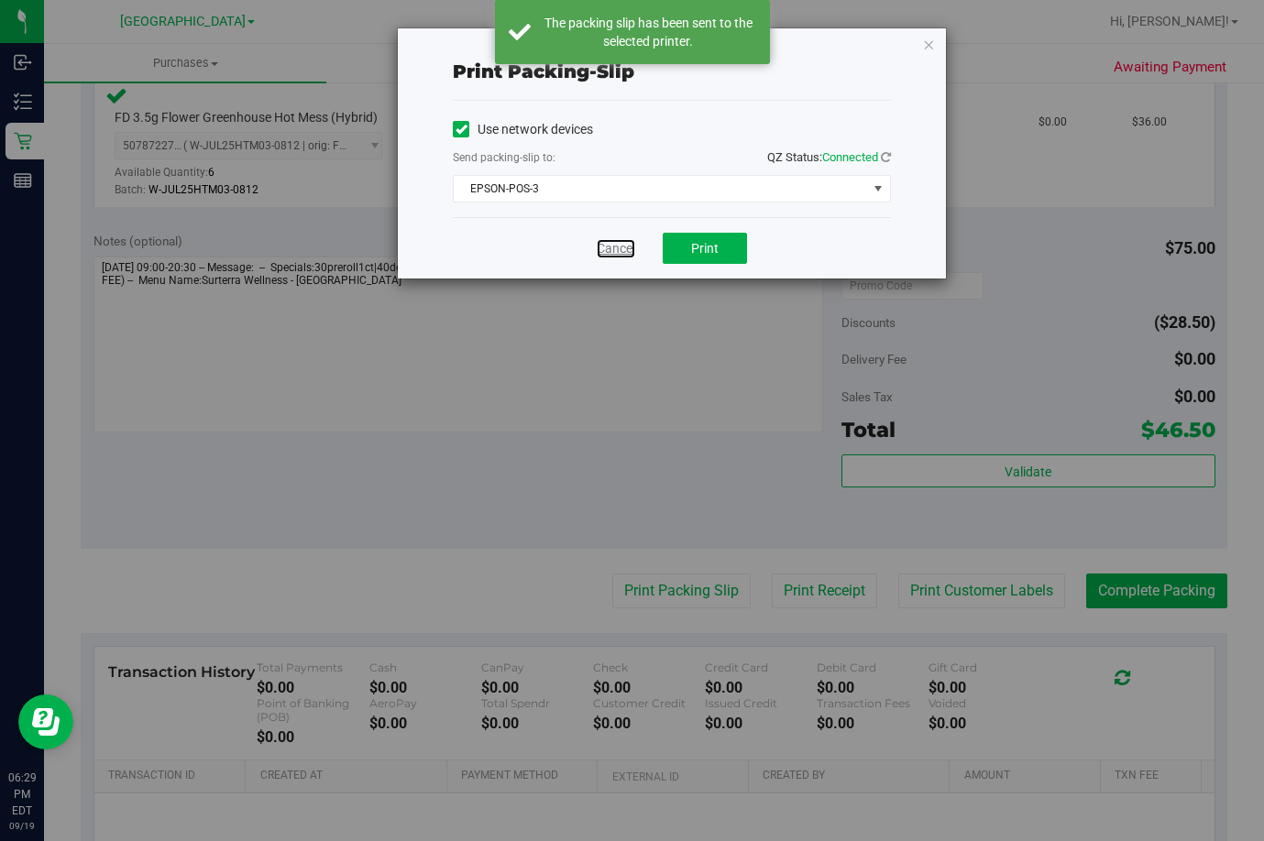
click at [629, 258] on link "Cancel" at bounding box center [616, 248] width 38 height 19
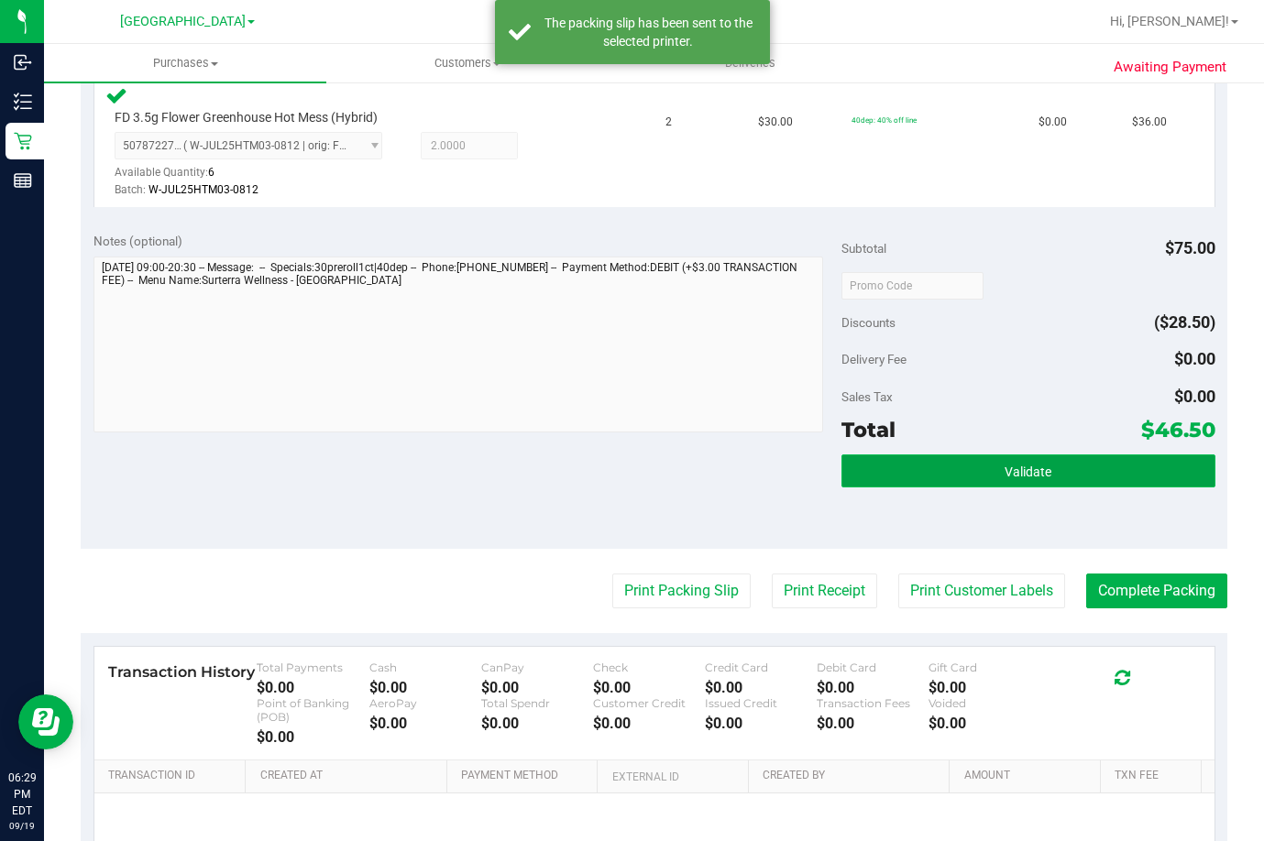
click at [1030, 478] on span "Validate" at bounding box center [1028, 472] width 47 height 15
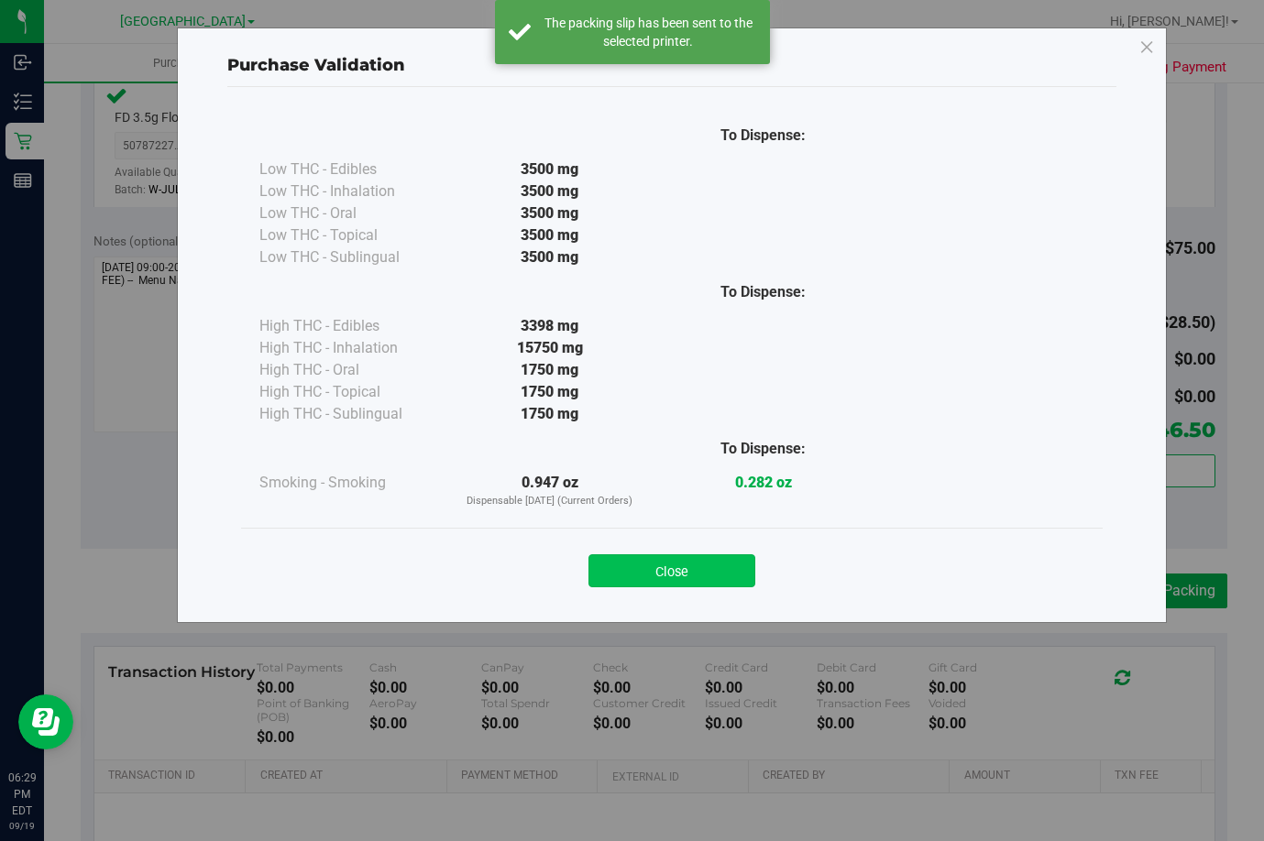
click at [642, 572] on button "Close" at bounding box center [671, 571] width 167 height 33
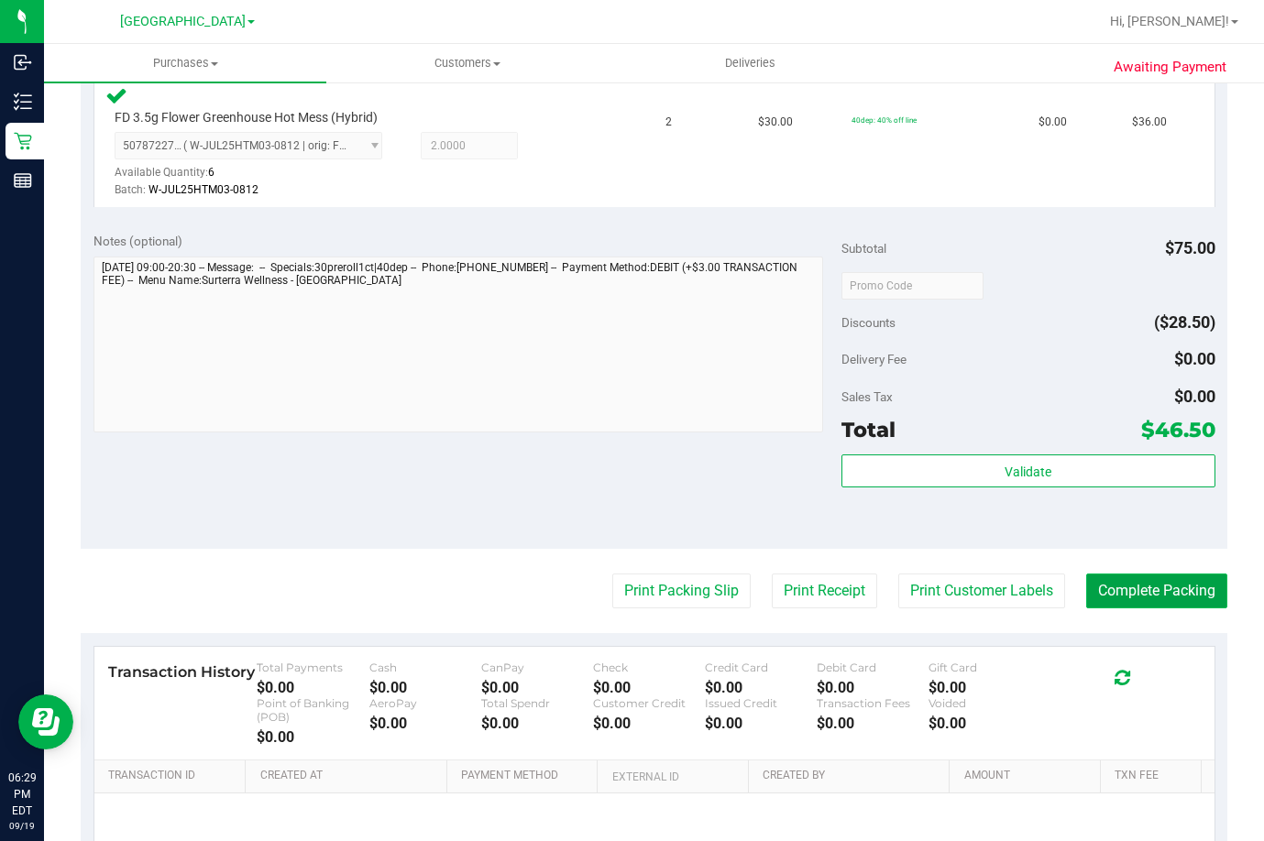
click at [1116, 589] on button "Complete Packing" at bounding box center [1156, 591] width 141 height 35
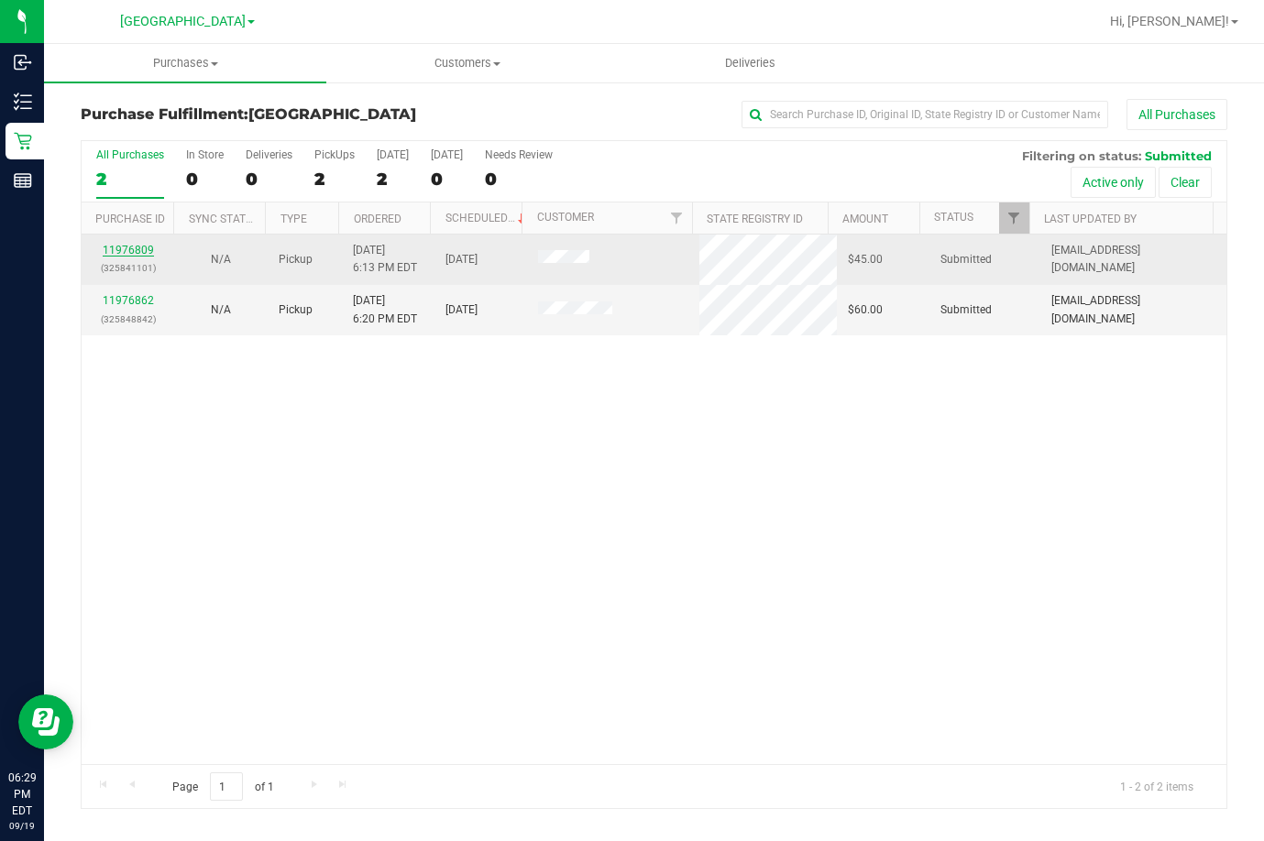
click at [144, 252] on link "11976809" at bounding box center [128, 250] width 51 height 13
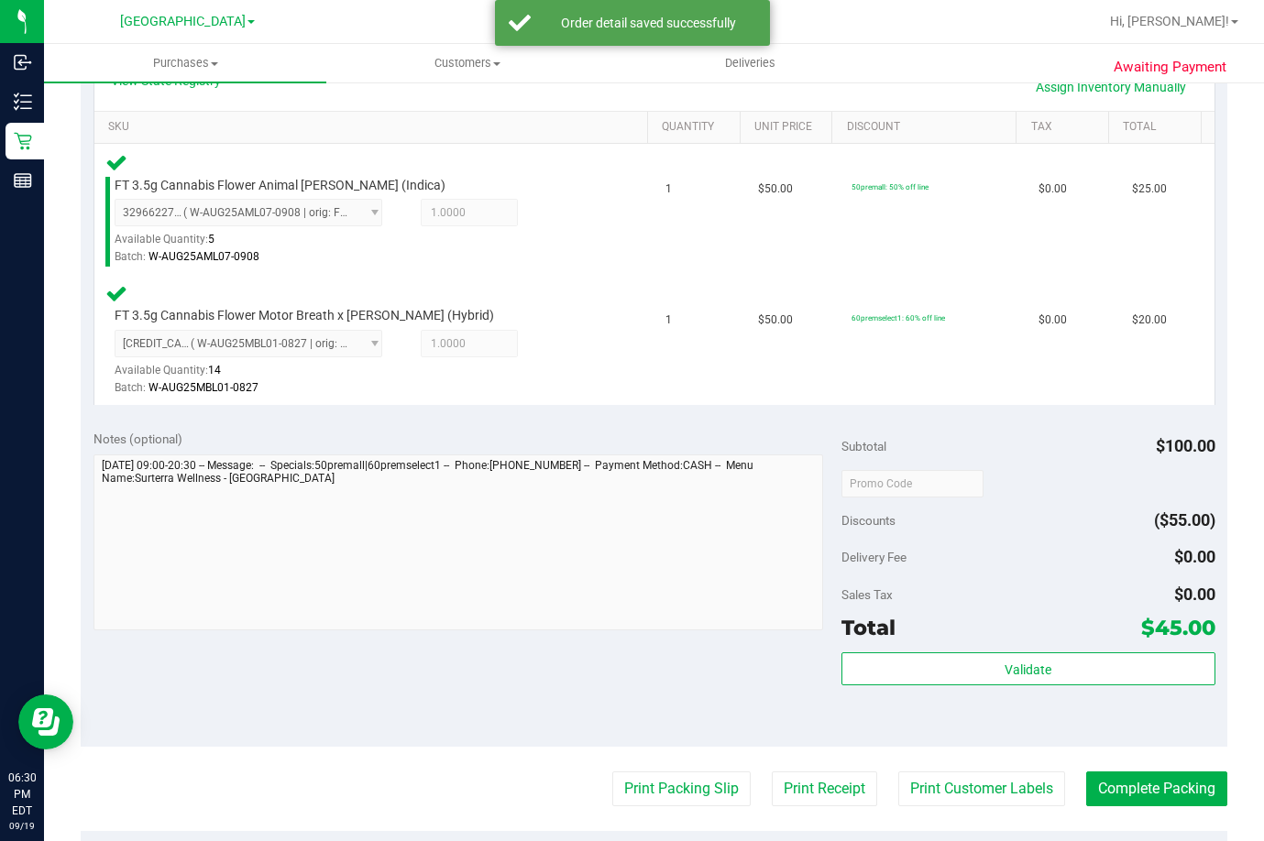
scroll to position [550, 0]
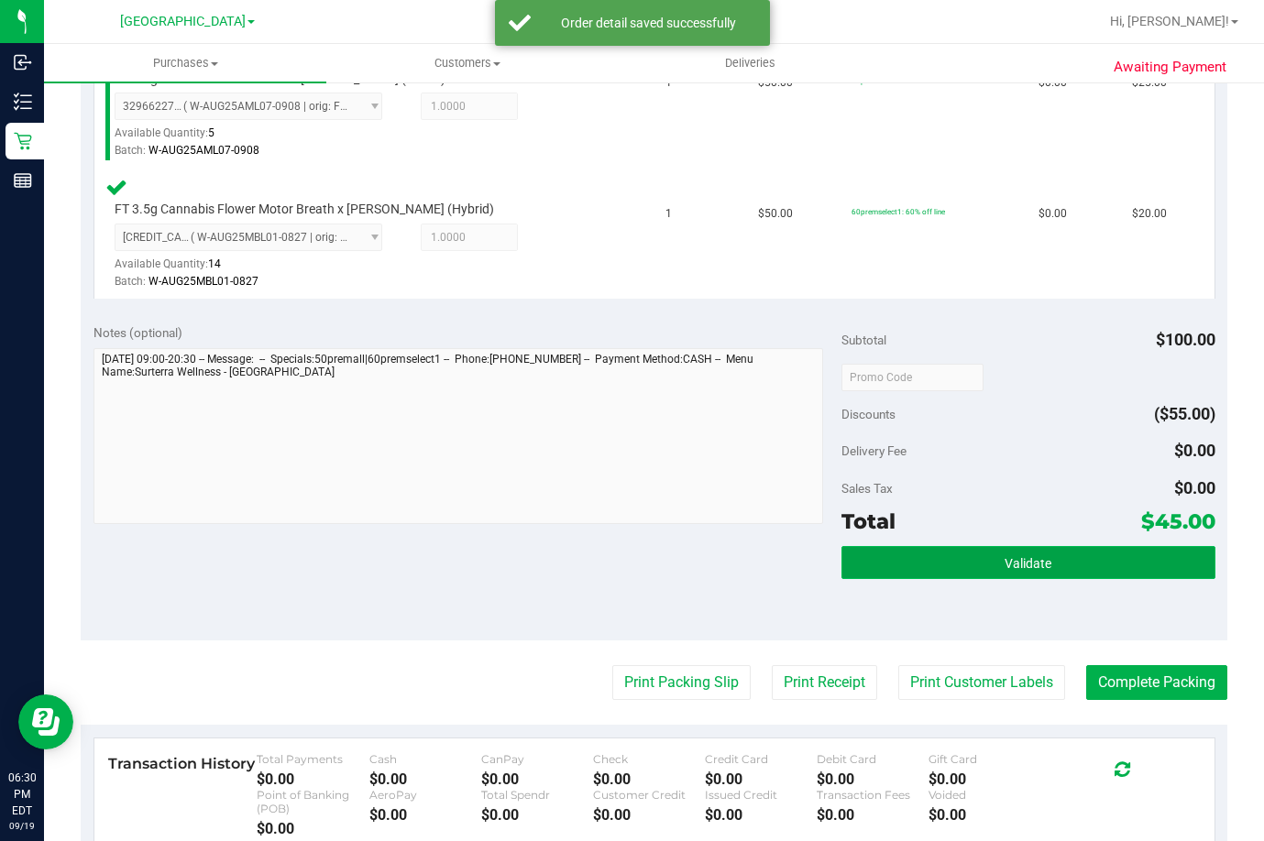
click at [1071, 562] on button "Validate" at bounding box center [1028, 562] width 374 height 33
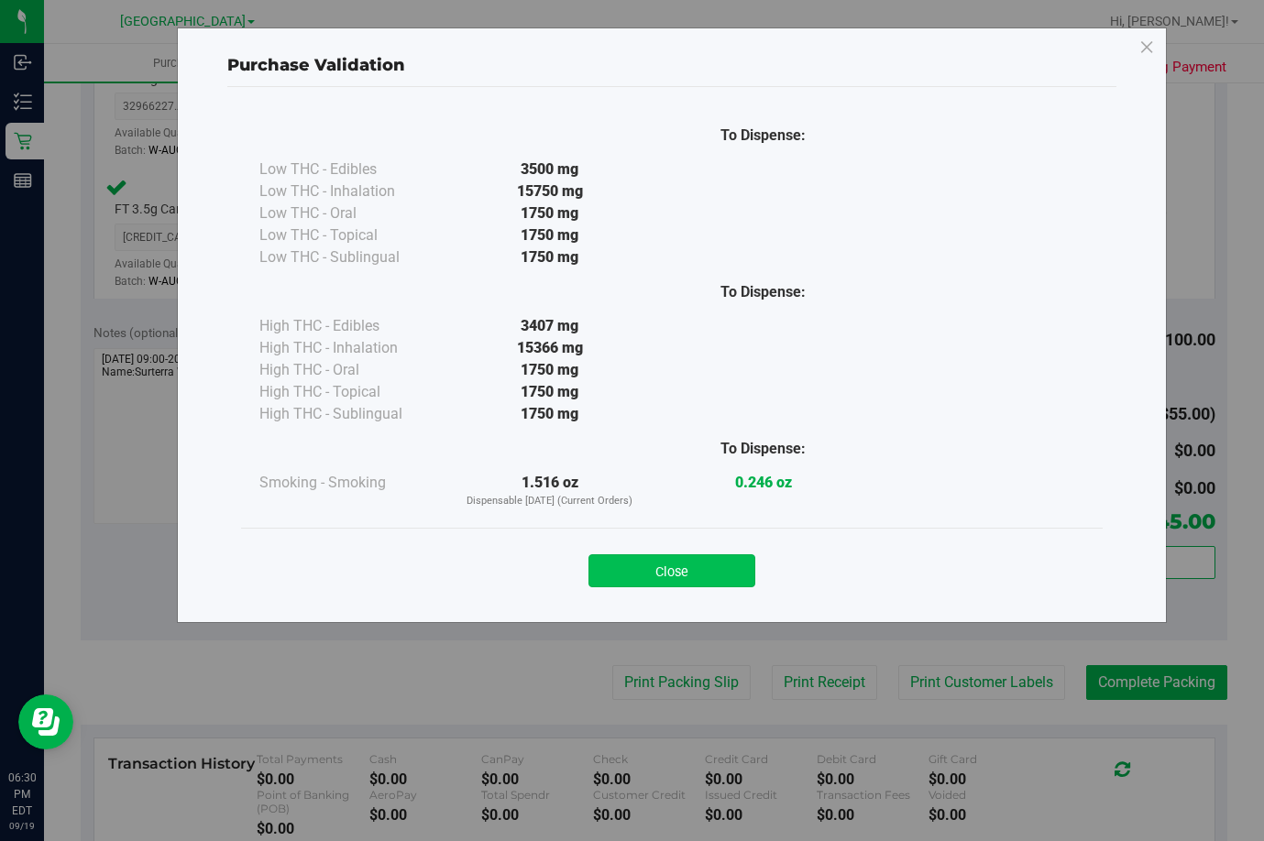
click at [671, 565] on button "Close" at bounding box center [671, 571] width 167 height 33
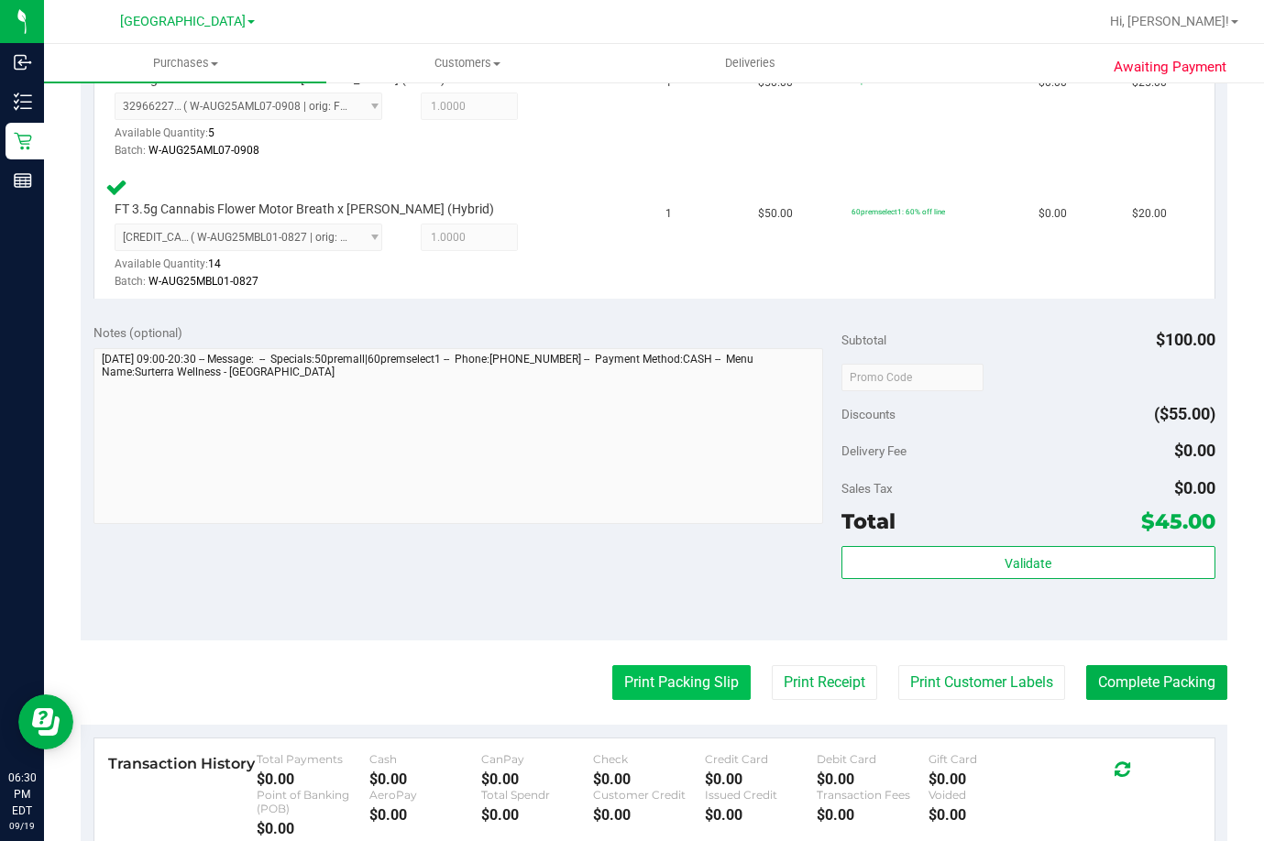
click at [676, 688] on button "Print Packing Slip" at bounding box center [681, 682] width 138 height 35
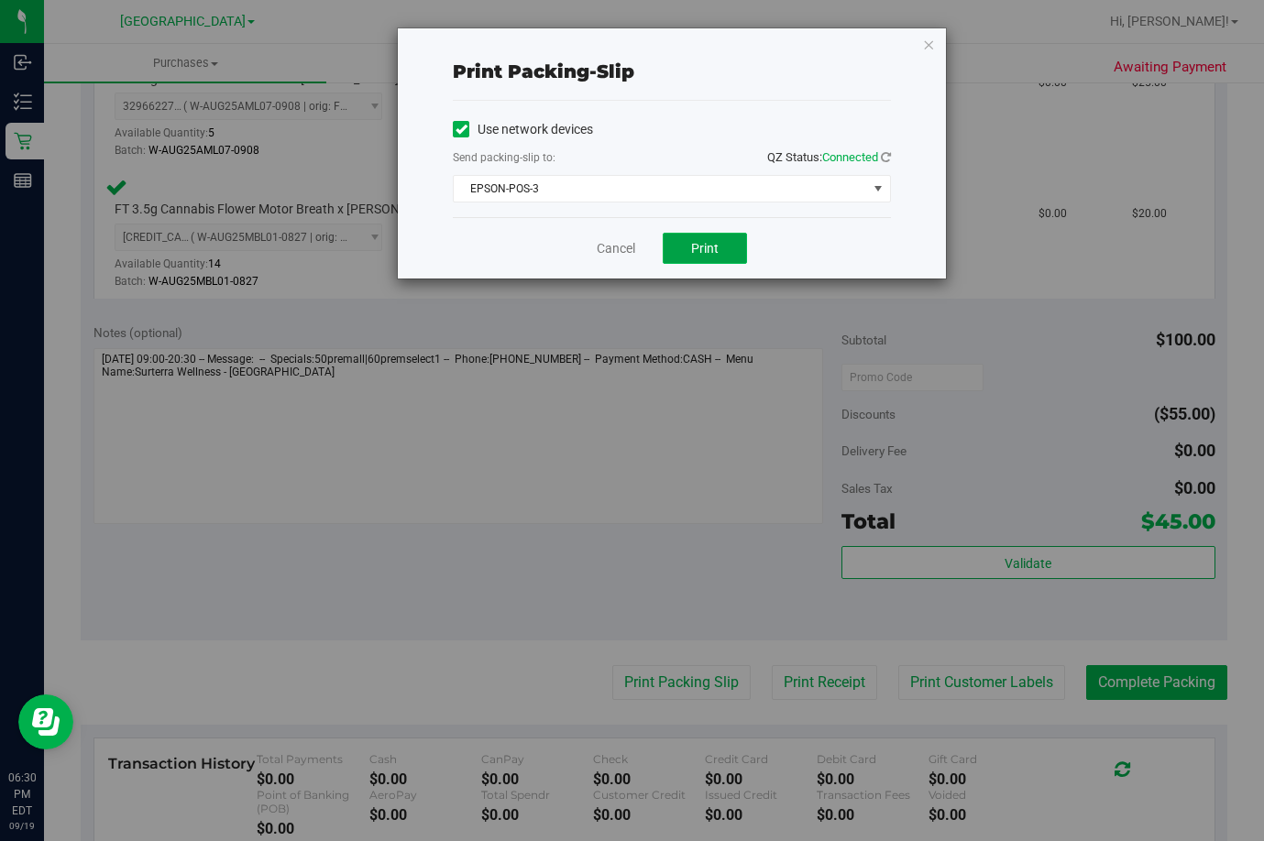
drag, startPoint x: 728, startPoint y: 260, endPoint x: 729, endPoint y: 234, distance: 26.6
click at [728, 258] on button "Print" at bounding box center [705, 248] width 84 height 31
drag, startPoint x: 593, startPoint y: 247, endPoint x: 606, endPoint y: 250, distance: 13.3
click at [594, 247] on div "Cancel Print" at bounding box center [672, 247] width 438 height 61
click at [609, 253] on link "Cancel" at bounding box center [616, 248] width 38 height 19
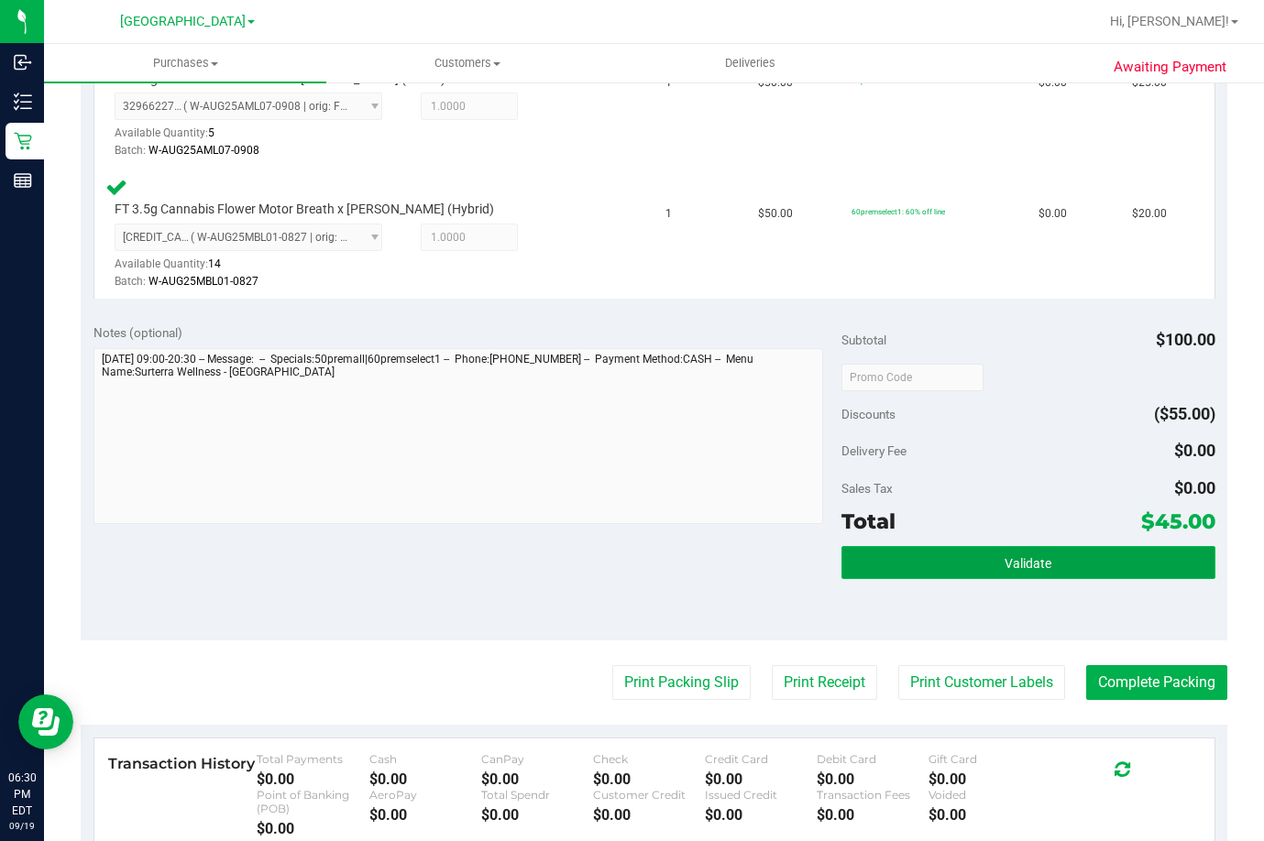
click at [1070, 547] on button "Validate" at bounding box center [1028, 562] width 374 height 33
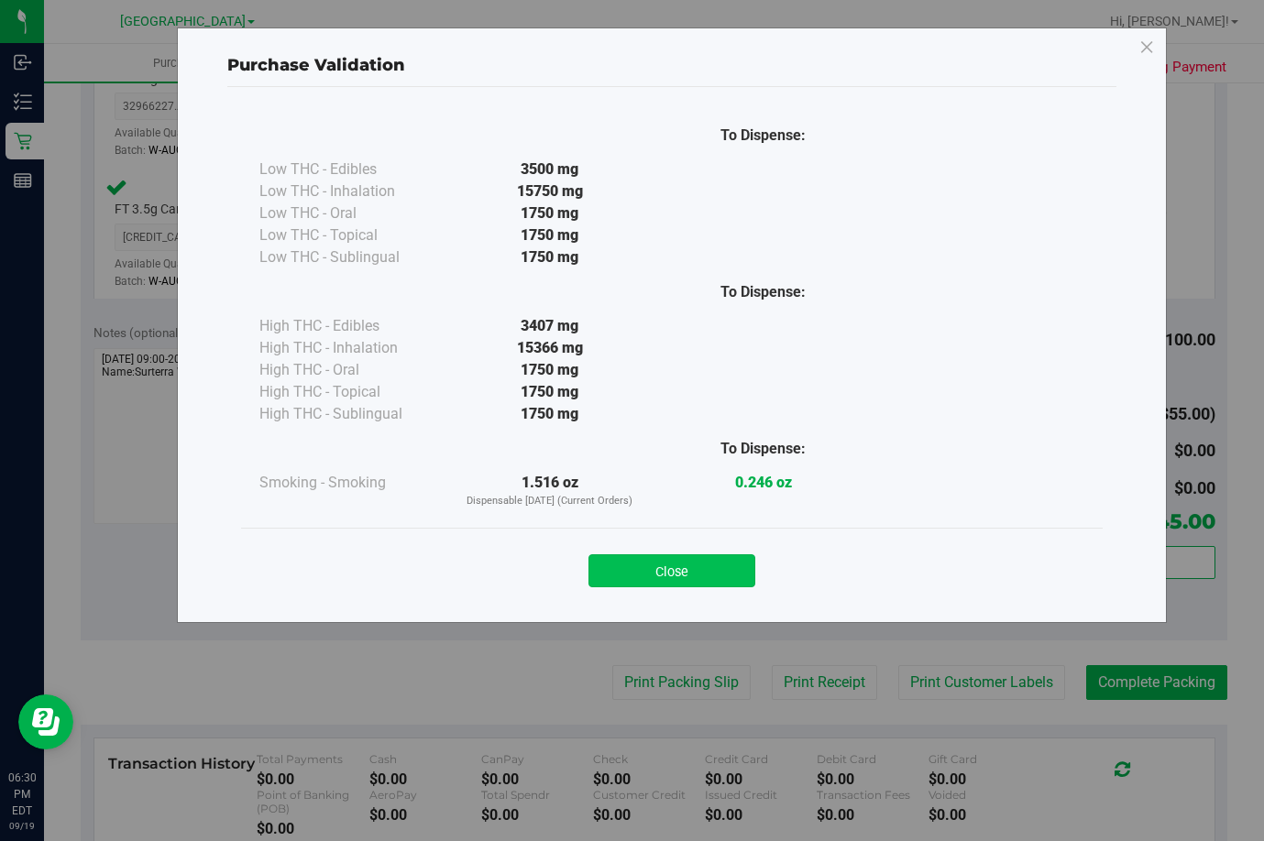
click at [709, 575] on button "Close" at bounding box center [671, 571] width 167 height 33
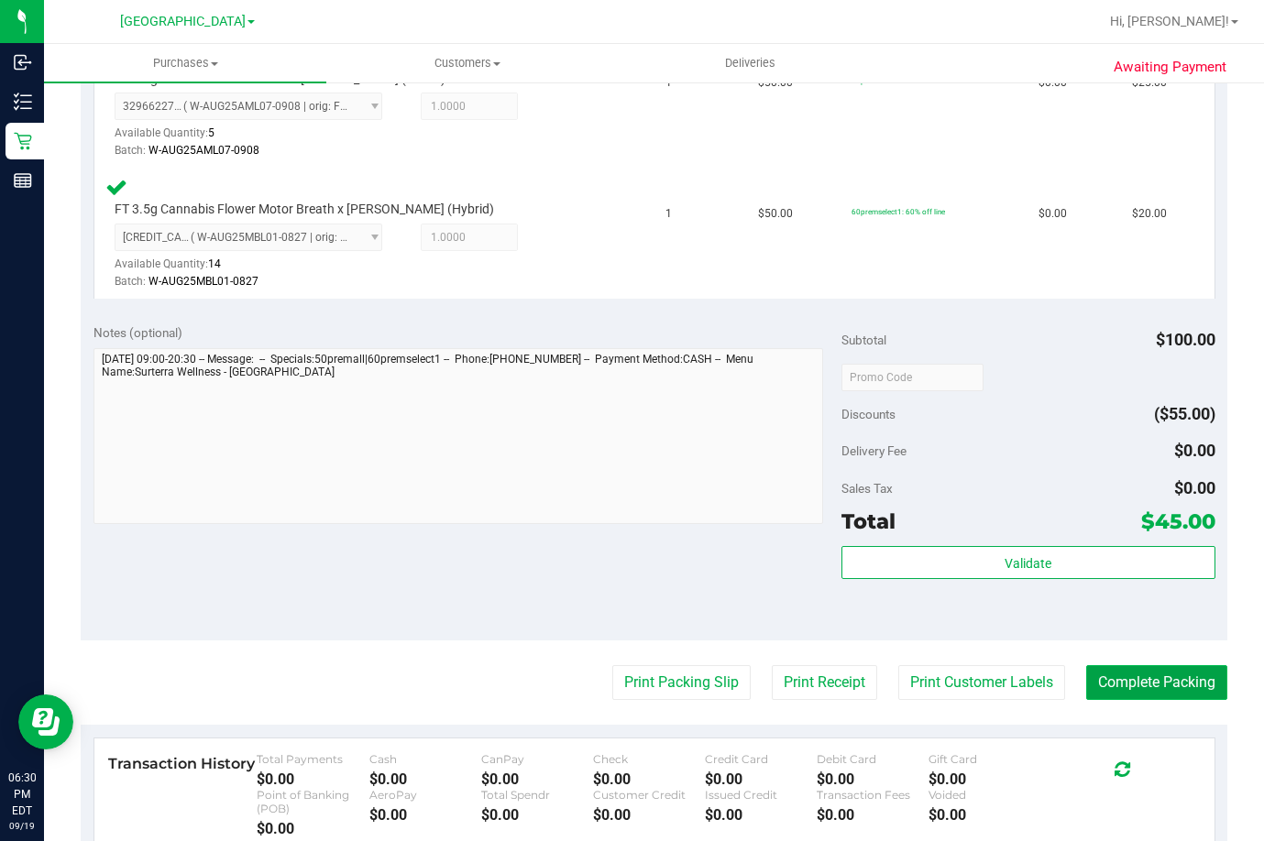
click at [1169, 690] on button "Complete Packing" at bounding box center [1156, 682] width 141 height 35
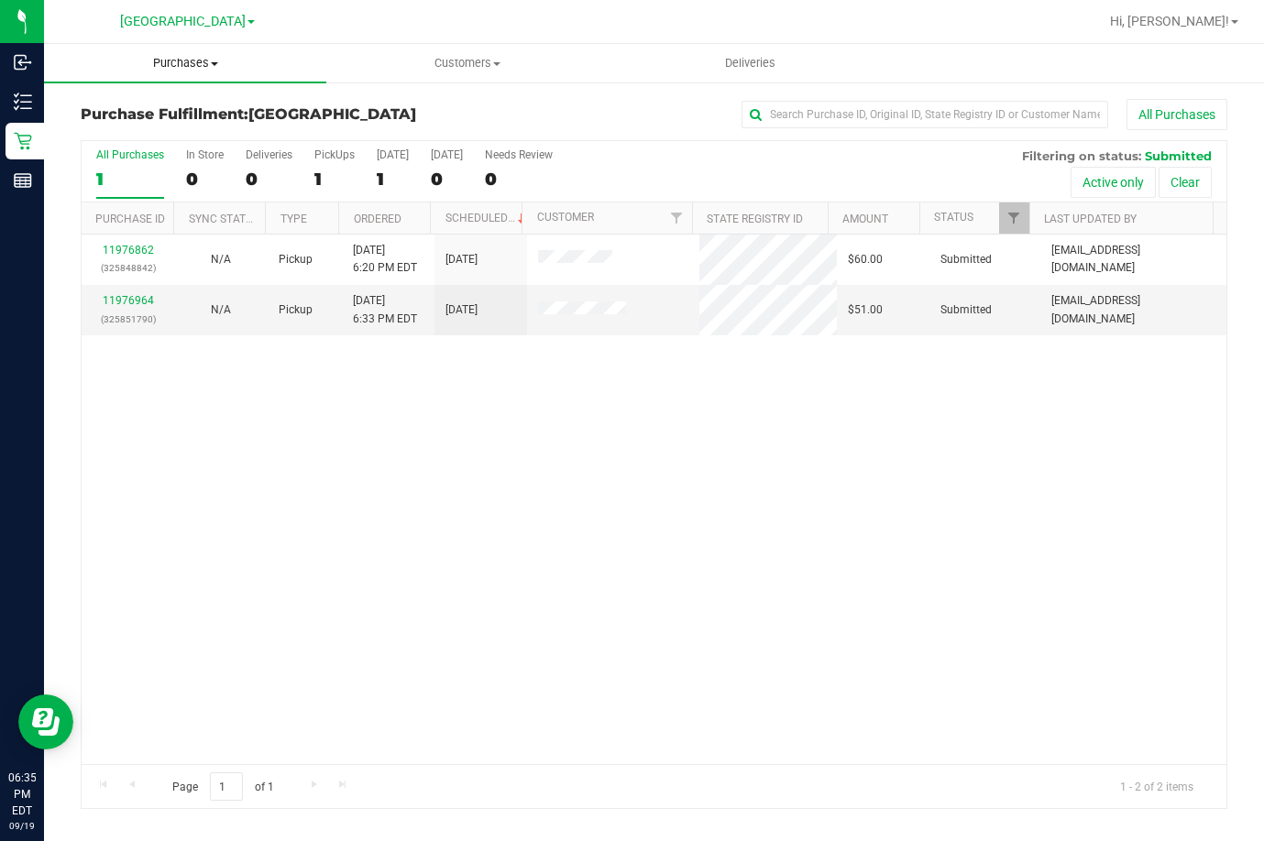
click at [190, 67] on span "Purchases" at bounding box center [185, 63] width 282 height 16
click at [165, 116] on span "Summary of purchases" at bounding box center [138, 111] width 188 height 16
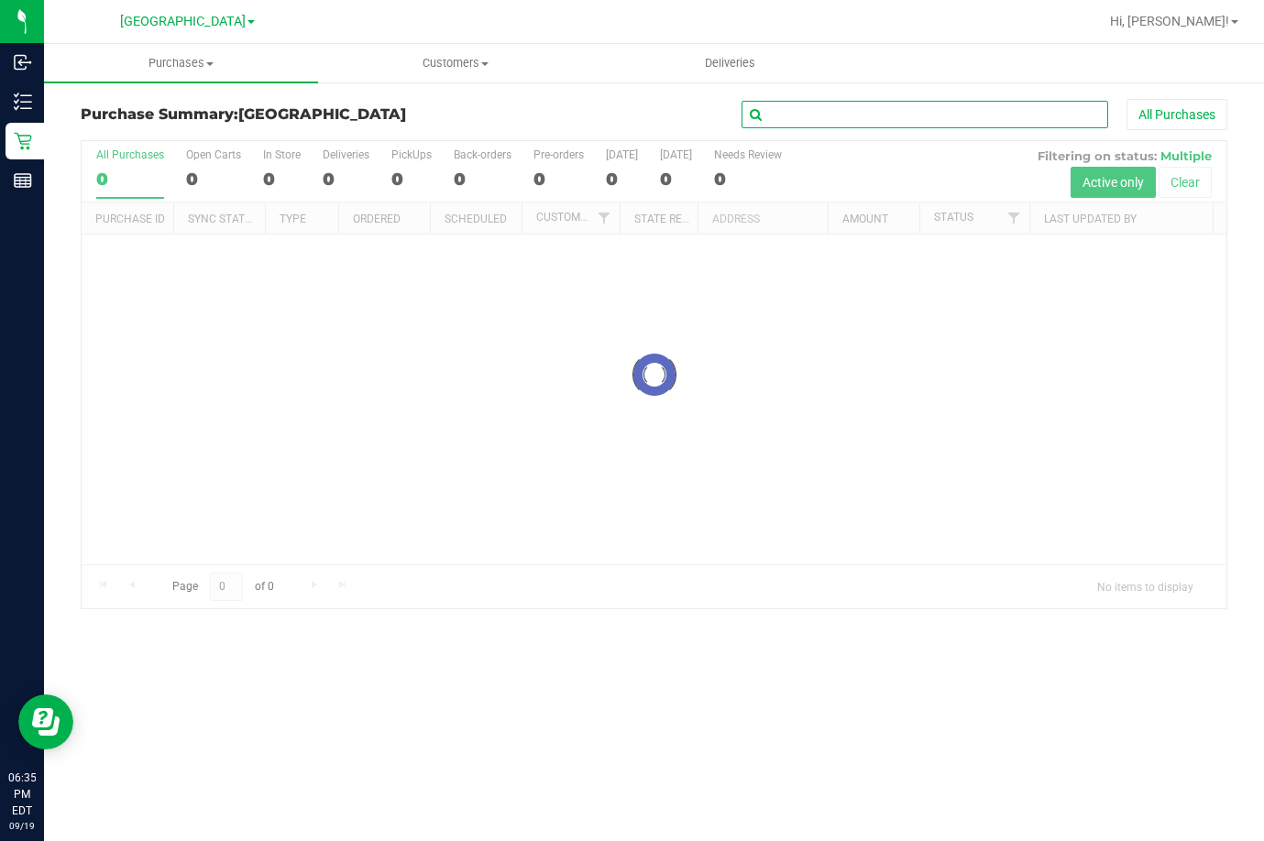
click at [889, 115] on input "text" at bounding box center [924, 114] width 367 height 27
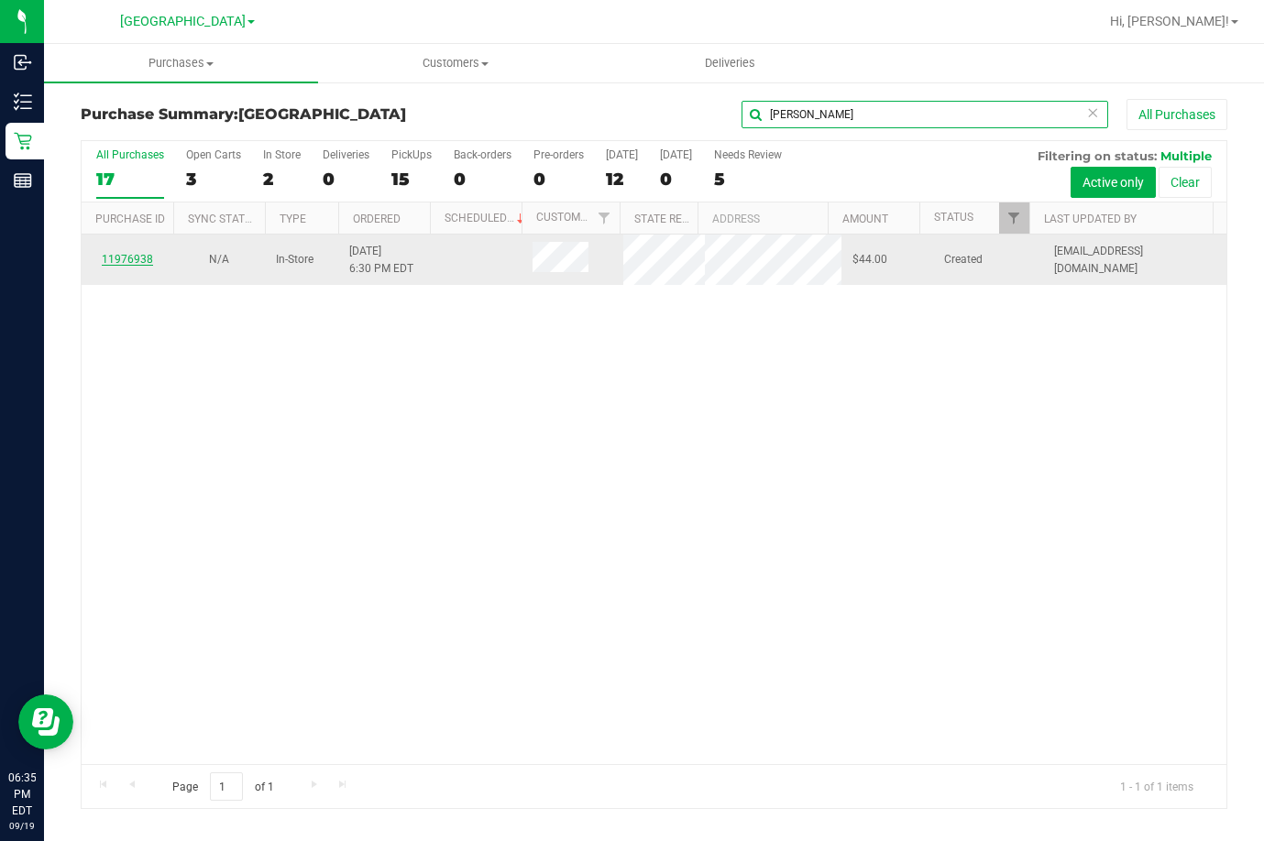
type input "dustin"
click at [137, 260] on link "11976938" at bounding box center [127, 259] width 51 height 13
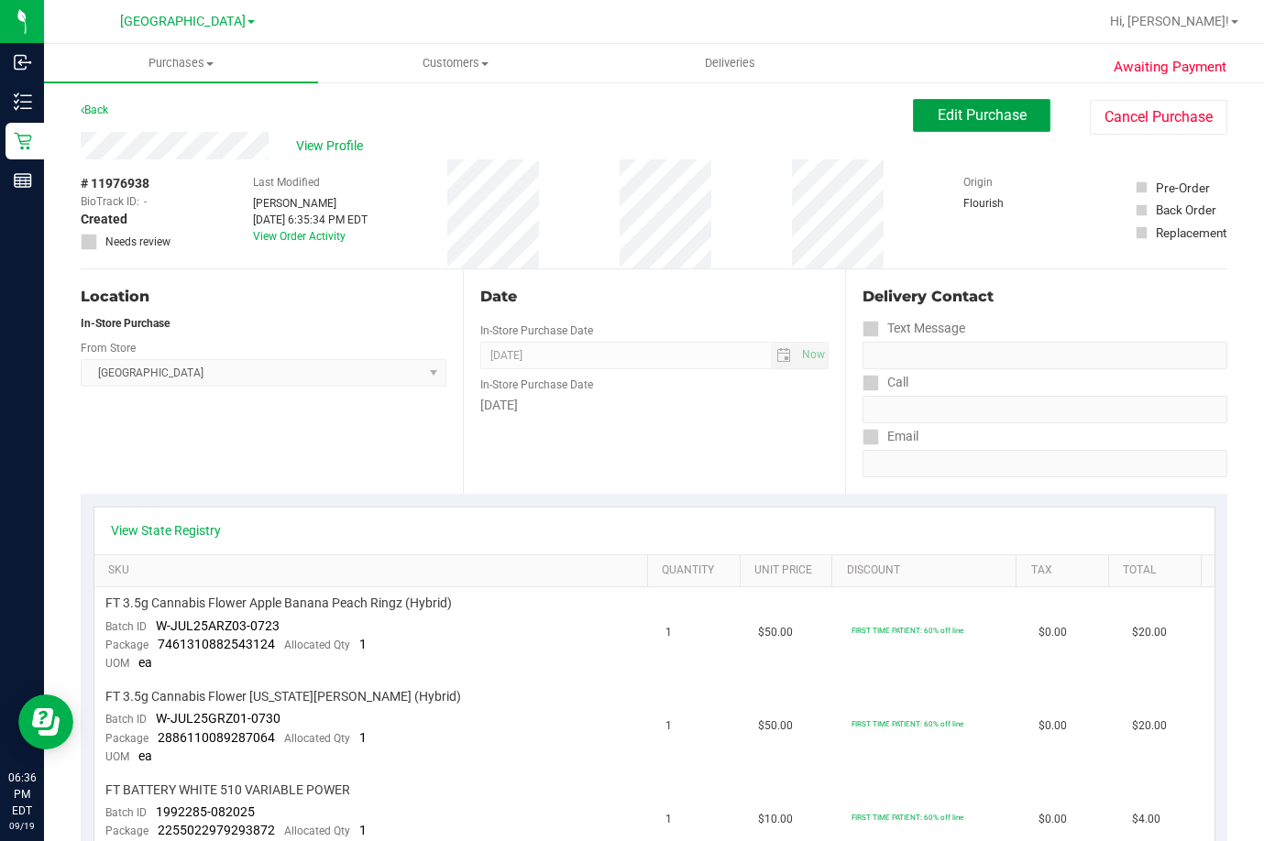
click at [953, 114] on span "Edit Purchase" at bounding box center [982, 114] width 89 height 17
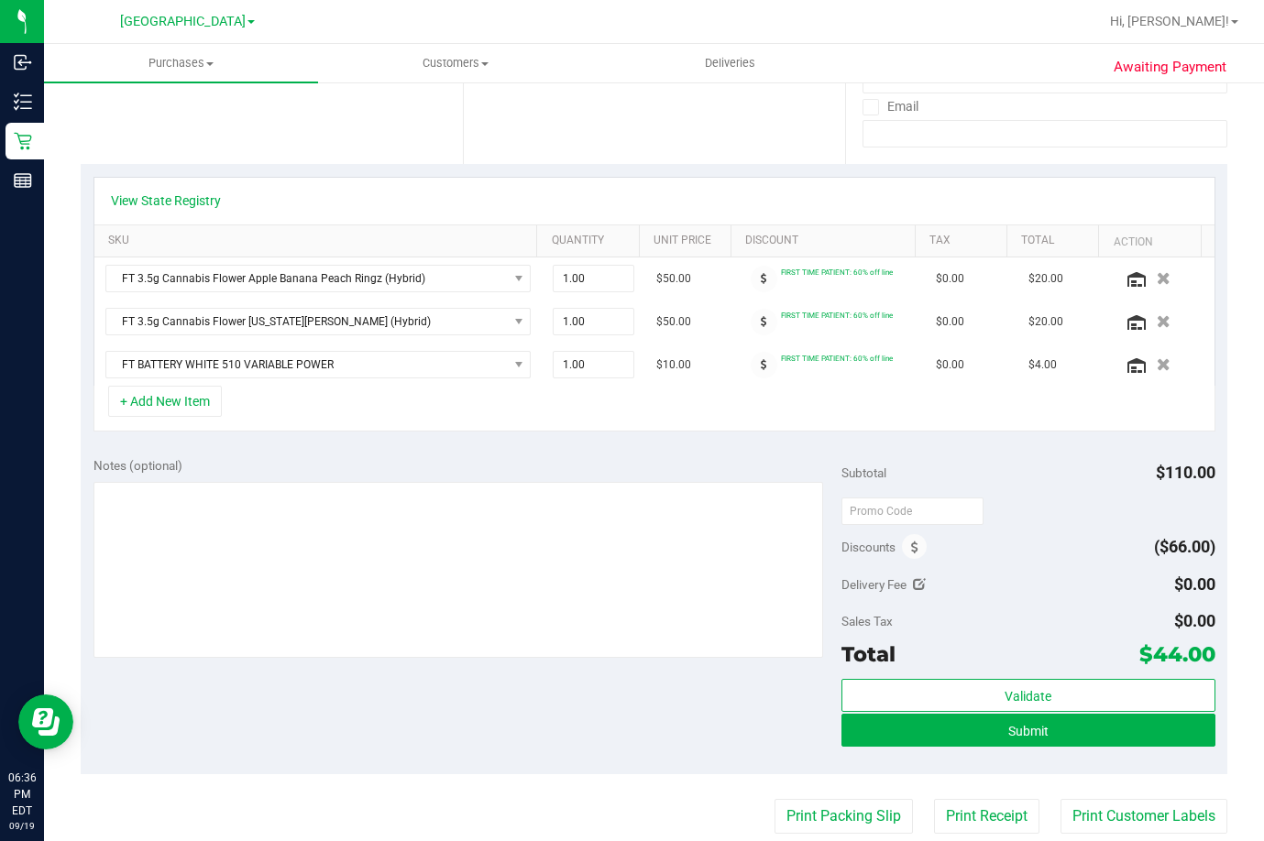
scroll to position [367, 0]
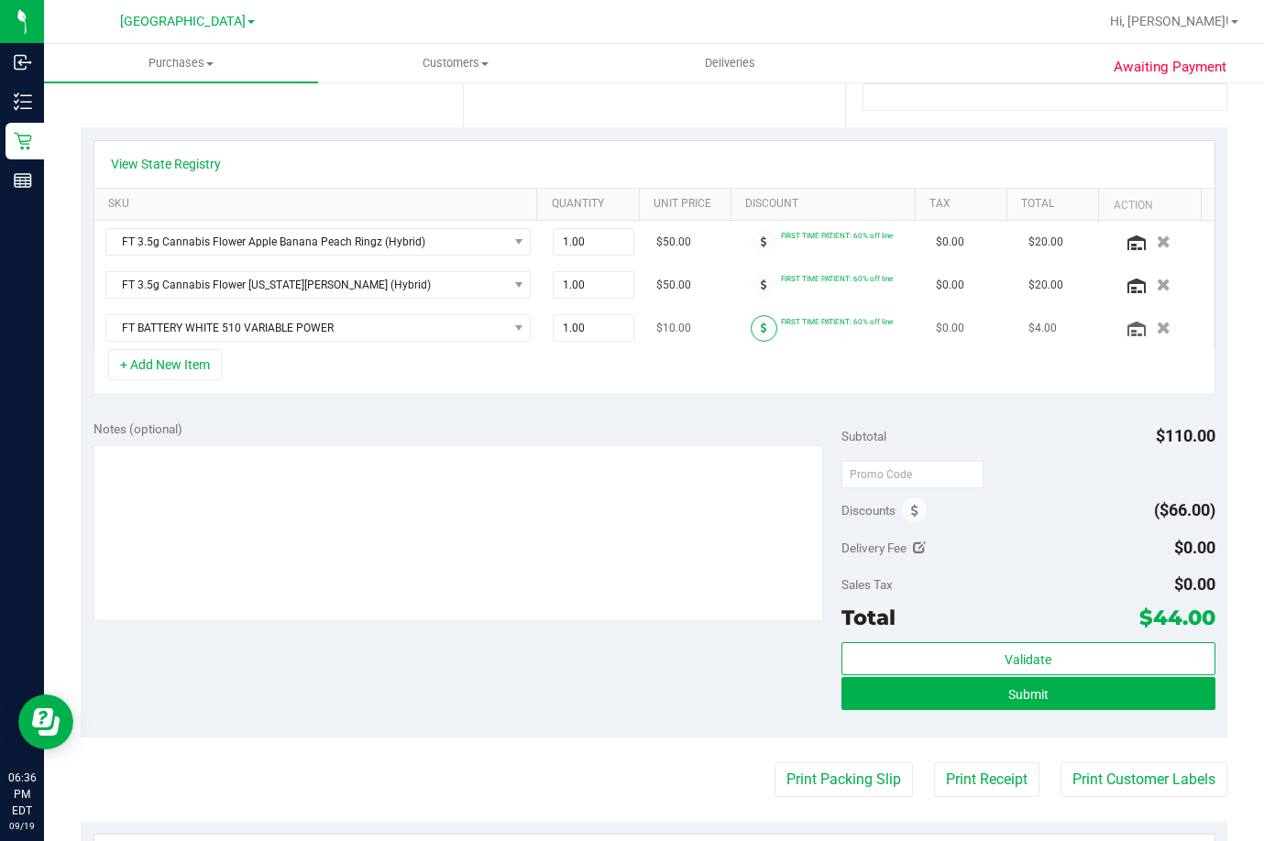
click at [761, 324] on icon at bounding box center [764, 328] width 6 height 11
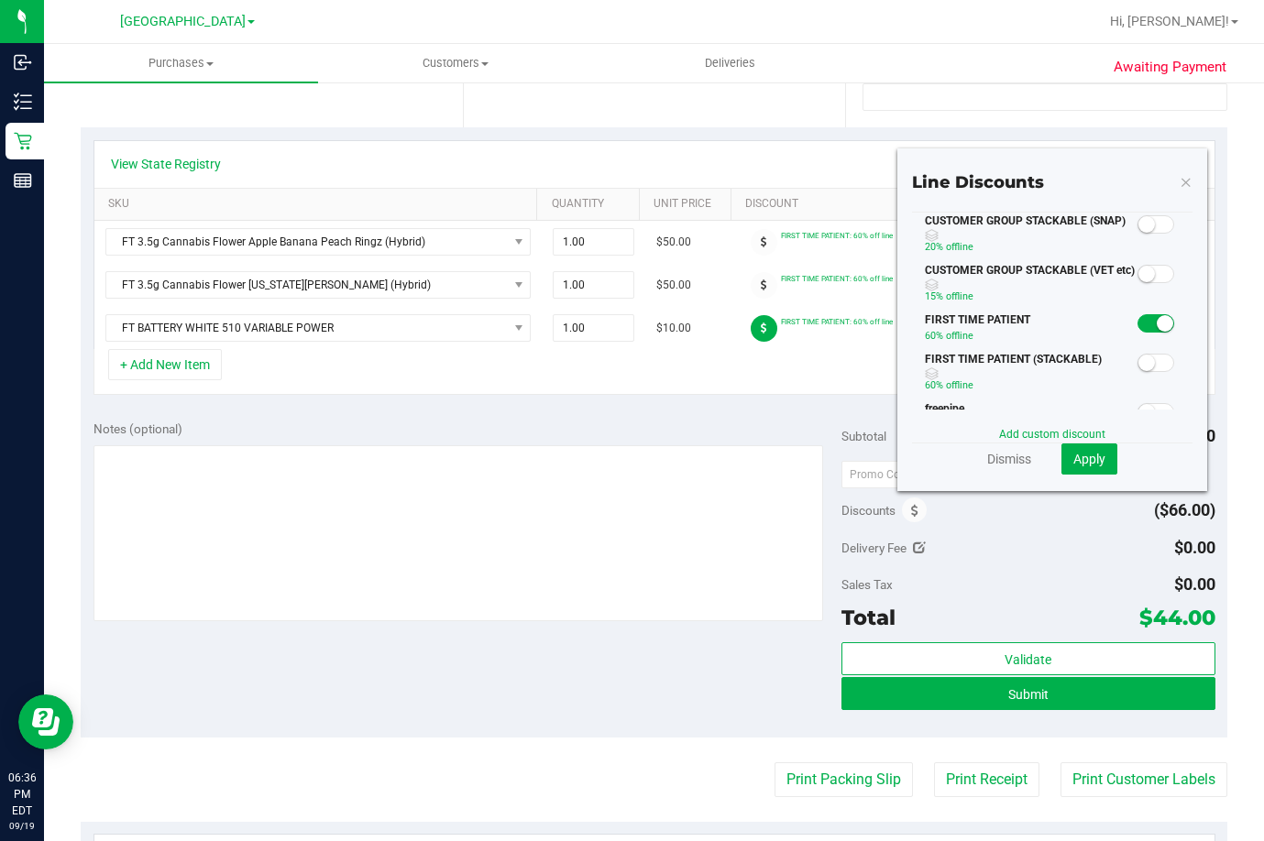
click at [1138, 330] on span at bounding box center [1155, 323] width 37 height 18
click at [1093, 453] on button "Apply" at bounding box center [1089, 459] width 56 height 31
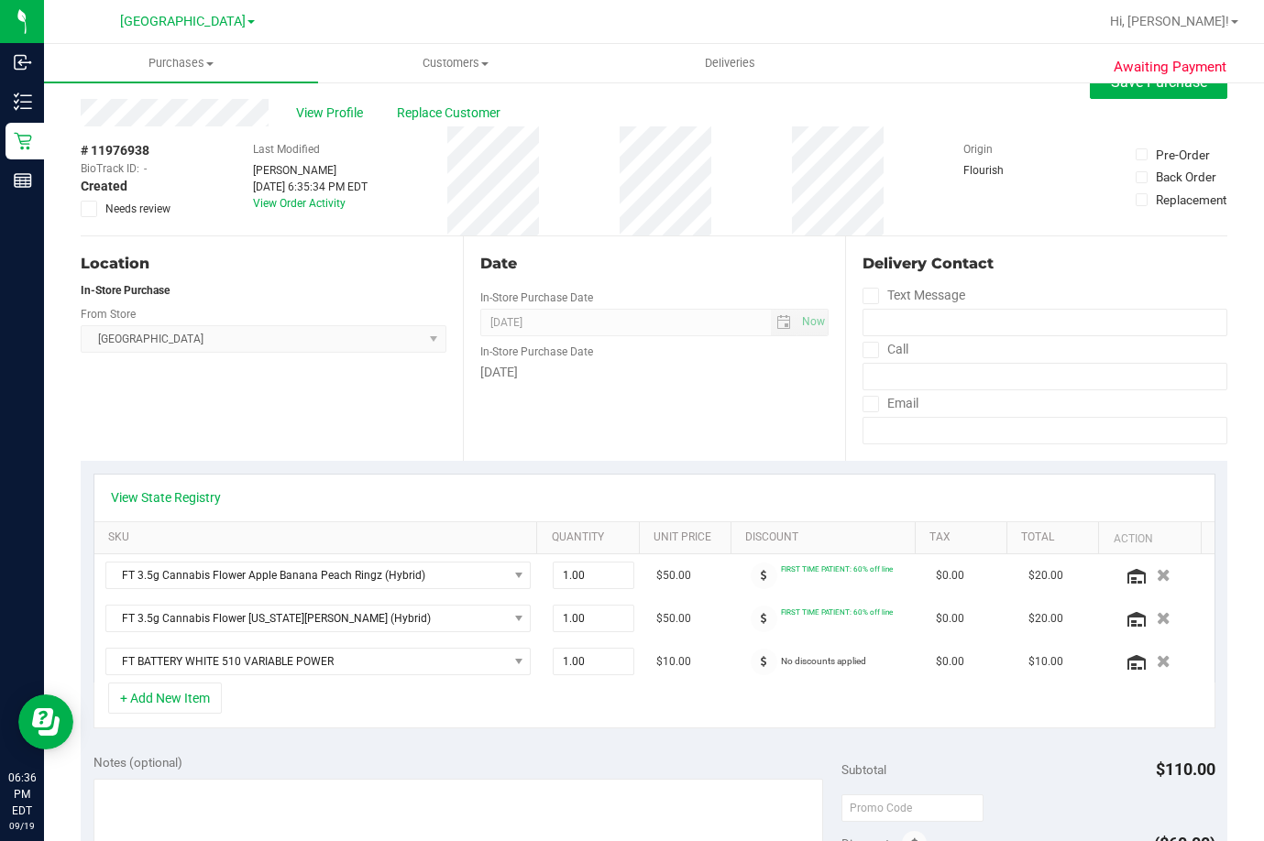
scroll to position [0, 0]
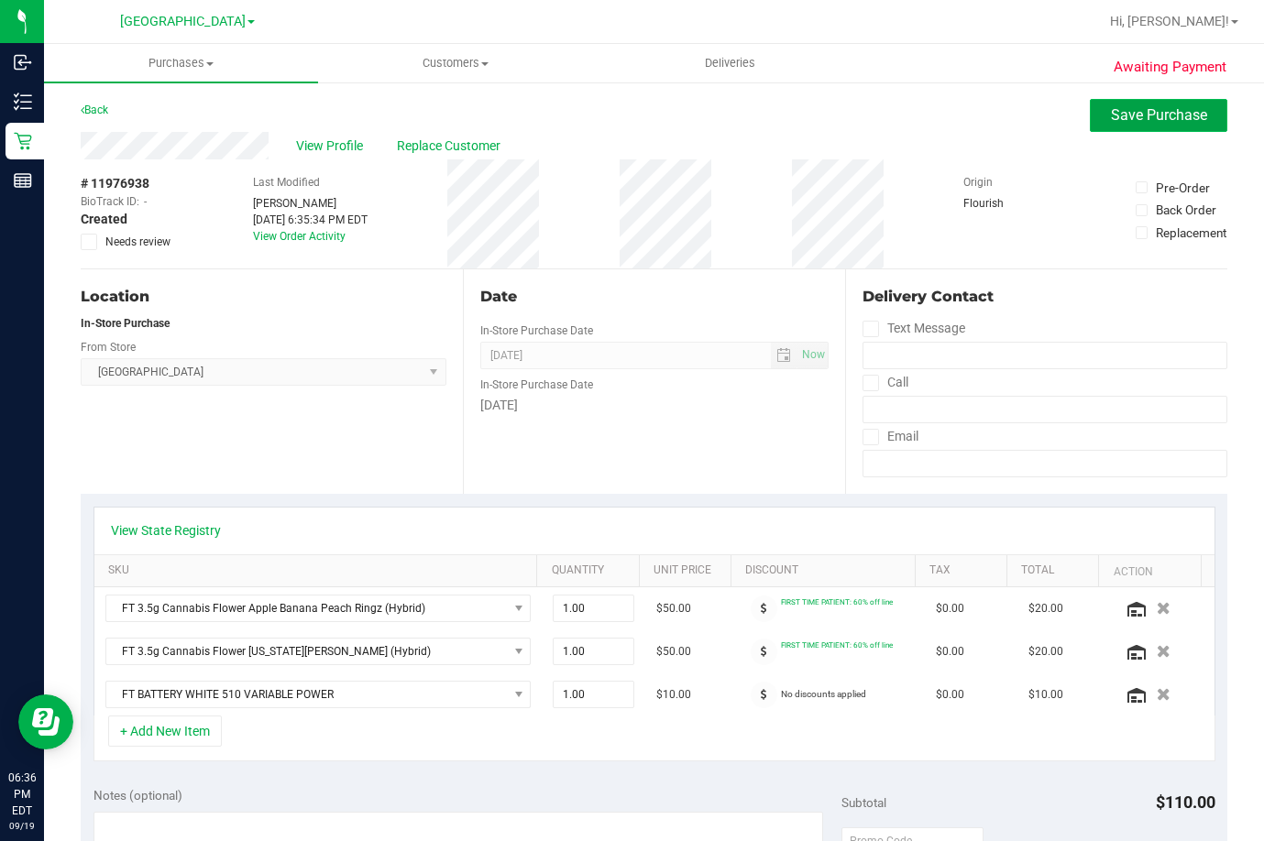
click at [1138, 118] on span "Save Purchase" at bounding box center [1159, 114] width 96 height 17
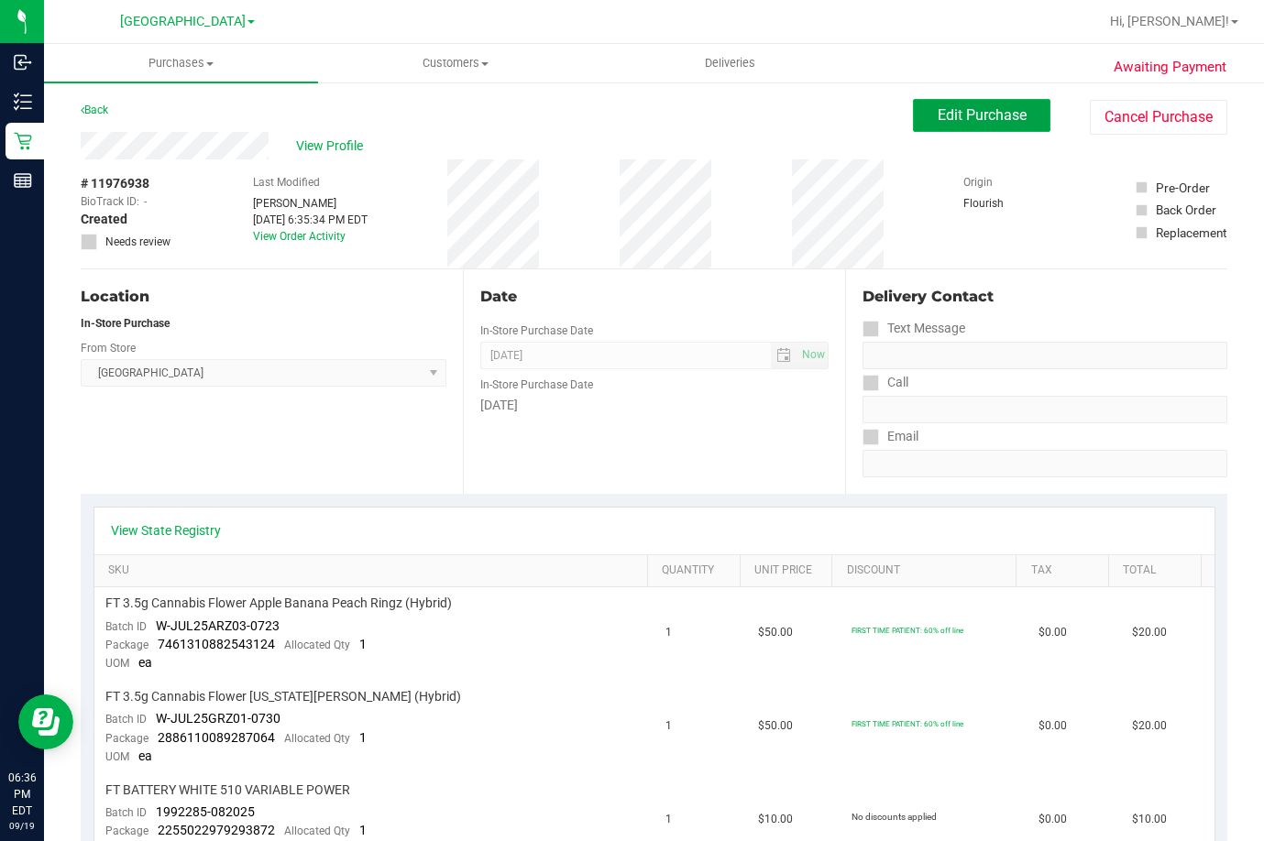
click at [1002, 104] on button "Edit Purchase" at bounding box center [981, 115] width 137 height 33
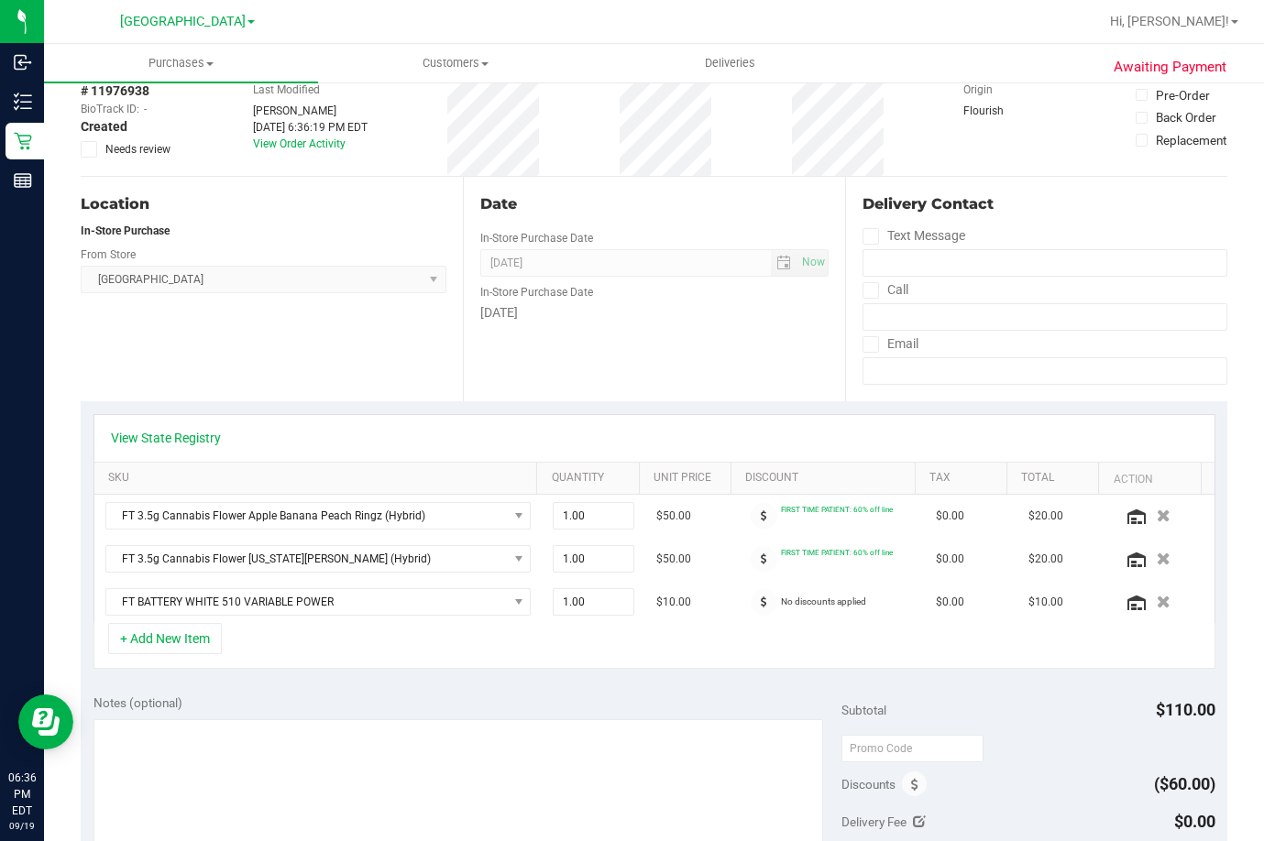
scroll to position [367, 0]
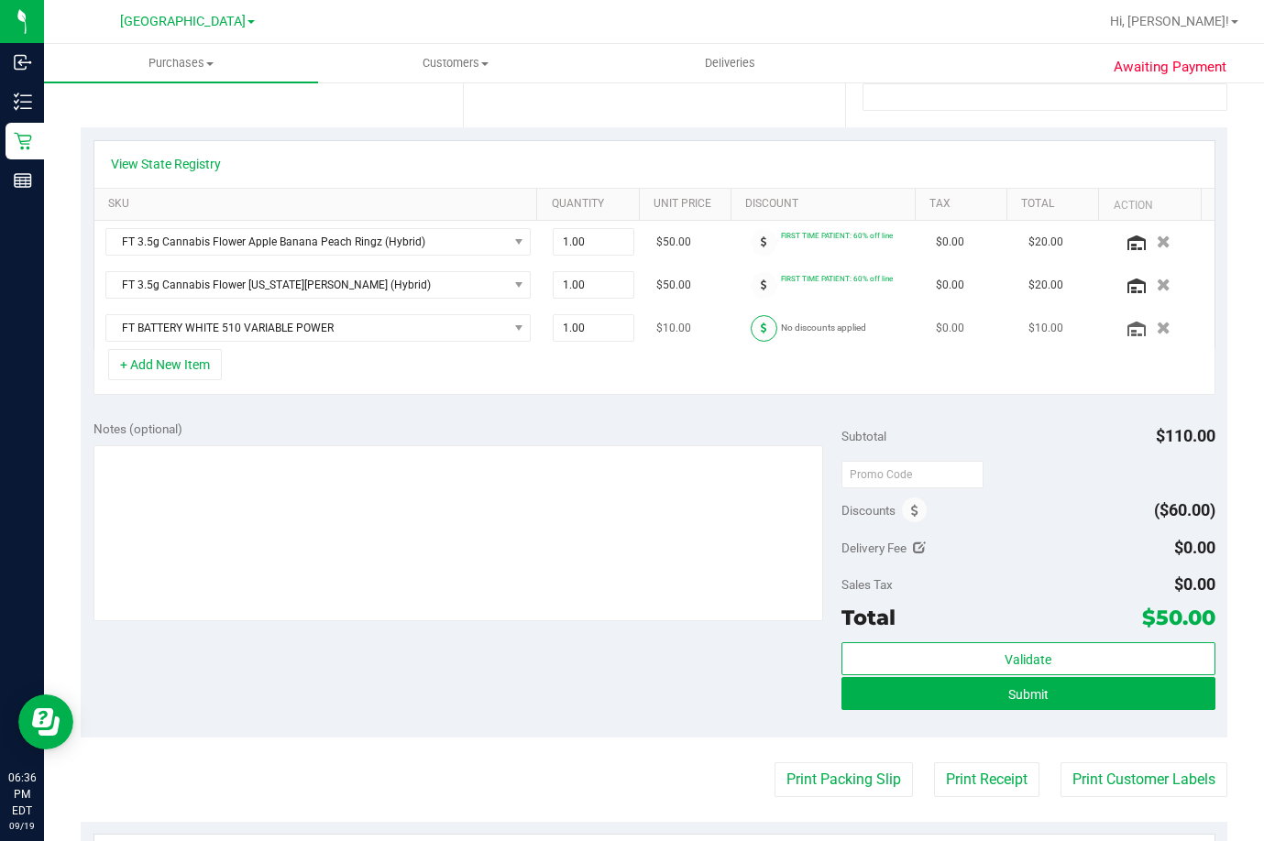
click at [761, 329] on icon at bounding box center [764, 328] width 6 height 11
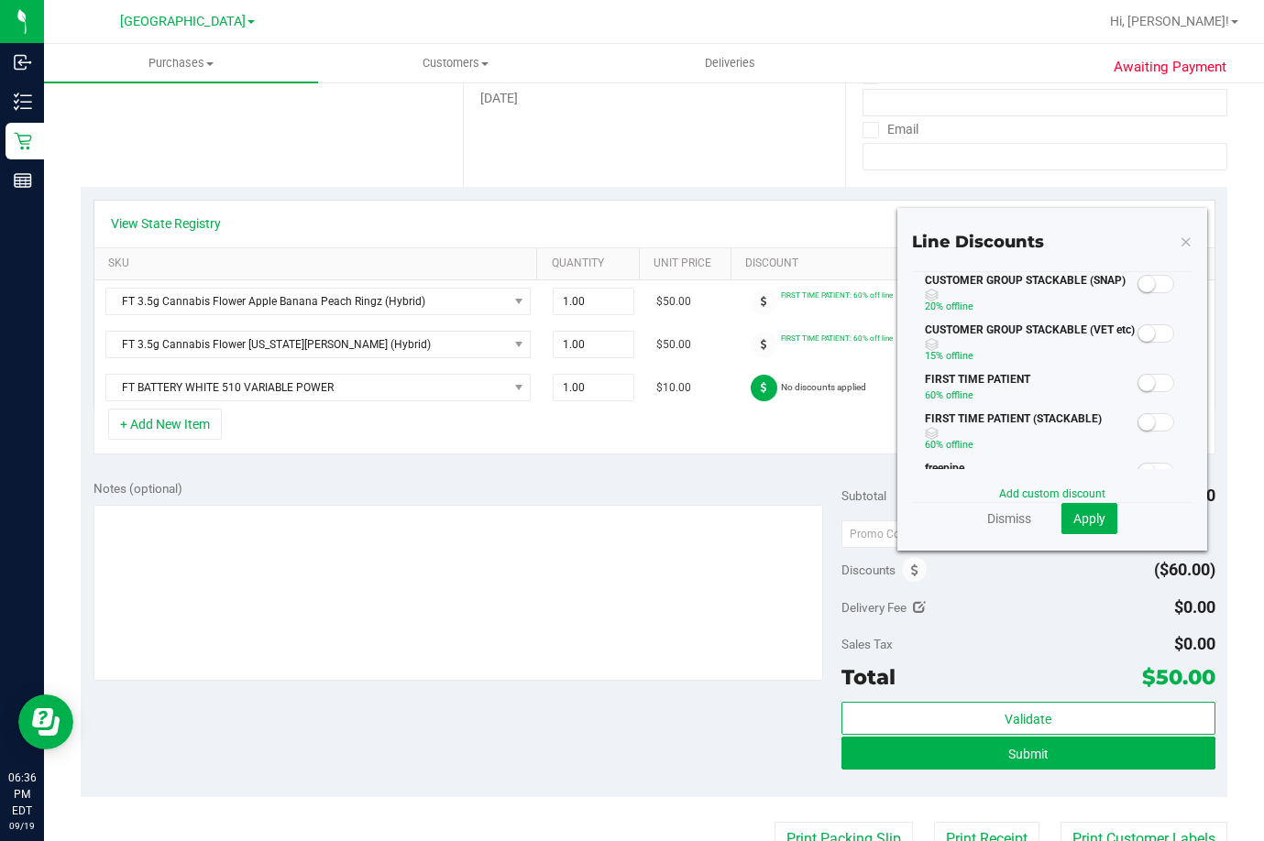
scroll to position [275, 0]
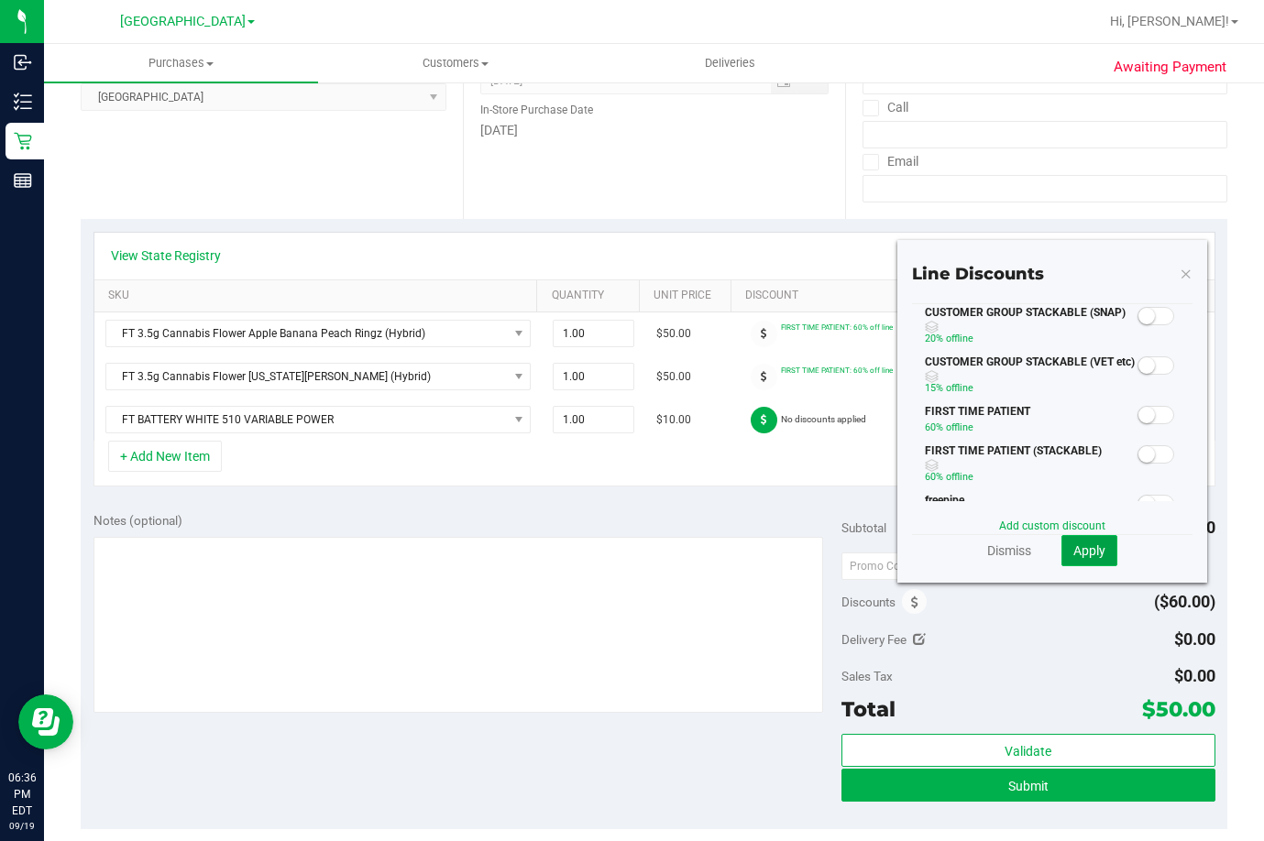
click at [1078, 549] on span "Apply" at bounding box center [1089, 551] width 32 height 15
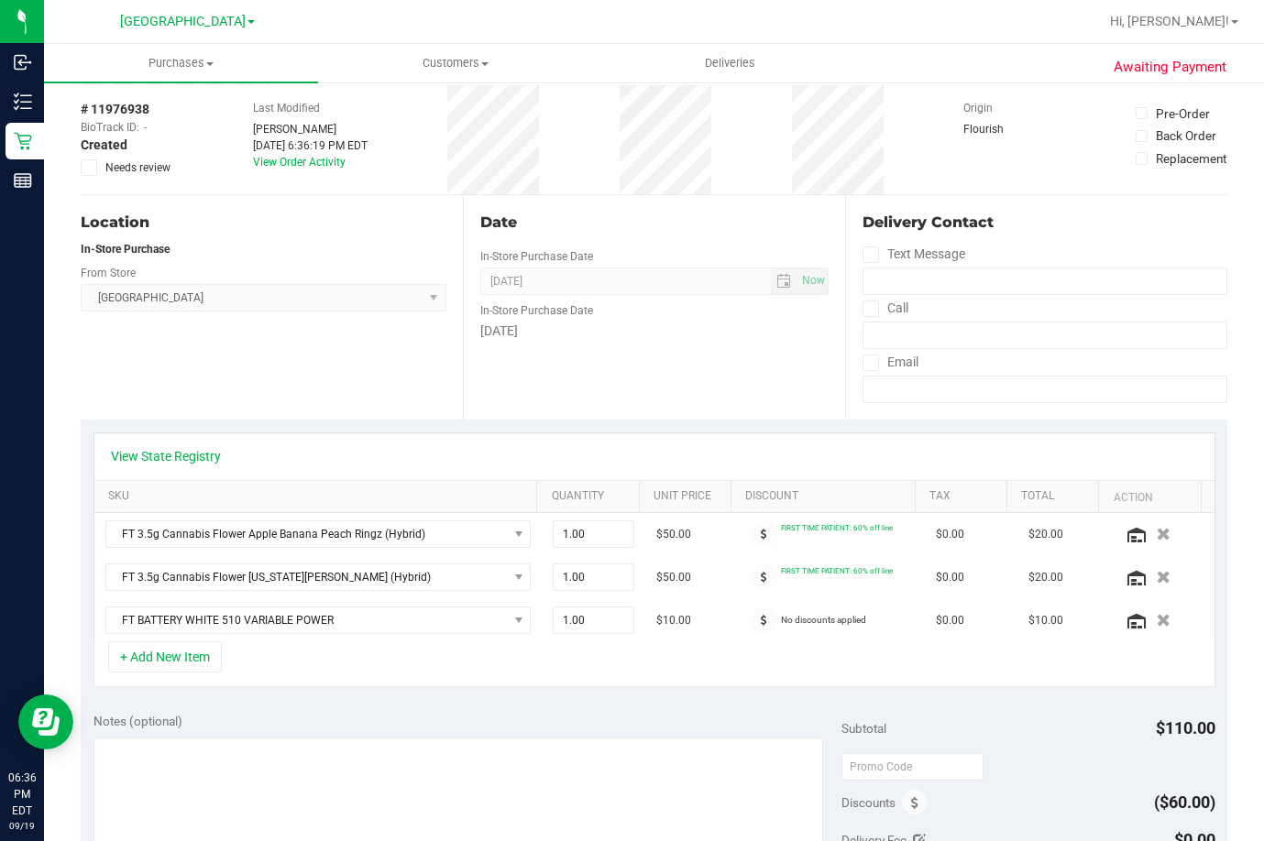
scroll to position [0, 0]
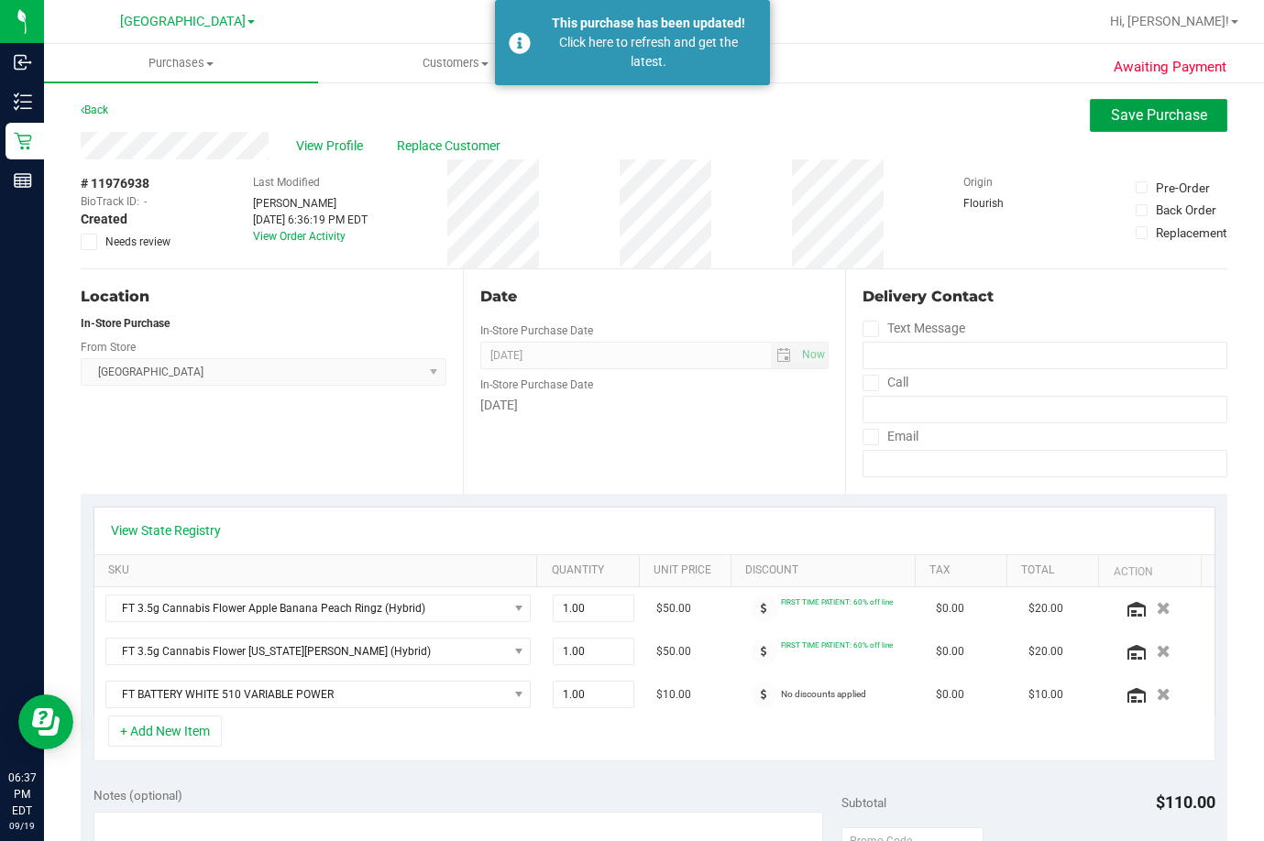
click at [1154, 115] on span "Save Purchase" at bounding box center [1159, 114] width 96 height 17
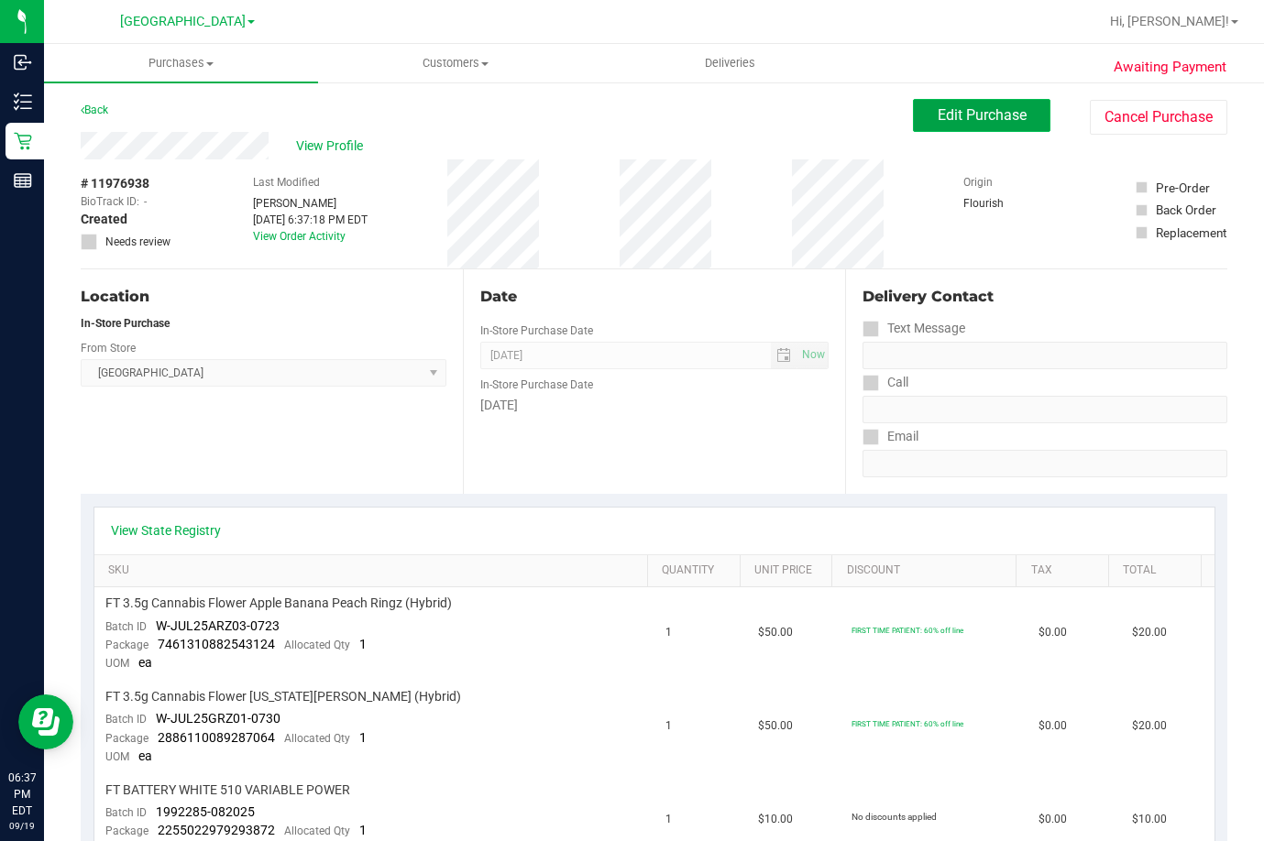
click at [977, 104] on button "Edit Purchase" at bounding box center [981, 115] width 137 height 33
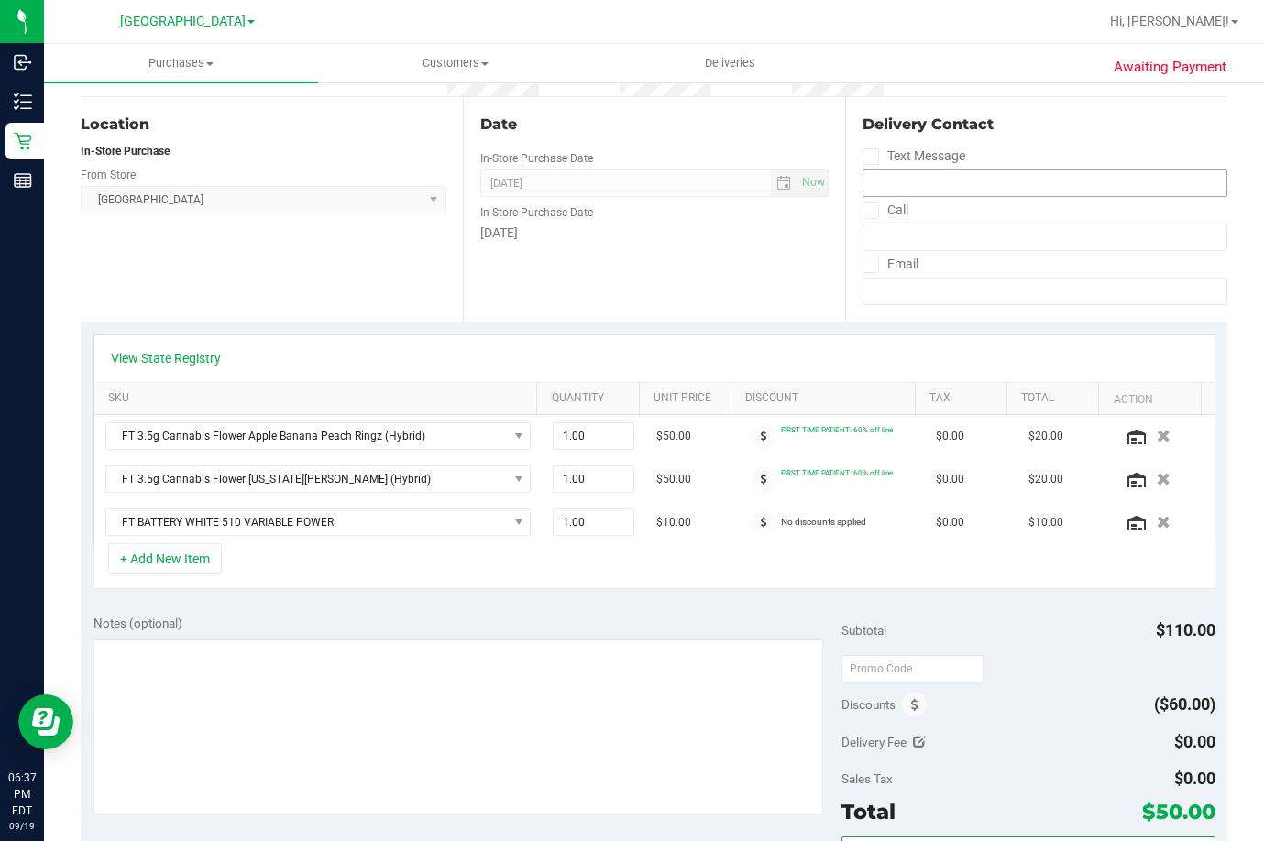
scroll to position [275, 0]
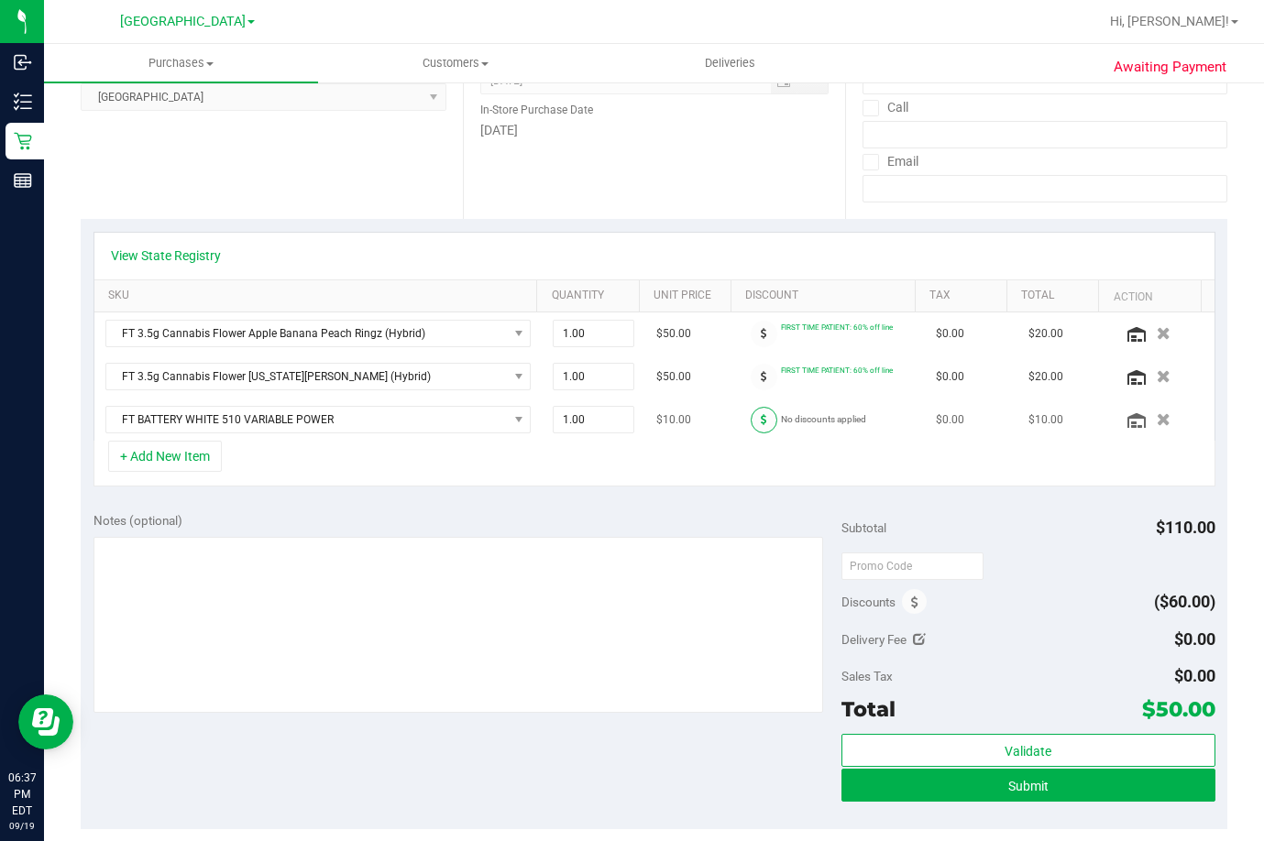
click at [754, 419] on span at bounding box center [764, 420] width 27 height 27
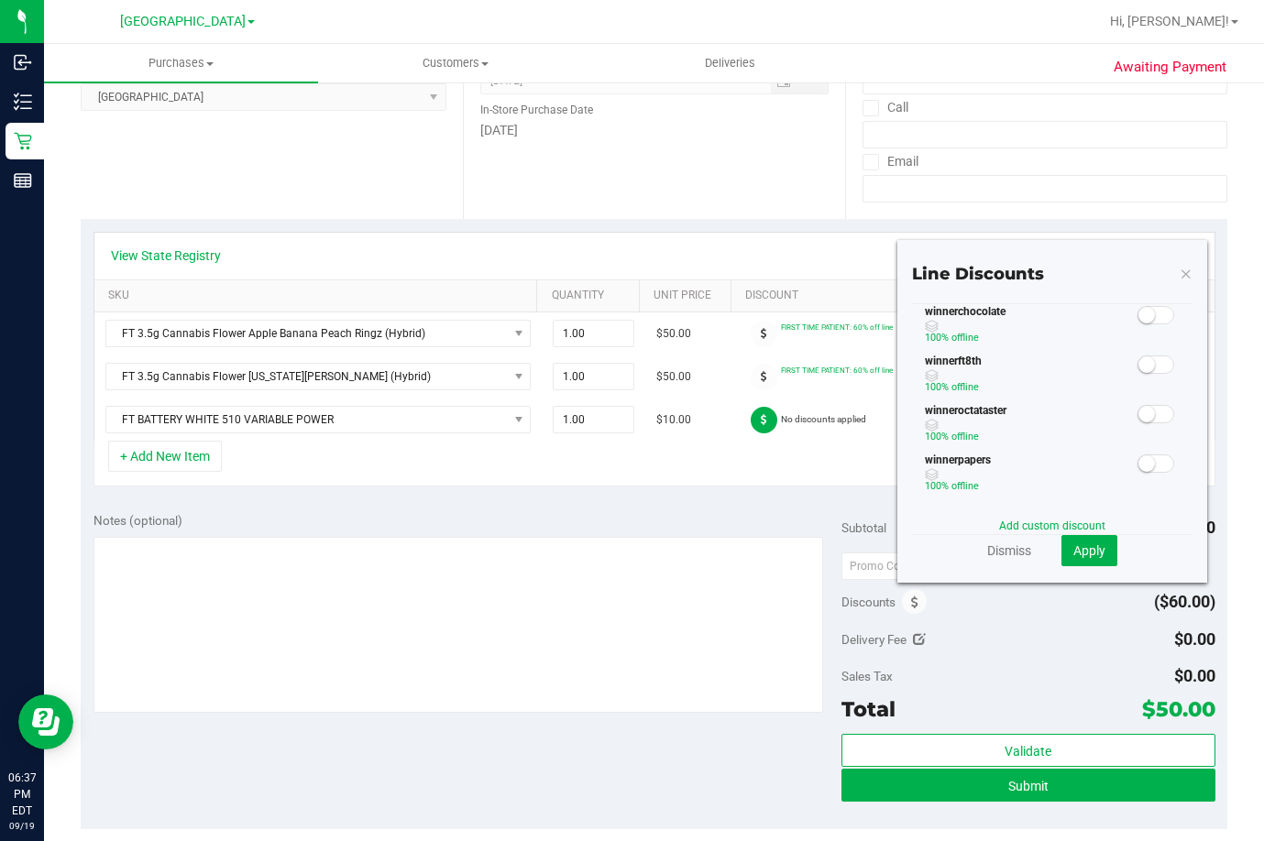
scroll to position [741, 0]
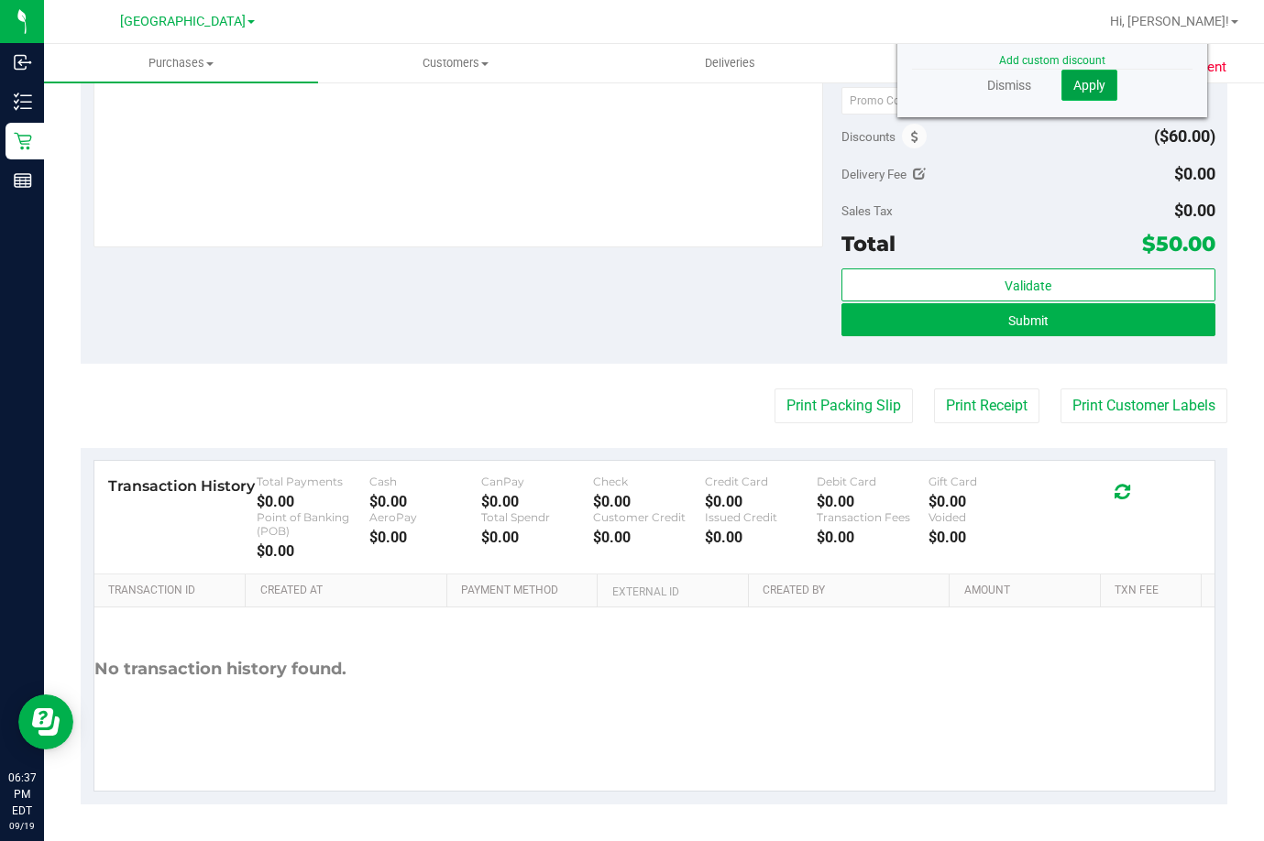
click at [1073, 88] on span "Apply" at bounding box center [1089, 85] width 32 height 15
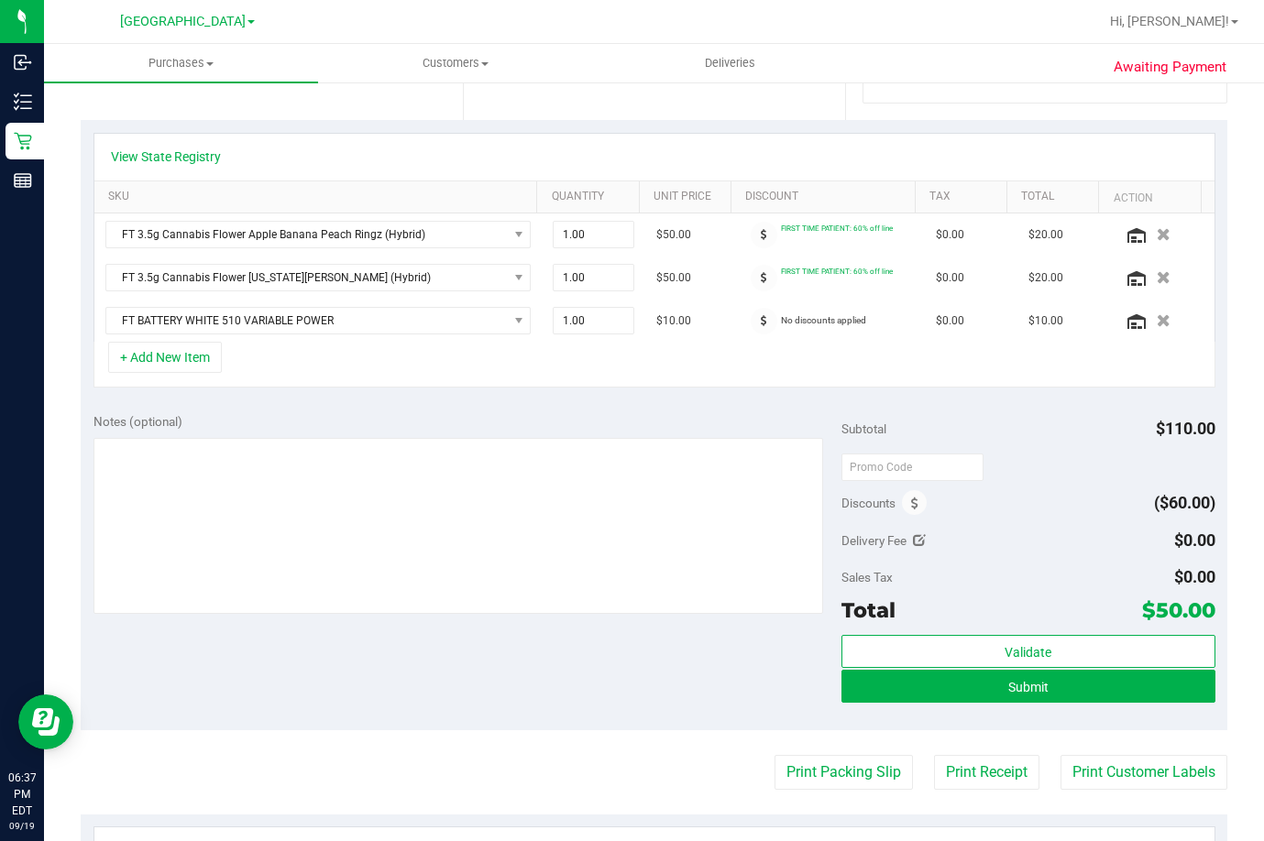
scroll to position [99, 0]
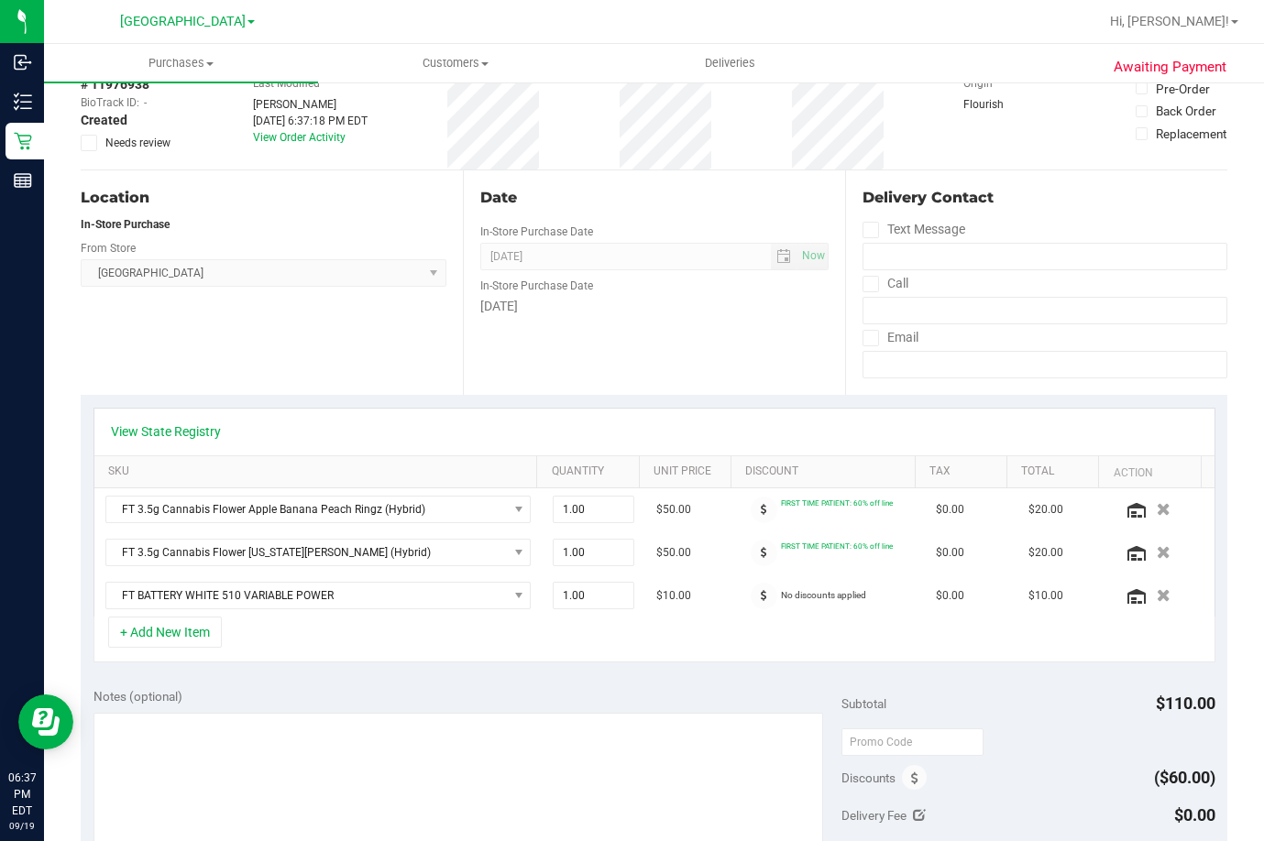
drag, startPoint x: 1039, startPoint y: 166, endPoint x: 1020, endPoint y: 114, distance: 55.7
click at [1020, 129] on div "Origin Flourish" at bounding box center [1009, 114] width 92 height 109
drag, startPoint x: 1030, startPoint y: 215, endPoint x: 1035, endPoint y: 198, distance: 18.0
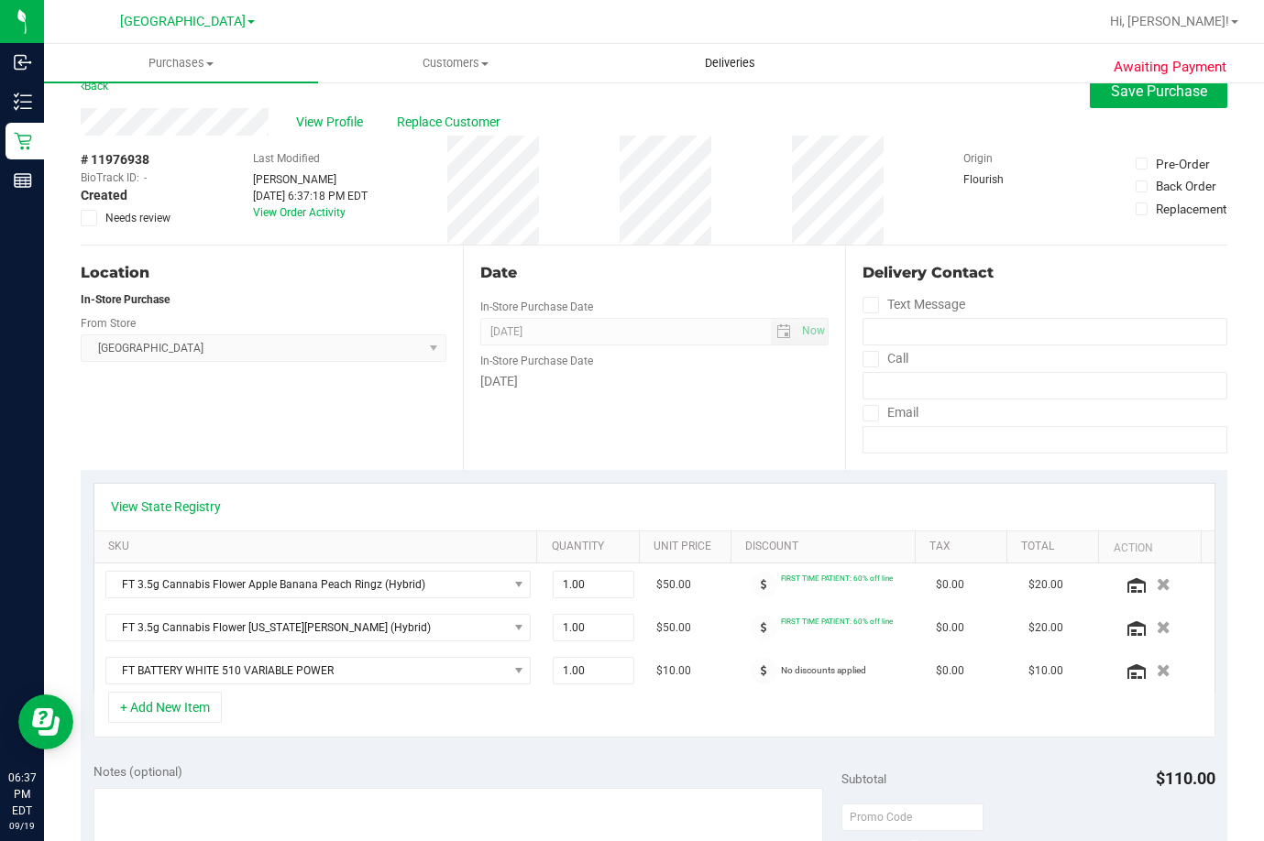
scroll to position [0, 0]
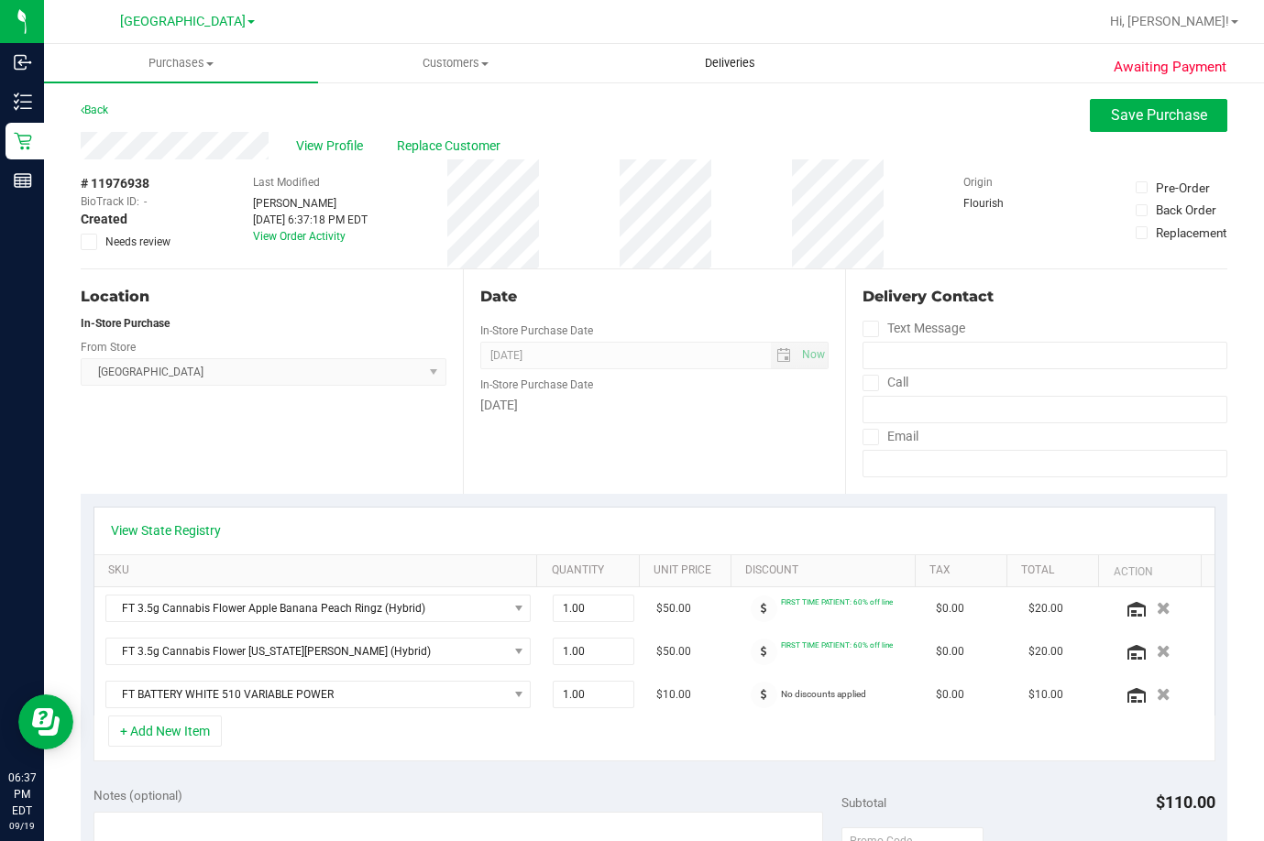
click at [664, 79] on uib-tab-heading "Deliveries" at bounding box center [730, 63] width 272 height 37
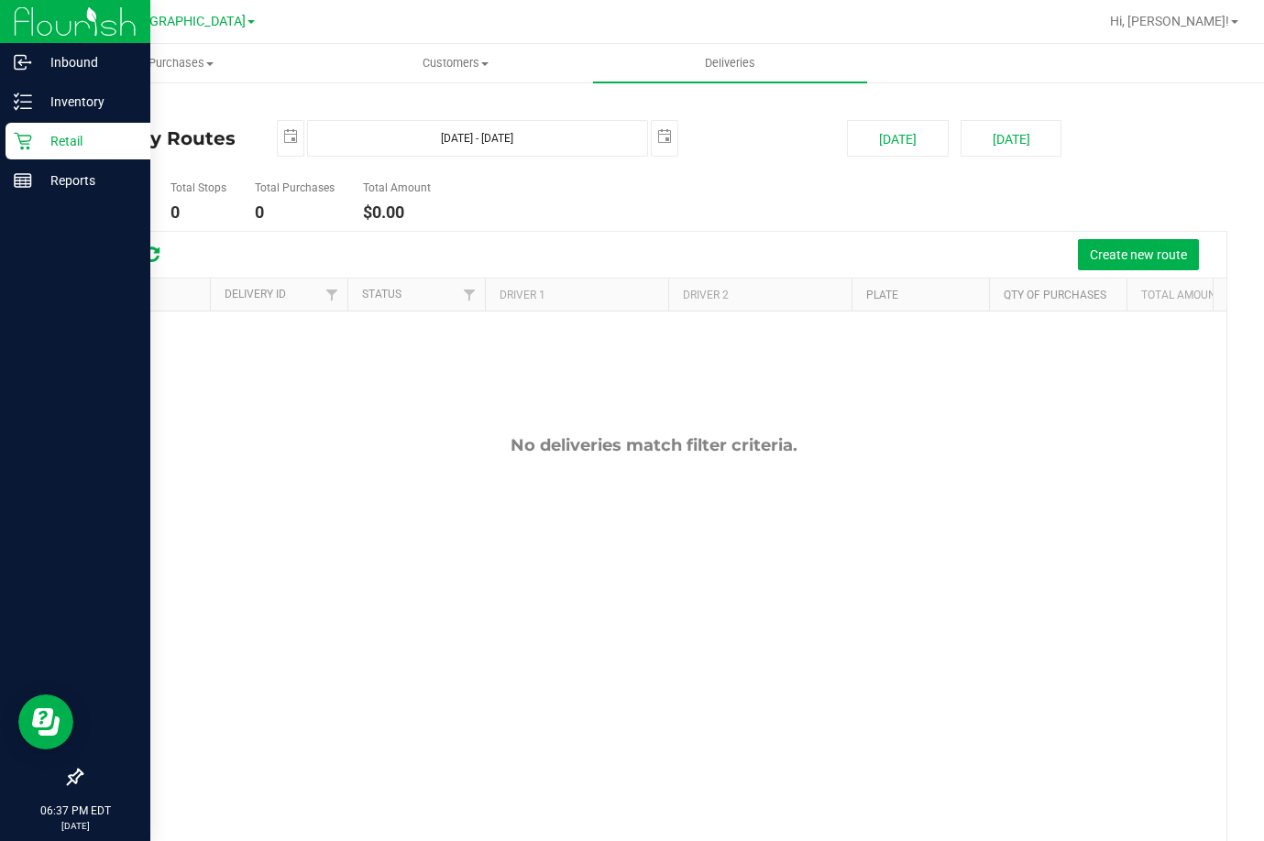
click at [69, 137] on p "Retail" at bounding box center [87, 141] width 110 height 22
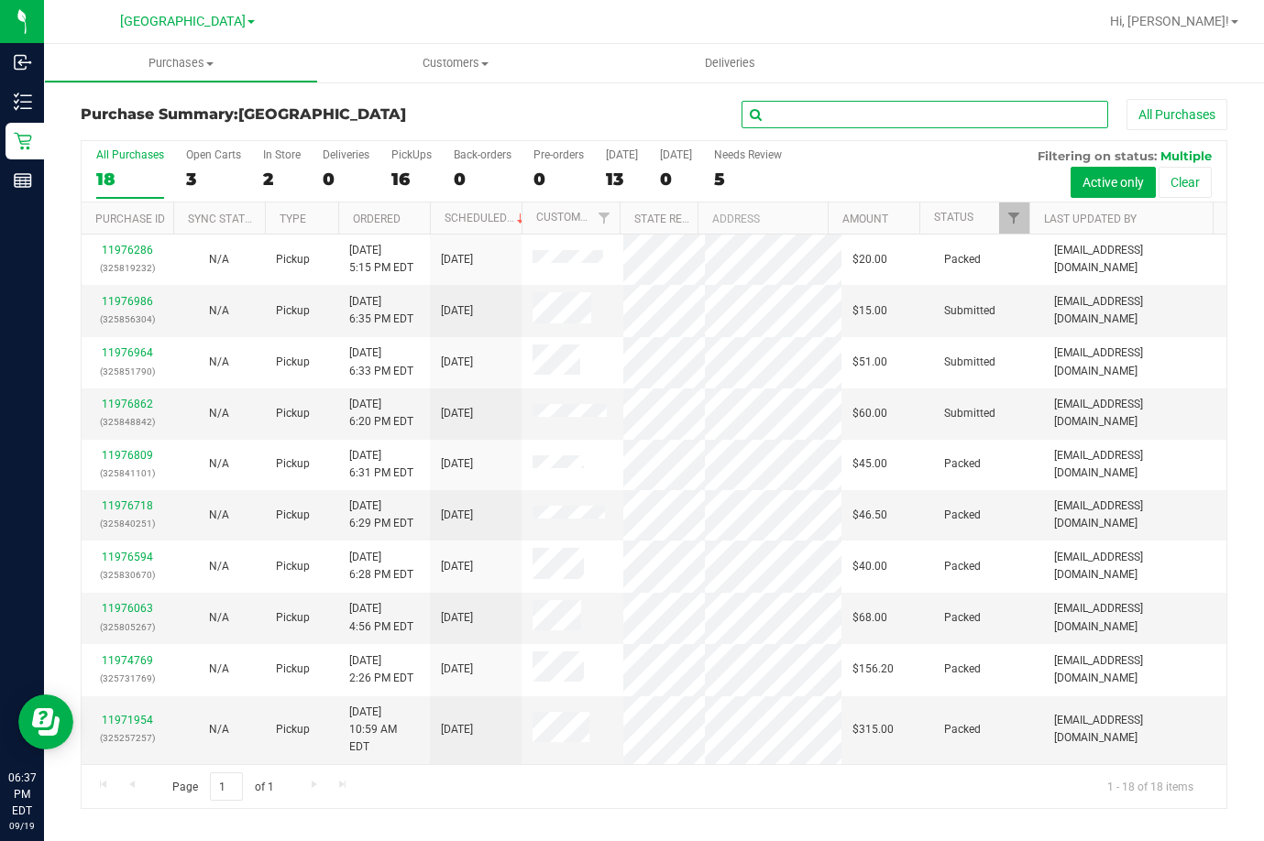
click at [857, 115] on input "text" at bounding box center [924, 114] width 367 height 27
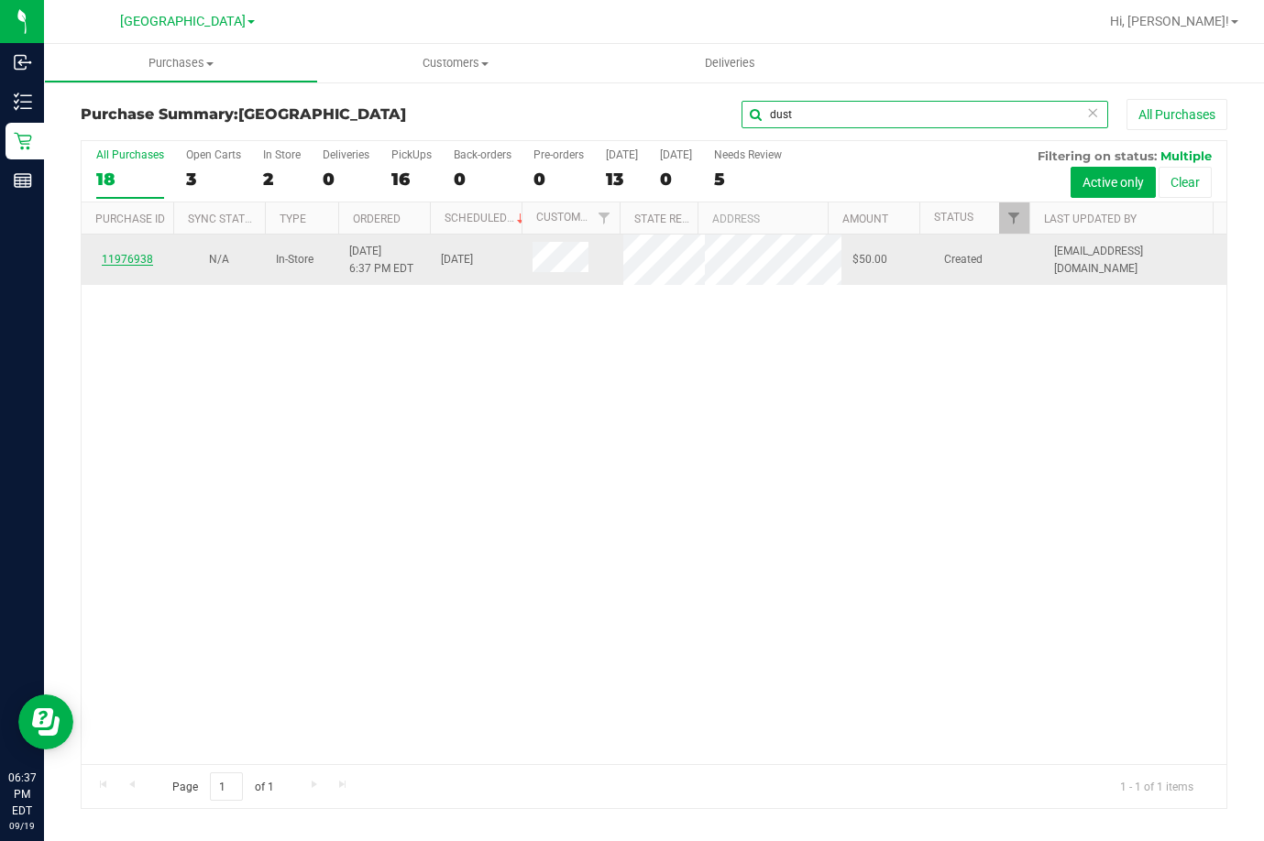
type input "dust"
click at [144, 264] on link "11976938" at bounding box center [127, 259] width 51 height 13
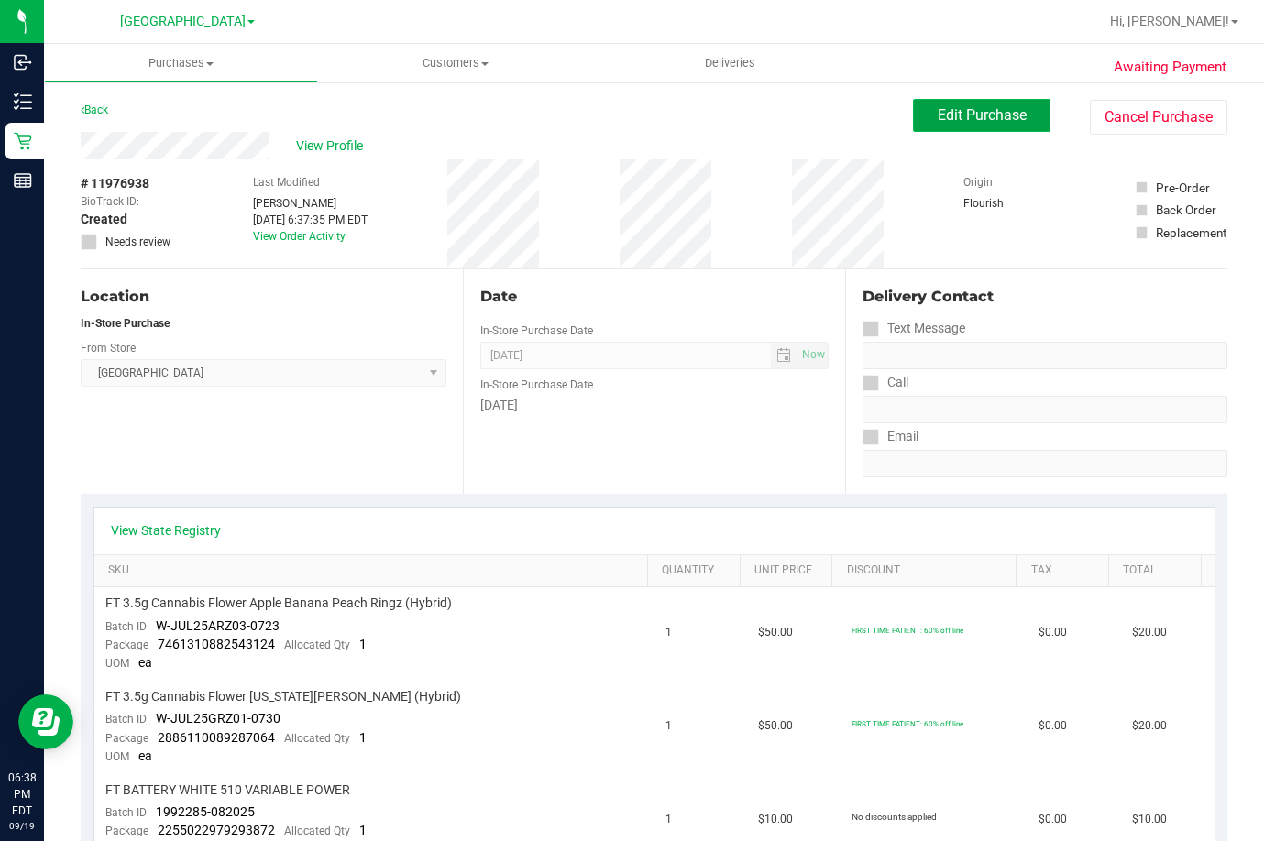
click at [977, 108] on span "Edit Purchase" at bounding box center [982, 114] width 89 height 17
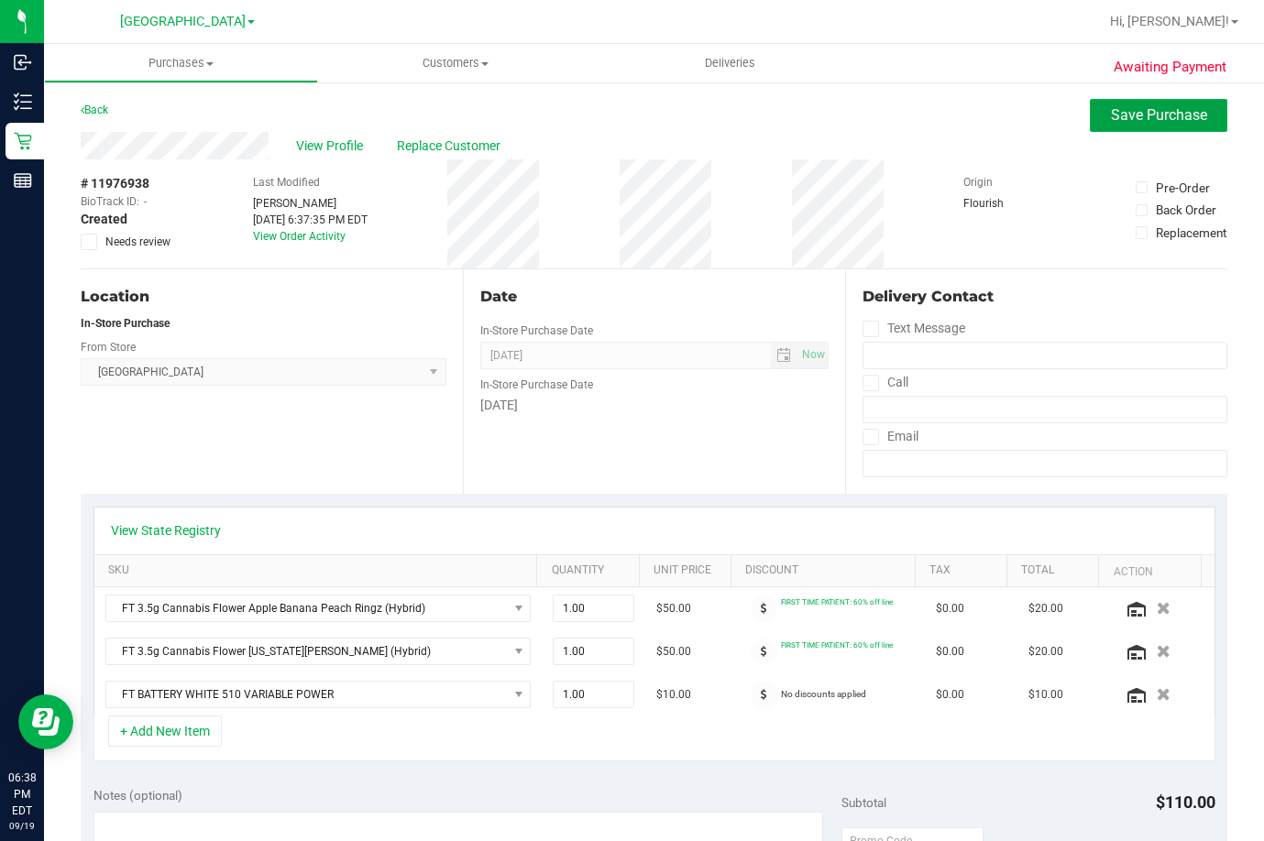
drag, startPoint x: 1182, startPoint y: 116, endPoint x: 1134, endPoint y: 74, distance: 64.3
click at [1182, 116] on span "Save Purchase" at bounding box center [1159, 114] width 96 height 17
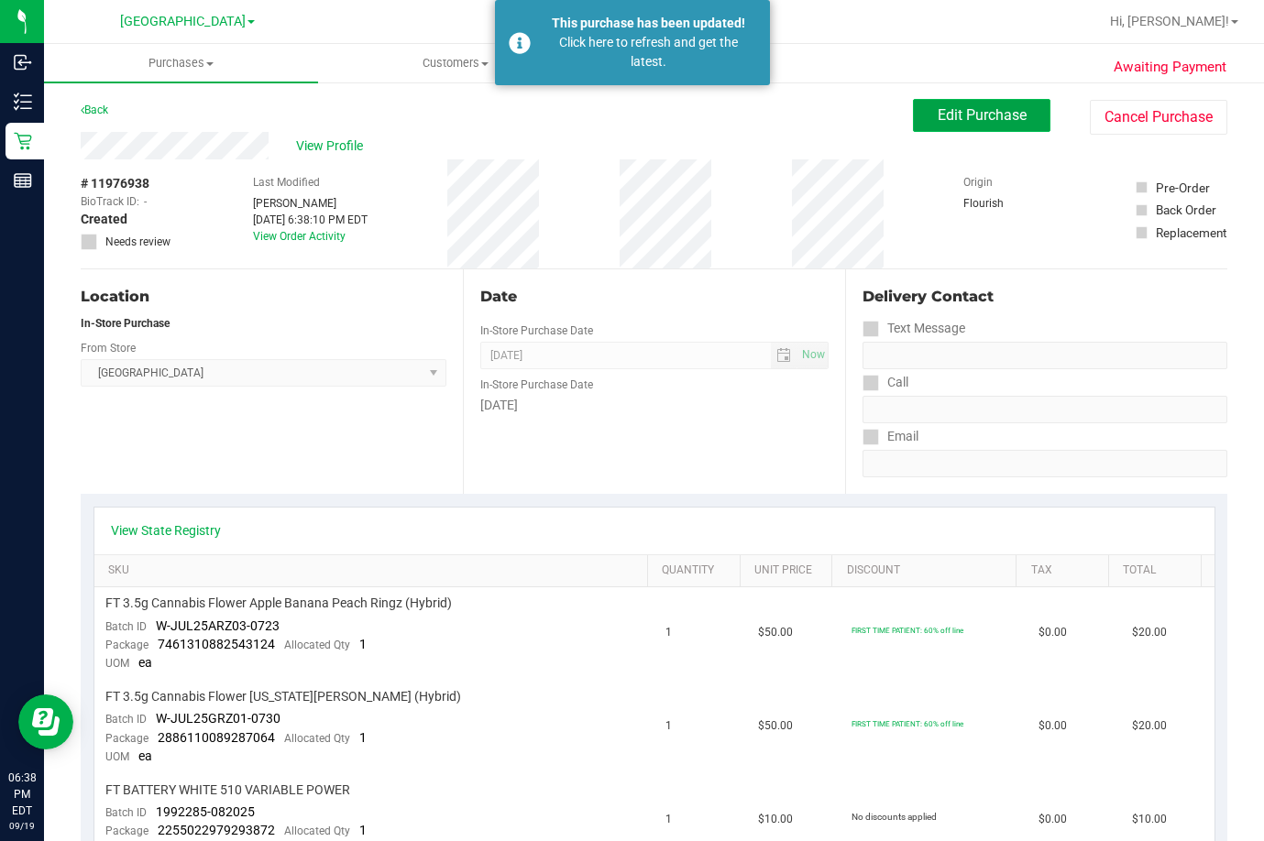
click at [993, 115] on span "Edit Purchase" at bounding box center [982, 114] width 89 height 17
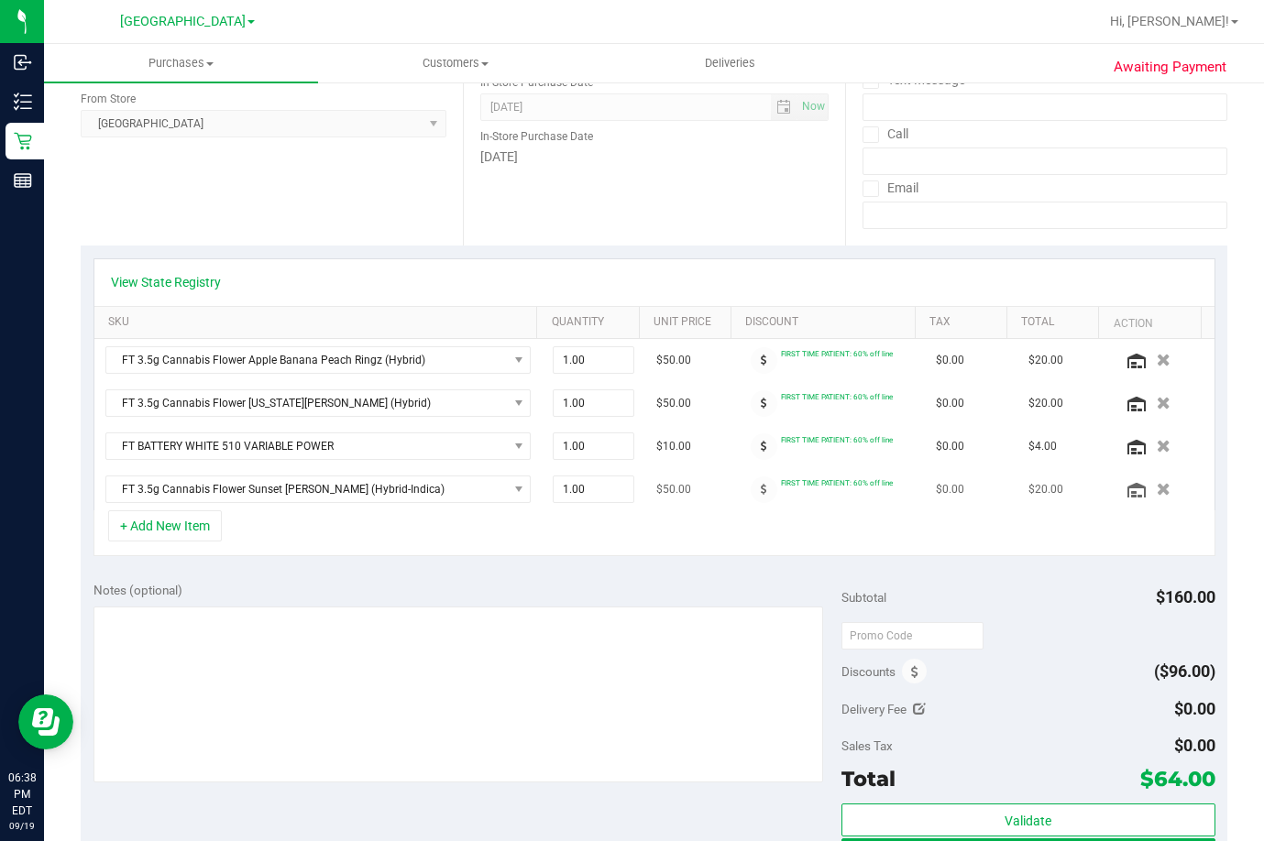
scroll to position [275, 0]
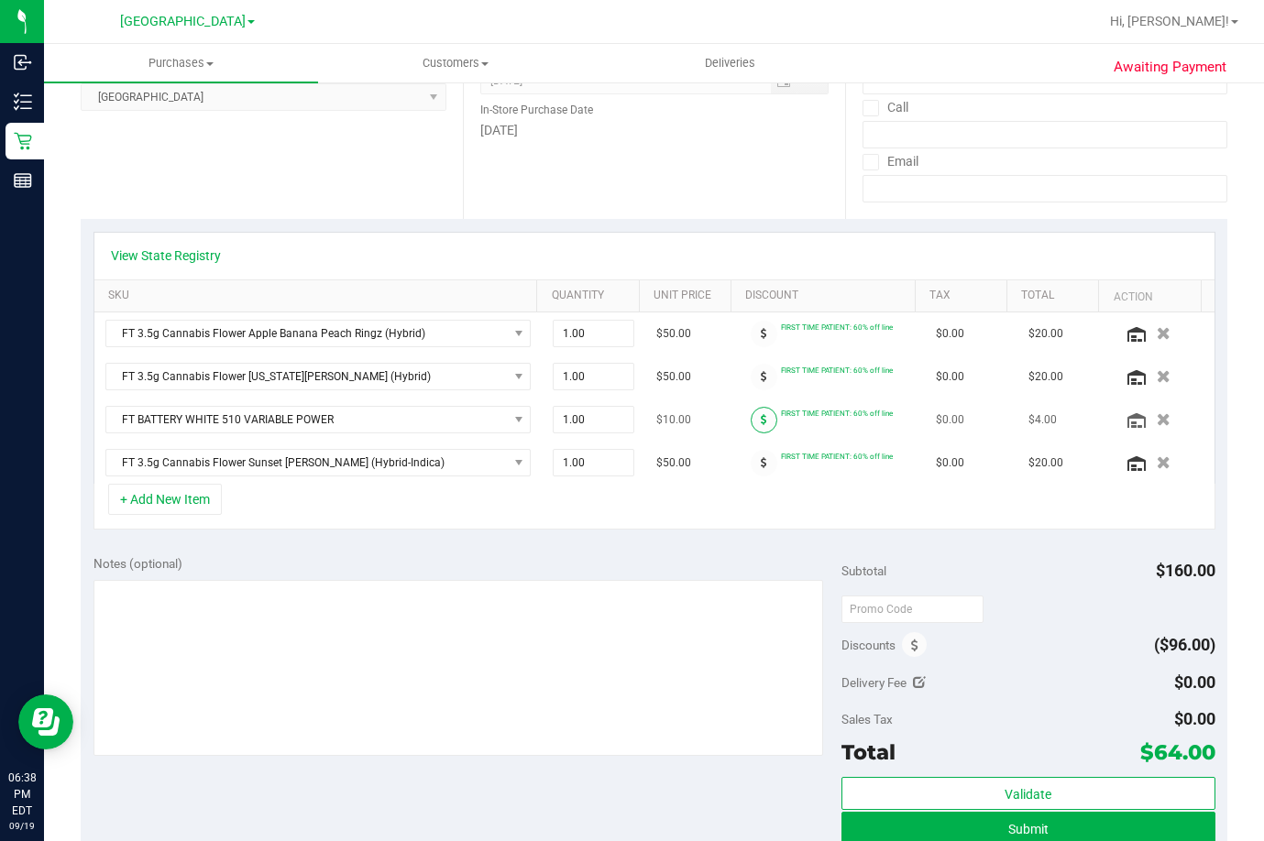
click at [751, 420] on span at bounding box center [764, 420] width 27 height 27
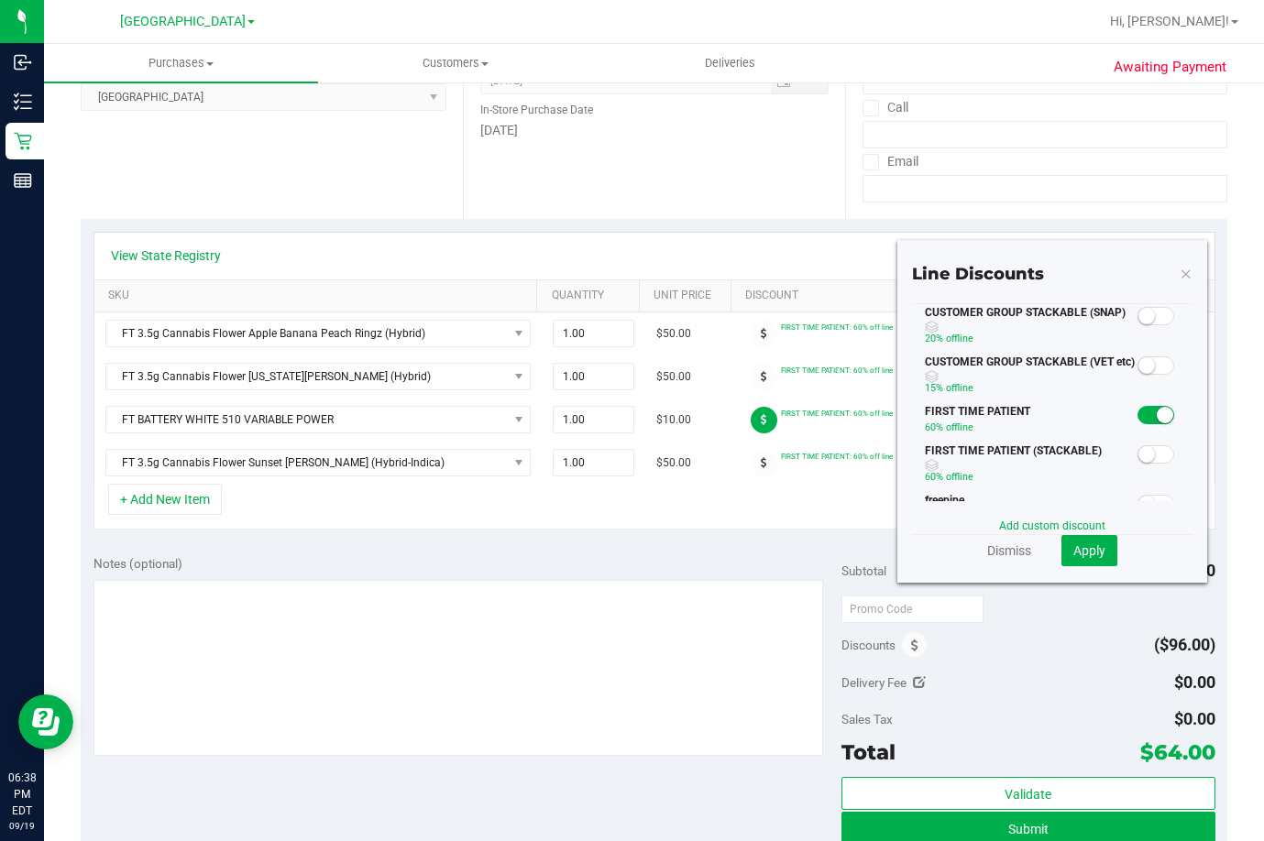
click at [1138, 414] on span at bounding box center [1155, 415] width 37 height 18
click at [1073, 548] on span "Apply" at bounding box center [1089, 551] width 32 height 15
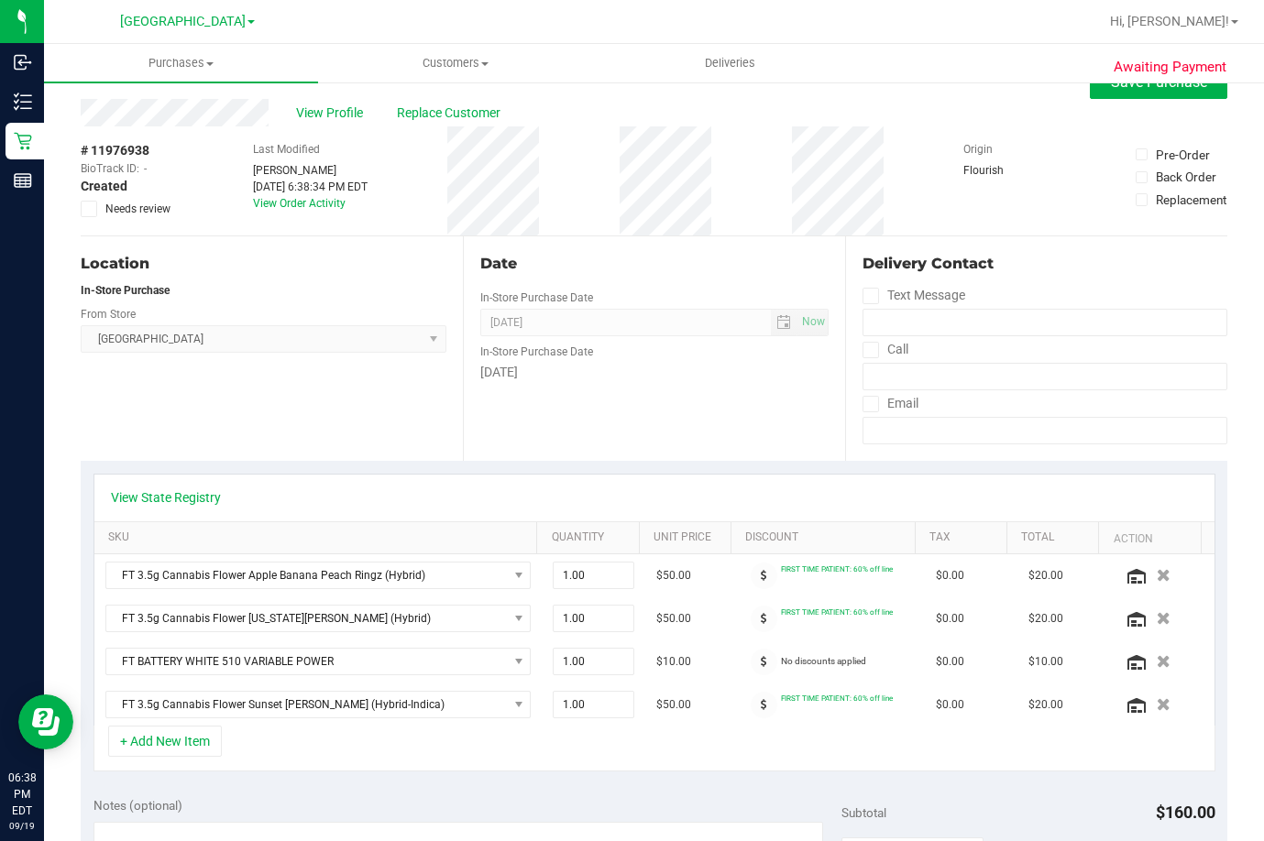
scroll to position [0, 0]
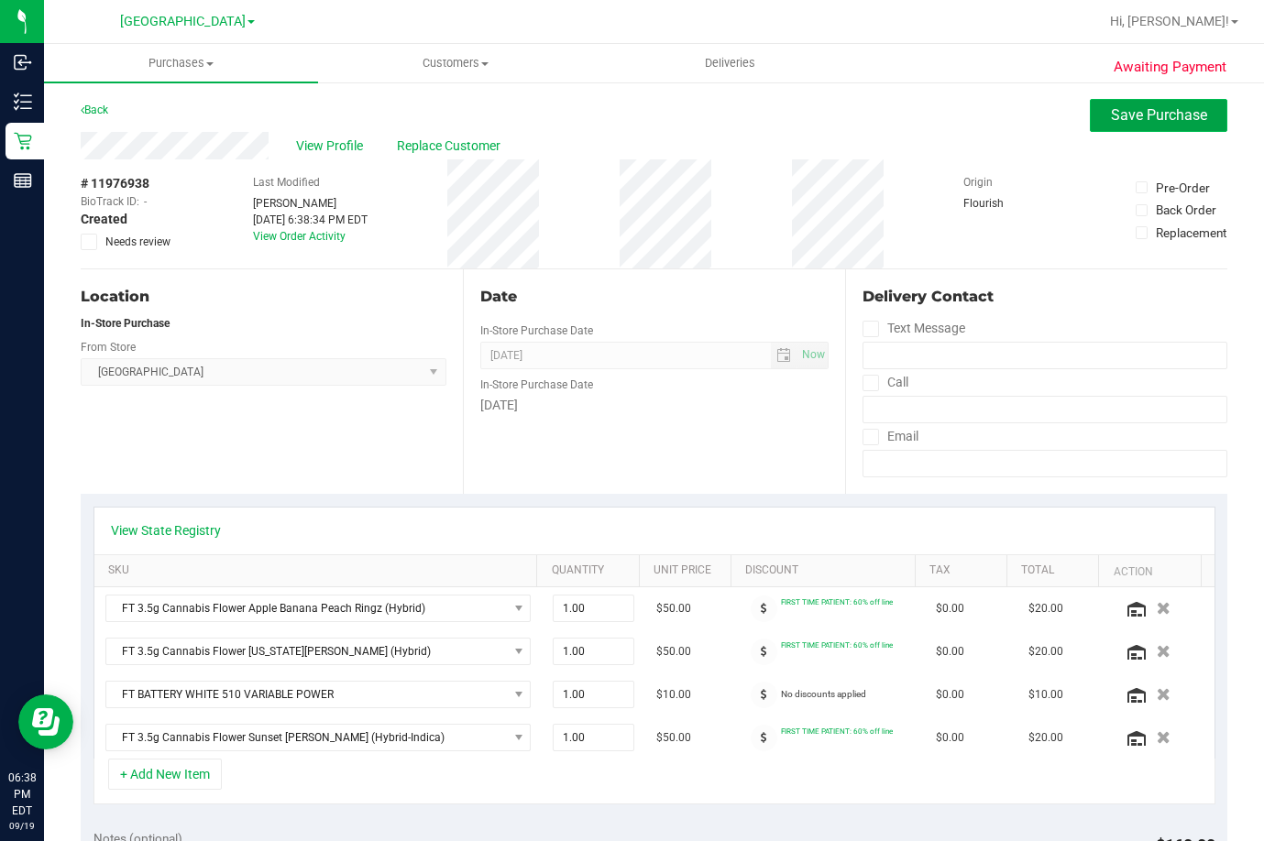
click at [1100, 104] on button "Save Purchase" at bounding box center [1158, 115] width 137 height 33
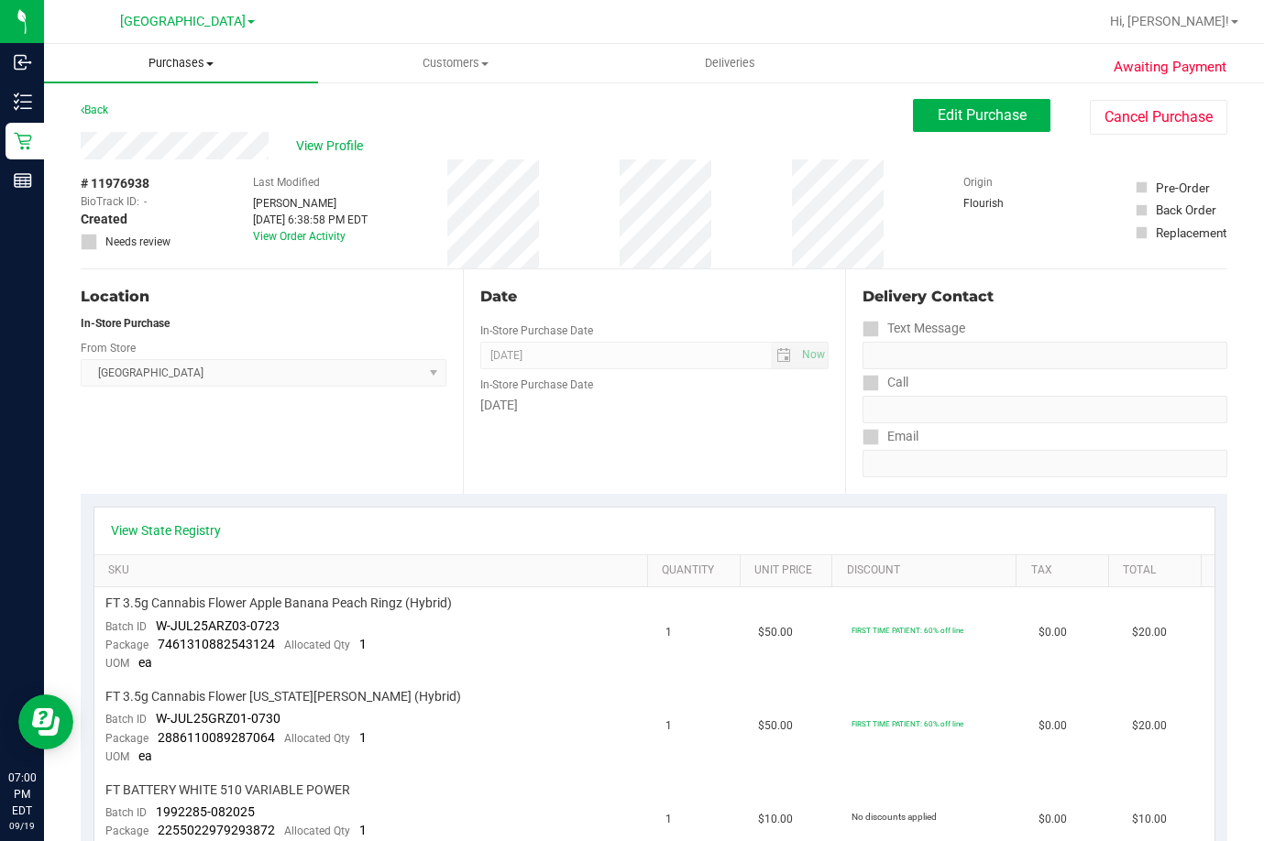
click at [166, 52] on uib-tab-heading "Purchases Summary of purchases Fulfillment All purchases" at bounding box center [181, 63] width 274 height 38
click at [174, 63] on span "Purchases" at bounding box center [181, 63] width 274 height 16
click at [177, 64] on span "Purchases" at bounding box center [181, 63] width 274 height 16
click at [141, 137] on span "Fulfillment" at bounding box center [101, 133] width 114 height 16
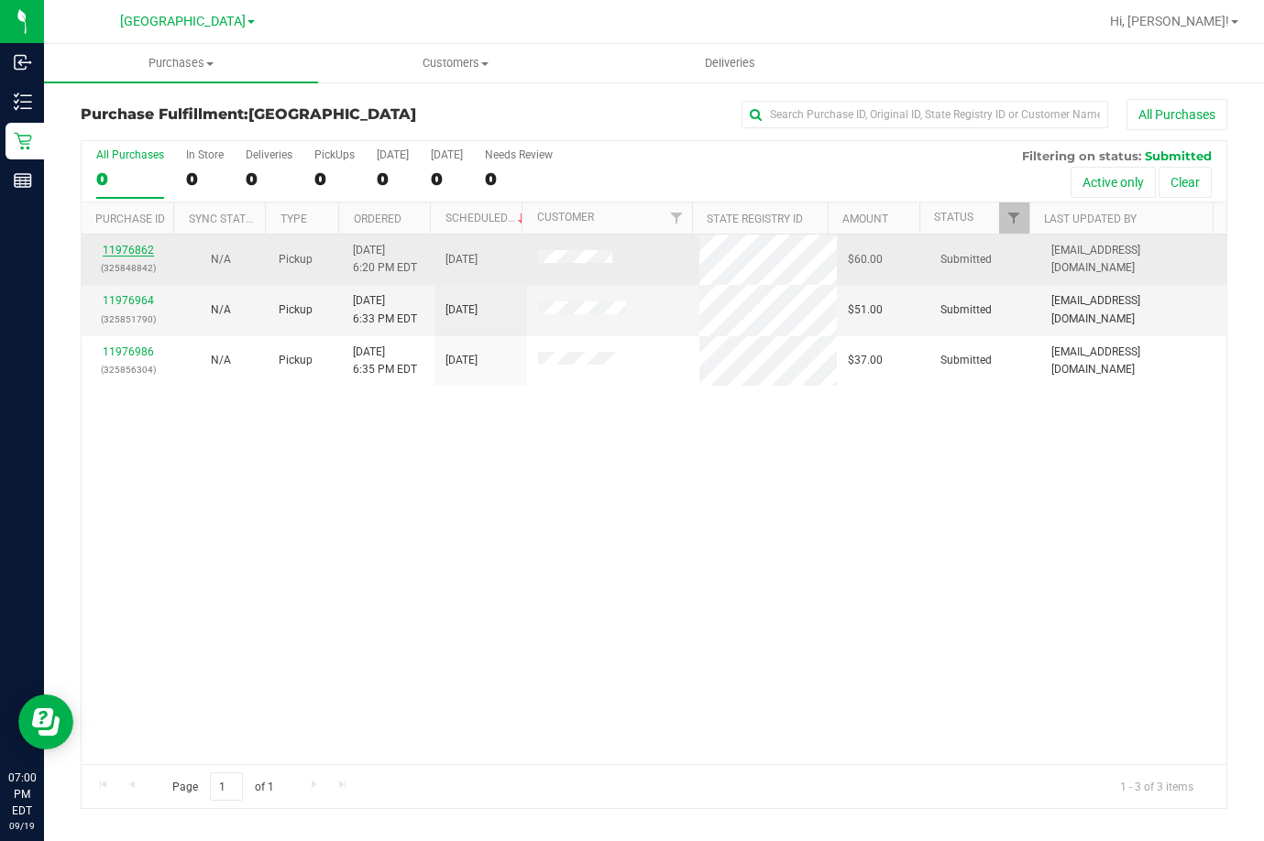
click at [121, 249] on link "11976862" at bounding box center [128, 250] width 51 height 13
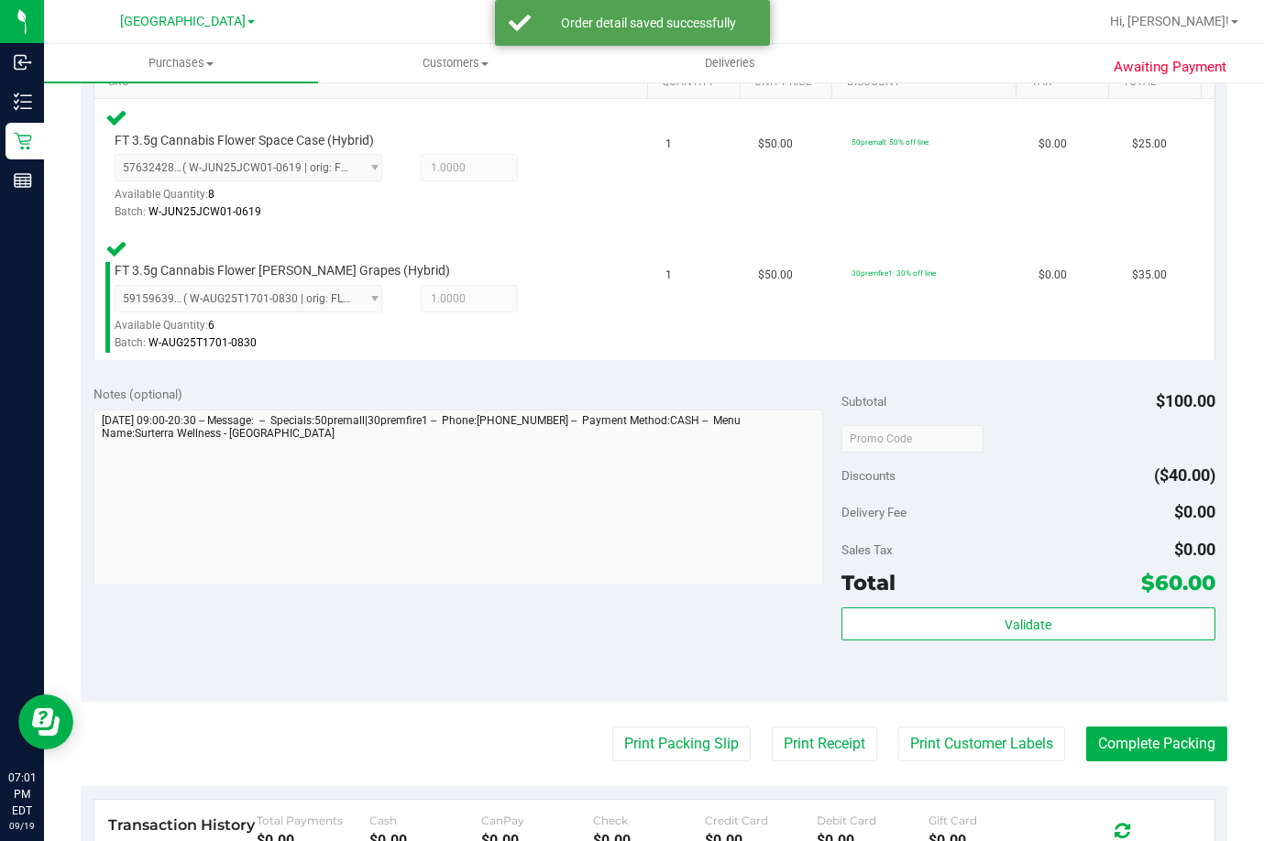
scroll to position [514, 0]
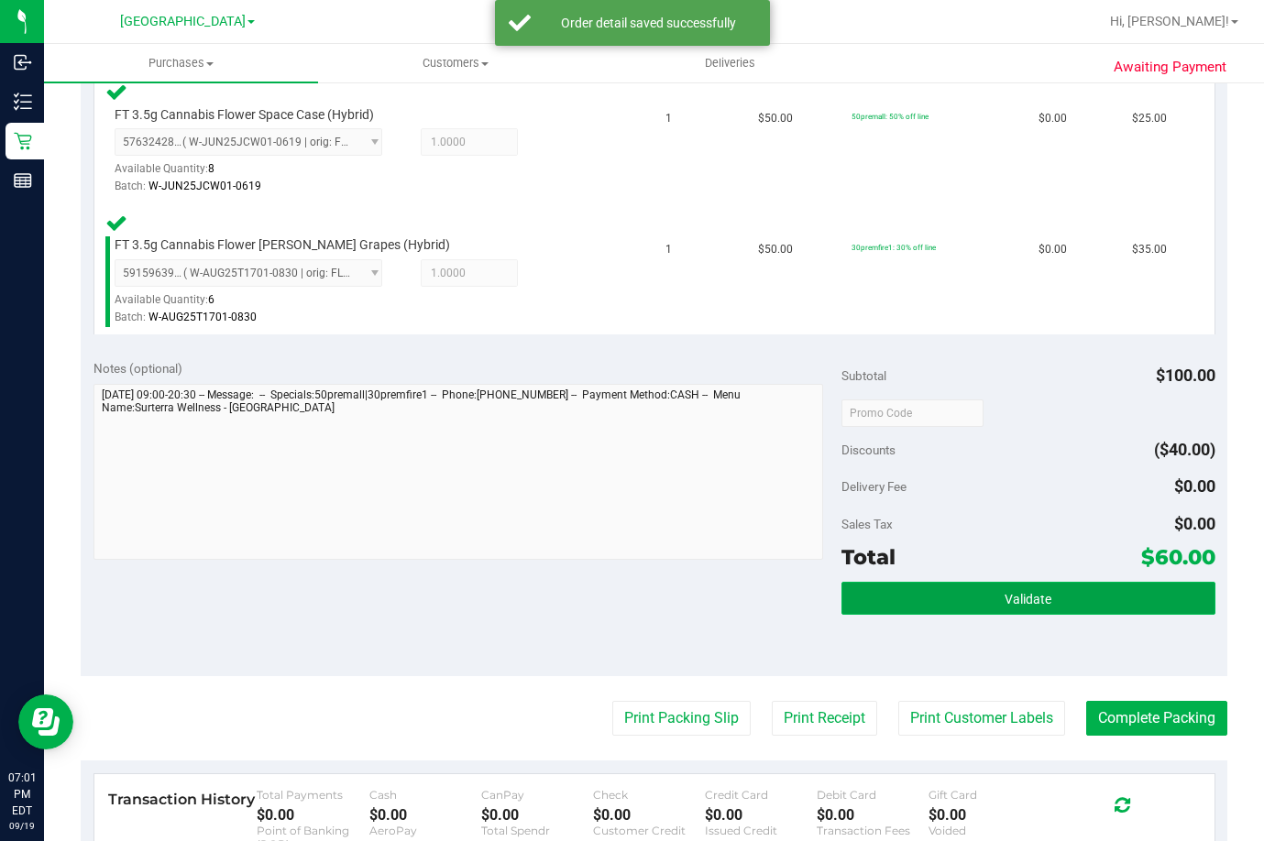
click at [1093, 591] on button "Validate" at bounding box center [1028, 598] width 374 height 33
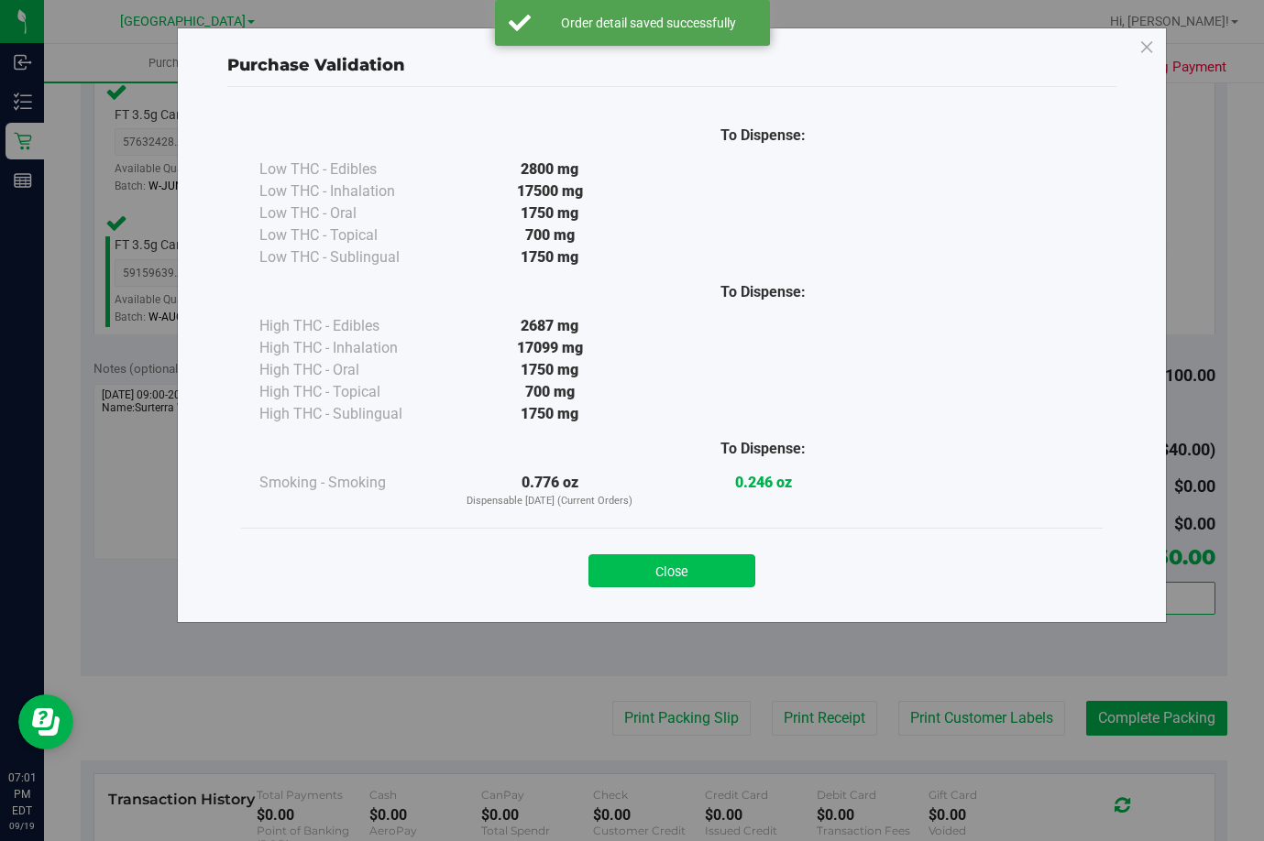
click at [688, 579] on button "Close" at bounding box center [671, 571] width 167 height 33
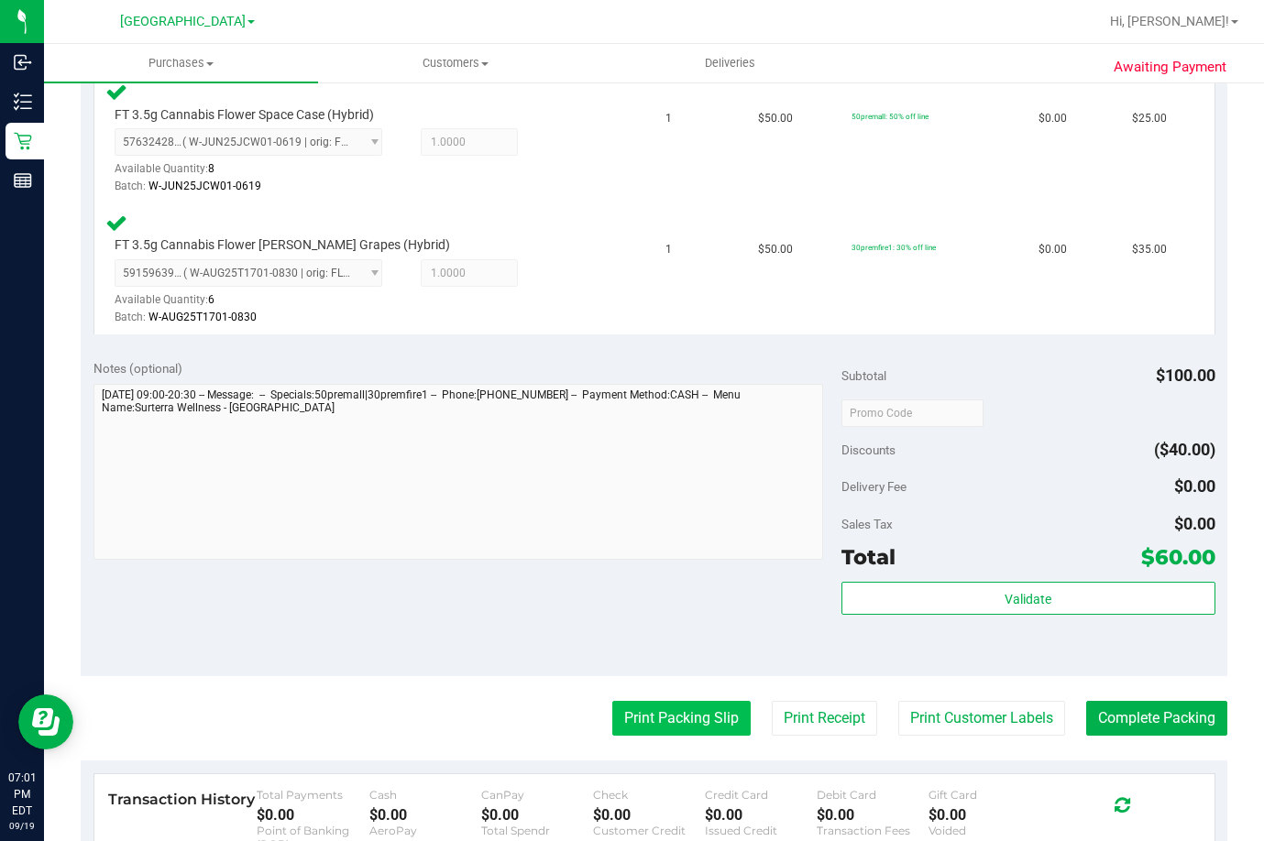
click at [669, 714] on button "Print Packing Slip" at bounding box center [681, 718] width 138 height 35
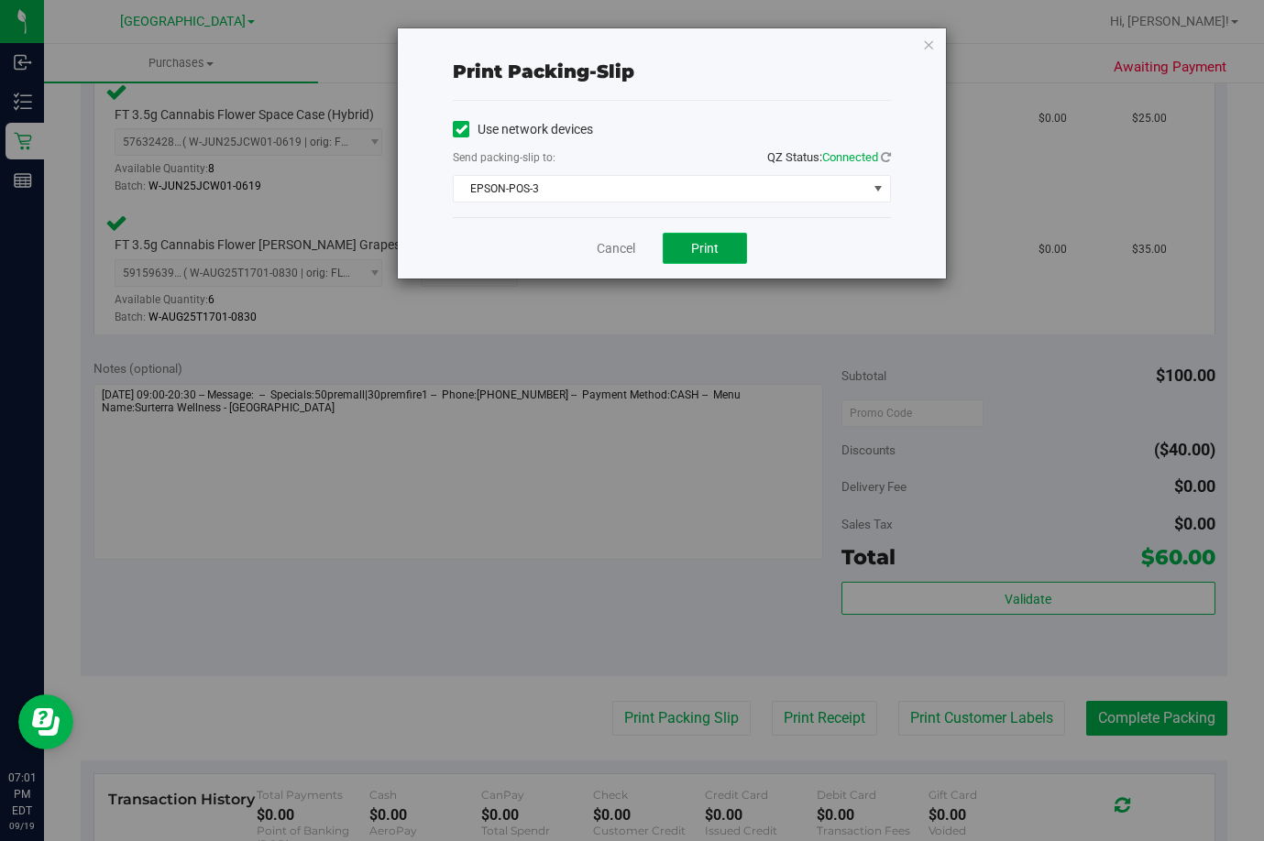
click at [705, 233] on button "Print" at bounding box center [705, 248] width 84 height 31
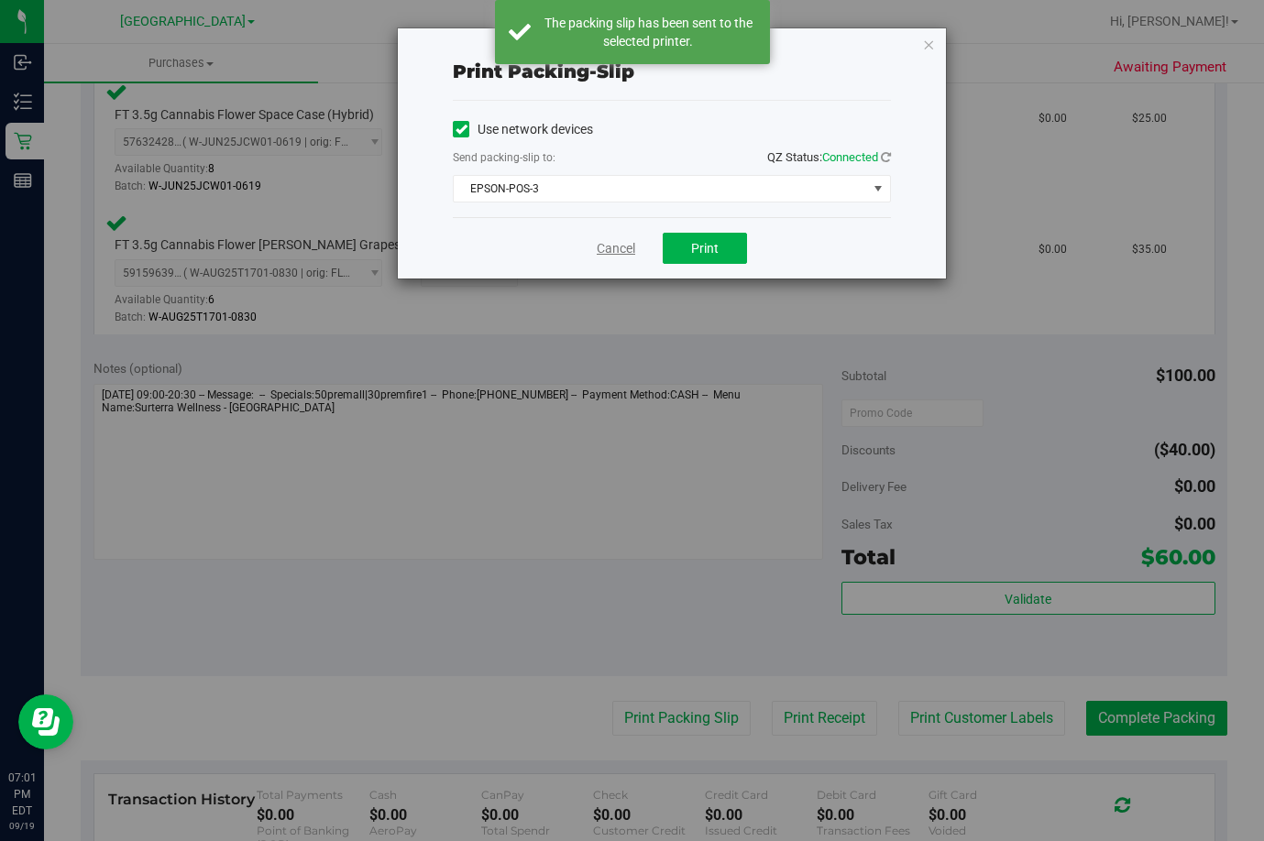
click at [599, 250] on link "Cancel" at bounding box center [616, 248] width 38 height 19
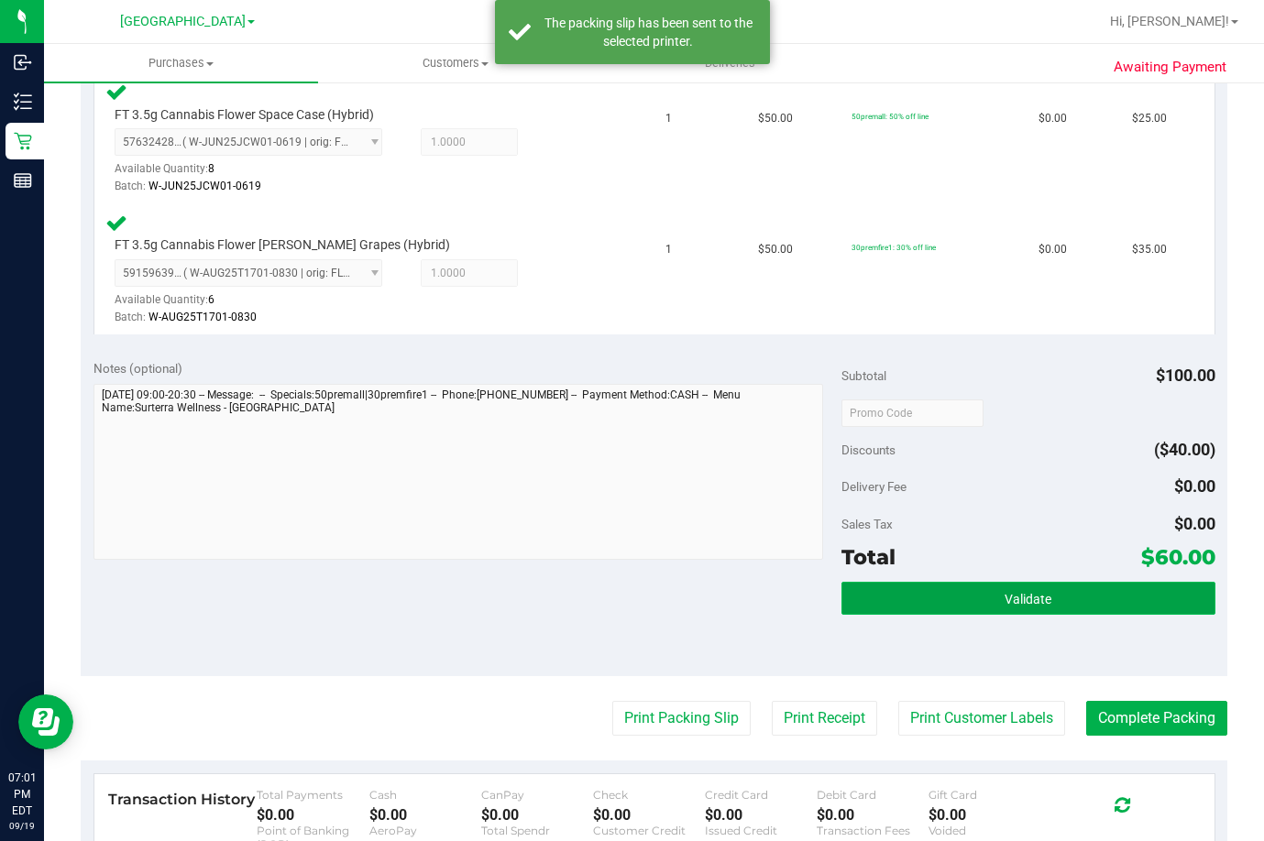
click at [945, 600] on button "Validate" at bounding box center [1028, 598] width 374 height 33
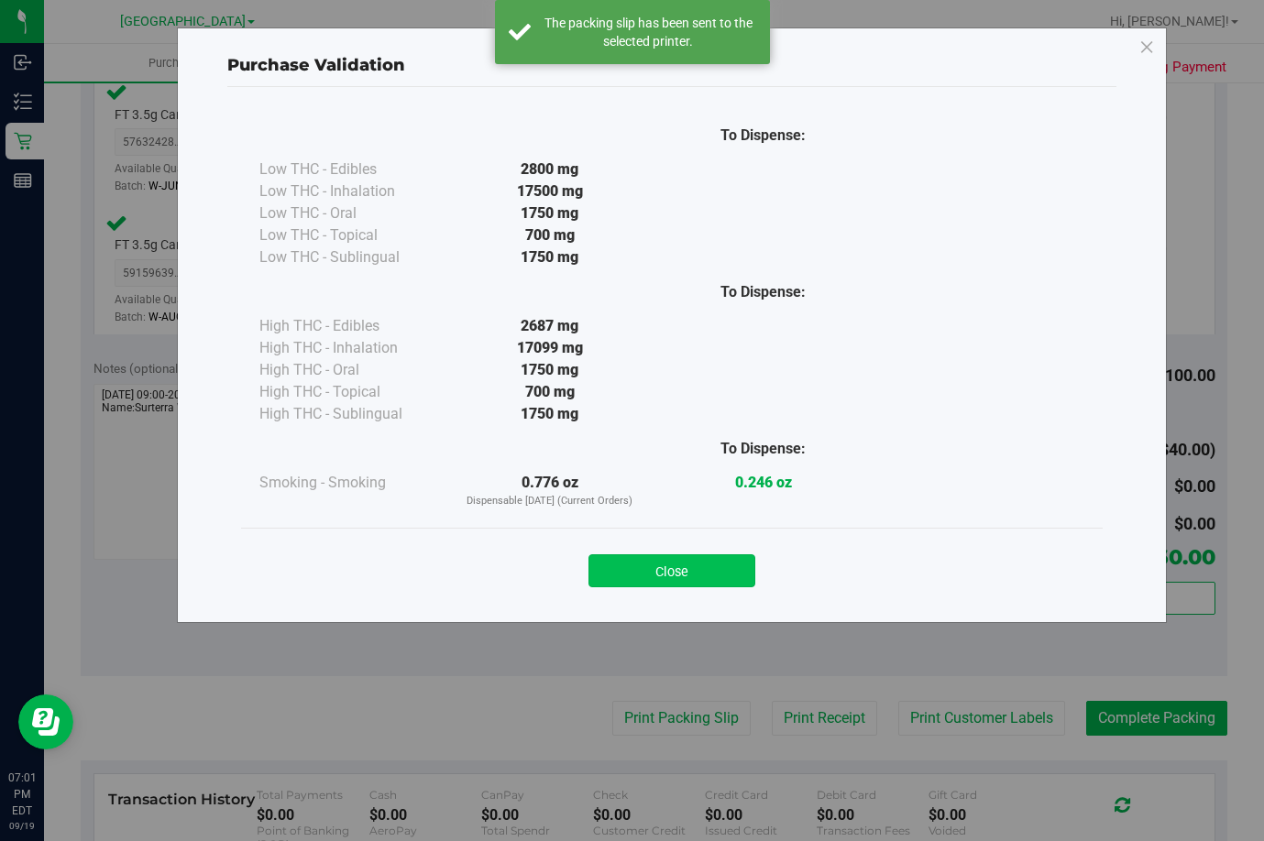
click at [681, 571] on button "Close" at bounding box center [671, 571] width 167 height 33
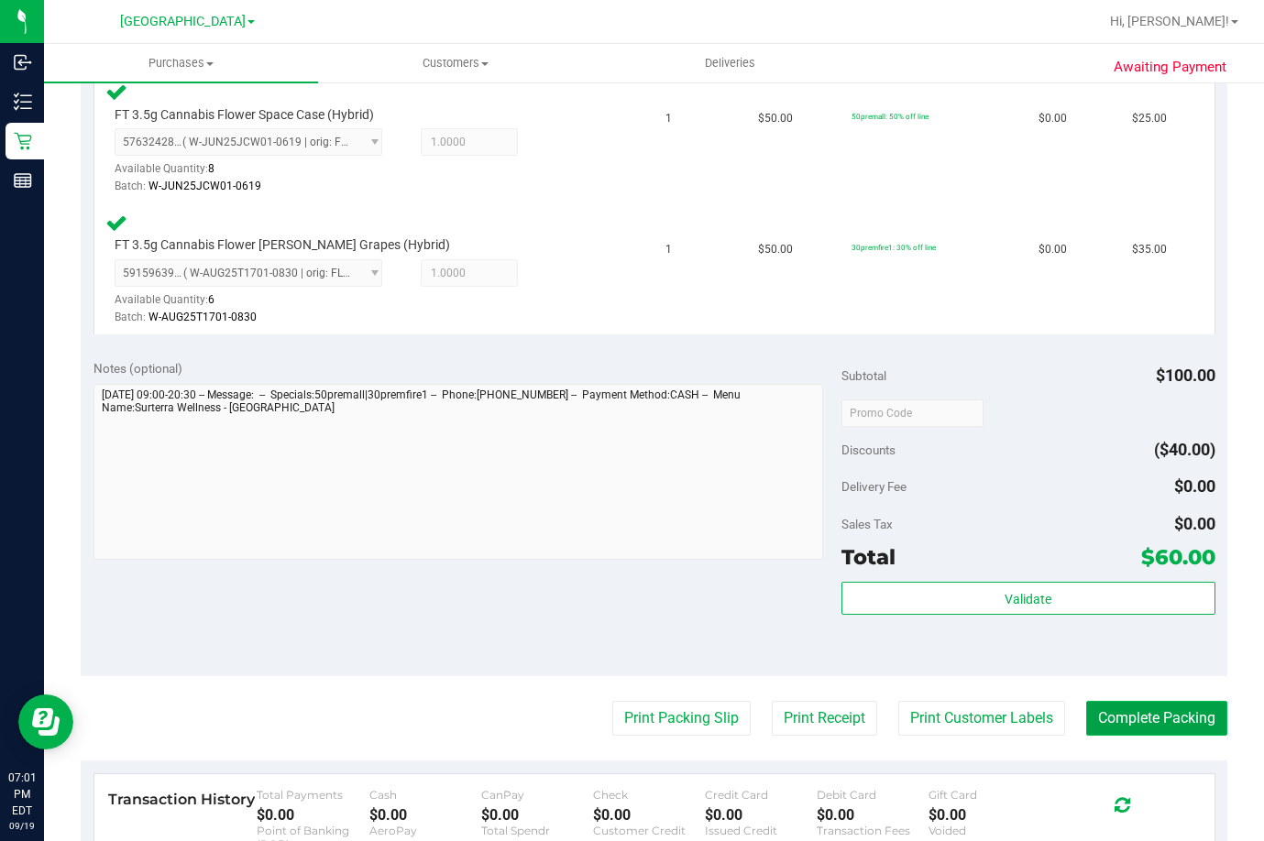
click at [1167, 727] on button "Complete Packing" at bounding box center [1156, 718] width 141 height 35
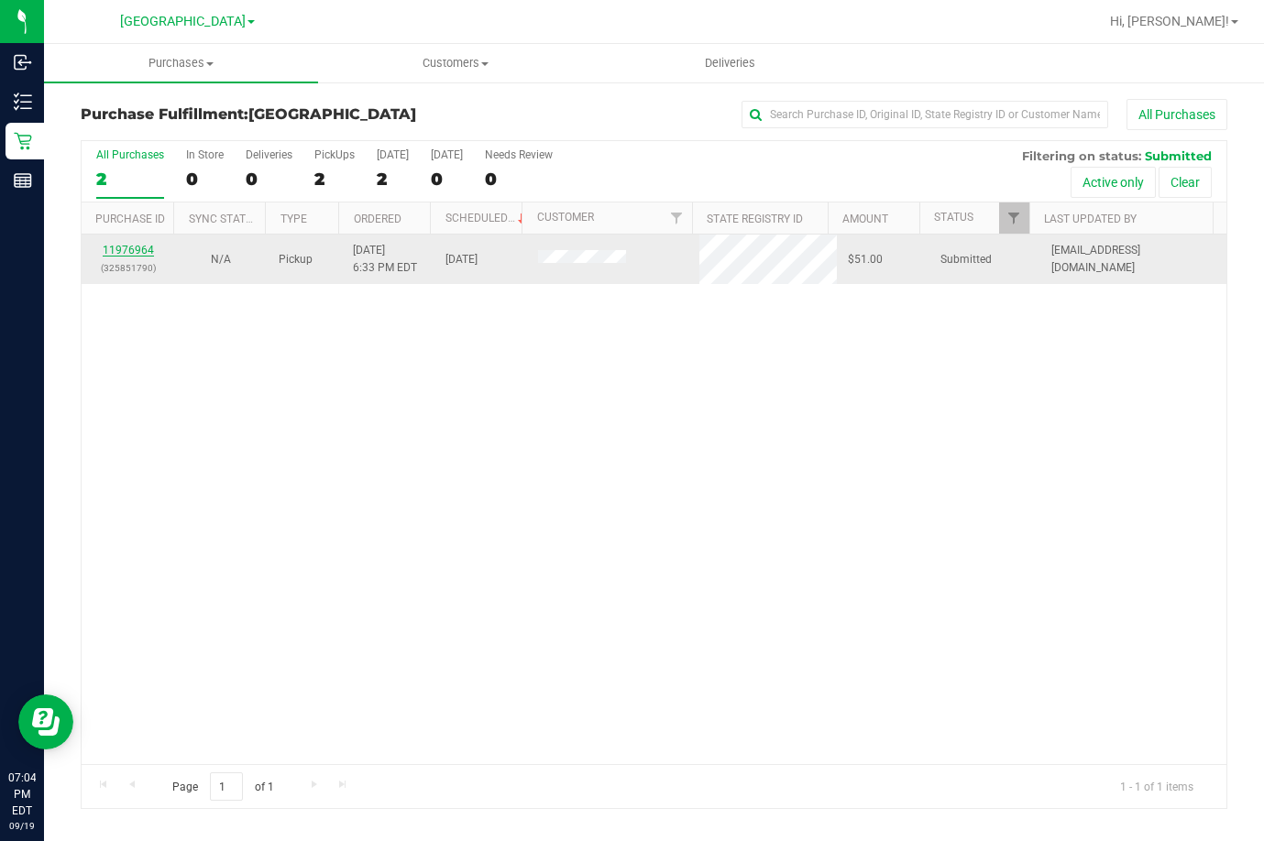
click at [147, 251] on link "11976964" at bounding box center [128, 250] width 51 height 13
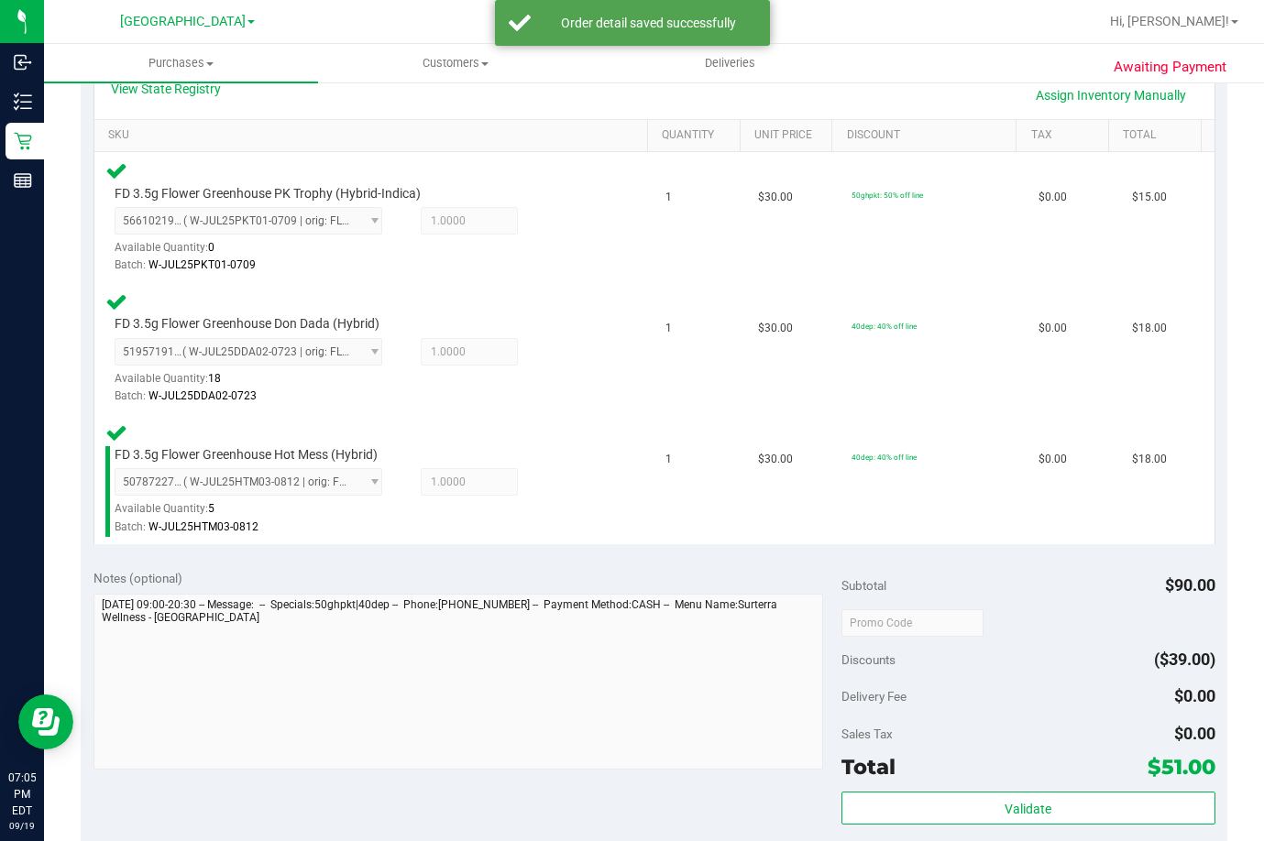
scroll to position [733, 0]
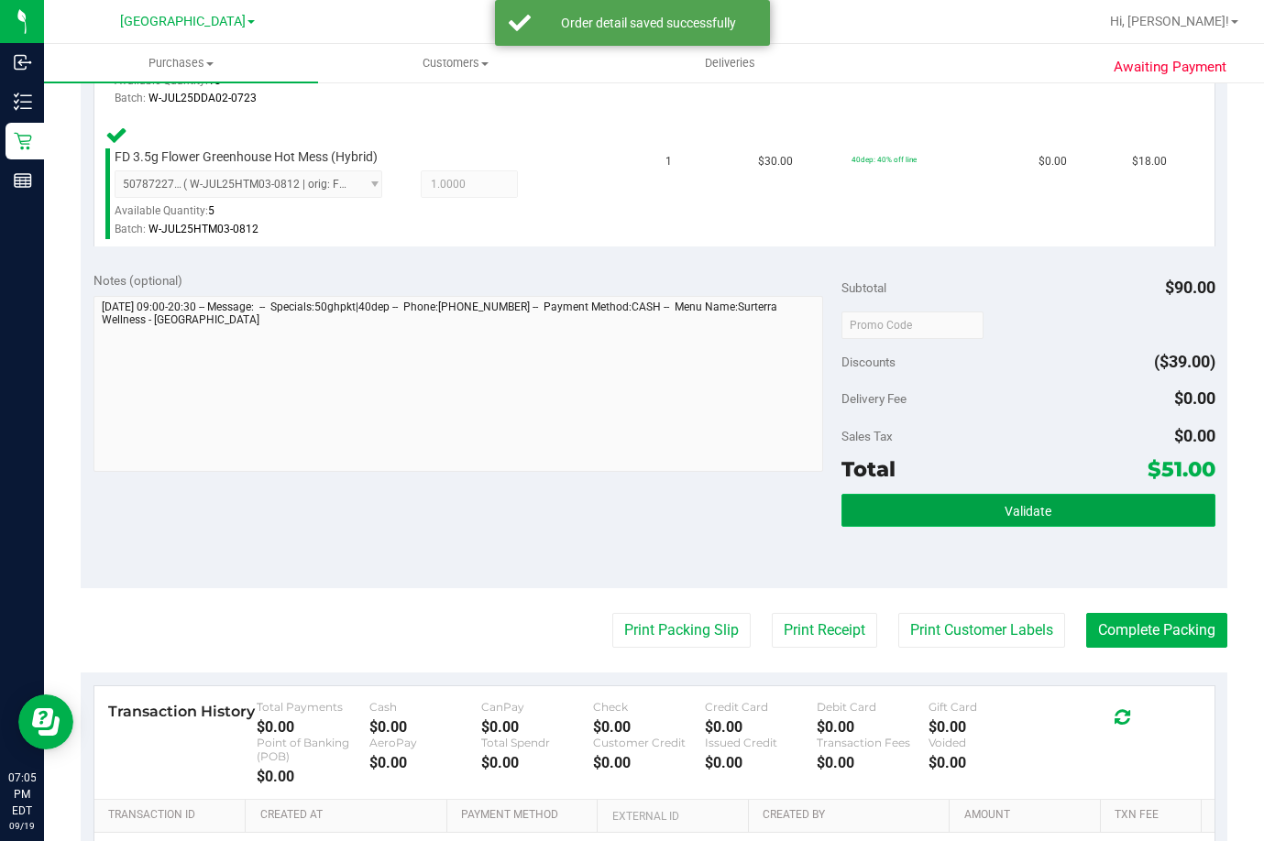
click at [902, 494] on button "Validate" at bounding box center [1028, 510] width 374 height 33
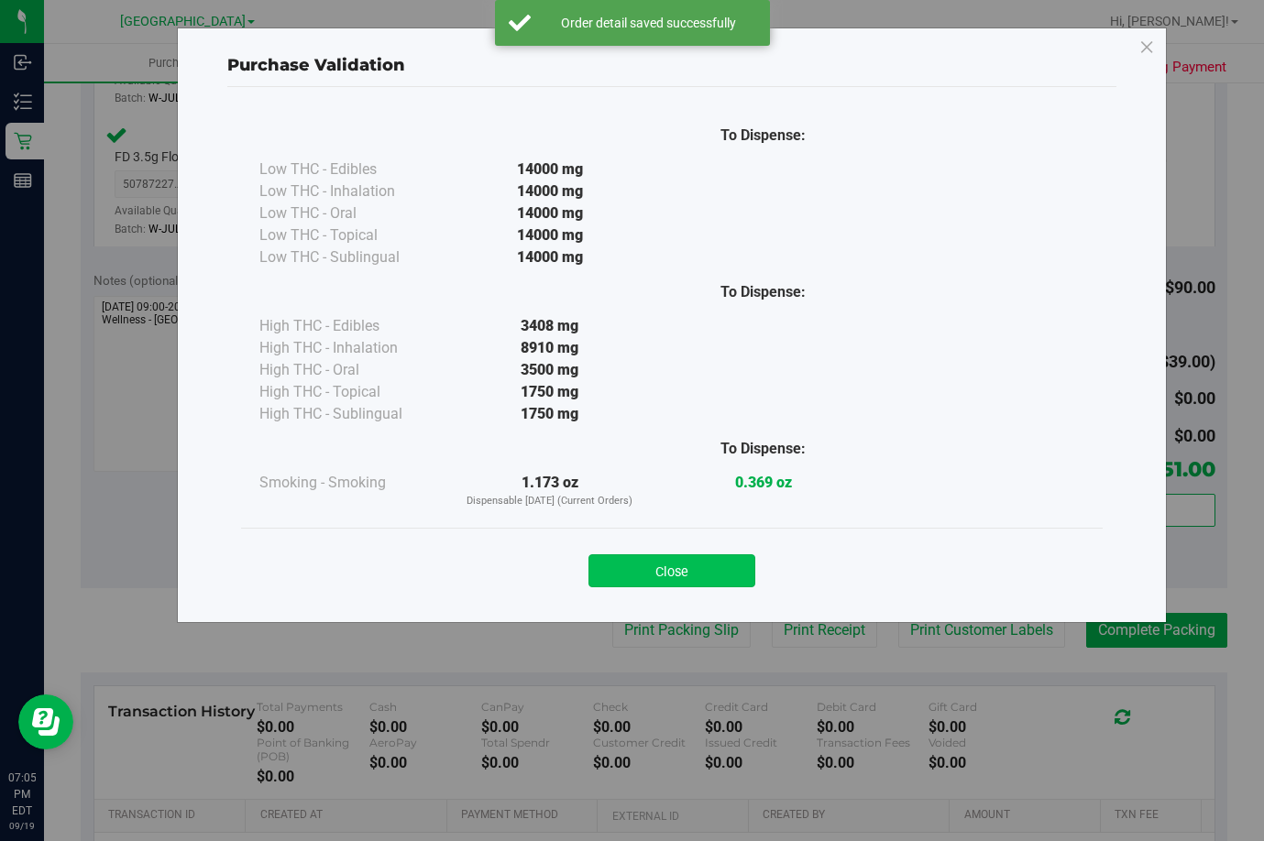
click at [626, 577] on button "Close" at bounding box center [671, 571] width 167 height 33
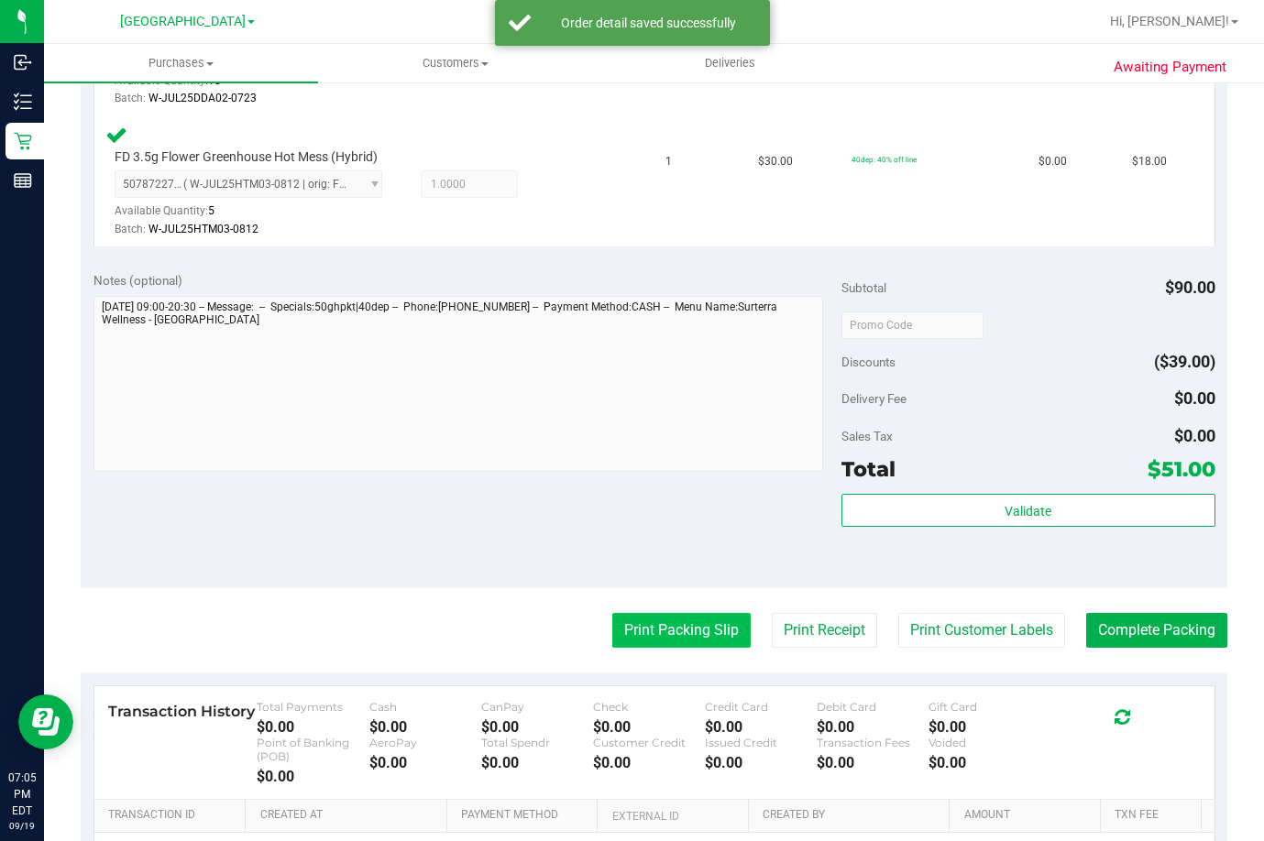
click at [644, 643] on button "Print Packing Slip" at bounding box center [681, 630] width 138 height 35
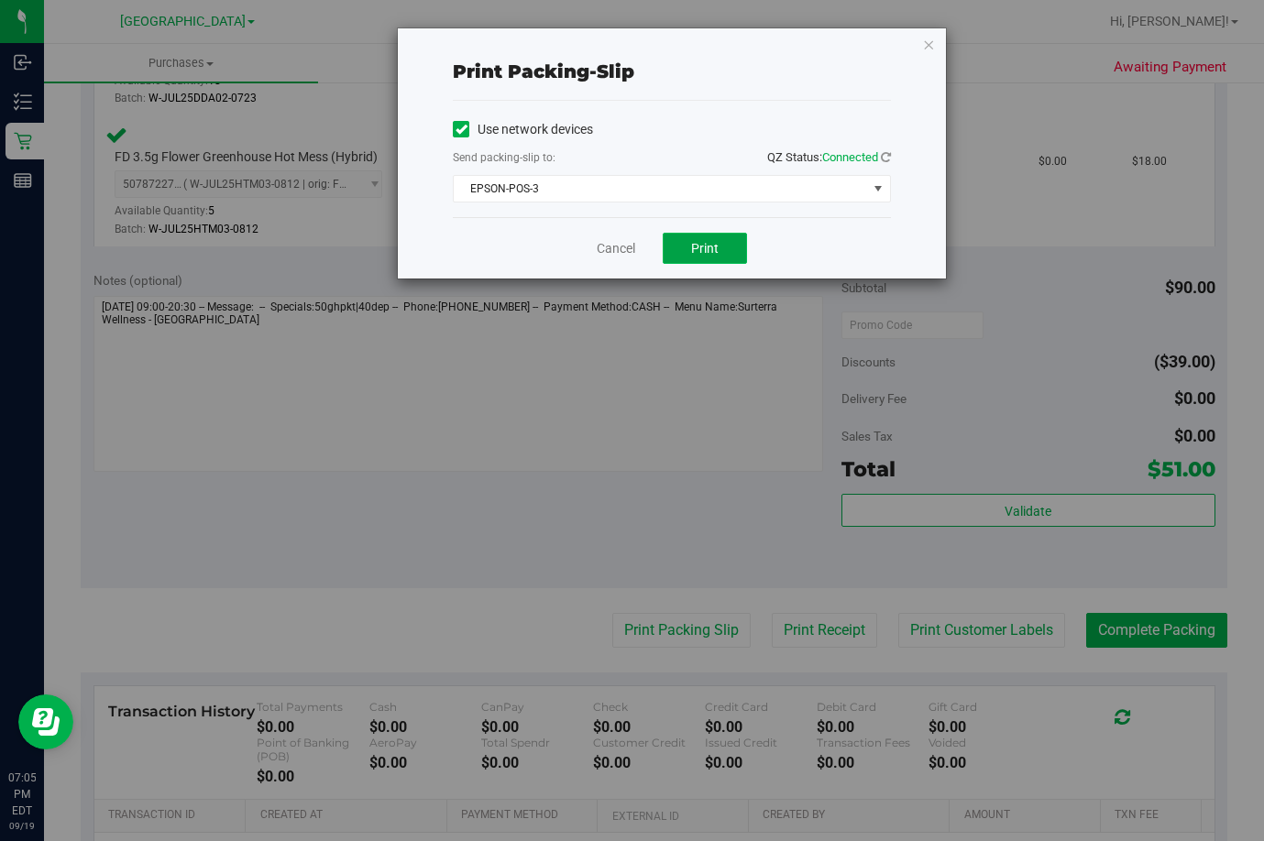
click at [697, 253] on span "Print" at bounding box center [704, 248] width 27 height 15
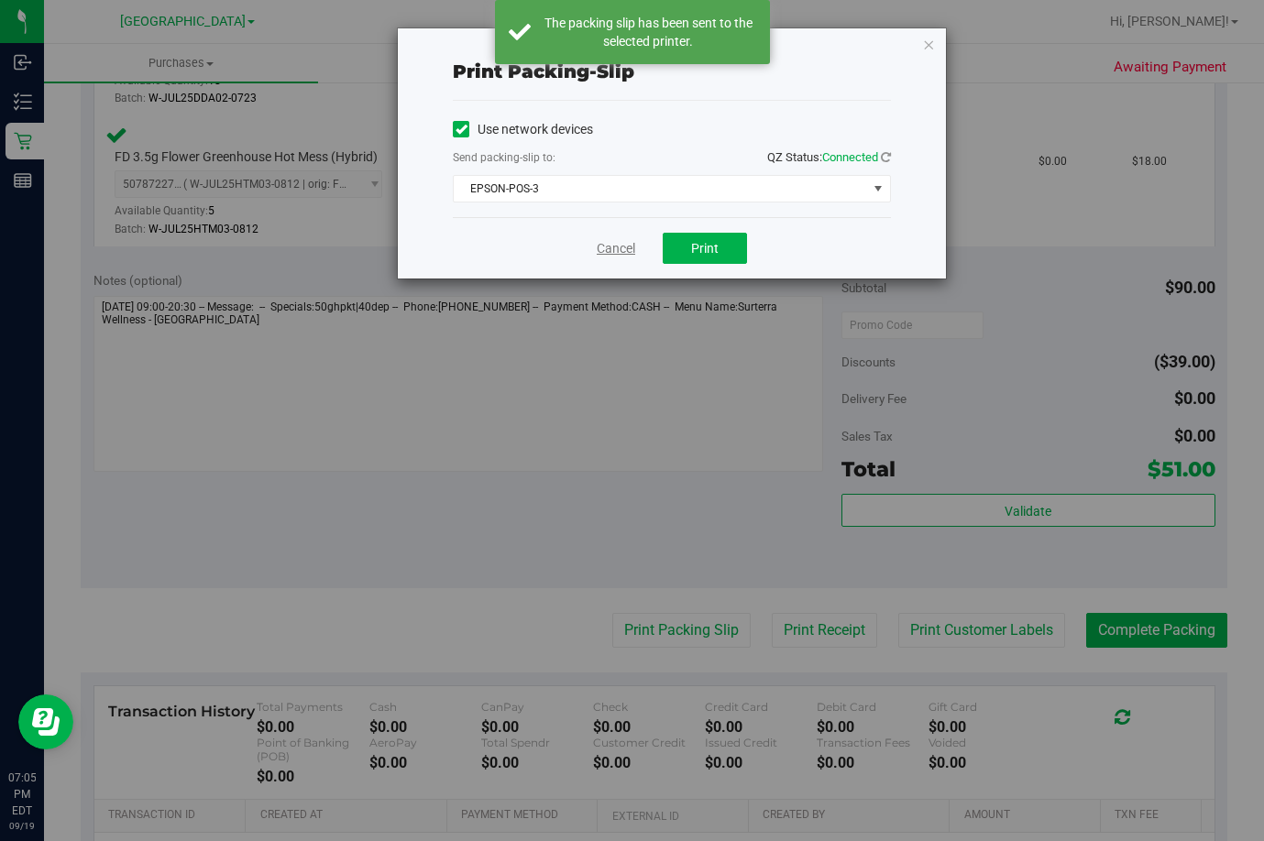
click at [611, 255] on link "Cancel" at bounding box center [616, 248] width 38 height 19
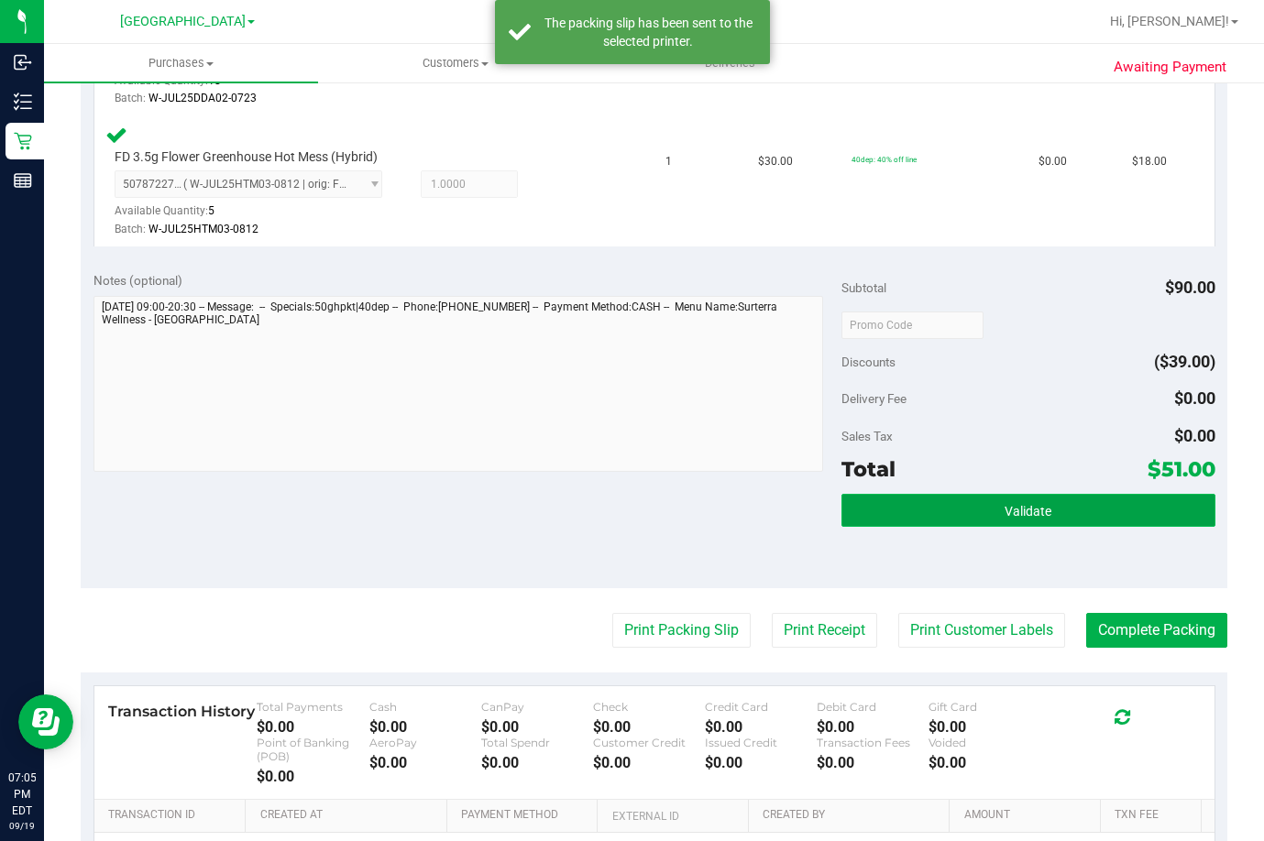
click at [921, 505] on button "Validate" at bounding box center [1028, 510] width 374 height 33
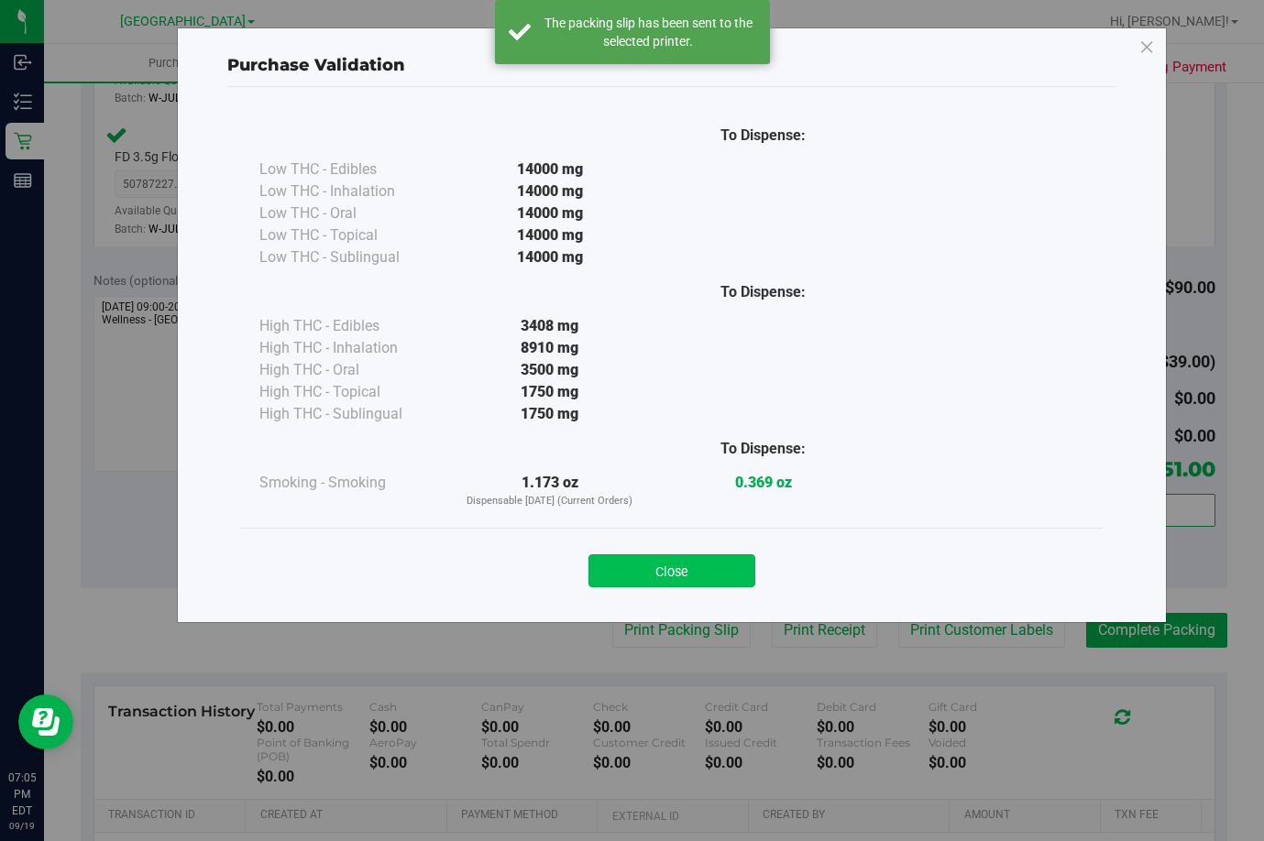
click at [680, 576] on button "Close" at bounding box center [671, 571] width 167 height 33
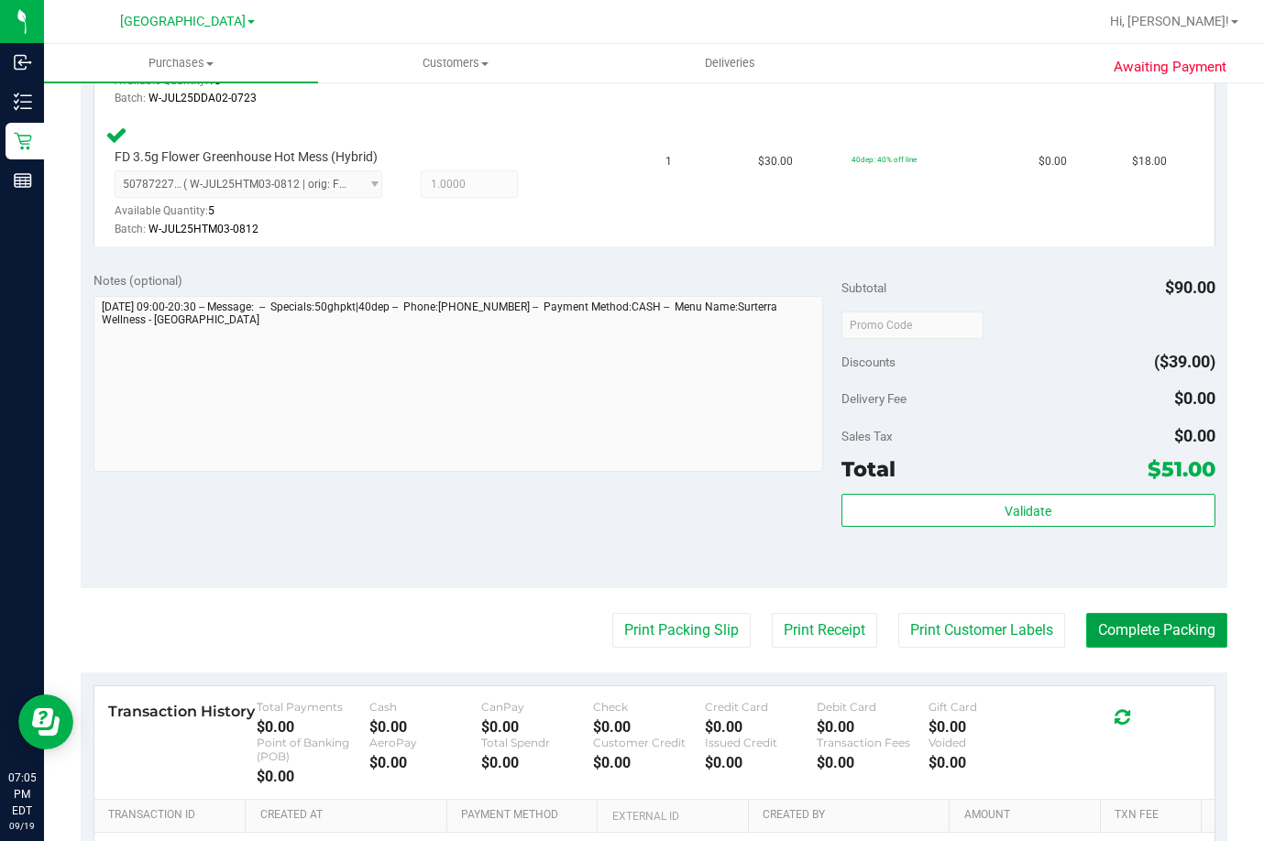
click at [1172, 632] on button "Complete Packing" at bounding box center [1156, 630] width 141 height 35
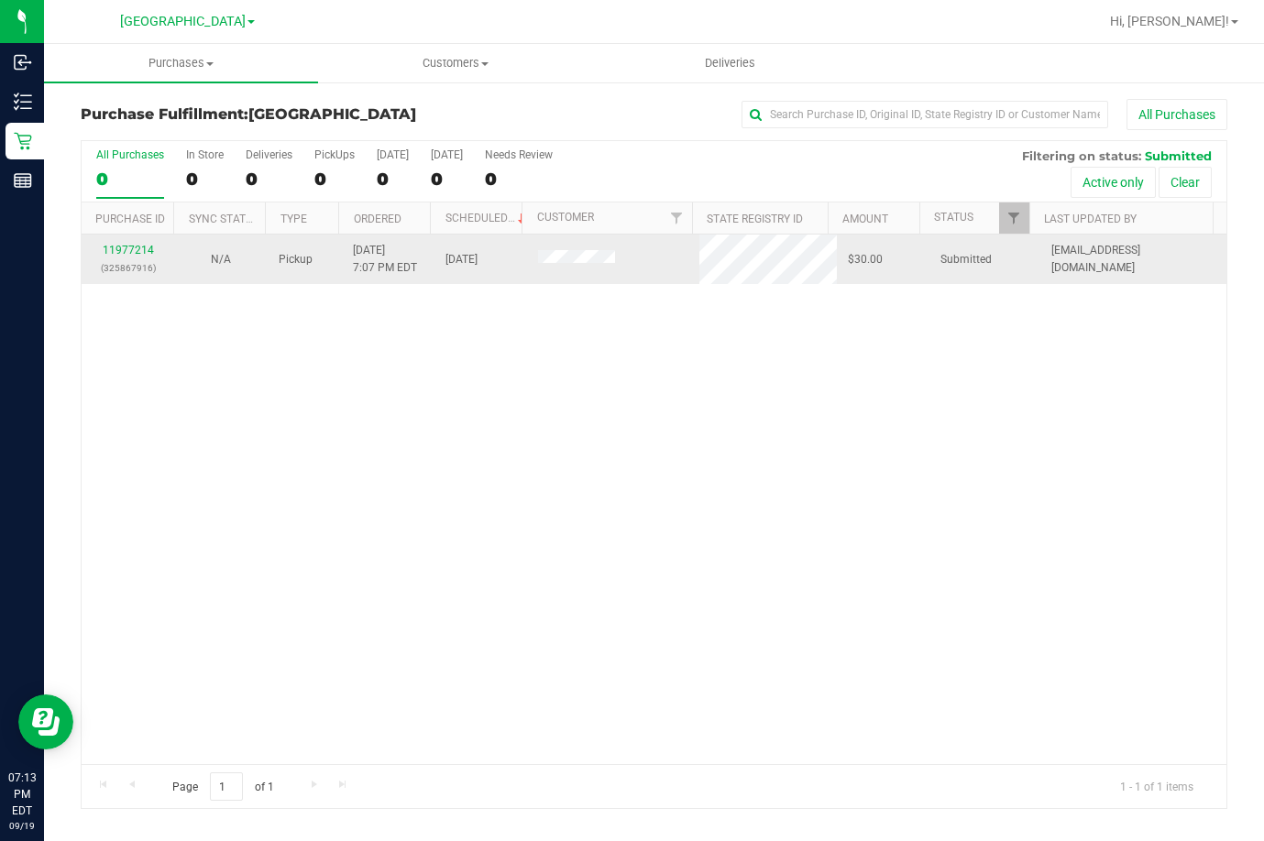
click at [113, 262] on p "(325867916)" at bounding box center [128, 267] width 71 height 17
click at [122, 250] on link "11977214" at bounding box center [128, 250] width 51 height 13
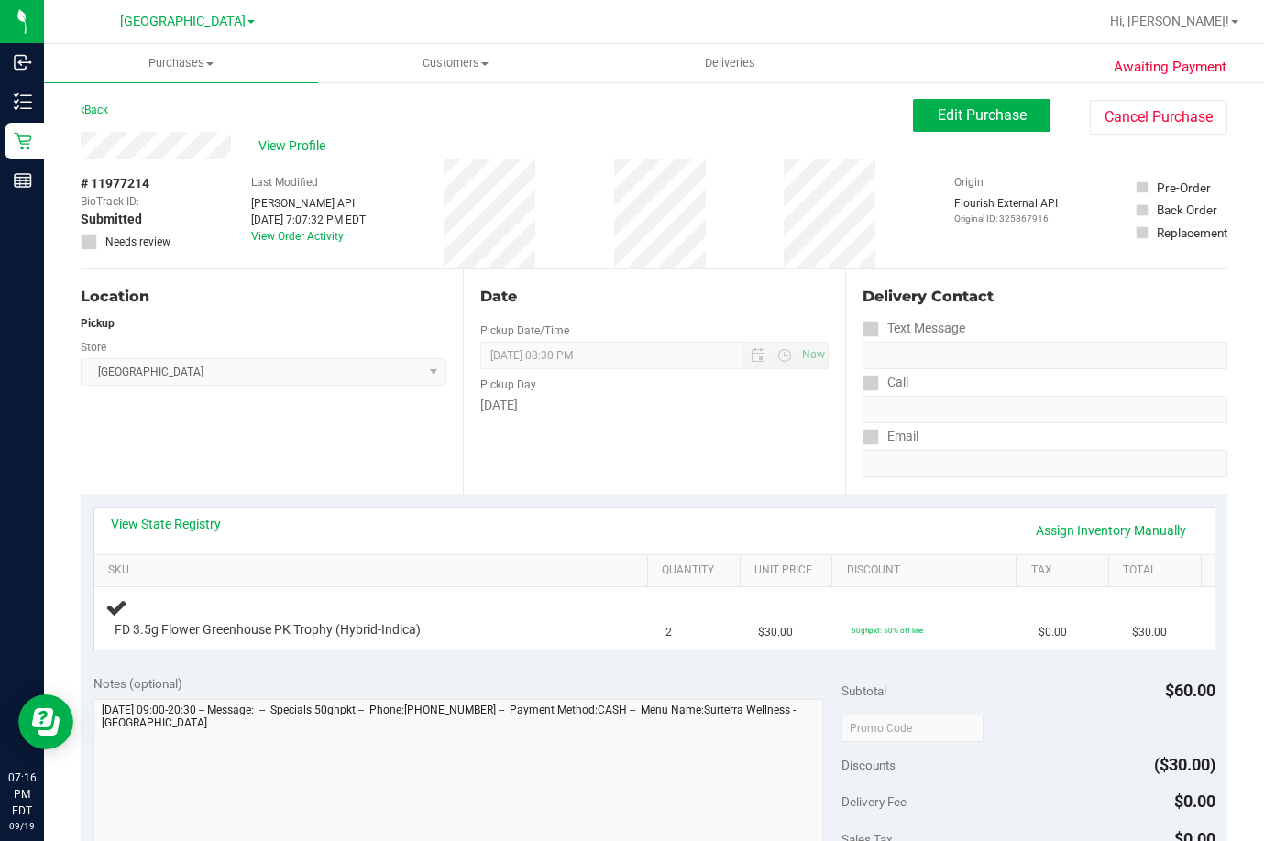
click at [709, 455] on div "Date Pickup Date/Time [DATE] Now [DATE] 08:30 PM Now Pickup Day [DATE]" at bounding box center [654, 381] width 382 height 225
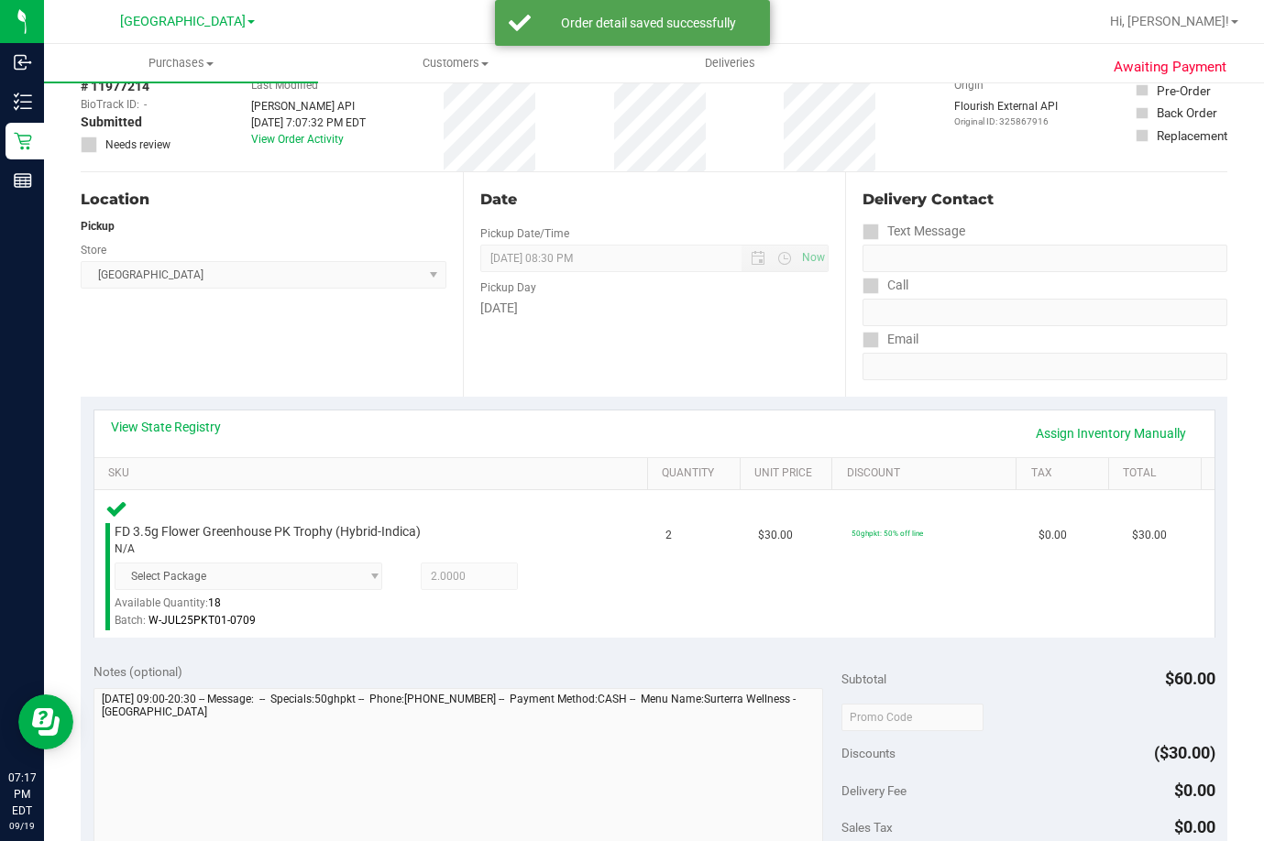
scroll to position [275, 0]
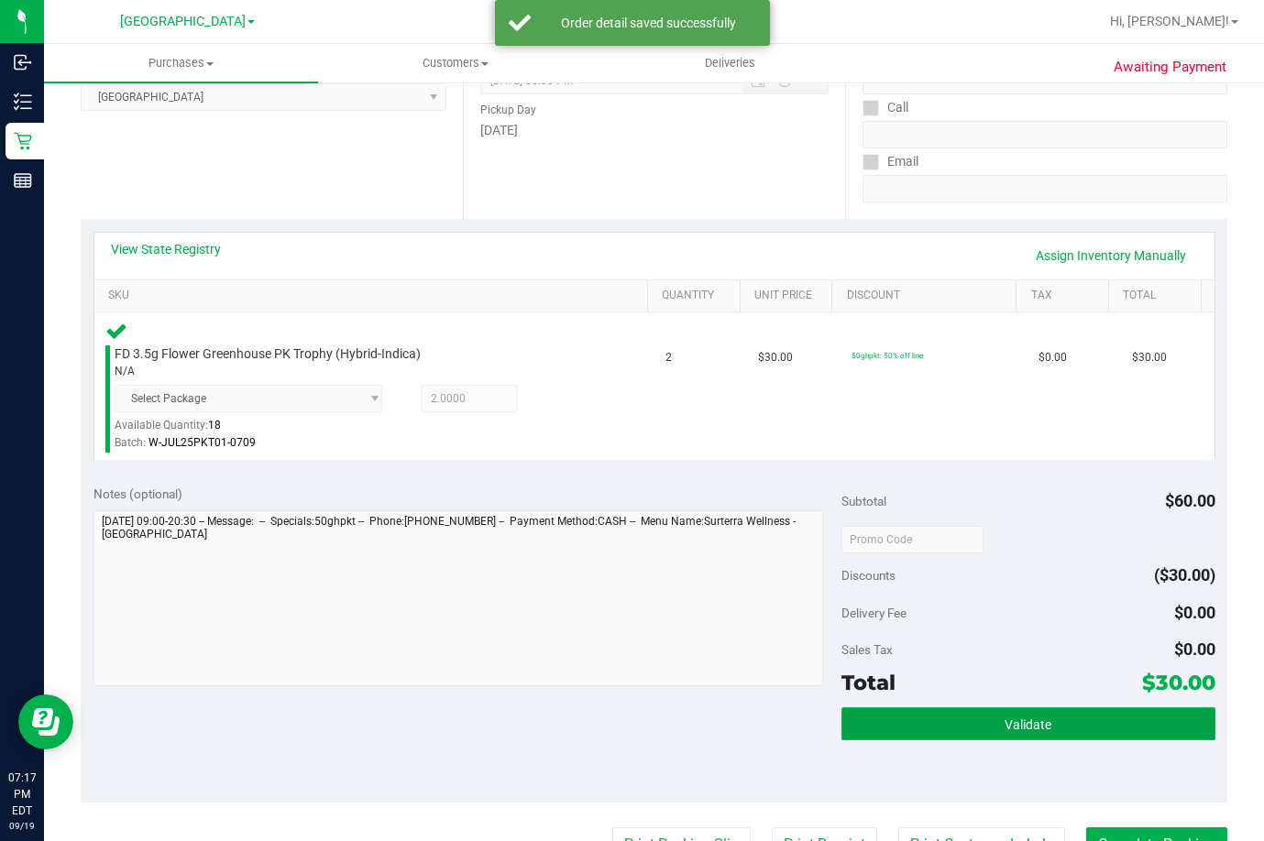
click at [1016, 722] on span "Validate" at bounding box center [1028, 725] width 47 height 15
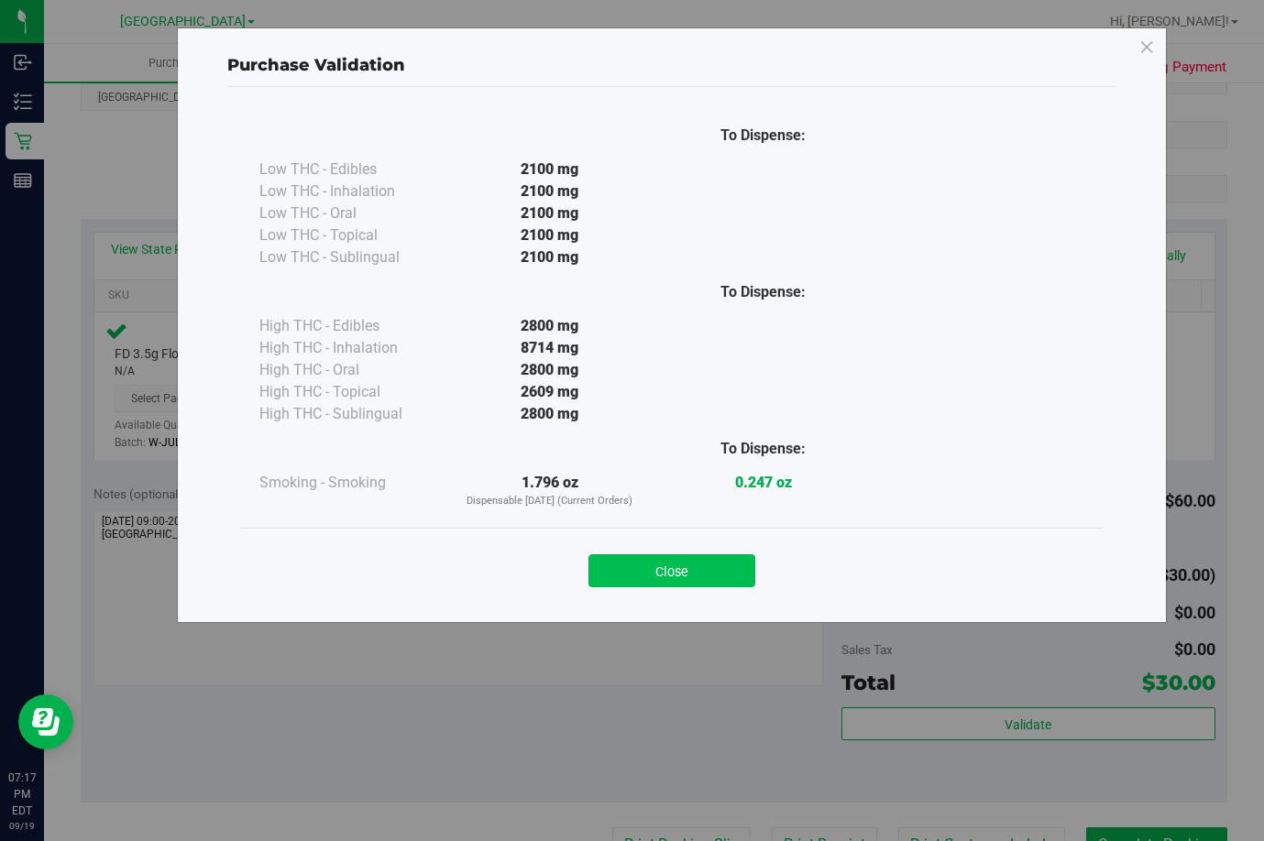
click at [653, 577] on button "Close" at bounding box center [671, 571] width 167 height 33
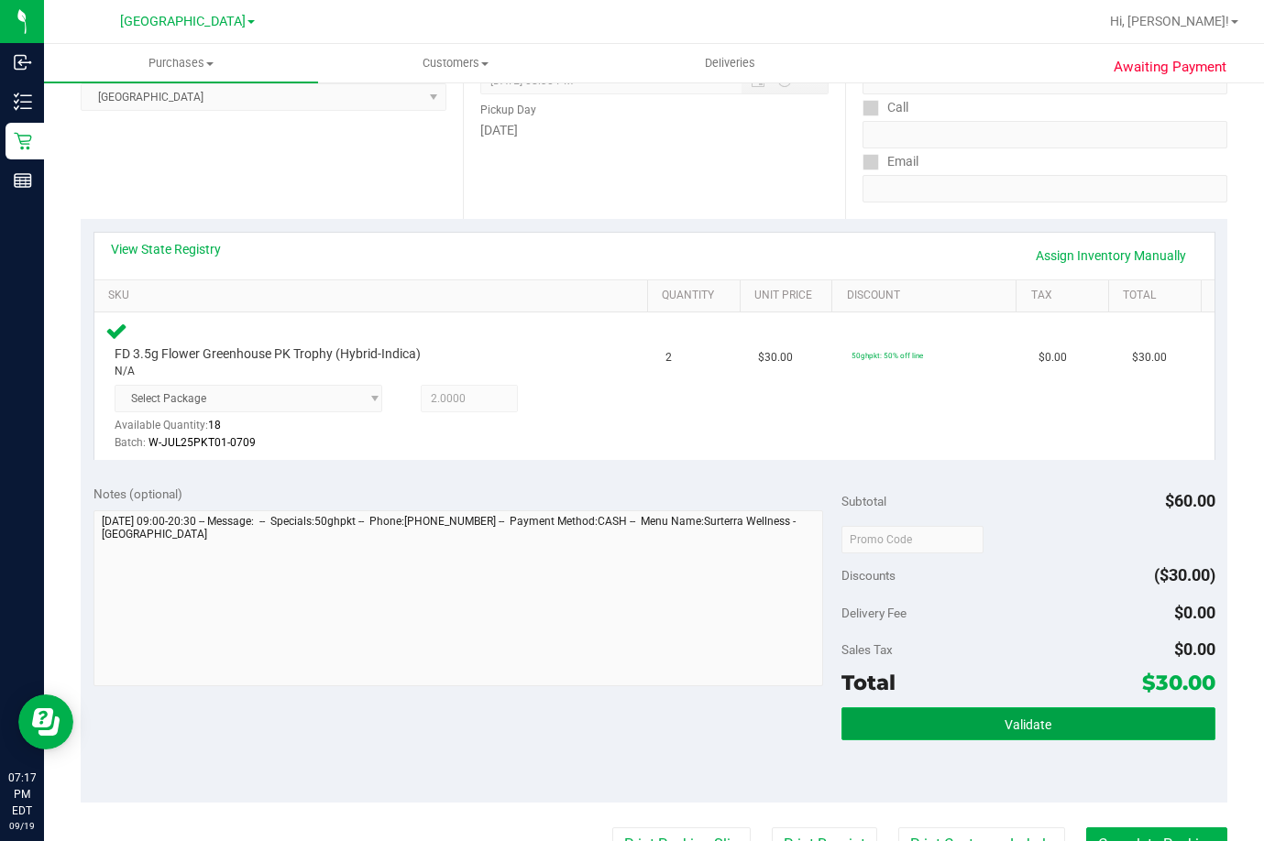
click at [1005, 731] on span "Validate" at bounding box center [1028, 725] width 47 height 15
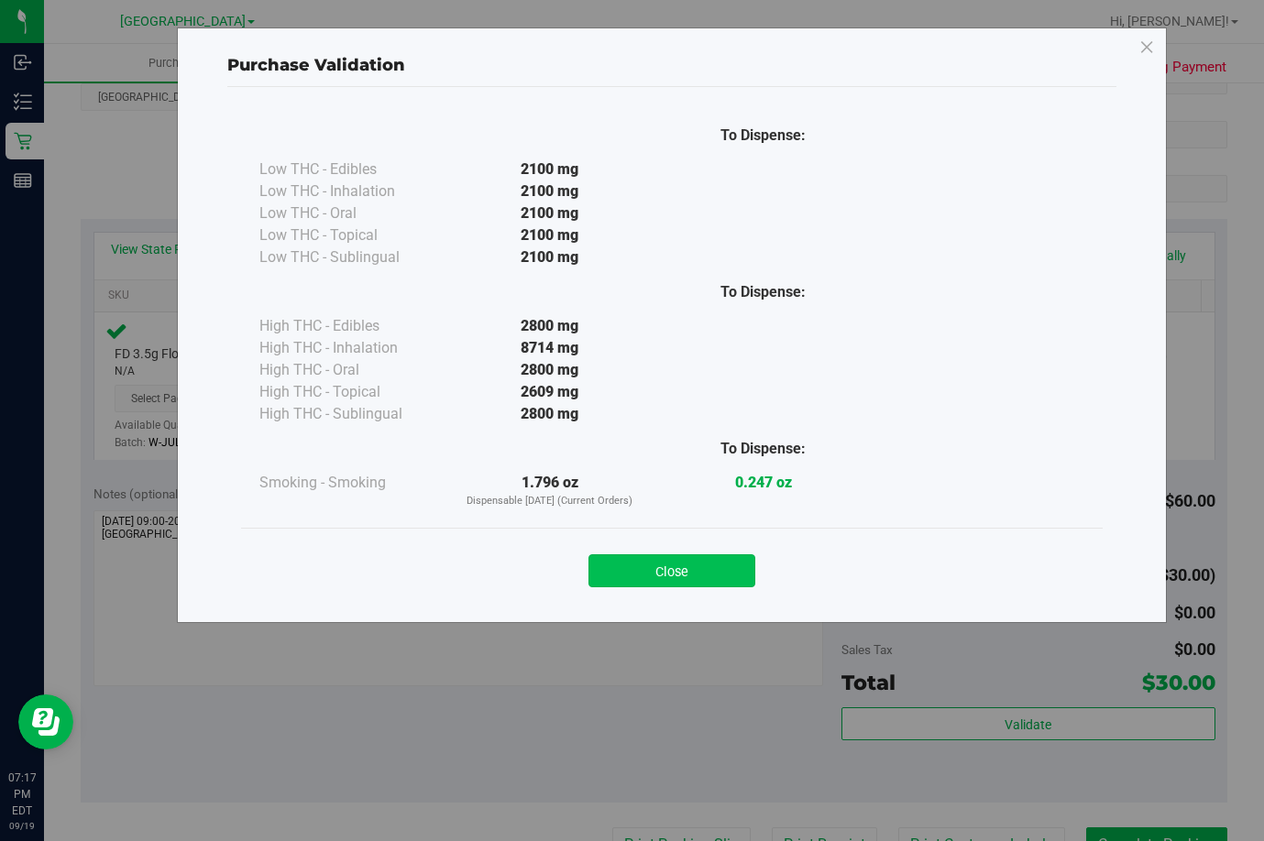
click at [662, 570] on button "Close" at bounding box center [671, 571] width 167 height 33
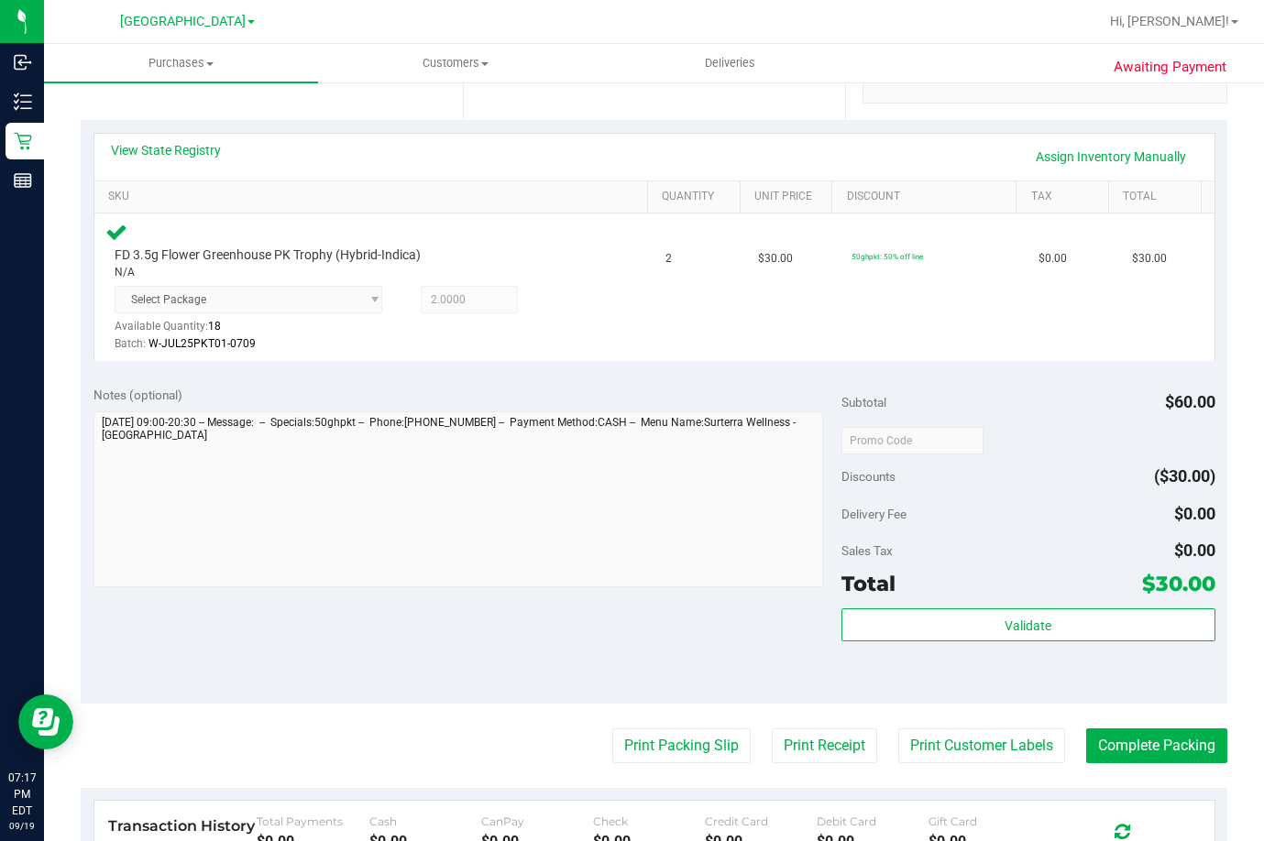
scroll to position [550, 0]
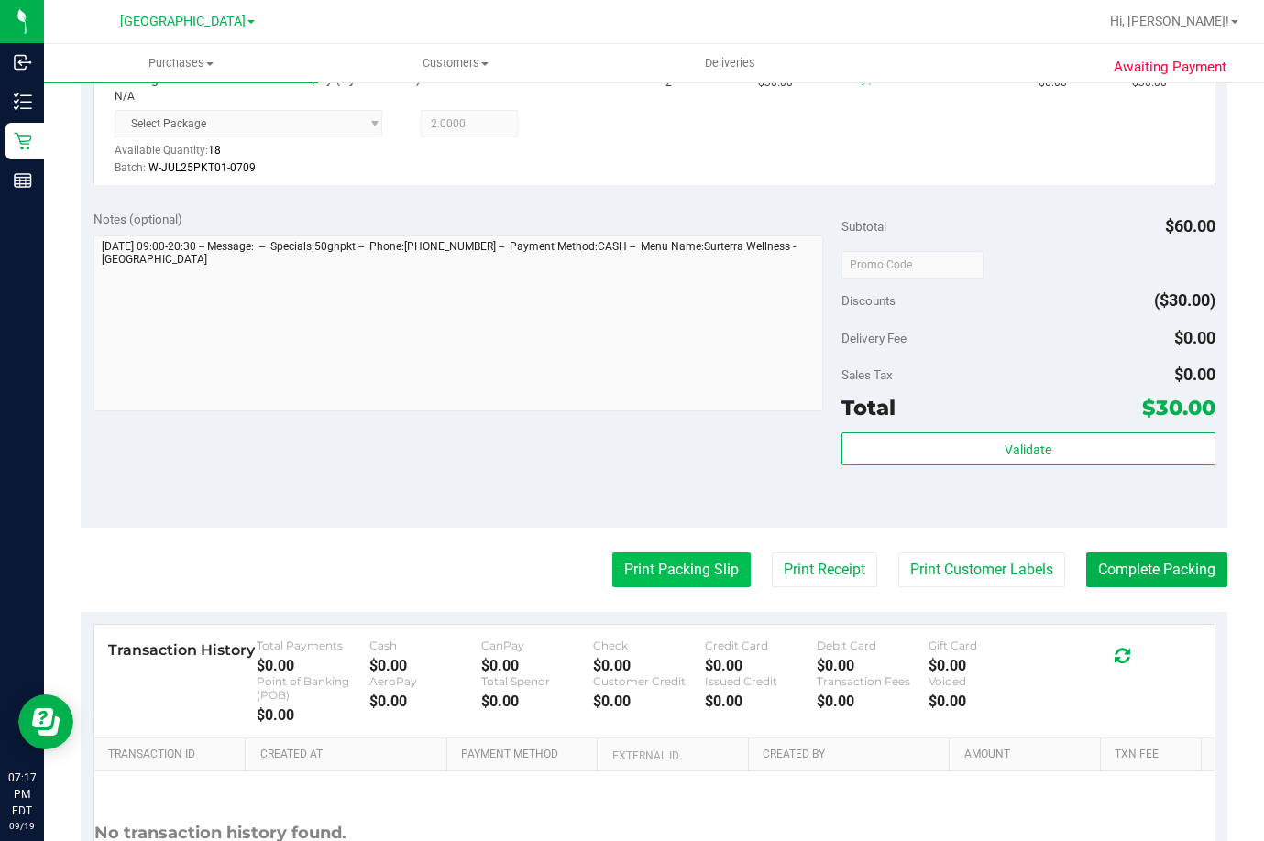
click at [650, 571] on button "Print Packing Slip" at bounding box center [681, 570] width 138 height 35
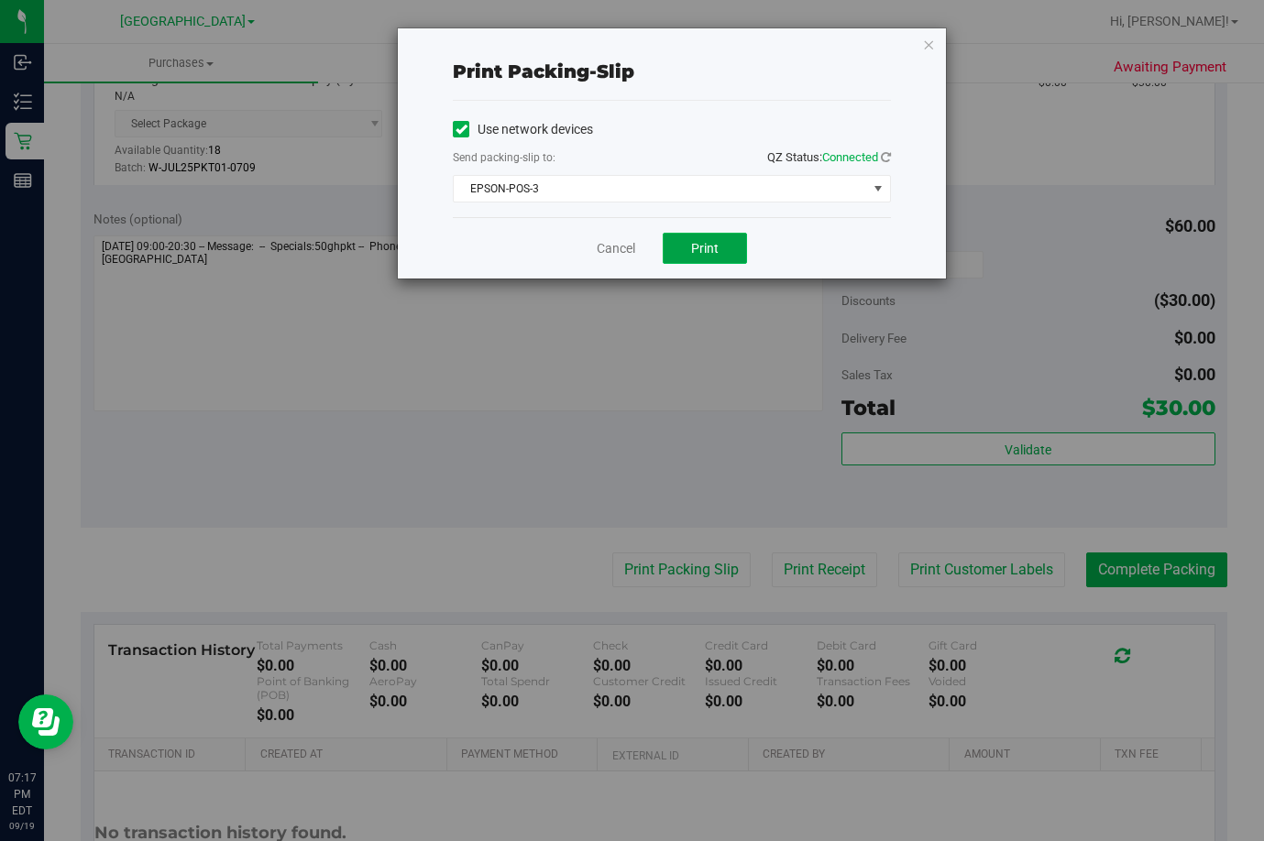
click at [696, 246] on span "Print" at bounding box center [704, 248] width 27 height 15
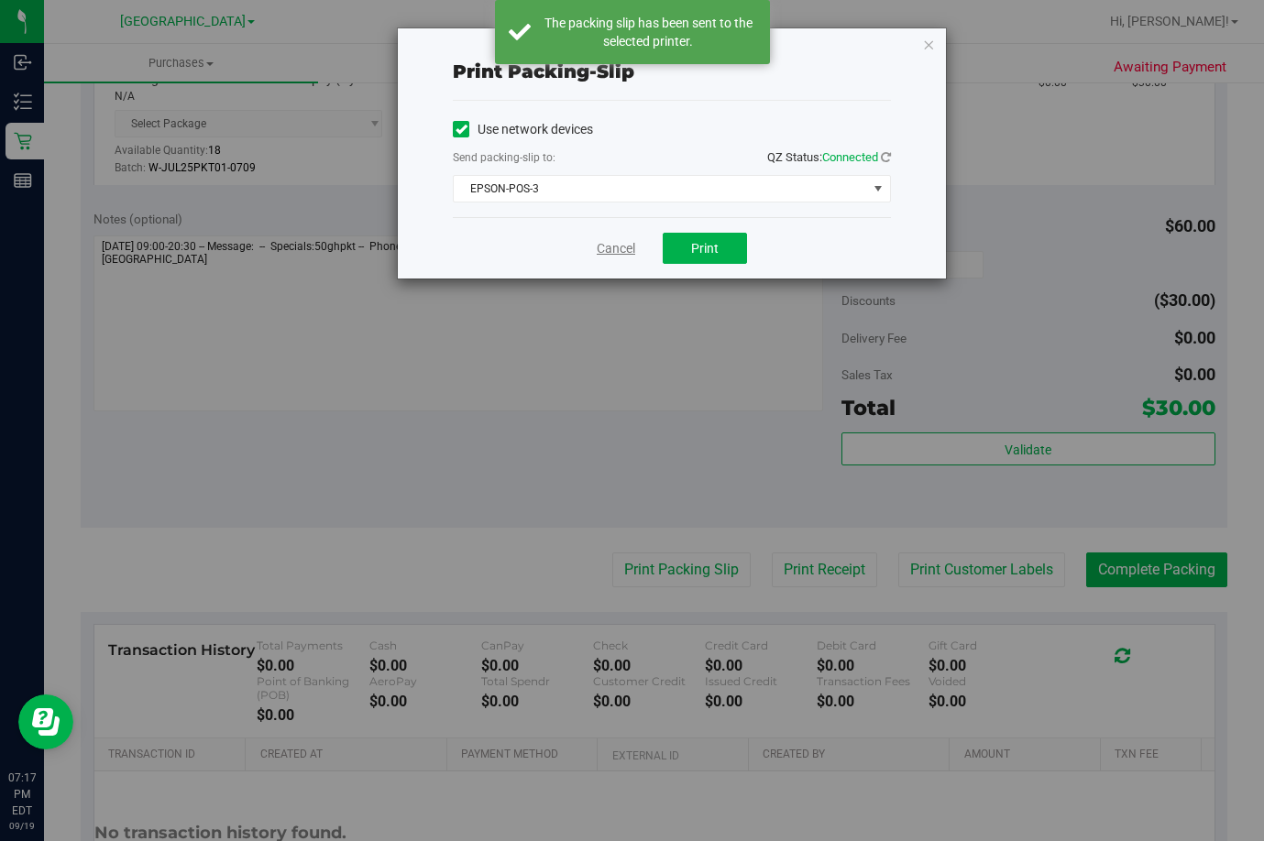
click at [619, 245] on link "Cancel" at bounding box center [616, 248] width 38 height 19
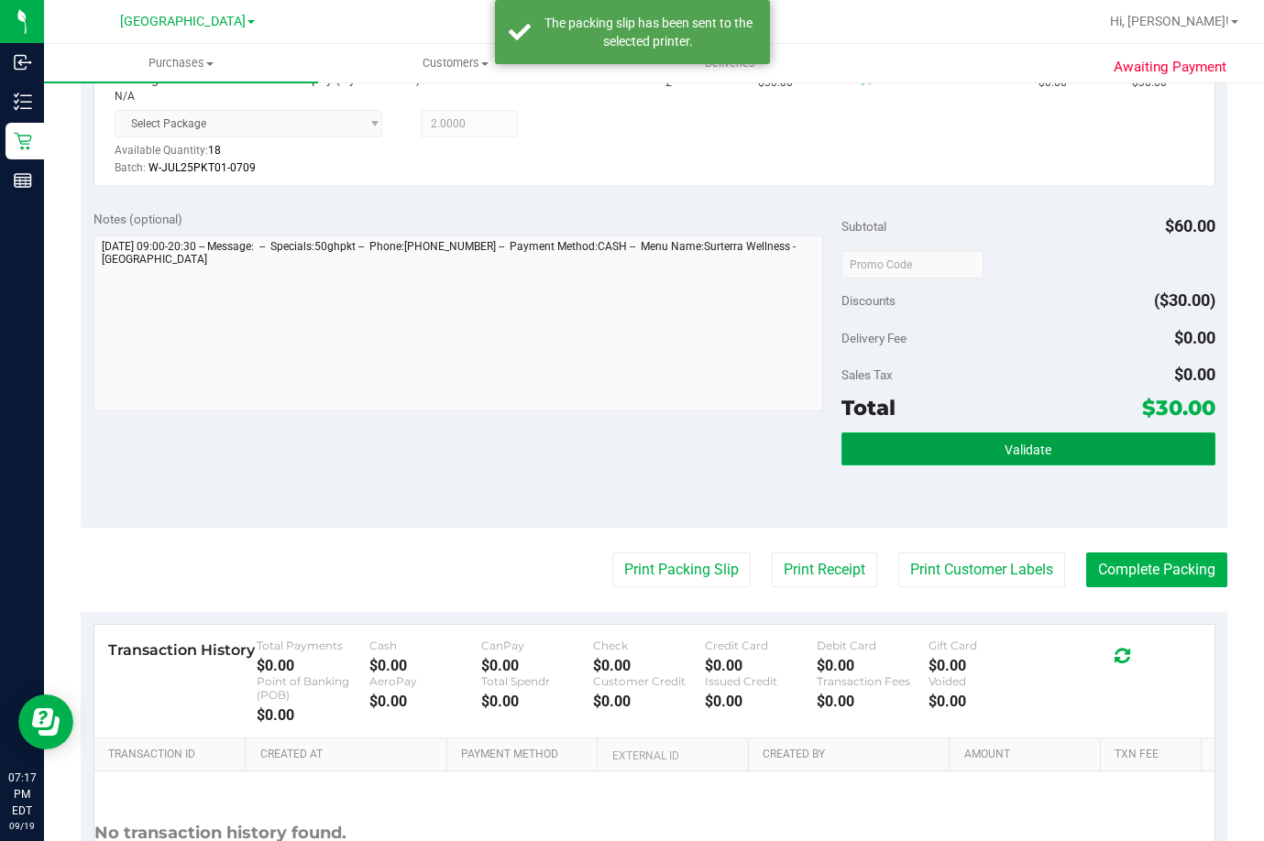
click at [1038, 452] on span "Validate" at bounding box center [1028, 450] width 47 height 15
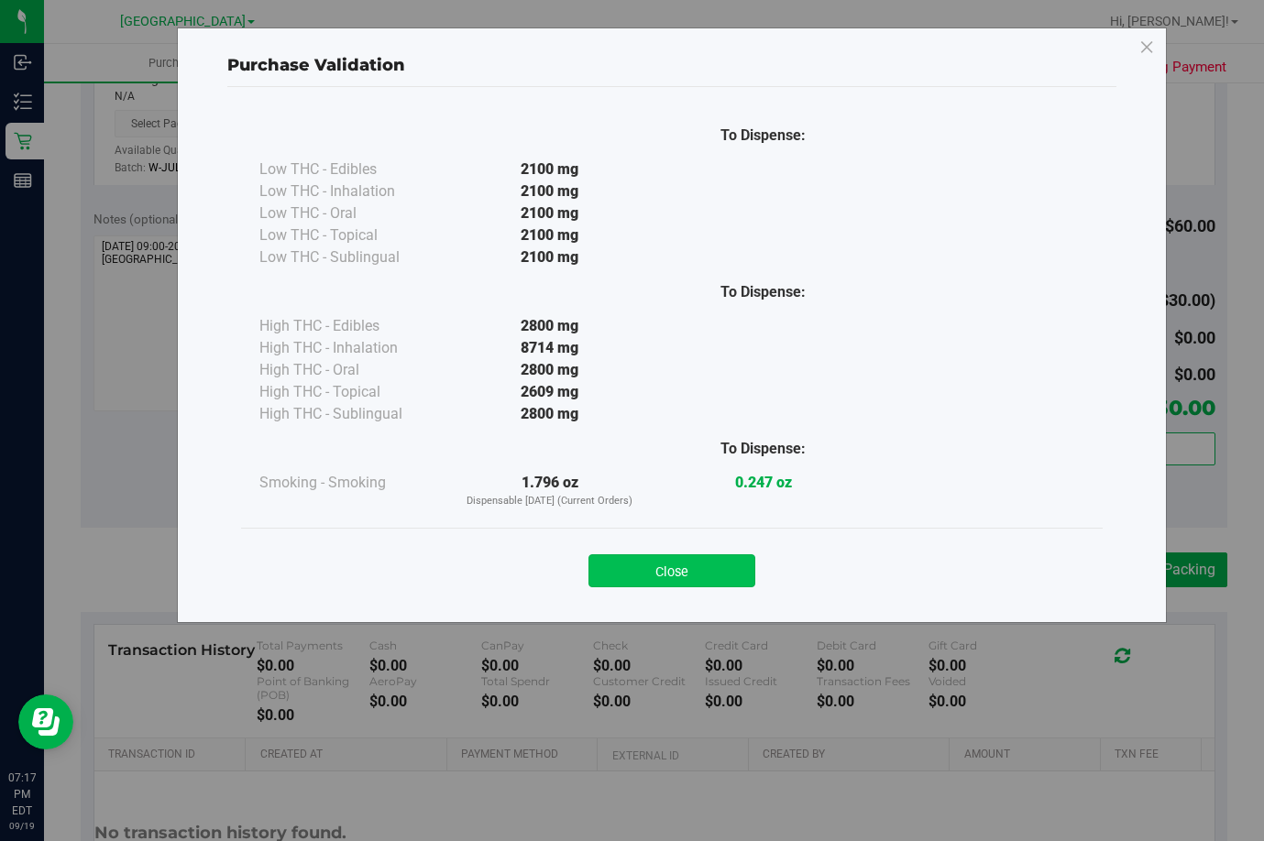
click at [655, 569] on button "Close" at bounding box center [671, 571] width 167 height 33
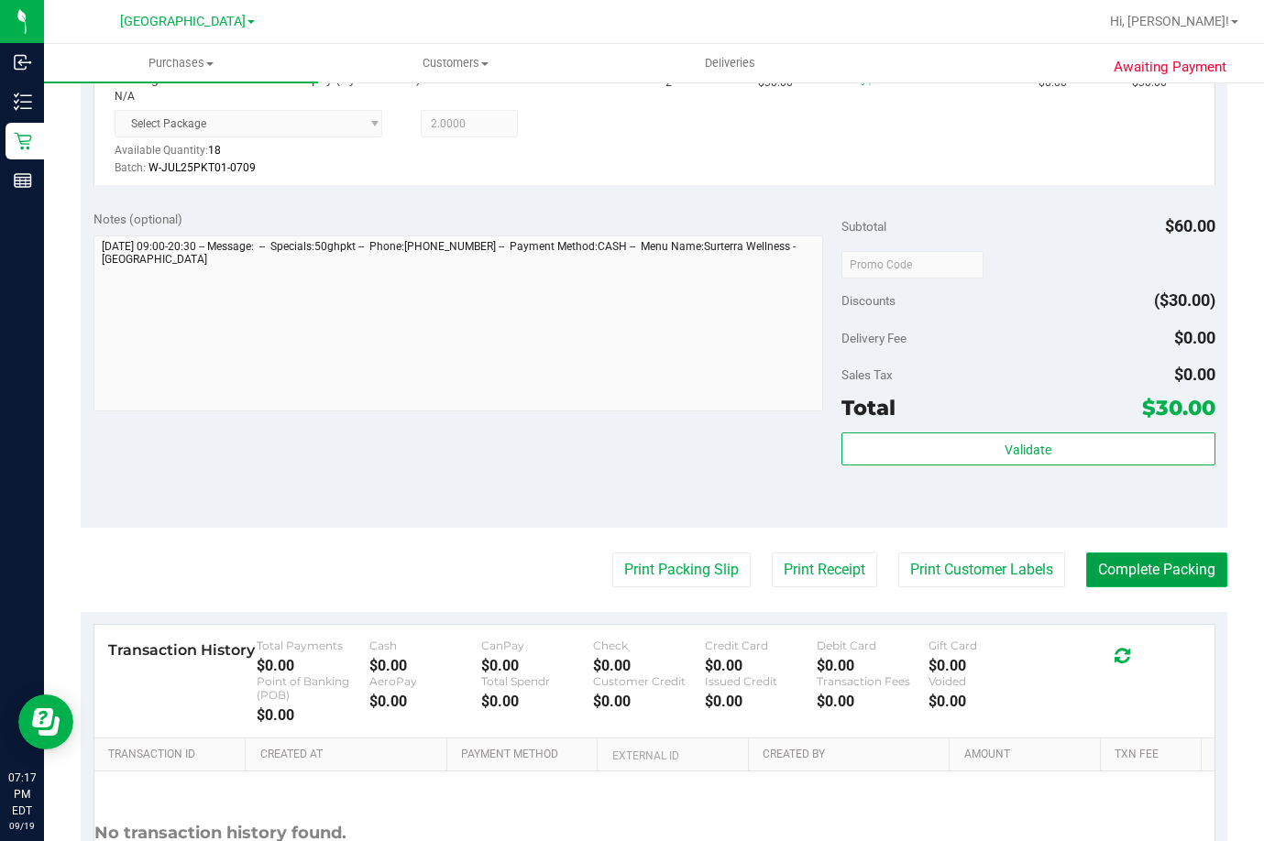
click at [1136, 571] on button "Complete Packing" at bounding box center [1156, 570] width 141 height 35
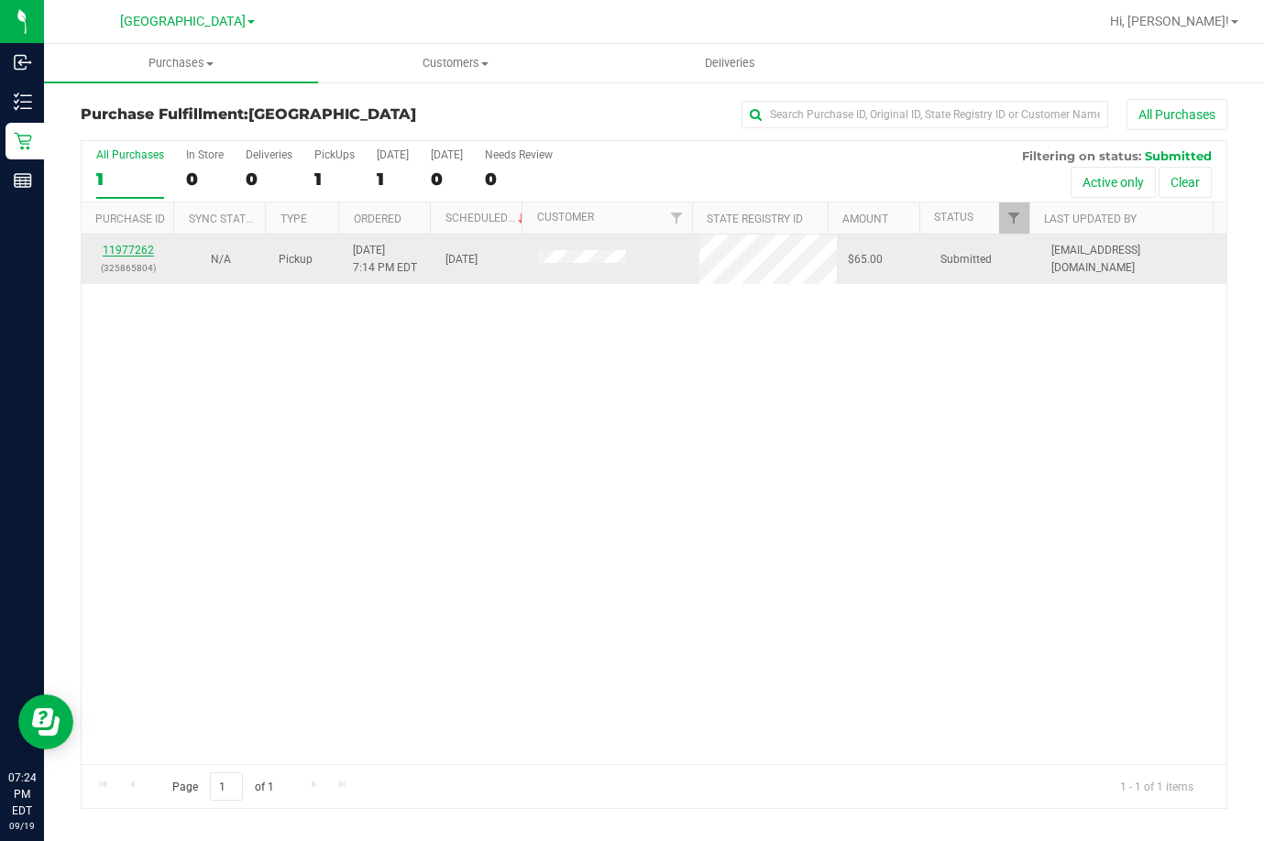
click at [137, 252] on link "11977262" at bounding box center [128, 250] width 51 height 13
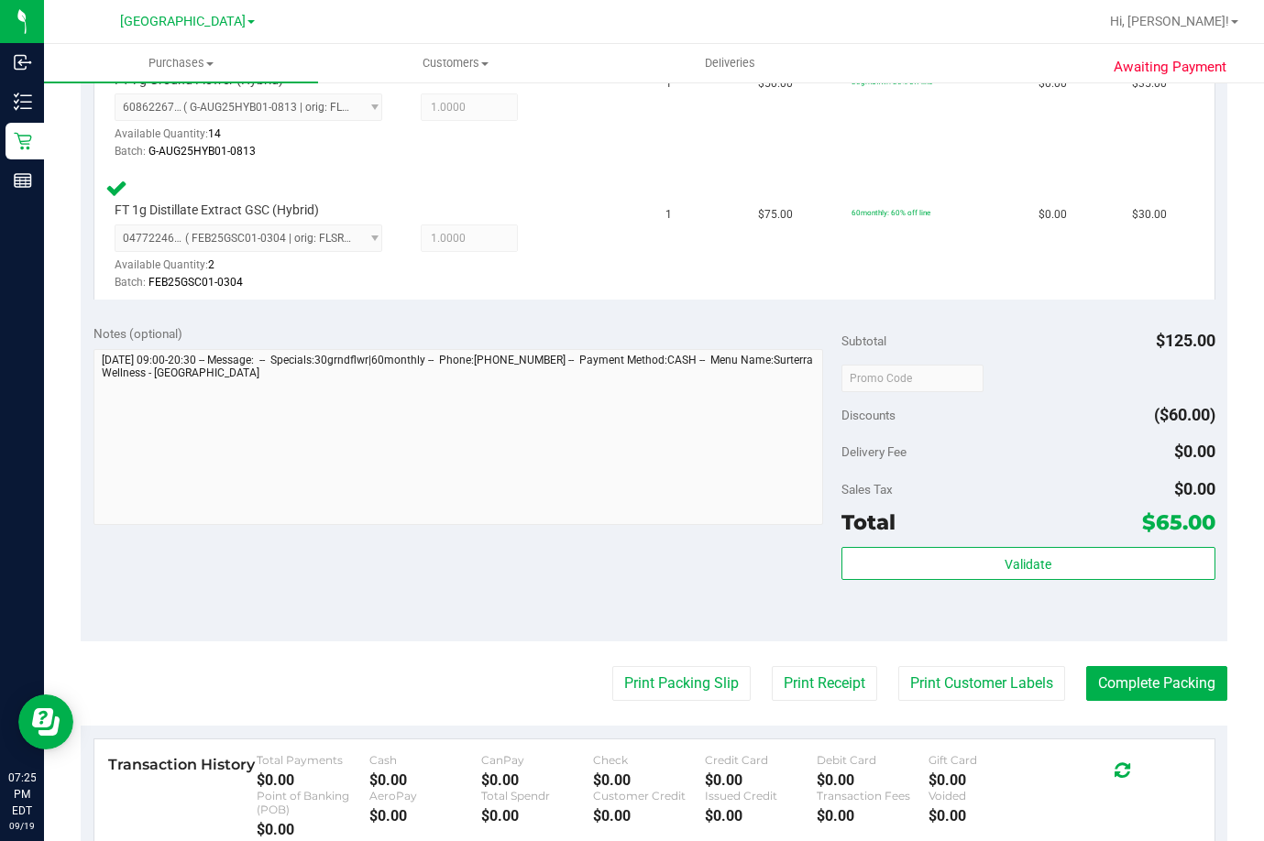
scroll to position [550, 0]
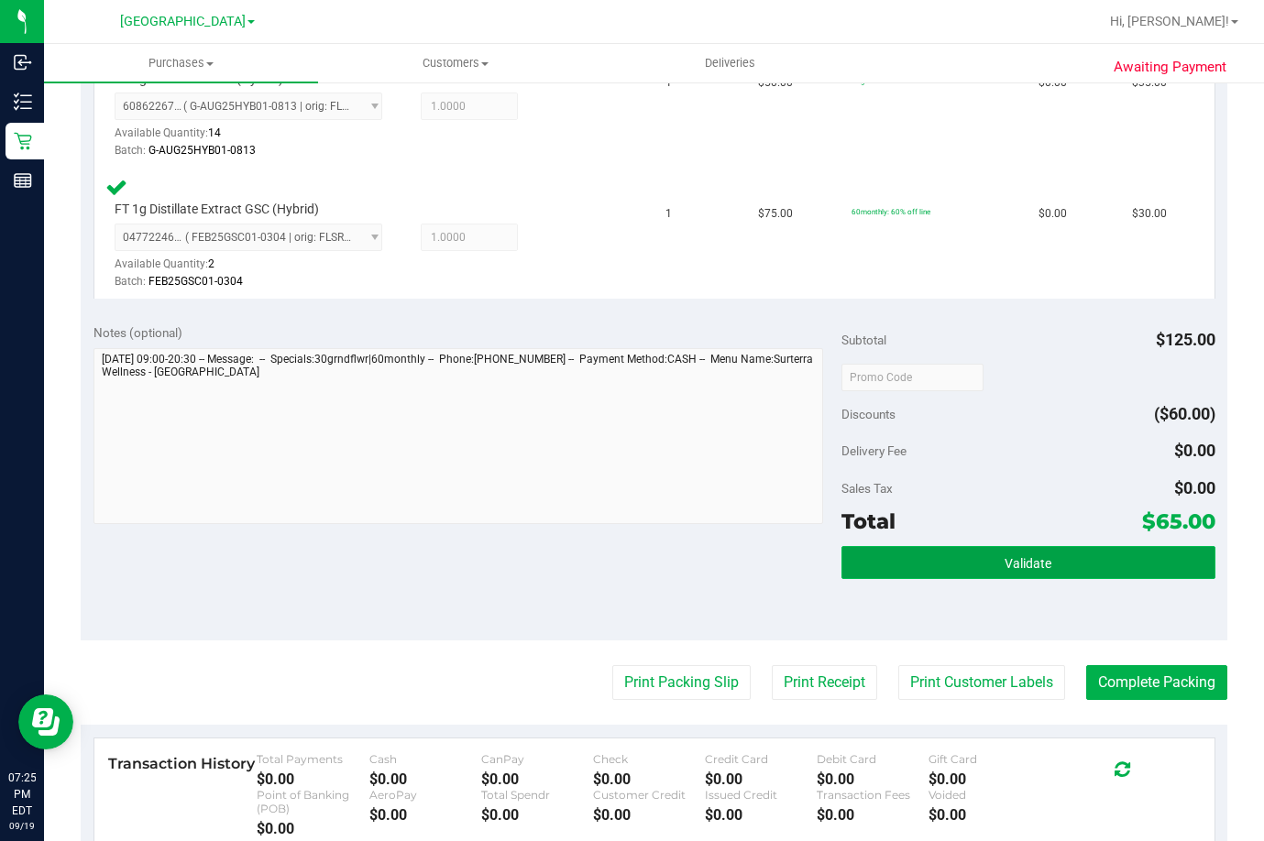
click at [982, 561] on button "Validate" at bounding box center [1028, 562] width 374 height 33
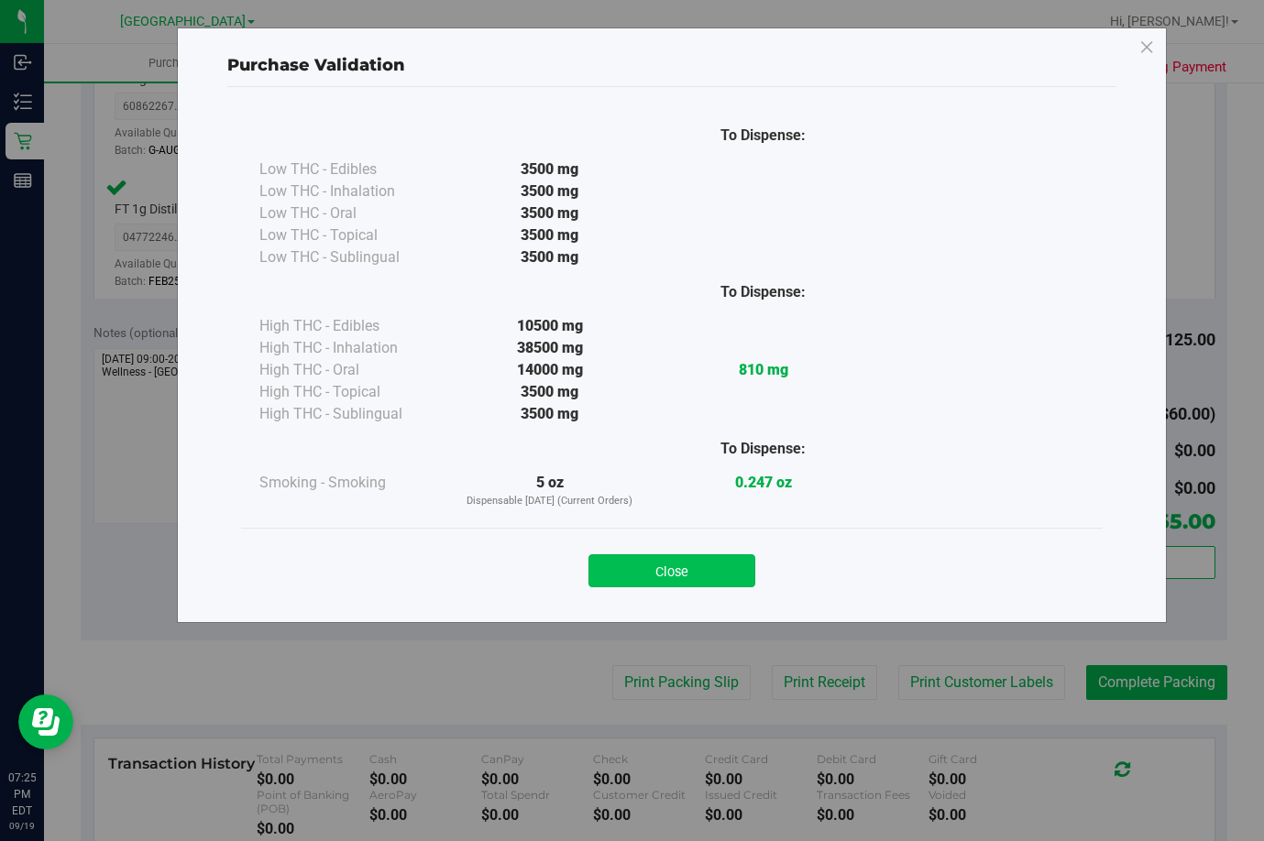
click at [698, 578] on button "Close" at bounding box center [671, 571] width 167 height 33
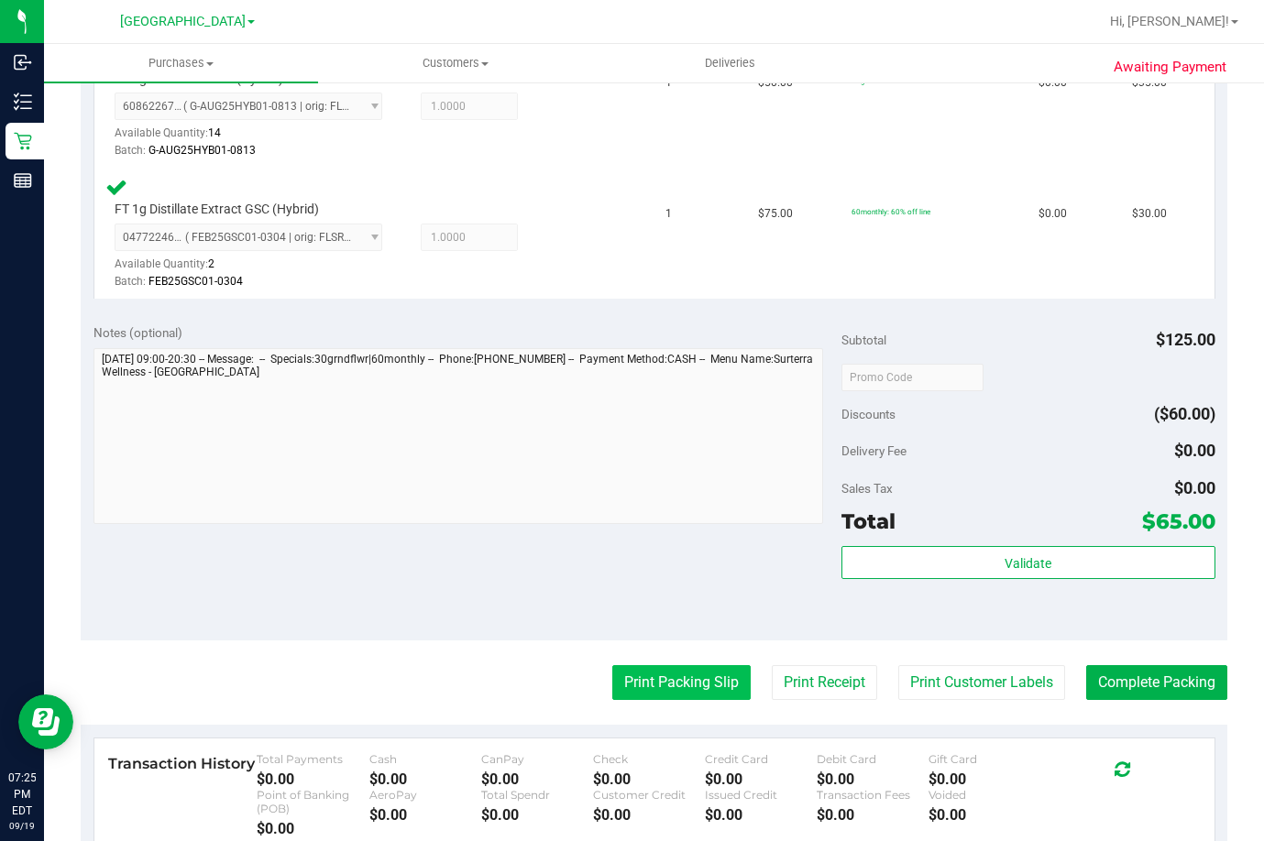
click at [670, 676] on button "Print Packing Slip" at bounding box center [681, 682] width 138 height 35
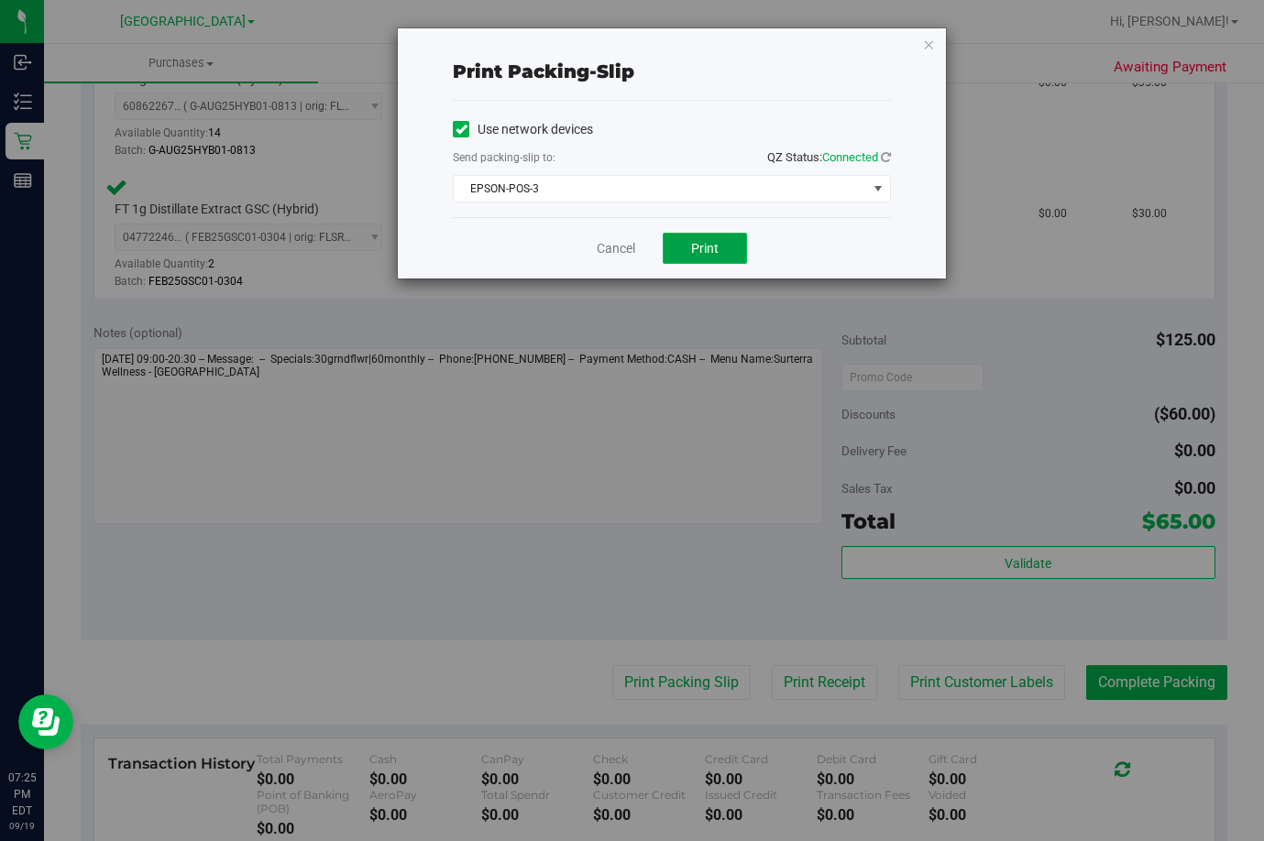
click at [711, 246] on span "Print" at bounding box center [704, 248] width 27 height 15
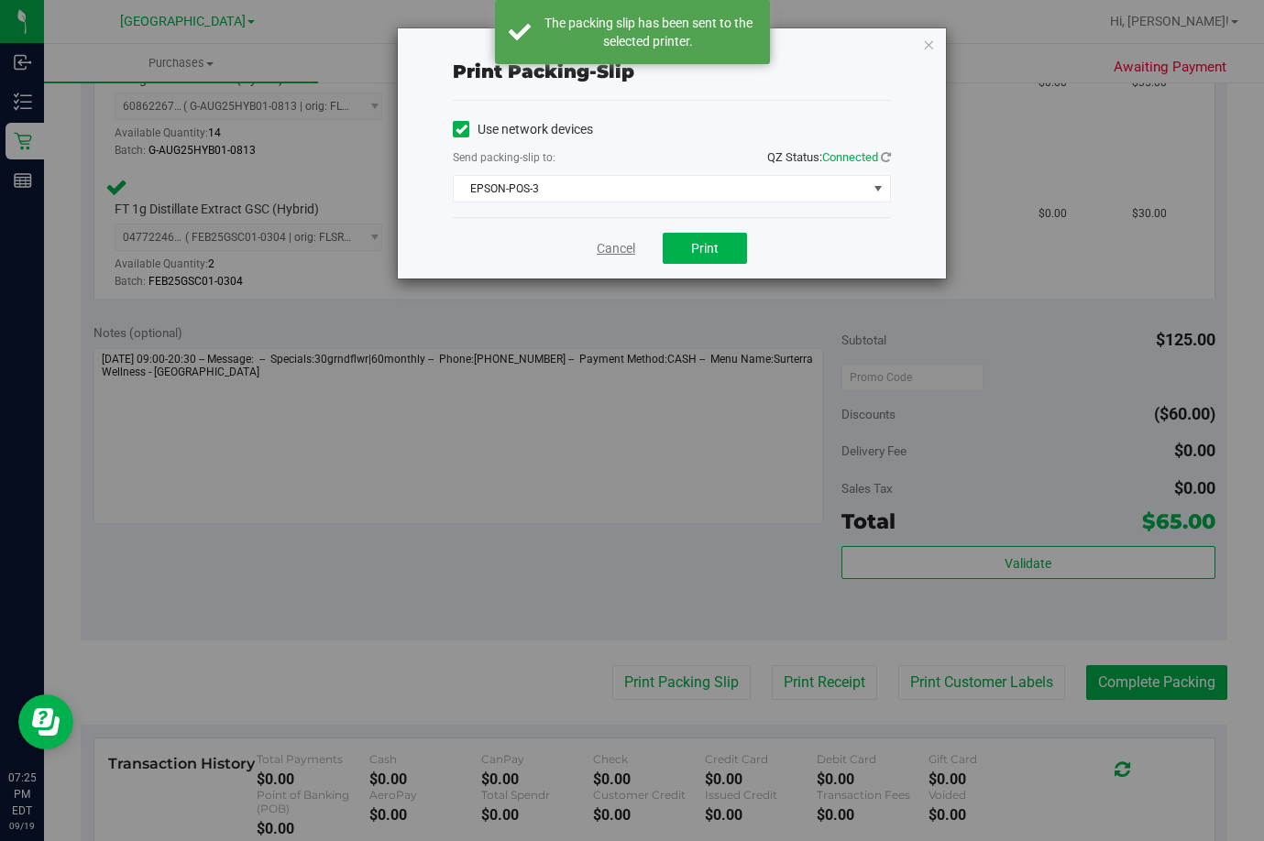
click at [614, 247] on link "Cancel" at bounding box center [616, 248] width 38 height 19
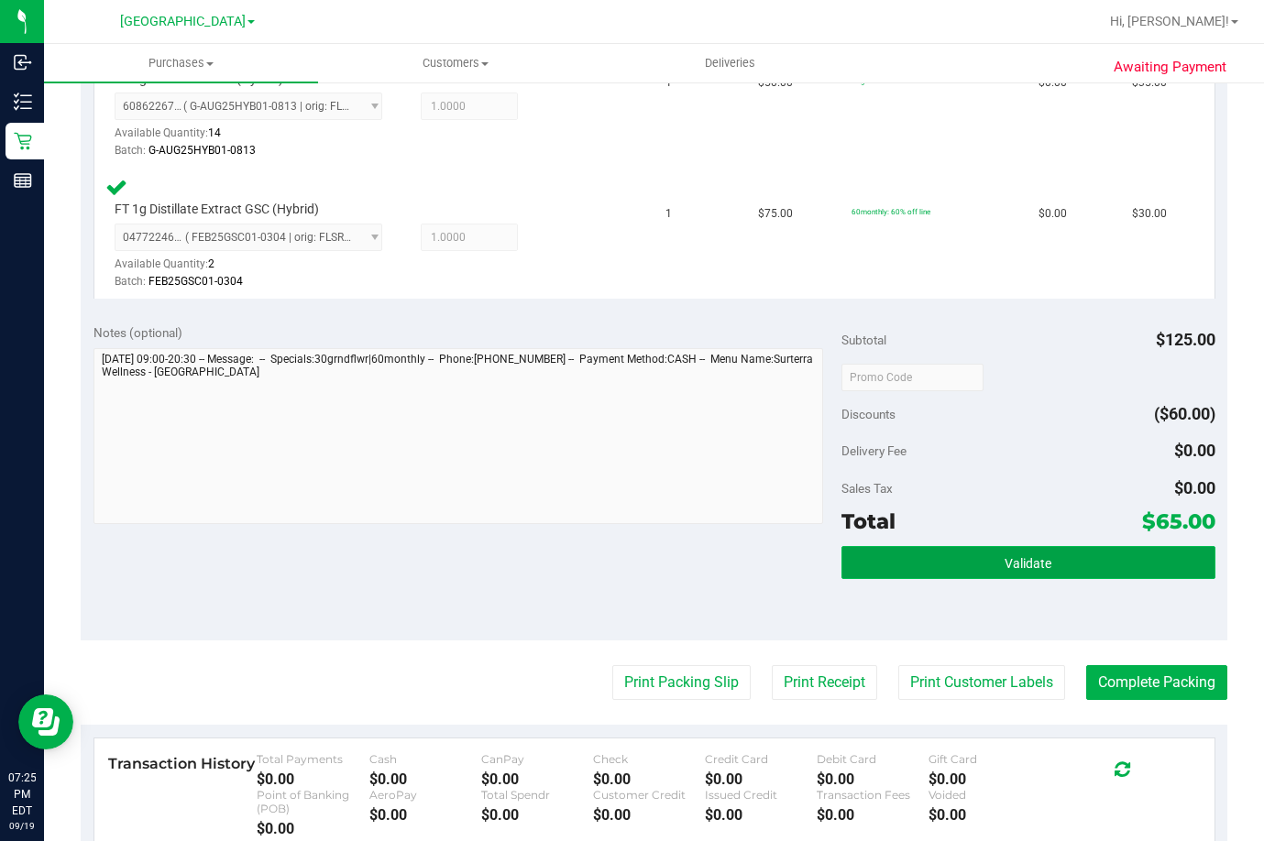
click at [979, 569] on button "Validate" at bounding box center [1028, 562] width 374 height 33
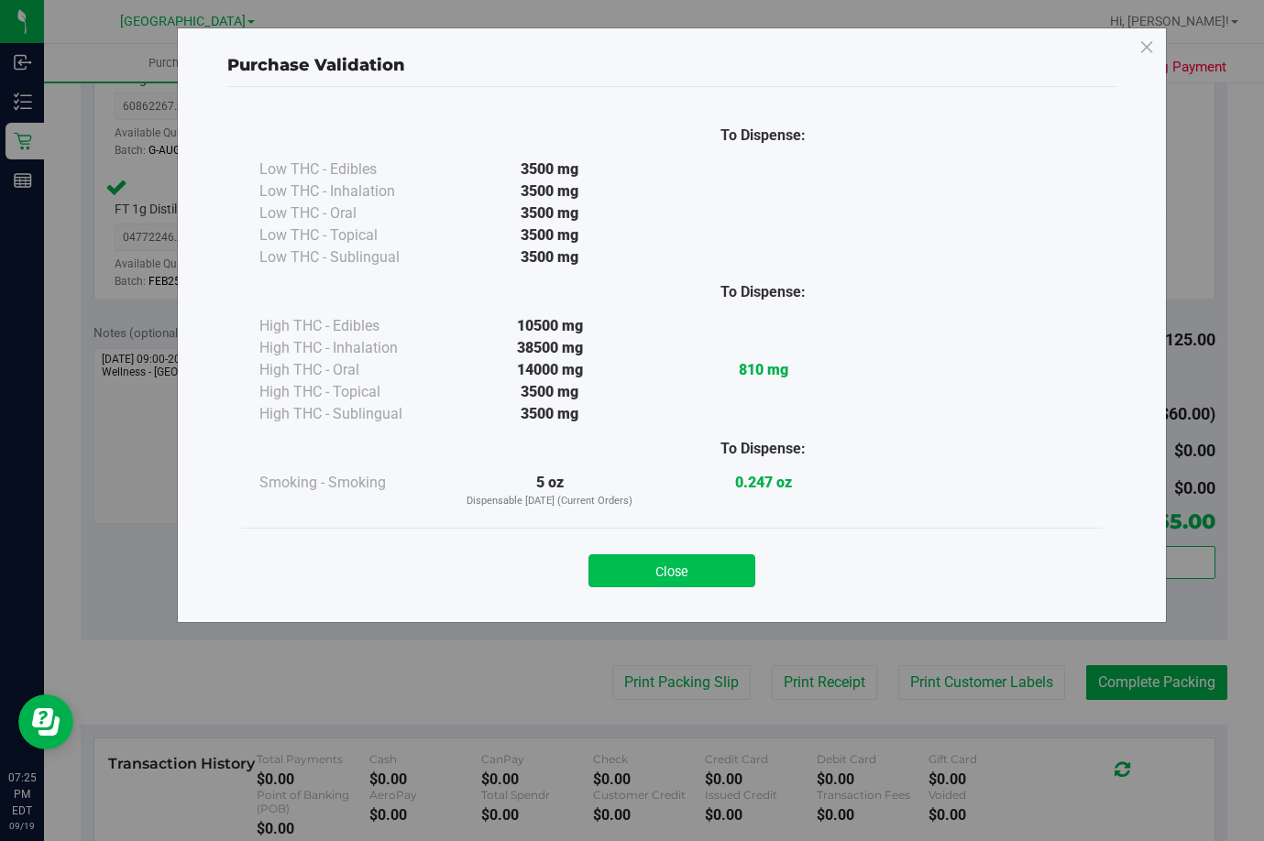
click at [678, 563] on button "Close" at bounding box center [671, 571] width 167 height 33
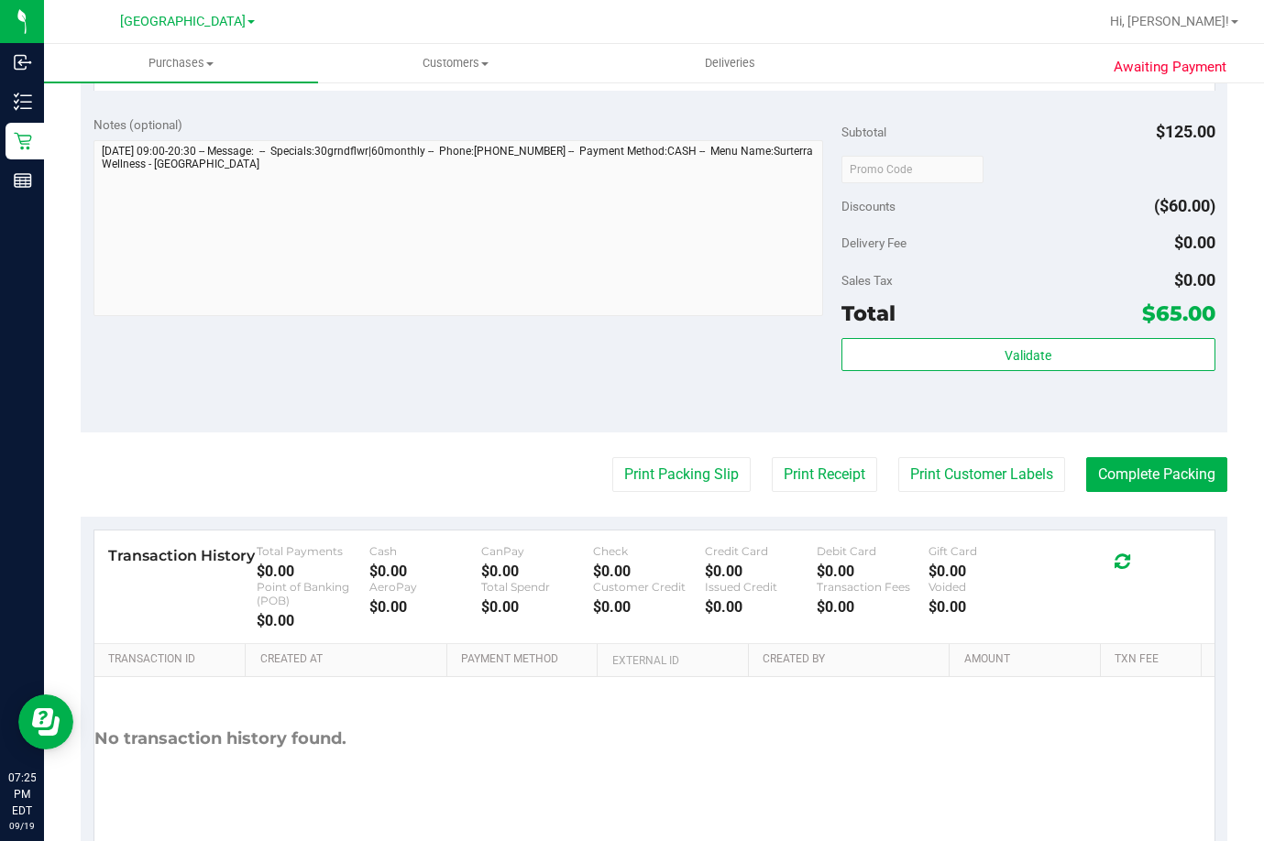
scroll to position [825, 0]
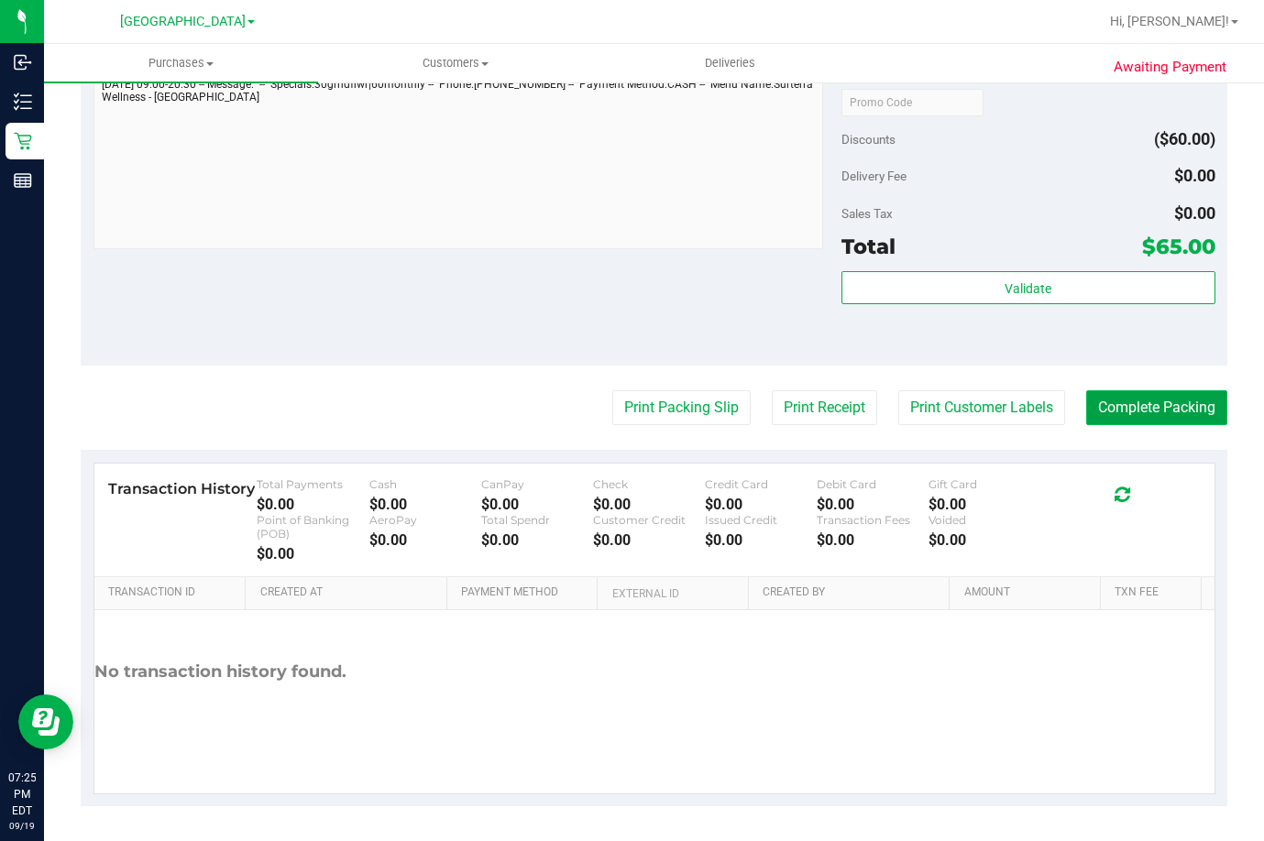
click at [1158, 409] on button "Complete Packing" at bounding box center [1156, 407] width 141 height 35
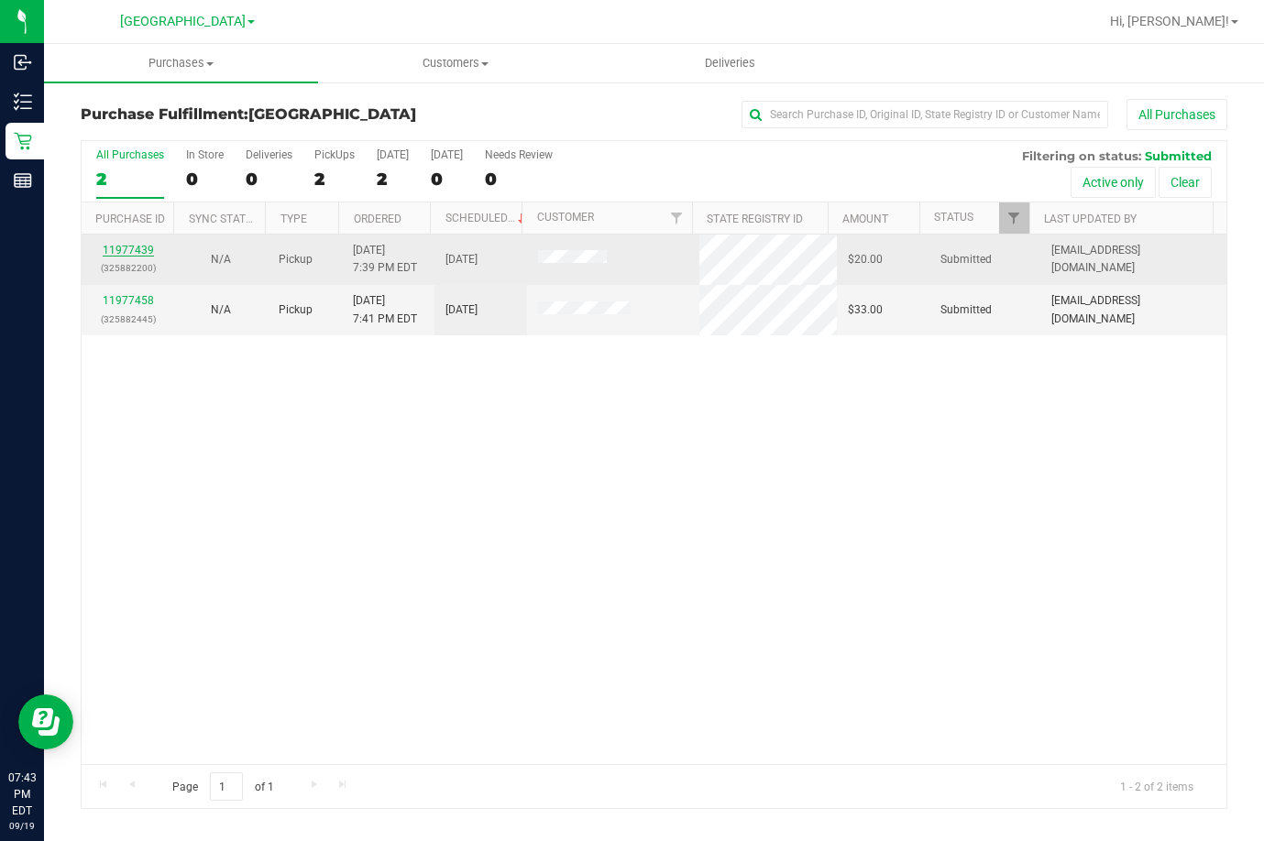
click at [118, 247] on link "11977439" at bounding box center [128, 250] width 51 height 13
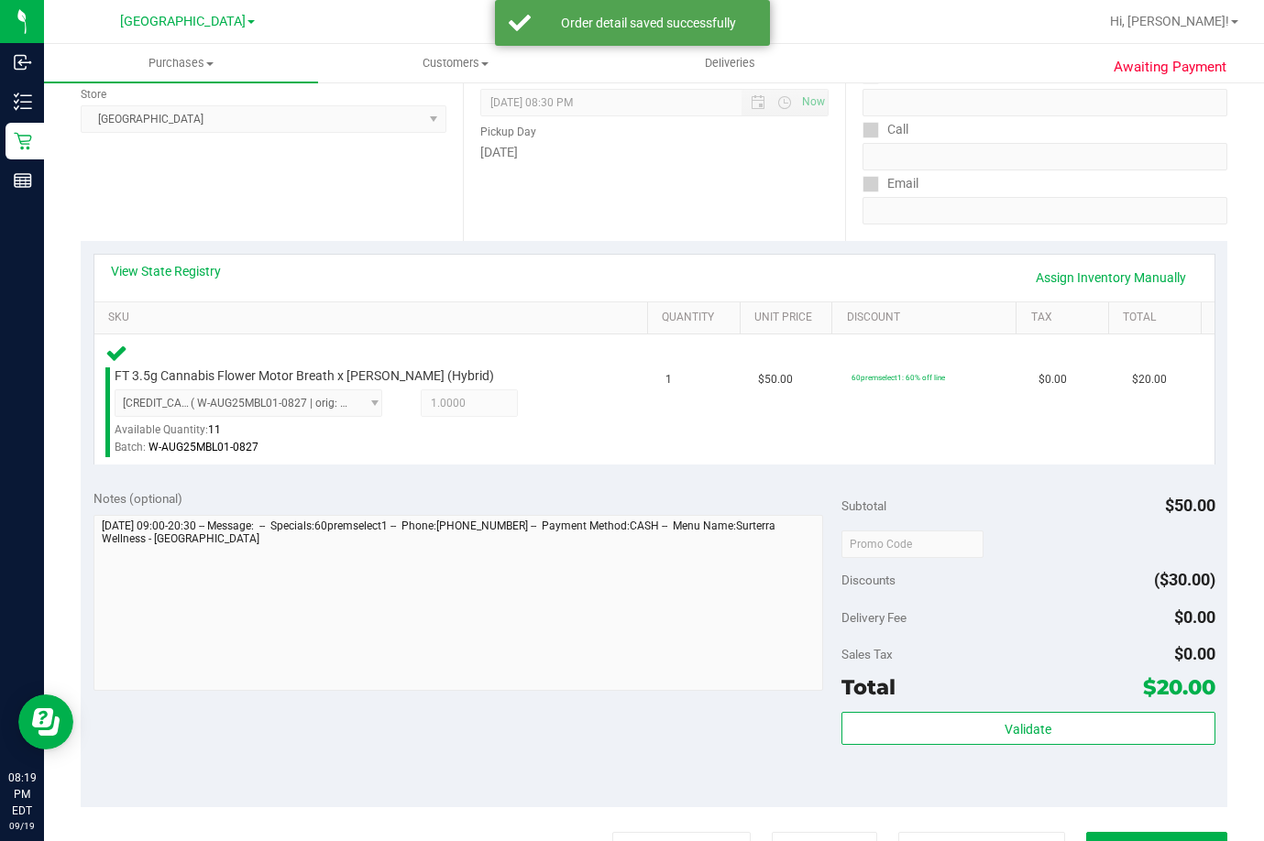
scroll to position [642, 0]
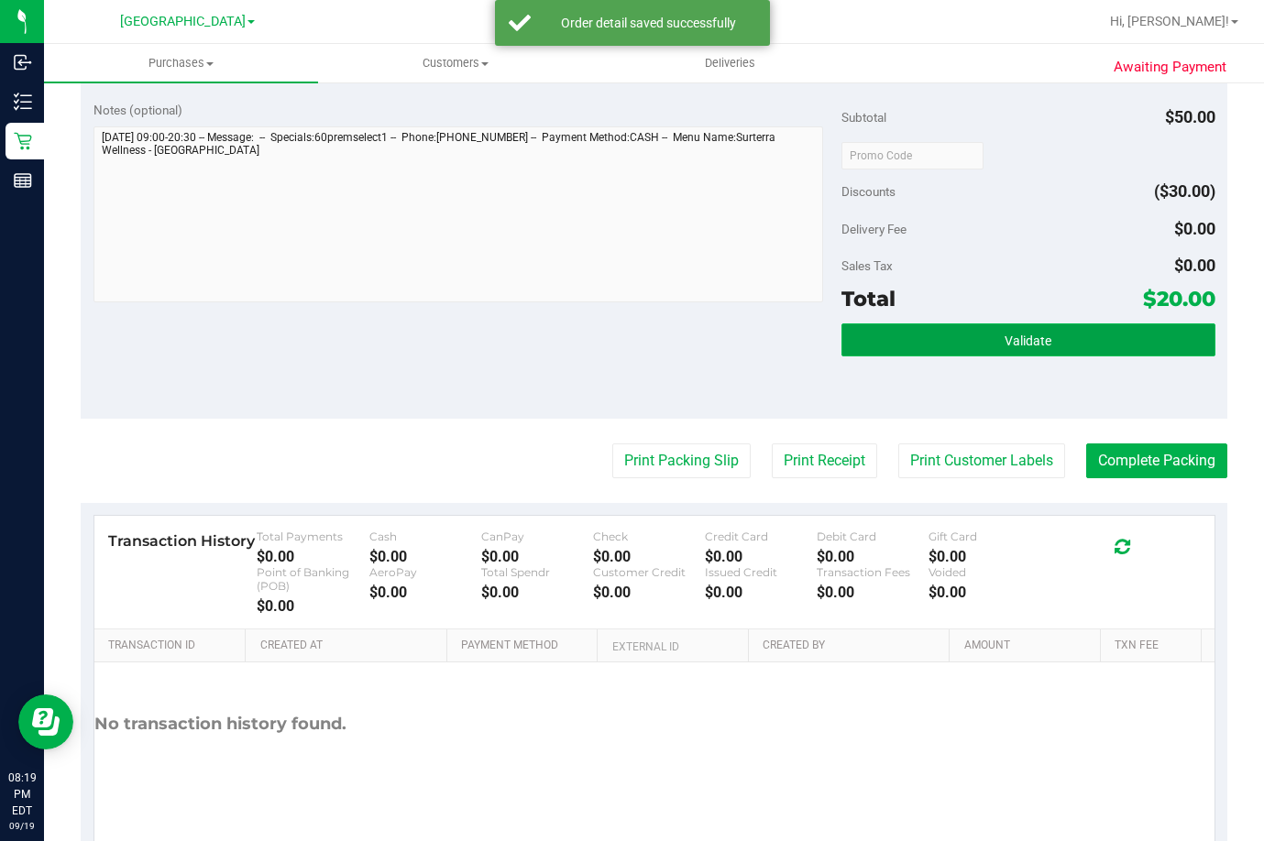
click at [1076, 327] on button "Validate" at bounding box center [1028, 340] width 374 height 33
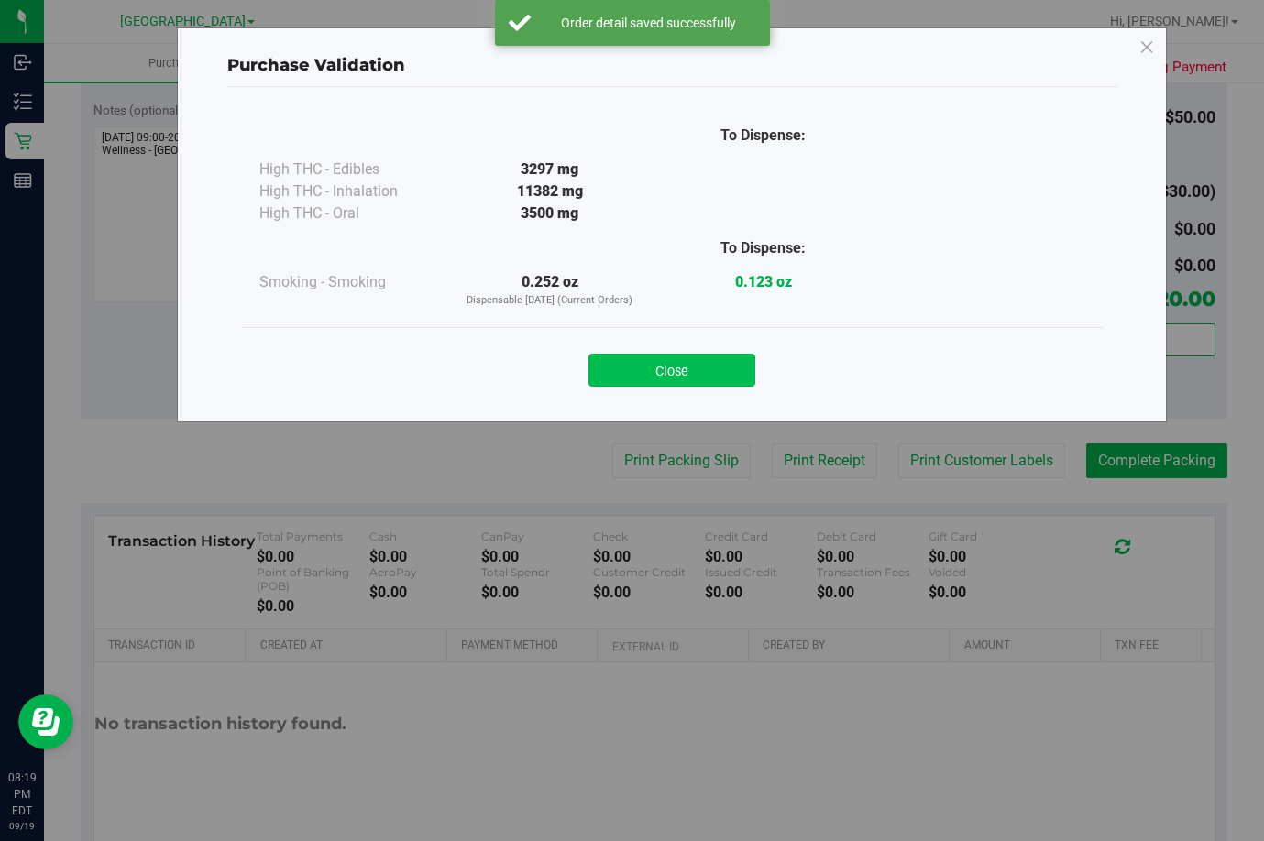
click at [726, 371] on button "Close" at bounding box center [671, 370] width 167 height 33
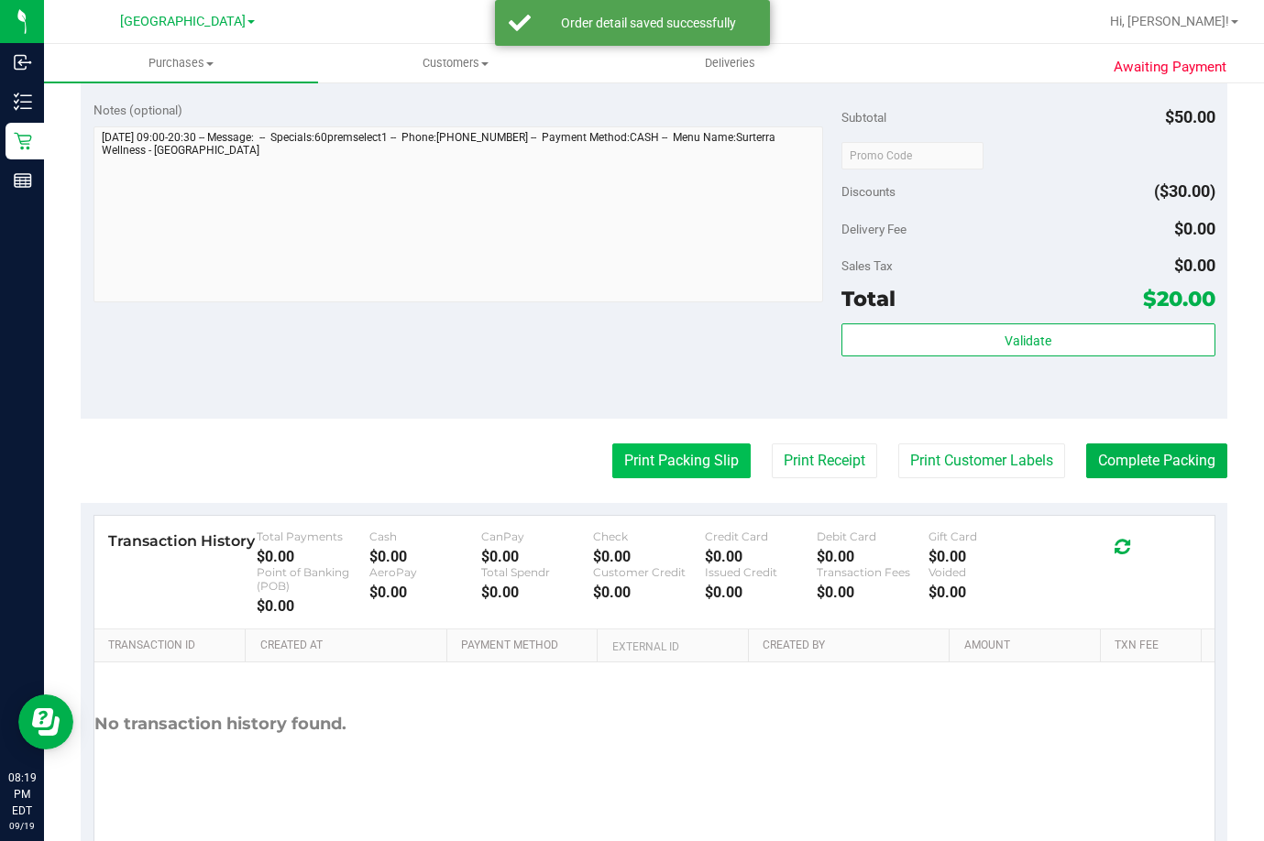
click at [682, 466] on button "Print Packing Slip" at bounding box center [681, 461] width 138 height 35
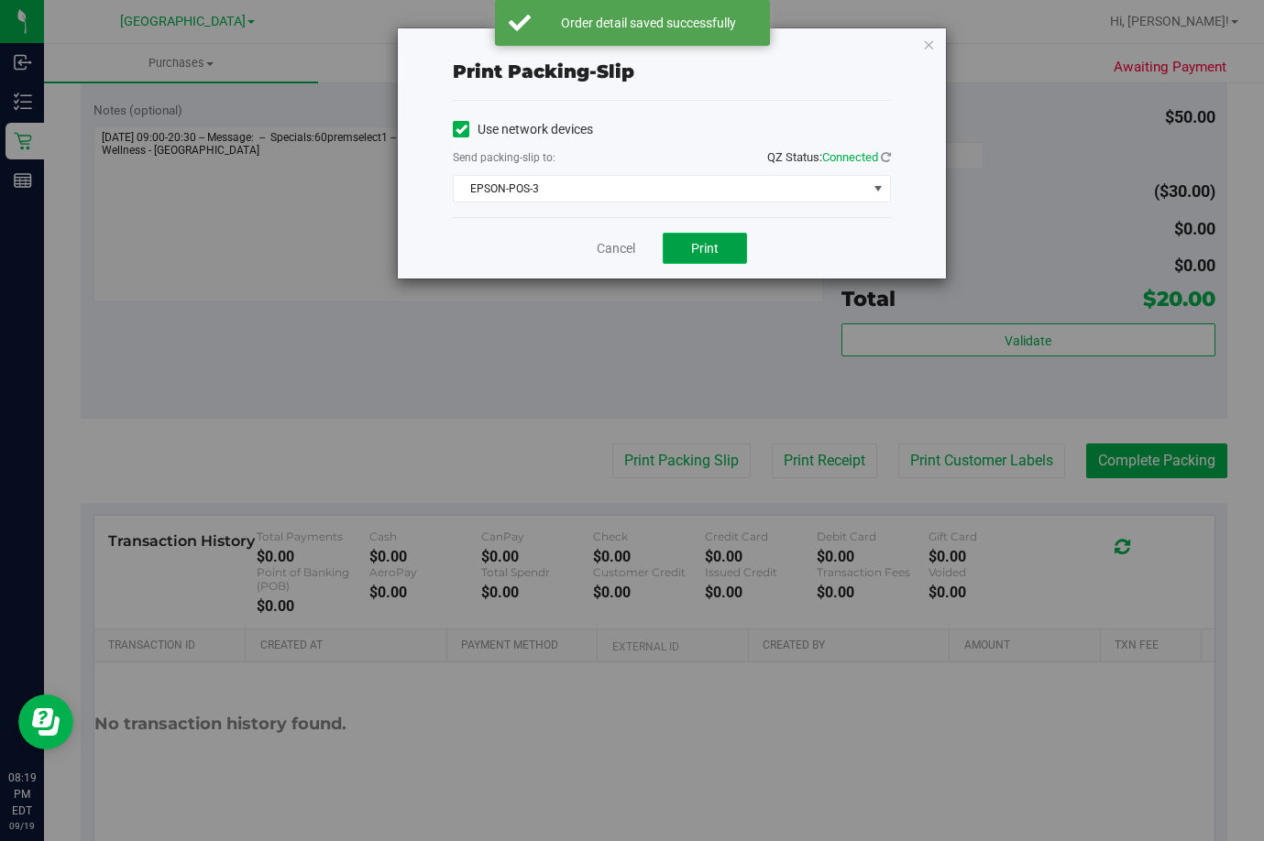
click at [704, 253] on span "Print" at bounding box center [704, 248] width 27 height 15
click at [619, 245] on link "Cancel" at bounding box center [616, 248] width 38 height 19
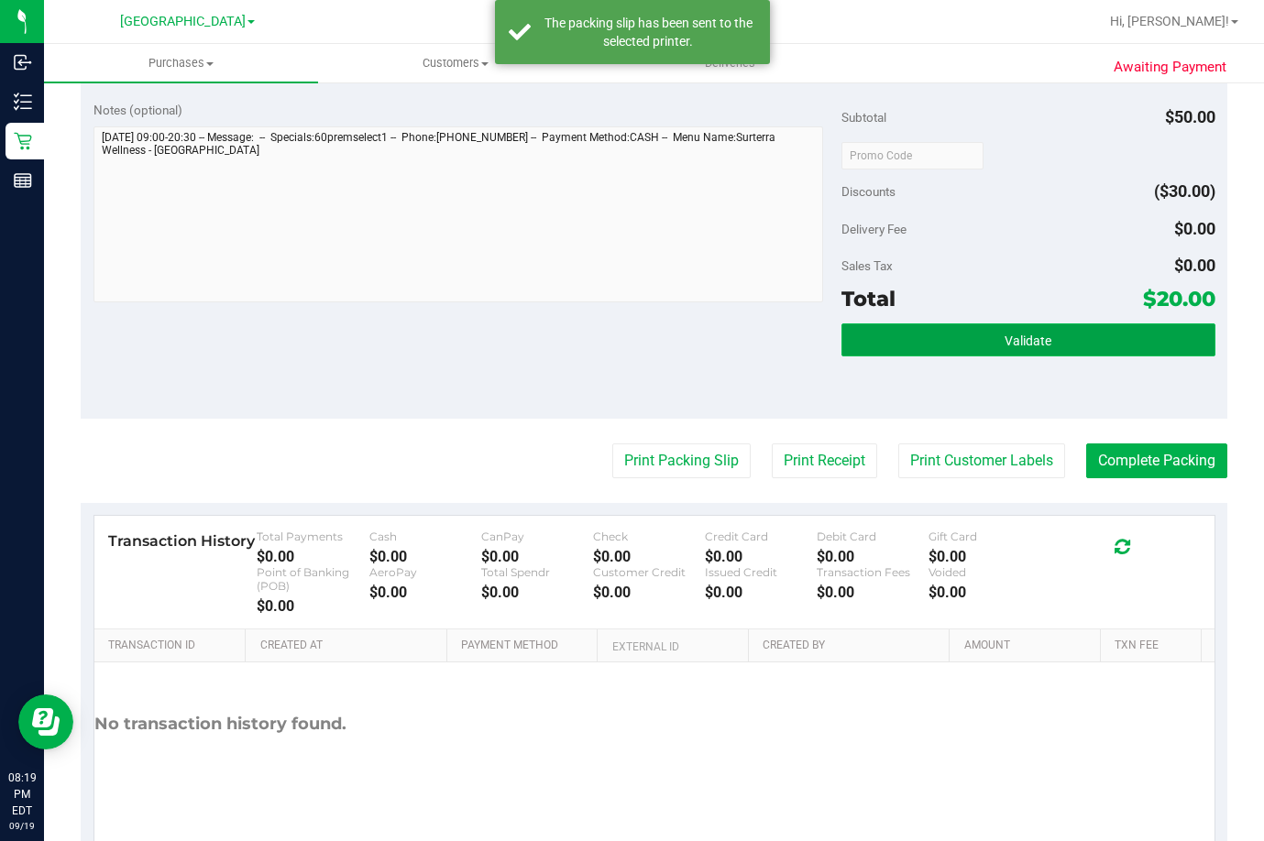
click at [1005, 327] on button "Validate" at bounding box center [1028, 340] width 374 height 33
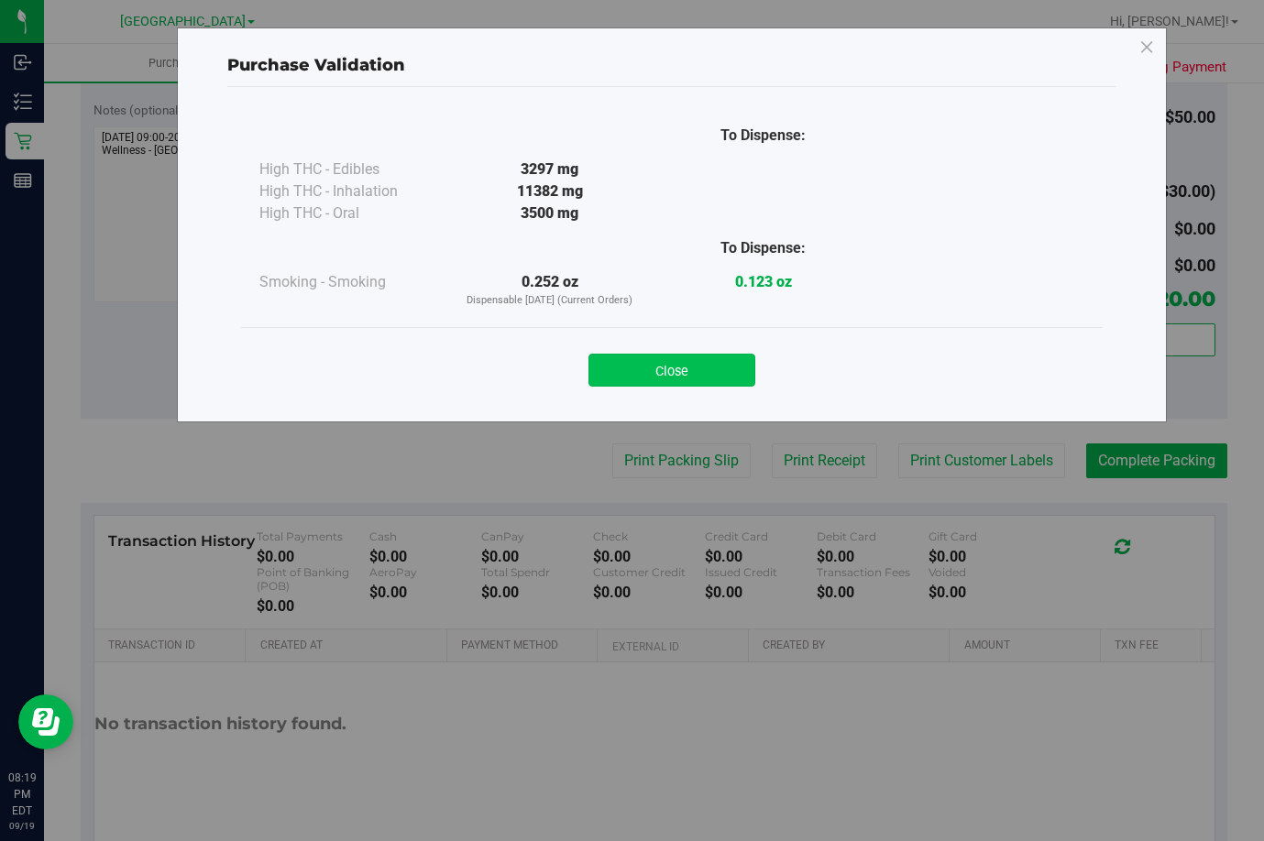
click at [682, 378] on button "Close" at bounding box center [671, 370] width 167 height 33
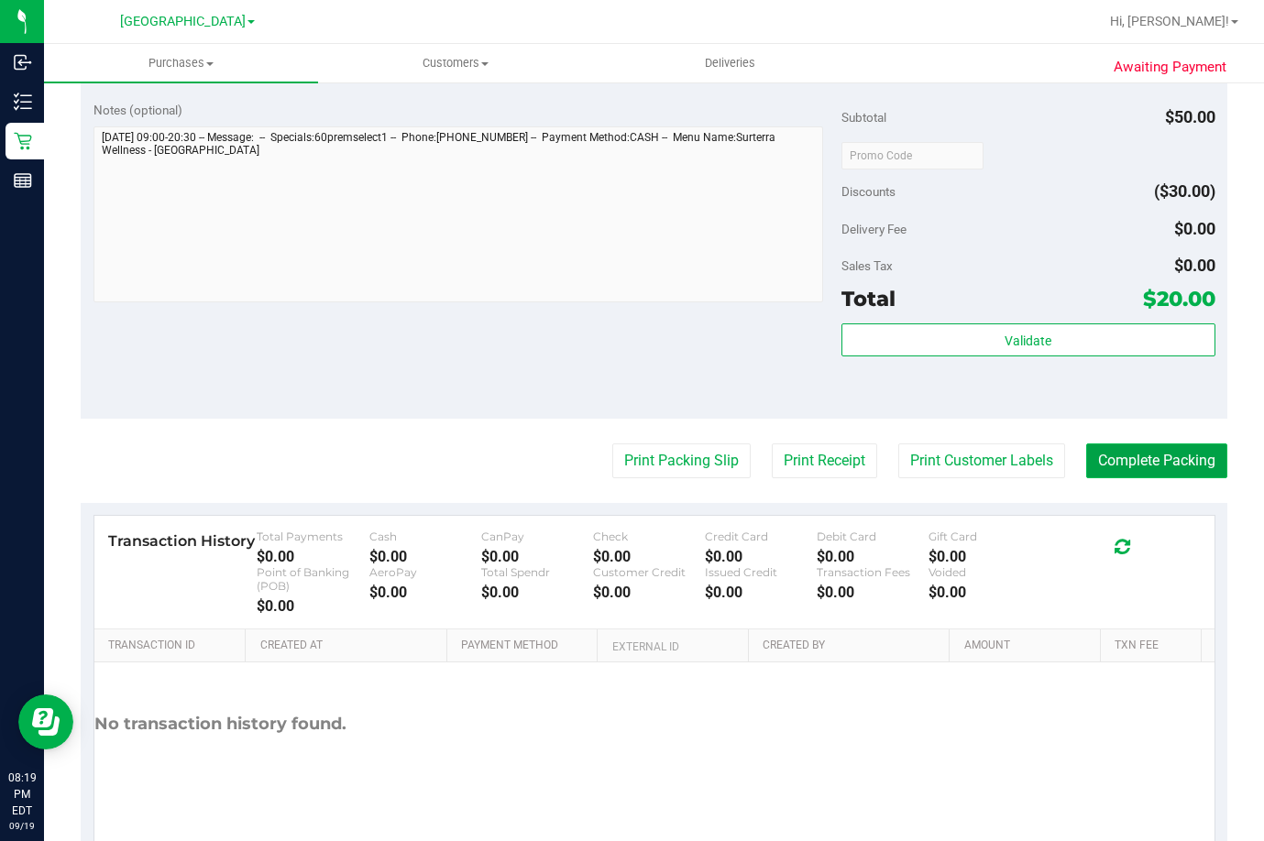
click at [1107, 463] on button "Complete Packing" at bounding box center [1156, 461] width 141 height 35
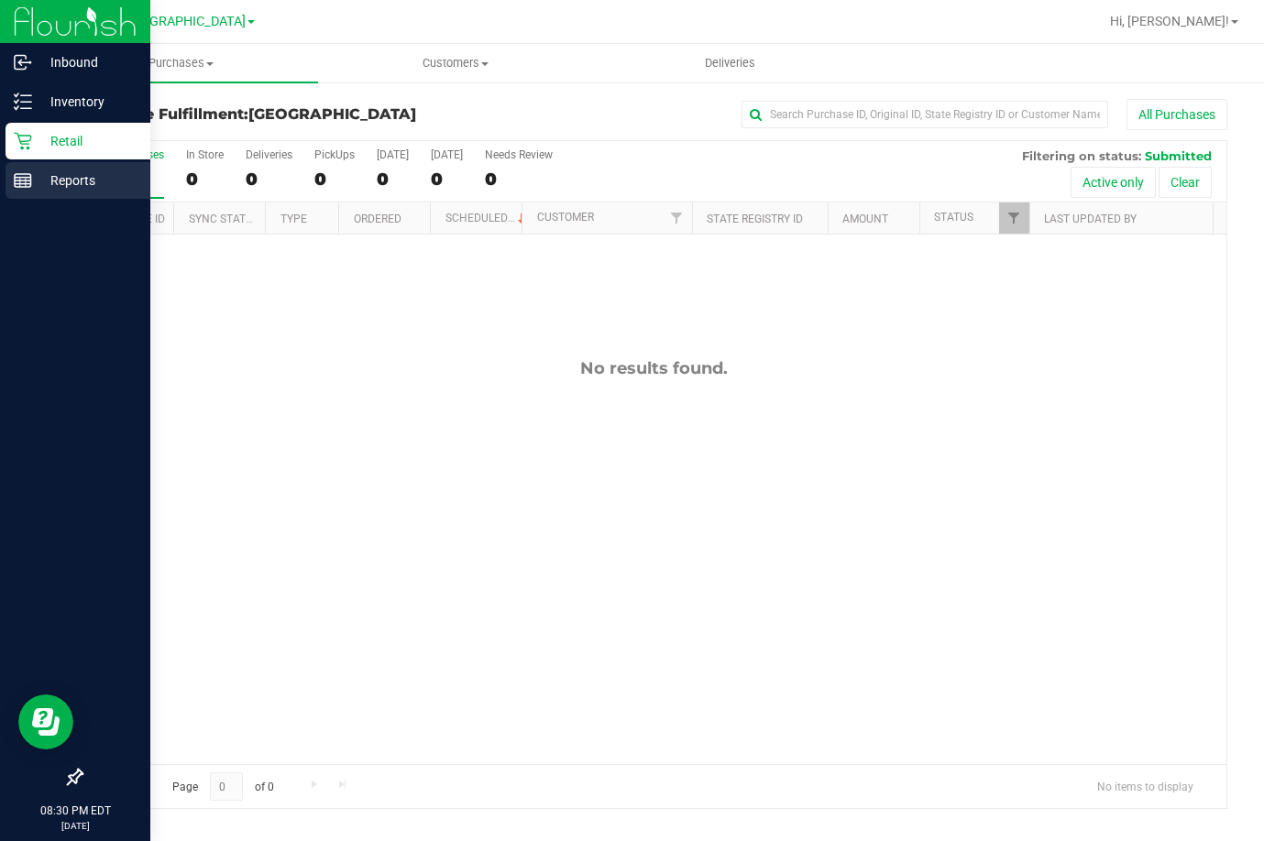
click at [76, 178] on p "Reports" at bounding box center [87, 181] width 110 height 22
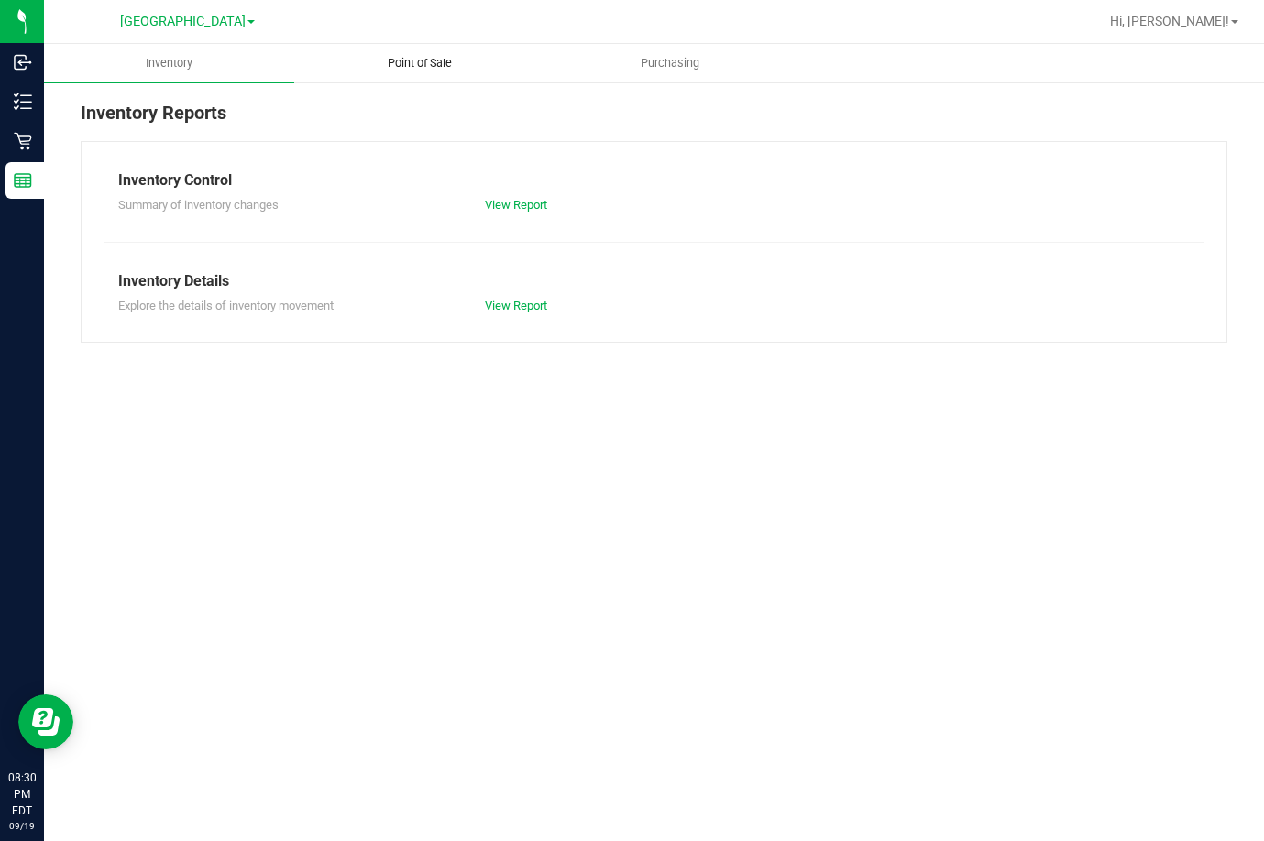
click at [423, 59] on span "Point of Sale" at bounding box center [420, 63] width 114 height 16
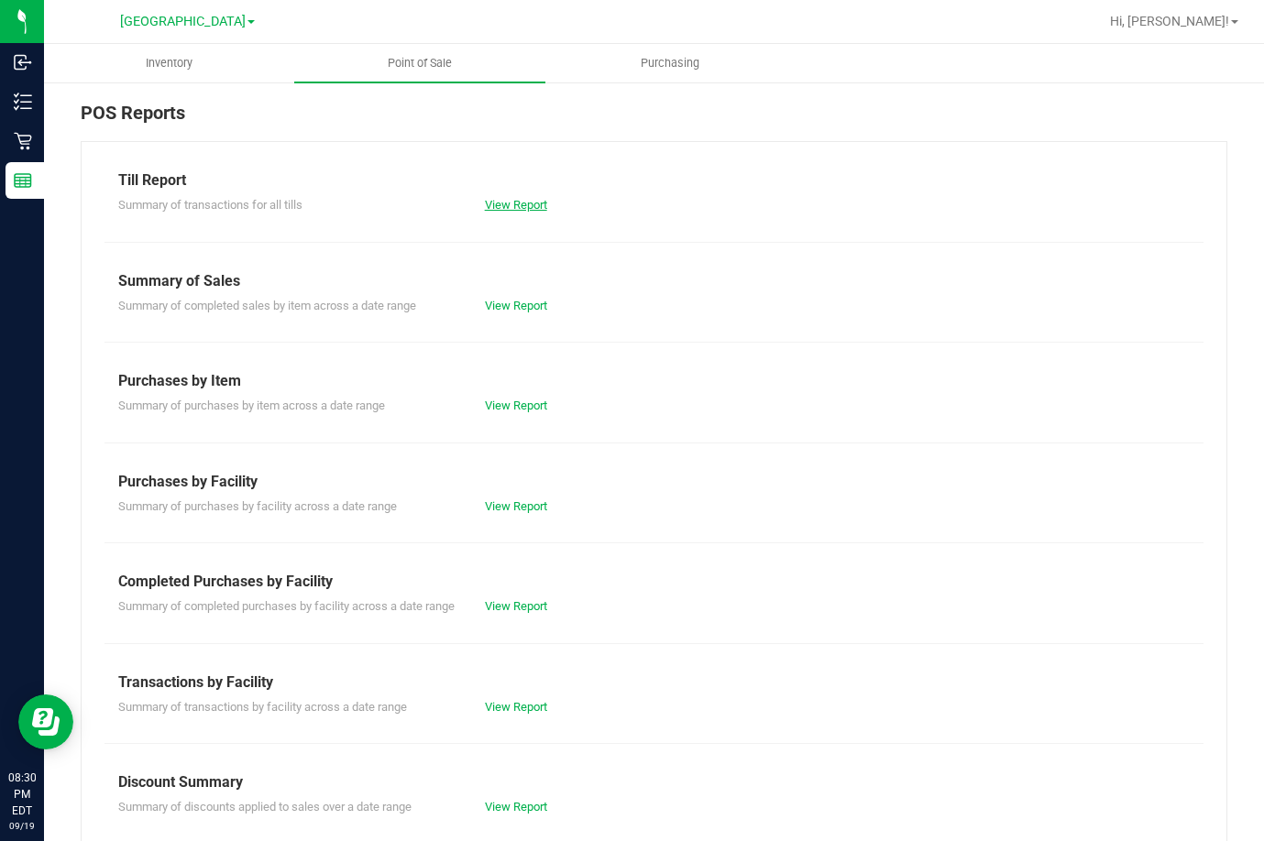
click at [507, 203] on link "View Report" at bounding box center [516, 205] width 62 height 14
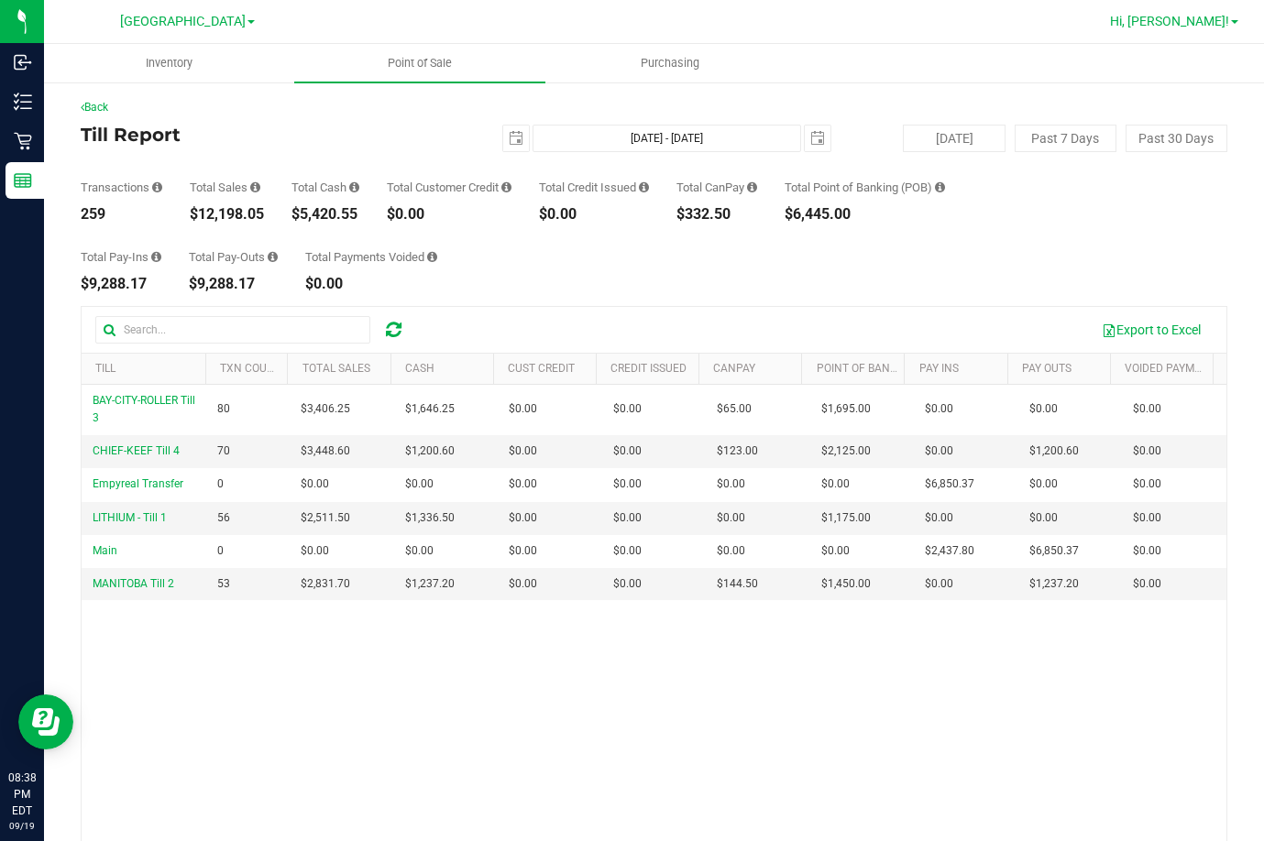
click at [1186, 14] on span "Hi, Rebecca!" at bounding box center [1169, 21] width 119 height 15
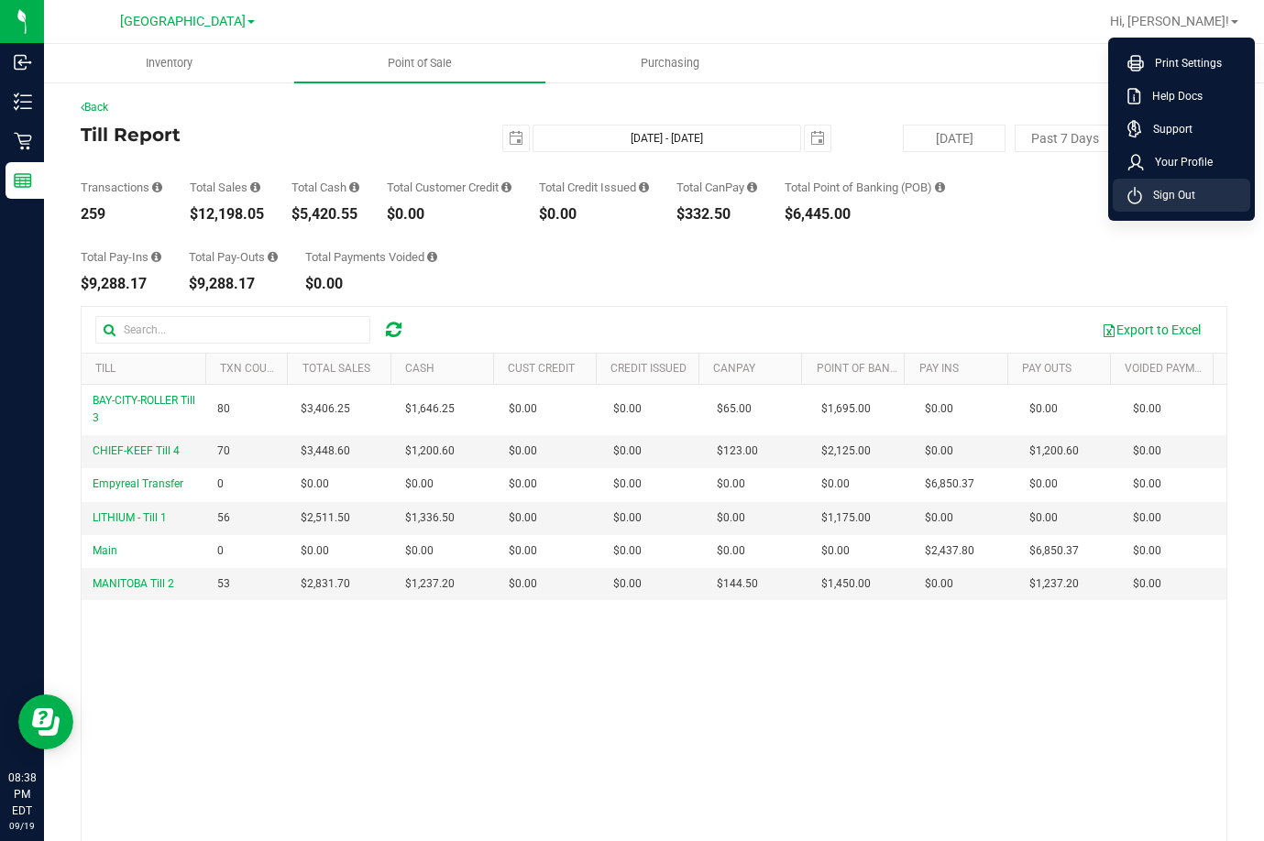
click at [1163, 187] on span "Sign Out" at bounding box center [1168, 195] width 53 height 18
